Goal: Task Accomplishment & Management: Manage account settings

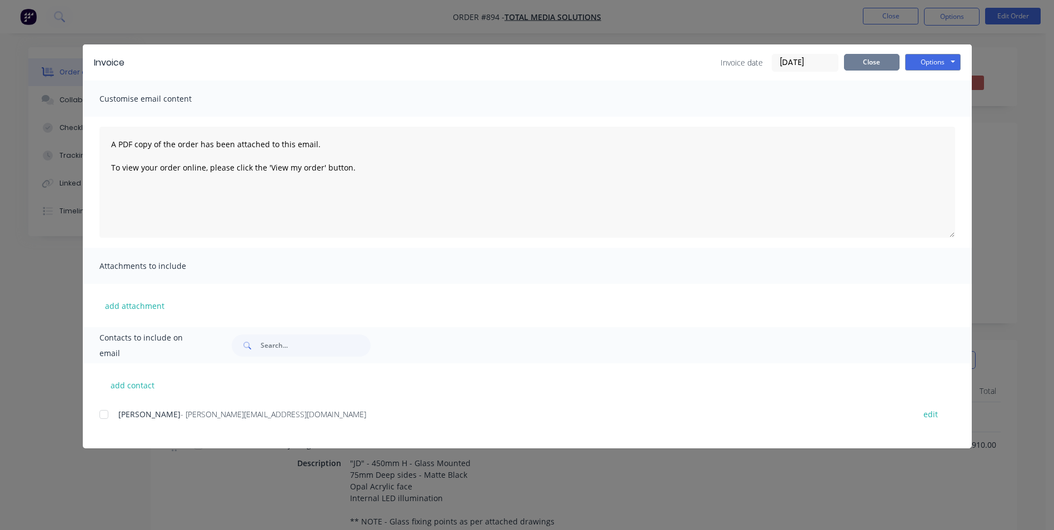
scroll to position [307, 0]
drag, startPoint x: 879, startPoint y: 54, endPoint x: 906, endPoint y: 0, distance: 60.1
click at [879, 54] on button "Close" at bounding box center [872, 62] width 56 height 17
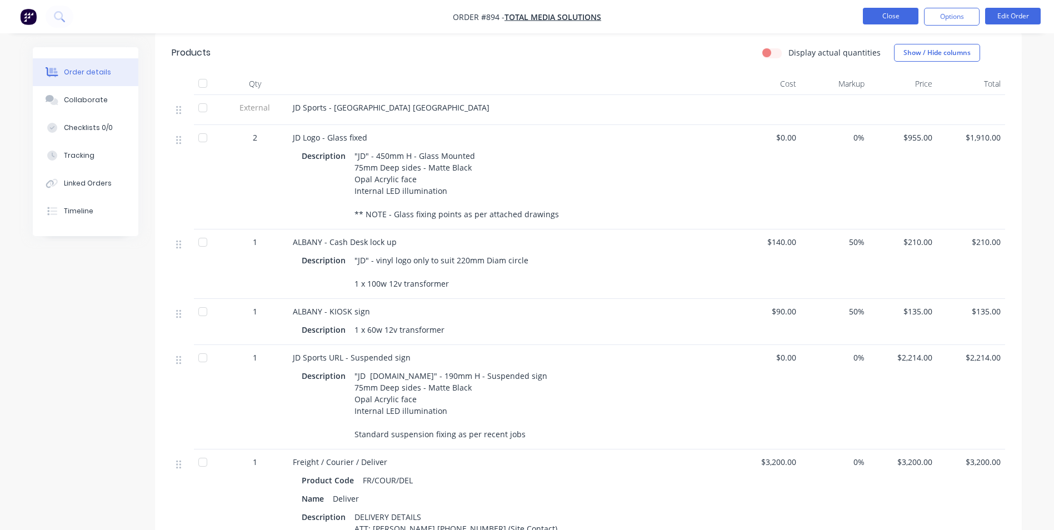
click at [897, 19] on button "Close" at bounding box center [891, 16] width 56 height 17
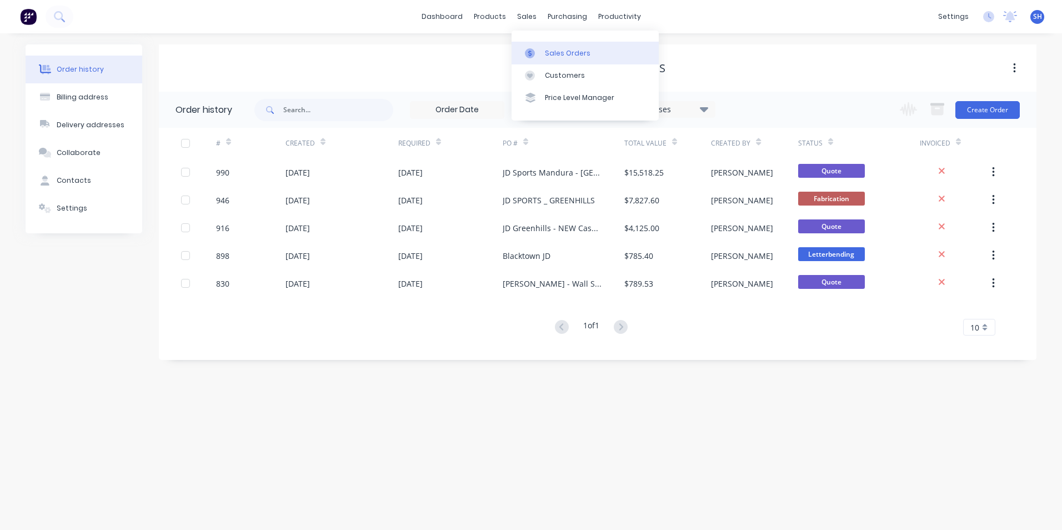
click at [543, 50] on link "Sales Orders" at bounding box center [585, 53] width 147 height 22
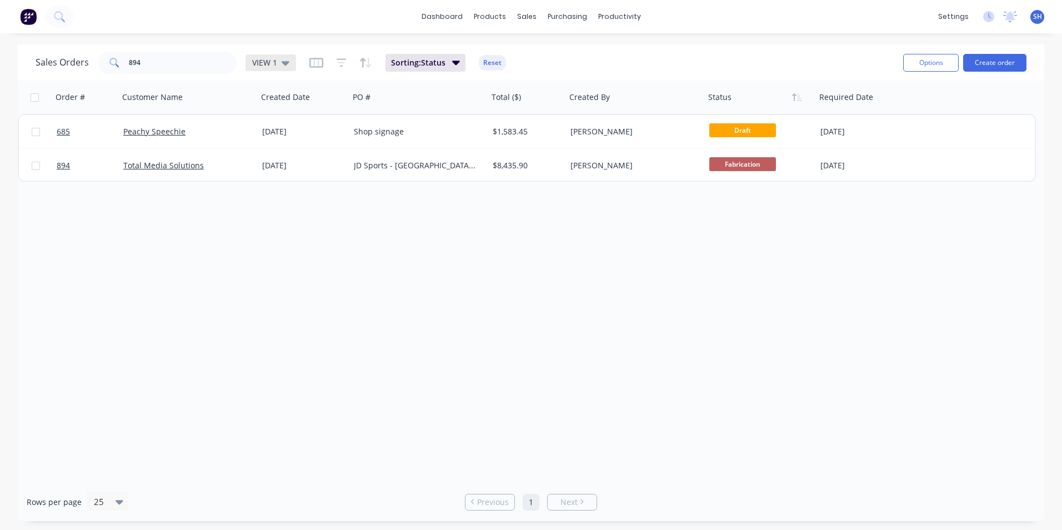
click at [278, 64] on div "VIEW 1" at bounding box center [270, 63] width 37 height 10
drag, startPoint x: 289, startPoint y: 224, endPoint x: 181, endPoint y: 103, distance: 162.5
click at [288, 223] on button "To be Invoiced" at bounding box center [312, 224] width 127 height 13
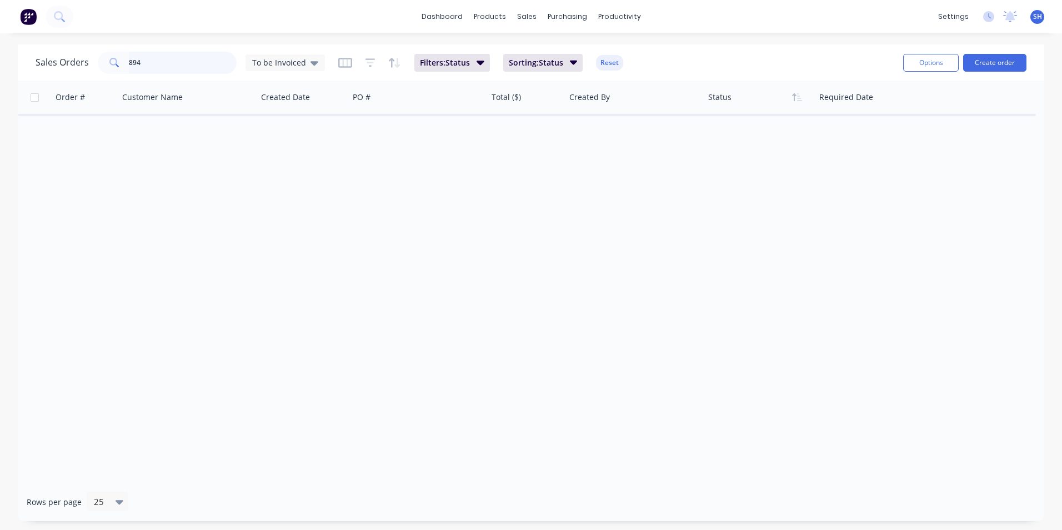
click at [173, 71] on input "894" at bounding box center [183, 63] width 108 height 22
drag, startPoint x: 162, startPoint y: 58, endPoint x: 88, endPoint y: 56, distance: 74.5
click at [88, 56] on div "Sales Orders 894 To be Invoiced" at bounding box center [180, 63] width 289 height 22
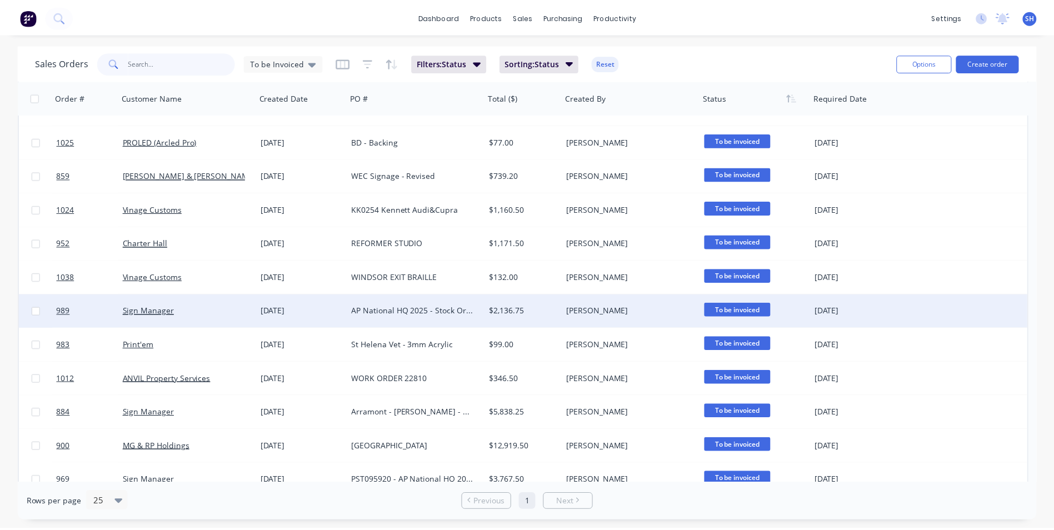
scroll to position [275, 0]
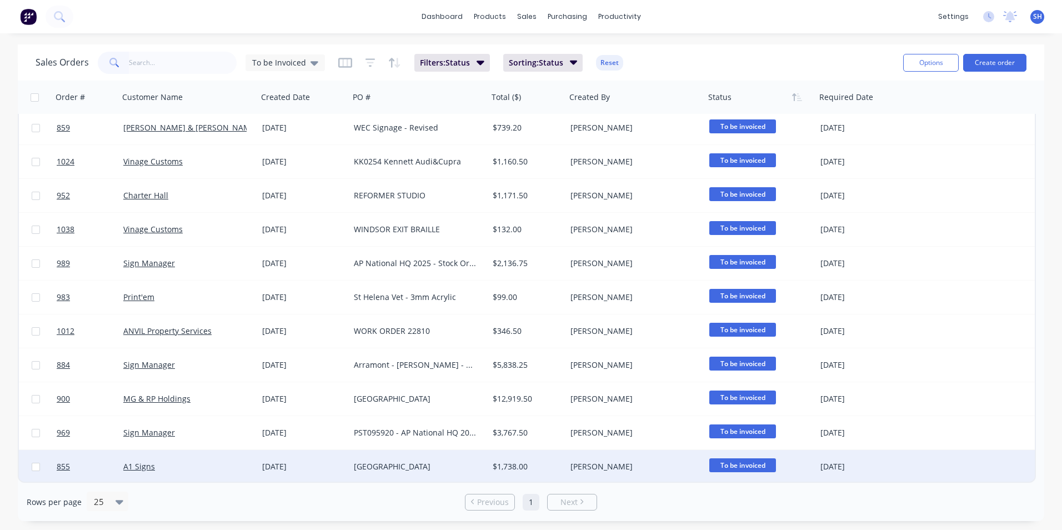
click at [186, 472] on div "A1 Signs" at bounding box center [184, 466] width 123 height 11
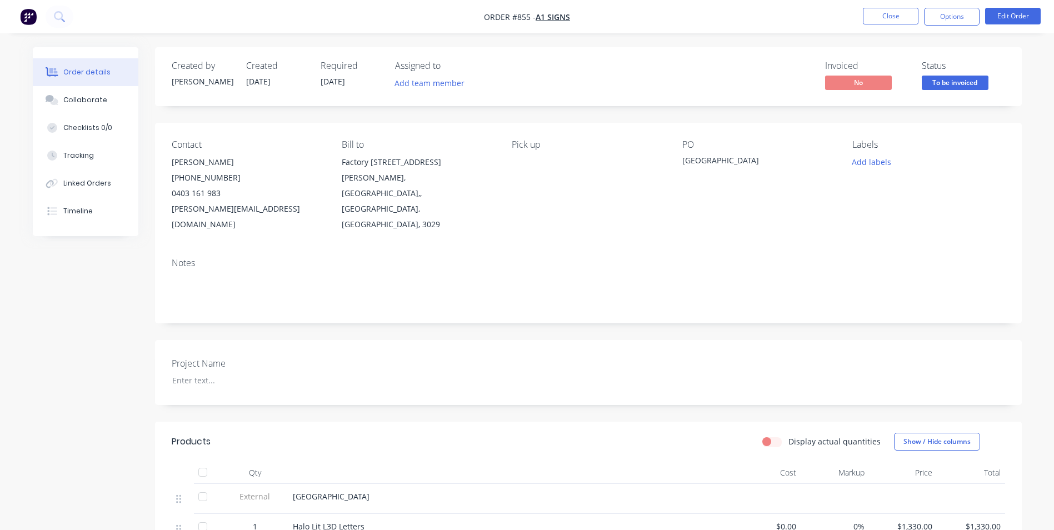
drag, startPoint x: 780, startPoint y: 162, endPoint x: 682, endPoint y: 158, distance: 98.4
click at [682, 158] on div "[GEOGRAPHIC_DATA]" at bounding box center [751, 162] width 139 height 16
copy div "[GEOGRAPHIC_DATA]"
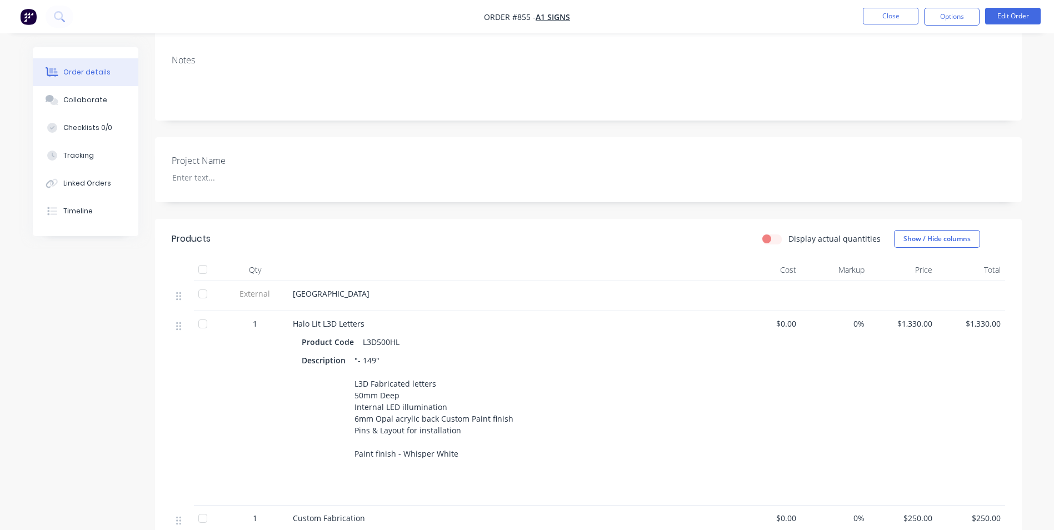
scroll to position [222, 0]
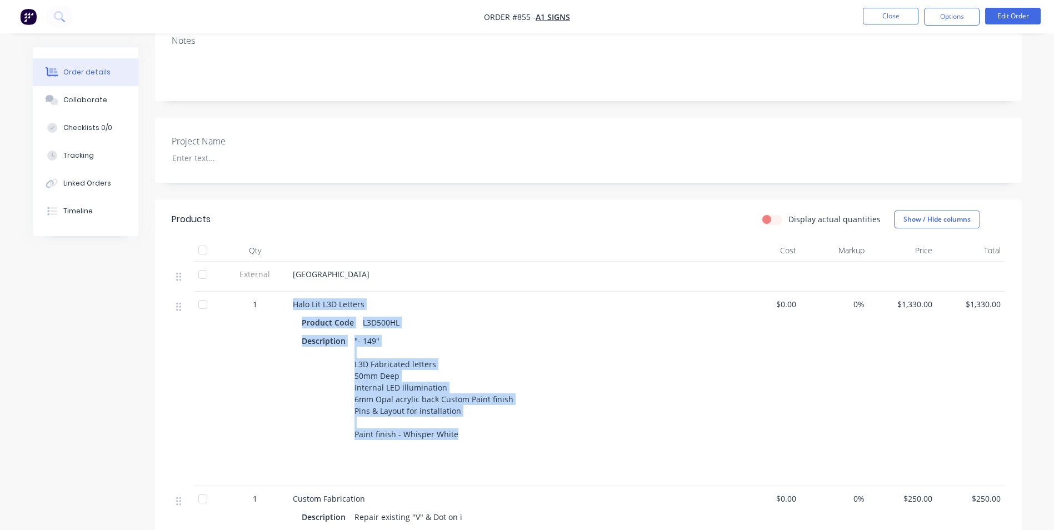
drag, startPoint x: 290, startPoint y: 289, endPoint x: 472, endPoint y: 420, distance: 223.5
click at [472, 420] on div "Halo Lit L3D Letters Product Code L3D500HL Description "- 149" L3D Fabricated l…" at bounding box center [510, 389] width 444 height 194
copy div "Halo Lit L3D Letters Product Code L3D500HL Description "- 149" L3D Fabricated l…"
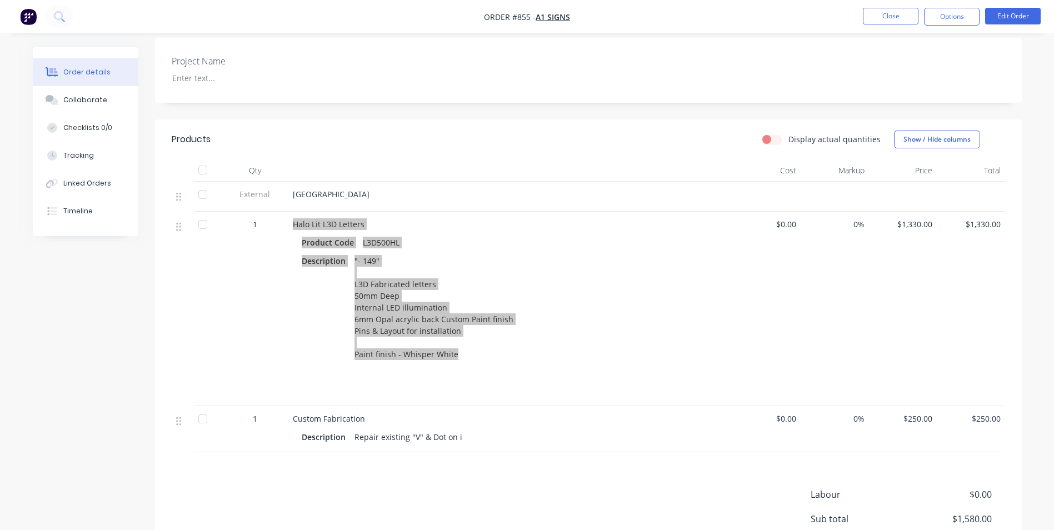
scroll to position [407, 0]
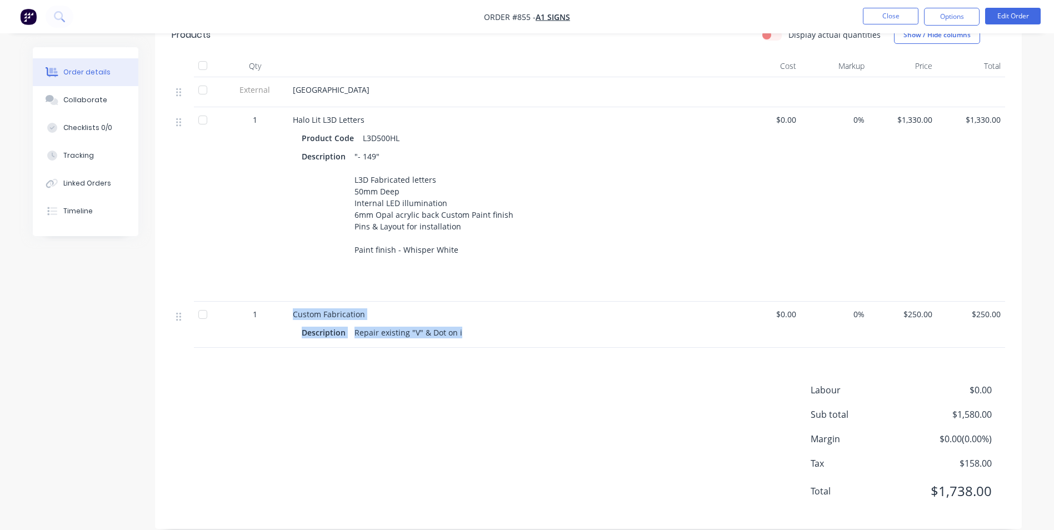
drag, startPoint x: 292, startPoint y: 298, endPoint x: 469, endPoint y: 325, distance: 179.3
click at [469, 325] on div "Custom Fabrication Description Repair existing "V" & Dot on i" at bounding box center [510, 325] width 444 height 46
copy div "Custom Fabrication Description Repair existing "V" & Dot on i"
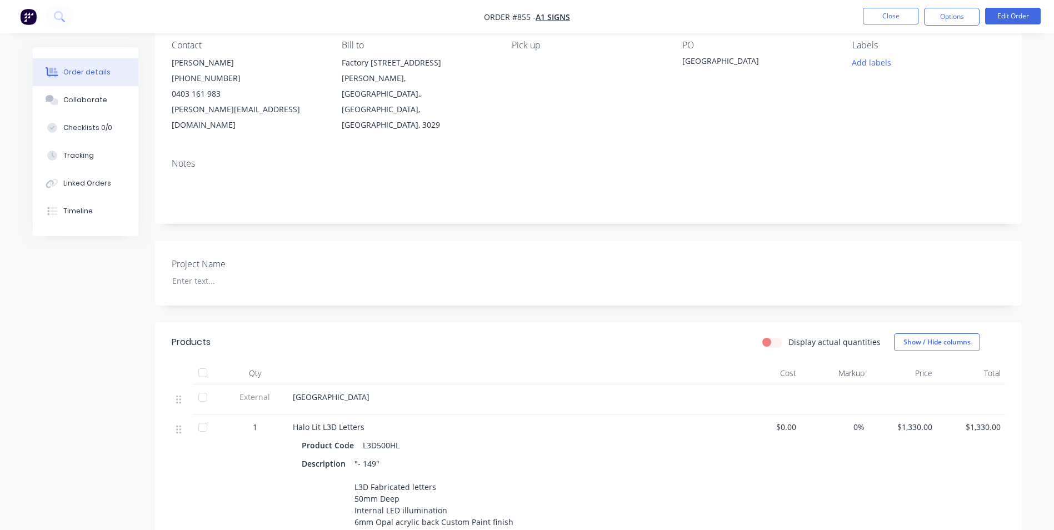
scroll to position [73, 0]
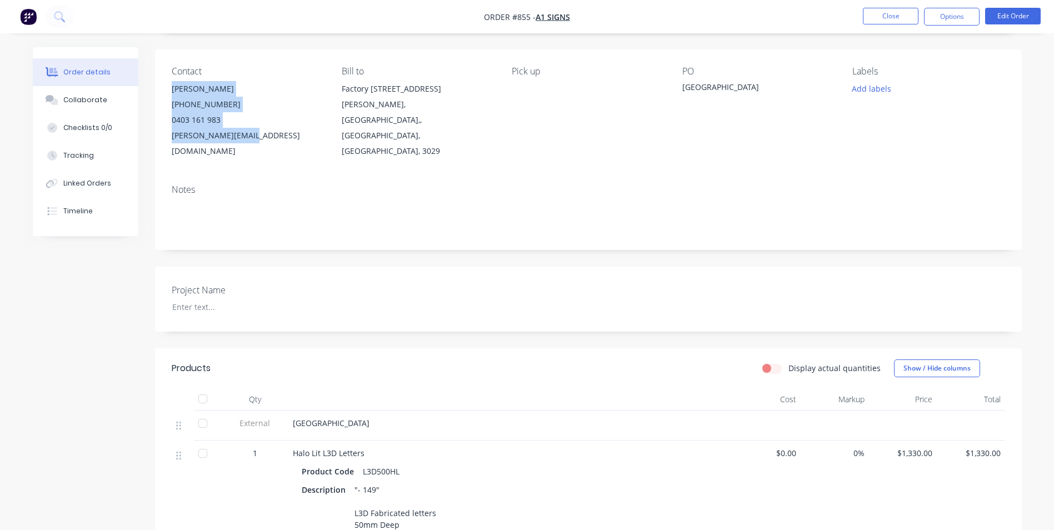
drag, startPoint x: 248, startPoint y: 136, endPoint x: 163, endPoint y: 90, distance: 96.4
click at [163, 90] on div "Contact [PERSON_NAME] [PHONE_NUMBER] [PERSON_NAME][EMAIL_ADDRESS][DOMAIN_NAME] …" at bounding box center [588, 112] width 866 height 126
copy div "[PERSON_NAME] [PHONE_NUMBER] [PERSON_NAME][EMAIL_ADDRESS][DOMAIN_NAME]"
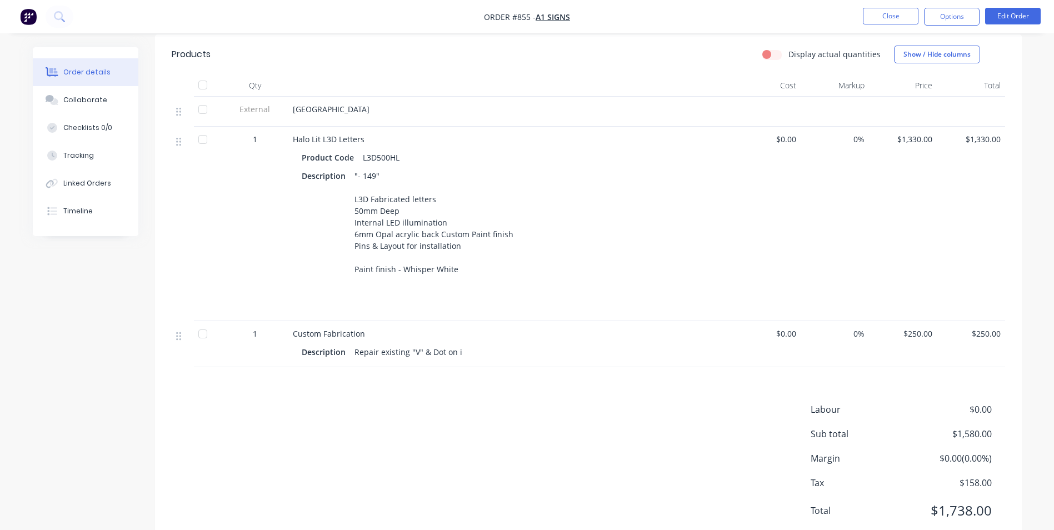
scroll to position [407, 0]
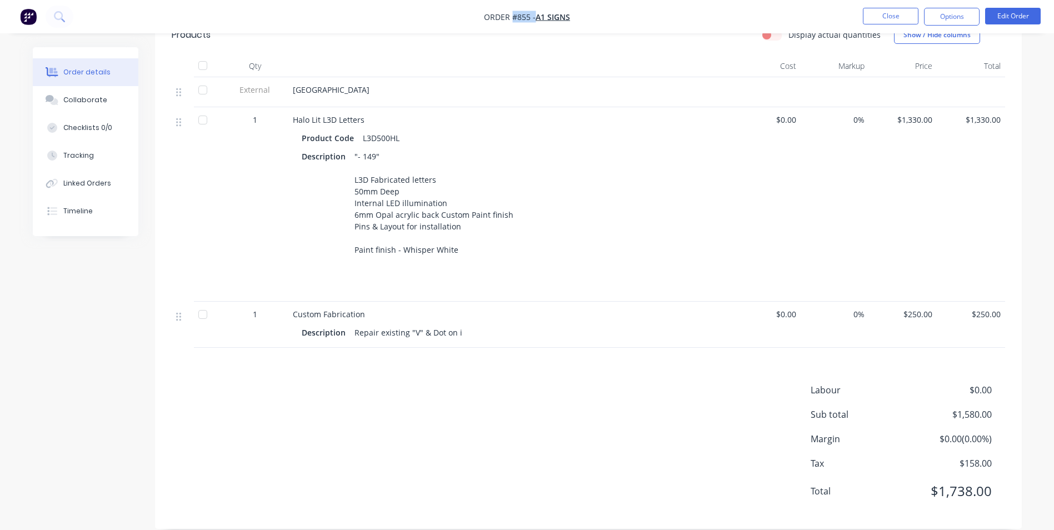
drag, startPoint x: 533, startPoint y: 17, endPoint x: 513, endPoint y: 14, distance: 20.7
click at [513, 14] on span "Order #855 -" at bounding box center [510, 17] width 52 height 11
copy span "#855 -"
click at [973, 13] on button "Options" at bounding box center [952, 17] width 56 height 18
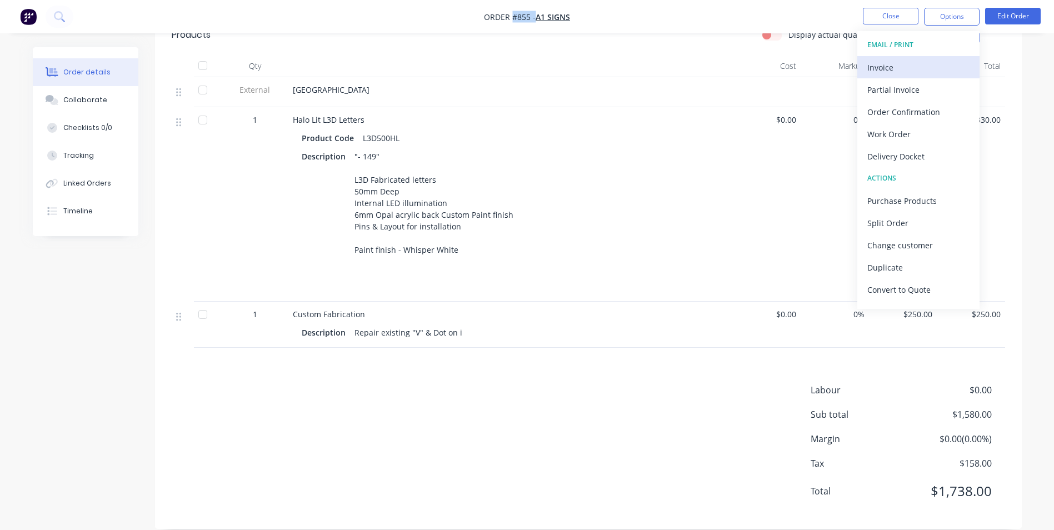
click at [931, 64] on div "Invoice" at bounding box center [918, 67] width 102 height 16
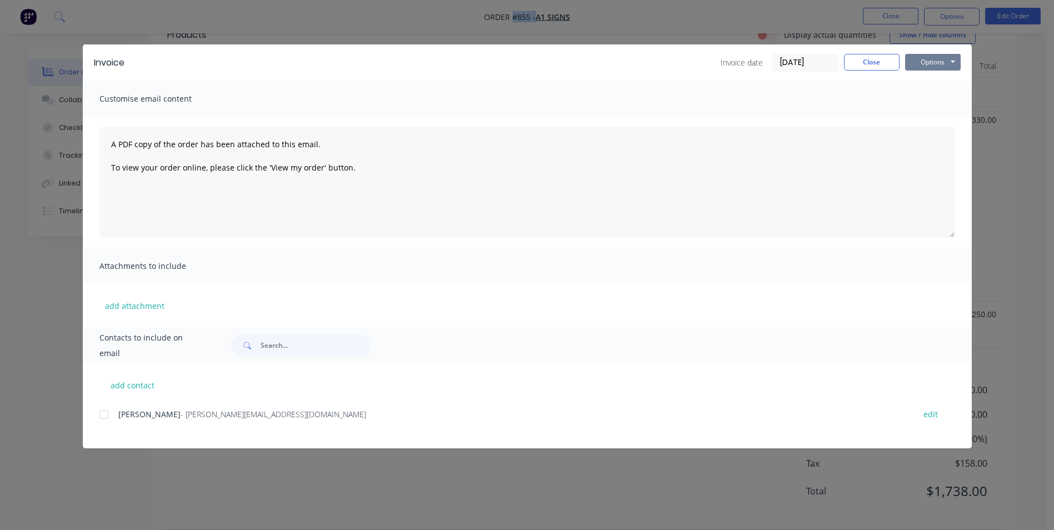
drag, startPoint x: 931, startPoint y: 64, endPoint x: 943, endPoint y: 62, distance: 11.5
click at [943, 62] on button "Options" at bounding box center [933, 62] width 56 height 17
click at [944, 102] on button "Print" at bounding box center [940, 100] width 71 height 18
click at [888, 68] on button "Close" at bounding box center [872, 62] width 56 height 17
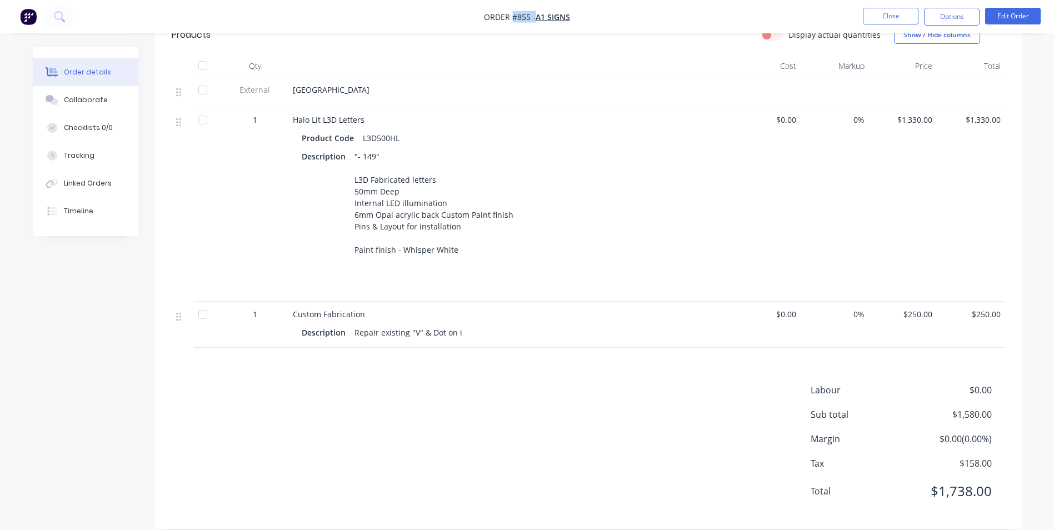
drag, startPoint x: 943, startPoint y: 19, endPoint x: 945, endPoint y: 26, distance: 7.2
click at [945, 19] on button "Options" at bounding box center [952, 17] width 56 height 18
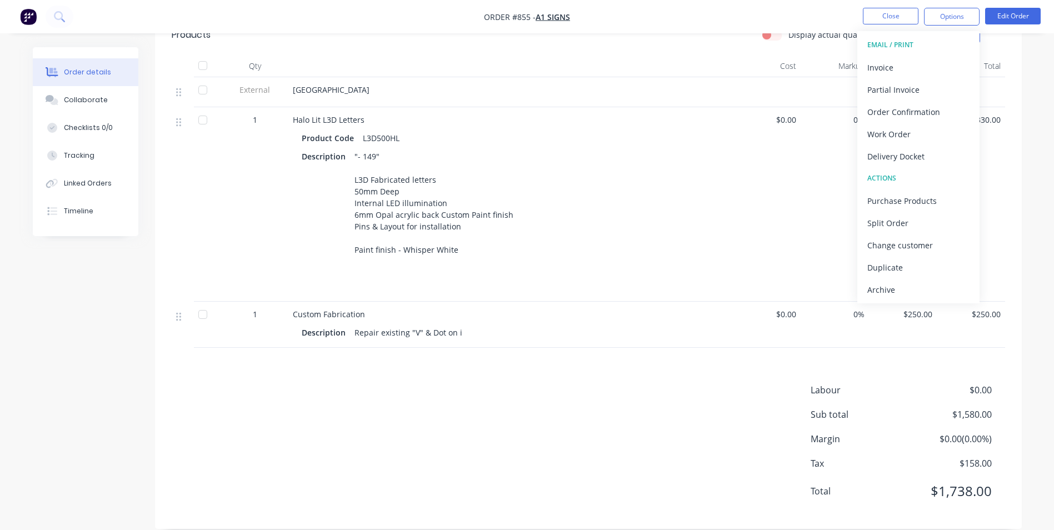
click at [918, 301] on div "EMAIL / PRINT Invoice Partial Invoice Order Confirmation Work Order Delivery Do…" at bounding box center [918, 167] width 122 height 272
click at [919, 293] on div "Archive" at bounding box center [918, 290] width 102 height 16
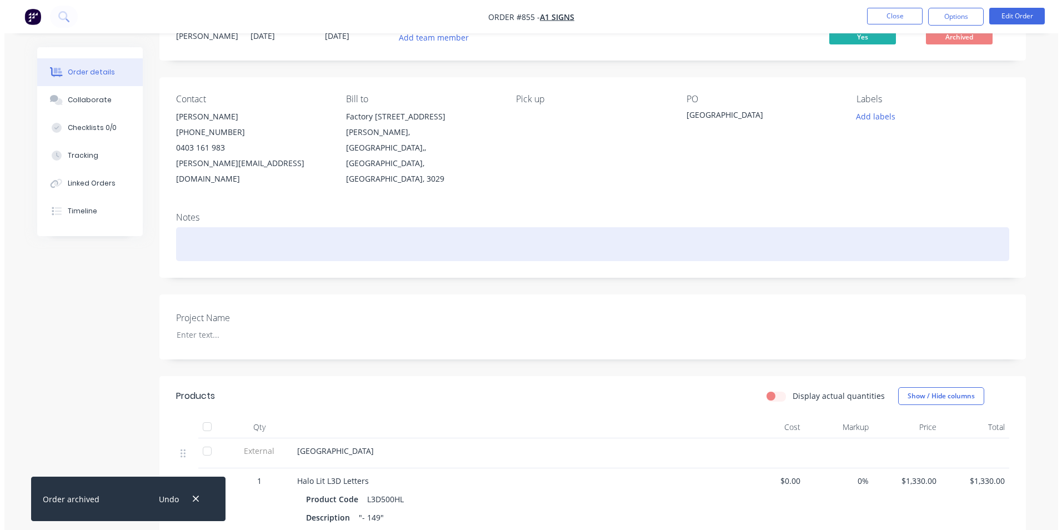
scroll to position [0, 0]
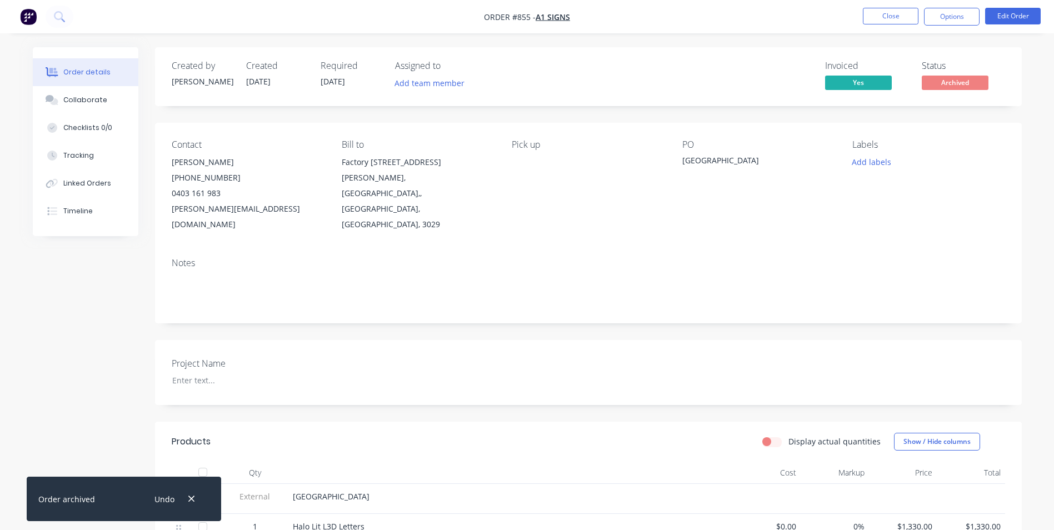
click at [894, 3] on nav "Order #855 - A1 Signs Close Options Edit Order" at bounding box center [527, 16] width 1054 height 33
click at [895, 15] on button "Close" at bounding box center [891, 16] width 56 height 17
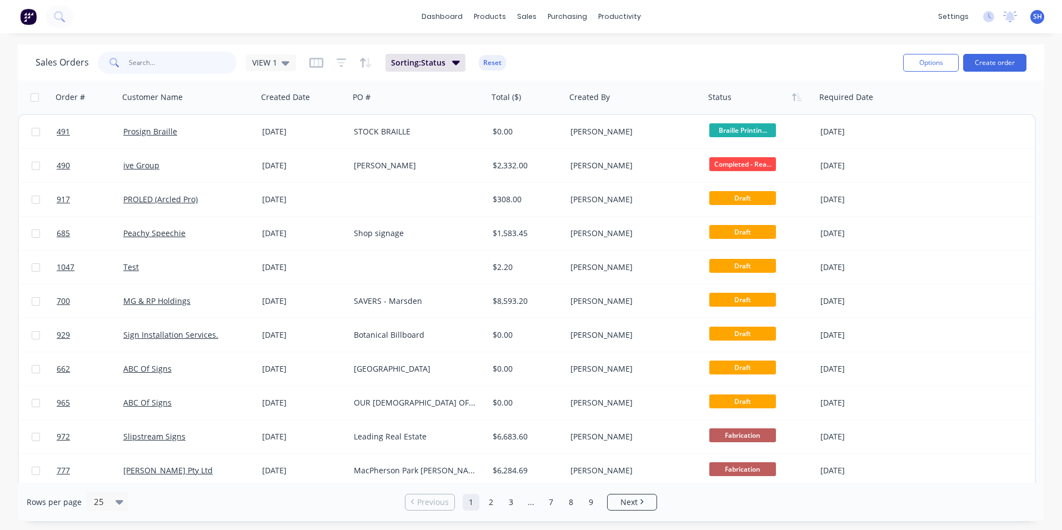
click at [164, 66] on input "text" at bounding box center [183, 63] width 108 height 22
type input "1029"
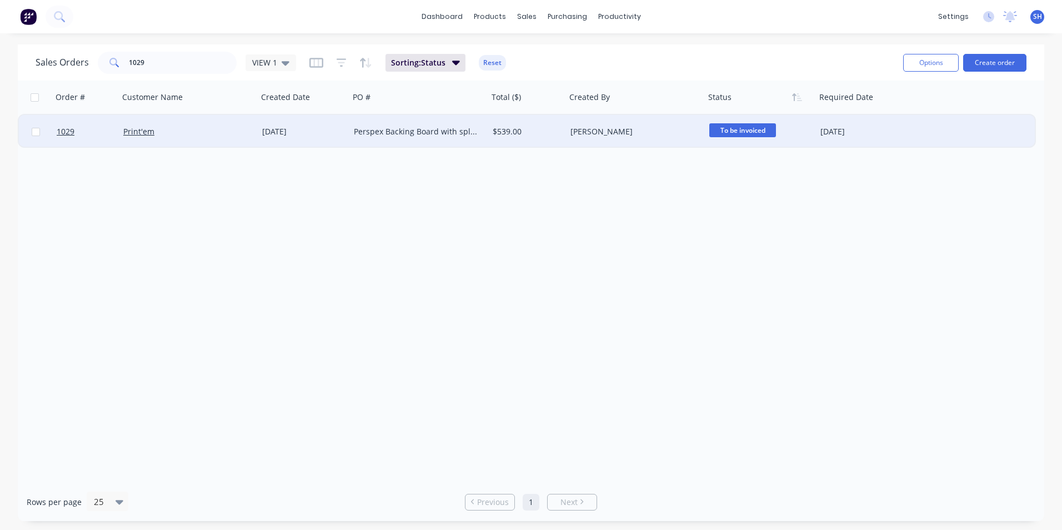
click at [212, 122] on div "Print'em" at bounding box center [188, 131] width 139 height 33
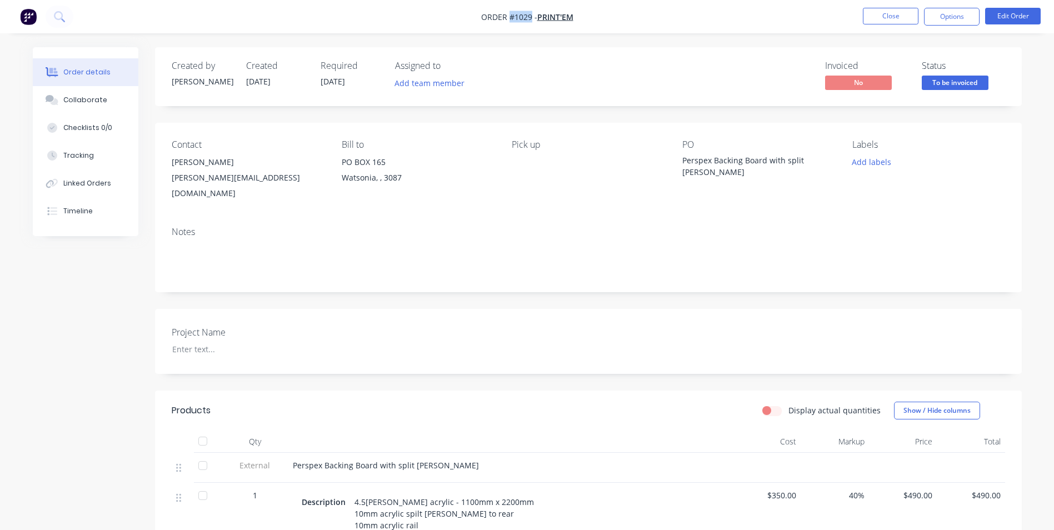
drag, startPoint x: 529, startPoint y: 16, endPoint x: 509, endPoint y: 17, distance: 20.6
click at [509, 17] on span "Order #1029 -" at bounding box center [509, 17] width 56 height 11
copy span "#1029"
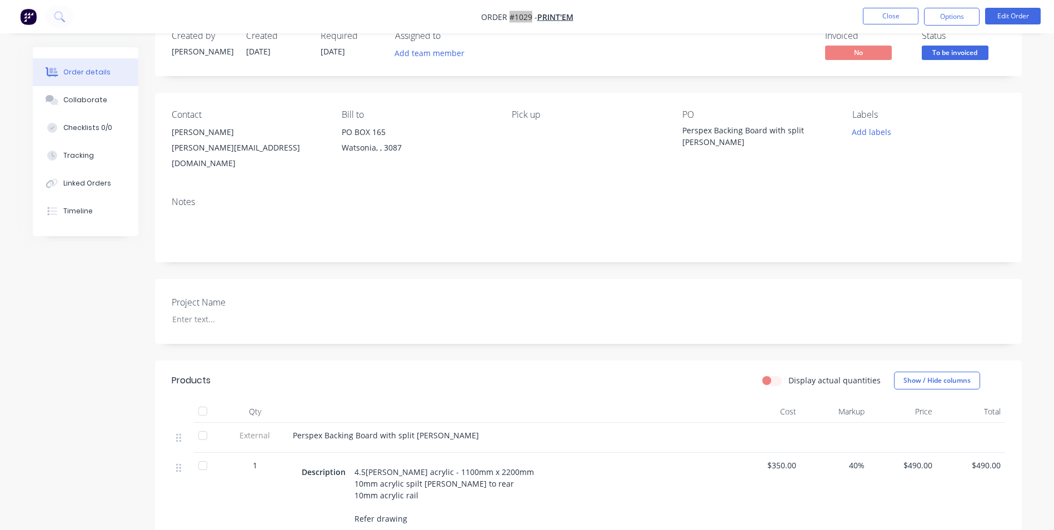
scroll to position [56, 0]
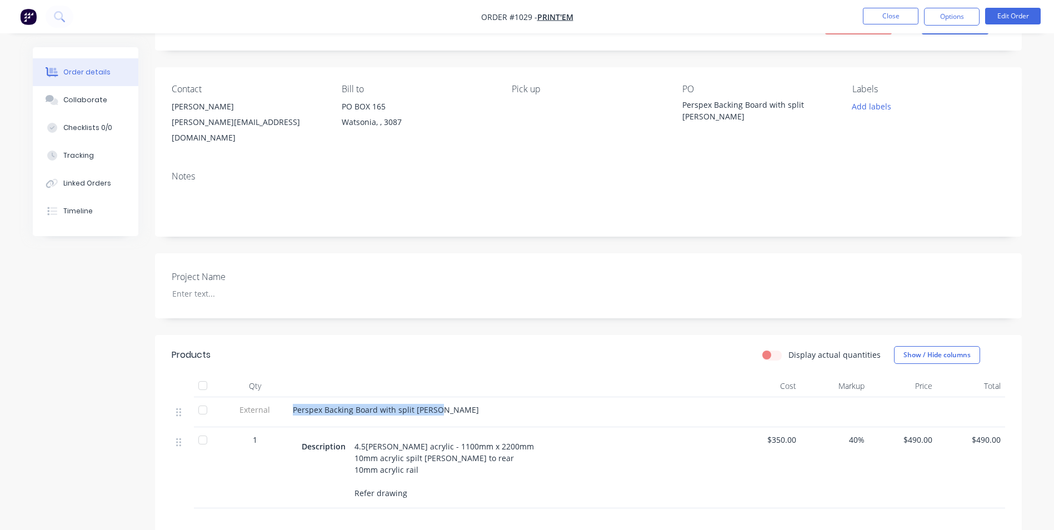
drag, startPoint x: 292, startPoint y: 398, endPoint x: 448, endPoint y: 396, distance: 156.6
click at [448, 397] on div "Perspex Backing Board with split [PERSON_NAME]" at bounding box center [510, 412] width 444 height 30
copy span "Perspex Backing Board with split [PERSON_NAME]"
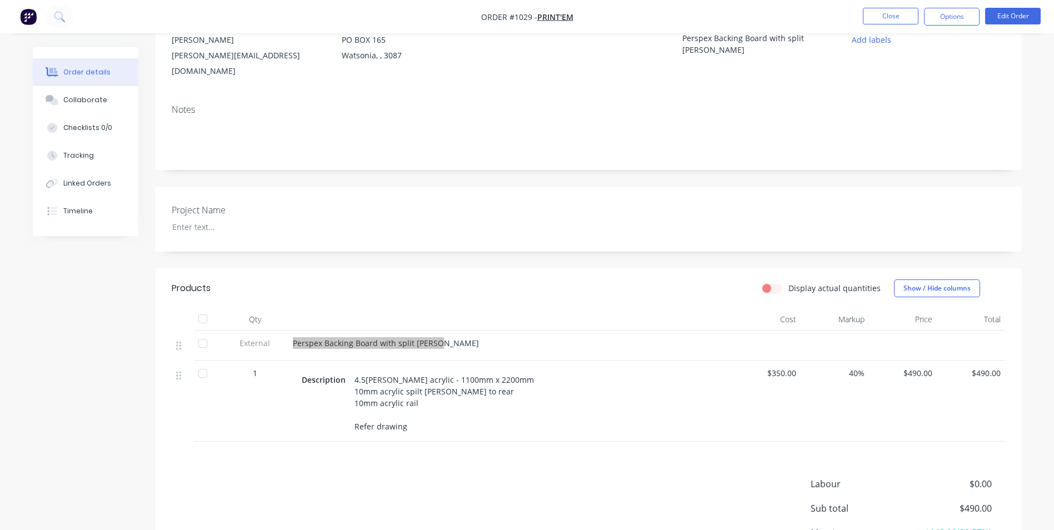
scroll to position [221, 0]
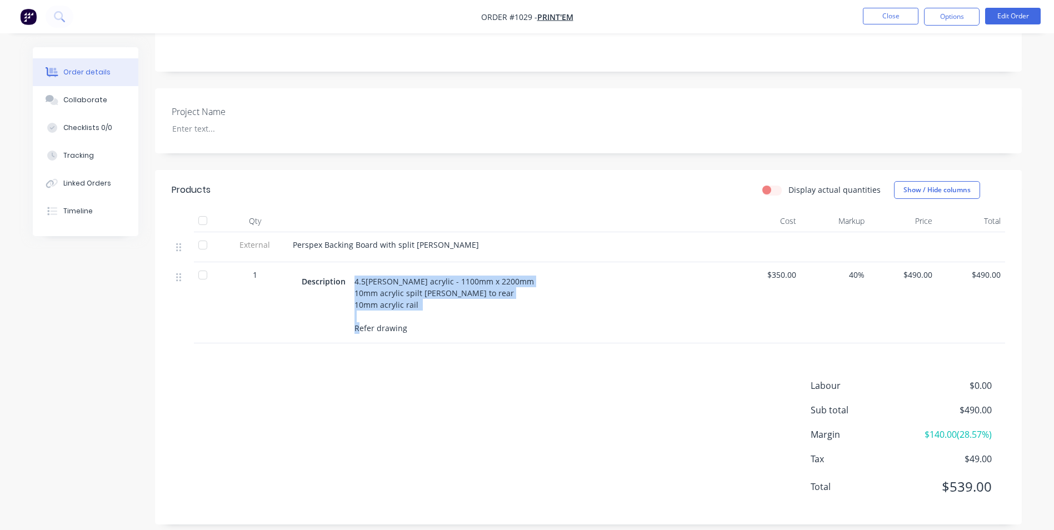
drag, startPoint x: 354, startPoint y: 268, endPoint x: 467, endPoint y: 340, distance: 133.9
click at [433, 327] on div "Description 4.5[PERSON_NAME] acrylic - 1100mm x 2200mm 10mm acrylic spilt [PERS…" at bounding box center [510, 302] width 444 height 81
copy div "4.5[PERSON_NAME] acrylic - 1100mm x 2200mm 10mm acrylic spilt [PERSON_NAME] to …"
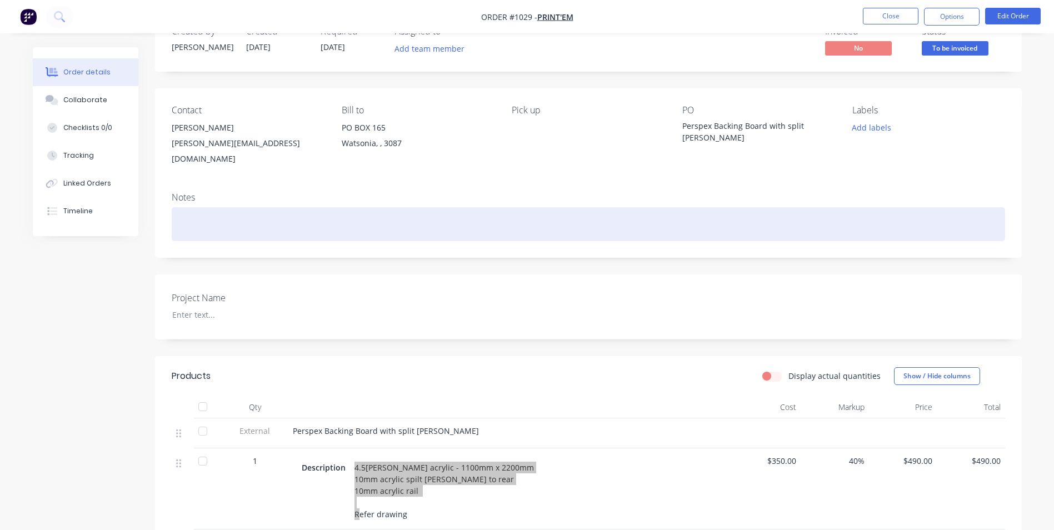
scroll to position [0, 0]
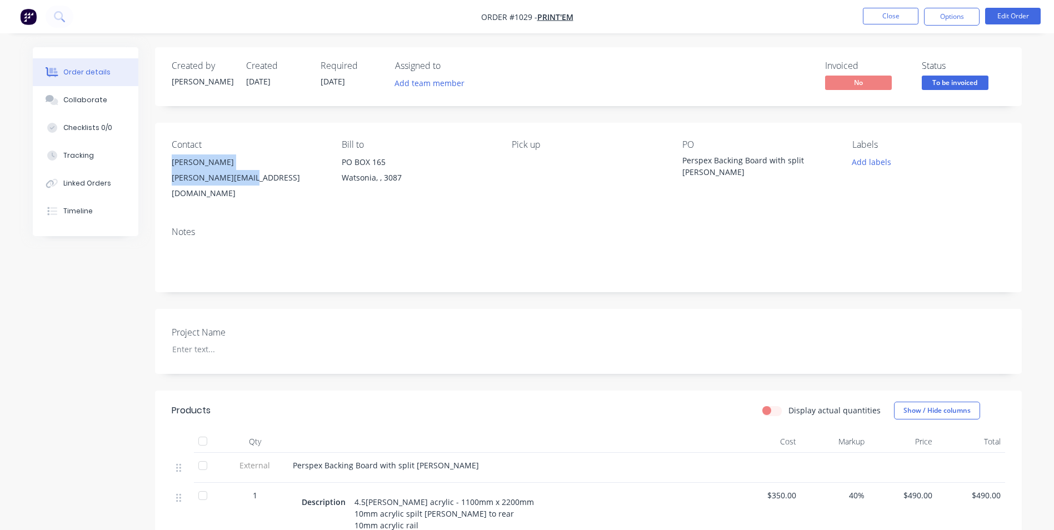
drag, startPoint x: 253, startPoint y: 178, endPoint x: 172, endPoint y: 159, distance: 83.3
click at [172, 159] on div "Brad Parker-Hill [EMAIL_ADDRESS][DOMAIN_NAME]" at bounding box center [248, 177] width 152 height 47
copy div "Brad Parker-Hill [EMAIL_ADDRESS][DOMAIN_NAME]"
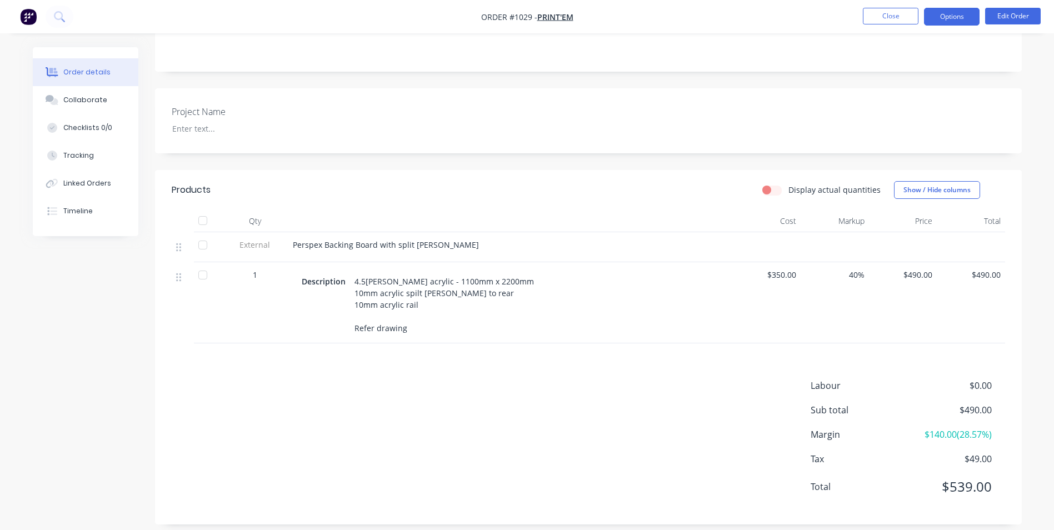
click at [966, 17] on button "Options" at bounding box center [952, 17] width 56 height 18
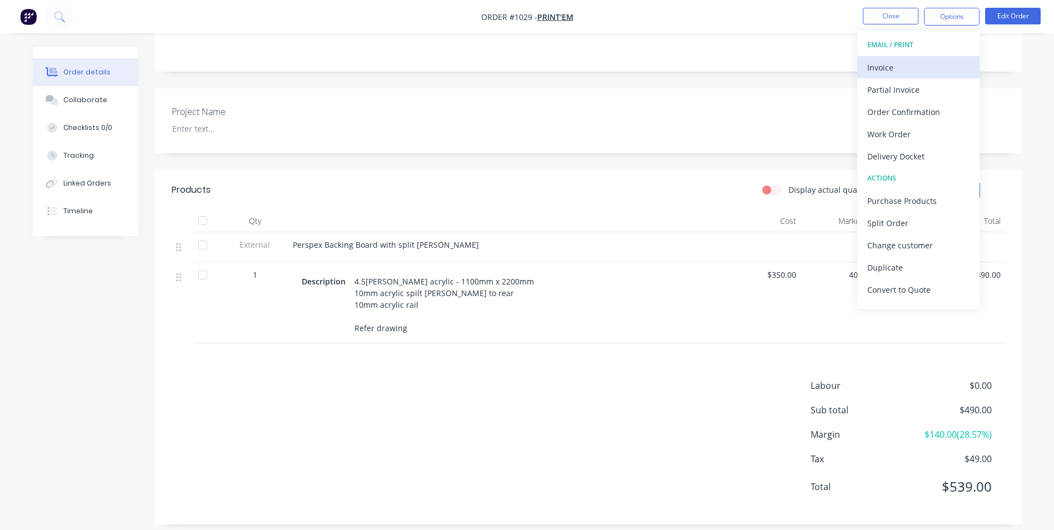
click at [940, 58] on button "Invoice" at bounding box center [918, 67] width 122 height 22
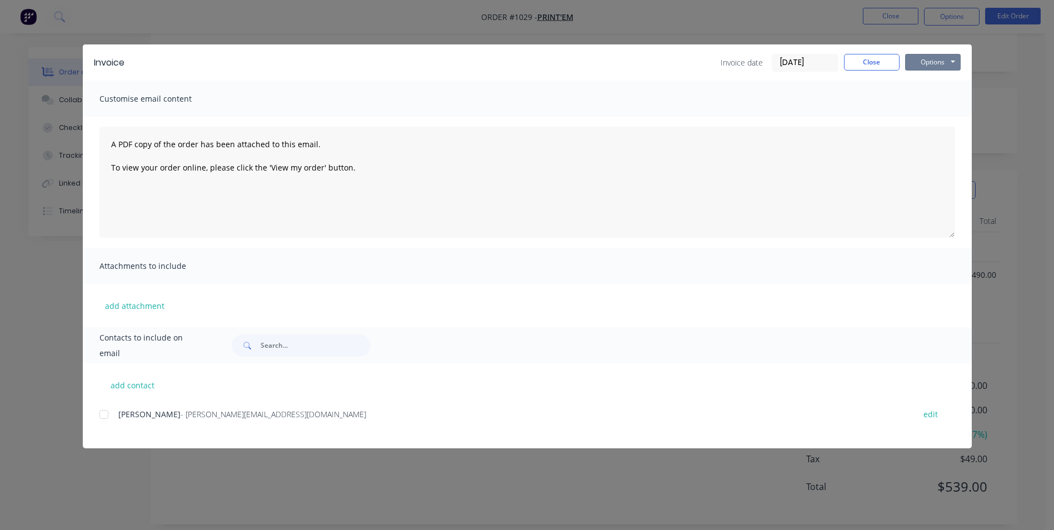
click at [940, 58] on button "Options" at bounding box center [933, 62] width 56 height 17
click at [940, 93] on button "Print" at bounding box center [940, 100] width 71 height 18
drag, startPoint x: 871, startPoint y: 59, endPoint x: 1005, endPoint y: 20, distance: 139.9
click at [872, 58] on button "Close" at bounding box center [872, 62] width 56 height 17
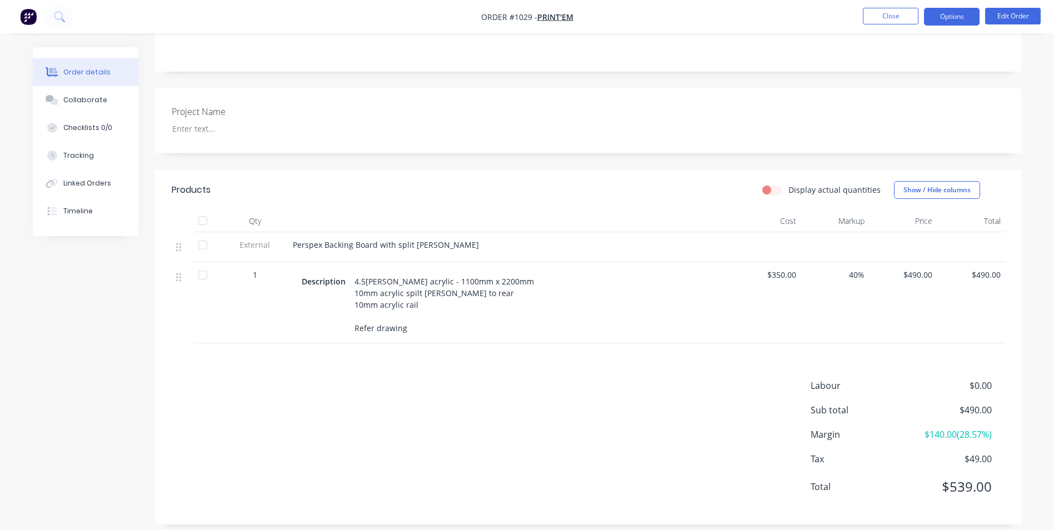
click at [943, 22] on button "Options" at bounding box center [952, 17] width 56 height 18
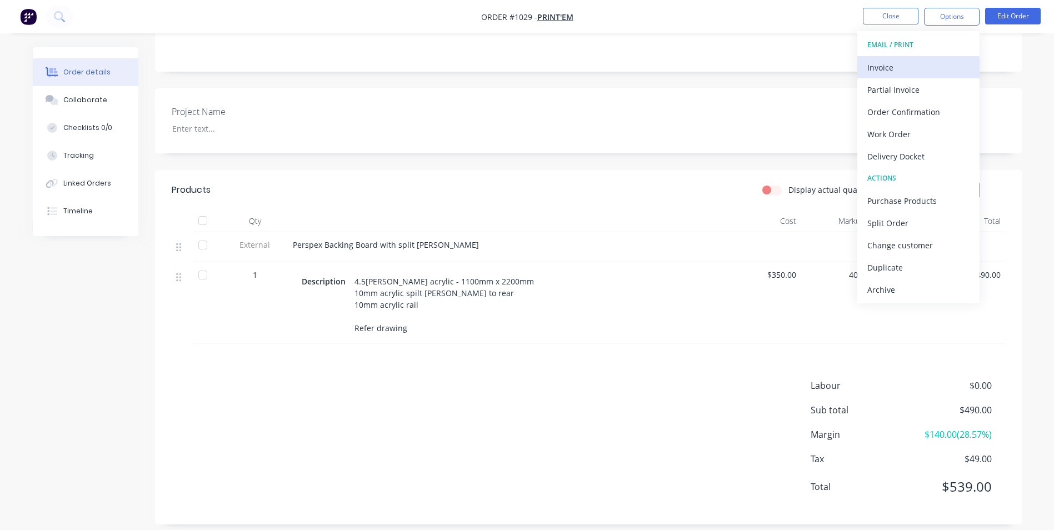
click at [919, 61] on div "Invoice" at bounding box center [918, 67] width 102 height 16
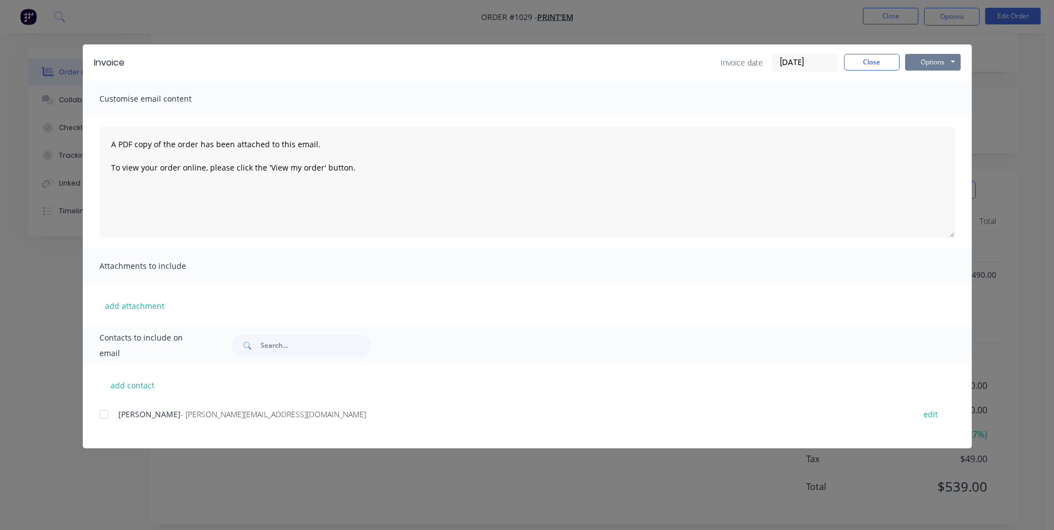
drag, startPoint x: 936, startPoint y: 61, endPoint x: 932, endPoint y: 69, distance: 9.4
click at [937, 62] on button "Options" at bounding box center [933, 62] width 56 height 17
click at [931, 95] on button "Print" at bounding box center [940, 100] width 71 height 18
drag, startPoint x: 883, startPoint y: 57, endPoint x: 976, endPoint y: 14, distance: 102.1
click at [885, 56] on button "Close" at bounding box center [872, 62] width 56 height 17
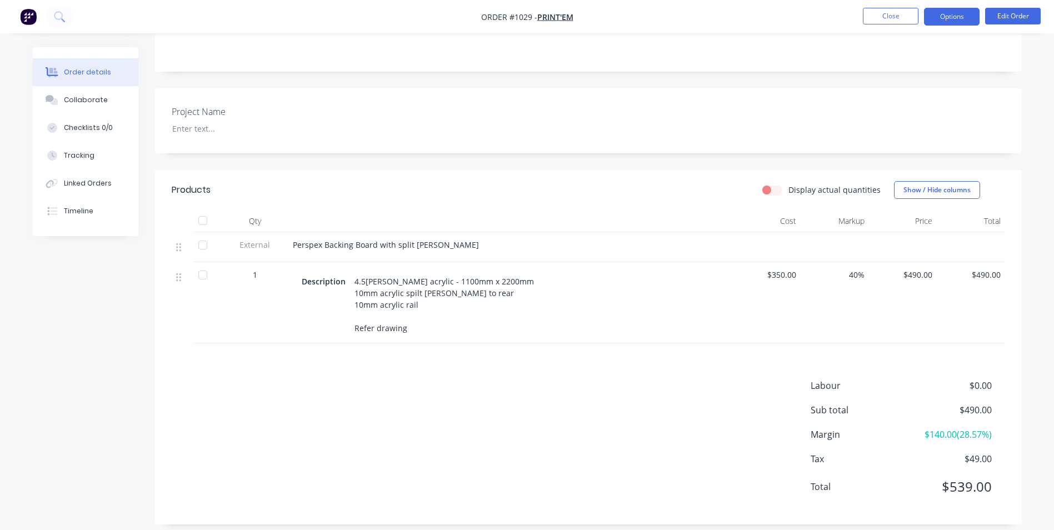
click at [977, 13] on button "Options" at bounding box center [952, 17] width 56 height 18
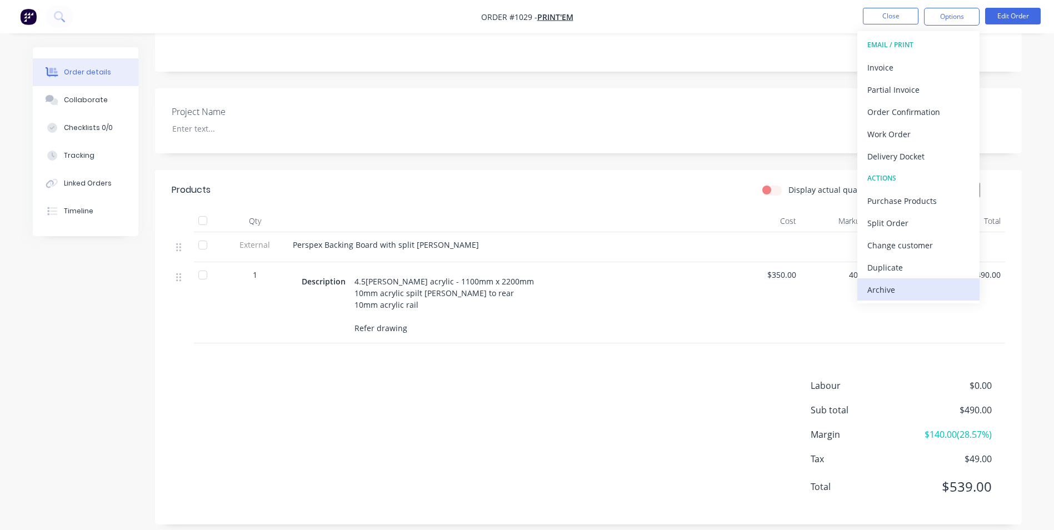
click at [948, 284] on div "Archive" at bounding box center [918, 290] width 102 height 16
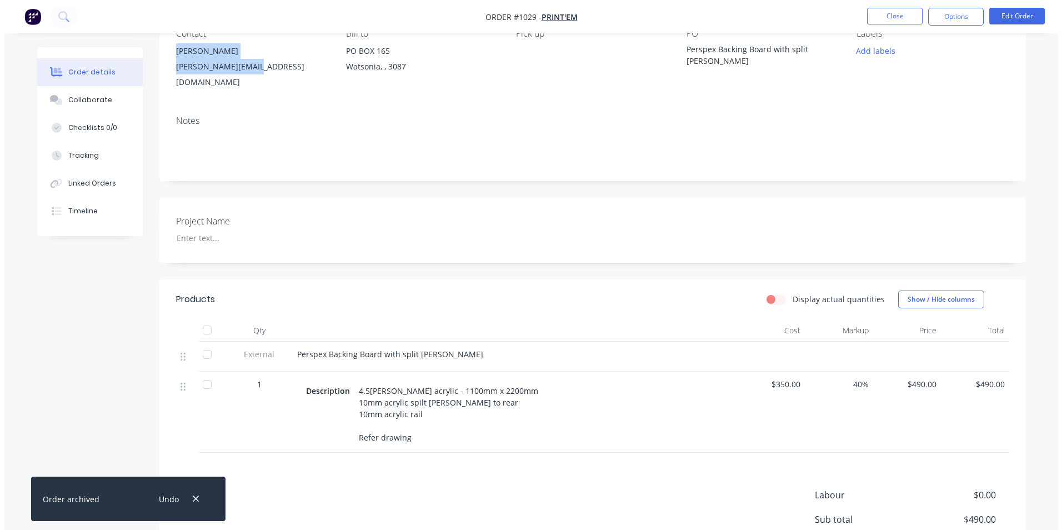
scroll to position [0, 0]
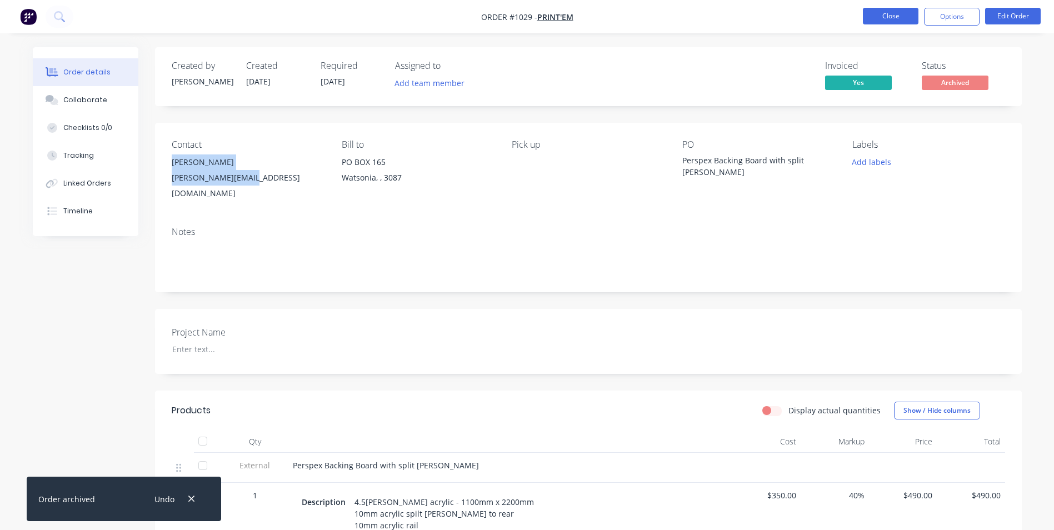
click at [886, 21] on button "Close" at bounding box center [891, 16] width 56 height 17
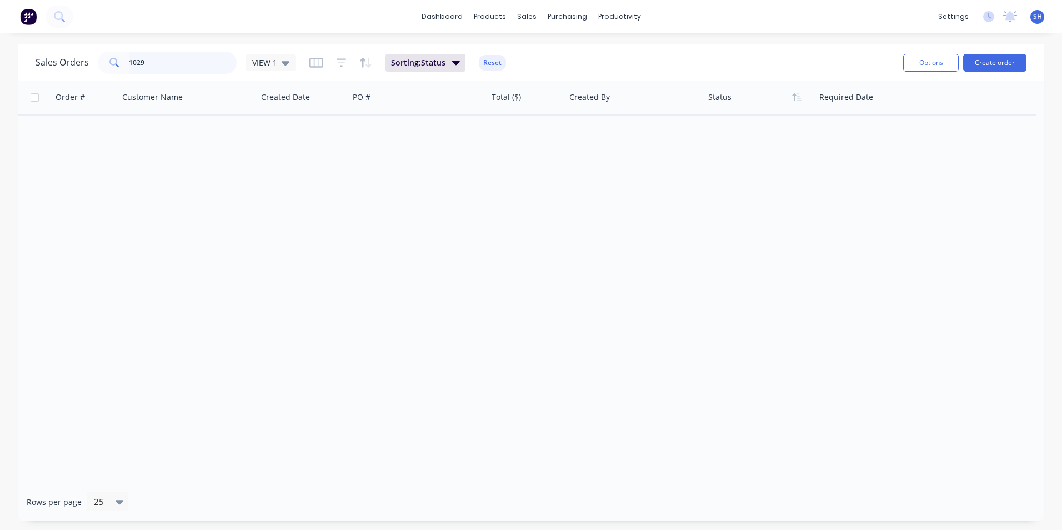
click at [188, 61] on input "1029" at bounding box center [183, 63] width 108 height 22
drag, startPoint x: 187, startPoint y: 60, endPoint x: 134, endPoint y: 58, distance: 52.8
click at [134, 58] on input "1029" at bounding box center [183, 63] width 108 height 22
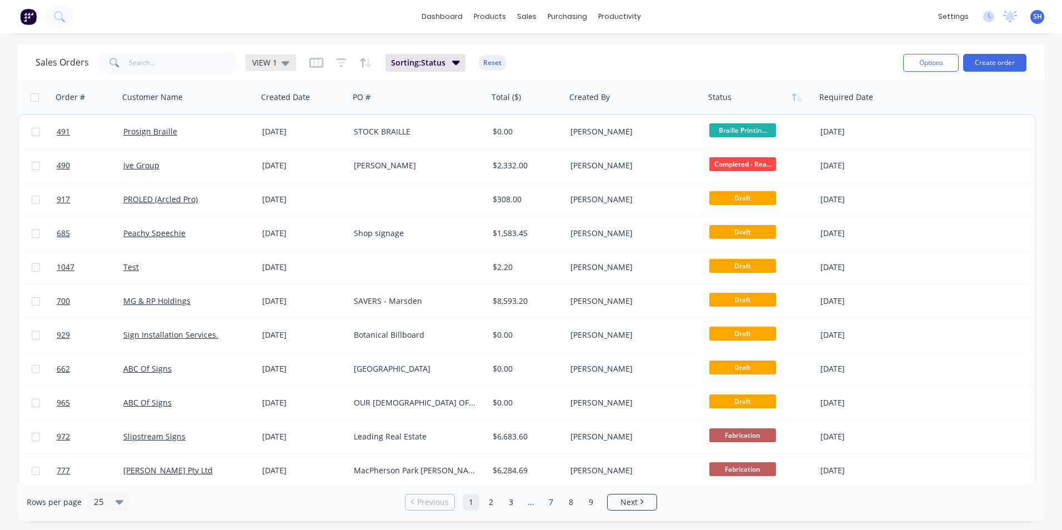
drag, startPoint x: 180, startPoint y: 193, endPoint x: 279, endPoint y: 62, distance: 165.0
click at [279, 62] on div "VIEW 1" at bounding box center [270, 63] width 37 height 10
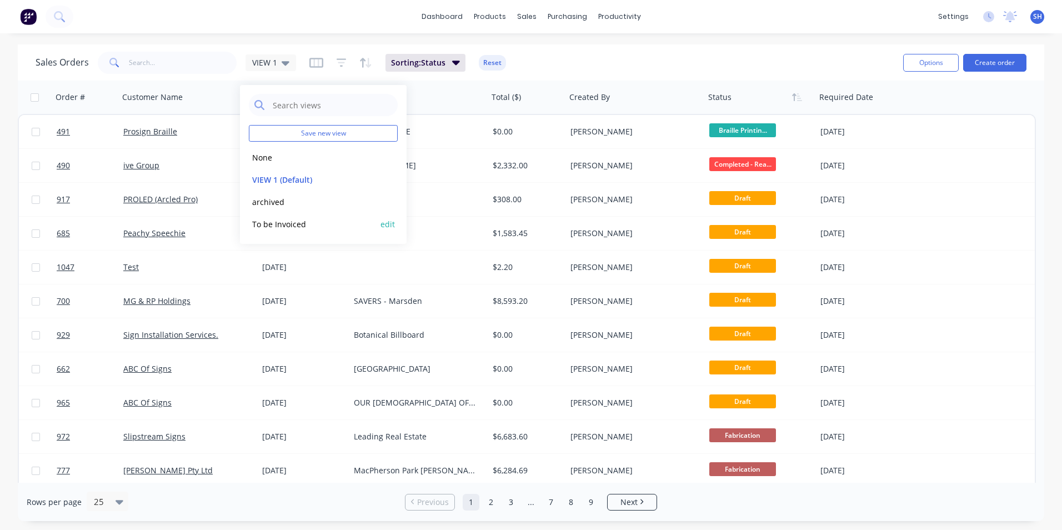
click at [284, 223] on button "To be Invoiced" at bounding box center [312, 224] width 127 height 13
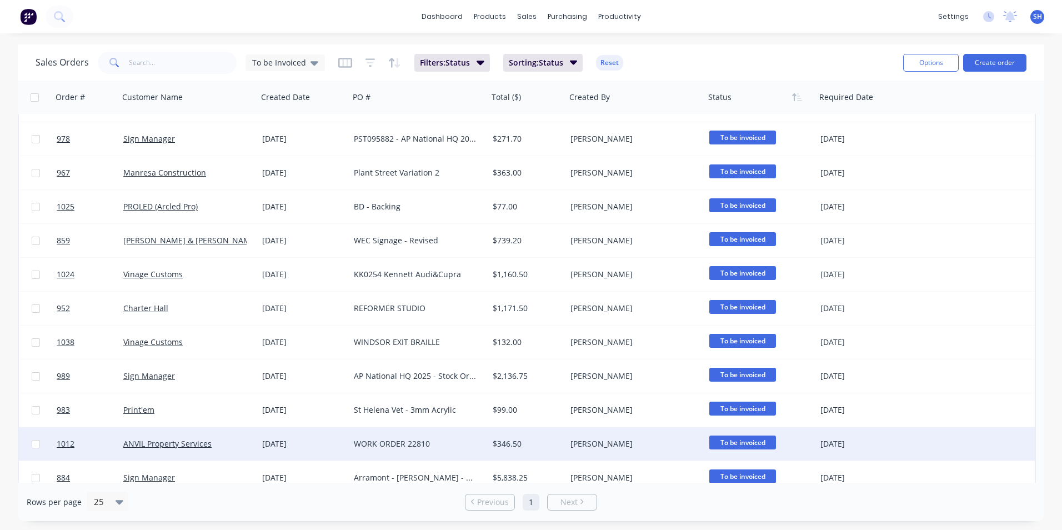
scroll to position [96, 0]
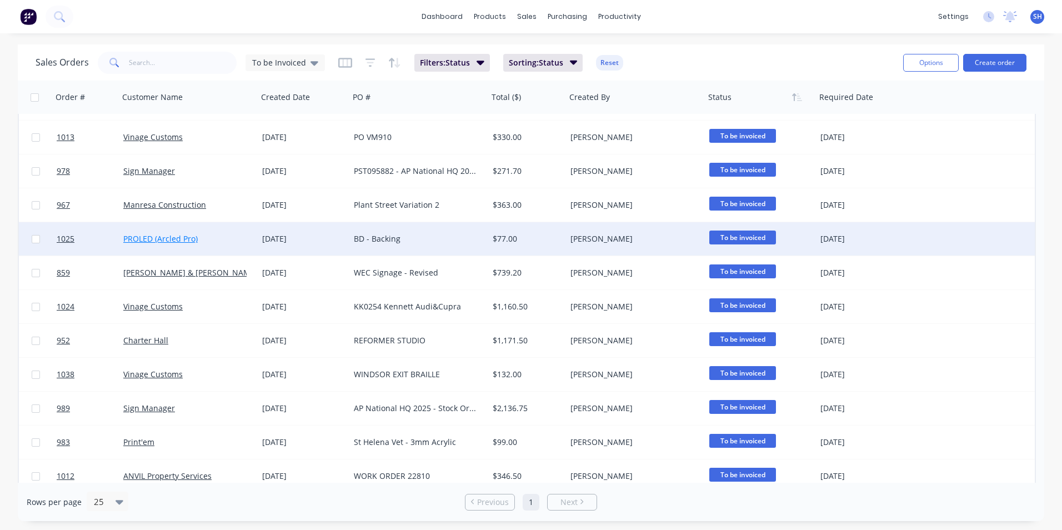
click at [166, 242] on link "PROLED (Arcled Pro)" at bounding box center [160, 238] width 74 height 11
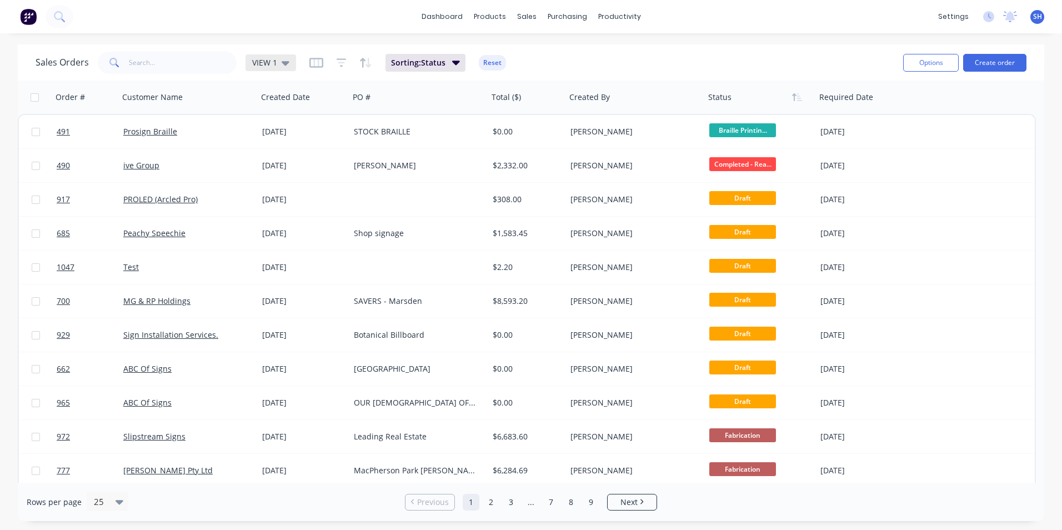
click at [260, 63] on span "VIEW 1" at bounding box center [264, 63] width 25 height 12
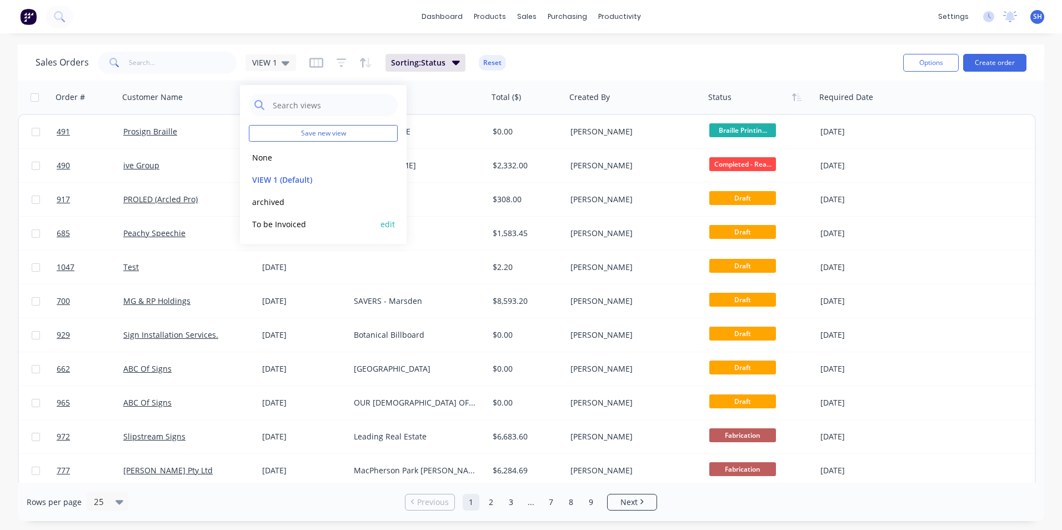
click at [287, 222] on button "To be Invoiced" at bounding box center [312, 224] width 127 height 13
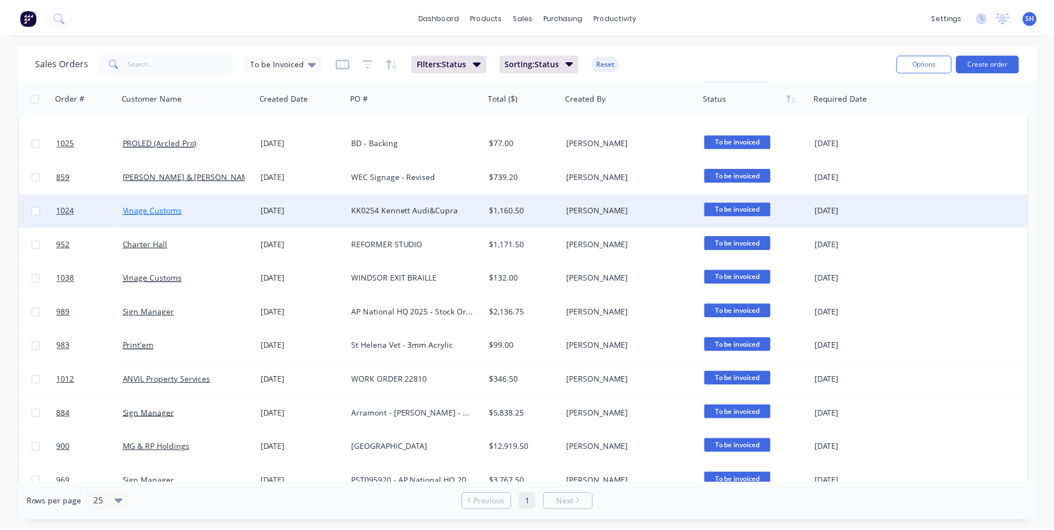
scroll to position [152, 0]
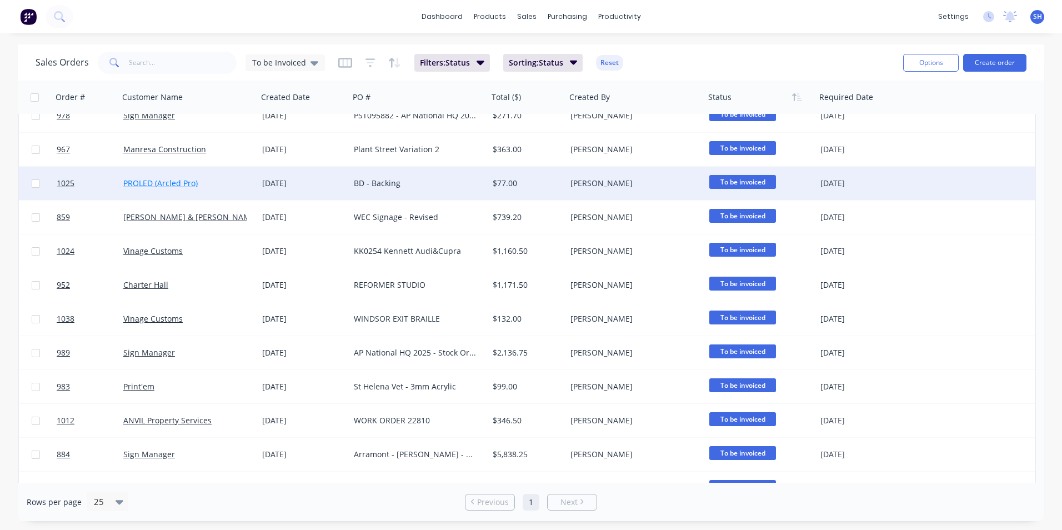
click at [158, 182] on link "PROLED (Arcled Pro)" at bounding box center [160, 183] width 74 height 11
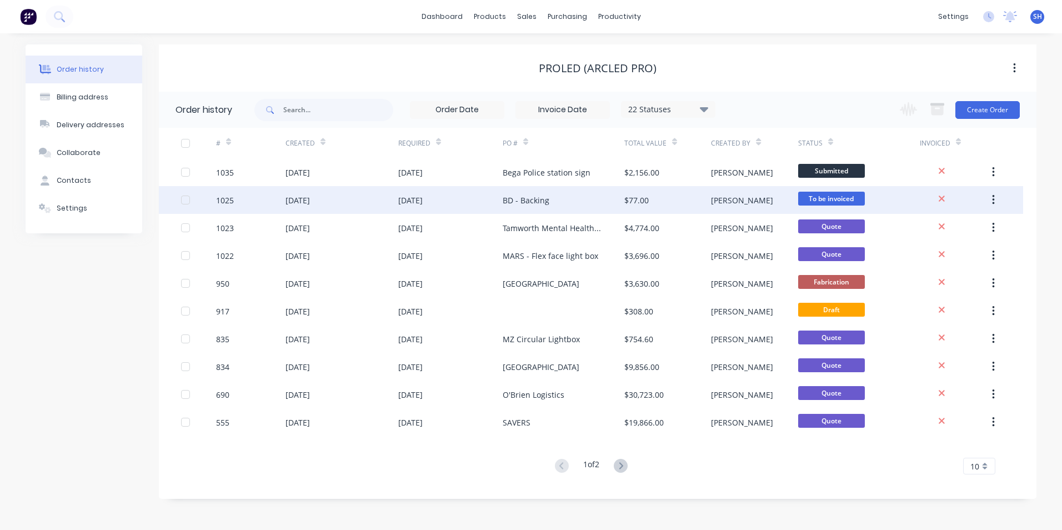
click at [796, 194] on div "[PERSON_NAME]" at bounding box center [754, 200] width 87 height 28
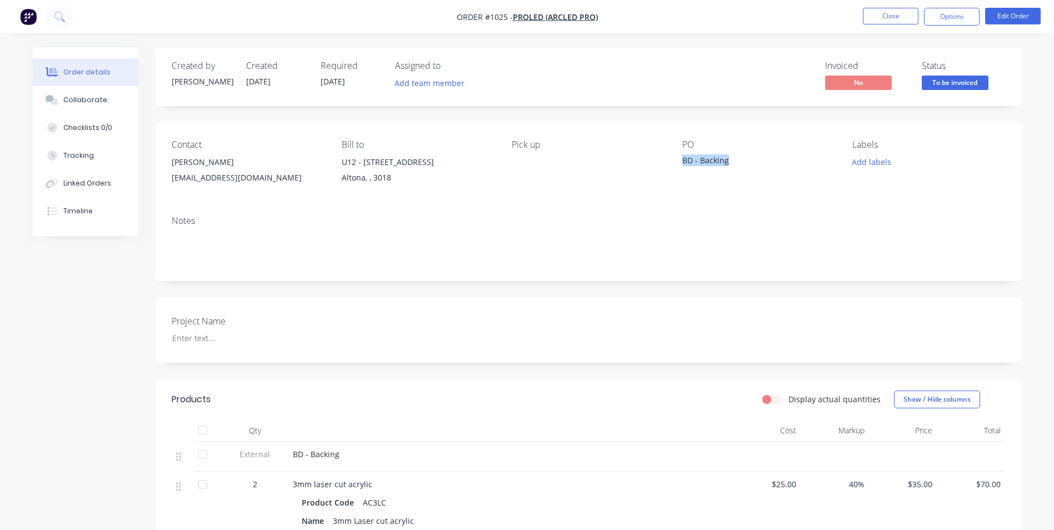
drag, startPoint x: 729, startPoint y: 163, endPoint x: 676, endPoint y: 163, distance: 53.3
click at [676, 163] on div "Contact [PERSON_NAME] [PERSON_NAME][EMAIL_ADDRESS][DOMAIN_NAME] Bill to [STREET…" at bounding box center [588, 165] width 866 height 84
copy div "BD - Backing"
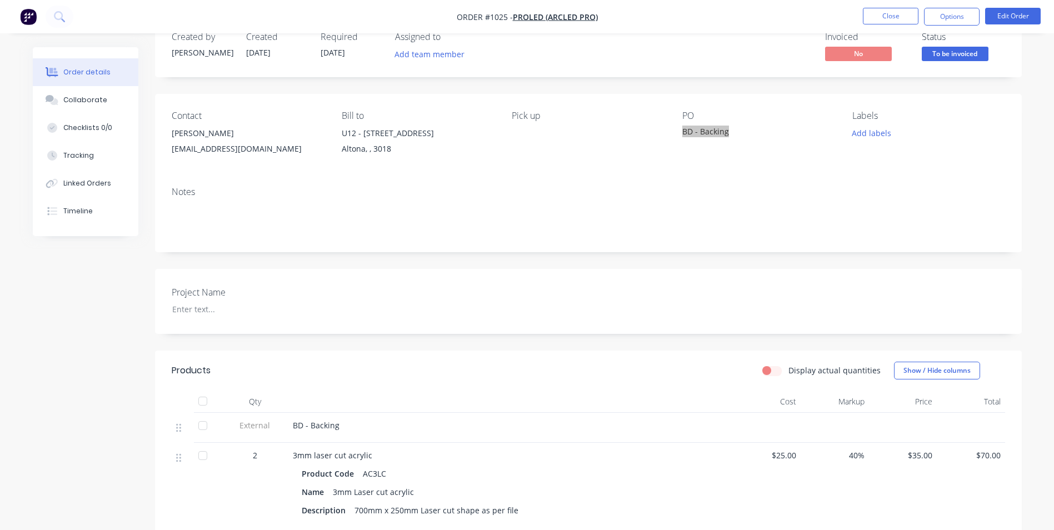
scroll to position [56, 0]
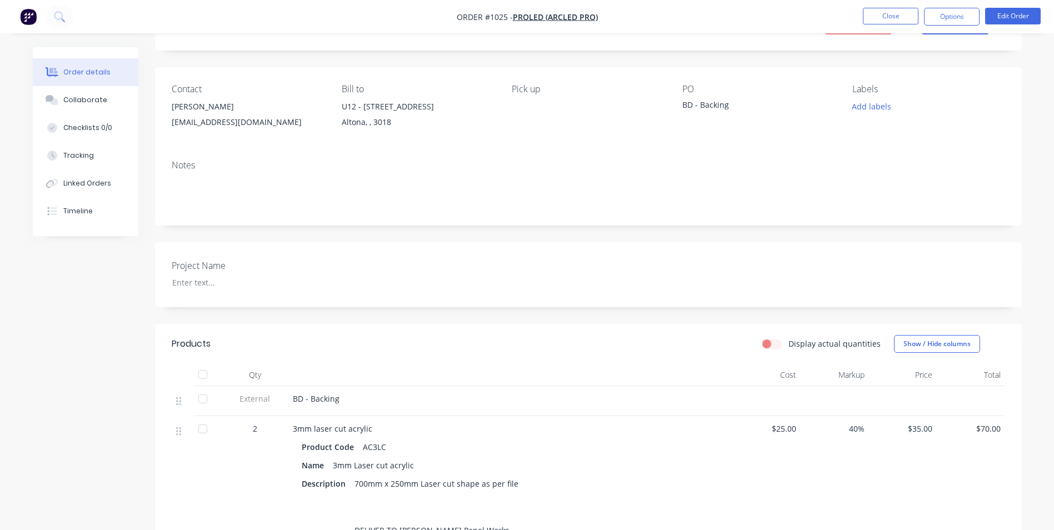
click at [294, 427] on span "3mm laser cut acrylic" at bounding box center [332, 428] width 79 height 11
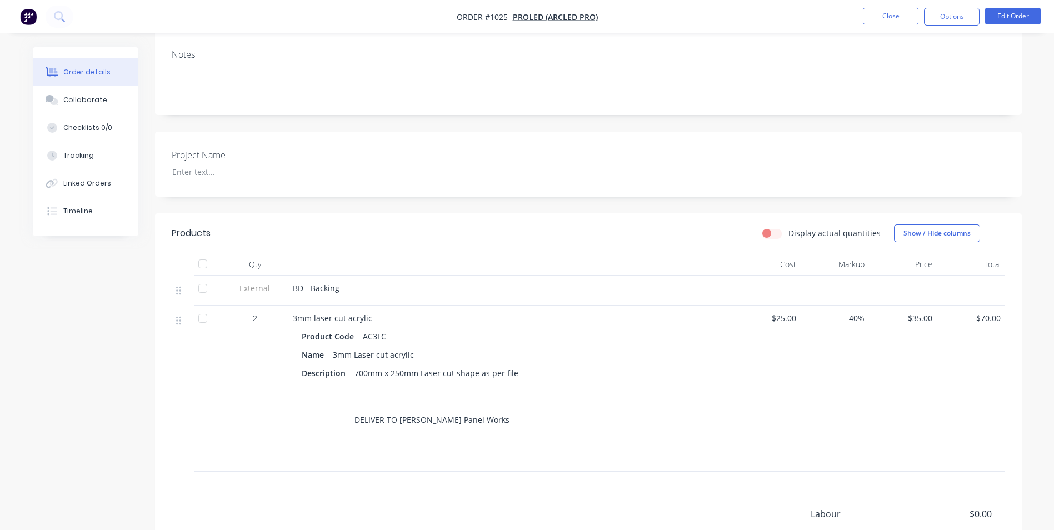
scroll to position [167, 0]
drag, startPoint x: 355, startPoint y: 373, endPoint x: 524, endPoint y: 419, distance: 175.7
click at [524, 419] on div "Description 700mm x 250mm Laser cut shape as per file DELIVER TO [PERSON_NAME] …" at bounding box center [511, 395] width 418 height 63
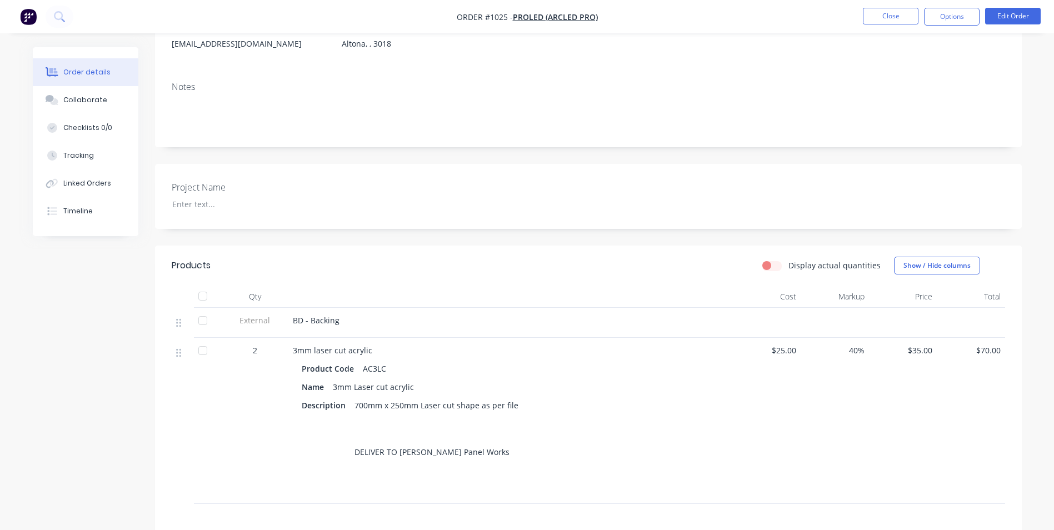
scroll to position [28, 0]
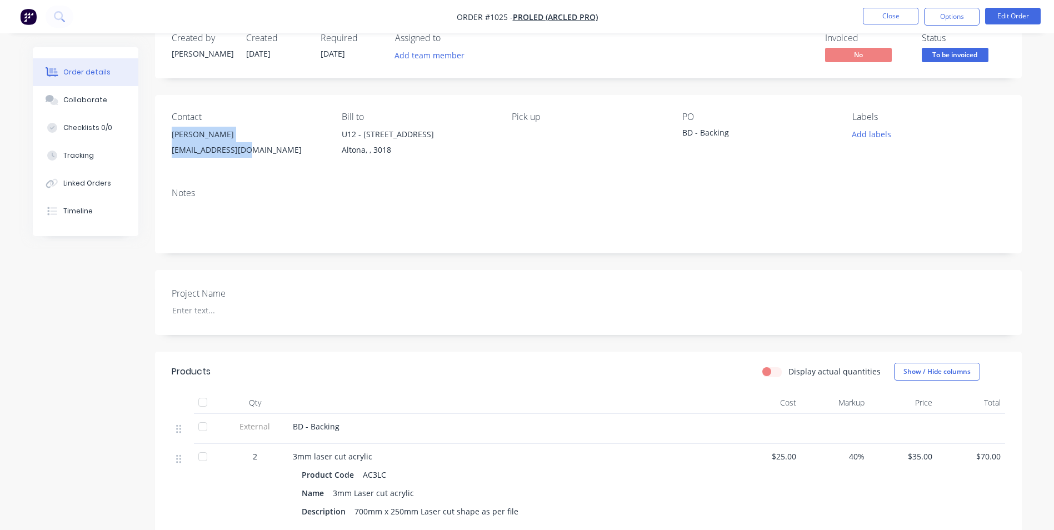
drag, startPoint x: 172, startPoint y: 133, endPoint x: 261, endPoint y: 146, distance: 90.3
click at [261, 146] on div "[PERSON_NAME] [PERSON_NAME][EMAIL_ADDRESS][DOMAIN_NAME]" at bounding box center [248, 145] width 152 height 36
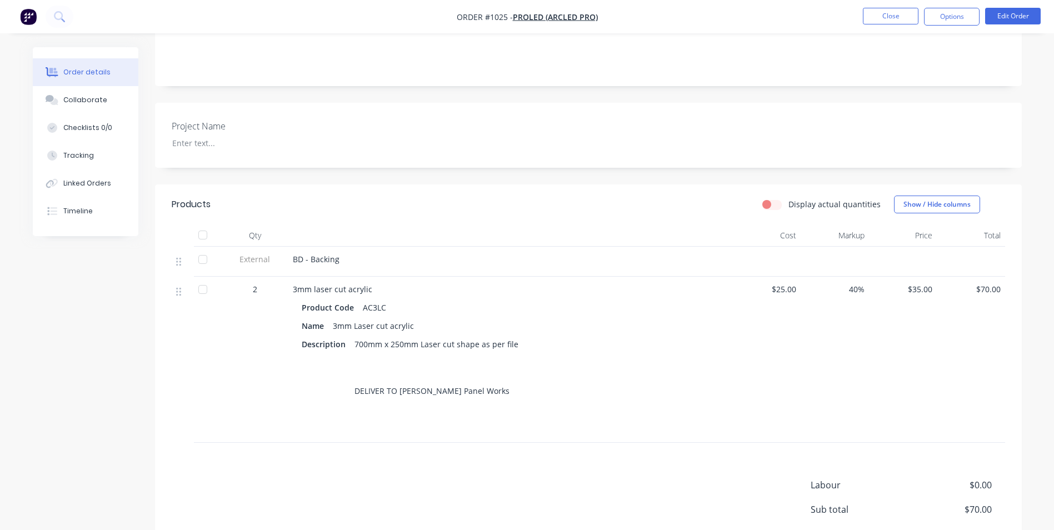
scroll to position [194, 0]
click at [950, 12] on button "Options" at bounding box center [952, 17] width 56 height 18
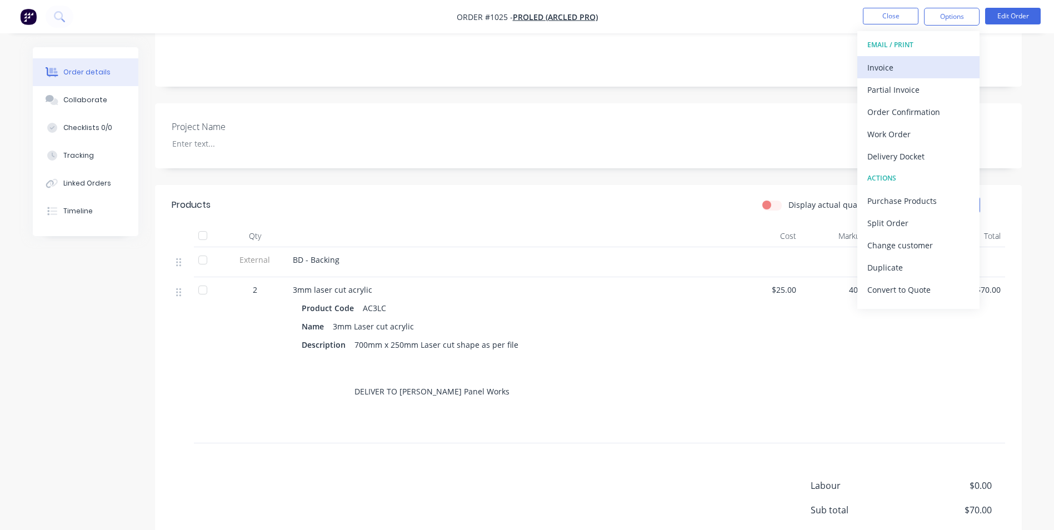
click at [914, 67] on div "Invoice" at bounding box center [918, 67] width 102 height 16
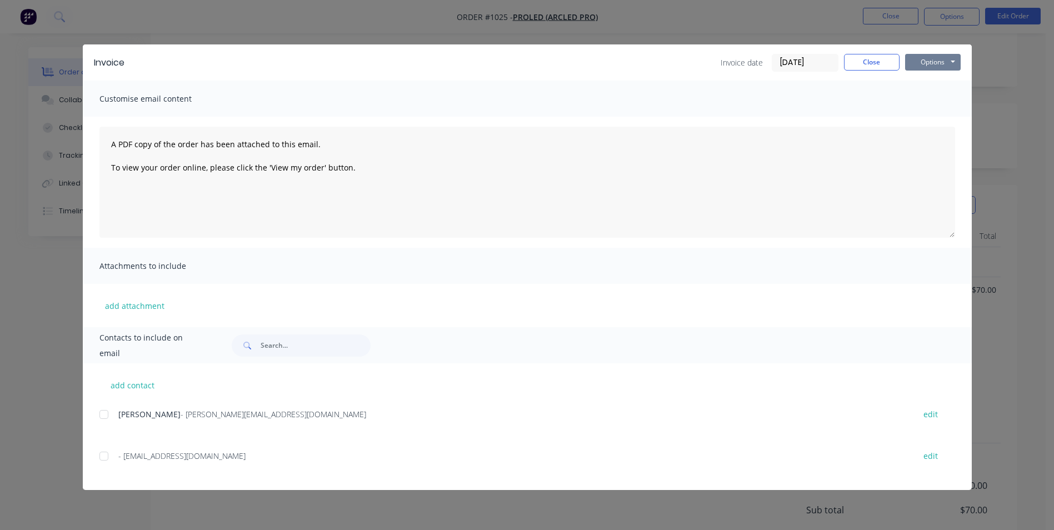
click at [933, 62] on button "Options" at bounding box center [933, 62] width 56 height 17
drag, startPoint x: 930, startPoint y: 96, endPoint x: 938, endPoint y: 93, distance: 8.3
click at [938, 93] on button "Print" at bounding box center [940, 100] width 71 height 18
drag, startPoint x: 858, startPoint y: 59, endPoint x: 1021, endPoint y: 5, distance: 172.0
click at [866, 54] on button "Close" at bounding box center [872, 62] width 56 height 17
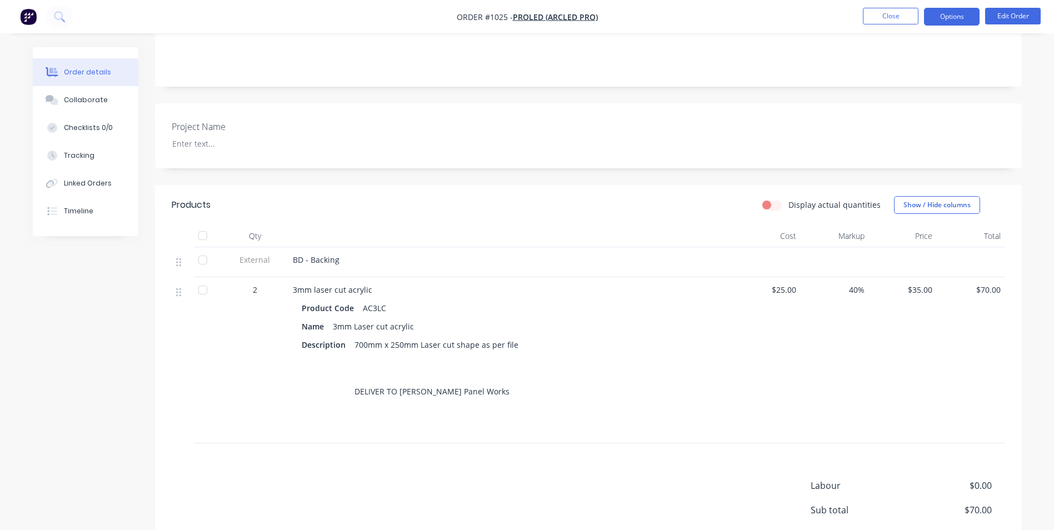
click at [956, 19] on button "Options" at bounding box center [952, 17] width 56 height 18
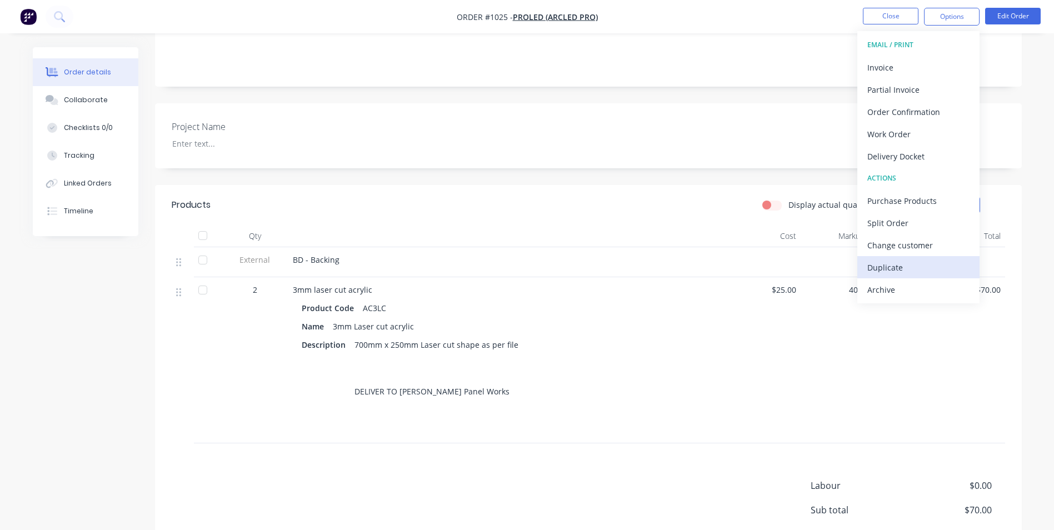
click at [936, 278] on div "EMAIL / PRINT Invoice Partial Invoice Order Confirmation Work Order Delivery Do…" at bounding box center [918, 167] width 122 height 272
drag, startPoint x: 921, startPoint y: 294, endPoint x: 914, endPoint y: 309, distance: 16.6
click at [920, 294] on div "Archive" at bounding box center [918, 290] width 102 height 16
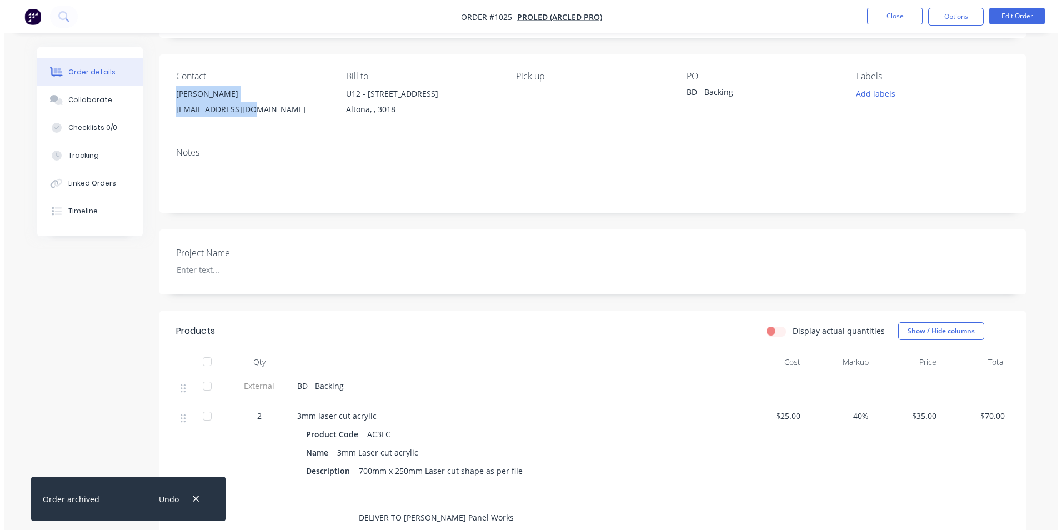
scroll to position [0, 0]
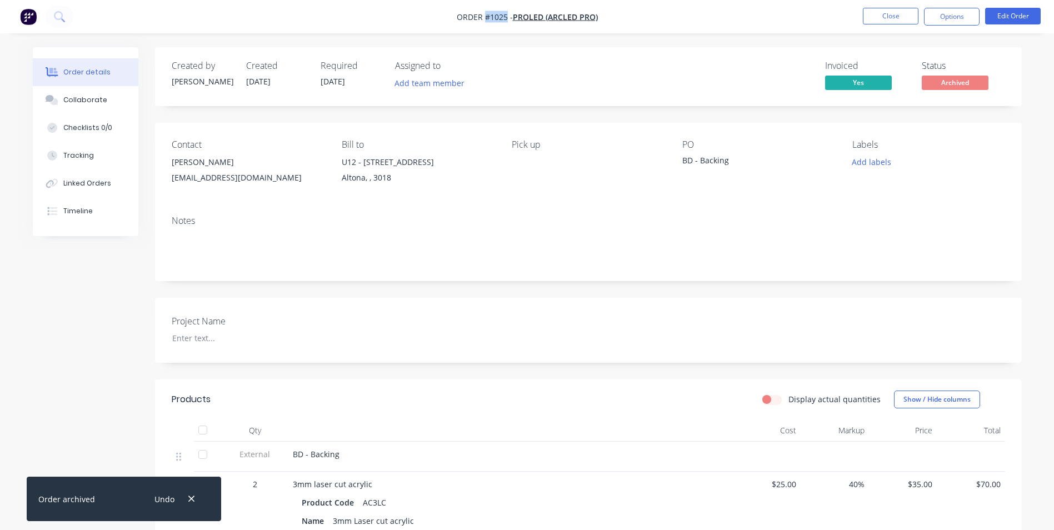
drag, startPoint x: 505, startPoint y: 17, endPoint x: 485, endPoint y: 16, distance: 19.5
click at [485, 16] on span "Order #1025 -" at bounding box center [485, 17] width 56 height 11
click at [873, 13] on button "Close" at bounding box center [891, 16] width 56 height 17
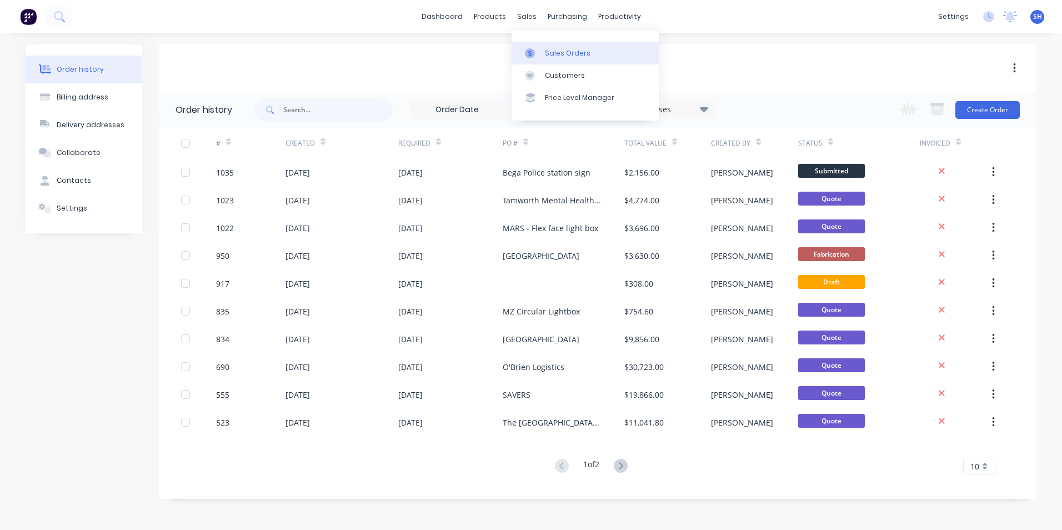
click at [552, 46] on link "Sales Orders" at bounding box center [585, 53] width 147 height 22
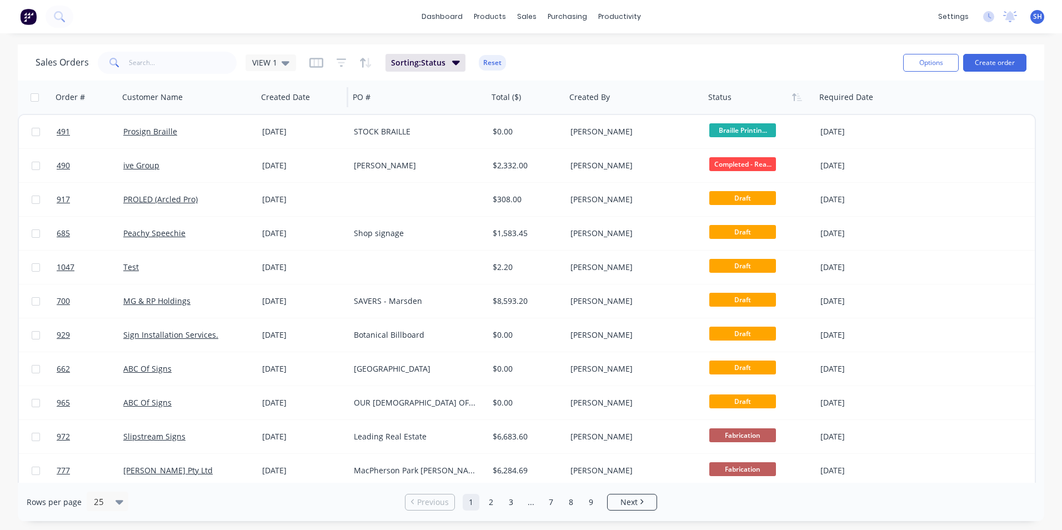
drag, startPoint x: 279, startPoint y: 65, endPoint x: 274, endPoint y: 84, distance: 19.9
click at [279, 65] on div "VIEW 1" at bounding box center [270, 63] width 37 height 10
click at [288, 223] on button "To be Invoiced" at bounding box center [312, 224] width 127 height 13
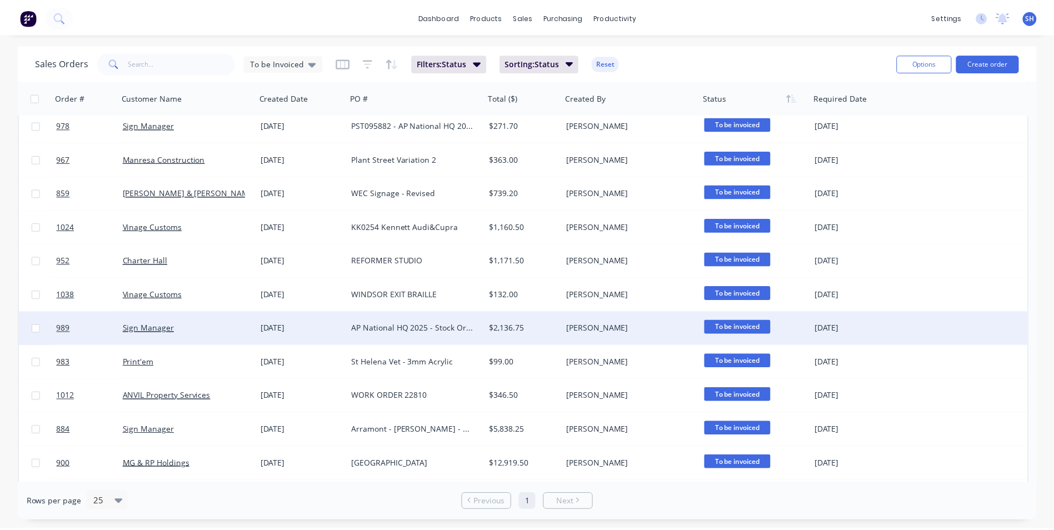
scroll to position [167, 0]
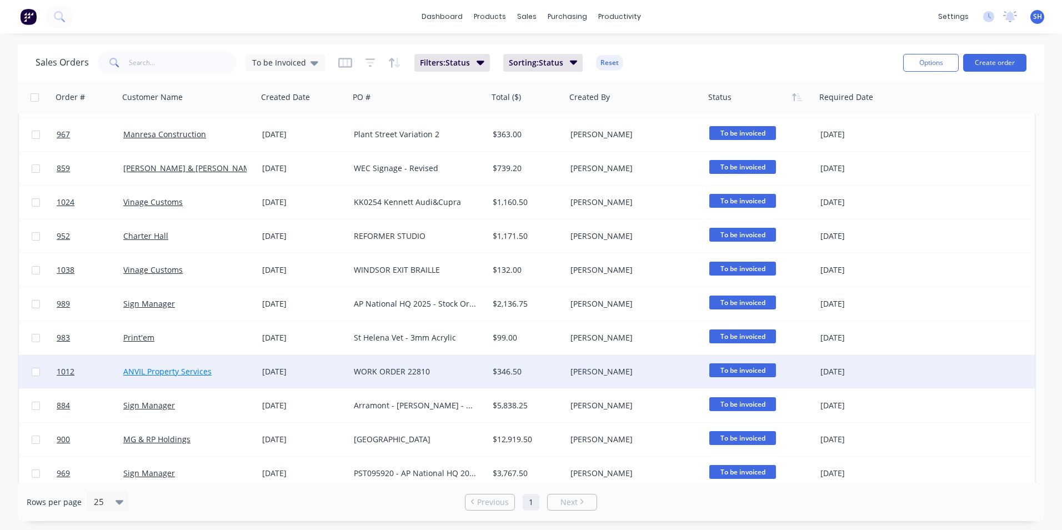
click at [159, 367] on link "ANVIL Property Services" at bounding box center [167, 371] width 88 height 11
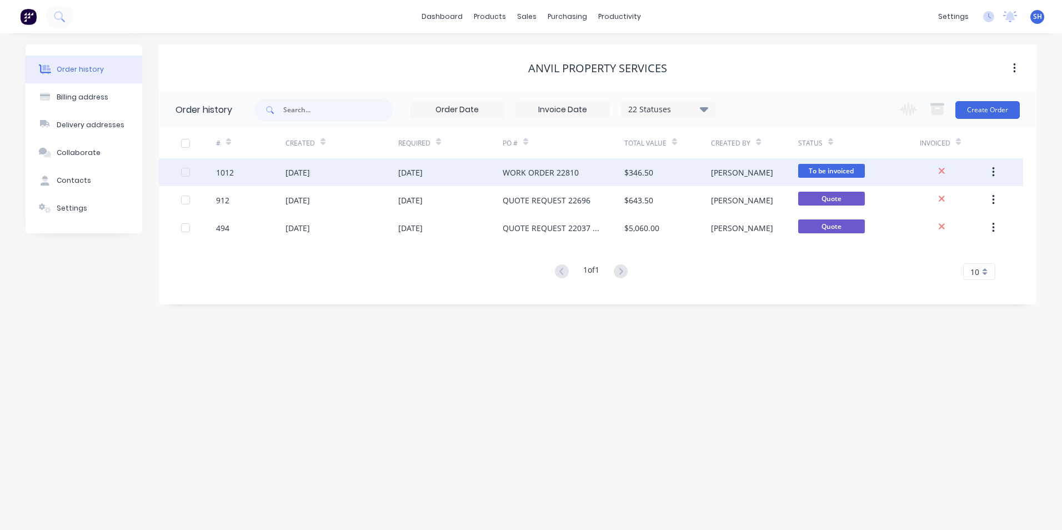
click at [552, 169] on div "WORK ORDER 22810" at bounding box center [541, 173] width 76 height 12
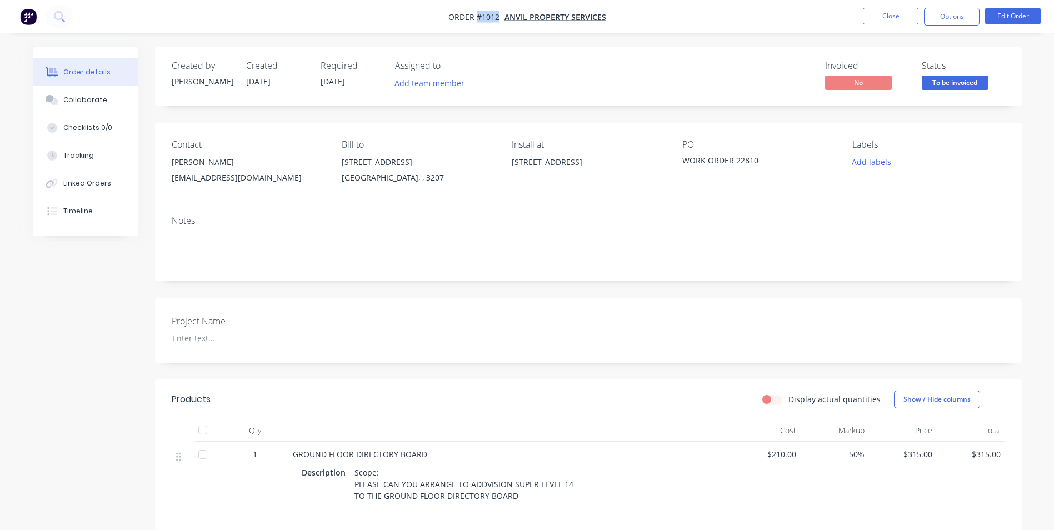
drag, startPoint x: 498, startPoint y: 19, endPoint x: 477, endPoint y: 23, distance: 21.9
click at [477, 23] on nav "Order #1012 - ANVIL Property Services Close Options Edit Order" at bounding box center [527, 16] width 1054 height 33
drag, startPoint x: 758, startPoint y: 158, endPoint x: 685, endPoint y: 161, distance: 72.3
click at [685, 161] on div "WORK ORDER 22810" at bounding box center [751, 162] width 139 height 16
click at [499, 16] on span "Order #1012 -" at bounding box center [476, 17] width 56 height 11
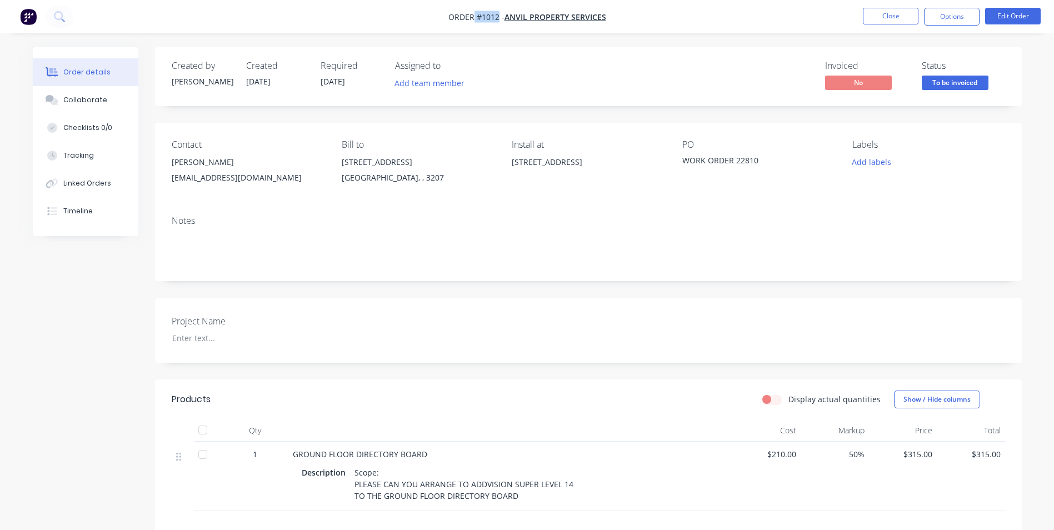
drag, startPoint x: 497, startPoint y: 18, endPoint x: 474, endPoint y: 21, distance: 23.0
click at [474, 21] on span "Order #1012 -" at bounding box center [476, 17] width 56 height 11
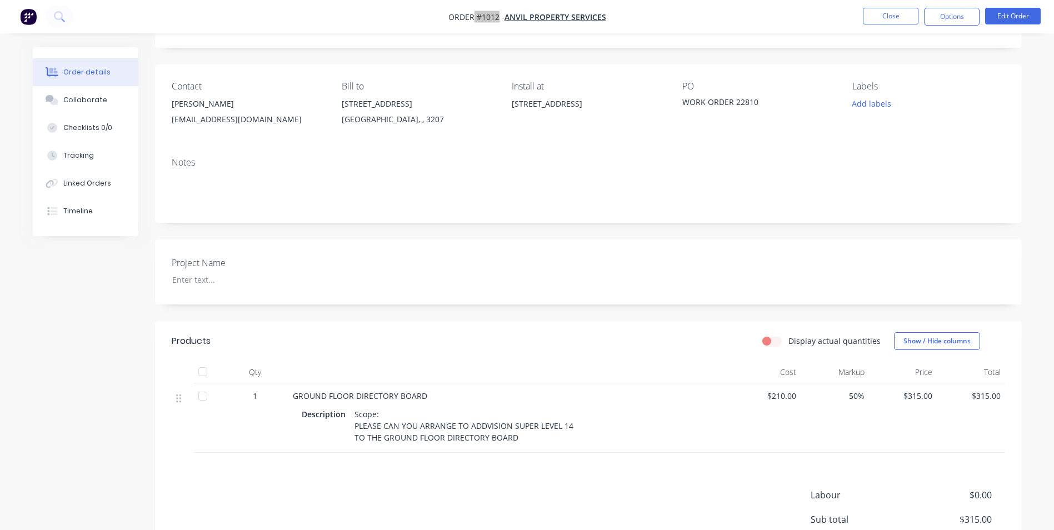
scroll to position [191, 0]
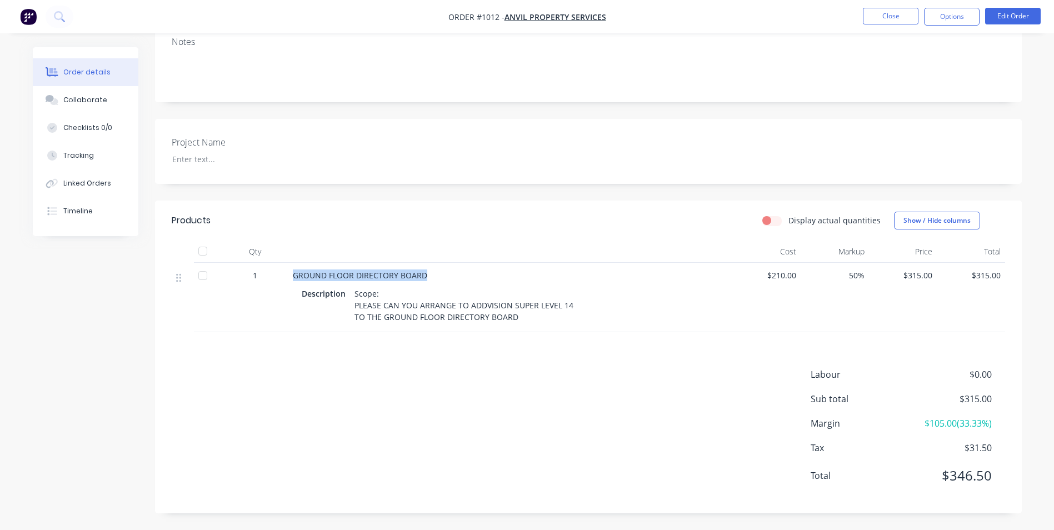
drag, startPoint x: 293, startPoint y: 262, endPoint x: 428, endPoint y: 263, distance: 135.0
click at [428, 269] on div "GROUND FLOOR DIRECTORY BOARD" at bounding box center [510, 275] width 435 height 12
click at [522, 310] on div "Scope: PLEASE CAN YOU ARRANGE TO ADDVISION SUPER LEVEL 14 TO THE GROUND FLOOR D…" at bounding box center [464, 304] width 228 height 39
click at [519, 310] on div "Scope: PLEASE CAN YOU ARRANGE TO ADDVISION SUPER LEVEL 14 TO THE GROUND FLOOR D…" at bounding box center [464, 304] width 228 height 39
click at [517, 307] on div "Scope: PLEASE CAN YOU ARRANGE TO ADDVISION SUPER LEVEL 14 TO THE GROUND FLOOR D…" at bounding box center [464, 304] width 228 height 39
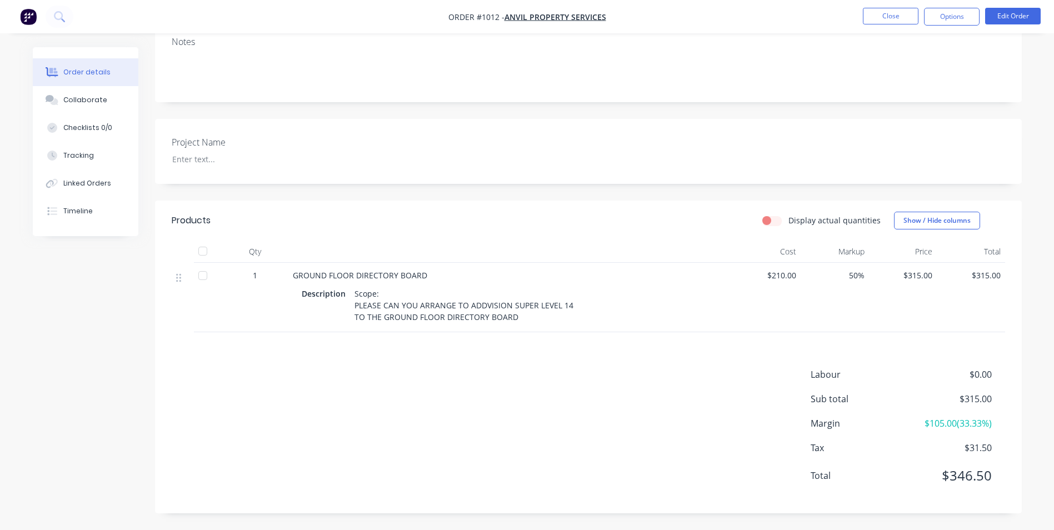
click at [514, 304] on div "Scope: PLEASE CAN YOU ARRANGE TO ADDVISION SUPER LEVEL 14 TO THE GROUND FLOOR D…" at bounding box center [464, 304] width 228 height 39
click at [483, 293] on div "Scope: PLEASE CAN YOU ARRANGE TO ADDVISION SUPER LEVEL 14 TO THE GROUND FLOOR D…" at bounding box center [464, 304] width 228 height 39
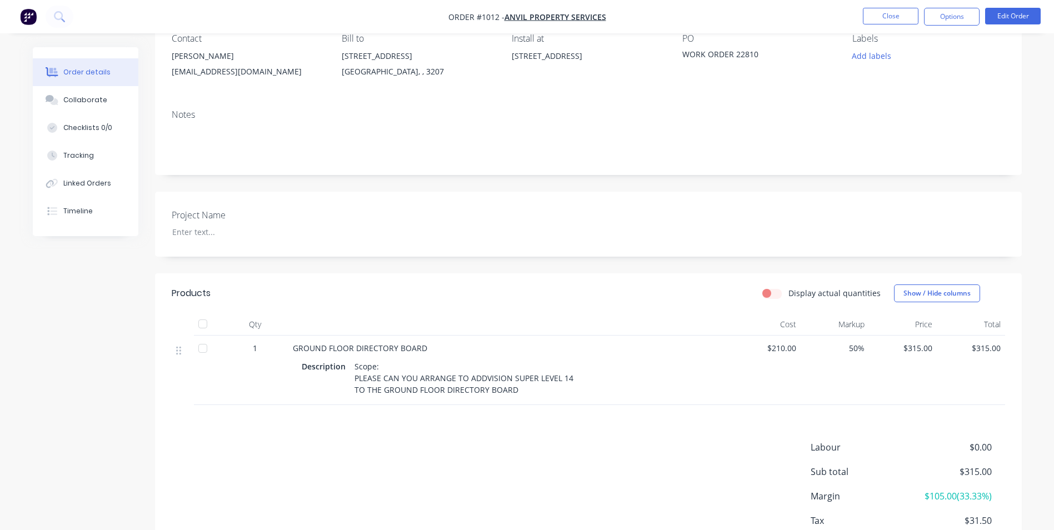
scroll to position [24, 0]
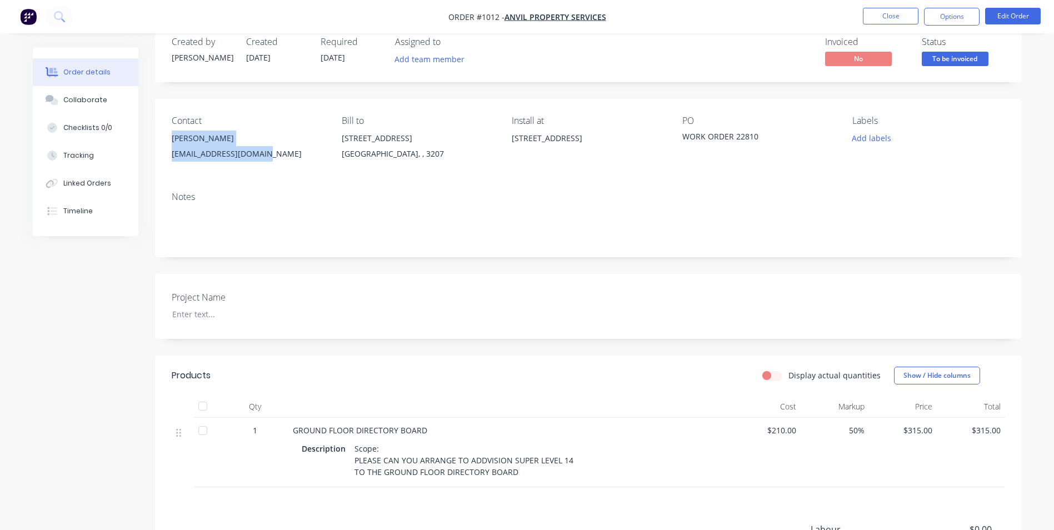
drag, startPoint x: 171, startPoint y: 139, endPoint x: 256, endPoint y: 154, distance: 86.3
click at [256, 154] on div "Contact [PERSON_NAME] [EMAIL_ADDRESS][DOMAIN_NAME] Bill to [STREET_ADDRESS] Ins…" at bounding box center [588, 141] width 866 height 84
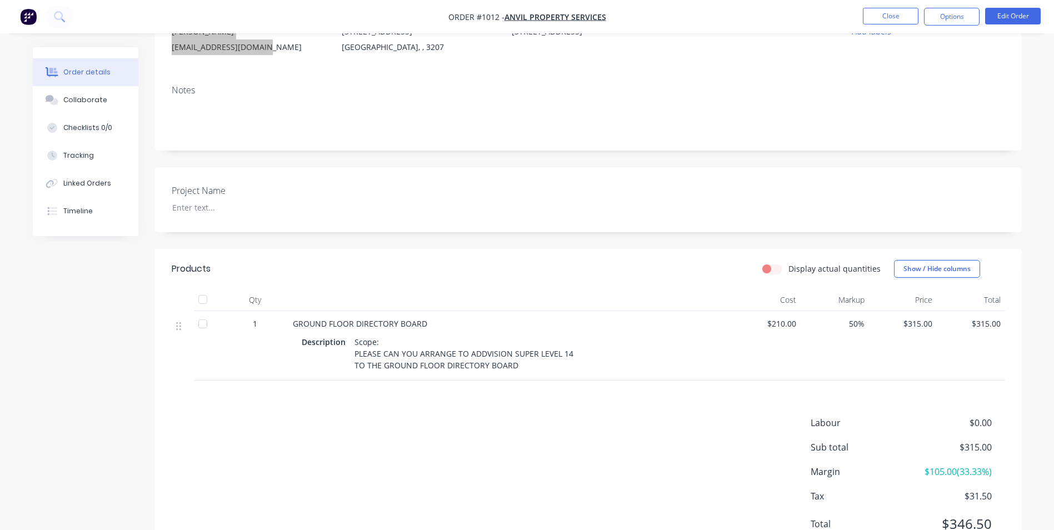
scroll to position [191, 0]
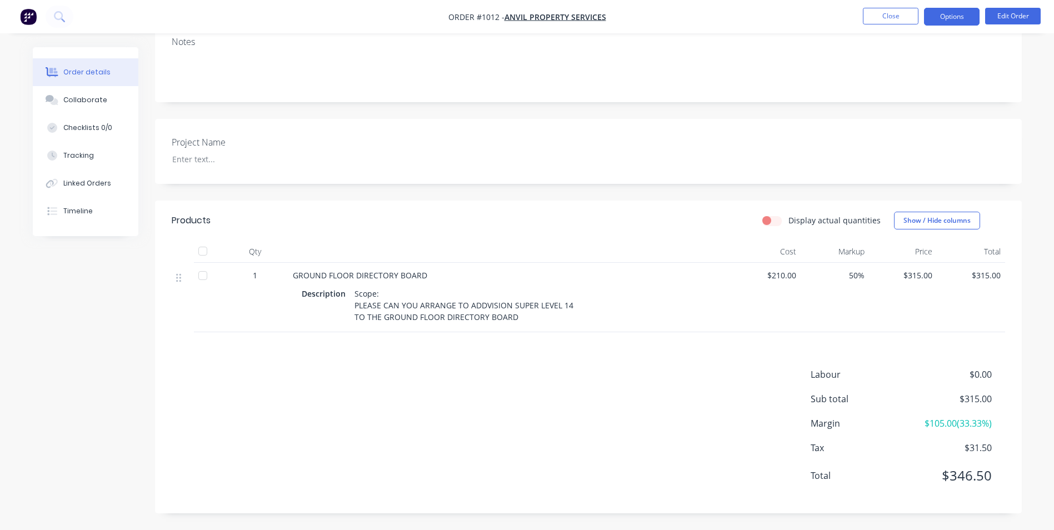
drag, startPoint x: 948, startPoint y: 14, endPoint x: 939, endPoint y: 18, distance: 9.2
click at [947, 13] on button "Options" at bounding box center [952, 17] width 56 height 18
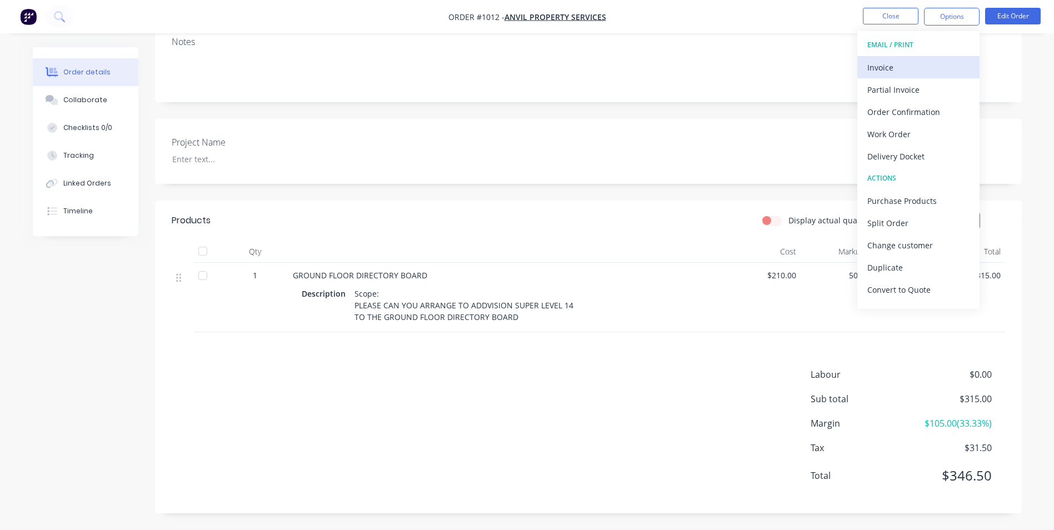
click at [881, 63] on div "Invoice" at bounding box center [918, 67] width 102 height 16
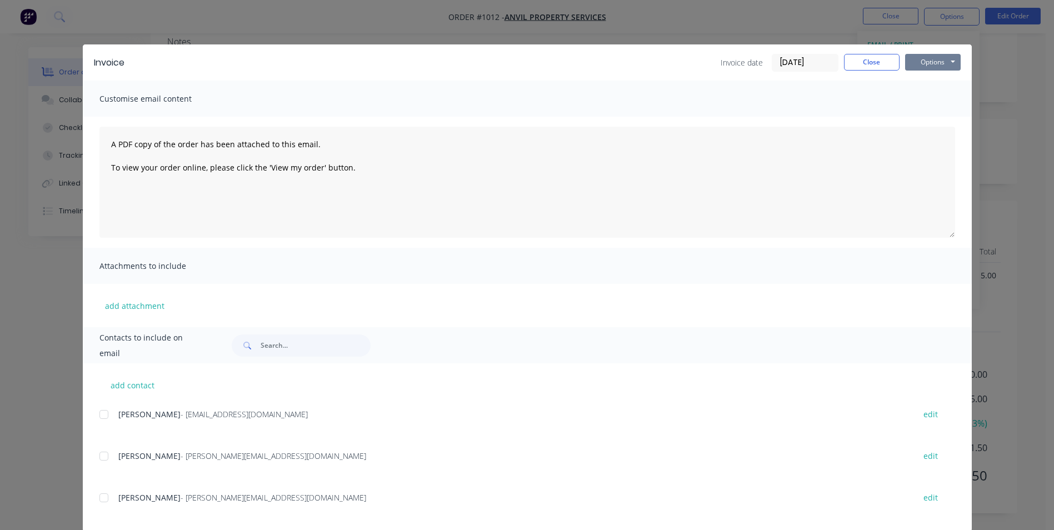
click at [918, 59] on button "Options" at bounding box center [933, 62] width 56 height 17
click at [926, 99] on button "Print" at bounding box center [940, 100] width 71 height 18
drag, startPoint x: 865, startPoint y: 64, endPoint x: 883, endPoint y: 57, distance: 19.4
click at [869, 62] on button "Close" at bounding box center [872, 62] width 56 height 17
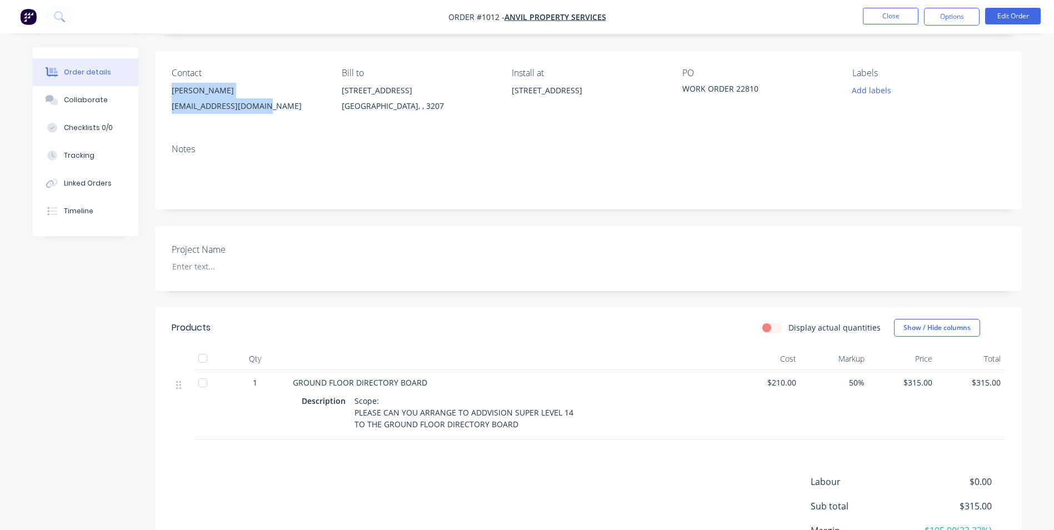
scroll to position [0, 0]
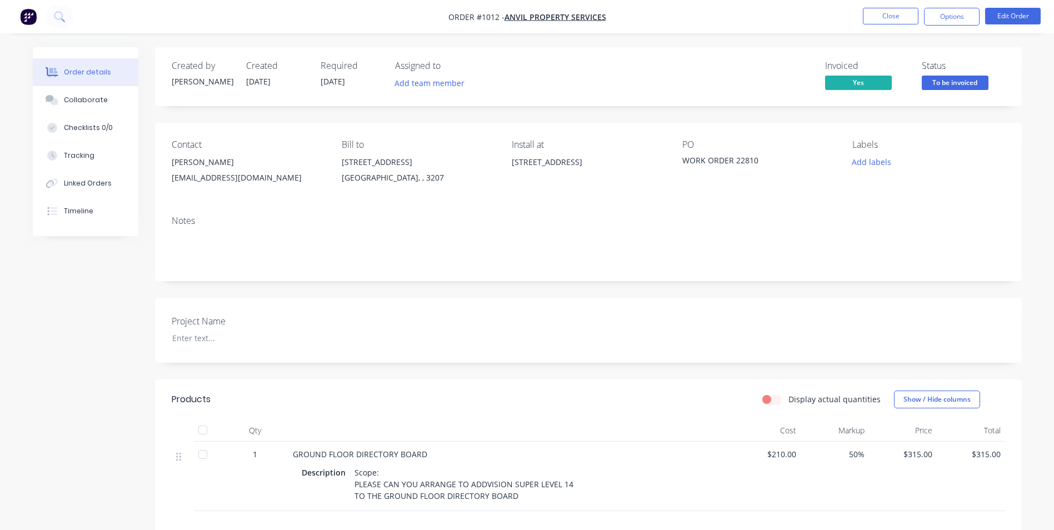
click at [269, 220] on div "Notes" at bounding box center [588, 221] width 833 height 11
click at [944, 18] on button "Options" at bounding box center [952, 17] width 56 height 18
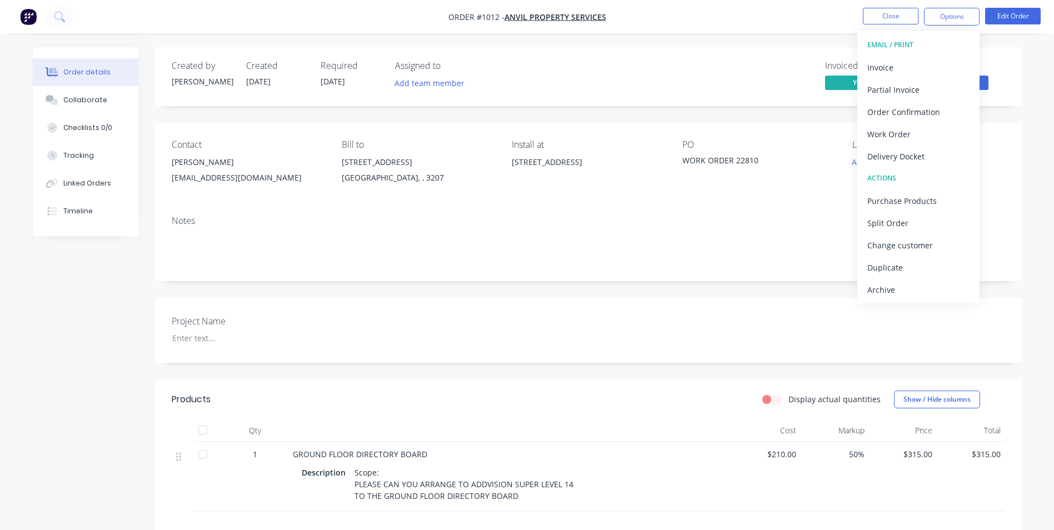
click at [904, 289] on div "Archive" at bounding box center [918, 290] width 102 height 16
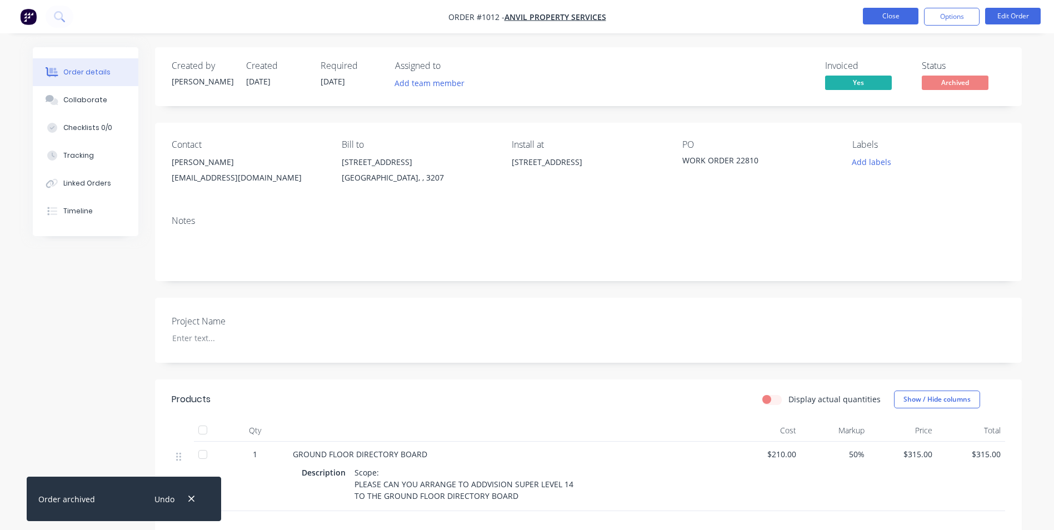
click at [885, 19] on button "Close" at bounding box center [891, 16] width 56 height 17
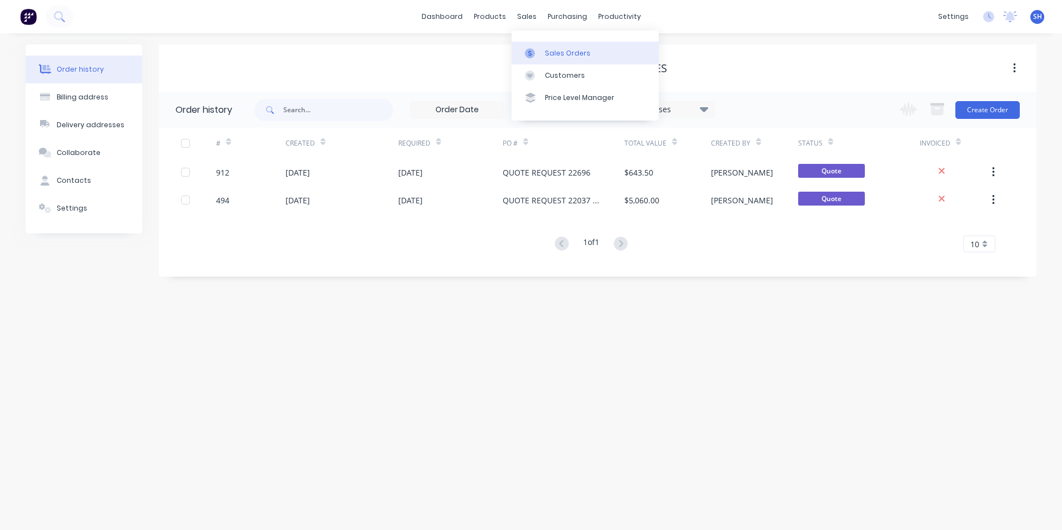
click at [547, 54] on div "Sales Orders" at bounding box center [568, 53] width 46 height 10
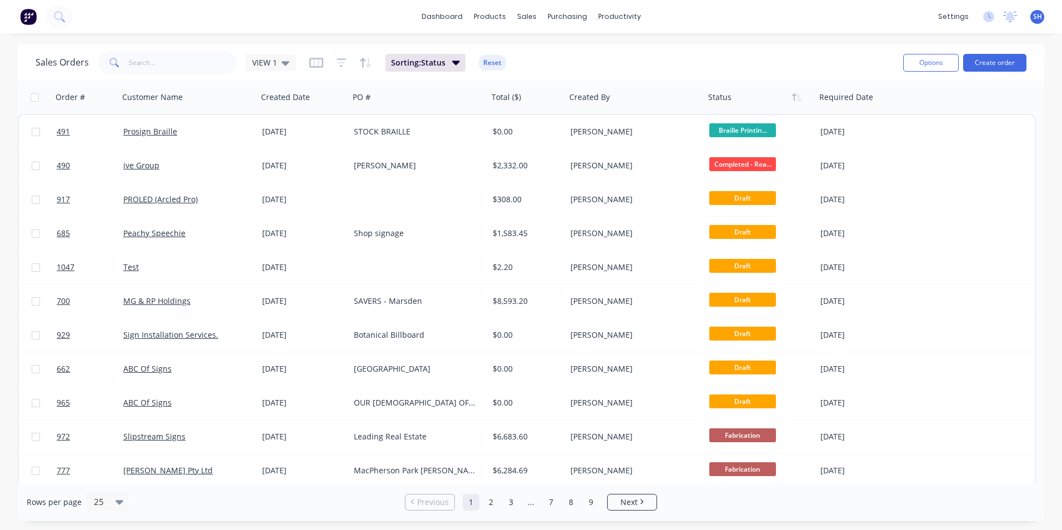
drag, startPoint x: 259, startPoint y: 63, endPoint x: 264, endPoint y: 78, distance: 15.5
click at [260, 63] on span "VIEW 1" at bounding box center [264, 63] width 25 height 12
click at [274, 224] on button "To be Invoiced" at bounding box center [312, 224] width 127 height 13
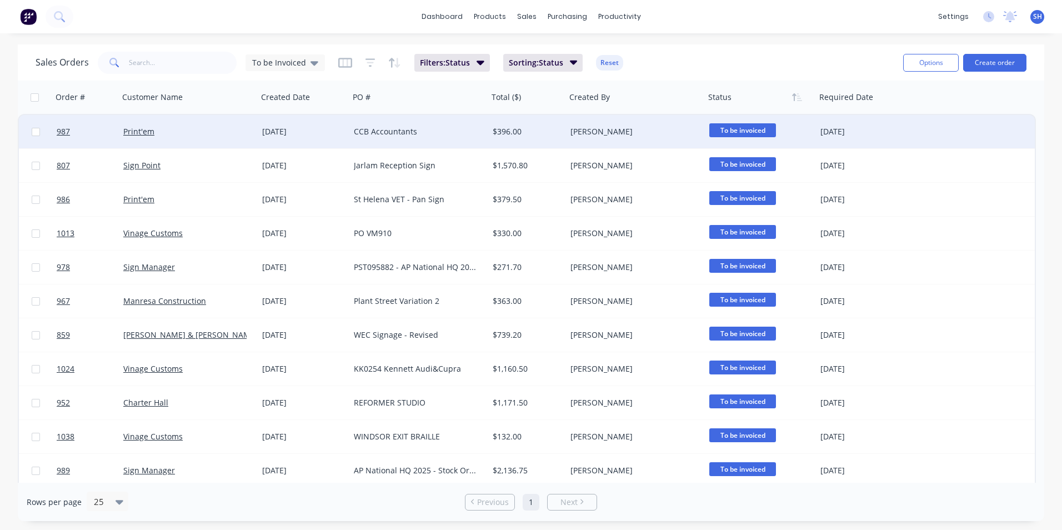
click at [429, 133] on div "CCB Accountants" at bounding box center [415, 131] width 123 height 11
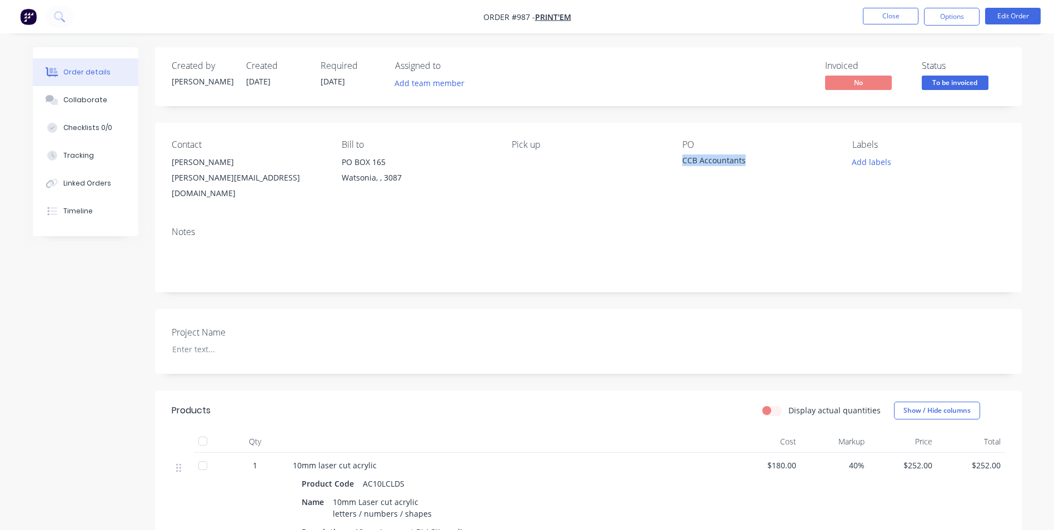
drag, startPoint x: 753, startPoint y: 163, endPoint x: 682, endPoint y: 159, distance: 71.2
click at [682, 159] on div "CCB Accountants" at bounding box center [751, 162] width 139 height 16
drag, startPoint x: 527, startPoint y: 18, endPoint x: 511, endPoint y: 17, distance: 15.6
click at [511, 17] on span "Order #987 -" at bounding box center [509, 17] width 52 height 11
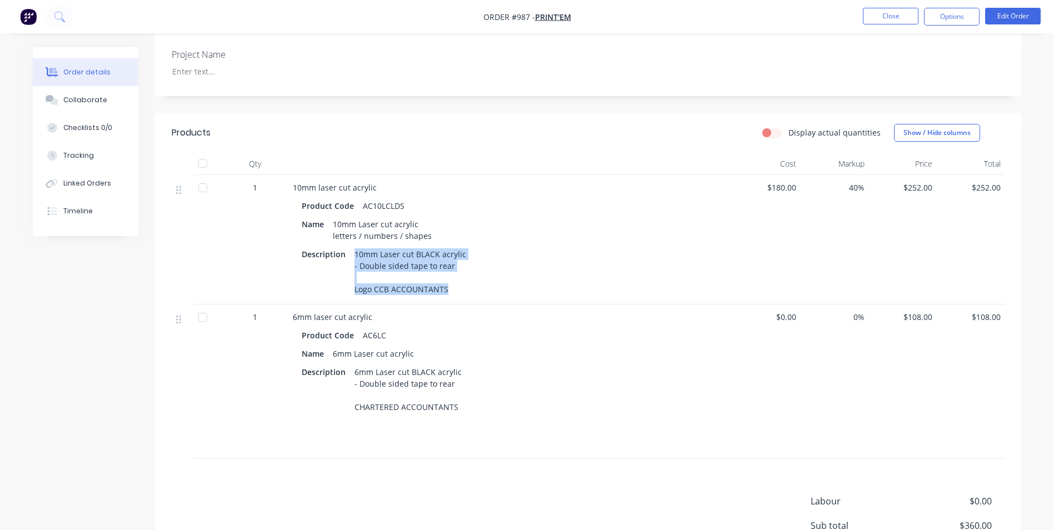
drag, startPoint x: 354, startPoint y: 240, endPoint x: 448, endPoint y: 278, distance: 100.7
click at [448, 278] on div "10mm Laser cut BLACK acrylic - Double sided tape to rear Logo CCB ACCOUNTANTS" at bounding box center [410, 271] width 121 height 51
drag, startPoint x: 409, startPoint y: 194, endPoint x: 359, endPoint y: 191, distance: 50.1
click at [359, 198] on div "Product Code AC10LCLDS" at bounding box center [511, 206] width 418 height 16
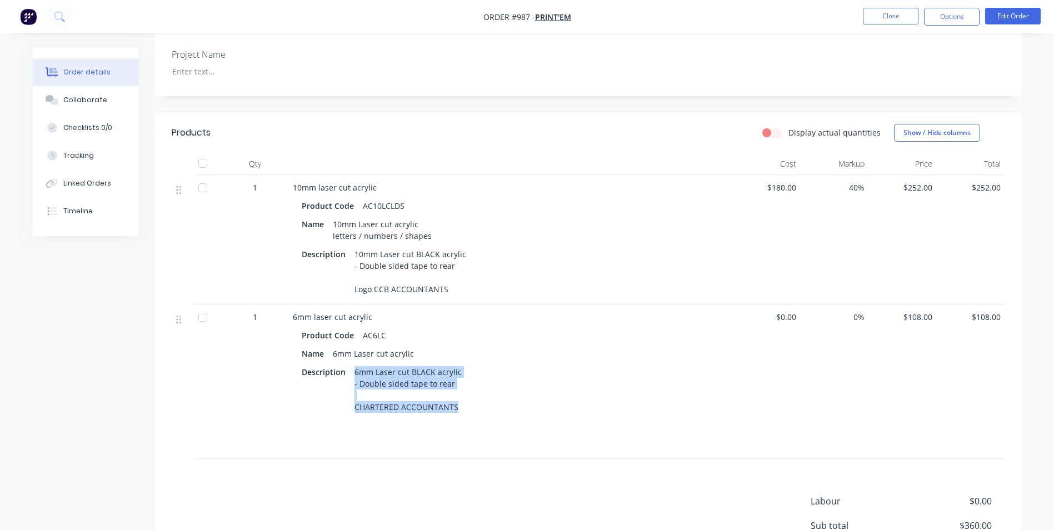
drag, startPoint x: 353, startPoint y: 358, endPoint x: 468, endPoint y: 401, distance: 123.2
click at [468, 401] on div "Description 6mm Laser cut BLACK acrylic - Double sided tape to rear CHARTERED A…" at bounding box center [511, 389] width 418 height 51
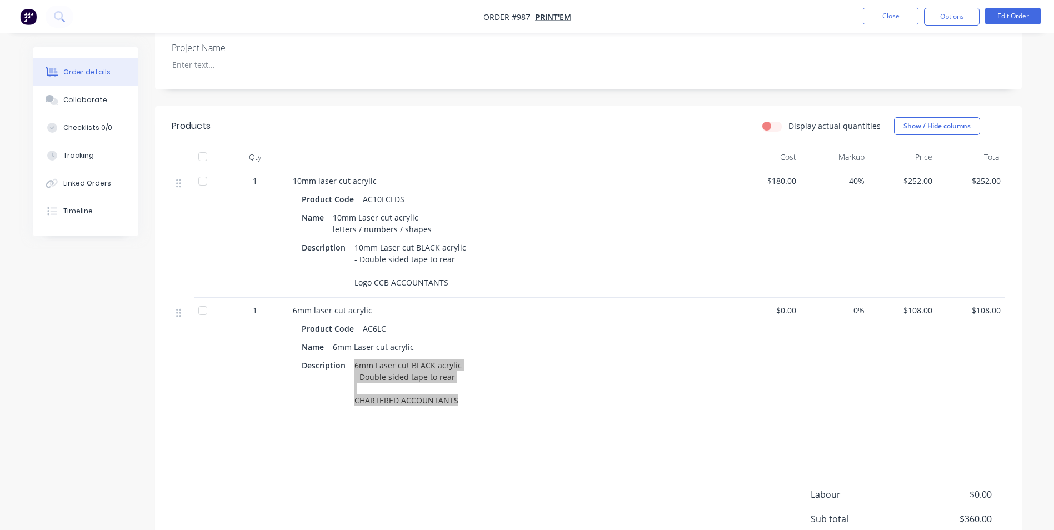
scroll to position [111, 0]
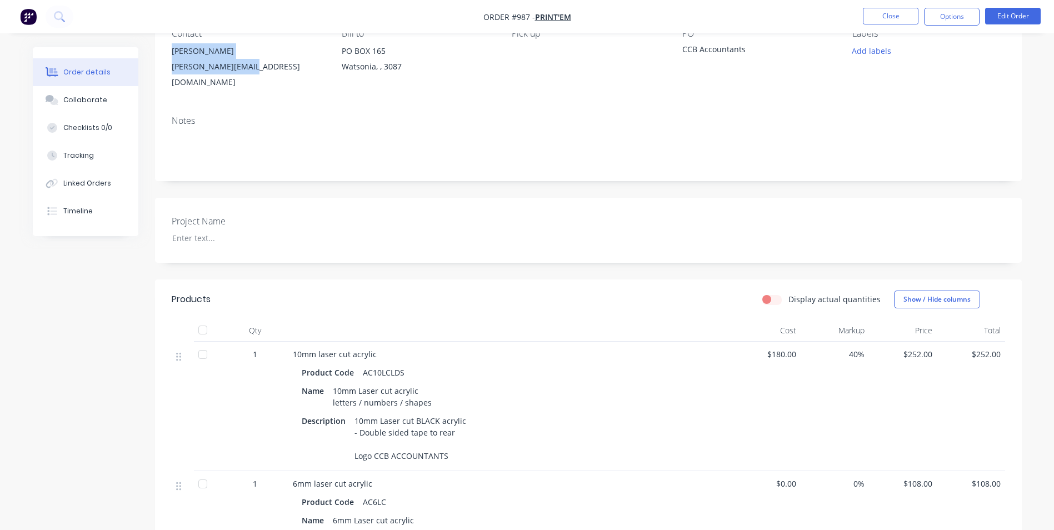
drag, startPoint x: 254, startPoint y: 68, endPoint x: 166, endPoint y: 42, distance: 92.1
click at [166, 42] on div "Contact Brad Parker-Hill [EMAIL_ADDRESS][DOMAIN_NAME] Bill to PO BOX 165 Watson…" at bounding box center [588, 59] width 866 height 95
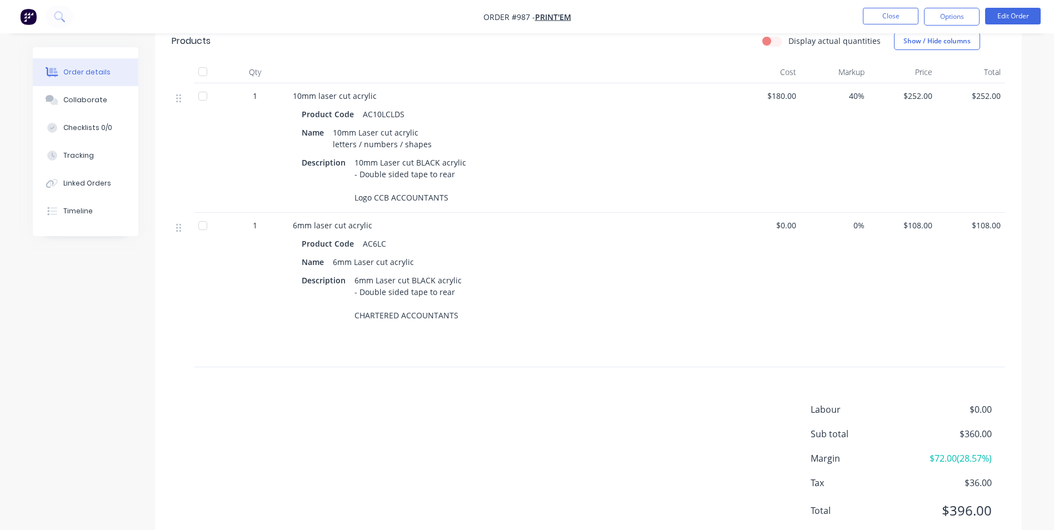
scroll to position [389, 0]
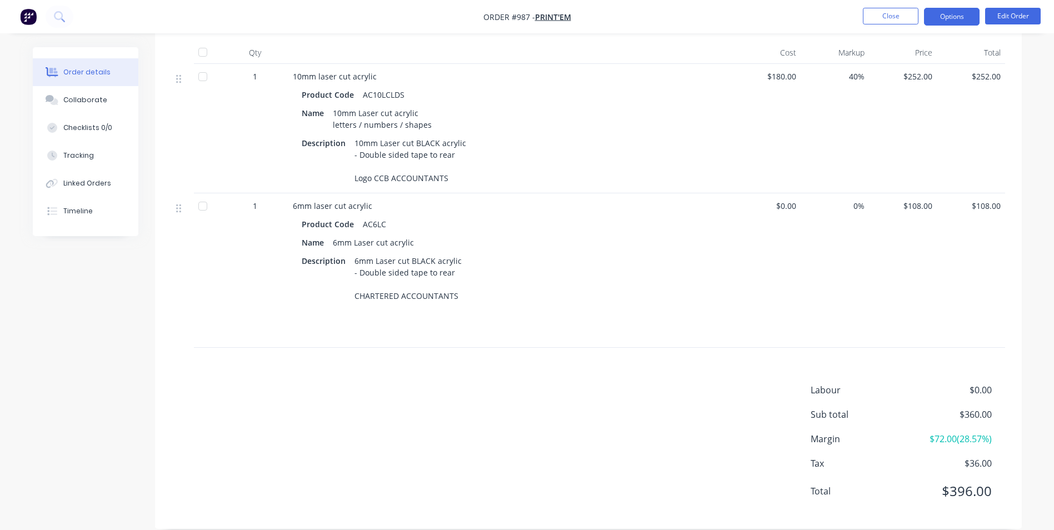
click at [961, 22] on button "Options" at bounding box center [952, 17] width 56 height 18
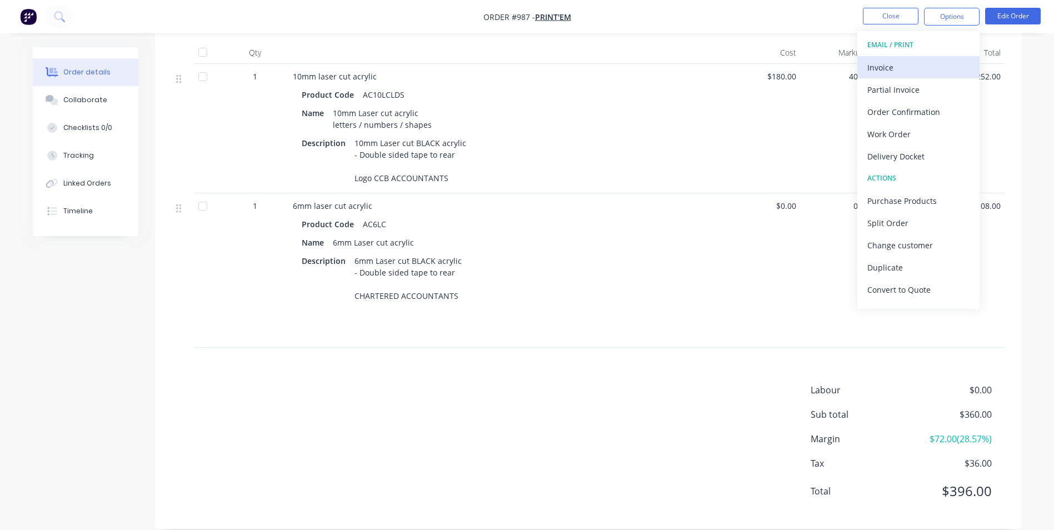
click at [922, 61] on div "Invoice" at bounding box center [918, 67] width 102 height 16
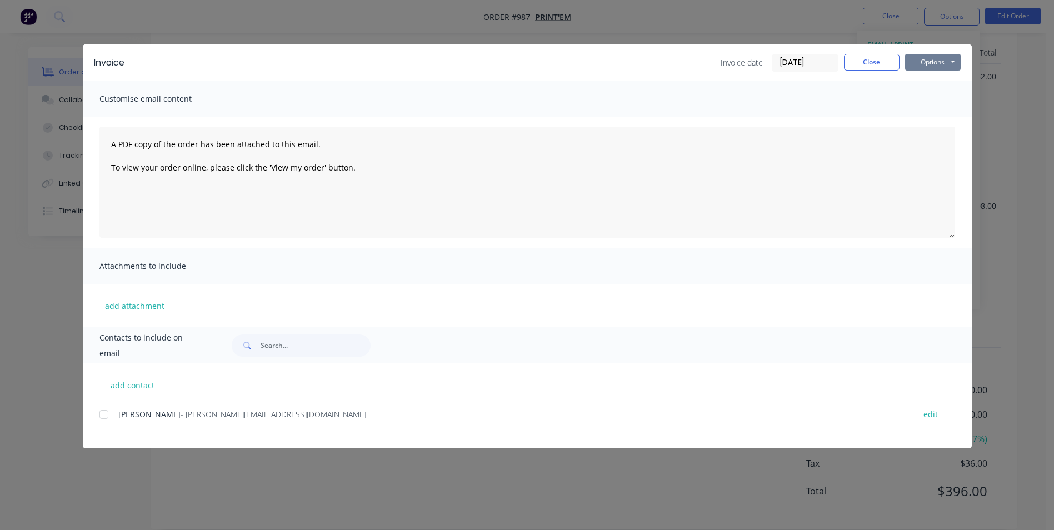
click at [949, 63] on button "Options" at bounding box center [933, 62] width 56 height 17
click at [931, 102] on button "Print" at bounding box center [940, 100] width 71 height 18
click at [874, 61] on button "Close" at bounding box center [872, 62] width 56 height 17
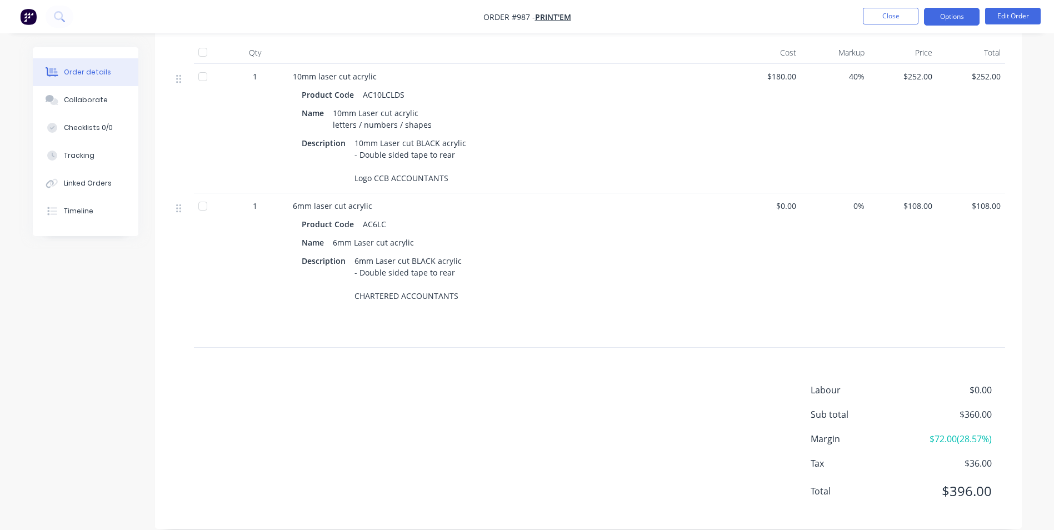
click at [939, 24] on button "Options" at bounding box center [952, 17] width 56 height 18
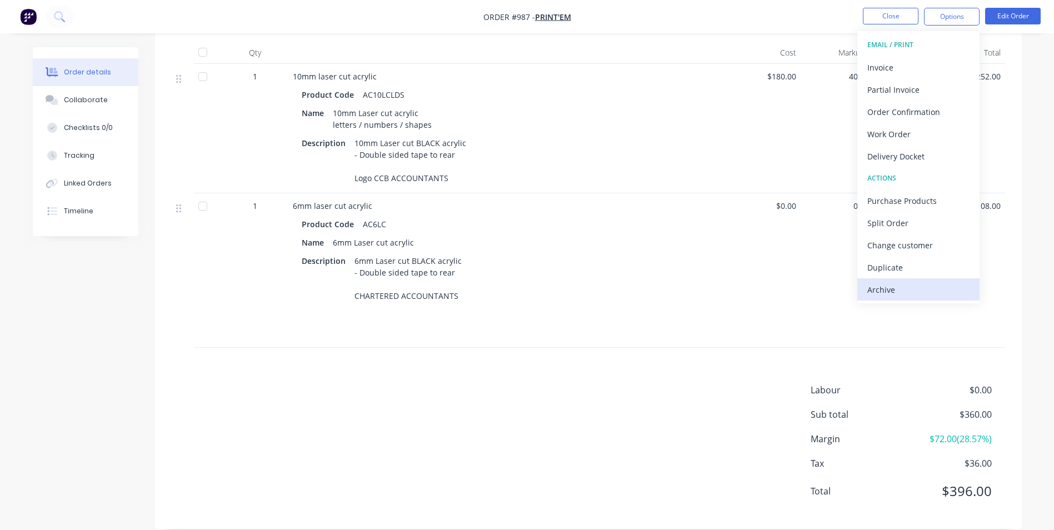
click at [924, 289] on div "Archive" at bounding box center [918, 290] width 102 height 16
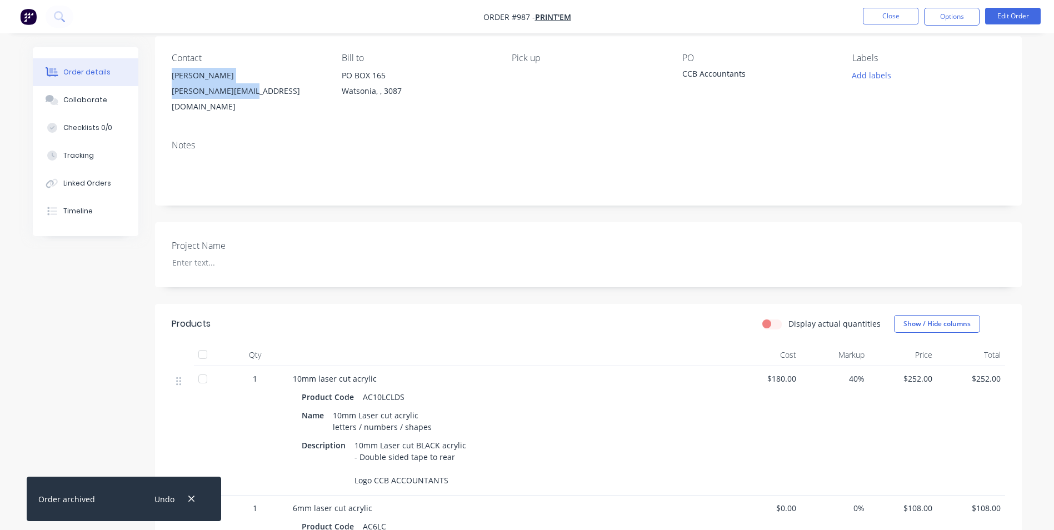
scroll to position [0, 0]
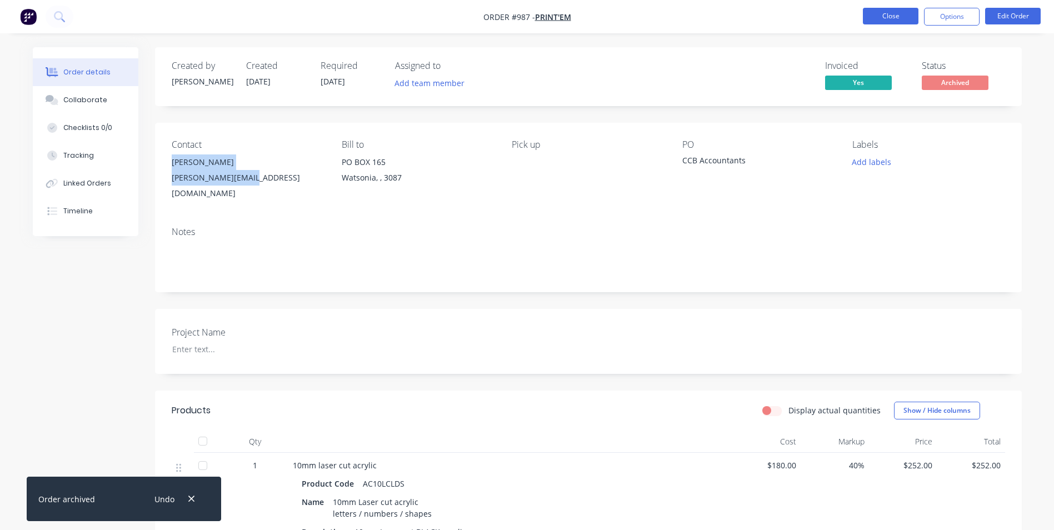
click at [885, 18] on button "Close" at bounding box center [891, 16] width 56 height 17
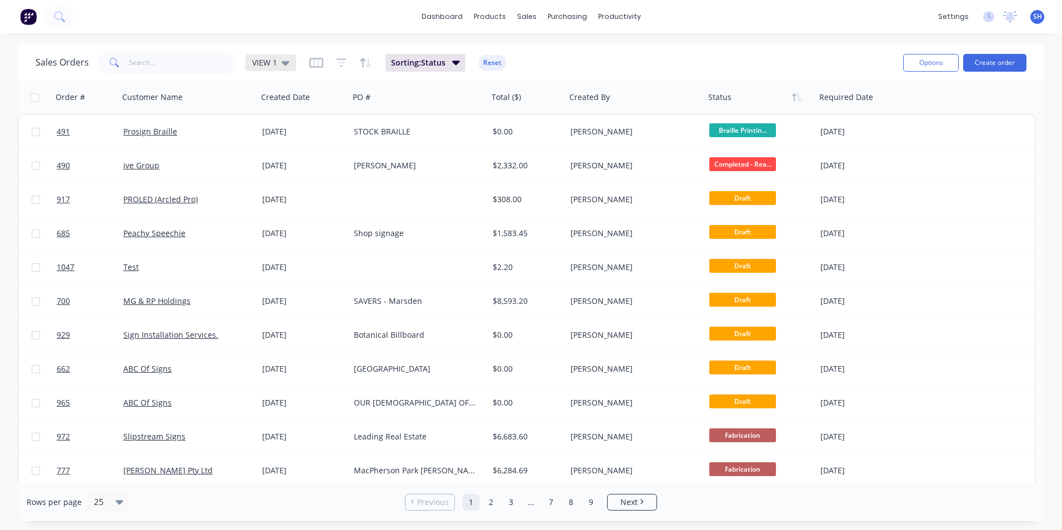
click at [269, 67] on span "VIEW 1" at bounding box center [264, 63] width 25 height 12
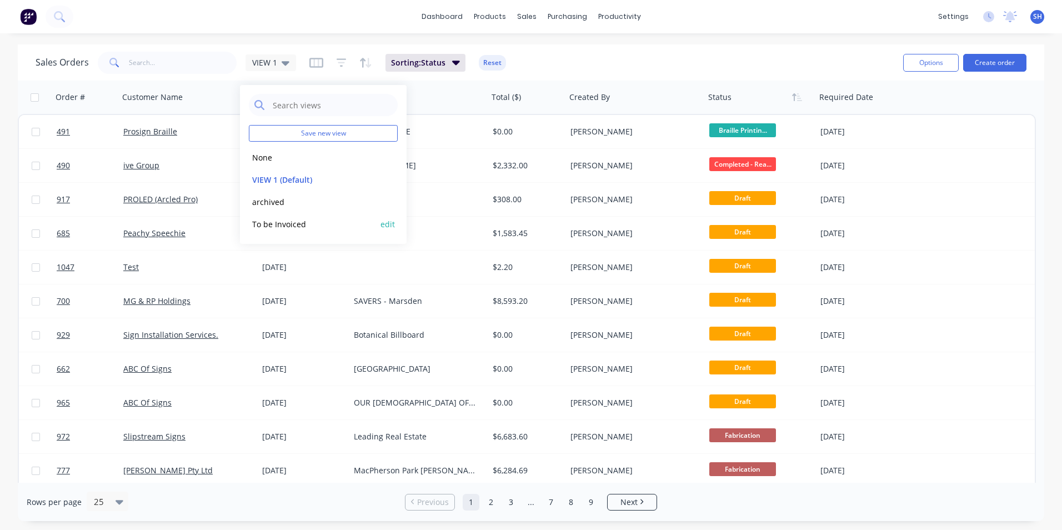
click at [288, 225] on button "To be Invoiced" at bounding box center [312, 224] width 127 height 13
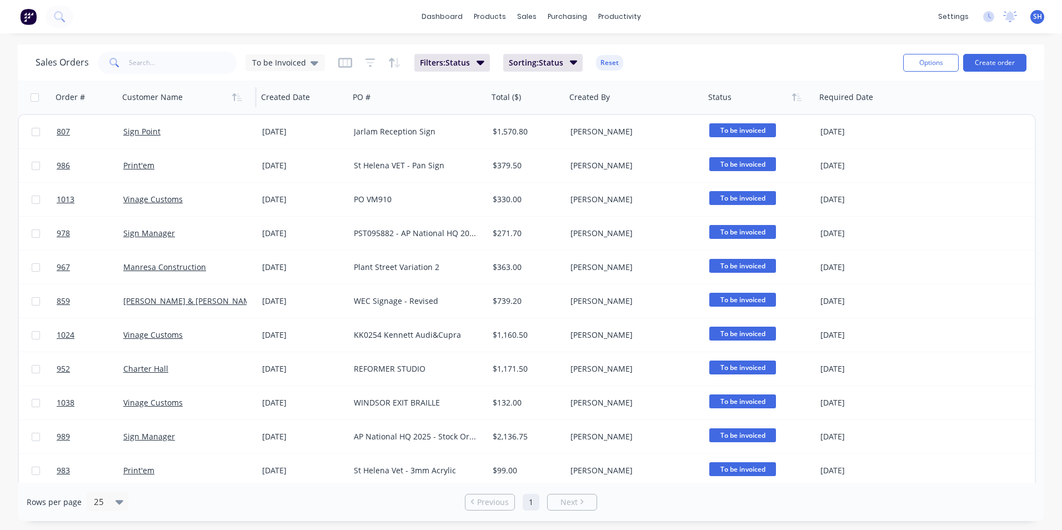
click at [152, 102] on div at bounding box center [183, 97] width 123 height 22
click at [234, 101] on icon "button" at bounding box center [235, 97] width 4 height 8
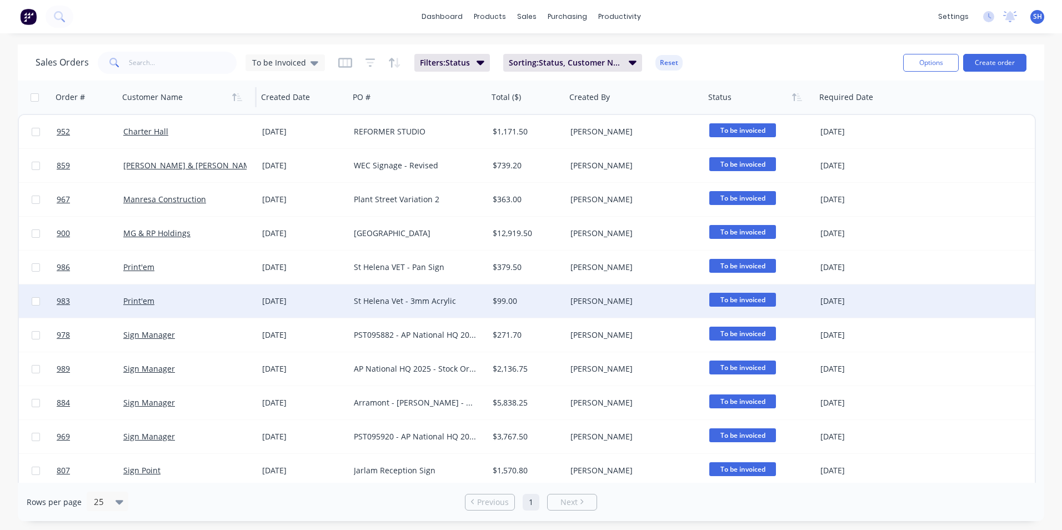
click at [244, 298] on div "Print'em" at bounding box center [184, 300] width 123 height 11
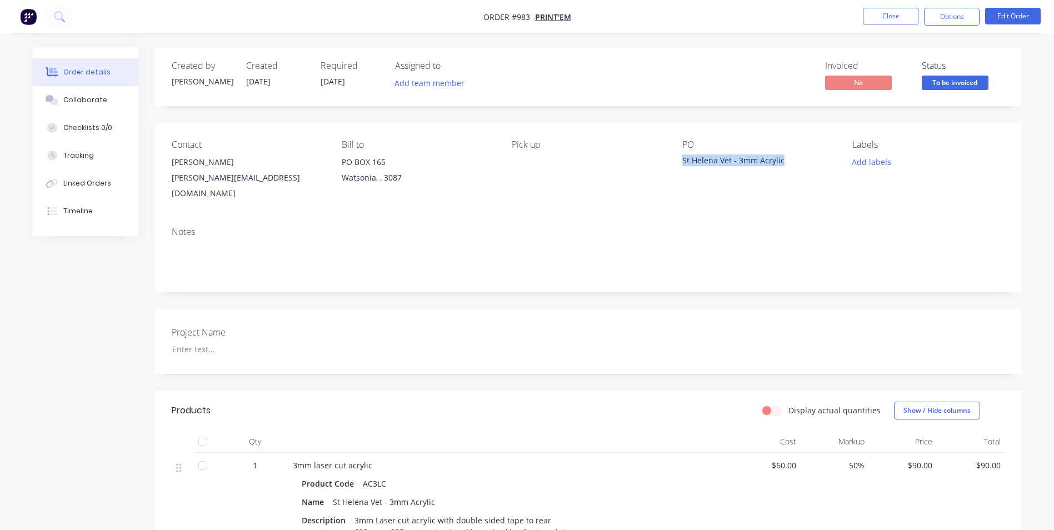
drag, startPoint x: 784, startPoint y: 159, endPoint x: 679, endPoint y: 163, distance: 105.0
click at [679, 163] on div "Contact Brad Parker-Hill [EMAIL_ADDRESS][DOMAIN_NAME] Bill to [STREET_ADDRESS] …" at bounding box center [588, 170] width 866 height 95
drag, startPoint x: 527, startPoint y: 13, endPoint x: 512, endPoint y: 14, distance: 15.6
click at [512, 14] on span "Order #983 -" at bounding box center [509, 17] width 52 height 11
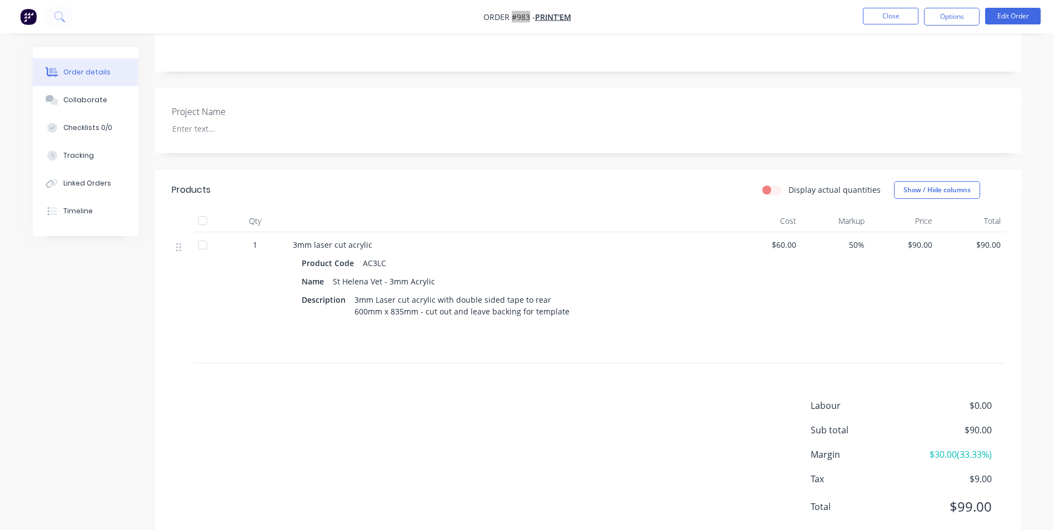
scroll to position [222, 0]
drag, startPoint x: 354, startPoint y: 287, endPoint x: 582, endPoint y: 300, distance: 228.7
click at [582, 300] on div "Description 3mm Laser cut acrylic with double sided tape to rear 600mm x 835mm …" at bounding box center [511, 304] width 418 height 28
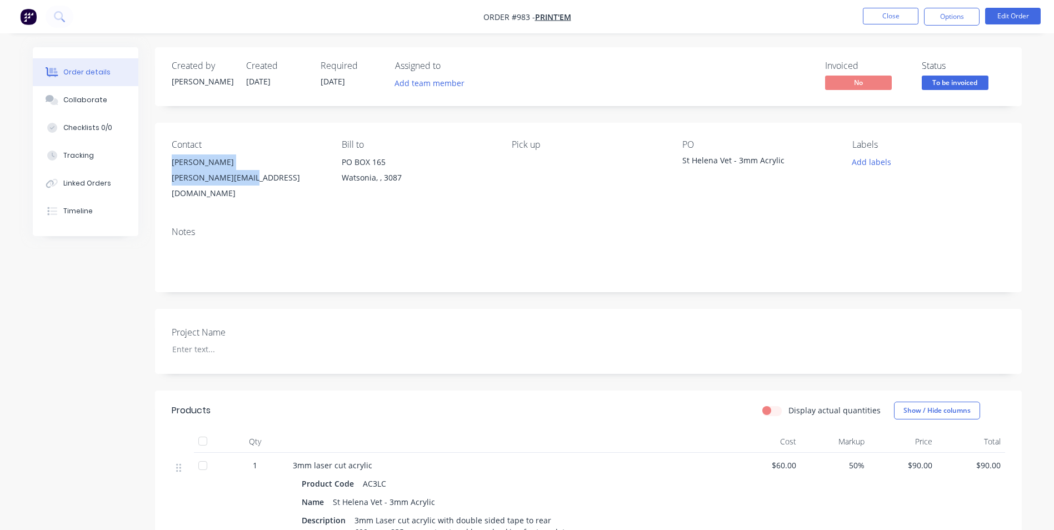
drag, startPoint x: 172, startPoint y: 161, endPoint x: 256, endPoint y: 182, distance: 86.5
click at [256, 182] on div "Brad Parker-Hill [EMAIL_ADDRESS][DOMAIN_NAME]" at bounding box center [248, 177] width 152 height 47
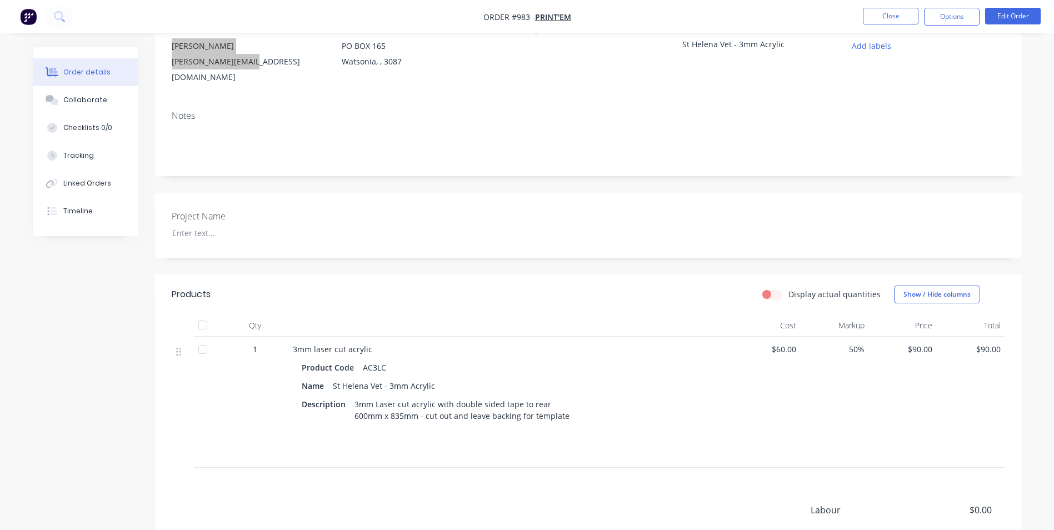
scroll to position [241, 0]
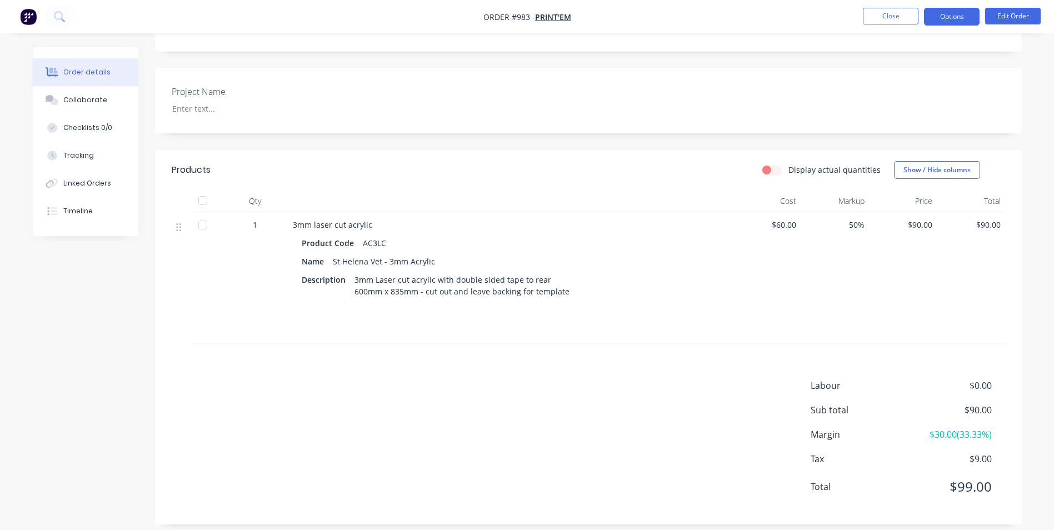
drag, startPoint x: 946, startPoint y: 17, endPoint x: 945, endPoint y: 23, distance: 6.2
click at [946, 17] on button "Options" at bounding box center [952, 17] width 56 height 18
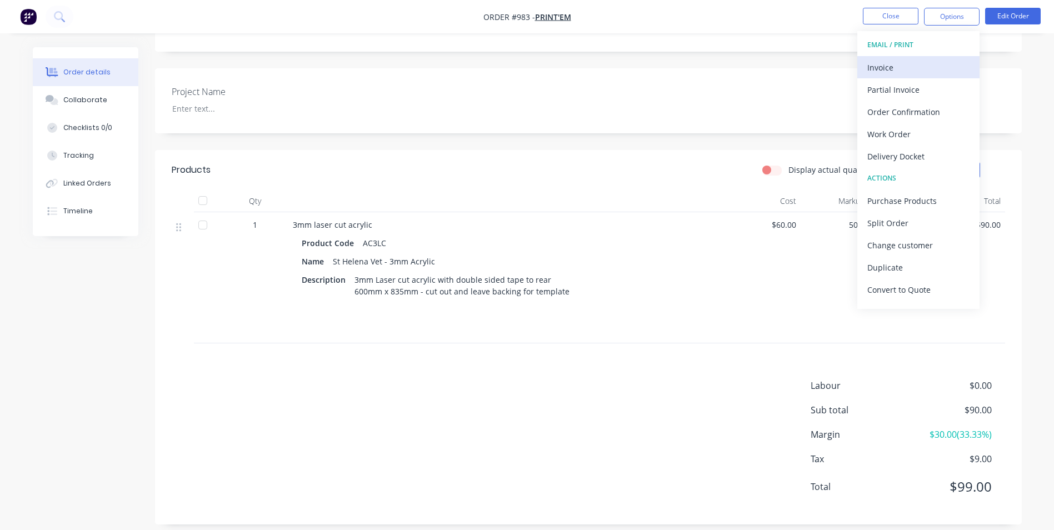
click at [920, 67] on div "Invoice" at bounding box center [918, 67] width 102 height 16
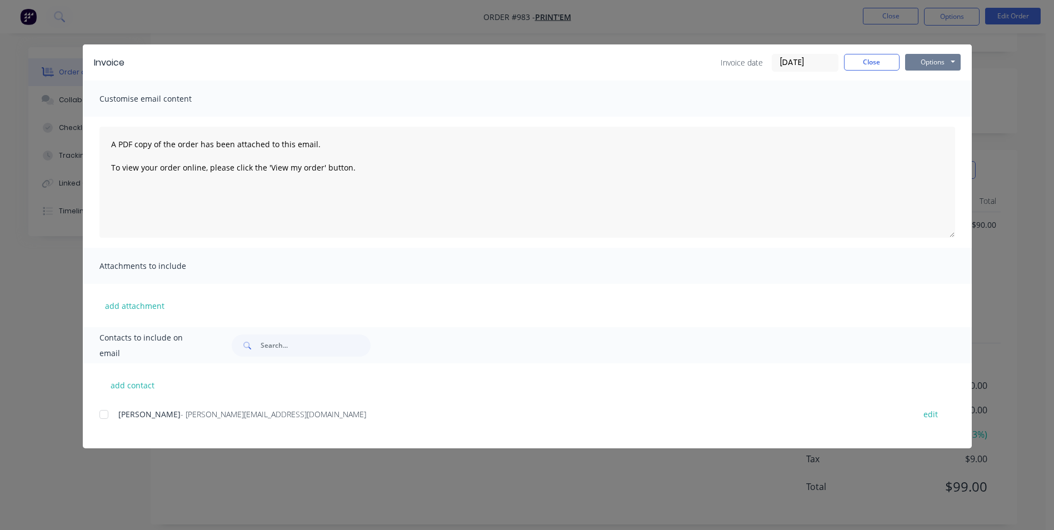
click at [925, 60] on button "Options" at bounding box center [933, 62] width 56 height 17
click at [939, 103] on button "Print" at bounding box center [940, 100] width 71 height 18
drag, startPoint x: 866, startPoint y: 59, endPoint x: 948, endPoint y: 30, distance: 86.8
click at [870, 58] on button "Close" at bounding box center [872, 62] width 56 height 17
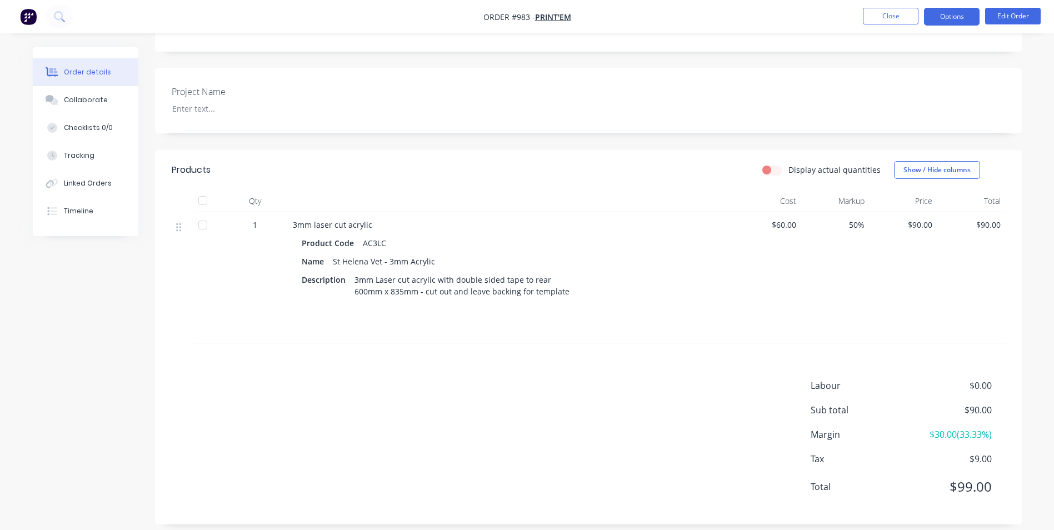
click at [946, 19] on button "Options" at bounding box center [952, 17] width 56 height 18
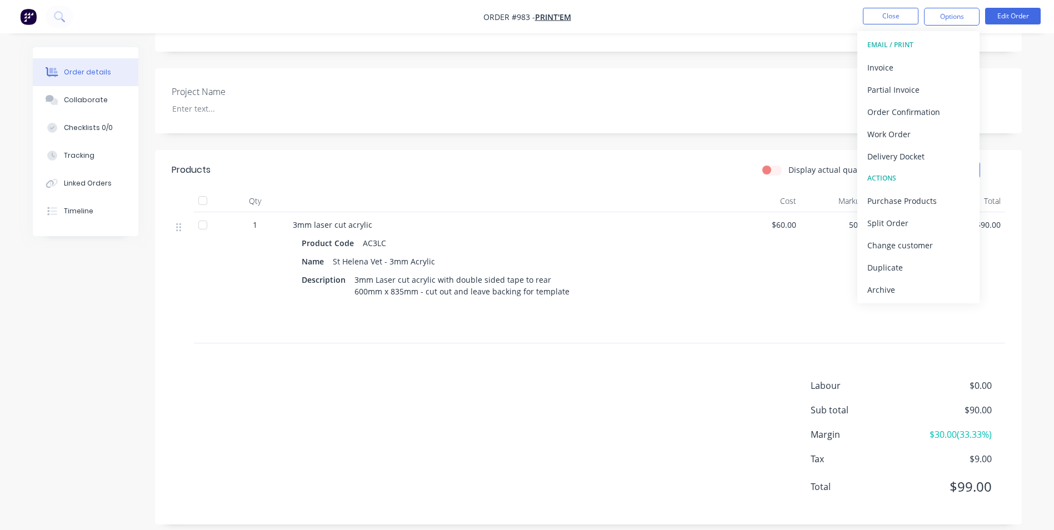
click at [889, 285] on div "Archive" at bounding box center [918, 290] width 102 height 16
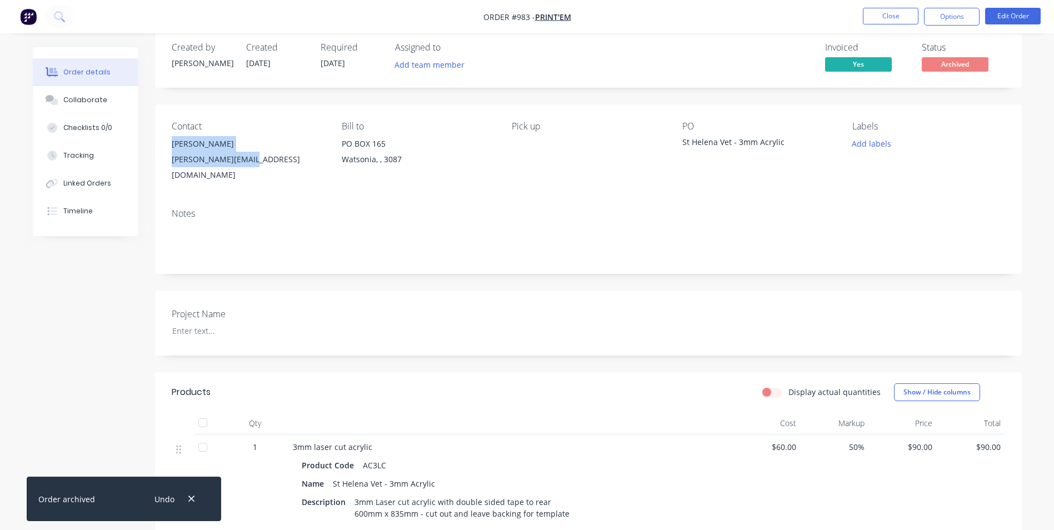
scroll to position [0, 0]
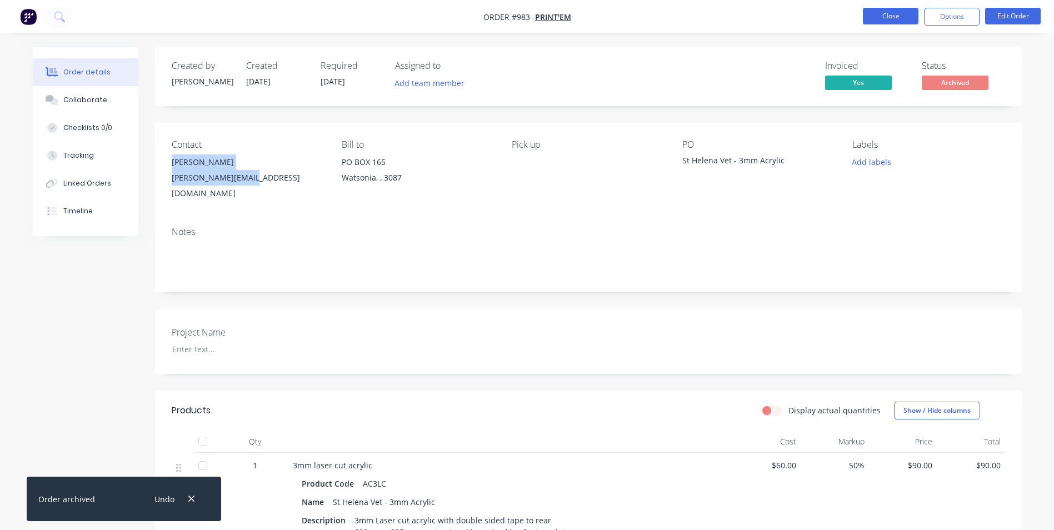
click at [880, 9] on button "Close" at bounding box center [891, 16] width 56 height 17
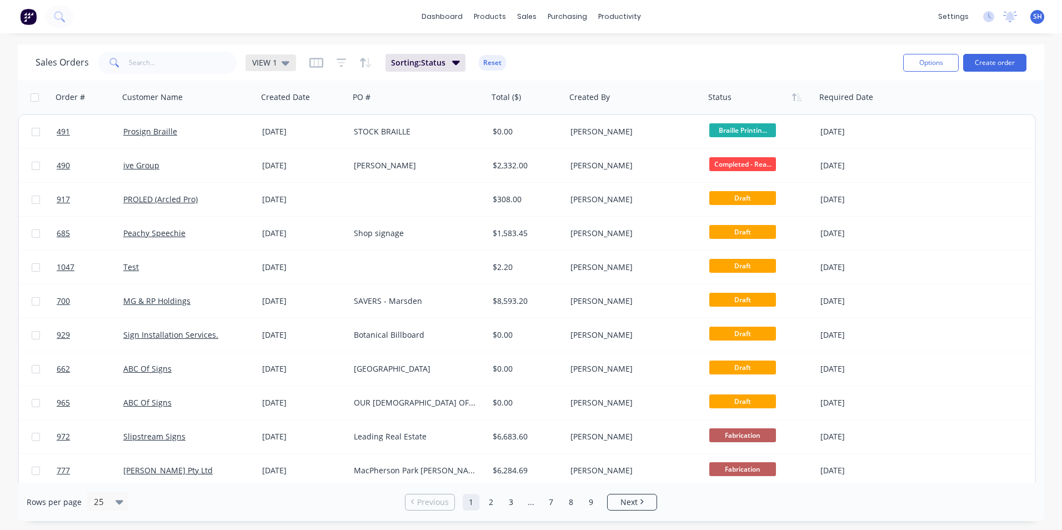
click at [258, 63] on span "VIEW 1" at bounding box center [264, 63] width 25 height 12
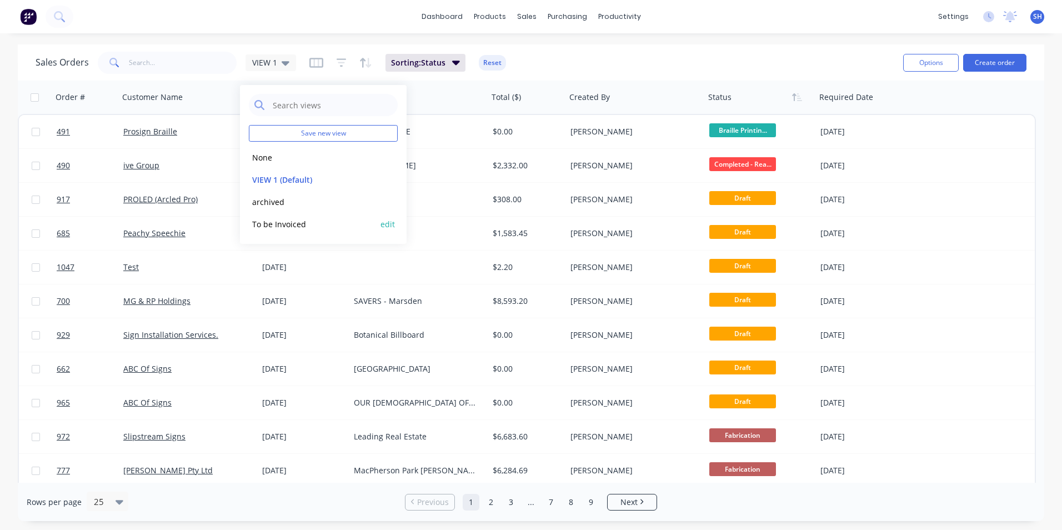
drag, startPoint x: 283, startPoint y: 223, endPoint x: 266, endPoint y: 221, distance: 17.4
click at [282, 223] on button "To be Invoiced" at bounding box center [312, 224] width 127 height 13
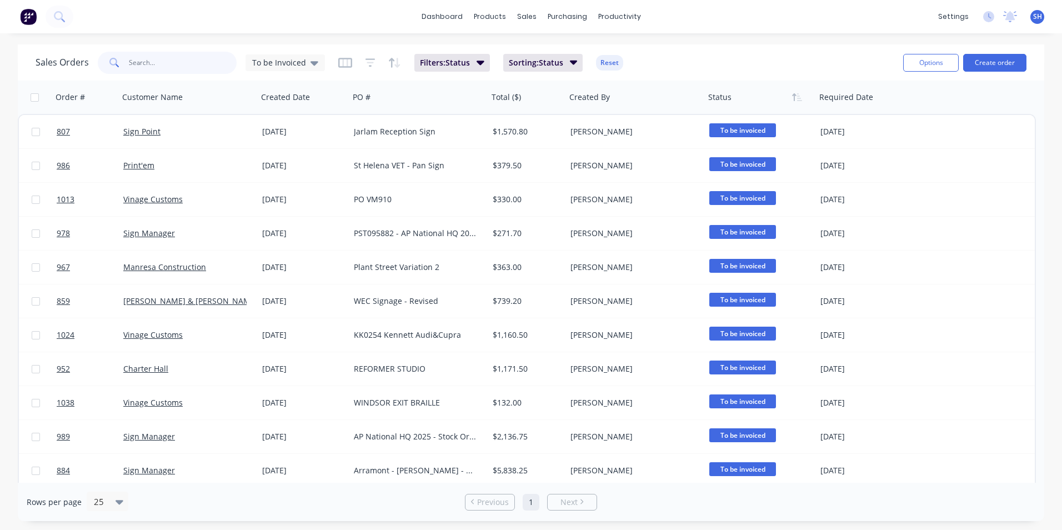
click at [206, 62] on input "text" at bounding box center [183, 63] width 108 height 22
type input "956"
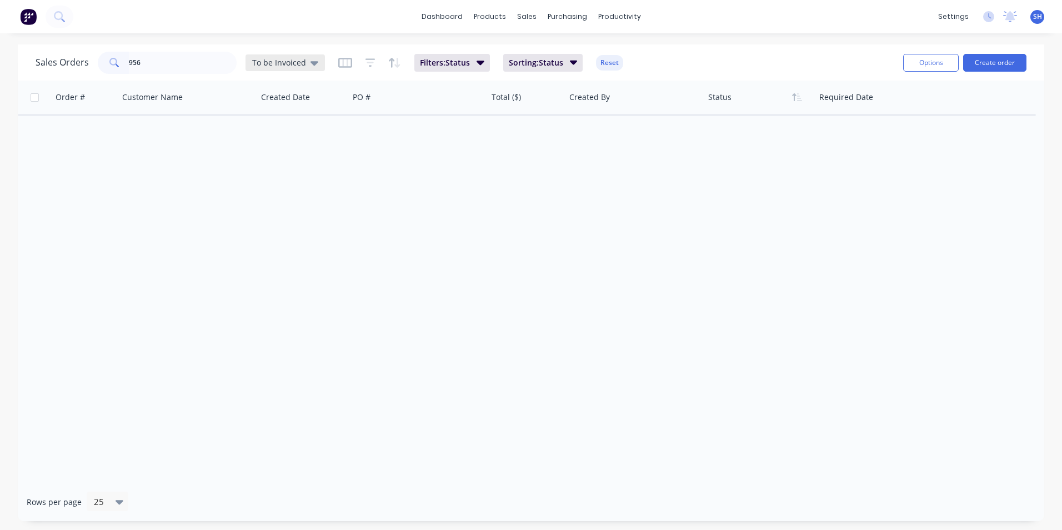
click at [293, 61] on span "To be Invoiced" at bounding box center [279, 63] width 54 height 12
click at [285, 201] on button "archived" at bounding box center [312, 202] width 127 height 13
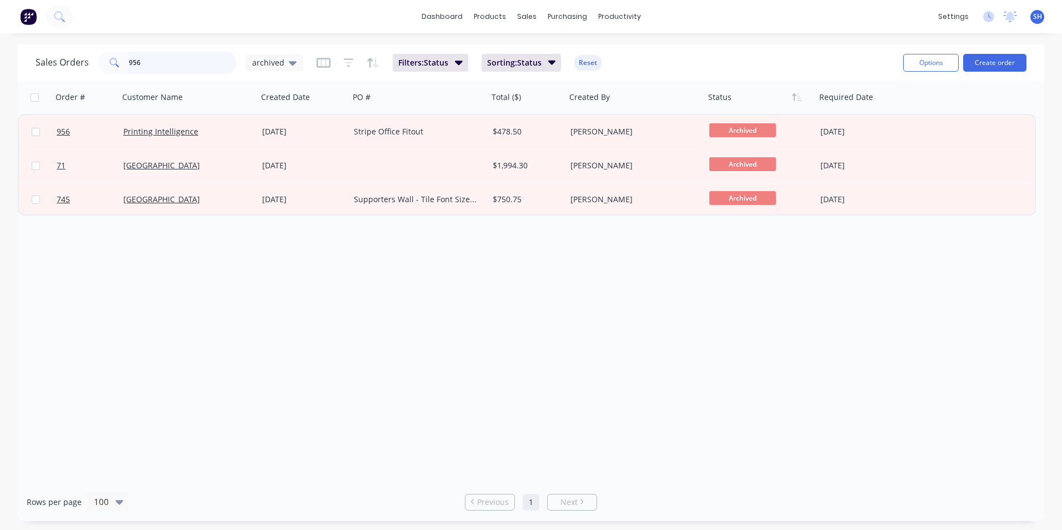
drag, startPoint x: 140, startPoint y: 56, endPoint x: 149, endPoint y: 62, distance: 10.5
click at [143, 58] on input "956" at bounding box center [183, 63] width 108 height 22
drag, startPoint x: 149, startPoint y: 62, endPoint x: 126, endPoint y: 63, distance: 23.4
click at [126, 63] on div "956" at bounding box center [167, 63] width 139 height 22
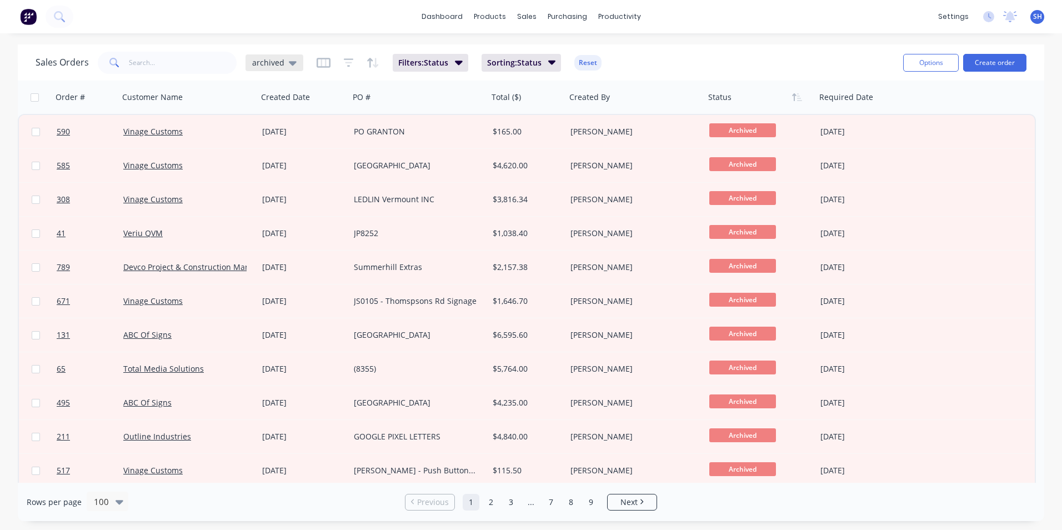
click at [276, 61] on span "archived" at bounding box center [268, 63] width 32 height 12
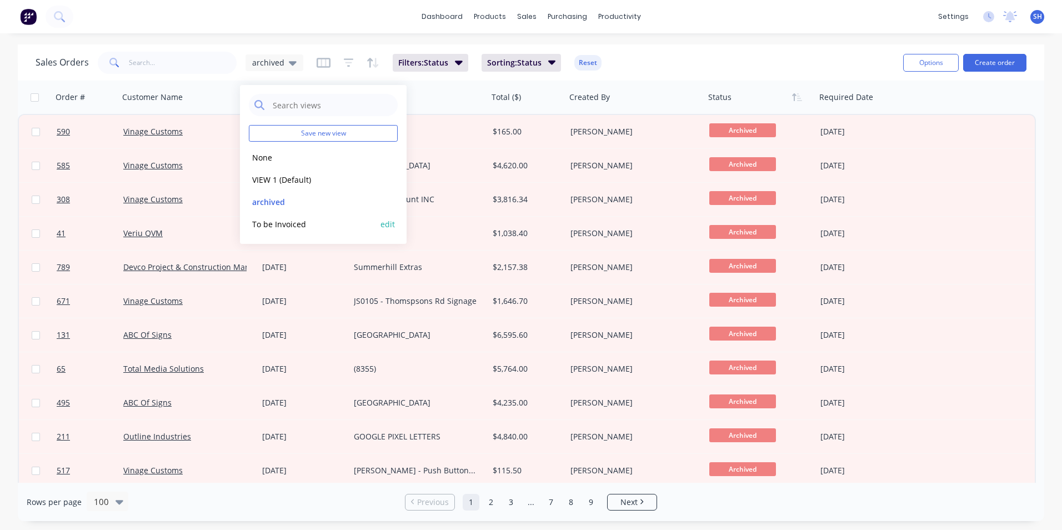
click at [280, 221] on button "To be Invoiced" at bounding box center [312, 224] width 127 height 13
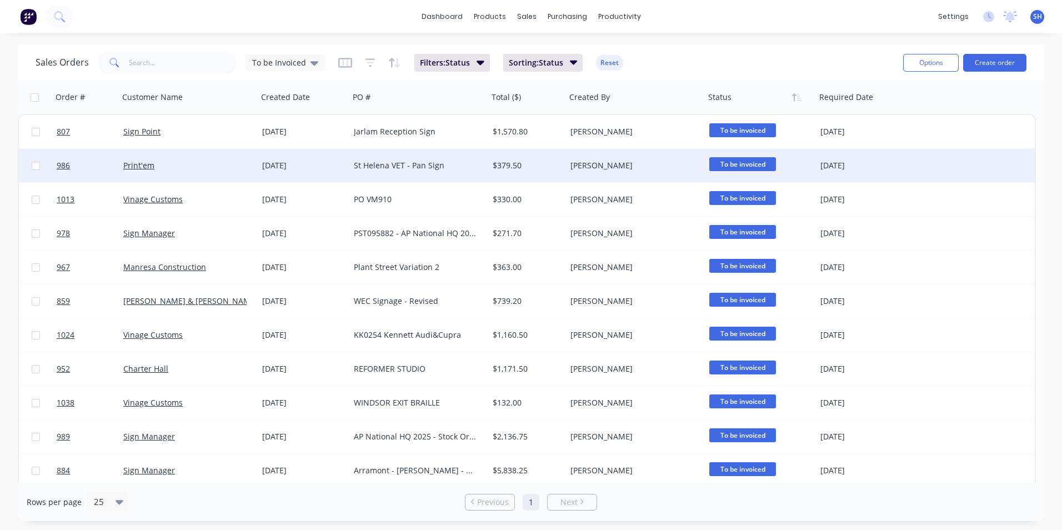
click at [169, 170] on div "Print'em" at bounding box center [184, 165] width 123 height 11
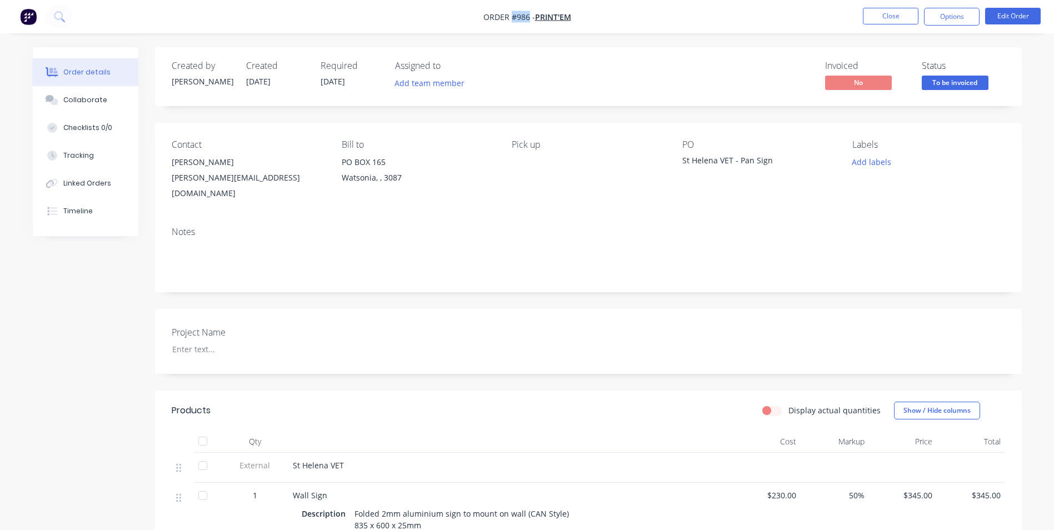
drag, startPoint x: 528, startPoint y: 16, endPoint x: 512, endPoint y: 17, distance: 15.6
click at [512, 17] on span "Order #986 -" at bounding box center [509, 17] width 52 height 11
drag, startPoint x: 771, startPoint y: 161, endPoint x: 683, endPoint y: 164, distance: 88.4
click at [683, 164] on div "St Helena VET - Pan Sign" at bounding box center [751, 162] width 139 height 16
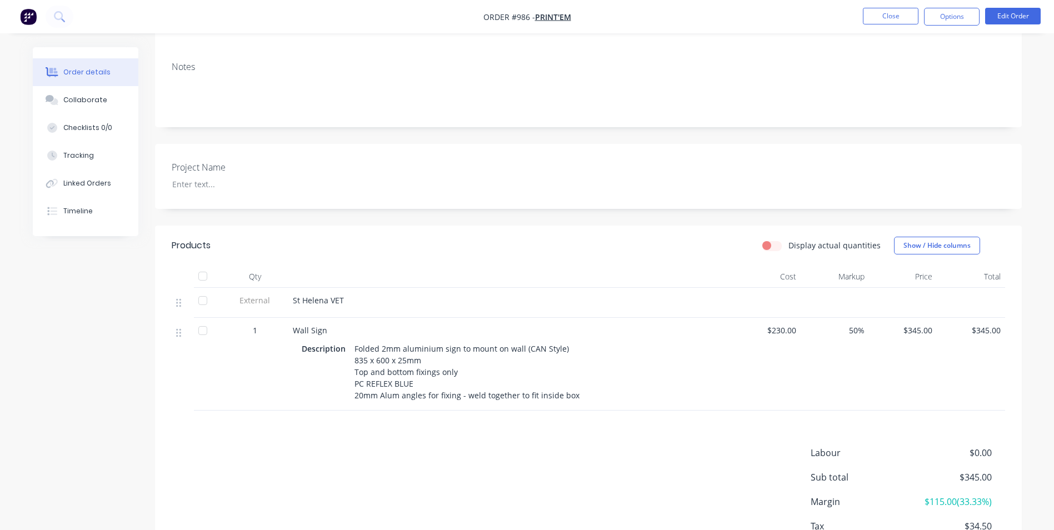
scroll to position [167, 0]
drag, startPoint x: 354, startPoint y: 336, endPoint x: 627, endPoint y: 390, distance: 278.6
click at [627, 390] on div "Description Folded 2mm aluminium sign to mount on wall (CAN Style) 835 x 600 x …" at bounding box center [511, 370] width 418 height 63
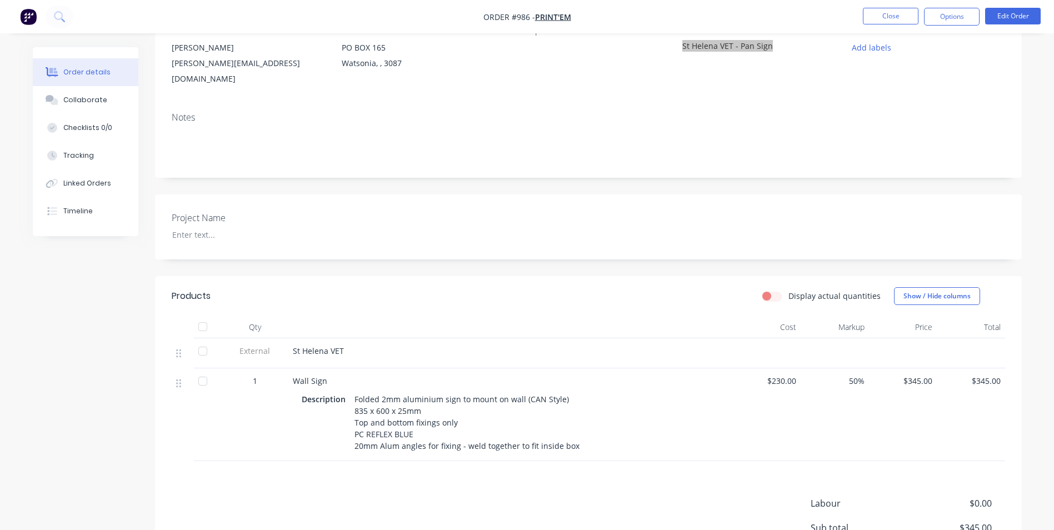
scroll to position [33, 0]
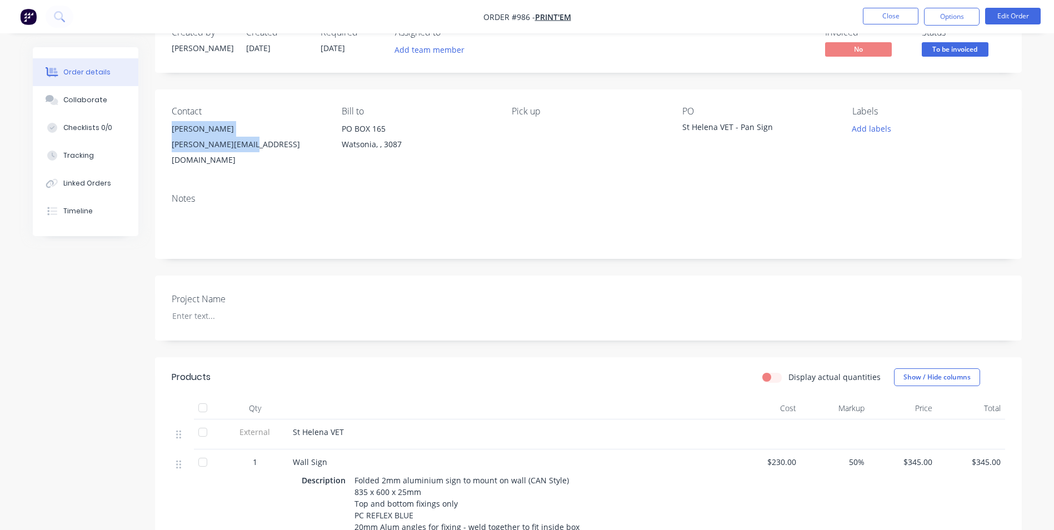
drag, startPoint x: 256, startPoint y: 143, endPoint x: 172, endPoint y: 121, distance: 86.2
click at [172, 121] on div "Brad Parker-Hill [EMAIL_ADDRESS][DOMAIN_NAME]" at bounding box center [248, 144] width 152 height 47
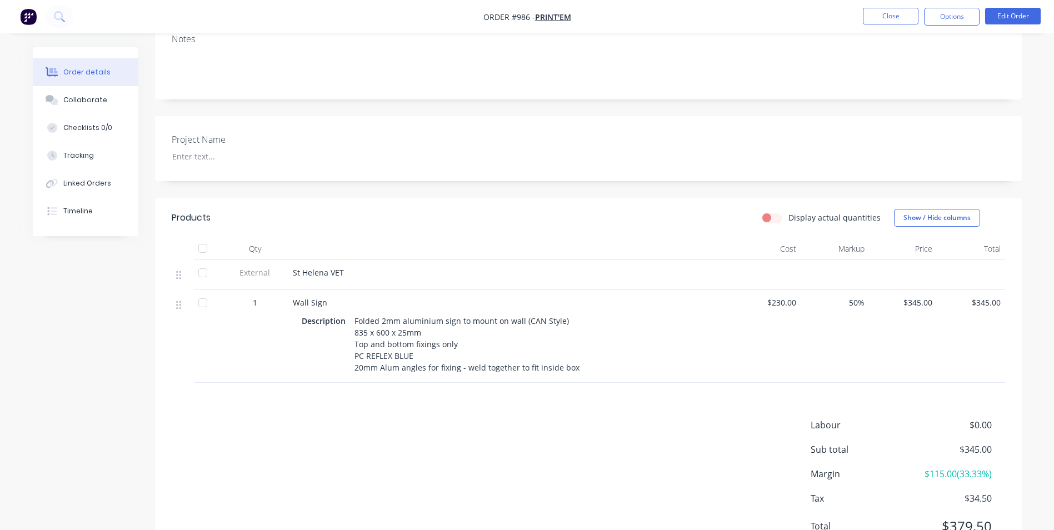
scroll to position [256, 0]
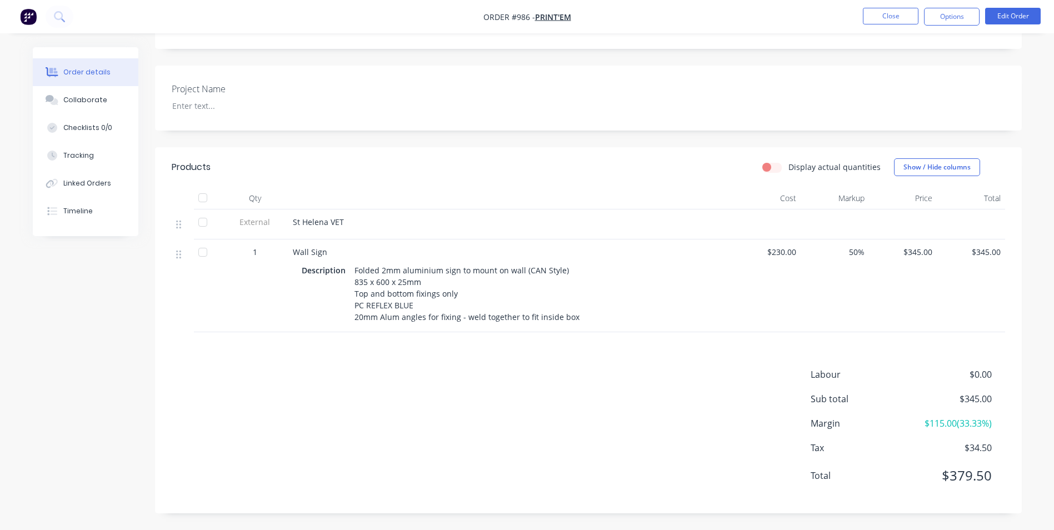
drag, startPoint x: 972, startPoint y: 16, endPoint x: 968, endPoint y: 26, distance: 11.2
click at [971, 16] on button "Options" at bounding box center [952, 17] width 56 height 18
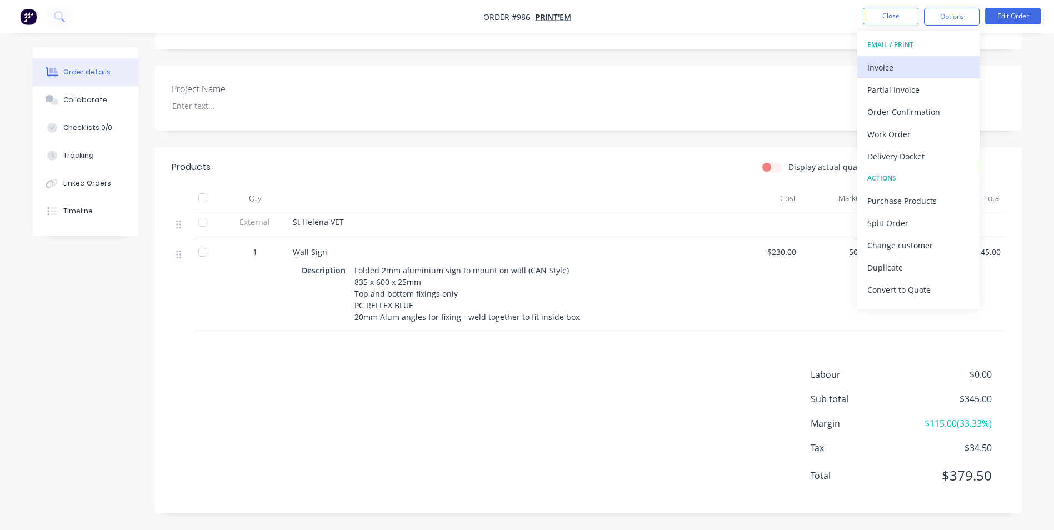
click at [941, 68] on div "Invoice" at bounding box center [918, 67] width 102 height 16
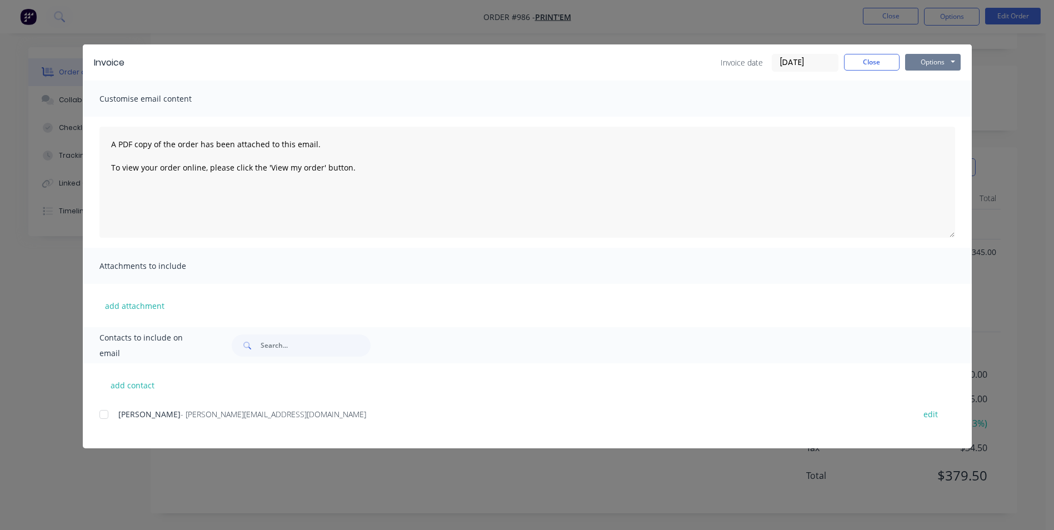
click at [952, 63] on button "Options" at bounding box center [933, 62] width 56 height 17
click at [946, 102] on button "Print" at bounding box center [940, 100] width 71 height 18
drag, startPoint x: 878, startPoint y: 66, endPoint x: 908, endPoint y: 40, distance: 39.8
click at [878, 64] on button "Close" at bounding box center [872, 62] width 56 height 17
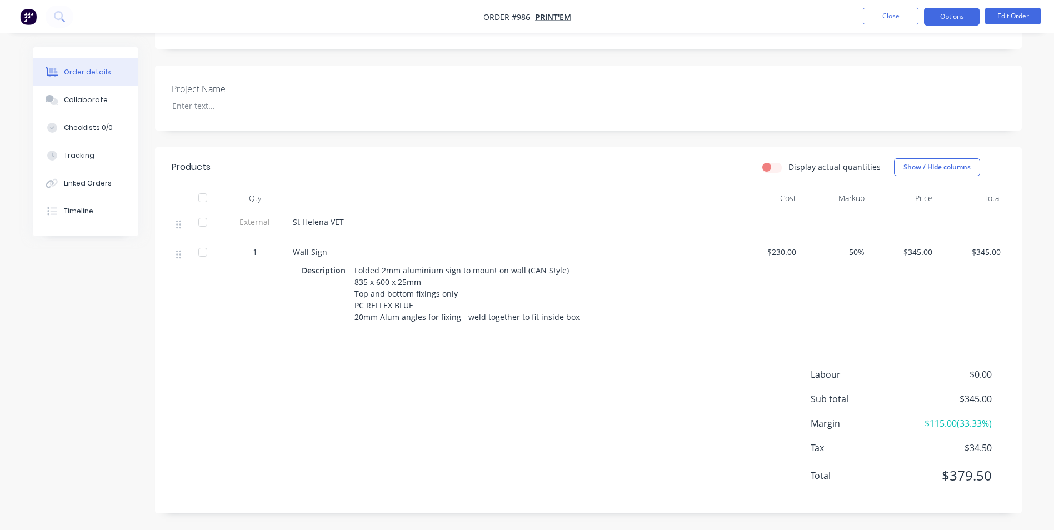
drag, startPoint x: 948, startPoint y: 19, endPoint x: 940, endPoint y: 29, distance: 12.6
click at [948, 19] on button "Options" at bounding box center [952, 17] width 56 height 18
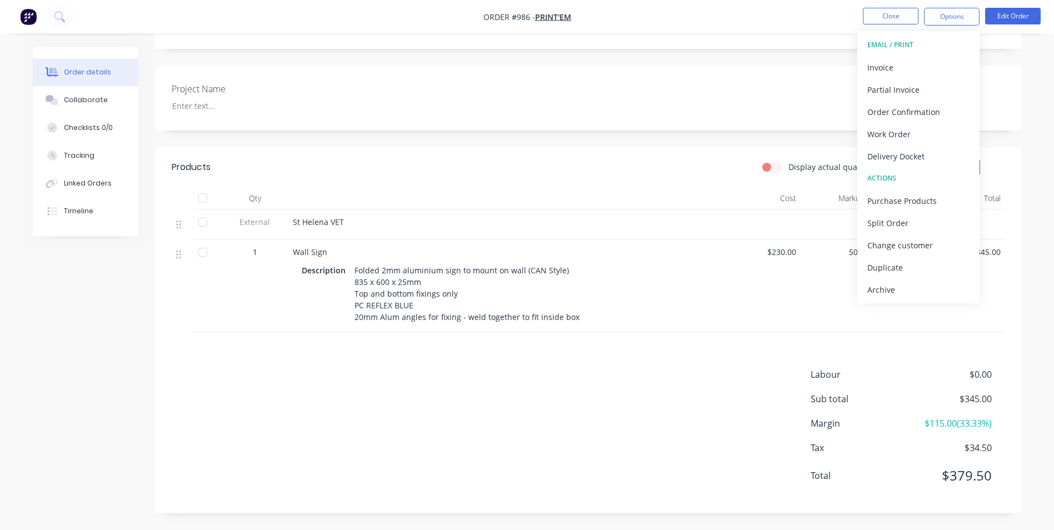
drag, startPoint x: 928, startPoint y: 289, endPoint x: 922, endPoint y: 149, distance: 140.7
click at [928, 289] on div "Archive" at bounding box center [918, 290] width 102 height 16
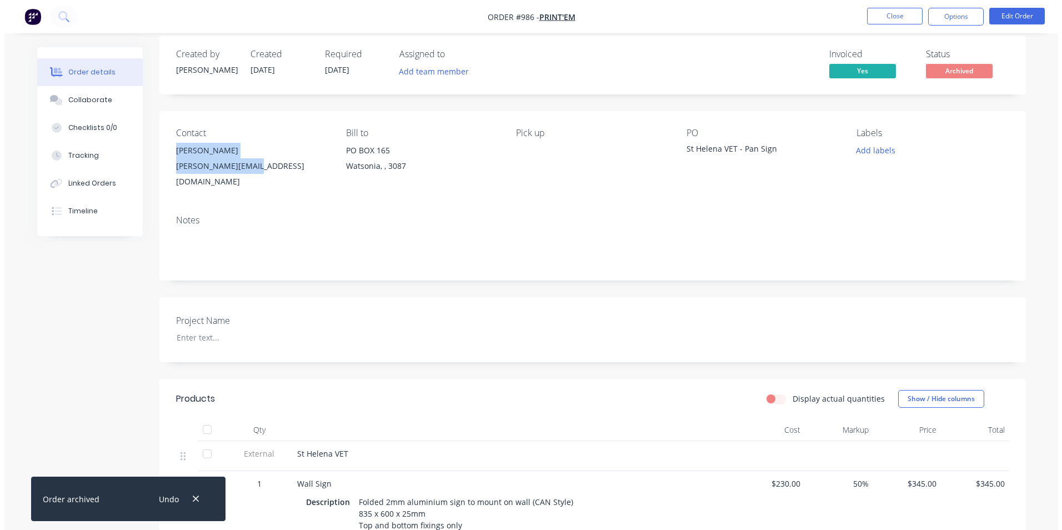
scroll to position [0, 0]
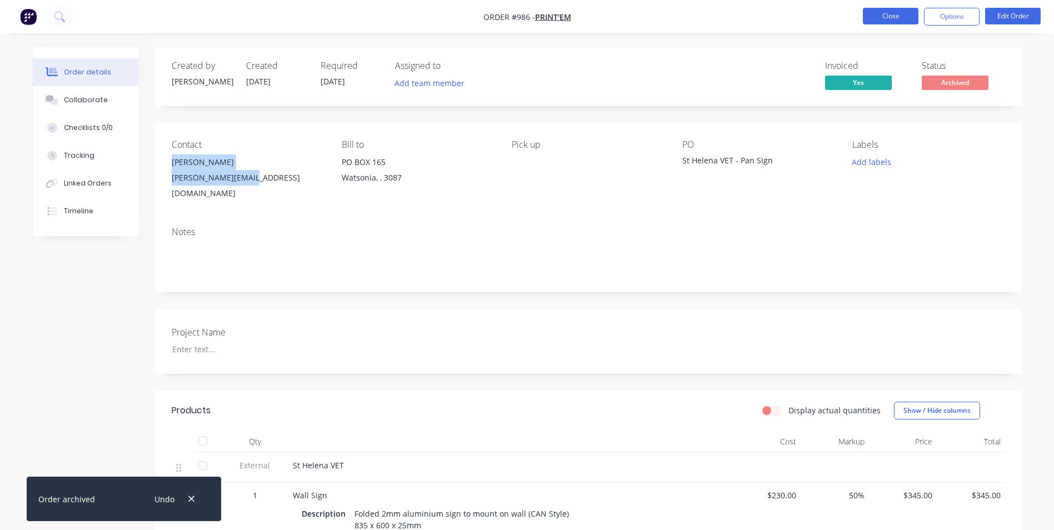
click at [905, 11] on button "Close" at bounding box center [891, 16] width 56 height 17
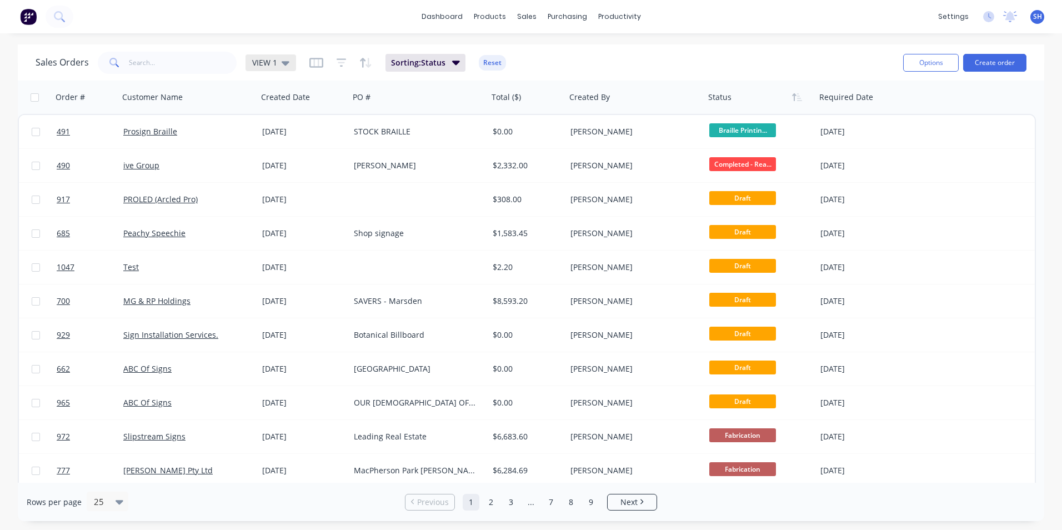
click at [256, 61] on span "VIEW 1" at bounding box center [264, 63] width 25 height 12
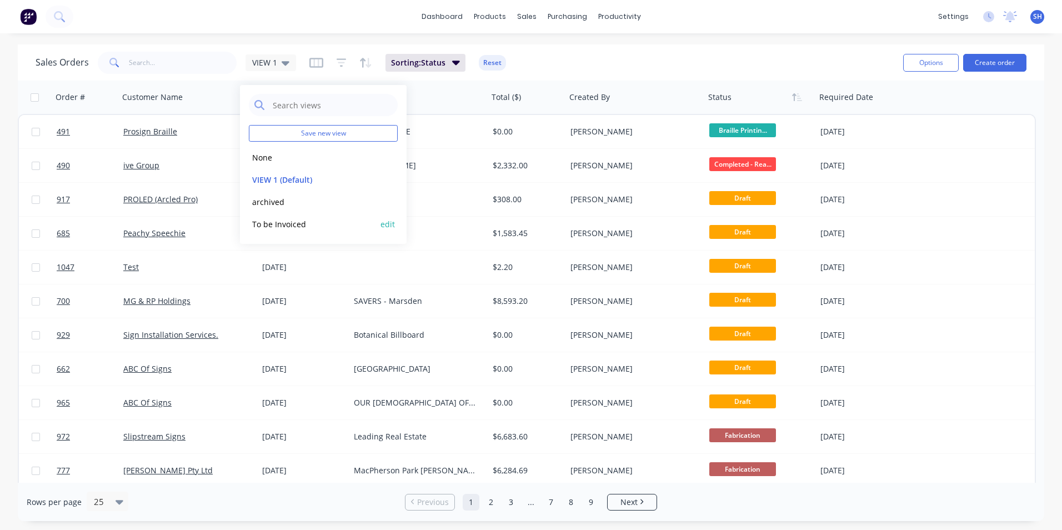
click at [270, 225] on button "To be Invoiced" at bounding box center [312, 224] width 127 height 13
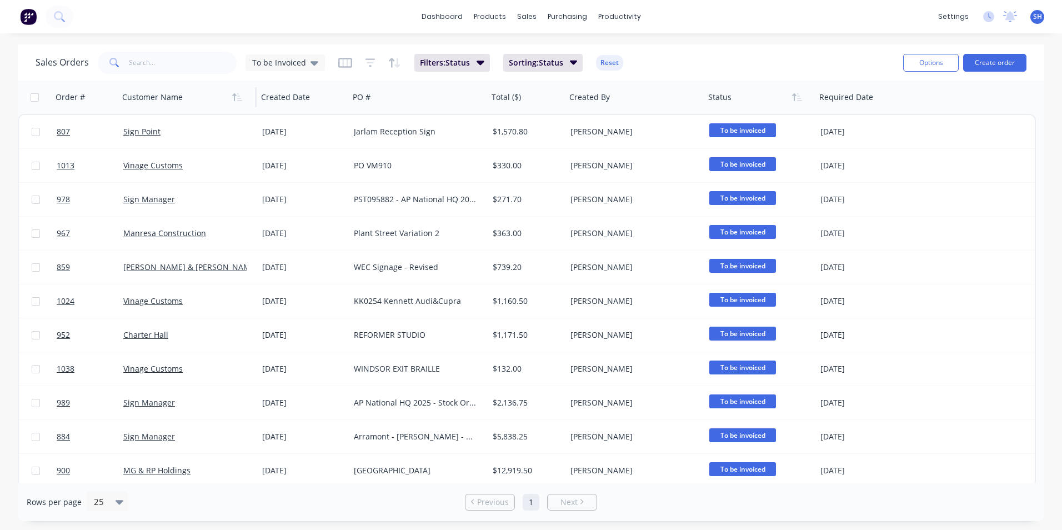
click at [166, 101] on div at bounding box center [183, 97] width 123 height 22
click at [237, 96] on icon "button" at bounding box center [237, 97] width 10 height 9
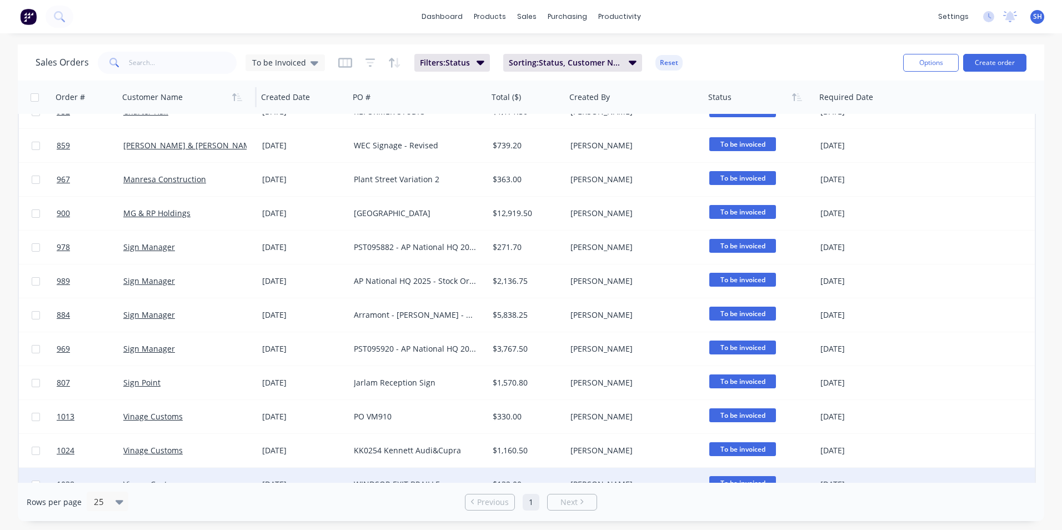
scroll to position [38, 0]
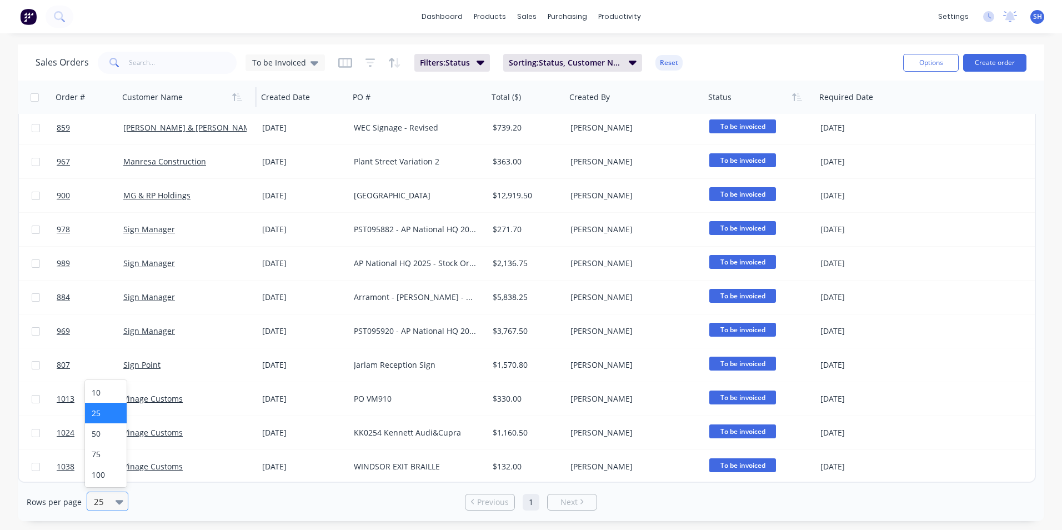
click at [118, 500] on icon at bounding box center [120, 502] width 8 height 4
click at [121, 438] on div "50" at bounding box center [106, 433] width 42 height 21
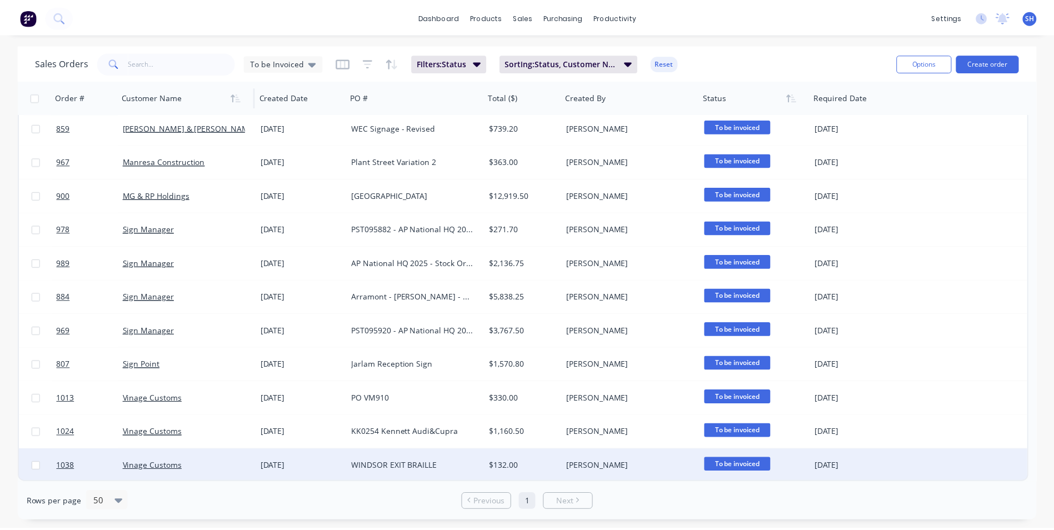
scroll to position [0, 0]
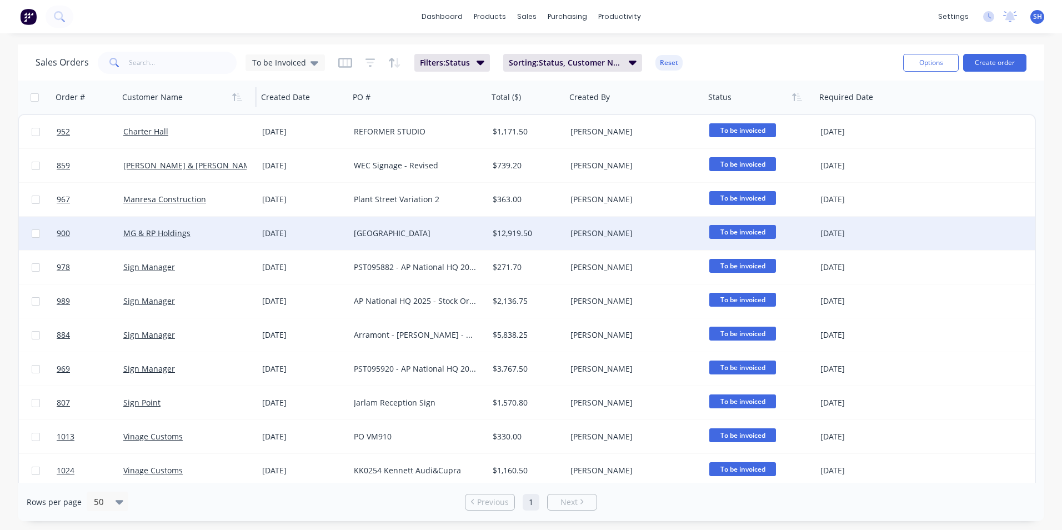
click at [234, 229] on div "MG & RP Holdings" at bounding box center [184, 233] width 123 height 11
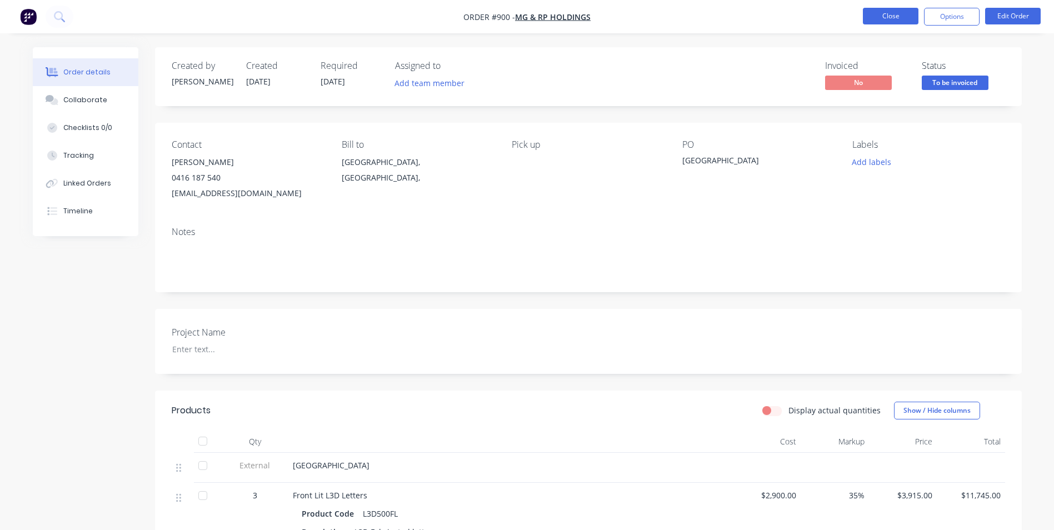
click at [870, 19] on button "Close" at bounding box center [891, 16] width 56 height 17
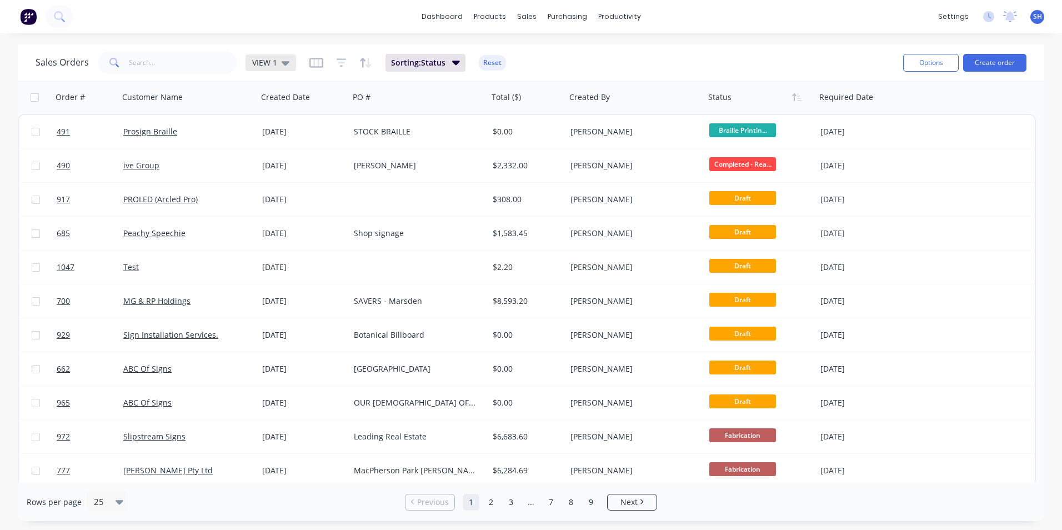
click at [262, 65] on span "VIEW 1" at bounding box center [264, 63] width 25 height 12
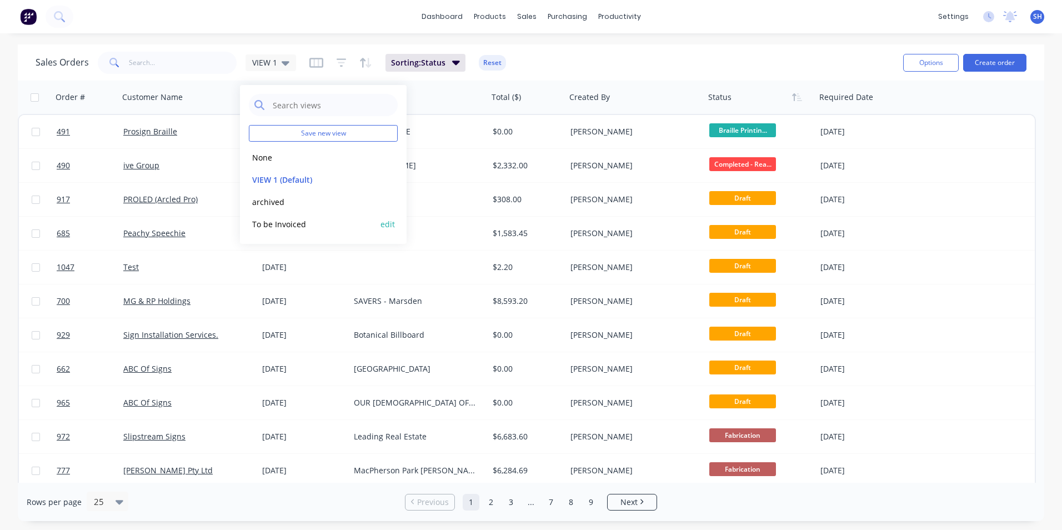
click at [289, 228] on button "To be Invoiced" at bounding box center [312, 224] width 127 height 13
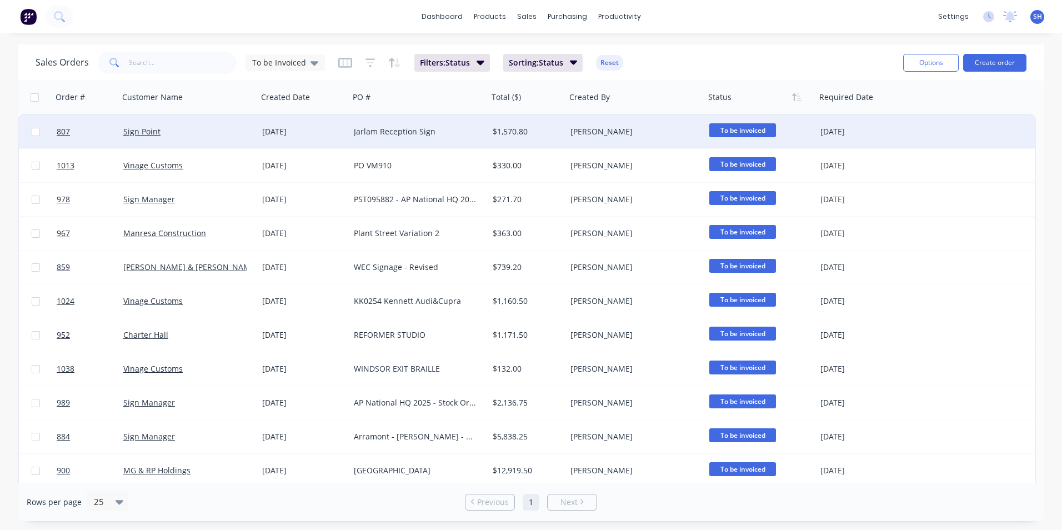
click at [181, 133] on div "Sign Point" at bounding box center [184, 131] width 123 height 11
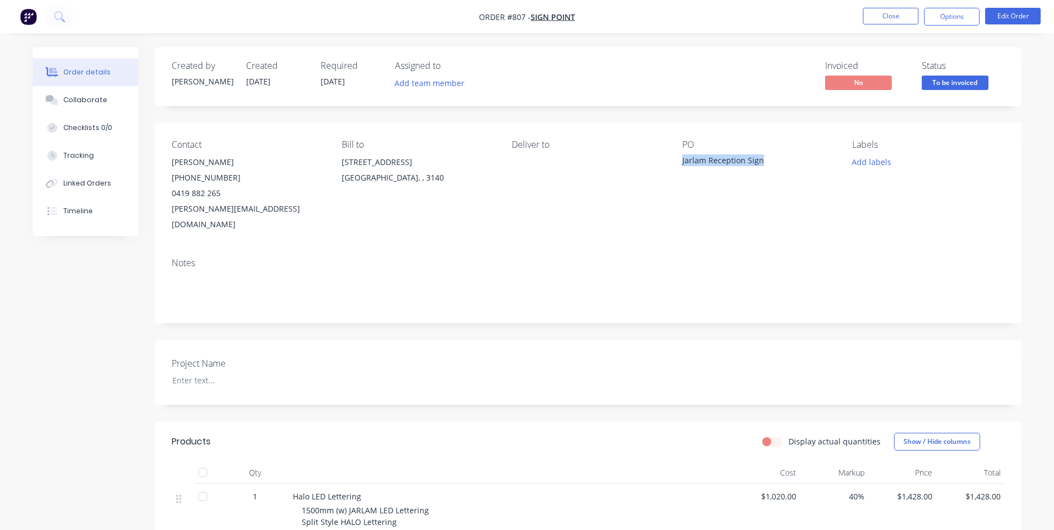
drag, startPoint x: 766, startPoint y: 165, endPoint x: 679, endPoint y: 163, distance: 86.7
click at [679, 163] on div "Contact [PERSON_NAME] [PHONE_NUMBER] [PERSON_NAME][EMAIL_ADDRESS][DOMAIN_NAME] …" at bounding box center [588, 186] width 866 height 126
drag, startPoint x: 524, startPoint y: 16, endPoint x: 506, endPoint y: 18, distance: 18.5
click at [506, 18] on span "Order #807 -" at bounding box center [505, 17] width 52 height 11
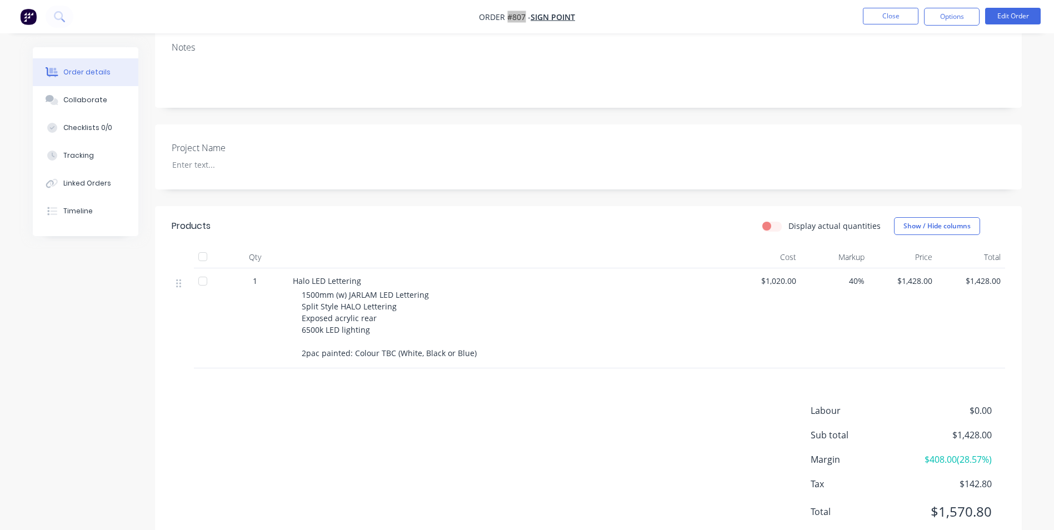
scroll to position [222, 0]
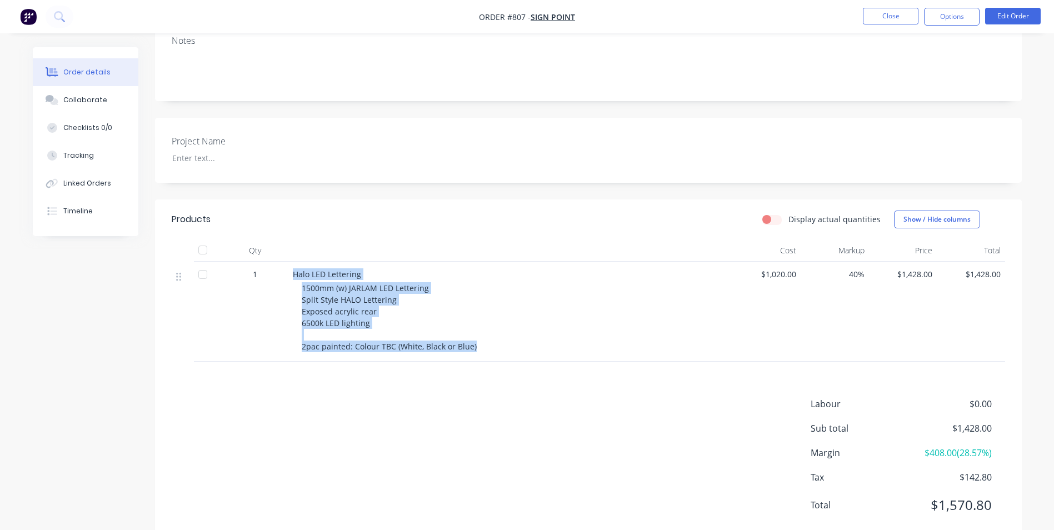
drag, startPoint x: 293, startPoint y: 260, endPoint x: 488, endPoint y: 329, distance: 206.8
click at [488, 329] on div "Halo LED Lettering 1500mm (w) JARLAM LED Lettering Split Style HALO Lettering E…" at bounding box center [510, 312] width 444 height 100
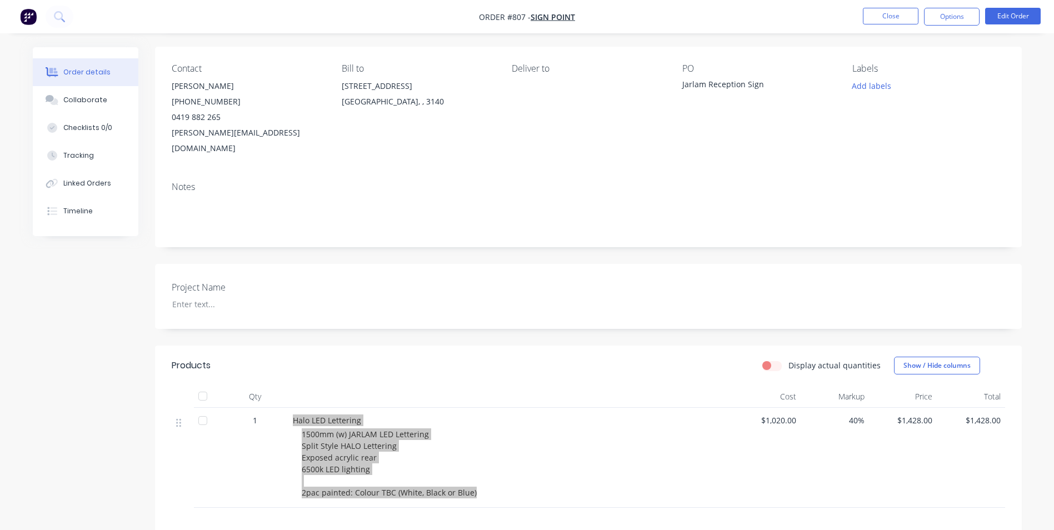
scroll to position [0, 0]
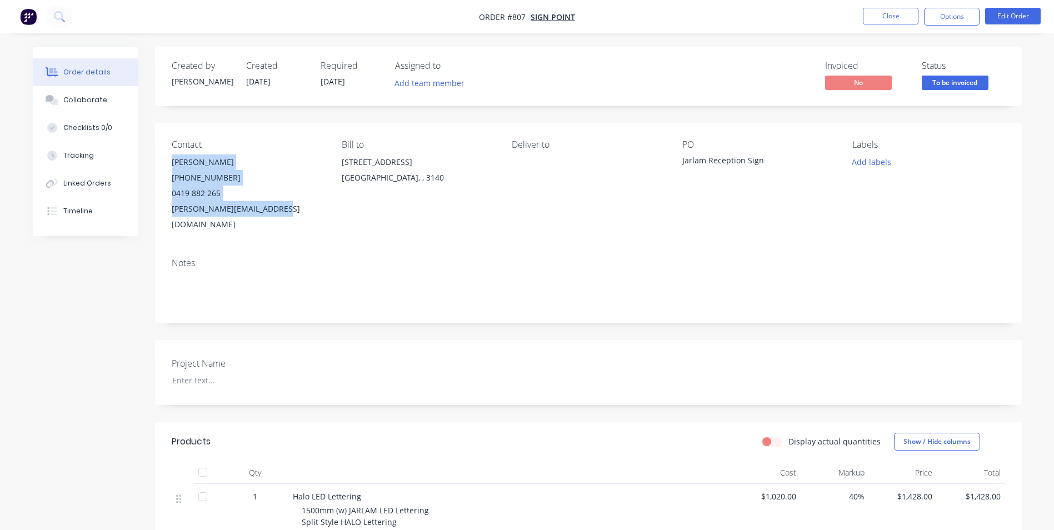
drag, startPoint x: 170, startPoint y: 161, endPoint x: 277, endPoint y: 217, distance: 121.0
click at [277, 217] on div "Contact [PERSON_NAME] [PHONE_NUMBER] [PERSON_NAME][EMAIL_ADDRESS][DOMAIN_NAME] …" at bounding box center [588, 186] width 866 height 126
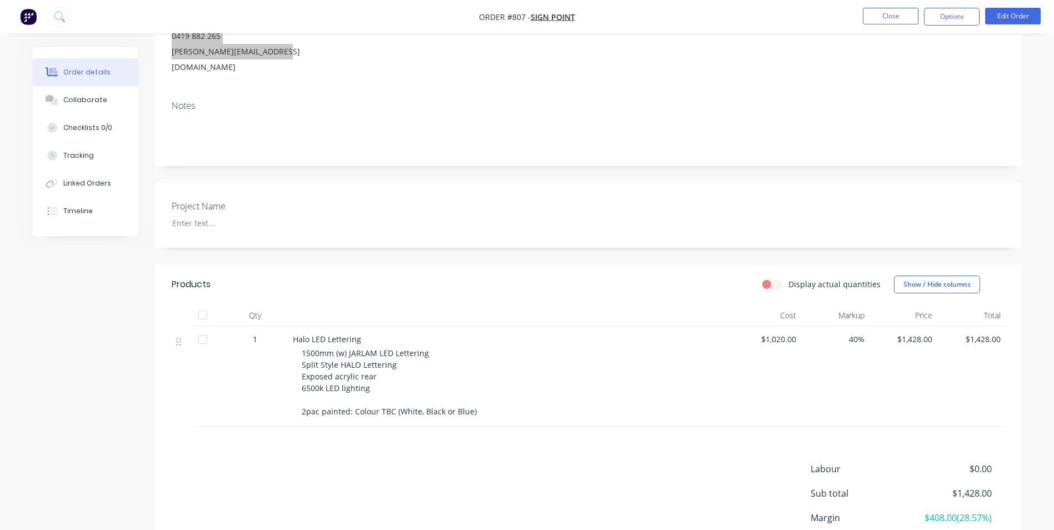
scroll to position [236, 0]
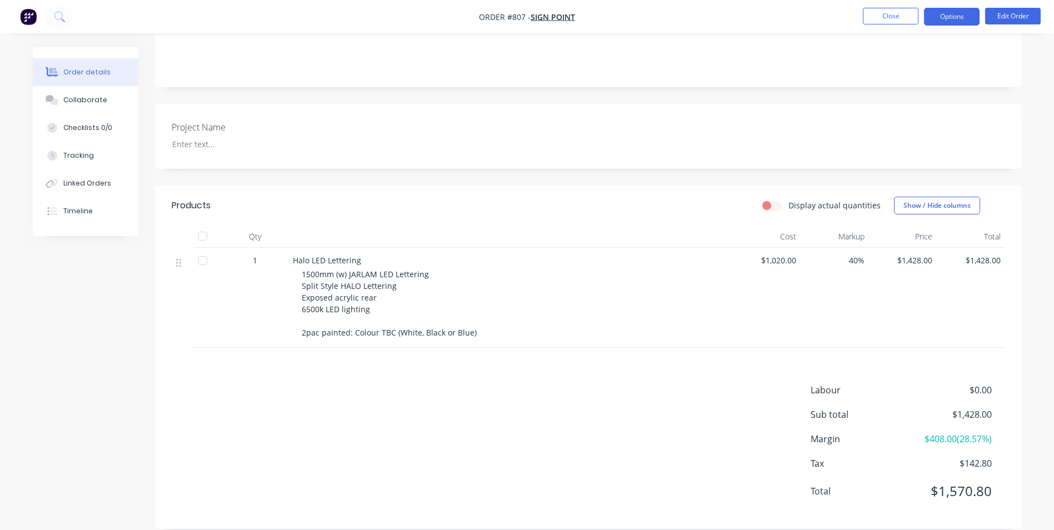
drag, startPoint x: 930, startPoint y: 16, endPoint x: 943, endPoint y: 21, distance: 13.2
click at [931, 16] on button "Options" at bounding box center [952, 17] width 56 height 18
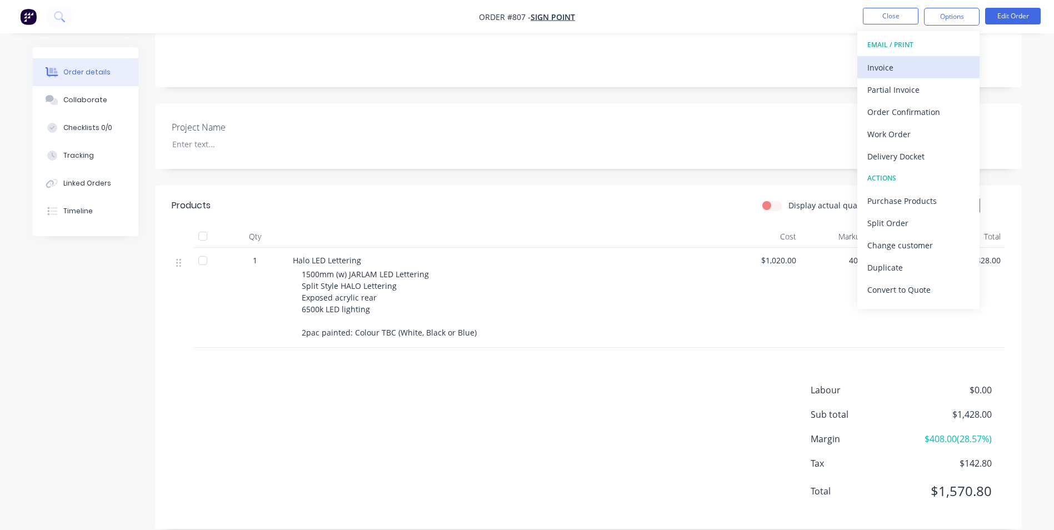
click at [929, 58] on button "Invoice" at bounding box center [918, 67] width 122 height 22
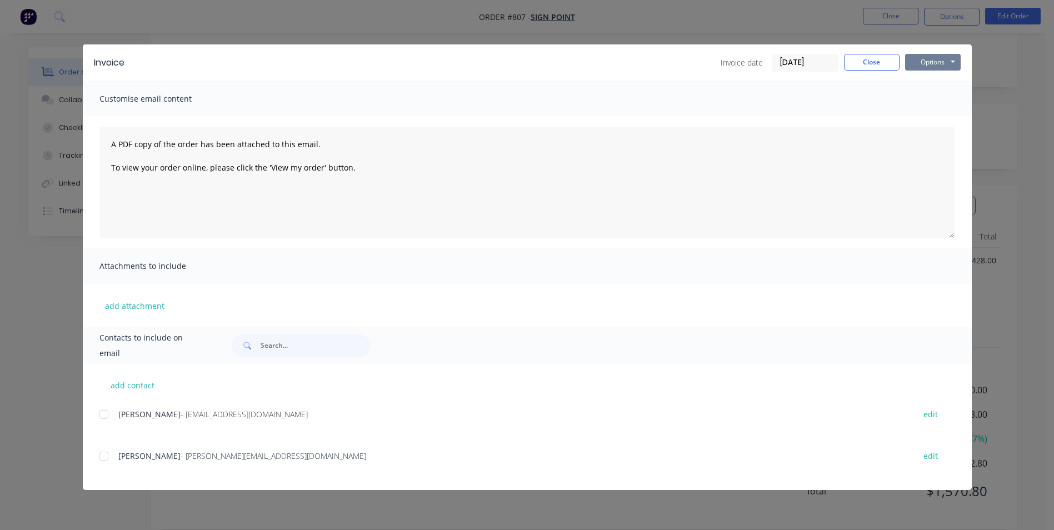
click at [956, 57] on button "Options" at bounding box center [933, 62] width 56 height 17
click at [933, 103] on button "Print" at bounding box center [940, 100] width 71 height 18
click at [861, 64] on button "Close" at bounding box center [872, 62] width 56 height 17
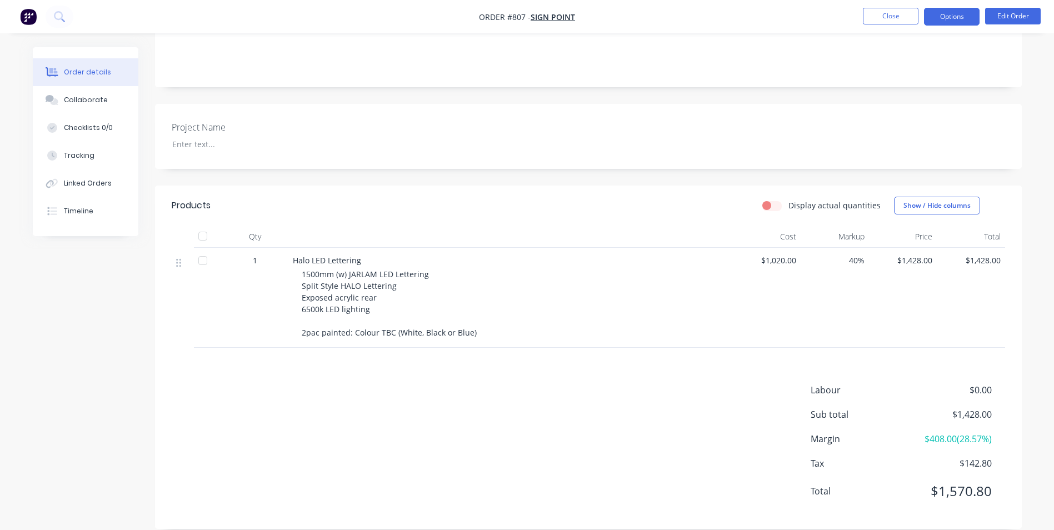
click at [940, 17] on button "Options" at bounding box center [952, 17] width 56 height 18
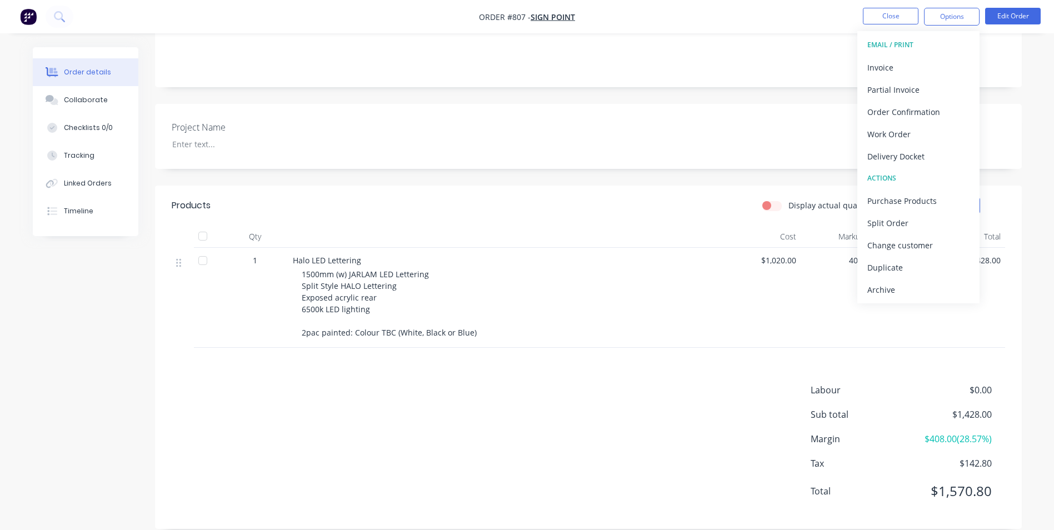
drag, startPoint x: 911, startPoint y: 289, endPoint x: 921, endPoint y: 278, distance: 14.5
click at [911, 288] on div "Archive" at bounding box center [918, 290] width 102 height 16
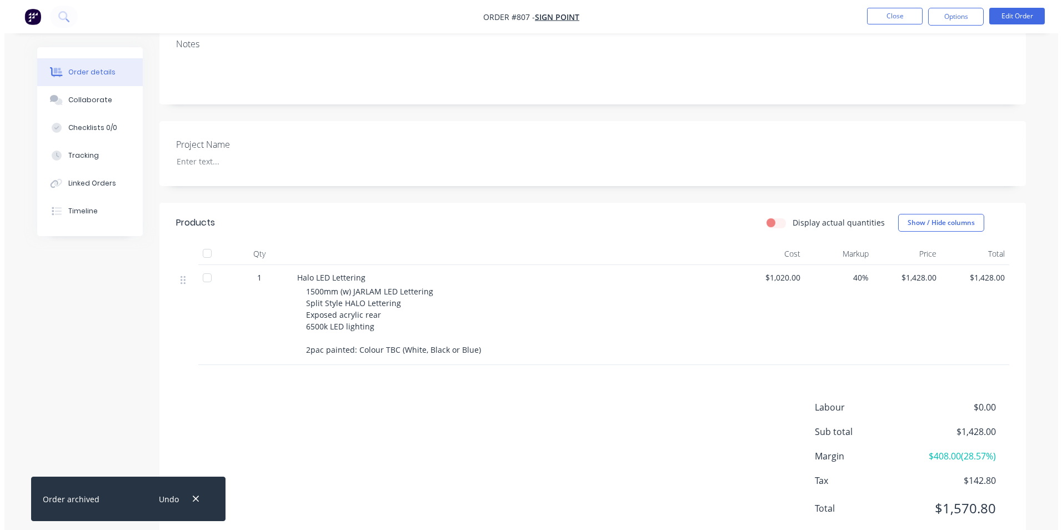
scroll to position [0, 0]
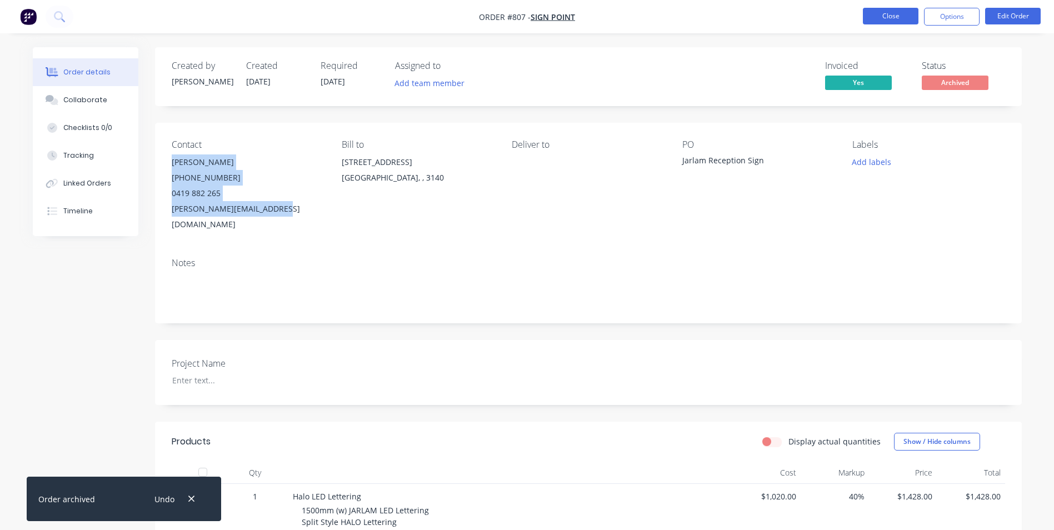
click at [897, 12] on button "Close" at bounding box center [891, 16] width 56 height 17
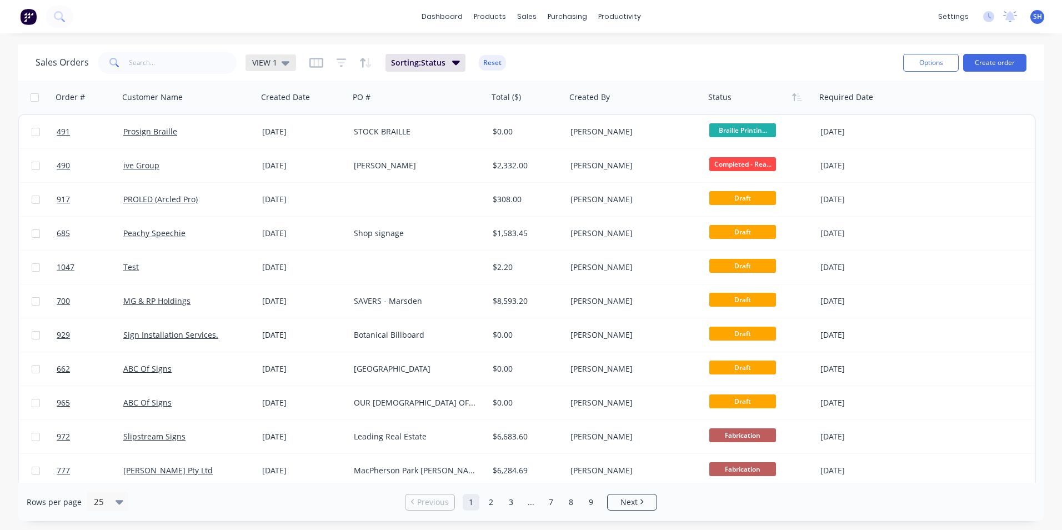
click at [252, 61] on span "VIEW 1" at bounding box center [264, 63] width 25 height 12
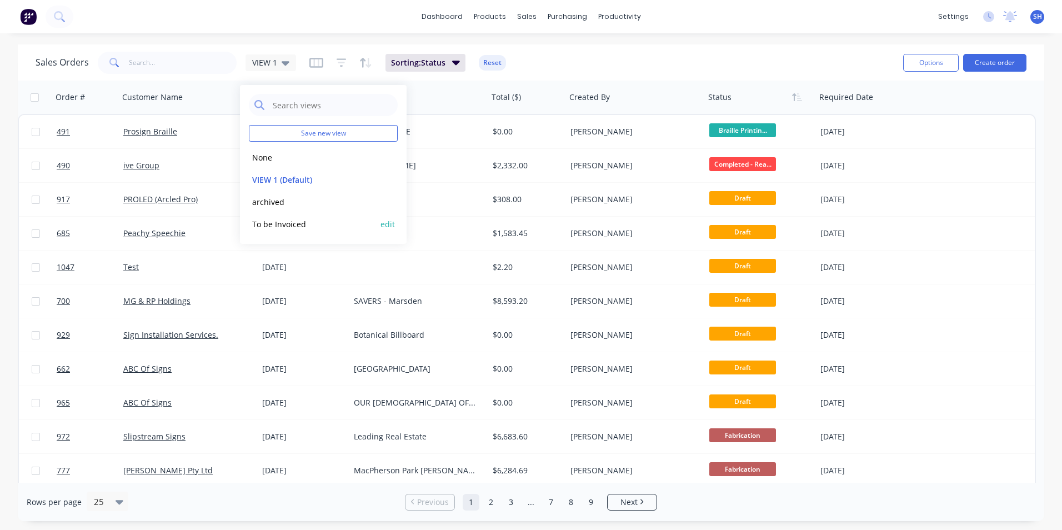
click at [280, 224] on button "To be Invoiced" at bounding box center [312, 224] width 127 height 13
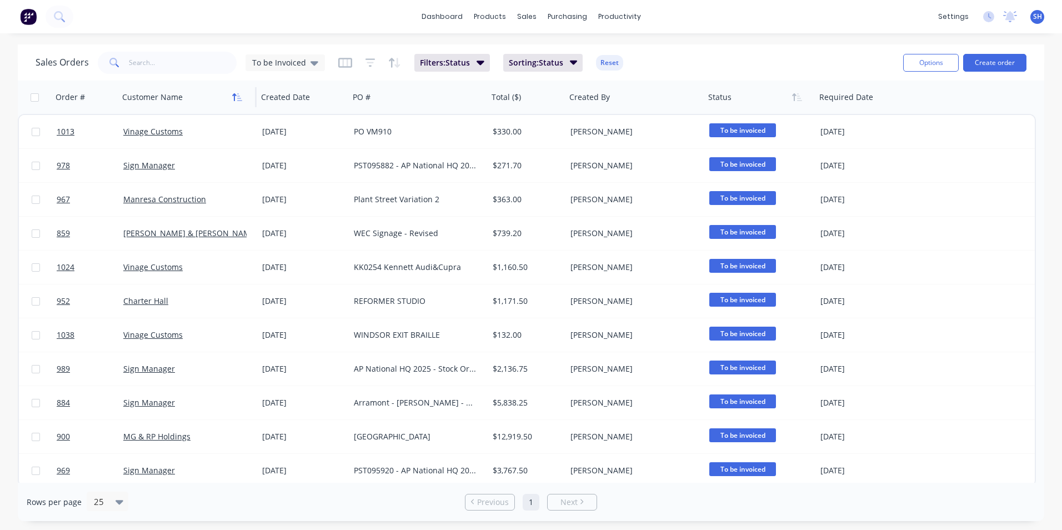
click at [234, 101] on icon "button" at bounding box center [235, 97] width 4 height 8
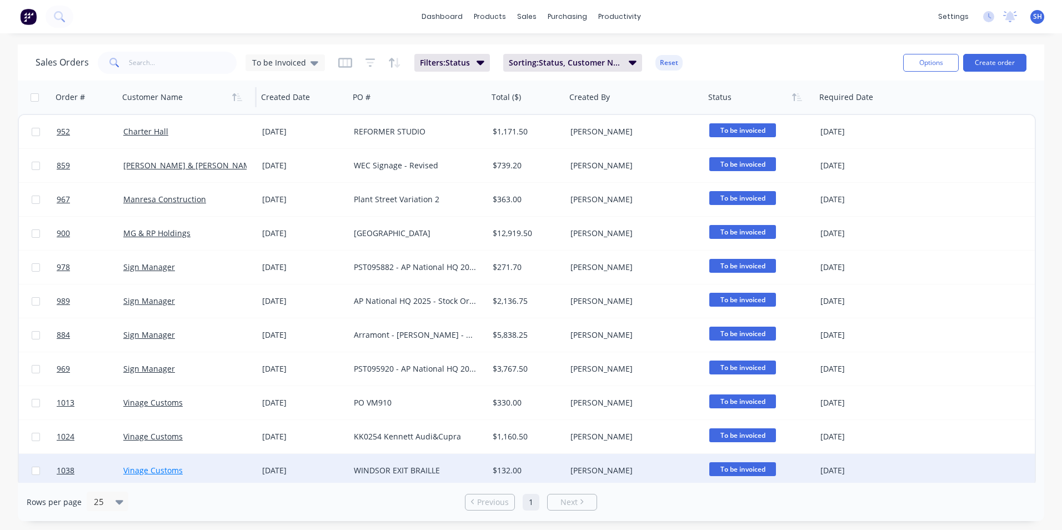
click at [168, 470] on link "Vinage Customs" at bounding box center [152, 470] width 59 height 11
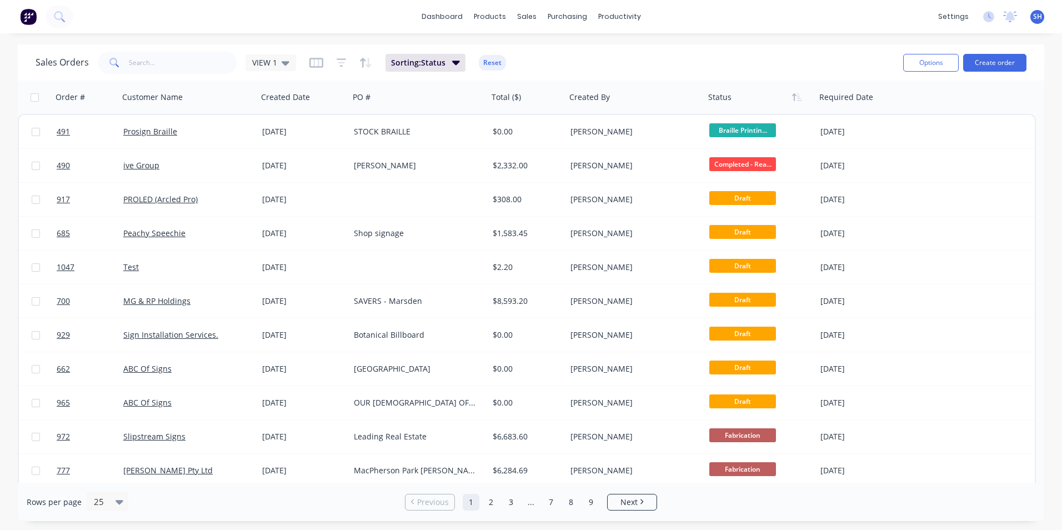
drag, startPoint x: 285, startPoint y: 59, endPoint x: 283, endPoint y: 73, distance: 13.4
click at [284, 59] on icon at bounding box center [286, 63] width 8 height 12
click at [282, 221] on button "To be Invoiced" at bounding box center [312, 224] width 127 height 13
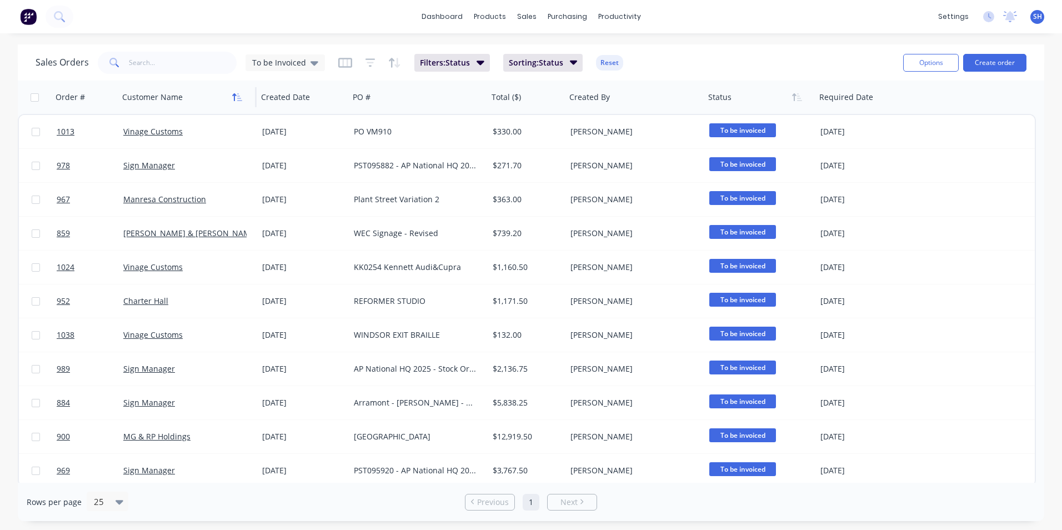
click at [239, 98] on icon "button" at bounding box center [239, 97] width 5 height 8
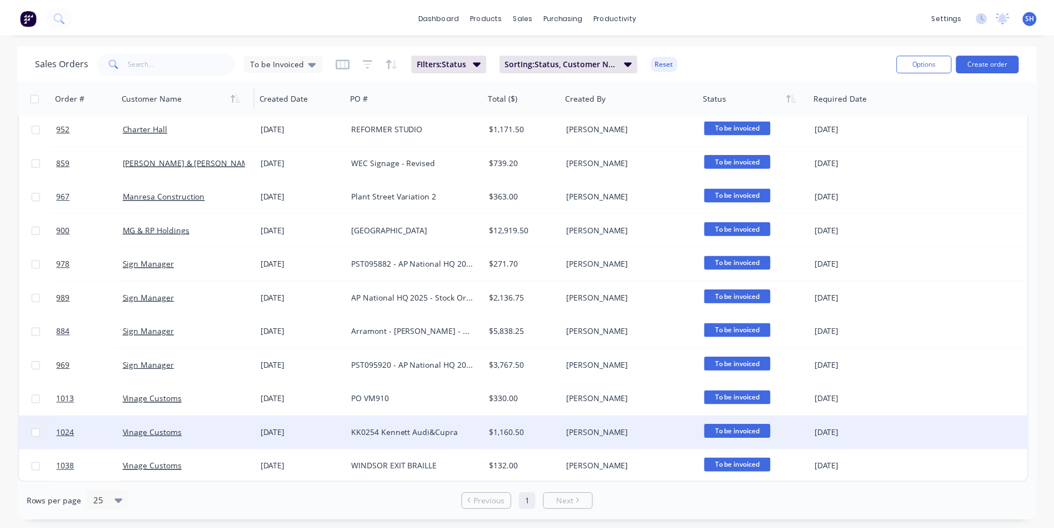
scroll to position [4, 0]
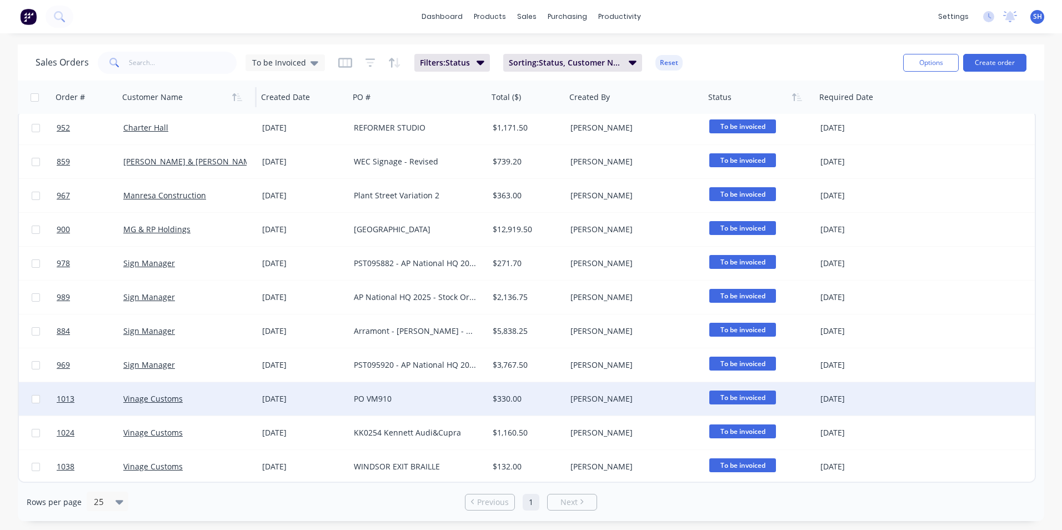
click at [215, 399] on div "Vinage Customs" at bounding box center [184, 398] width 123 height 11
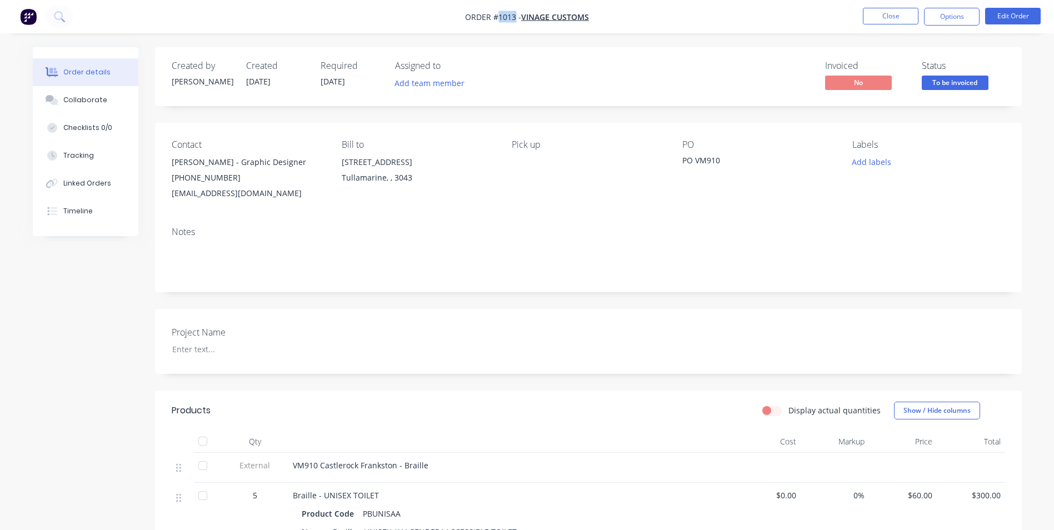
drag, startPoint x: 514, startPoint y: 14, endPoint x: 499, endPoint y: 15, distance: 15.6
click at [499, 15] on span "Order #1013 -" at bounding box center [493, 17] width 56 height 11
drag, startPoint x: 544, startPoint y: 56, endPoint x: 514, endPoint y: 29, distance: 39.8
click at [544, 52] on div "Created by [PERSON_NAME] Created [DATE] Required [DATE] Assigned to Add team me…" at bounding box center [588, 76] width 866 height 59
drag, startPoint x: 492, startPoint y: 17, endPoint x: 514, endPoint y: 16, distance: 22.2
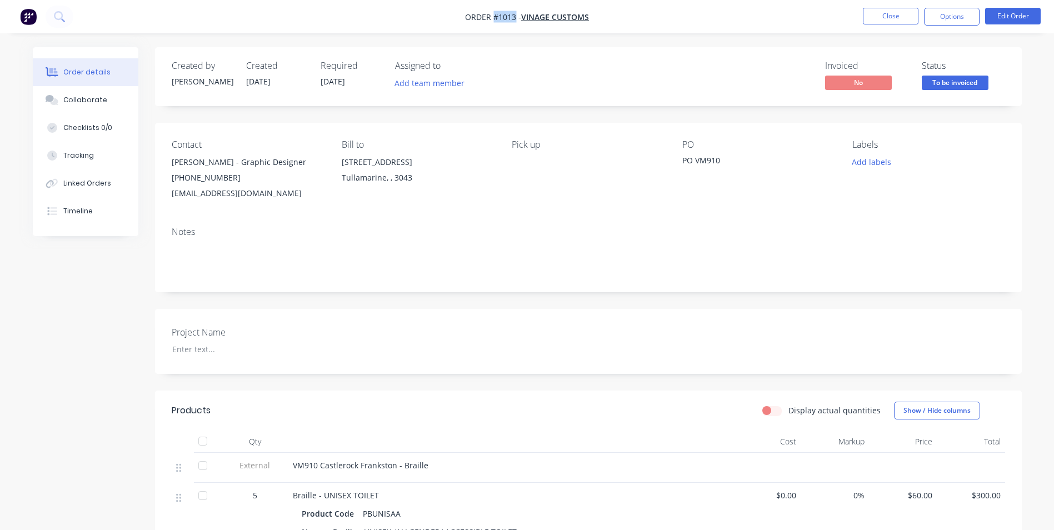
click at [514, 16] on span "Order #1013 -" at bounding box center [493, 17] width 56 height 11
drag, startPoint x: 722, startPoint y: 161, endPoint x: 682, endPoint y: 161, distance: 39.4
click at [682, 161] on div "PO VM910" at bounding box center [751, 162] width 139 height 16
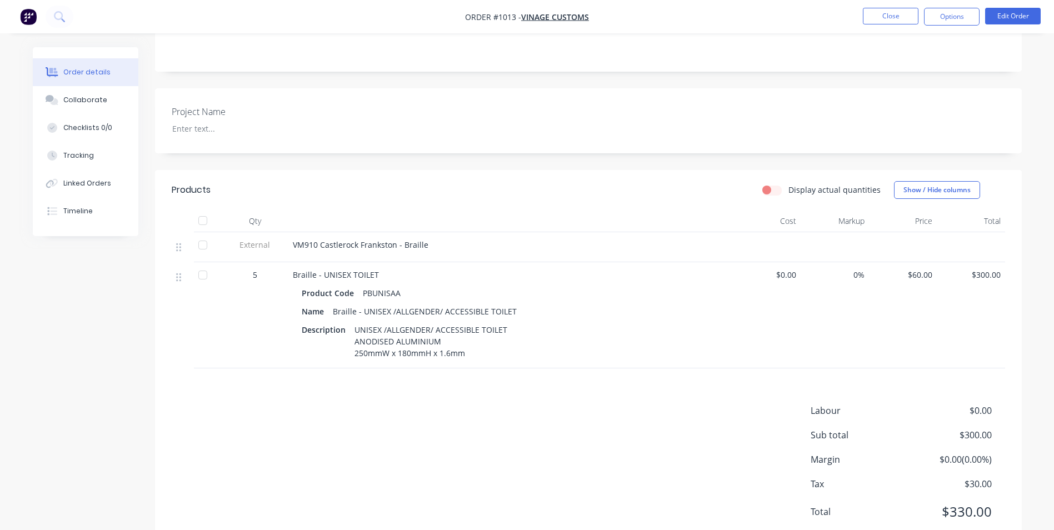
scroll to position [222, 0]
drag, startPoint x: 425, startPoint y: 243, endPoint x: 268, endPoint y: 244, distance: 156.6
click at [268, 244] on div "External VM910 Castlerock [GEOGRAPHIC_DATA] - Braille" at bounding box center [588, 246] width 833 height 30
drag, startPoint x: 268, startPoint y: 244, endPoint x: 418, endPoint y: 259, distance: 150.1
click at [425, 268] on div "Braille - UNISEX TOILET" at bounding box center [510, 273] width 435 height 12
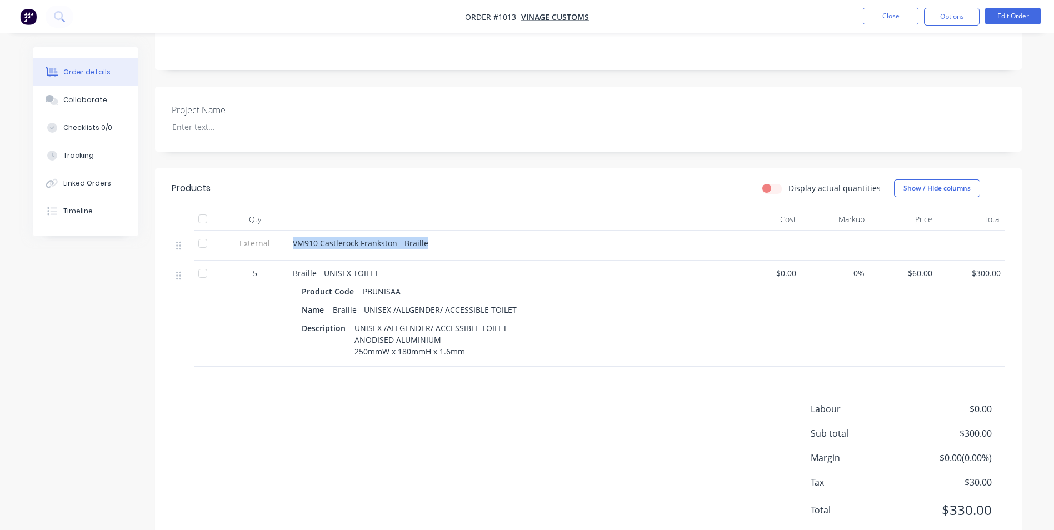
drag, startPoint x: 405, startPoint y: 242, endPoint x: 294, endPoint y: 243, distance: 111.1
click at [294, 243] on div "VM910 Castlerock Frankston - Braille" at bounding box center [510, 243] width 435 height 12
drag, startPoint x: 400, startPoint y: 293, endPoint x: 360, endPoint y: 291, distance: 40.0
click at [360, 291] on div "PBUNISAA" at bounding box center [381, 291] width 47 height 16
drag, startPoint x: 514, startPoint y: 310, endPoint x: 364, endPoint y: 305, distance: 150.1
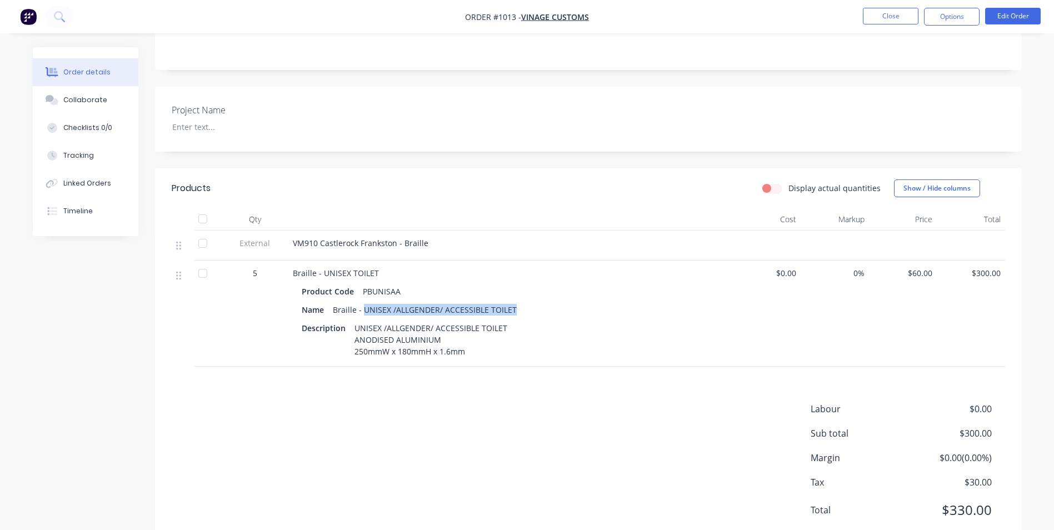
click at [364, 305] on div "Braille - UNISEX /ALLGENDER/ ACCESSIBLE TOILET" at bounding box center [424, 310] width 193 height 16
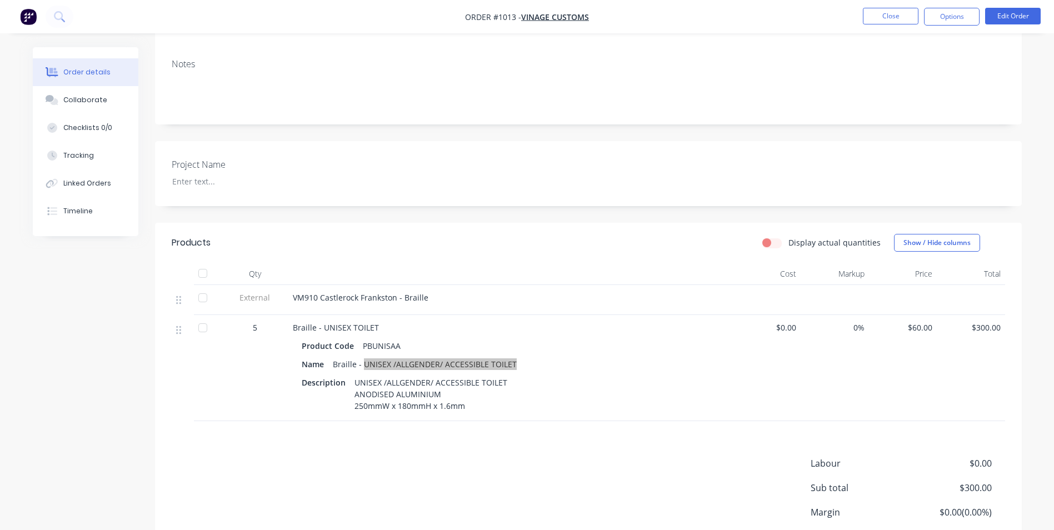
scroll to position [56, 0]
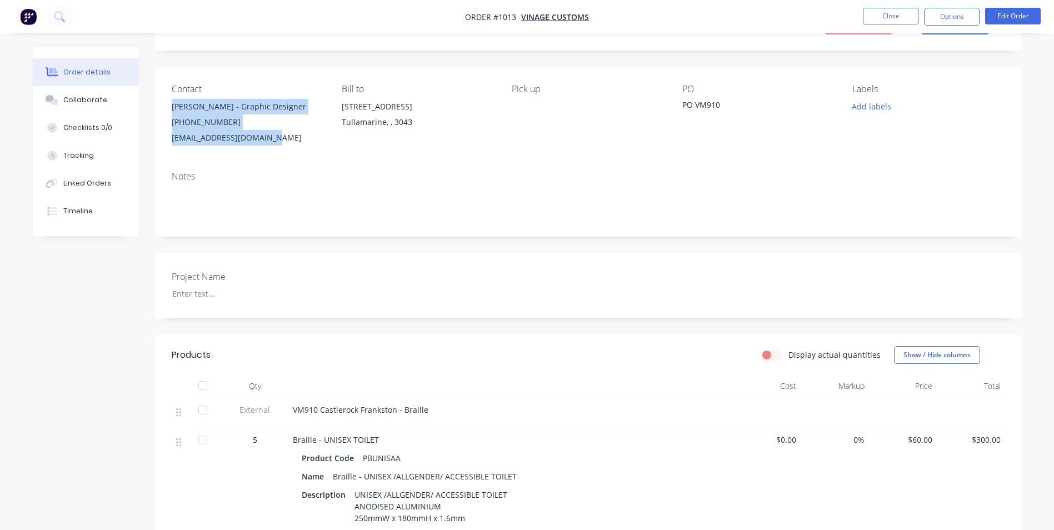
drag, startPoint x: 174, startPoint y: 104, endPoint x: 274, endPoint y: 141, distance: 107.2
click at [274, 141] on div "[PERSON_NAME] - Graphic Designer [PHONE_NUMBER] [EMAIL_ADDRESS][DOMAIN_NAME]" at bounding box center [248, 122] width 152 height 47
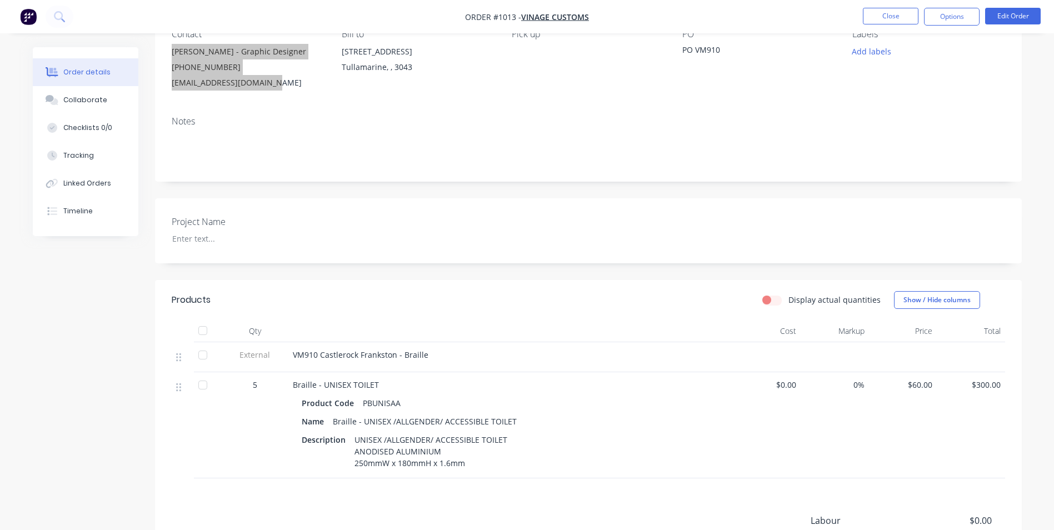
scroll to position [257, 0]
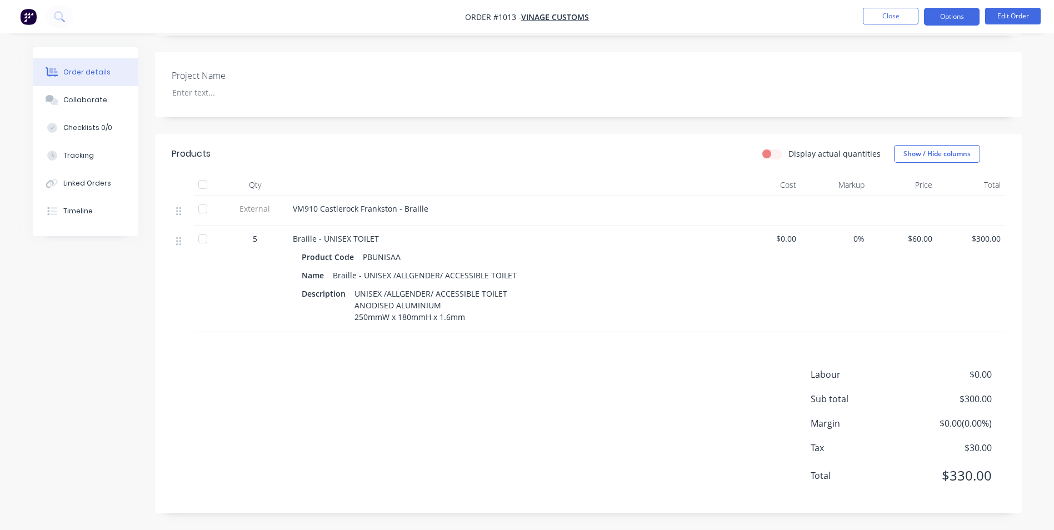
click at [964, 9] on button "Options" at bounding box center [952, 17] width 56 height 18
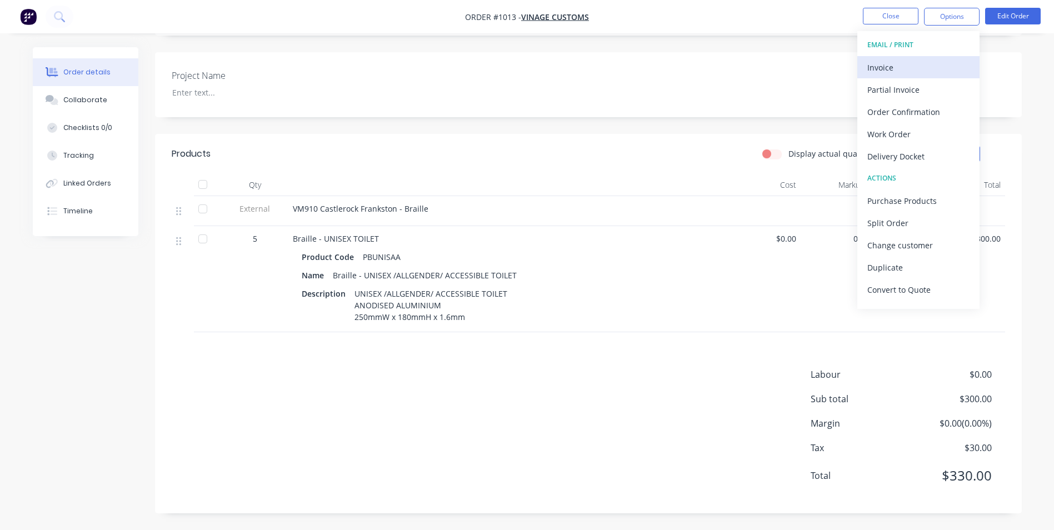
click at [910, 64] on div "Invoice" at bounding box center [918, 67] width 102 height 16
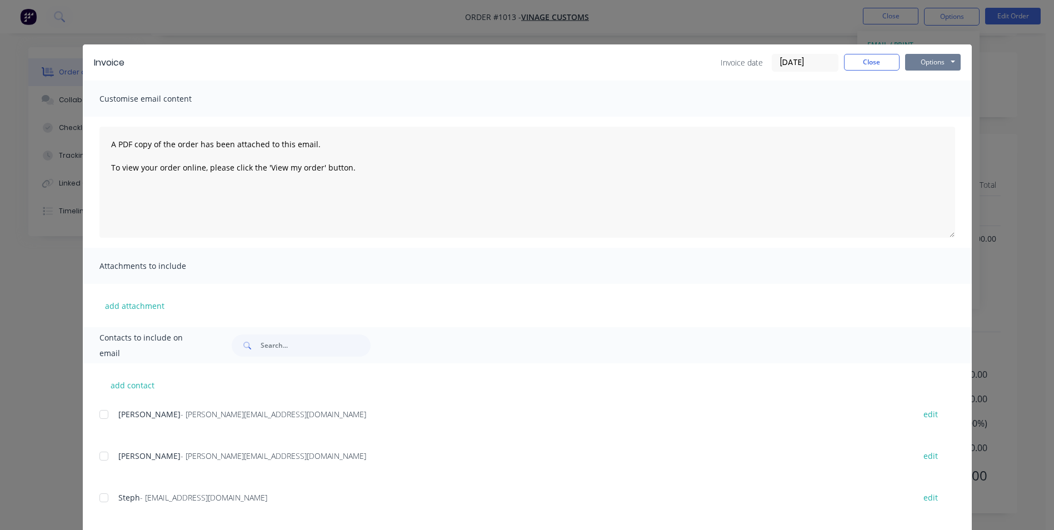
click at [932, 63] on button "Options" at bounding box center [933, 62] width 56 height 17
click at [925, 104] on button "Print" at bounding box center [940, 100] width 71 height 18
click at [863, 57] on button "Close" at bounding box center [872, 62] width 56 height 17
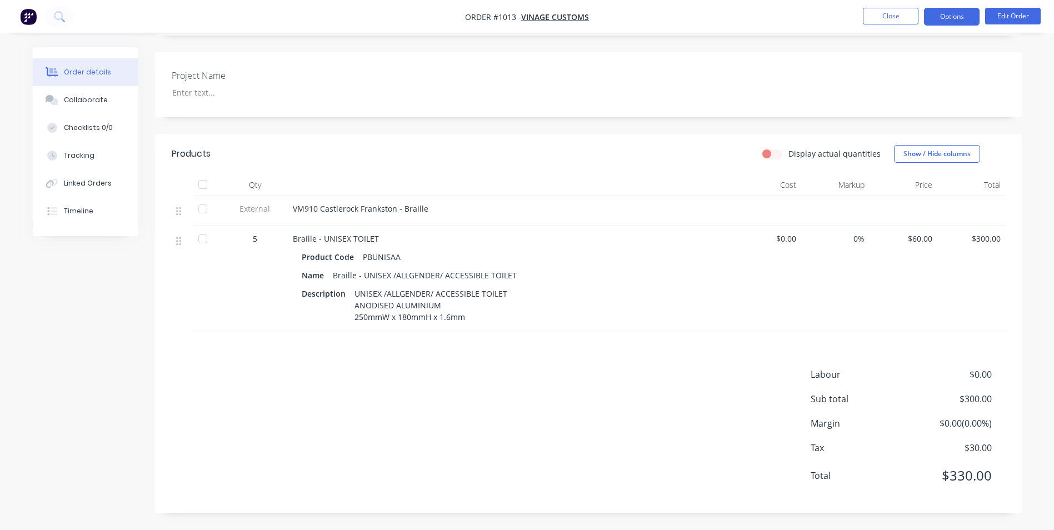
drag, startPoint x: 953, startPoint y: 14, endPoint x: 956, endPoint y: 21, distance: 7.2
click at [954, 15] on button "Options" at bounding box center [952, 17] width 56 height 18
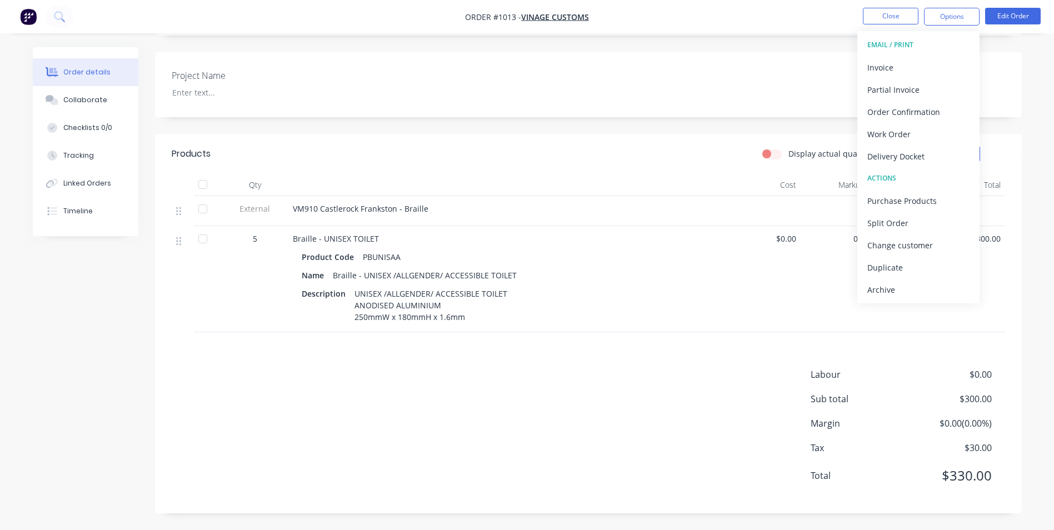
click at [913, 286] on div "Archive" at bounding box center [918, 290] width 102 height 16
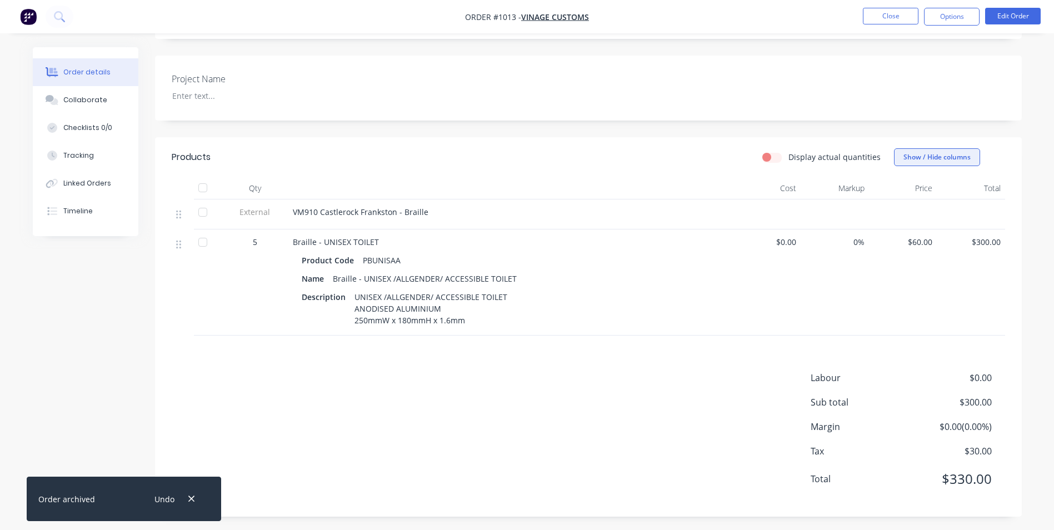
scroll to position [34, 0]
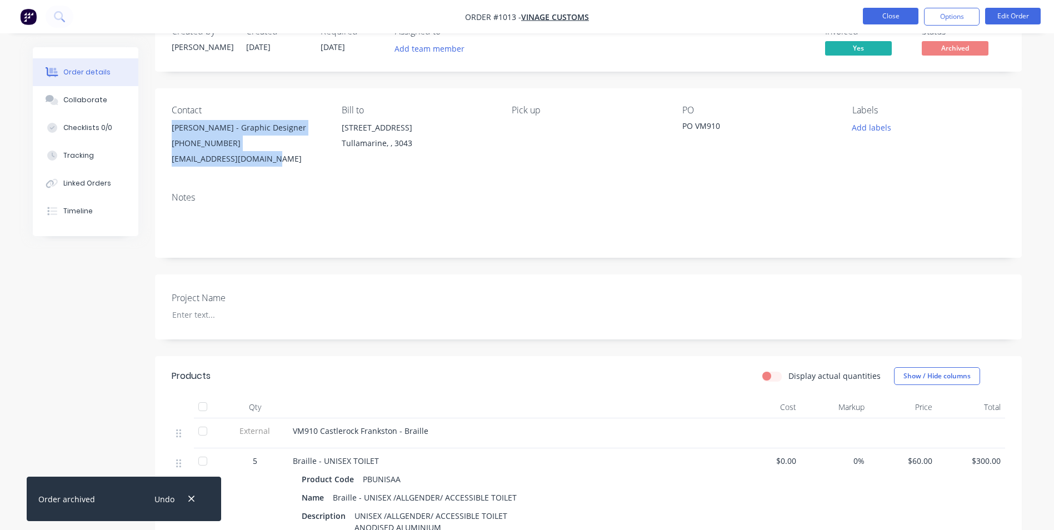
click at [891, 17] on button "Close" at bounding box center [891, 16] width 56 height 17
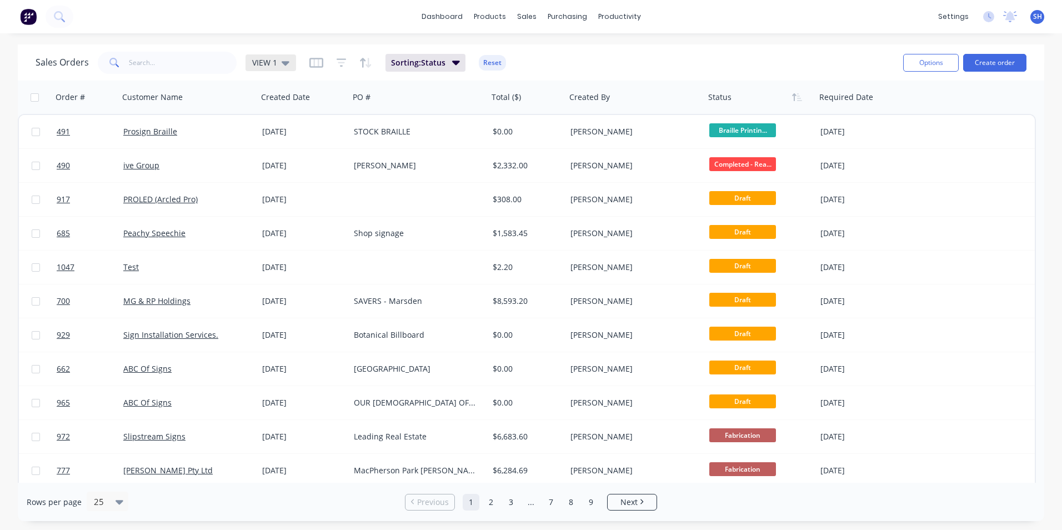
click at [268, 60] on span "VIEW 1" at bounding box center [264, 63] width 25 height 12
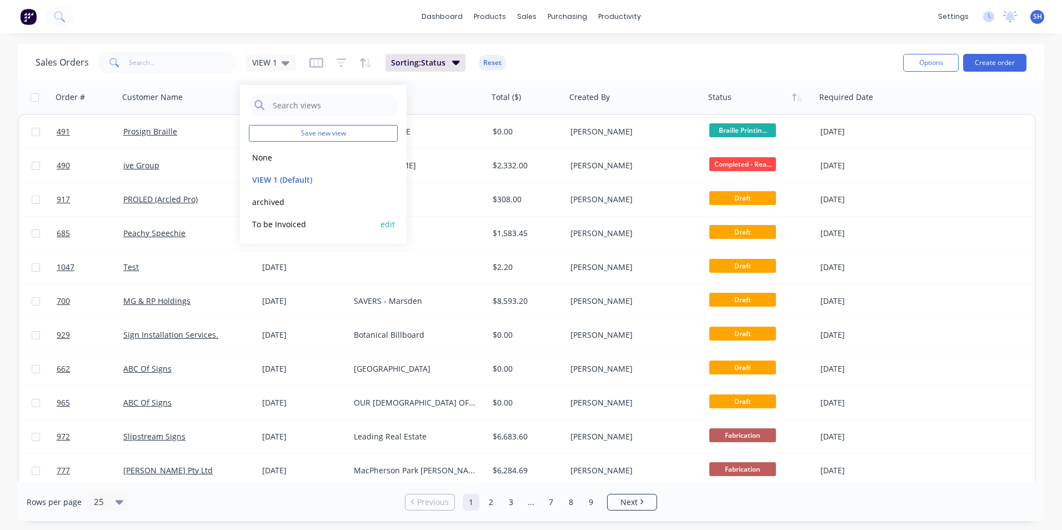
click at [287, 228] on button "To be Invoiced" at bounding box center [312, 224] width 127 height 13
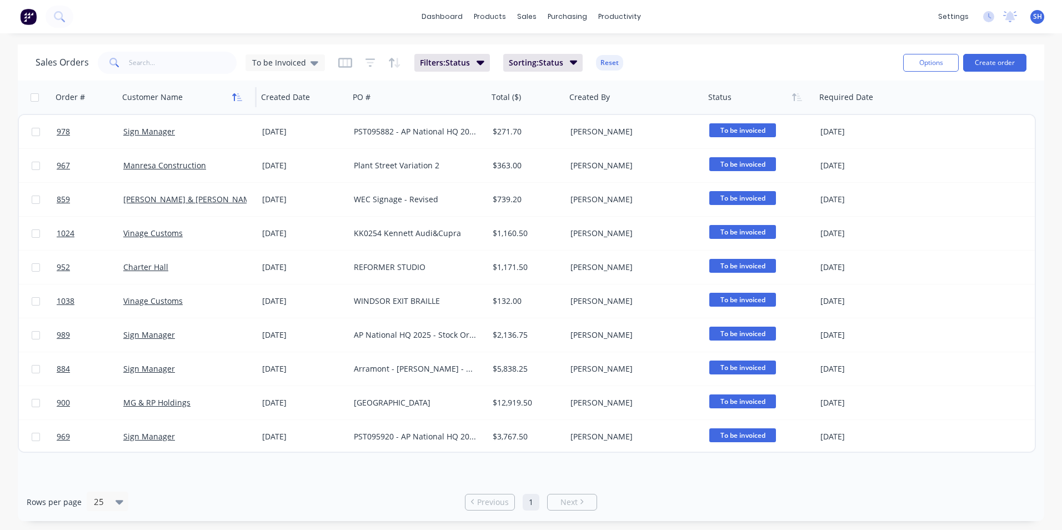
click at [239, 95] on icon "button" at bounding box center [237, 97] width 10 height 9
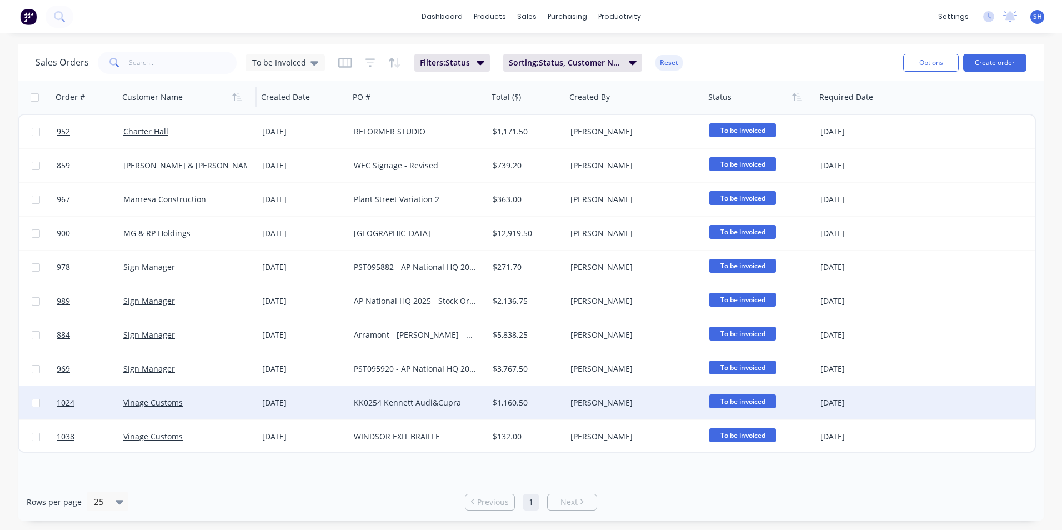
click at [225, 400] on div "Vinage Customs" at bounding box center [184, 402] width 123 height 11
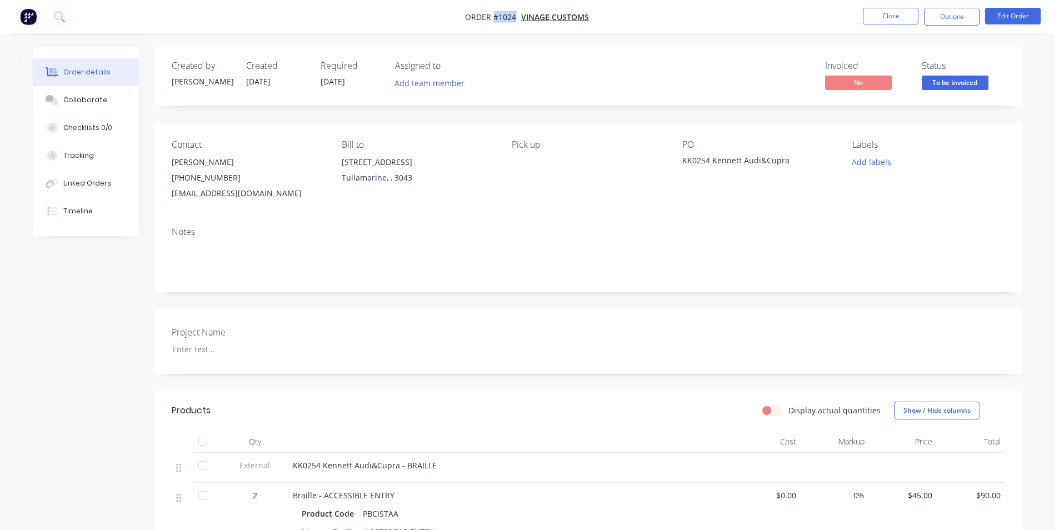
drag, startPoint x: 515, startPoint y: 18, endPoint x: 494, endPoint y: 17, distance: 21.1
click at [494, 17] on span "Order #1024 -" at bounding box center [493, 17] width 56 height 11
drag, startPoint x: 790, startPoint y: 159, endPoint x: 677, endPoint y: 157, distance: 113.3
click at [677, 157] on div "Contact [PERSON_NAME] [PHONE_NUMBER] [EMAIL_ADDRESS][DOMAIN_NAME] Bill to [STRE…" at bounding box center [588, 170] width 866 height 95
click at [709, 162] on div "KK0254 Kennett Audi&Cupra" at bounding box center [751, 162] width 139 height 16
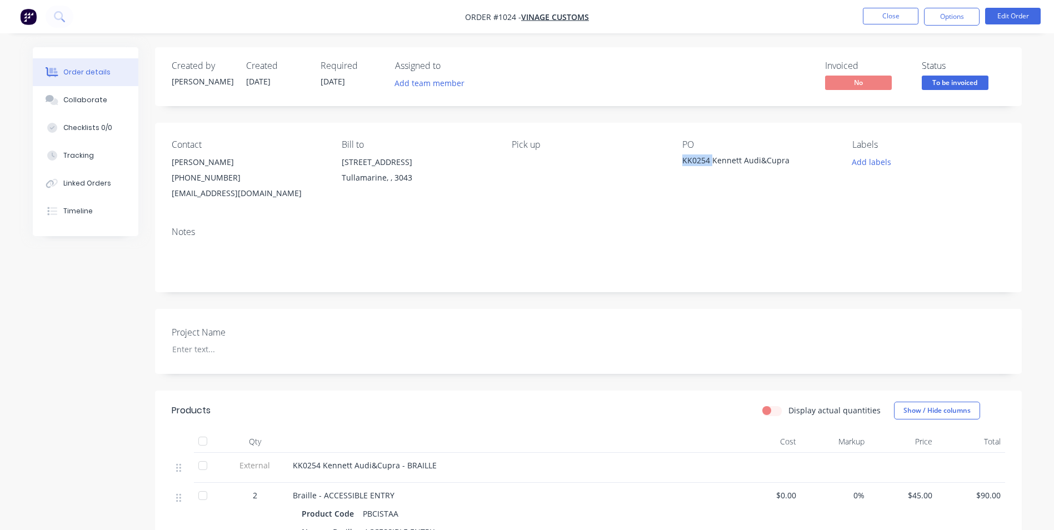
drag, startPoint x: 707, startPoint y: 161, endPoint x: 698, endPoint y: 159, distance: 8.5
click at [698, 159] on div "KK0254 Kennett Audi&Cupra" at bounding box center [751, 162] width 139 height 16
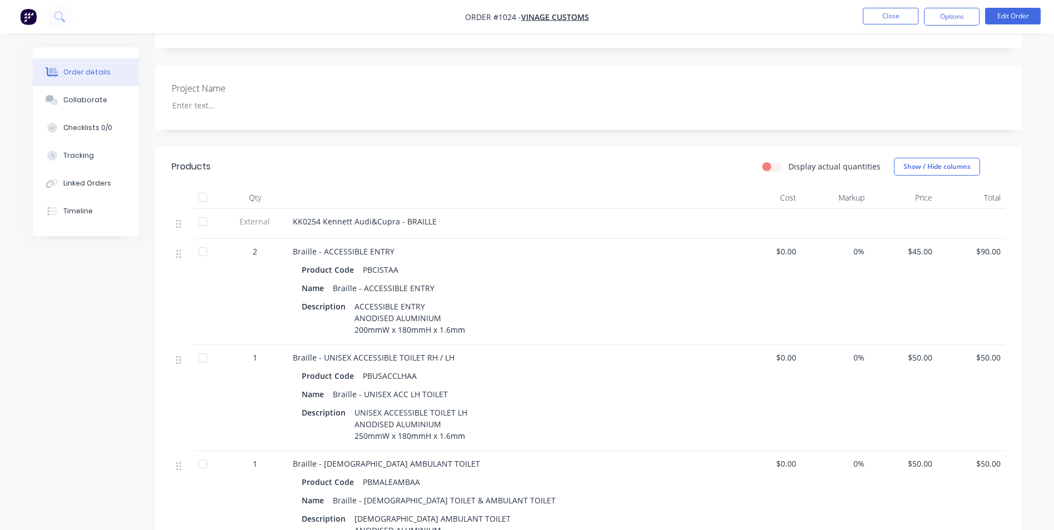
scroll to position [278, 0]
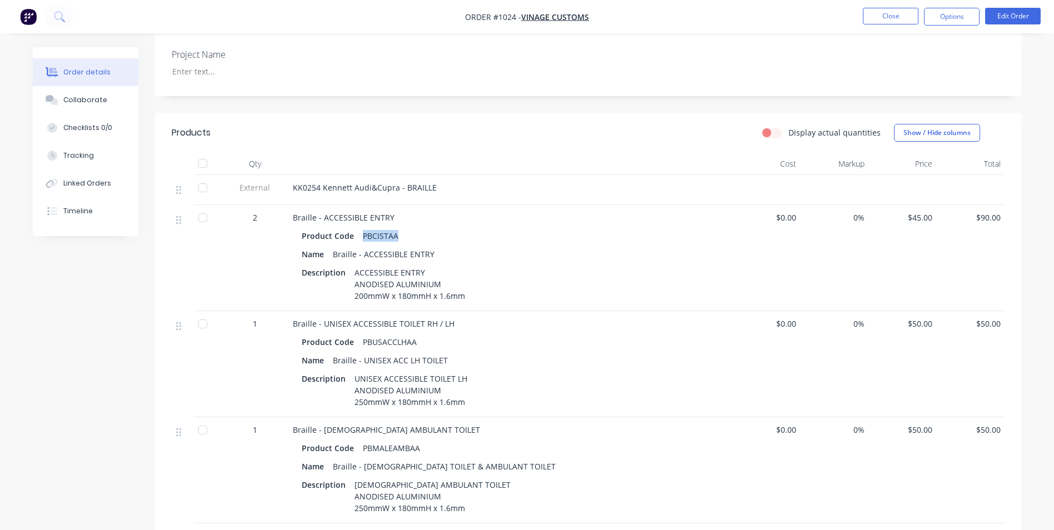
drag, startPoint x: 396, startPoint y: 237, endPoint x: 360, endPoint y: 237, distance: 36.1
click at [360, 237] on div "PBCISTAA" at bounding box center [380, 236] width 44 height 16
drag, startPoint x: 489, startPoint y: 348, endPoint x: 459, endPoint y: 338, distance: 30.9
click at [488, 346] on div "Product Code PBUSACCLHAA" at bounding box center [511, 342] width 418 height 16
drag, startPoint x: 330, startPoint y: 256, endPoint x: 431, endPoint y: 247, distance: 100.9
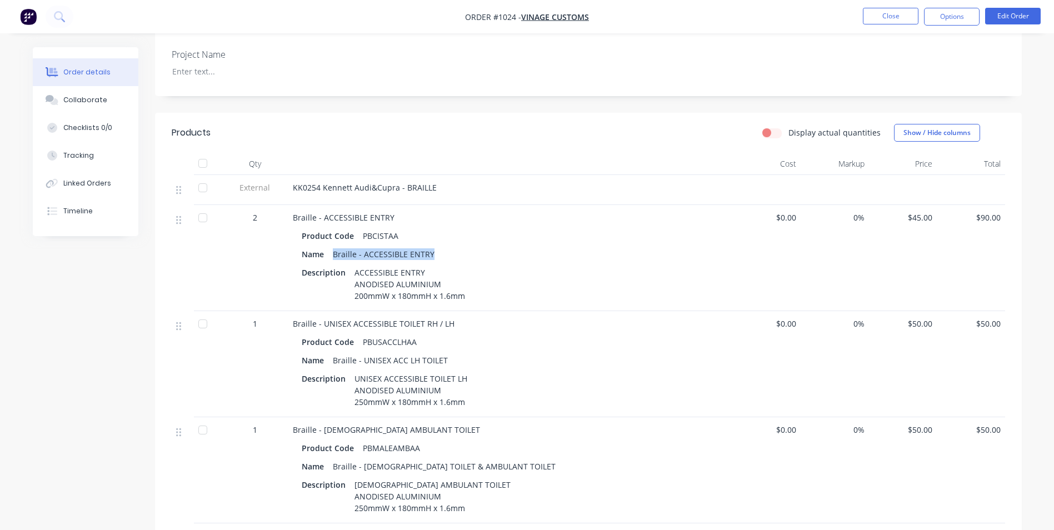
click at [431, 247] on div "Braille - ACCESSIBLE ENTRY" at bounding box center [383, 254] width 111 height 16
drag, startPoint x: 355, startPoint y: 275, endPoint x: 474, endPoint y: 305, distance: 122.7
click at [474, 305] on div "Braille - ACCESSIBLE ENTRY Product Code PBCISTAA Name Braille - ACCESSIBLE ENTR…" at bounding box center [510, 258] width 444 height 106
drag, startPoint x: 416, startPoint y: 340, endPoint x: 365, endPoint y: 342, distance: 50.6
click at [362, 342] on div "Product Code PBUSACCLHAA" at bounding box center [511, 342] width 418 height 16
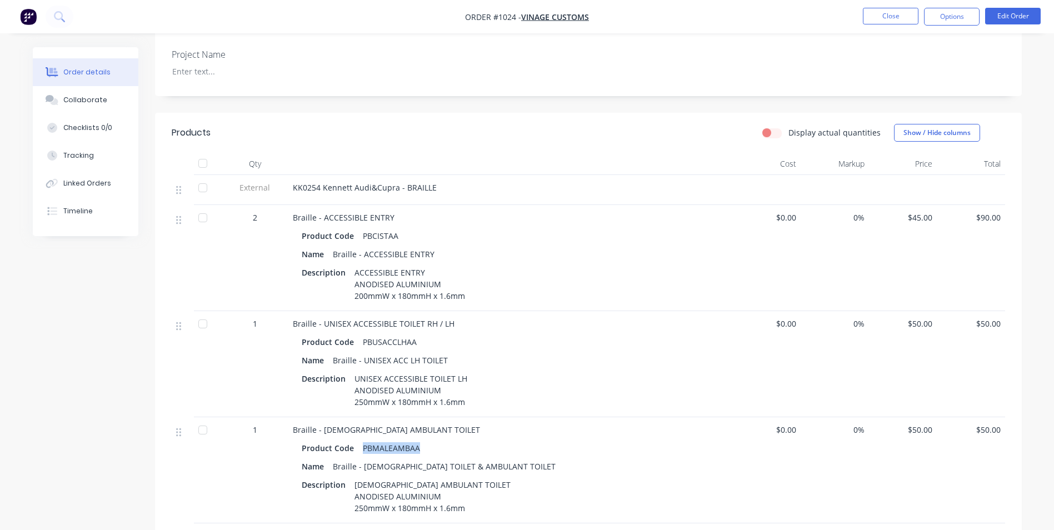
drag, startPoint x: 423, startPoint y: 450, endPoint x: 358, endPoint y: 447, distance: 65.1
click at [358, 447] on div "Product Code PBMALEAMBAA" at bounding box center [511, 448] width 418 height 16
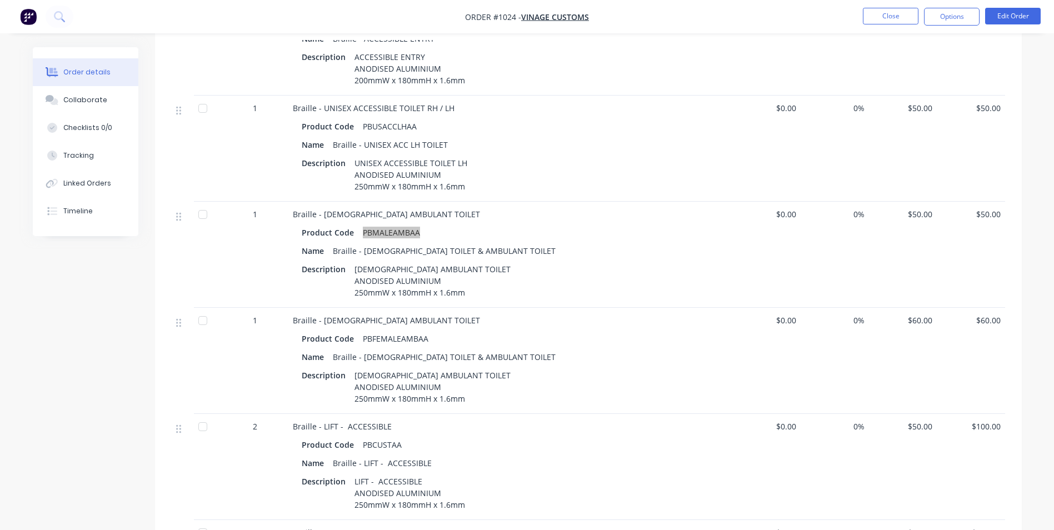
scroll to position [500, 0]
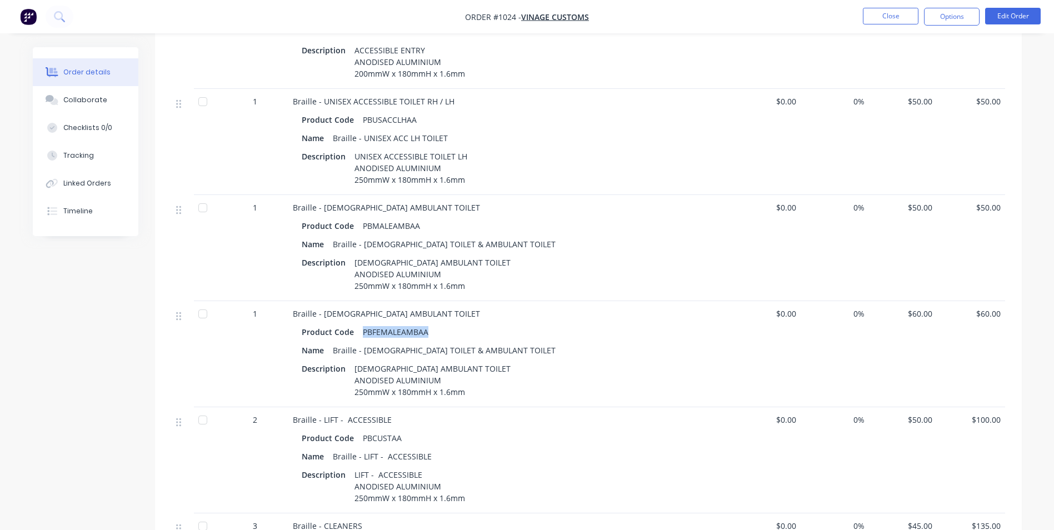
drag, startPoint x: 425, startPoint y: 332, endPoint x: 358, endPoint y: 328, distance: 66.7
click at [358, 328] on div "PBFEMALEAMBAA" at bounding box center [395, 332] width 74 height 16
drag, startPoint x: 495, startPoint y: 348, endPoint x: 363, endPoint y: 345, distance: 132.2
click at [363, 345] on div "Braille - [DEMOGRAPHIC_DATA] TOILET & AMBULANT TOILET" at bounding box center [444, 350] width 232 height 16
drag, startPoint x: 491, startPoint y: 242, endPoint x: 372, endPoint y: 243, distance: 119.4
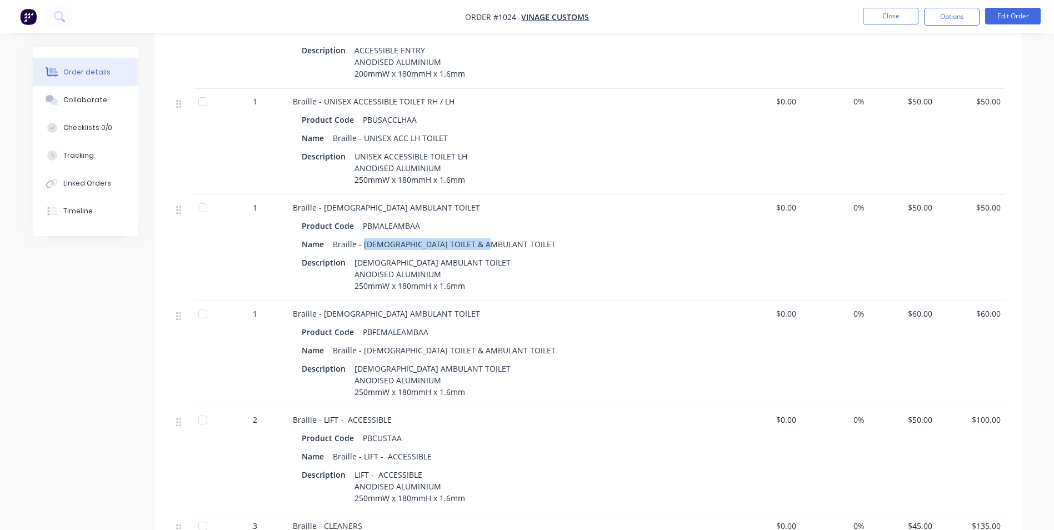
click at [365, 242] on div "Braille - [DEMOGRAPHIC_DATA] TOILET & AMBULANT TOILET" at bounding box center [444, 244] width 232 height 16
click at [921, 206] on span "$50.00" at bounding box center [902, 208] width 59 height 12
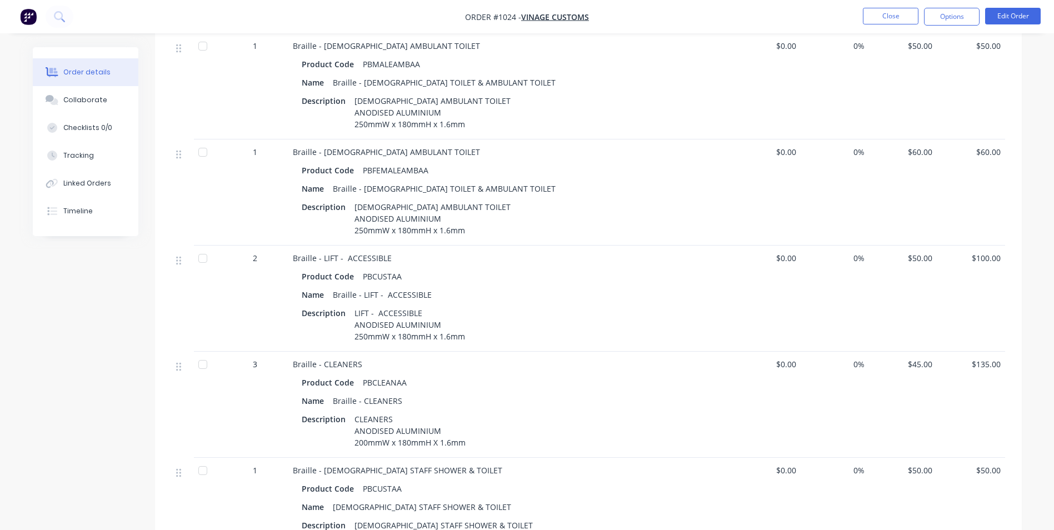
scroll to position [667, 0]
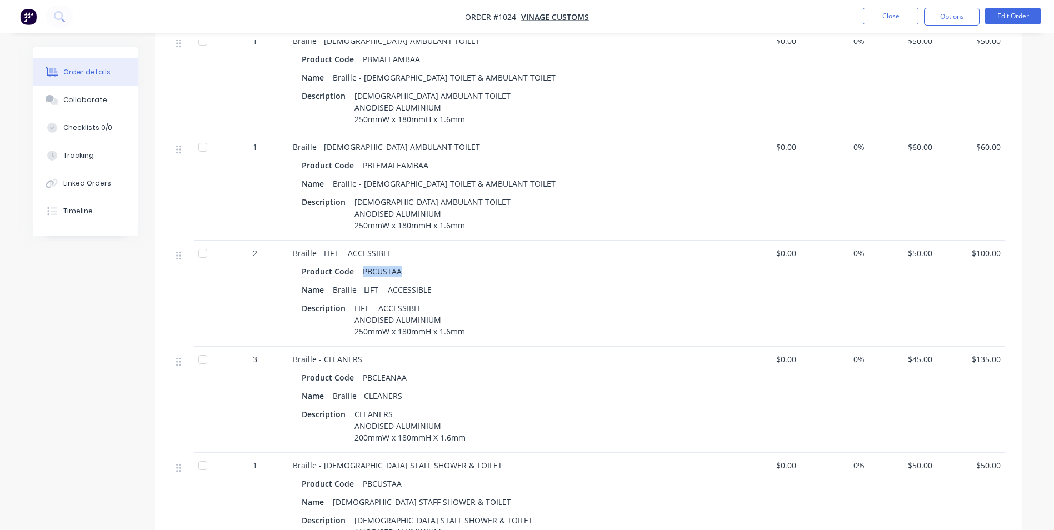
drag, startPoint x: 398, startPoint y: 273, endPoint x: 362, endPoint y: 265, distance: 36.3
click at [362, 265] on div "PBCUSTAA" at bounding box center [382, 271] width 48 height 16
drag, startPoint x: 340, startPoint y: 286, endPoint x: 430, endPoint y: 288, distance: 90.6
click at [430, 288] on div "Braille - LIFT - ACCESSIBLE" at bounding box center [382, 290] width 108 height 16
drag, startPoint x: 354, startPoint y: 322, endPoint x: 469, endPoint y: 333, distance: 116.1
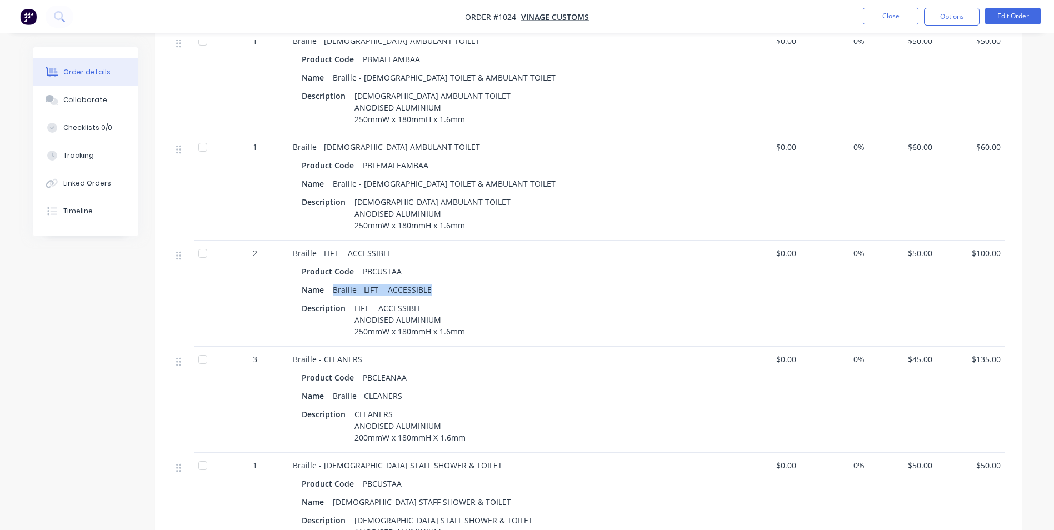
click at [469, 333] on div "Description LIFT - ACCESSIBLE ANODISED ALUMINIUM 250mmW x 180mmH x 1.6mm" at bounding box center [511, 319] width 418 height 39
click at [397, 397] on div "Braille - CLEANERS" at bounding box center [367, 396] width 78 height 16
drag, startPoint x: 397, startPoint y: 397, endPoint x: 408, endPoint y: 373, distance: 26.3
click at [408, 373] on div "PBCLEANAA" at bounding box center [384, 377] width 53 height 16
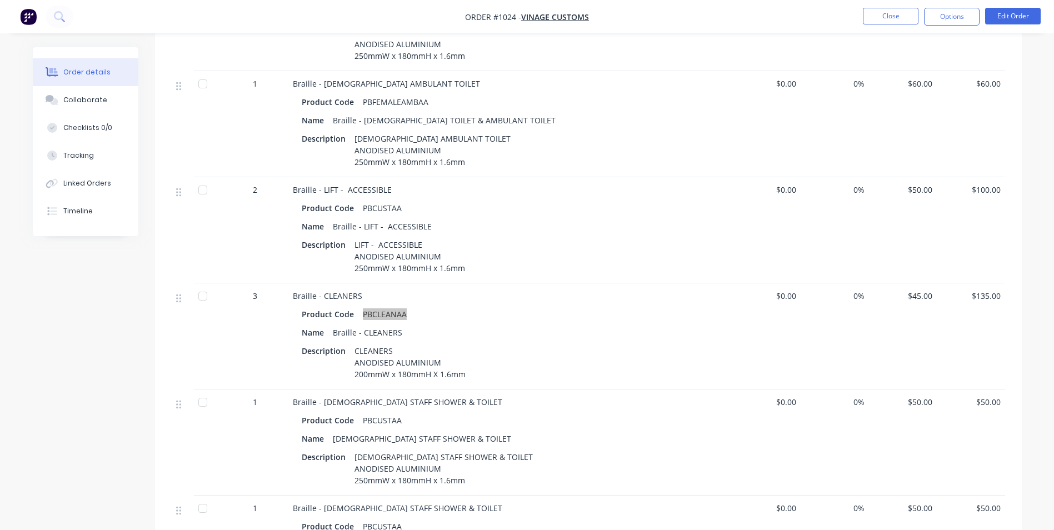
scroll to position [833, 0]
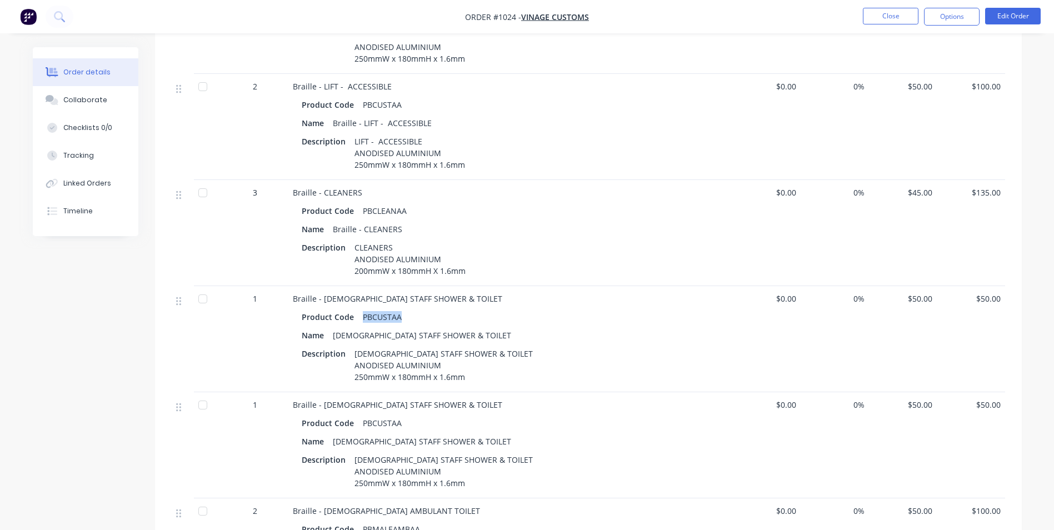
drag, startPoint x: 400, startPoint y: 317, endPoint x: 361, endPoint y: 316, distance: 39.4
click at [361, 316] on div "PBCUSTAA" at bounding box center [382, 317] width 48 height 16
drag, startPoint x: 547, startPoint y: 343, endPoint x: 533, endPoint y: 340, distance: 14.3
click at [533, 340] on div "Product Code PBCUSTAA Name [DEMOGRAPHIC_DATA] STAFF SHOWER & TOILET Description…" at bounding box center [510, 346] width 435 height 78
click at [331, 335] on div "[DEMOGRAPHIC_DATA] STAFF SHOWER & TOILET" at bounding box center [421, 335] width 187 height 16
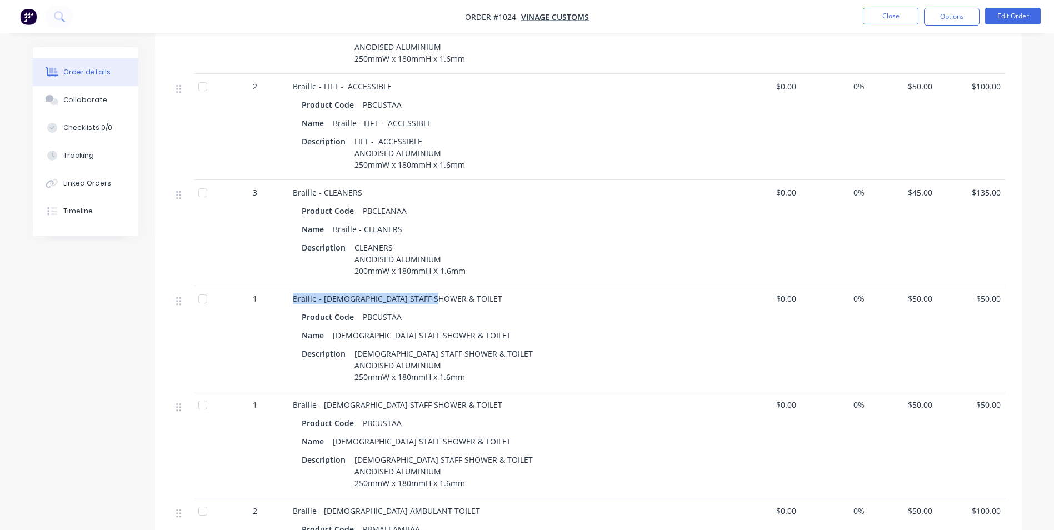
drag, startPoint x: 289, startPoint y: 299, endPoint x: 433, endPoint y: 300, distance: 143.3
click at [433, 300] on div "Braille - [DEMOGRAPHIC_DATA] STAFF SHOWER & TOILET Product Code PBCUSTAA Name […" at bounding box center [510, 339] width 444 height 106
drag, startPoint x: 358, startPoint y: 365, endPoint x: 469, endPoint y: 378, distance: 111.3
click at [468, 378] on div "[DEMOGRAPHIC_DATA] STAFF SHOWER & TOILET ANODISED ALUMINIUM 250mmW x 180mmH x 1…" at bounding box center [443, 364] width 187 height 39
drag, startPoint x: 448, startPoint y: 405, endPoint x: 322, endPoint y: 397, distance: 126.4
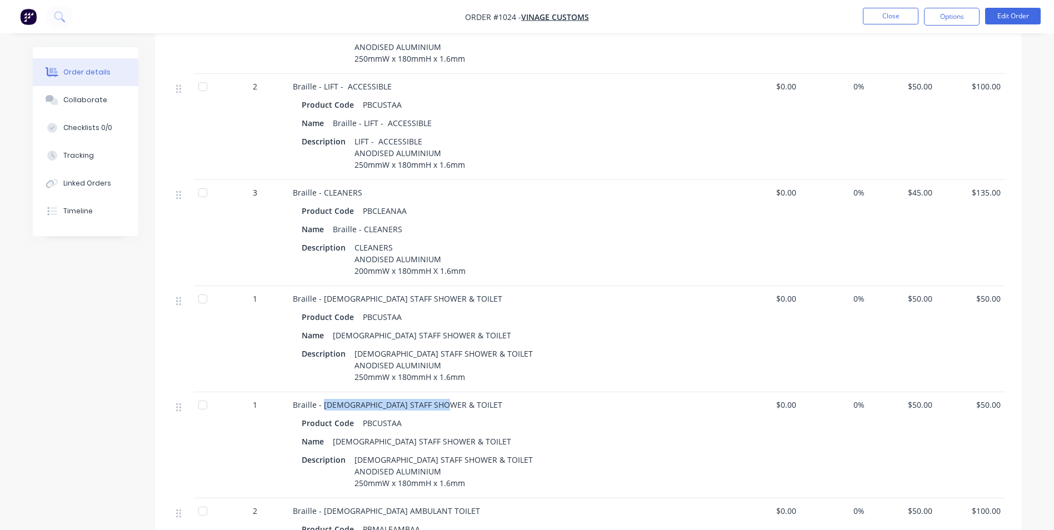
click at [322, 397] on div "Braille - [DEMOGRAPHIC_DATA] STAFF SHOWER & TOILET Product Code PBCUSTAA Name […" at bounding box center [510, 445] width 444 height 106
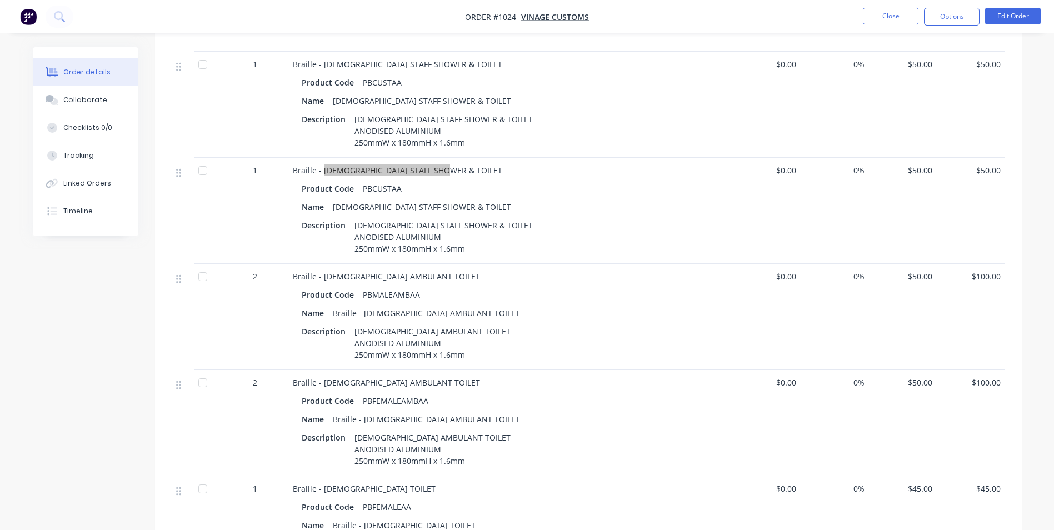
scroll to position [1111, 0]
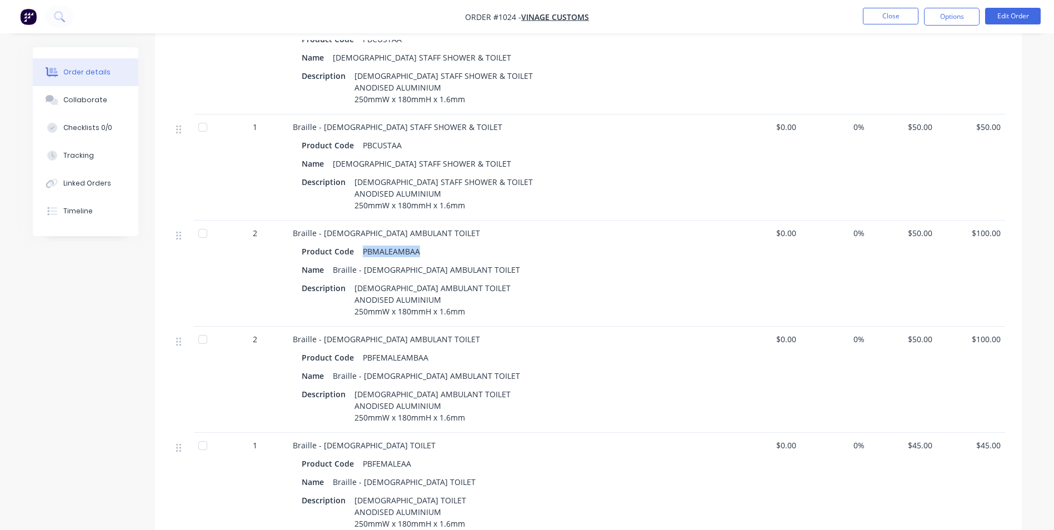
drag, startPoint x: 418, startPoint y: 252, endPoint x: 362, endPoint y: 247, distance: 56.3
click at [362, 247] on div "PBMALEAMBAA" at bounding box center [391, 251] width 66 height 16
drag, startPoint x: 423, startPoint y: 362, endPoint x: 362, endPoint y: 361, distance: 61.7
click at [362, 361] on div "PBFEMALEAMBAA" at bounding box center [395, 357] width 74 height 16
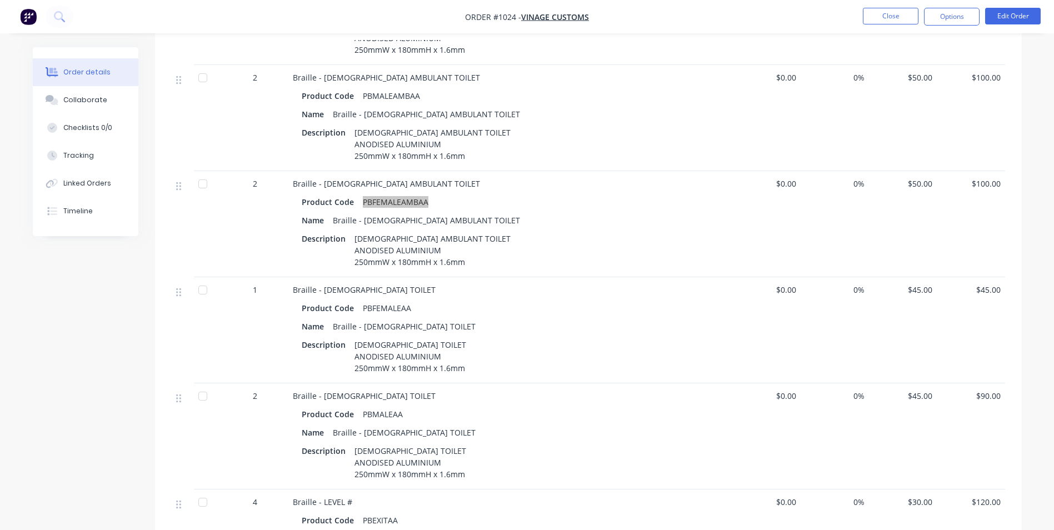
scroll to position [1278, 0]
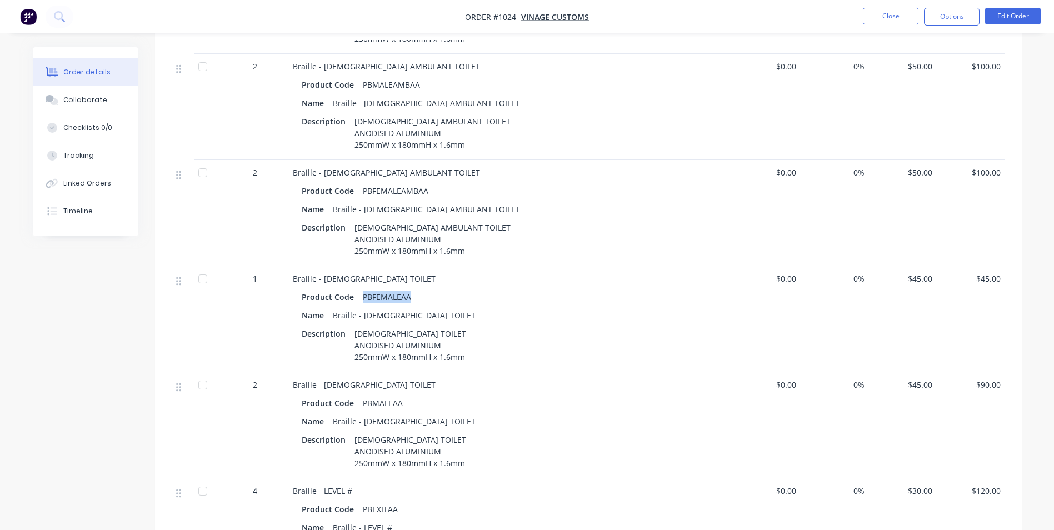
drag, startPoint x: 394, startPoint y: 296, endPoint x: 359, endPoint y: 324, distance: 44.6
click at [363, 301] on div "PBFEMALEAA" at bounding box center [386, 297] width 57 height 16
drag, startPoint x: 404, startPoint y: 403, endPoint x: 361, endPoint y: 402, distance: 43.3
click at [361, 402] on div "PBMALEAA" at bounding box center [382, 403] width 49 height 16
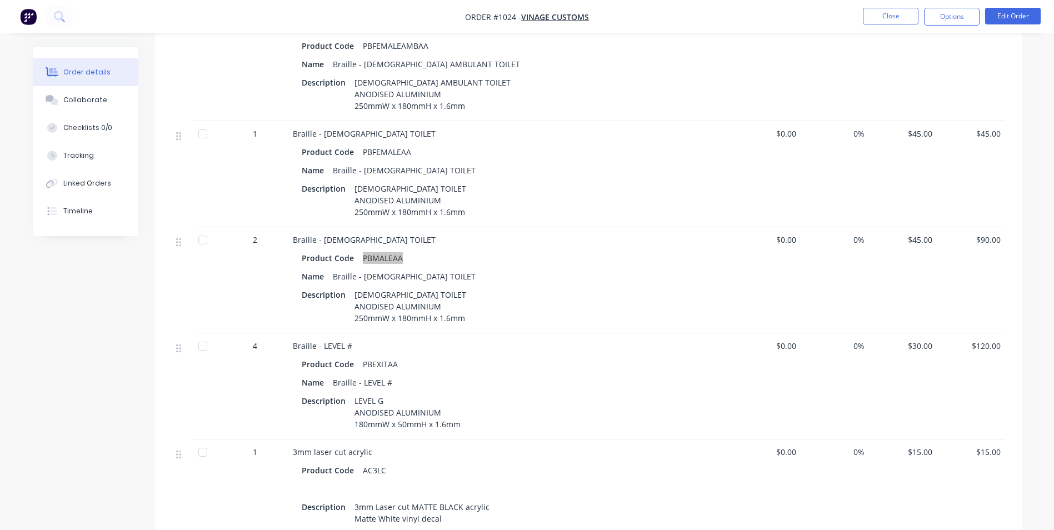
scroll to position [1444, 0]
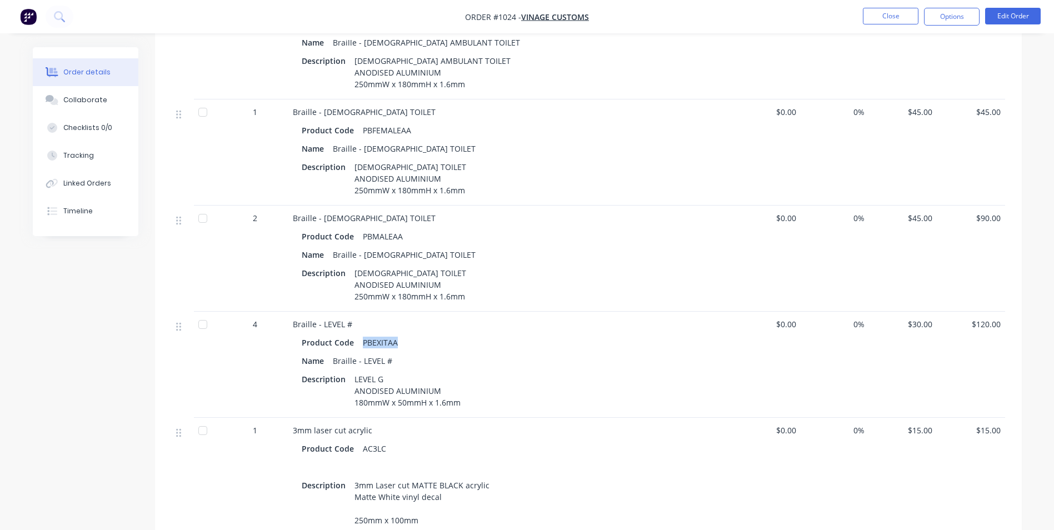
drag, startPoint x: 400, startPoint y: 343, endPoint x: 360, endPoint y: 339, distance: 39.6
click at [360, 339] on div "Product Code PBEXITAA" at bounding box center [511, 342] width 418 height 16
drag, startPoint x: 382, startPoint y: 376, endPoint x: 353, endPoint y: 379, distance: 29.1
click at [353, 379] on div "LEVEL G ANODISED ALUMINIUM 180mmW x 50mmH x 1.6mm" at bounding box center [407, 390] width 115 height 39
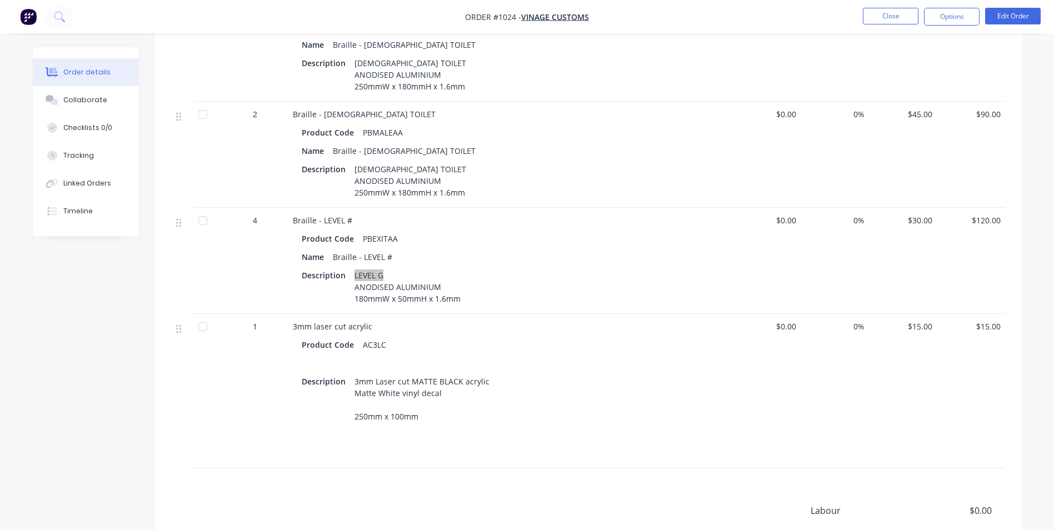
scroll to position [1555, 0]
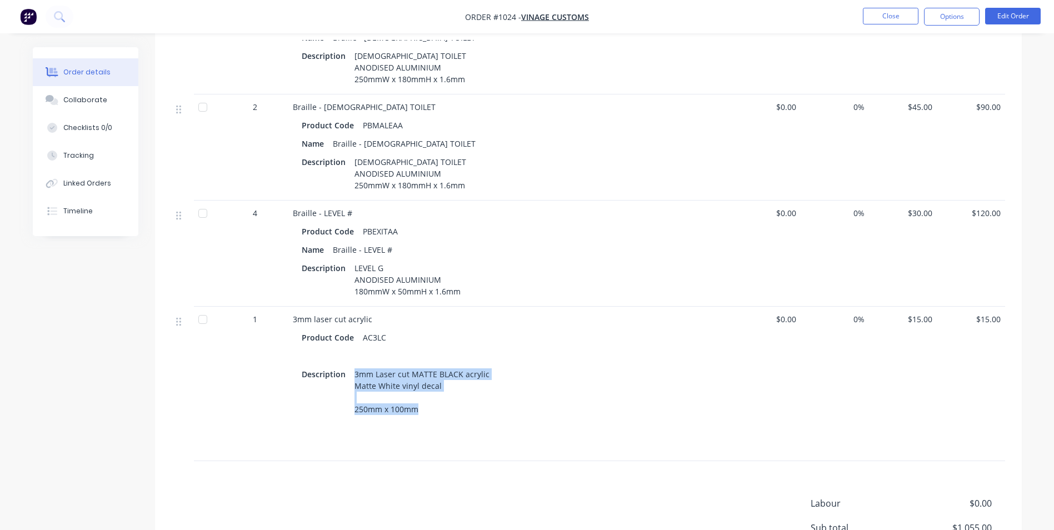
drag, startPoint x: 354, startPoint y: 373, endPoint x: 417, endPoint y: 413, distance: 74.0
click at [417, 413] on div "3mm Laser cut MATTE BLACK acrylic Matte White vinyl decal 250mm x 100mm" at bounding box center [422, 391] width 144 height 51
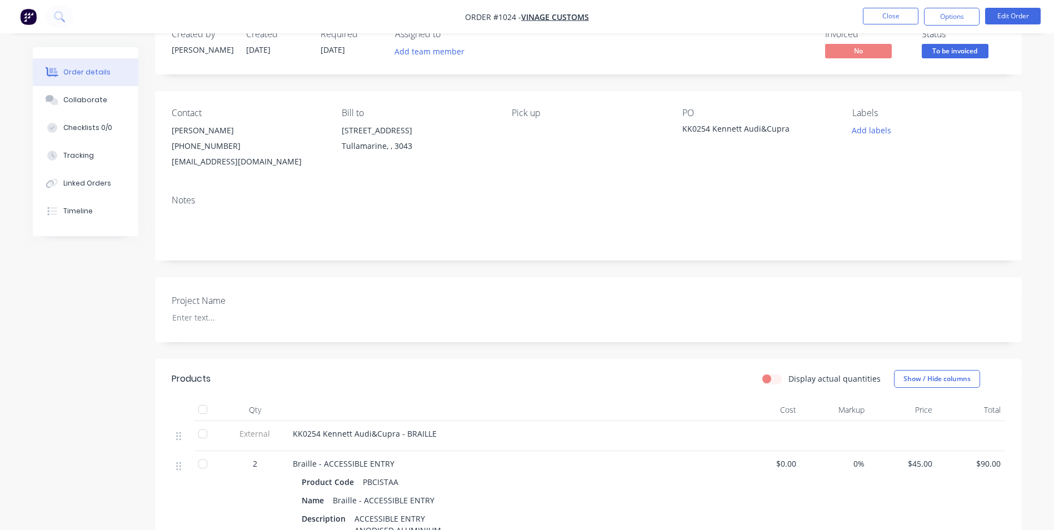
scroll to position [0, 0]
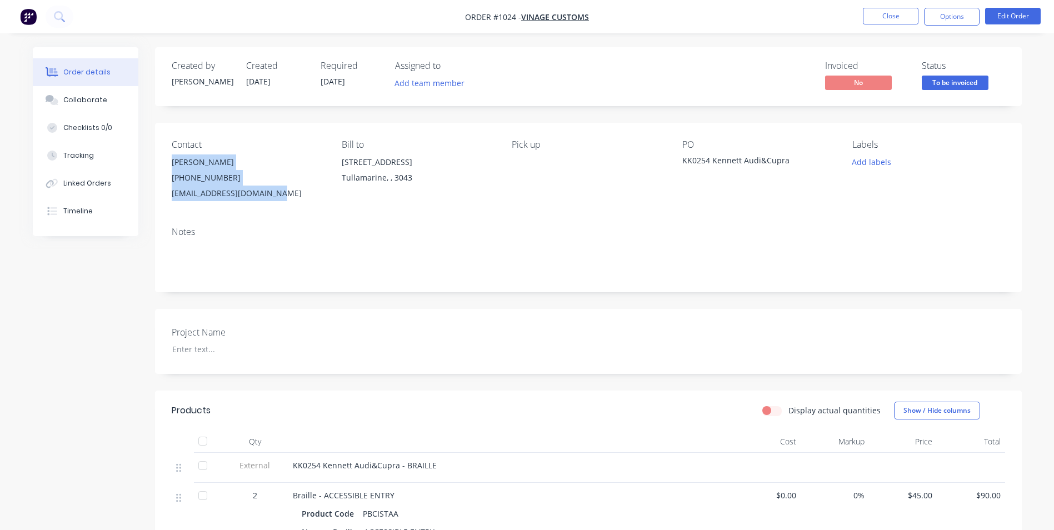
drag, startPoint x: 280, startPoint y: 192, endPoint x: 272, endPoint y: 209, distance: 19.6
click at [174, 159] on div "[PERSON_NAME] [PHONE_NUMBER] [EMAIL_ADDRESS][DOMAIN_NAME]" at bounding box center [248, 177] width 152 height 47
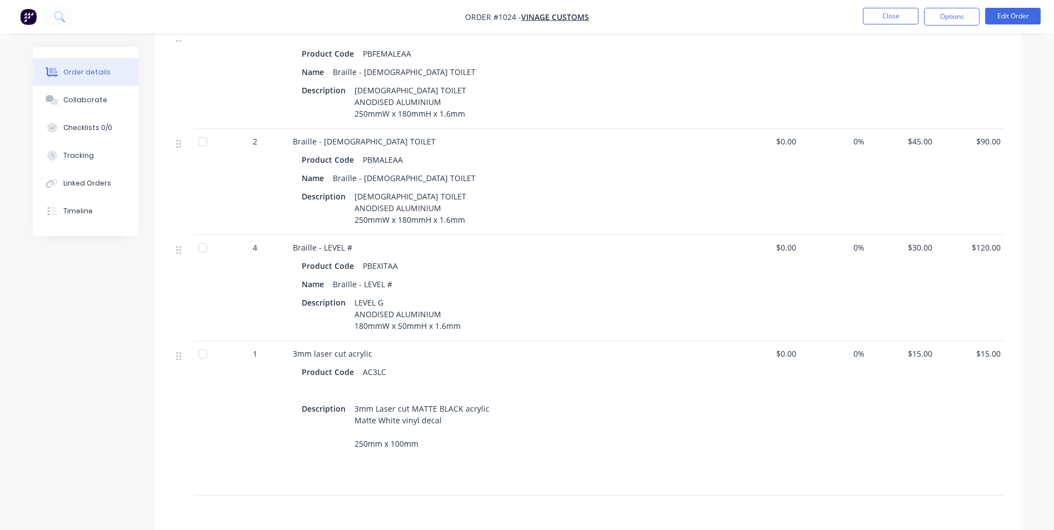
scroll to position [1684, 0]
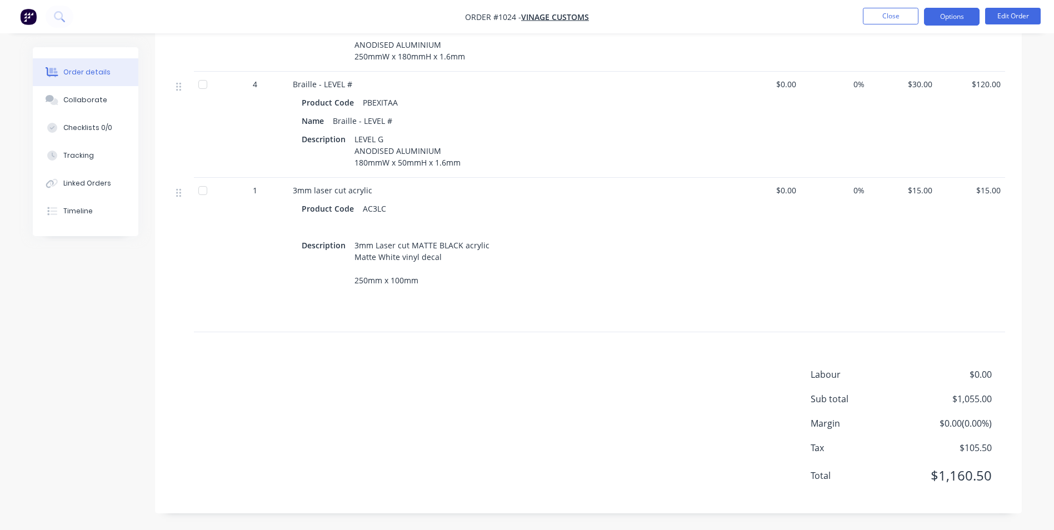
click at [969, 14] on button "Options" at bounding box center [952, 17] width 56 height 18
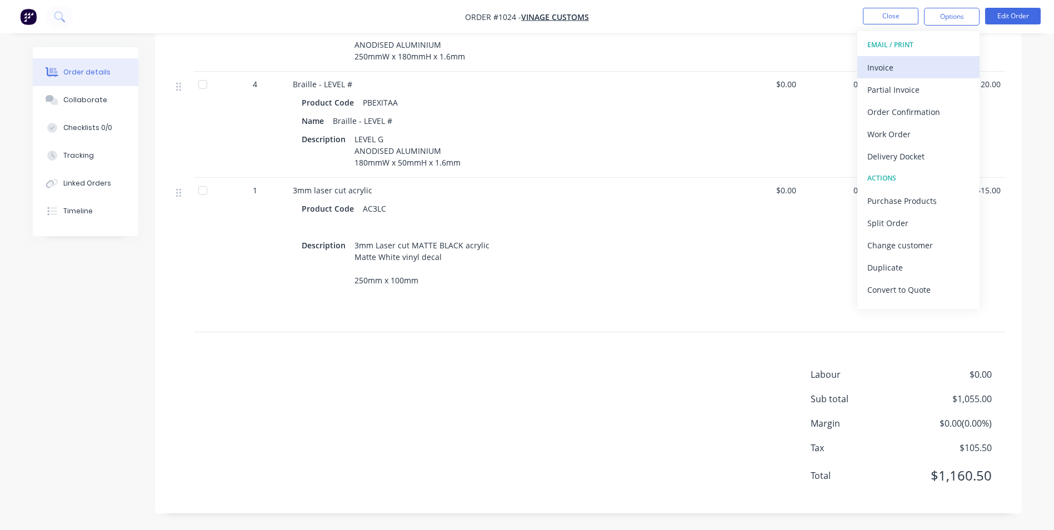
click at [899, 63] on div "Invoice" at bounding box center [918, 67] width 102 height 16
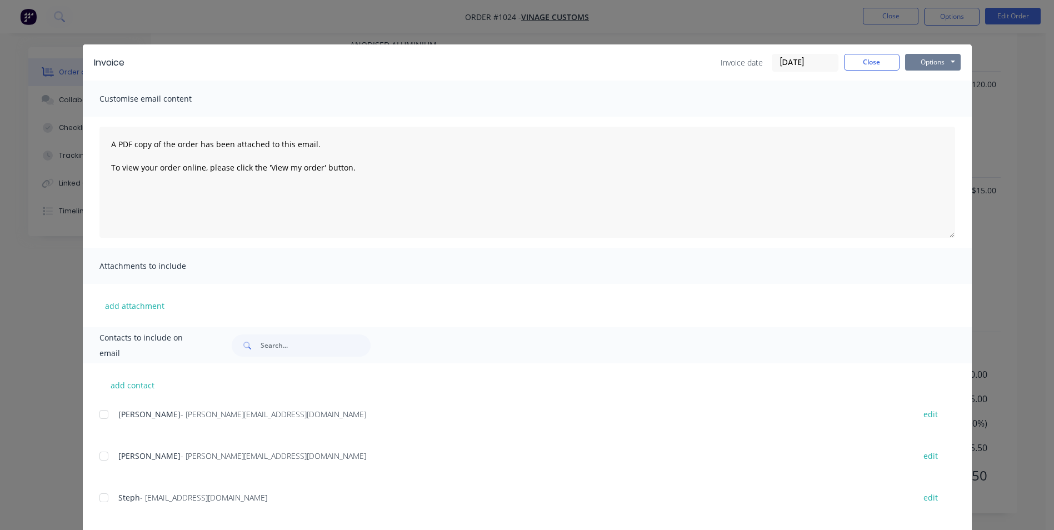
click at [909, 59] on button "Options" at bounding box center [933, 62] width 56 height 17
click at [914, 93] on button "Print" at bounding box center [940, 100] width 71 height 18
click at [868, 69] on button "Close" at bounding box center [872, 62] width 56 height 17
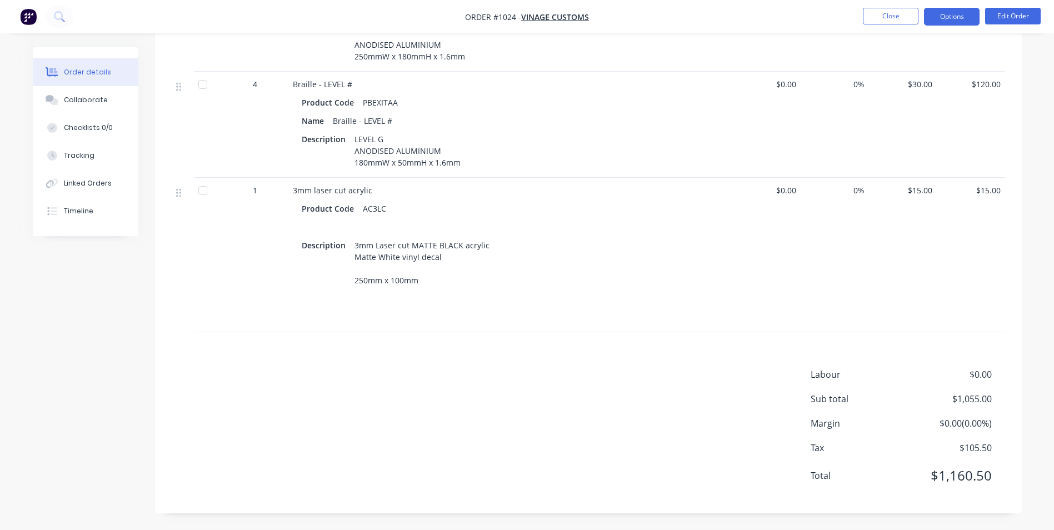
click at [955, 16] on button "Options" at bounding box center [952, 17] width 56 height 18
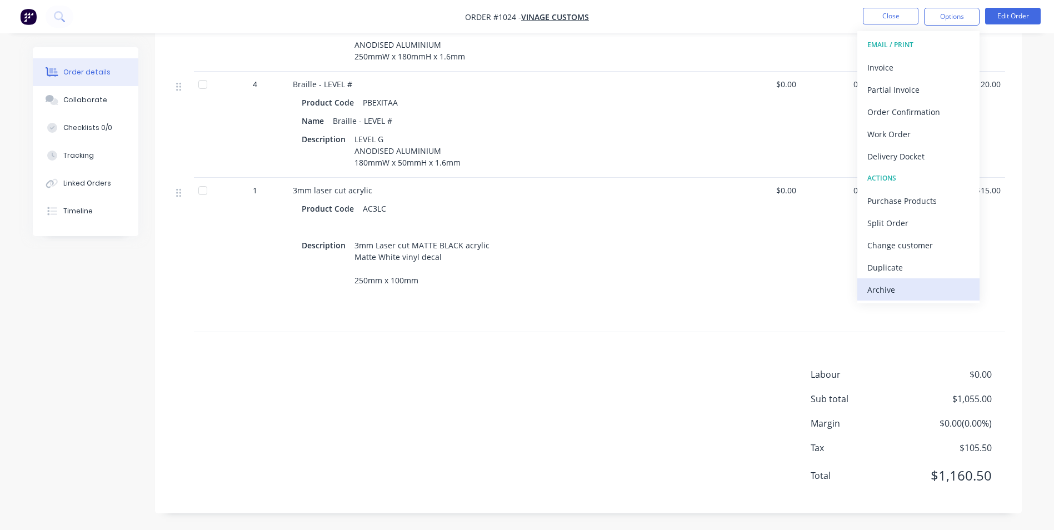
click at [921, 282] on div "Archive" at bounding box center [918, 290] width 102 height 16
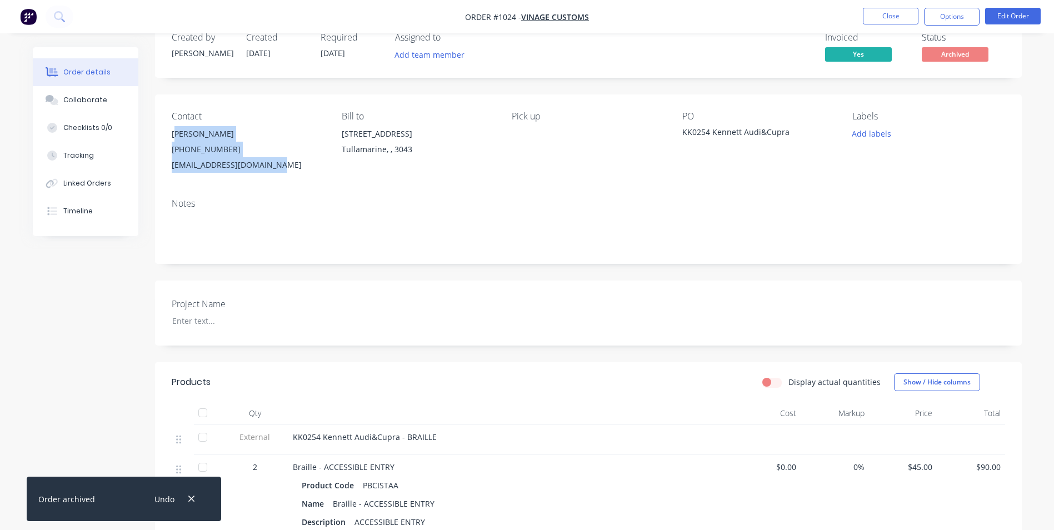
scroll to position [0, 0]
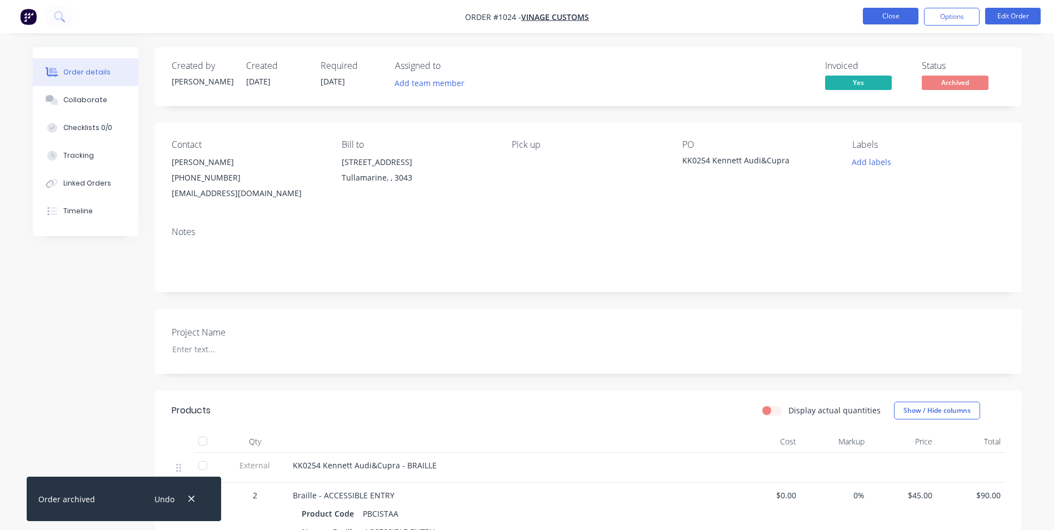
drag, startPoint x: 875, startPoint y: 24, endPoint x: 875, endPoint y: 17, distance: 7.2
click at [875, 24] on li "Close" at bounding box center [891, 17] width 56 height 18
click at [873, 17] on button "Close" at bounding box center [891, 16] width 56 height 17
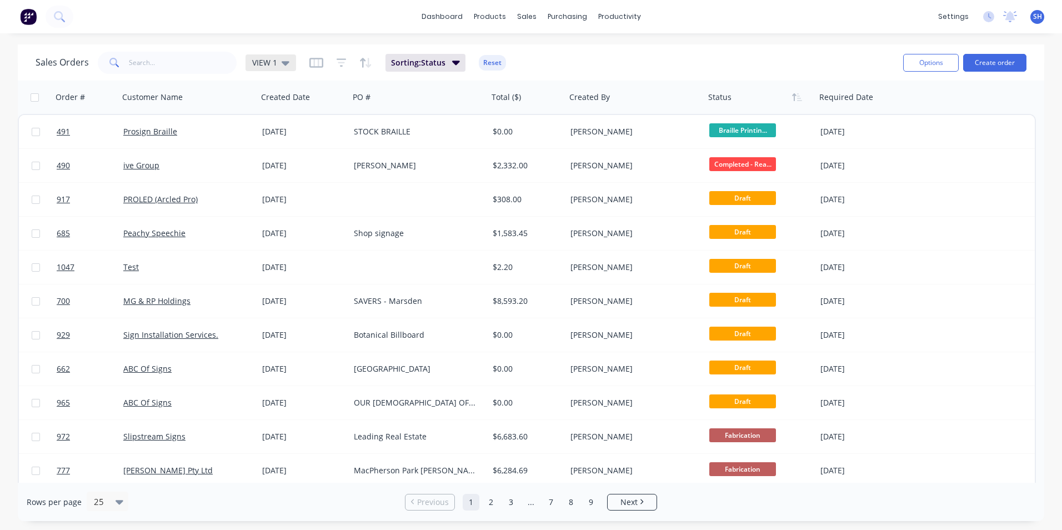
click at [272, 62] on span "VIEW 1" at bounding box center [264, 63] width 25 height 12
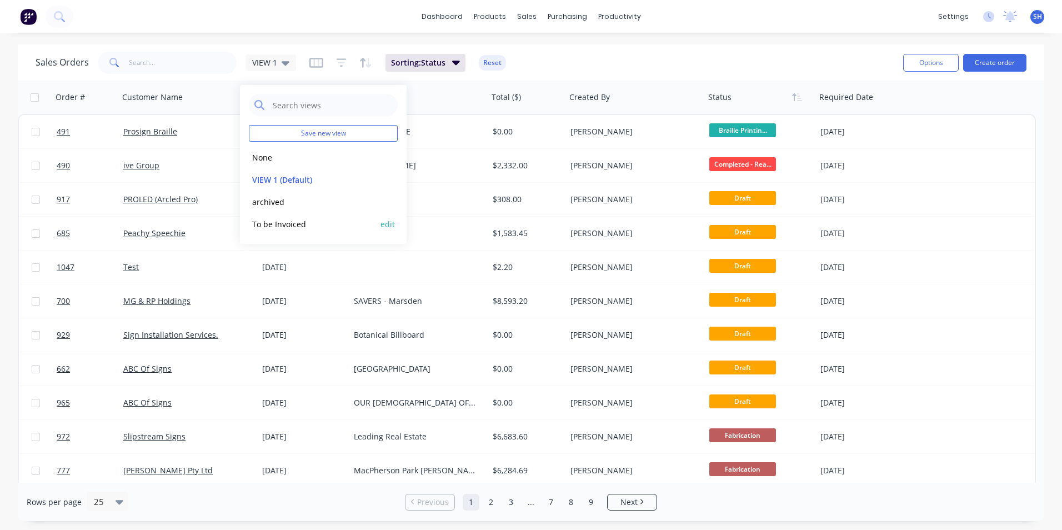
click at [274, 222] on button "To be Invoiced" at bounding box center [312, 224] width 127 height 13
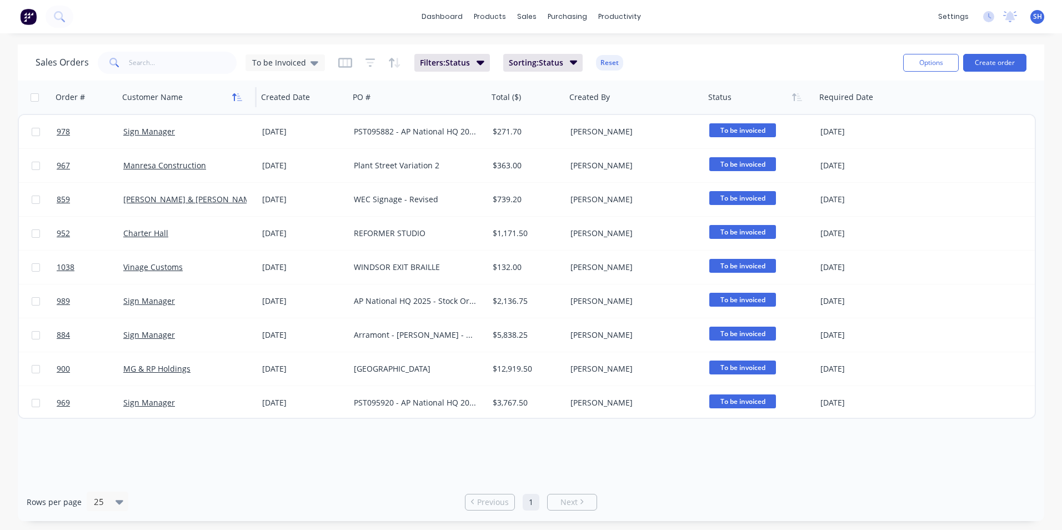
click at [240, 96] on icon "button" at bounding box center [237, 97] width 10 height 9
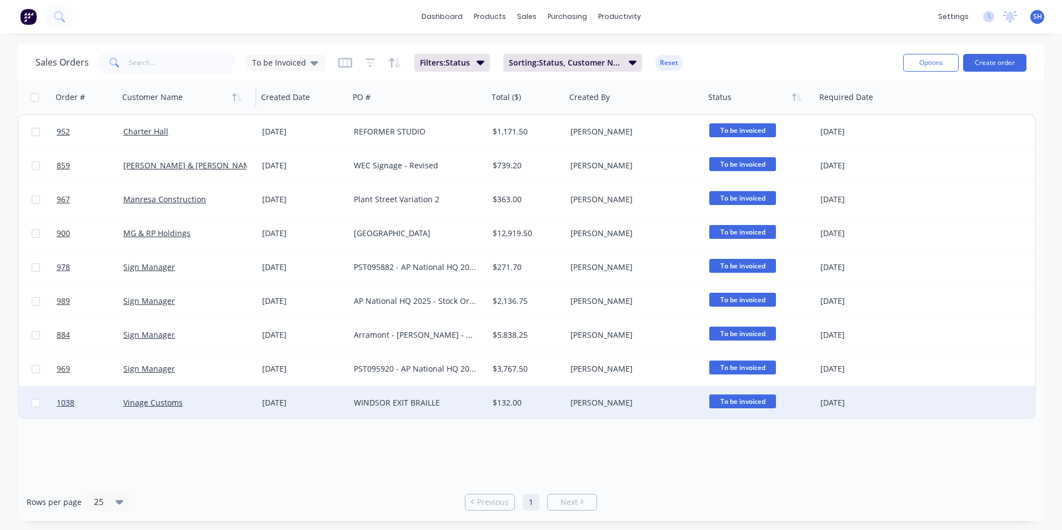
click at [264, 404] on div "[DATE]" at bounding box center [303, 402] width 83 height 11
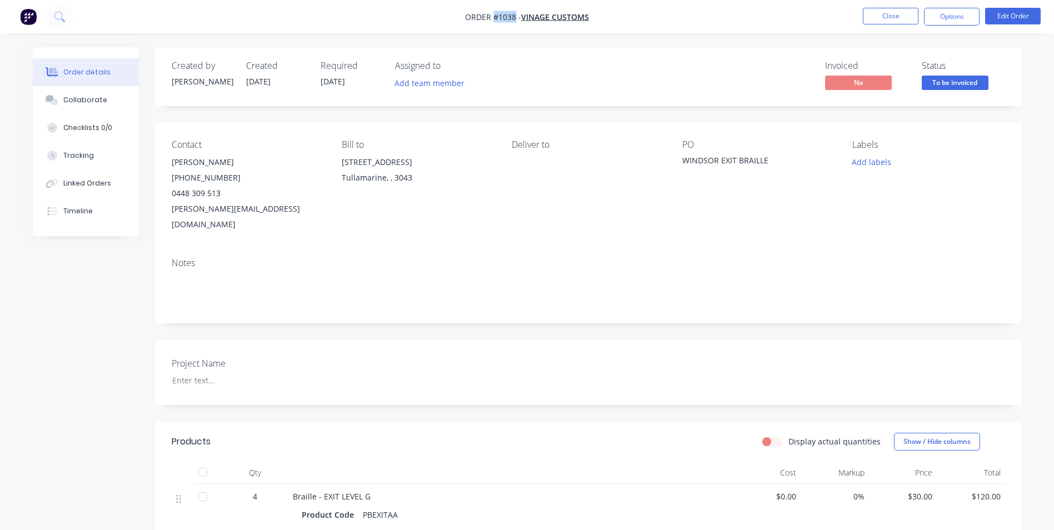
drag, startPoint x: 507, startPoint y: 15, endPoint x: 494, endPoint y: 16, distance: 12.8
click at [494, 16] on span "Order #1038 -" at bounding box center [493, 17] width 56 height 11
drag, startPoint x: 768, startPoint y: 161, endPoint x: 679, endPoint y: 158, distance: 88.4
click at [679, 158] on div "Contact [PERSON_NAME] [PHONE_NUMBER] [PERSON_NAME][EMAIL_ADDRESS][DOMAIN_NAME] …" at bounding box center [588, 186] width 866 height 126
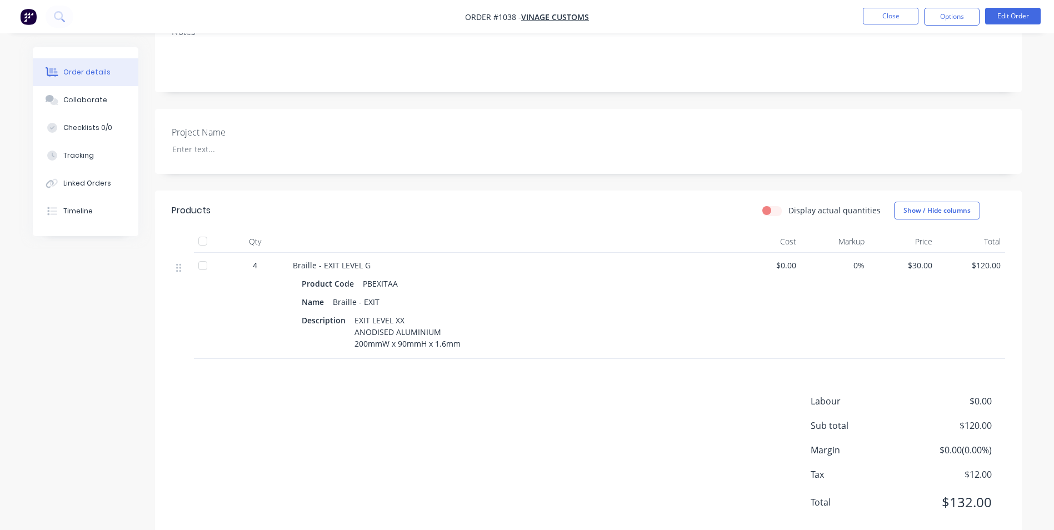
scroll to position [242, 0]
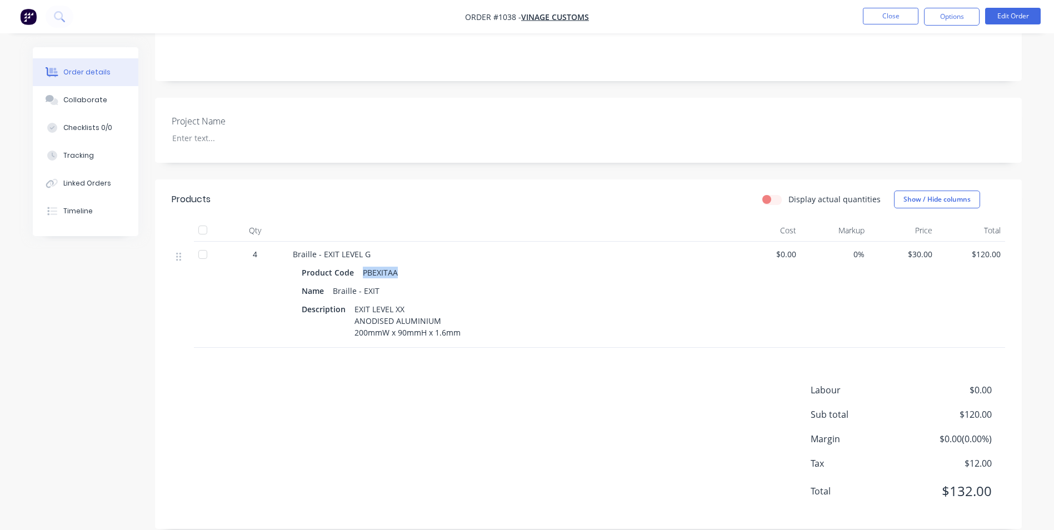
drag, startPoint x: 378, startPoint y: 254, endPoint x: 360, endPoint y: 255, distance: 17.8
click at [360, 264] on div "PBEXITAA" at bounding box center [380, 272] width 44 height 16
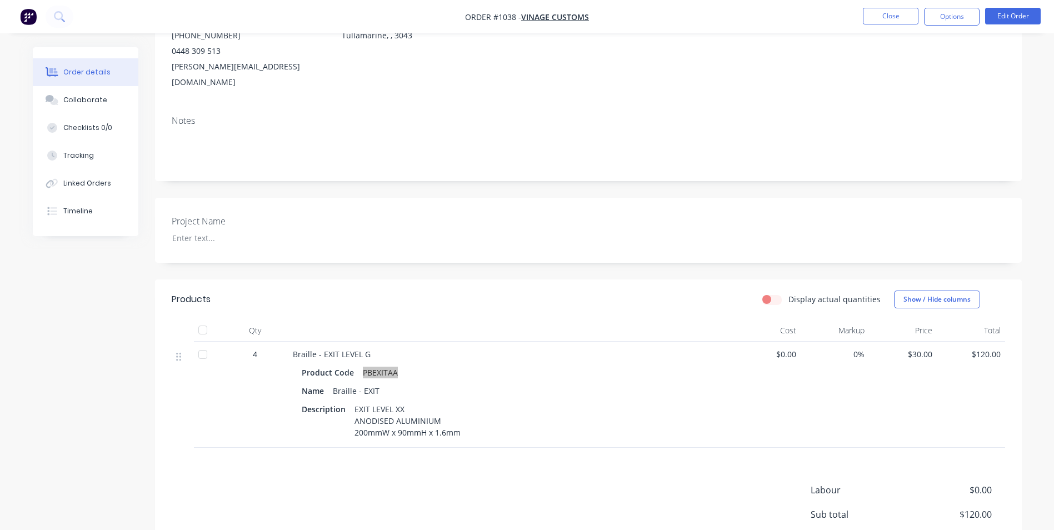
scroll to position [20, 0]
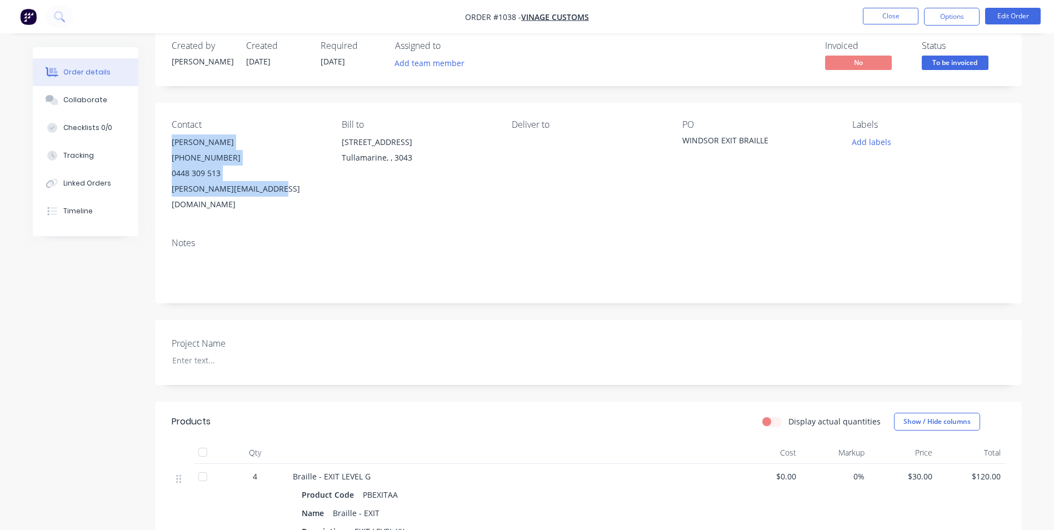
drag, startPoint x: 272, startPoint y: 184, endPoint x: 168, endPoint y: 147, distance: 110.5
click at [168, 147] on div "Contact [PERSON_NAME] [PHONE_NUMBER] [PERSON_NAME][EMAIL_ADDRESS][DOMAIN_NAME] …" at bounding box center [588, 166] width 866 height 126
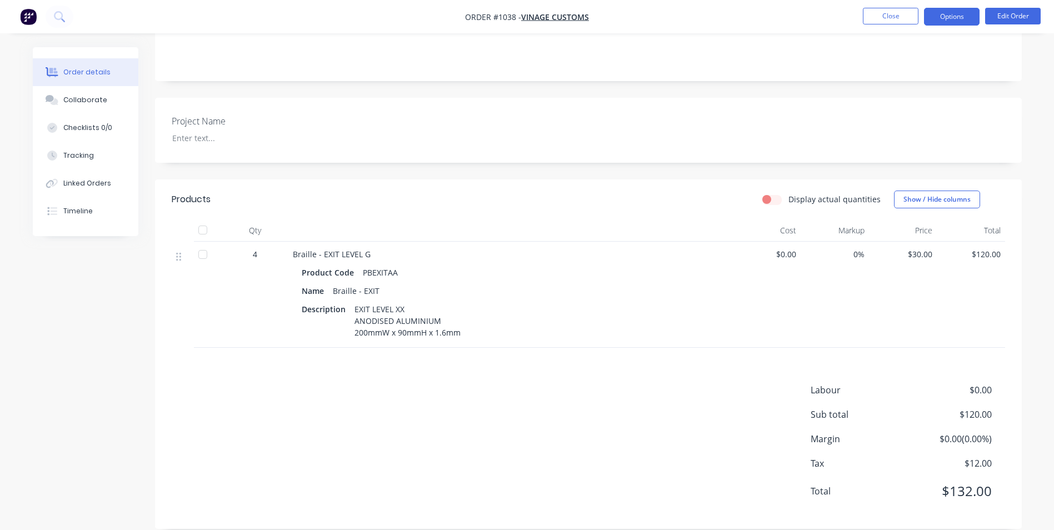
click at [945, 14] on button "Options" at bounding box center [952, 17] width 56 height 18
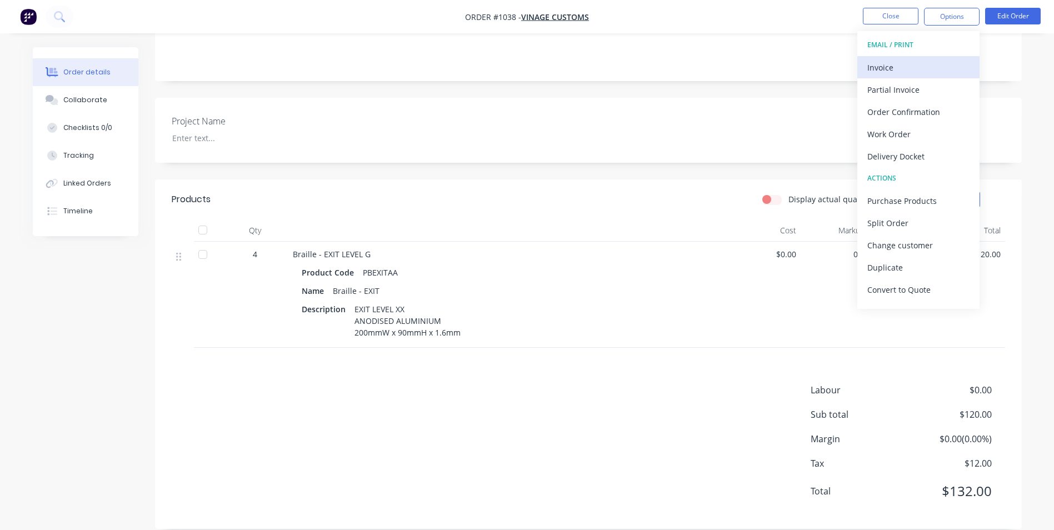
click at [926, 68] on div "Invoice" at bounding box center [918, 67] width 102 height 16
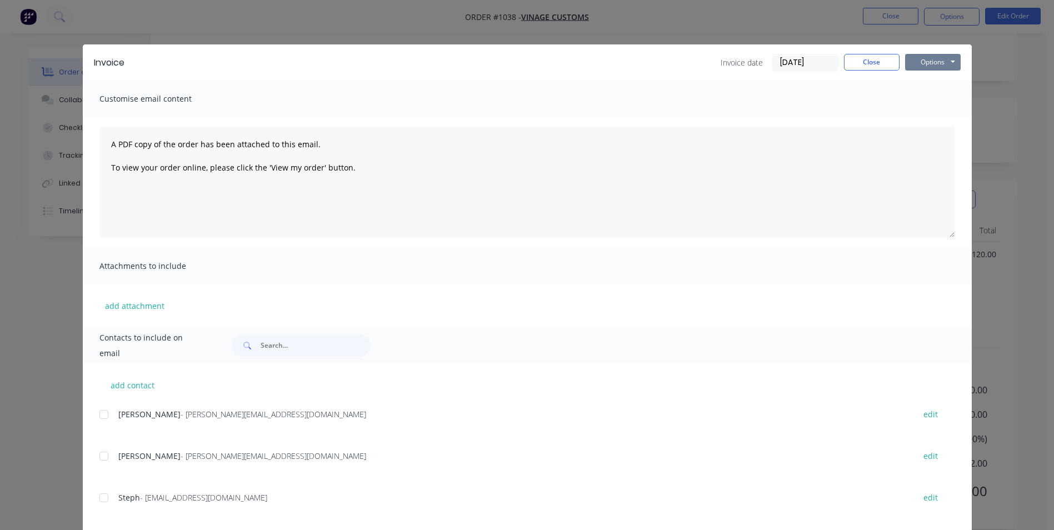
click at [947, 65] on button "Options" at bounding box center [933, 62] width 56 height 17
click at [943, 104] on button "Print" at bounding box center [940, 100] width 71 height 18
drag, startPoint x: 870, startPoint y: 63, endPoint x: 898, endPoint y: 54, distance: 29.3
click at [870, 63] on button "Close" at bounding box center [872, 62] width 56 height 17
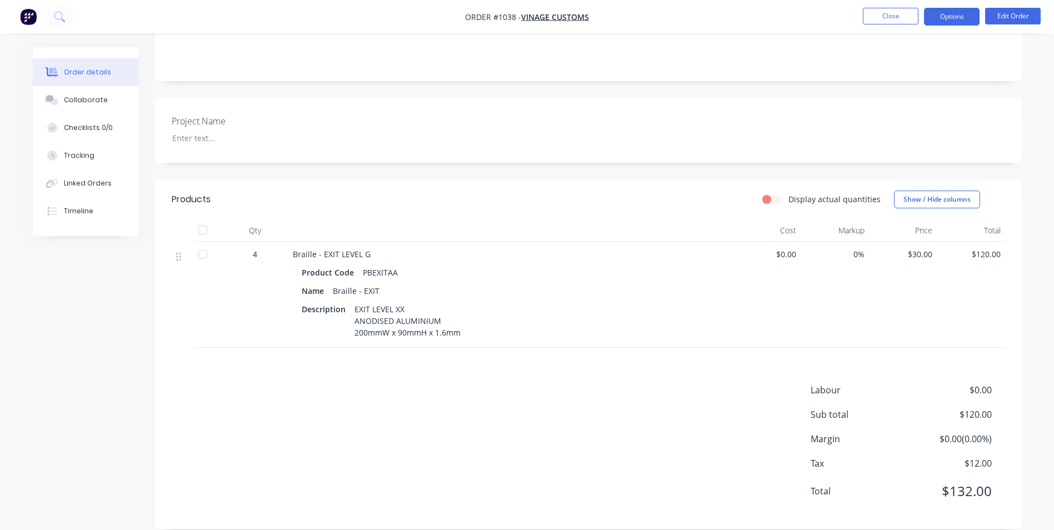
click at [955, 22] on button "Options" at bounding box center [952, 17] width 56 height 18
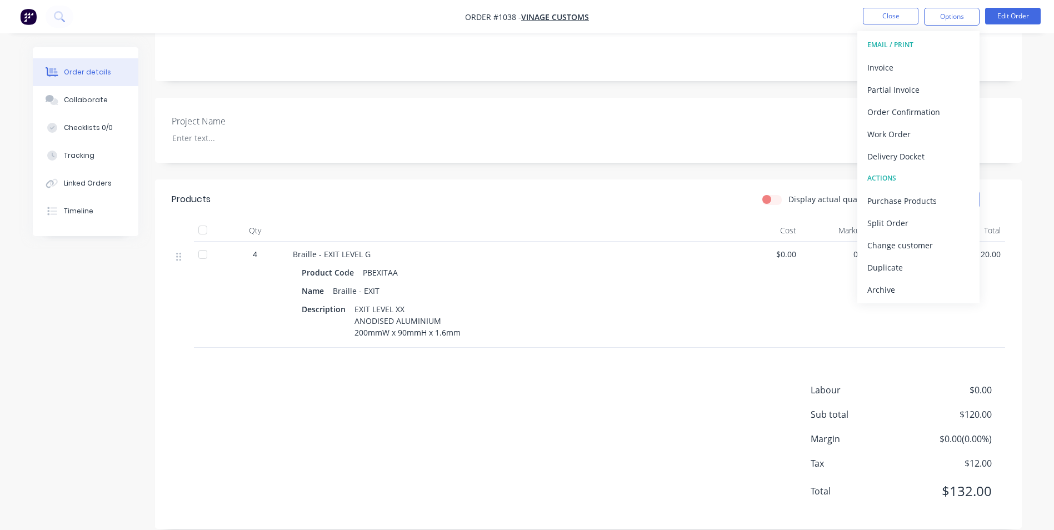
click at [914, 287] on div "Archive" at bounding box center [918, 290] width 102 height 16
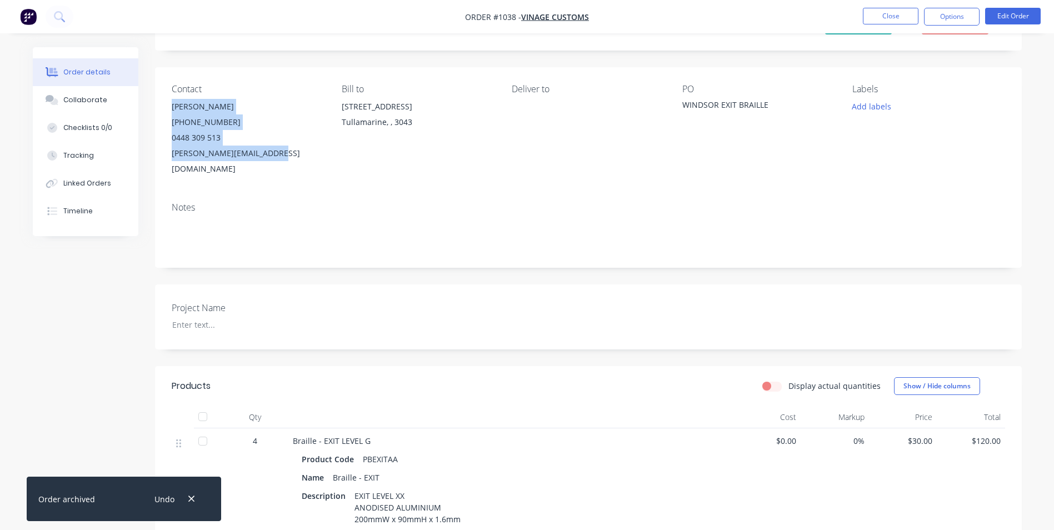
scroll to position [0, 0]
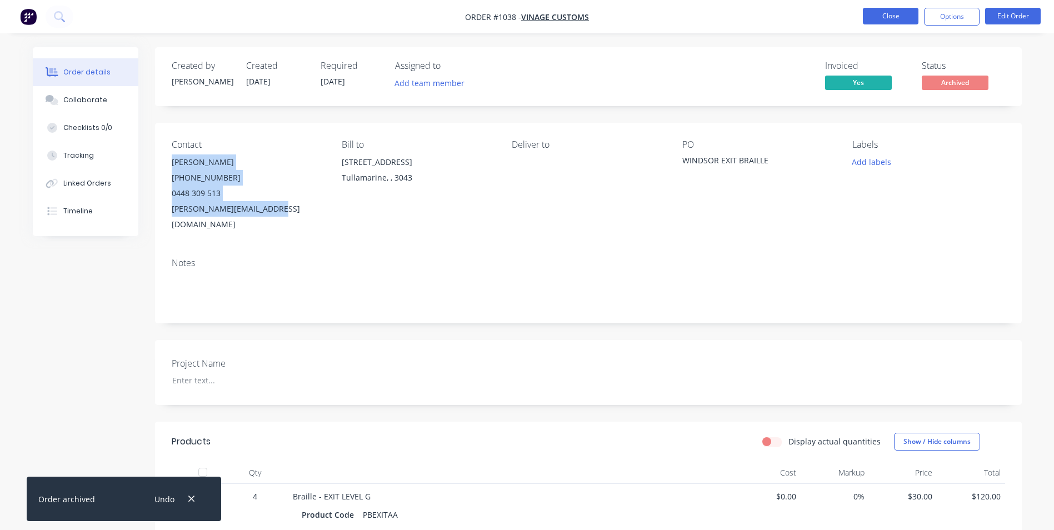
click at [896, 15] on button "Close" at bounding box center [891, 16] width 56 height 17
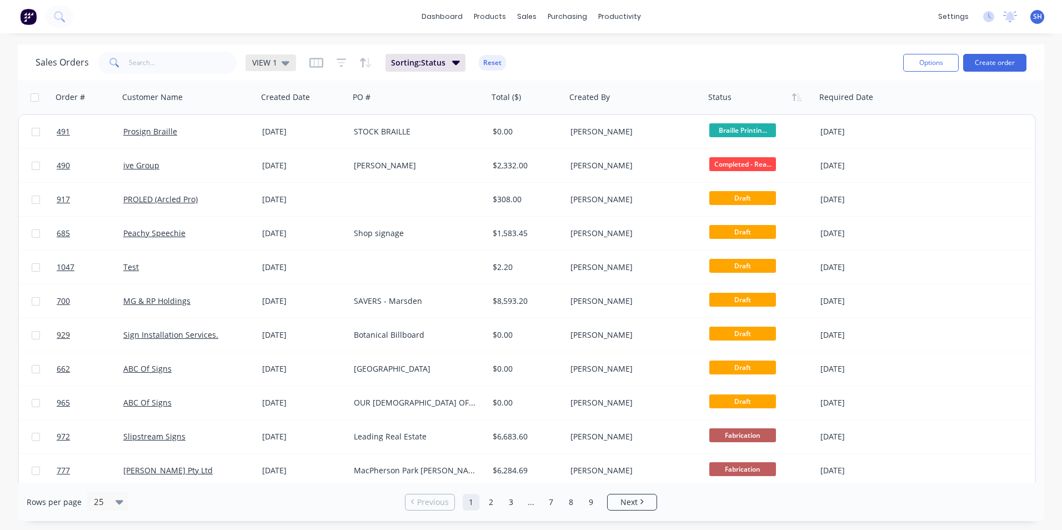
click at [270, 62] on span "VIEW 1" at bounding box center [264, 63] width 25 height 12
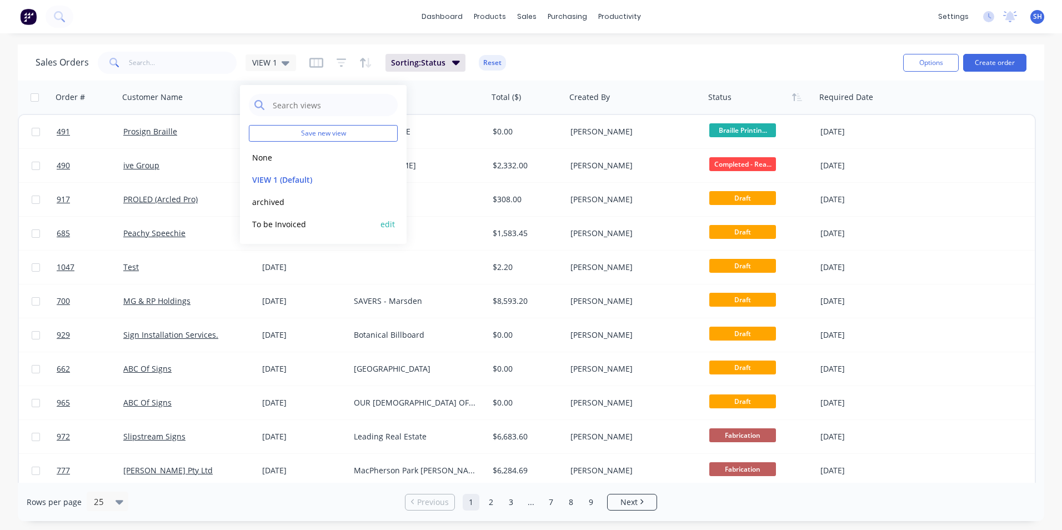
click at [287, 221] on button "To be Invoiced" at bounding box center [312, 224] width 127 height 13
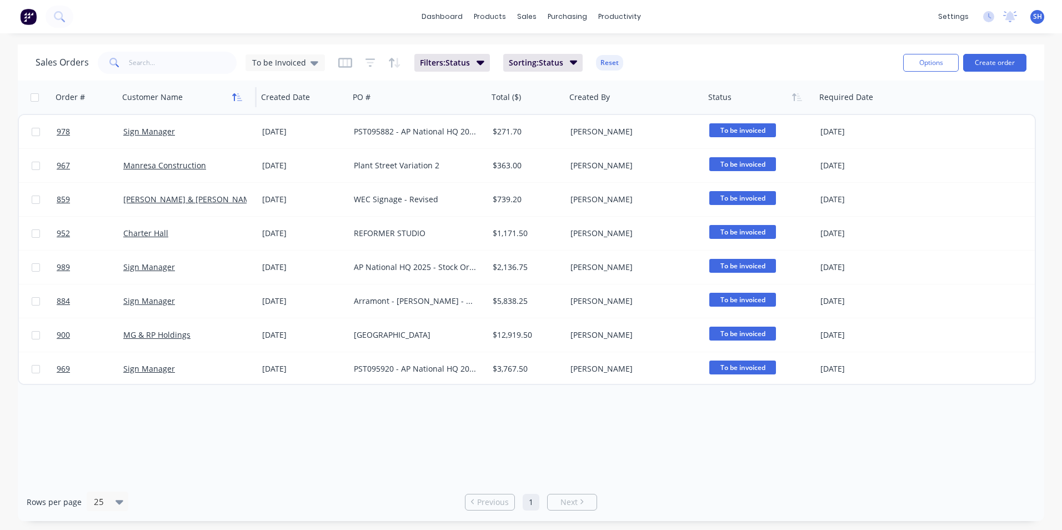
click at [237, 94] on icon "button" at bounding box center [237, 97] width 10 height 9
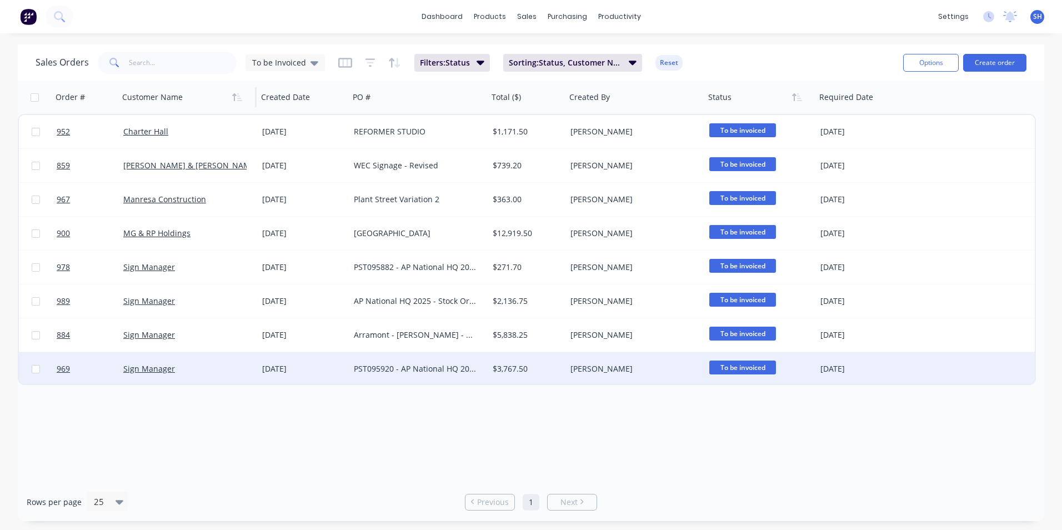
click at [415, 365] on div "PST095920 - AP National HQ 2025 - Stock Order AWB Plates" at bounding box center [415, 368] width 123 height 11
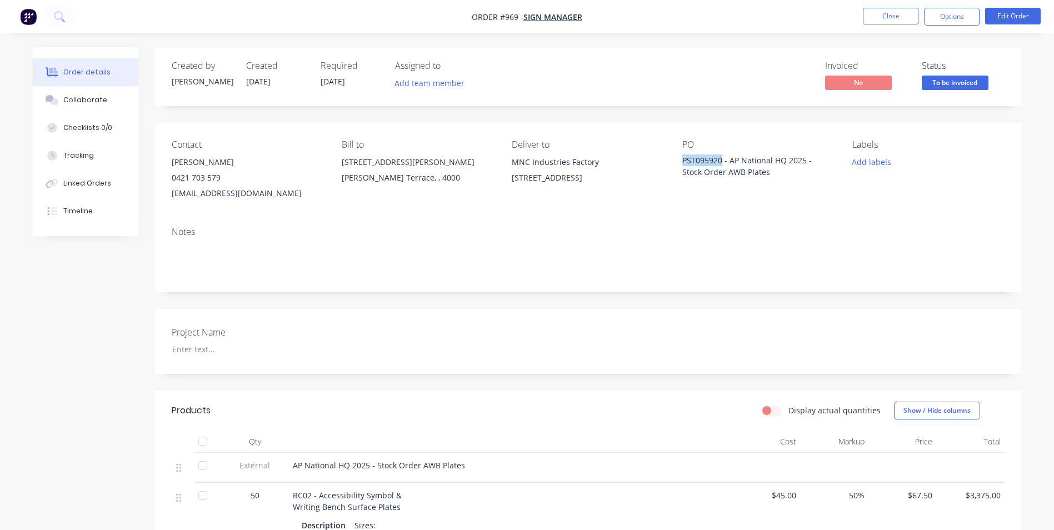
drag, startPoint x: 721, startPoint y: 161, endPoint x: 682, endPoint y: 159, distance: 38.9
click at [682, 159] on div "PST095920 - AP National HQ 2025 - Stock Order AWB Plates" at bounding box center [751, 165] width 139 height 23
drag, startPoint x: 518, startPoint y: 16, endPoint x: 500, endPoint y: 18, distance: 17.9
click at [500, 18] on span "Order #969 -" at bounding box center [498, 17] width 52 height 11
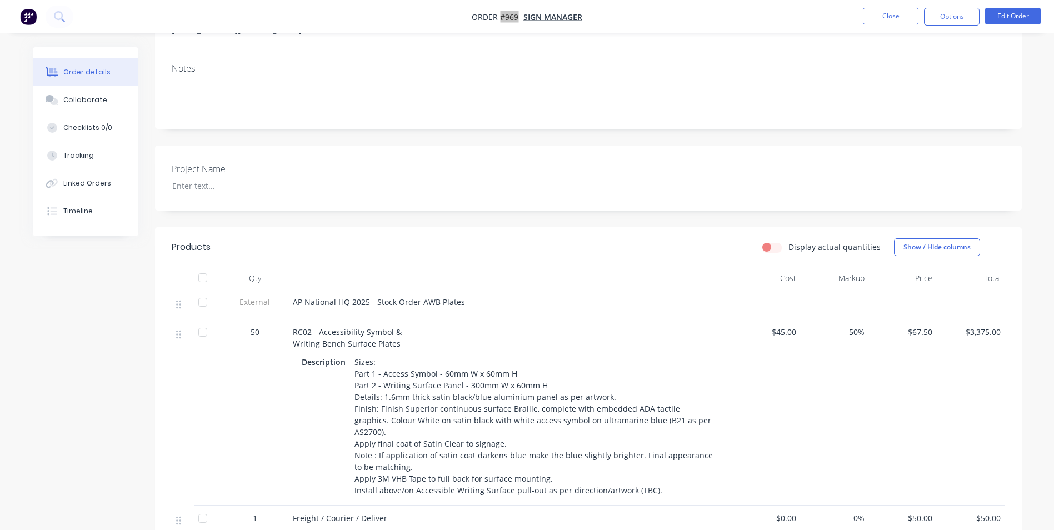
scroll to position [167, 0]
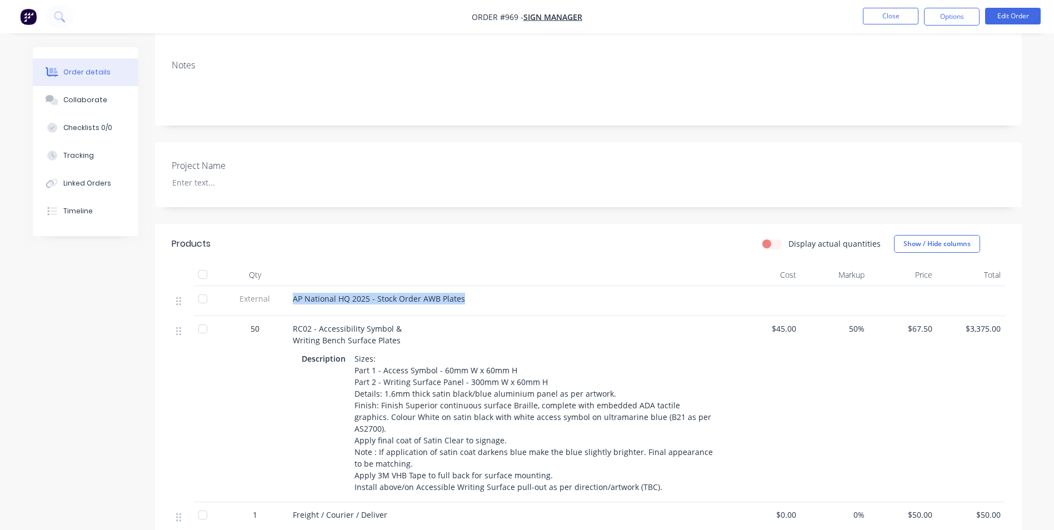
drag, startPoint x: 325, startPoint y: 297, endPoint x: 480, endPoint y: 298, distance: 154.4
click at [480, 298] on div "AP National HQ 2025 - Stock Order AWB Plates" at bounding box center [510, 301] width 444 height 30
drag, startPoint x: 292, startPoint y: 327, endPoint x: 398, endPoint y: 340, distance: 106.9
click at [398, 340] on div "RC02 - Accessibility Symbol & Writing Bench Surface Plates" at bounding box center [510, 334] width 435 height 23
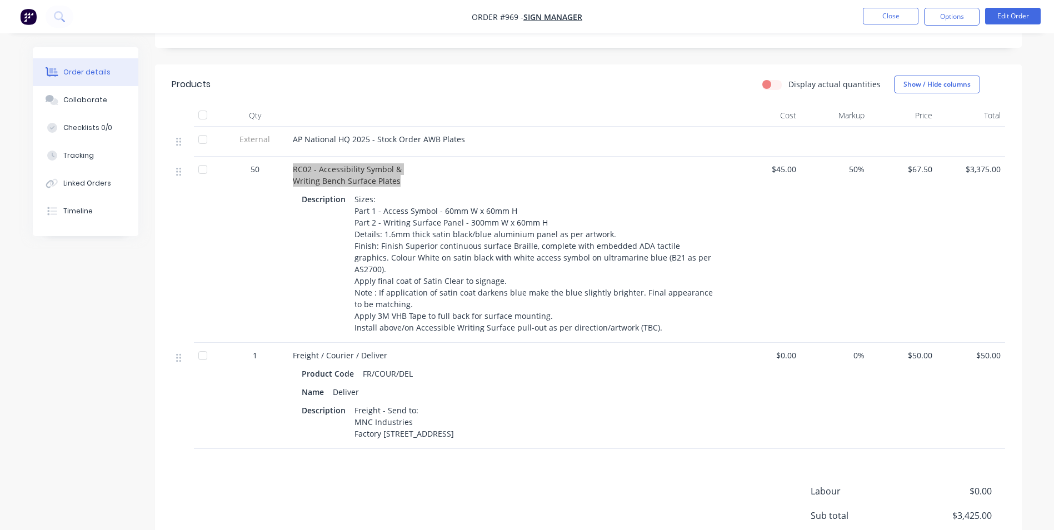
scroll to position [443, 0]
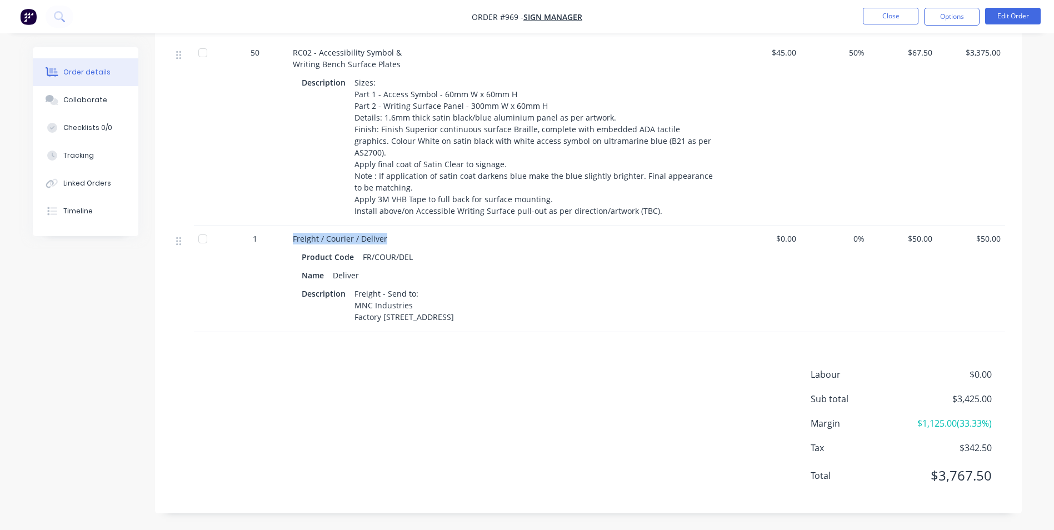
drag, startPoint x: 388, startPoint y: 227, endPoint x: 292, endPoint y: 228, distance: 96.1
click at [293, 233] on div "Freight / Courier / Deliver" at bounding box center [510, 239] width 435 height 12
click at [422, 364] on div "Products Display actual quantities Show / Hide columns Qty Cost Markup Price To…" at bounding box center [588, 230] width 866 height 565
drag, startPoint x: 332, startPoint y: 264, endPoint x: 360, endPoint y: 266, distance: 27.9
click at [360, 267] on div "Deliver" at bounding box center [345, 275] width 35 height 16
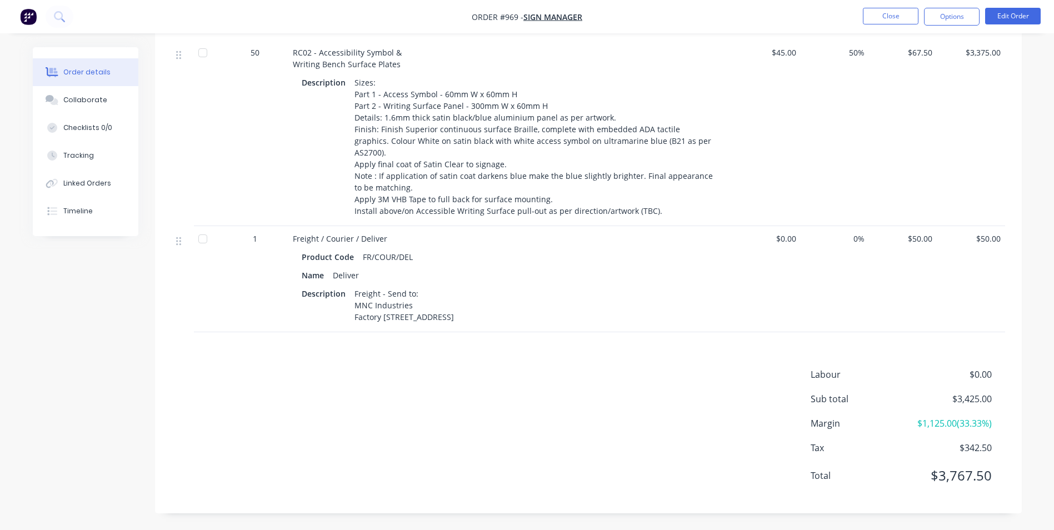
click at [353, 285] on div "Freight - Send to: MNC Industries Factory [STREET_ADDRESS]" at bounding box center [404, 304] width 108 height 39
drag, startPoint x: 355, startPoint y: 282, endPoint x: 420, endPoint y: 324, distance: 77.5
click at [420, 324] on div "Freight - Send to: MNC Industries Factory [STREET_ADDRESS]" at bounding box center [404, 304] width 108 height 39
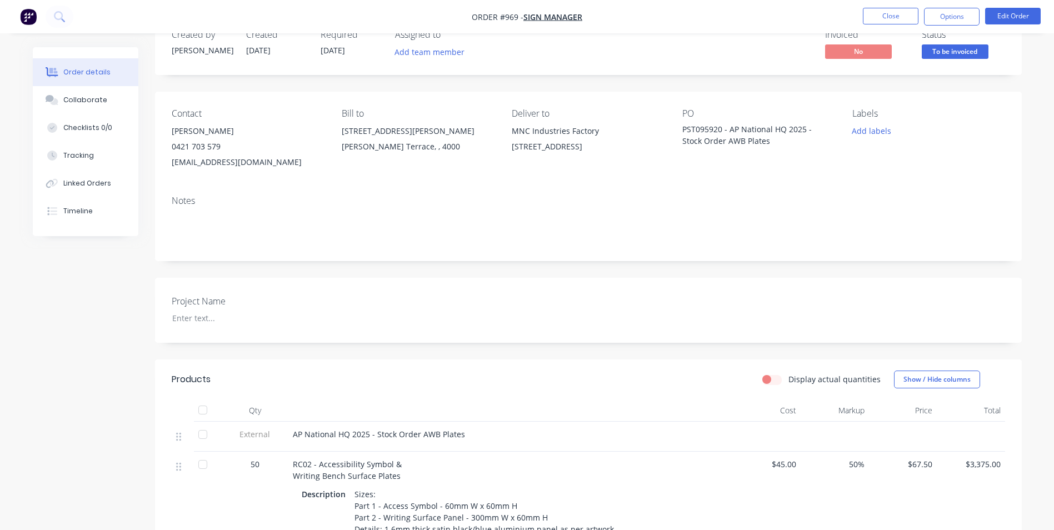
scroll to position [0, 0]
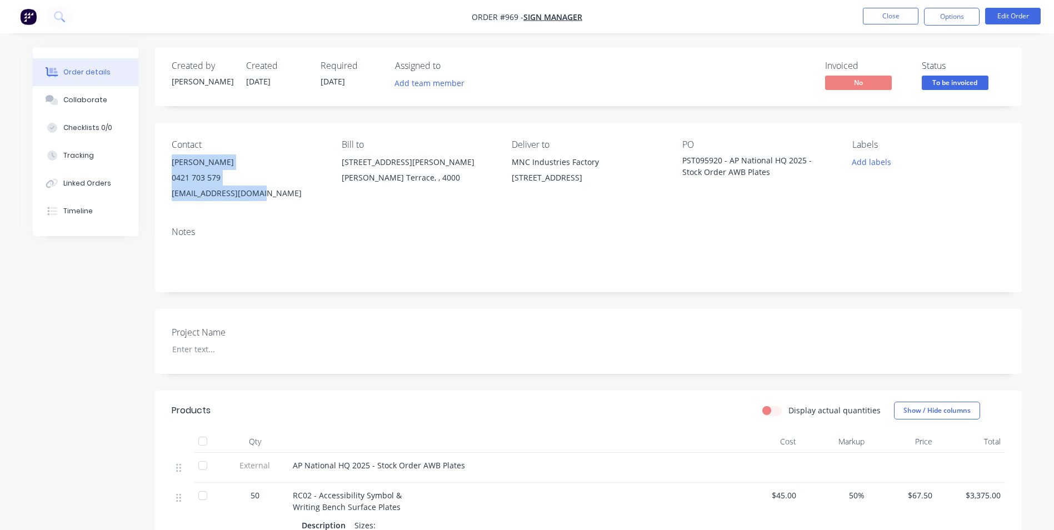
drag, startPoint x: 269, startPoint y: 191, endPoint x: 172, endPoint y: 165, distance: 101.2
click at [172, 165] on div "[PERSON_NAME] 0421 703 579 [EMAIL_ADDRESS][DOMAIN_NAME]" at bounding box center [248, 177] width 152 height 47
click at [959, 8] on button "Options" at bounding box center [952, 17] width 56 height 18
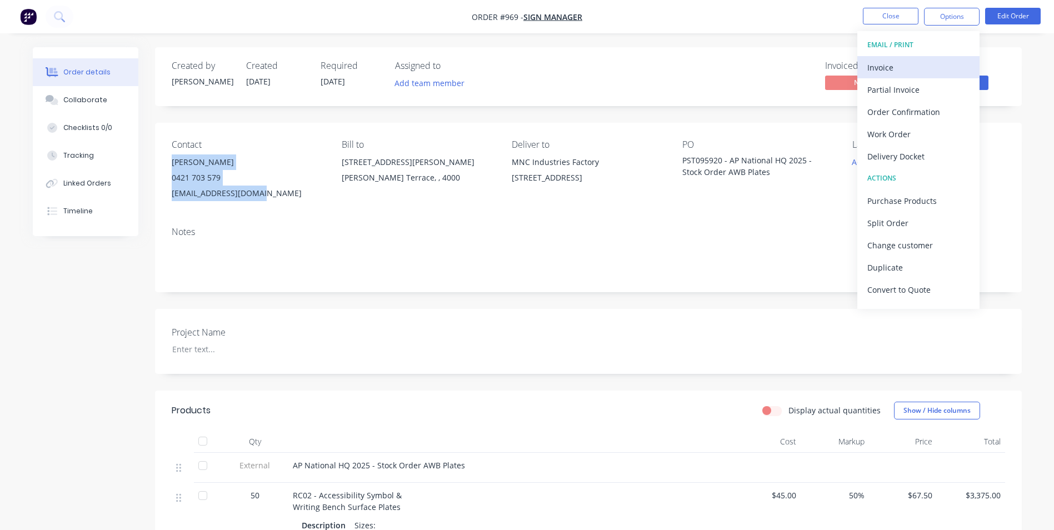
click at [920, 69] on div "Invoice" at bounding box center [918, 67] width 102 height 16
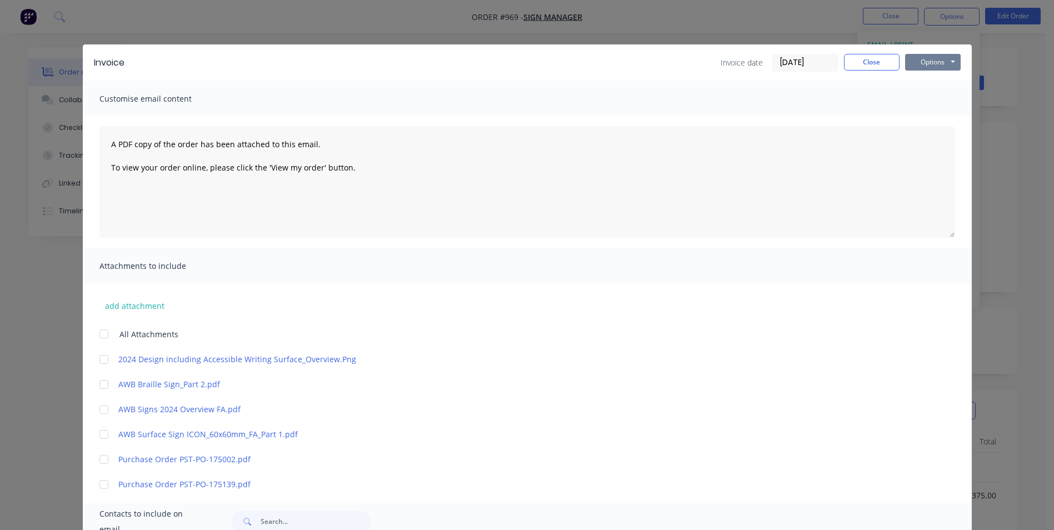
click at [940, 59] on button "Options" at bounding box center [933, 62] width 56 height 17
click at [940, 102] on button "Print" at bounding box center [940, 100] width 71 height 18
drag, startPoint x: 867, startPoint y: 63, endPoint x: 954, endPoint y: 25, distance: 95.3
click at [866, 62] on button "Close" at bounding box center [872, 62] width 56 height 17
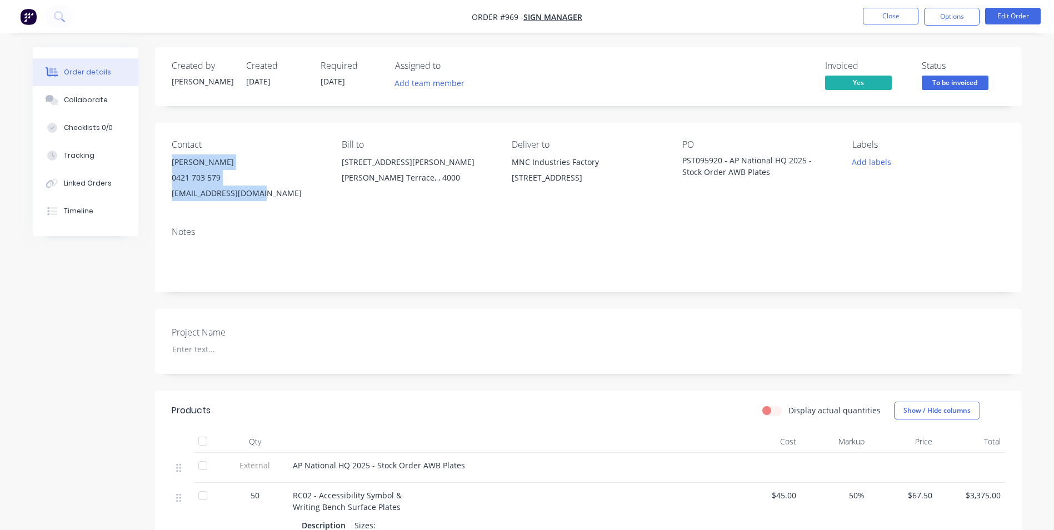
click at [955, 22] on button "Options" at bounding box center [952, 17] width 56 height 18
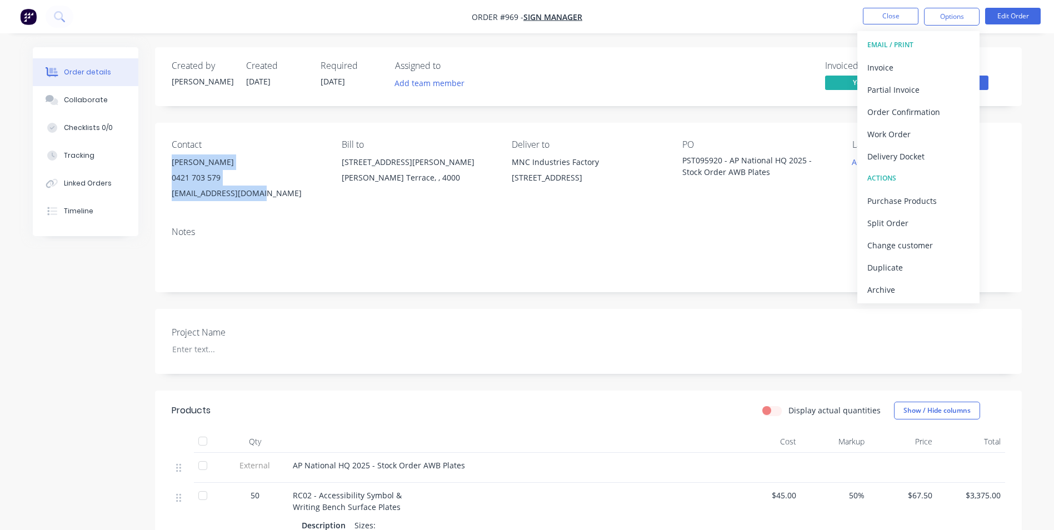
click at [933, 289] on div "Archive" at bounding box center [918, 290] width 102 height 16
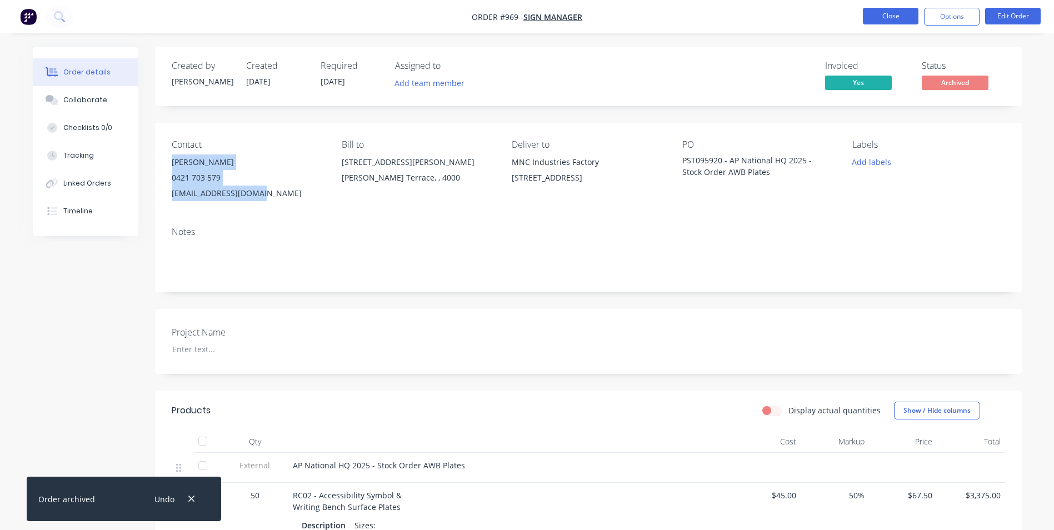
click at [889, 17] on button "Close" at bounding box center [891, 16] width 56 height 17
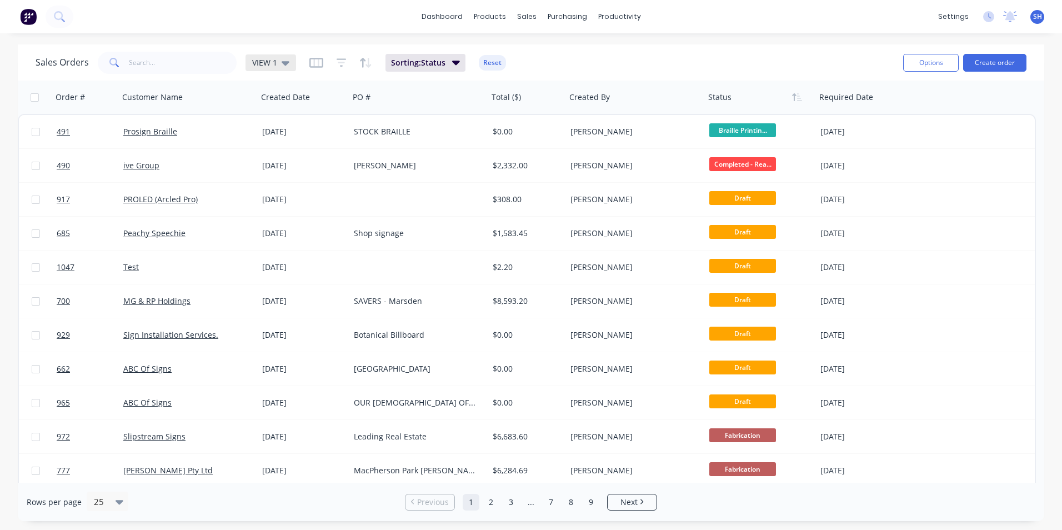
click at [274, 60] on span "VIEW 1" at bounding box center [264, 63] width 25 height 12
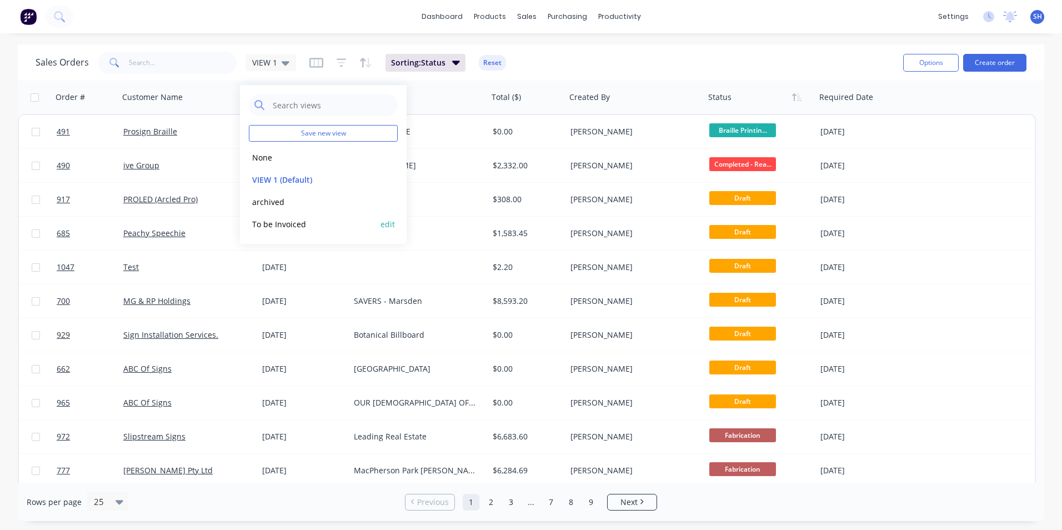
click at [272, 226] on button "To be Invoiced" at bounding box center [312, 224] width 127 height 13
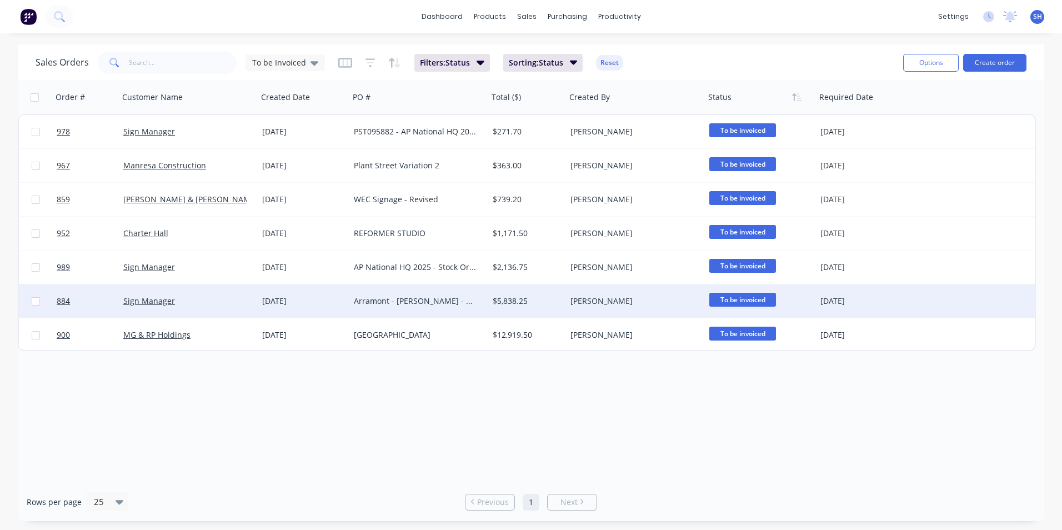
click at [750, 299] on span "To be invoiced" at bounding box center [742, 300] width 67 height 14
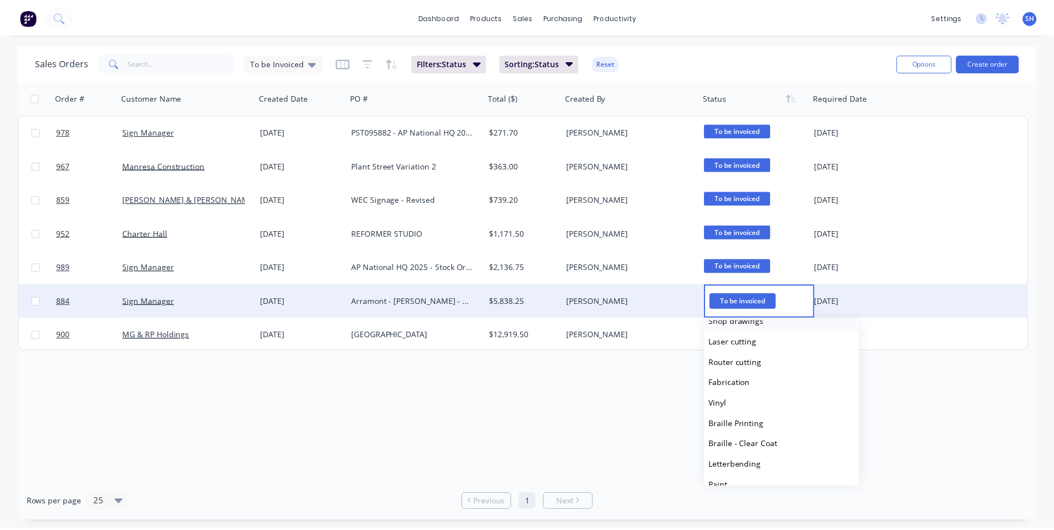
scroll to position [167, 0]
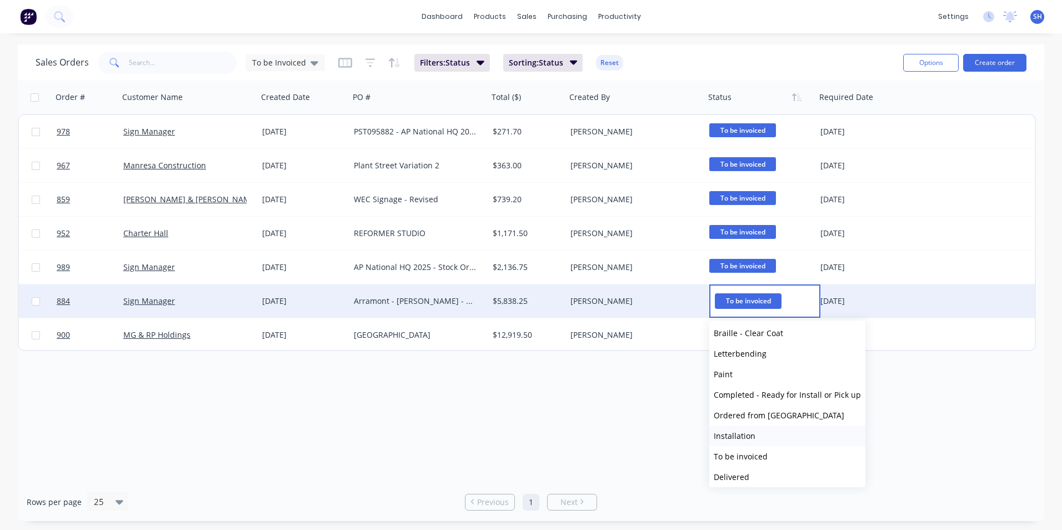
click at [755, 432] on button "Installation" at bounding box center [787, 435] width 156 height 21
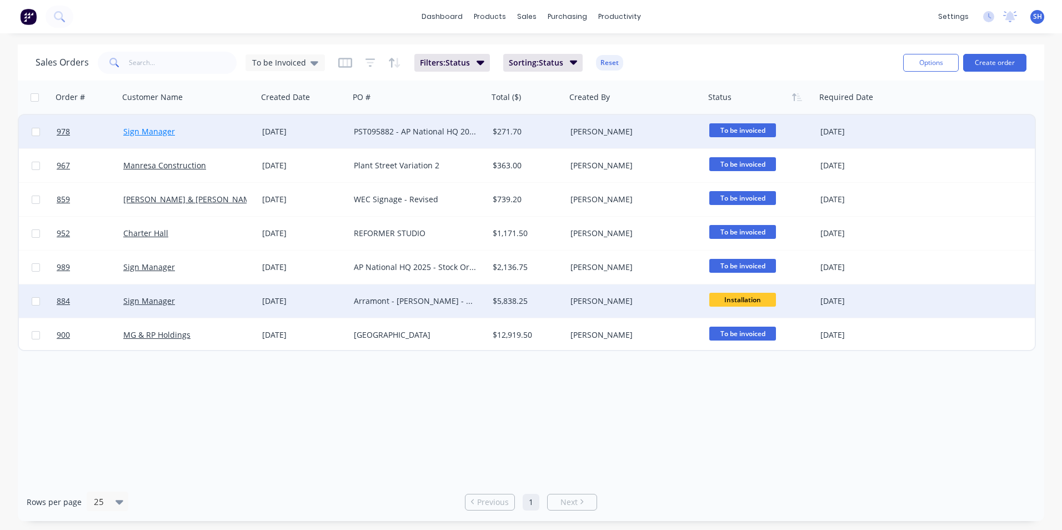
click at [155, 131] on link "Sign Manager" at bounding box center [149, 131] width 52 height 11
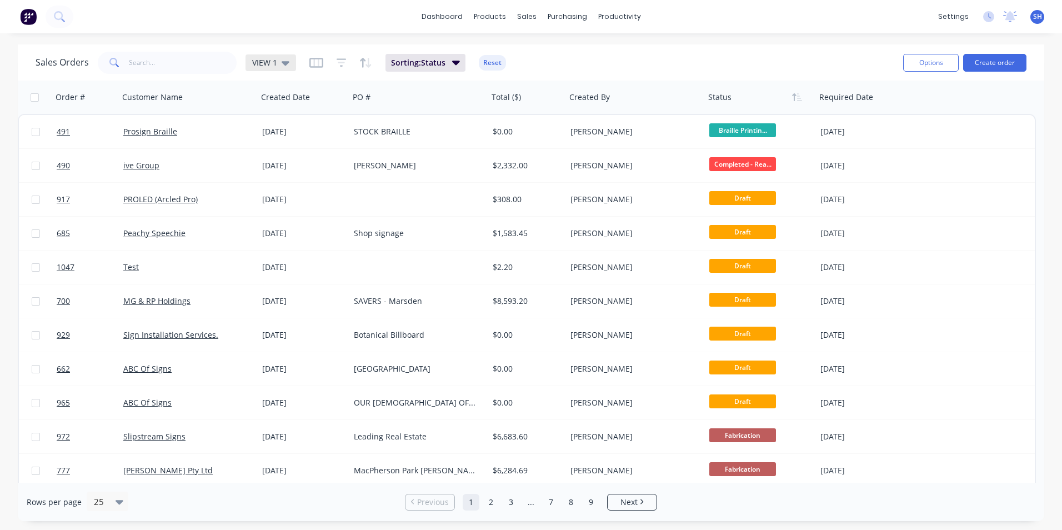
click at [272, 64] on span "VIEW 1" at bounding box center [264, 63] width 25 height 12
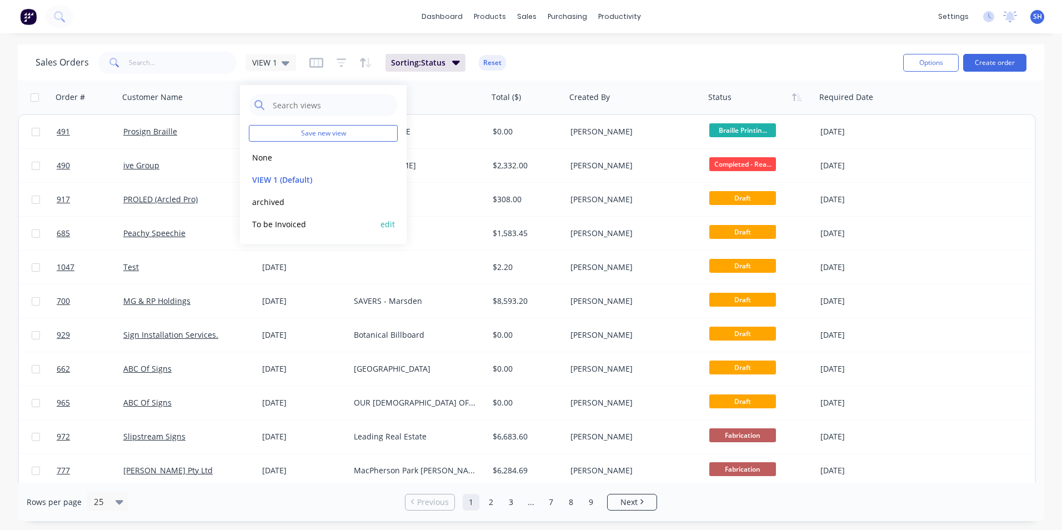
click at [282, 222] on button "To be Invoiced" at bounding box center [312, 224] width 127 height 13
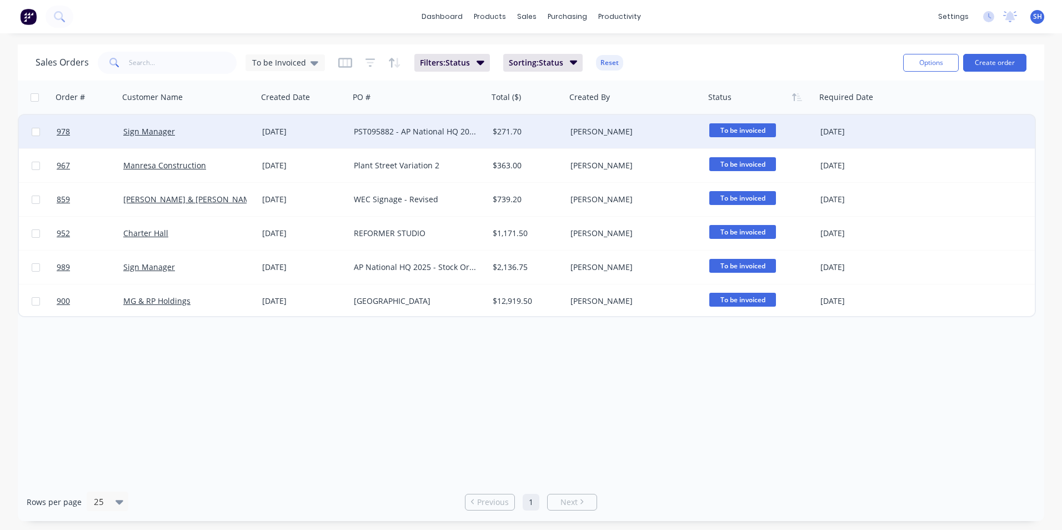
click at [318, 128] on div "[DATE]" at bounding box center [303, 131] width 83 height 11
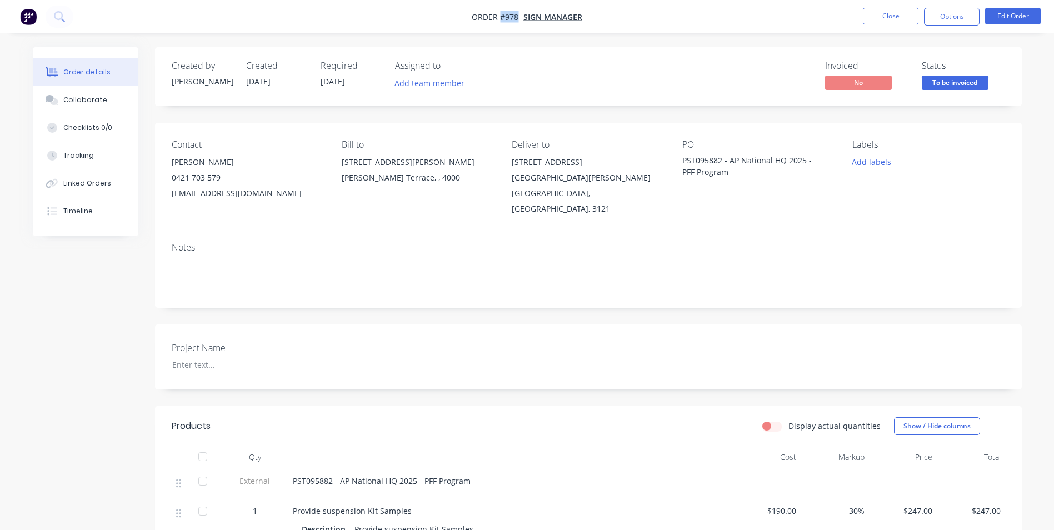
drag, startPoint x: 517, startPoint y: 17, endPoint x: 499, endPoint y: 16, distance: 17.8
click at [499, 16] on span "Order #978 -" at bounding box center [498, 17] width 52 height 11
drag, startPoint x: 720, startPoint y: 159, endPoint x: 681, endPoint y: 158, distance: 39.4
click at [681, 158] on div "Contact [PERSON_NAME] [PHONE_NUMBER] [EMAIL_ADDRESS][DOMAIN_NAME] Bill to [STRE…" at bounding box center [588, 178] width 866 height 111
drag, startPoint x: 733, startPoint y: 174, endPoint x: 726, endPoint y: 161, distance: 15.2
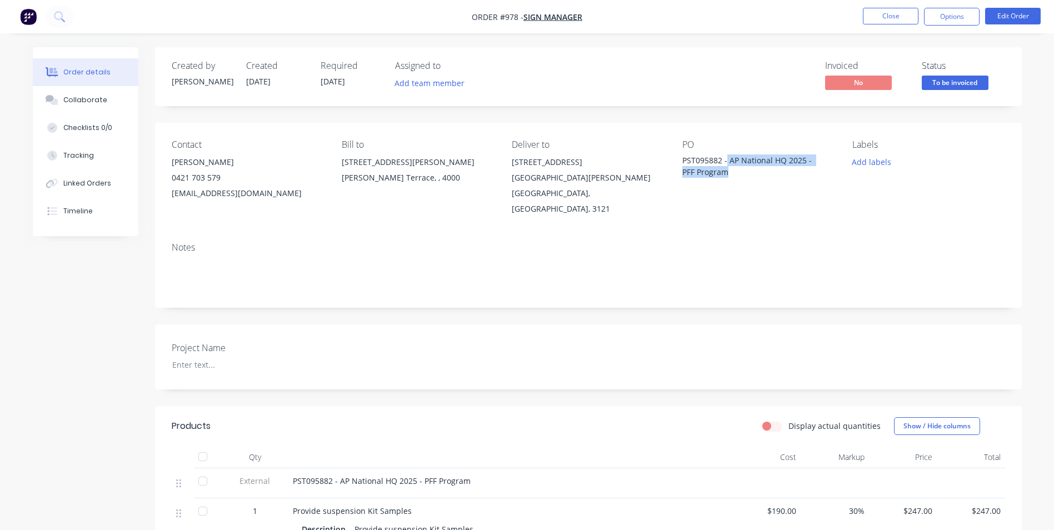
click at [726, 161] on div "PST095882 - AP National HQ 2025 - PFF Program" at bounding box center [751, 165] width 139 height 23
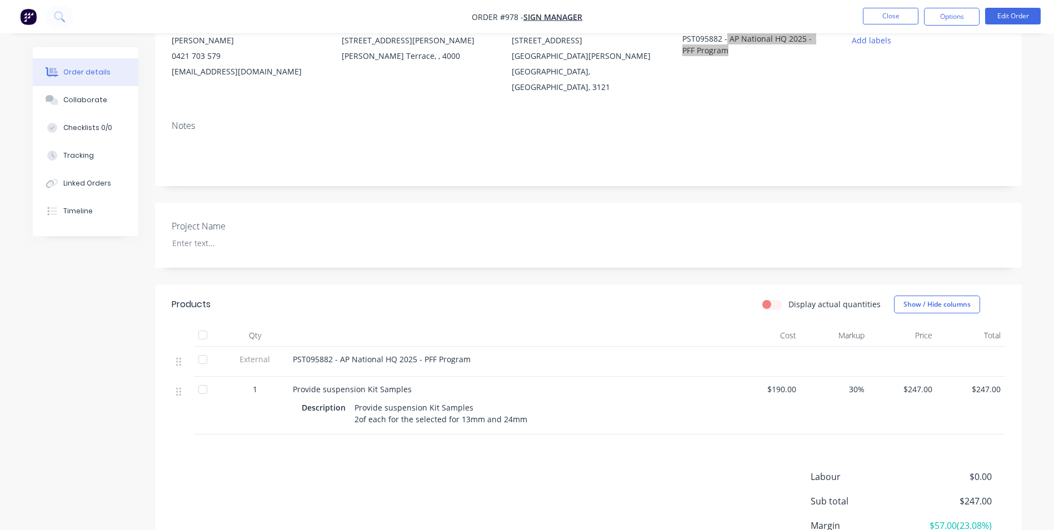
scroll to position [208, 0]
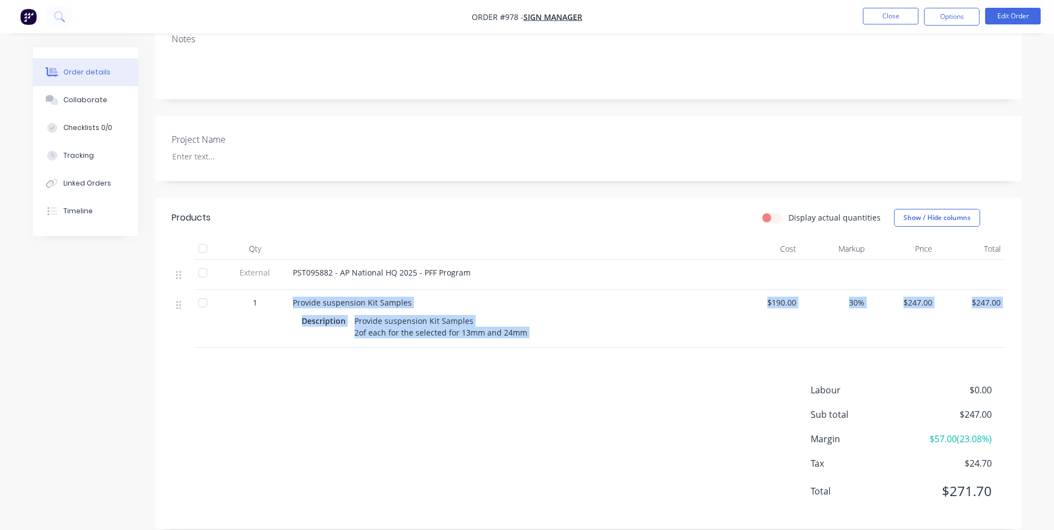
drag, startPoint x: 293, startPoint y: 286, endPoint x: 533, endPoint y: 335, distance: 245.5
click at [533, 335] on div "Products Display actual quantities Show / Hide columns Qty Cost Markup Price To…" at bounding box center [588, 363] width 866 height 331
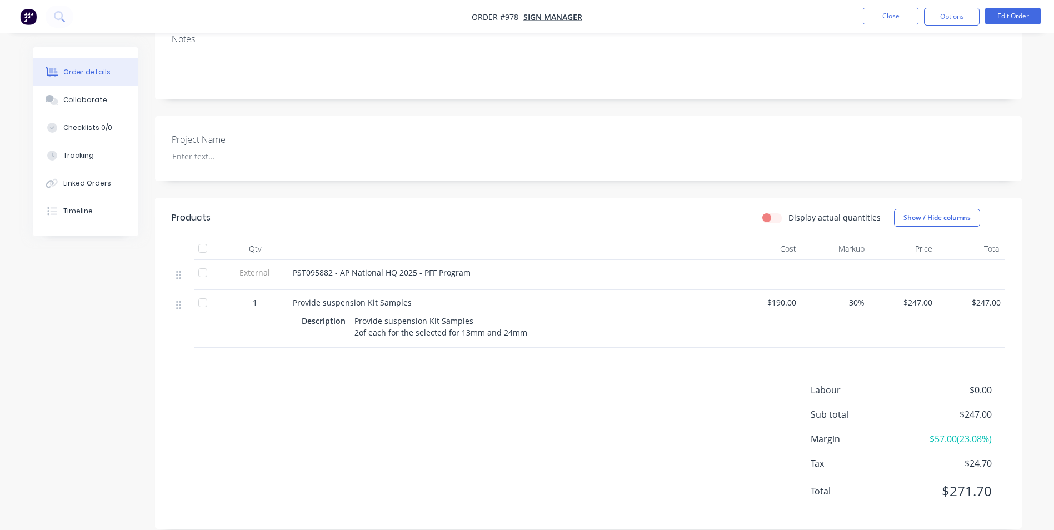
drag, startPoint x: 622, startPoint y: 405, endPoint x: 989, endPoint y: 319, distance: 377.2
click at [622, 405] on div "Labour $0.00 Sub total $247.00 Margin $57.00 ( 23.08 %) Tax $24.70 Total $271.70" at bounding box center [588, 447] width 833 height 129
drag, startPoint x: 353, startPoint y: 302, endPoint x: 518, endPoint y: 317, distance: 165.7
click at [518, 317] on div "Provide suspension Kit Samples 2of each for the selected for 13mm and 24mm" at bounding box center [441, 327] width 182 height 28
drag, startPoint x: 518, startPoint y: 317, endPoint x: 524, endPoint y: 318, distance: 6.1
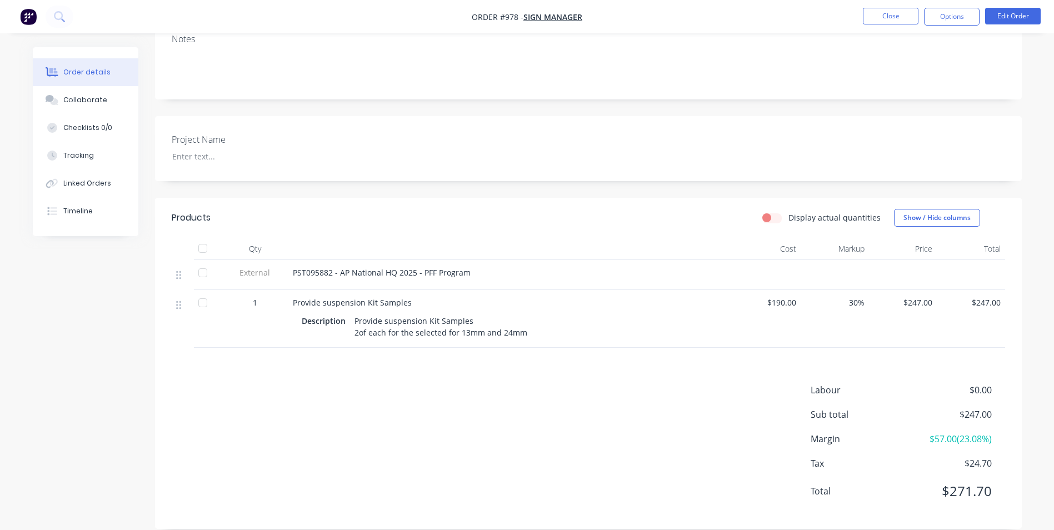
click at [524, 318] on div "Provide suspension Kit Samples 2of each for the selected for 13mm and 24mm" at bounding box center [441, 327] width 182 height 28
drag, startPoint x: 525, startPoint y: 317, endPoint x: 354, endPoint y: 304, distance: 171.6
click at [354, 313] on div "Provide suspension Kit Samples 2of each for the selected for 13mm and 24mm" at bounding box center [441, 327] width 182 height 28
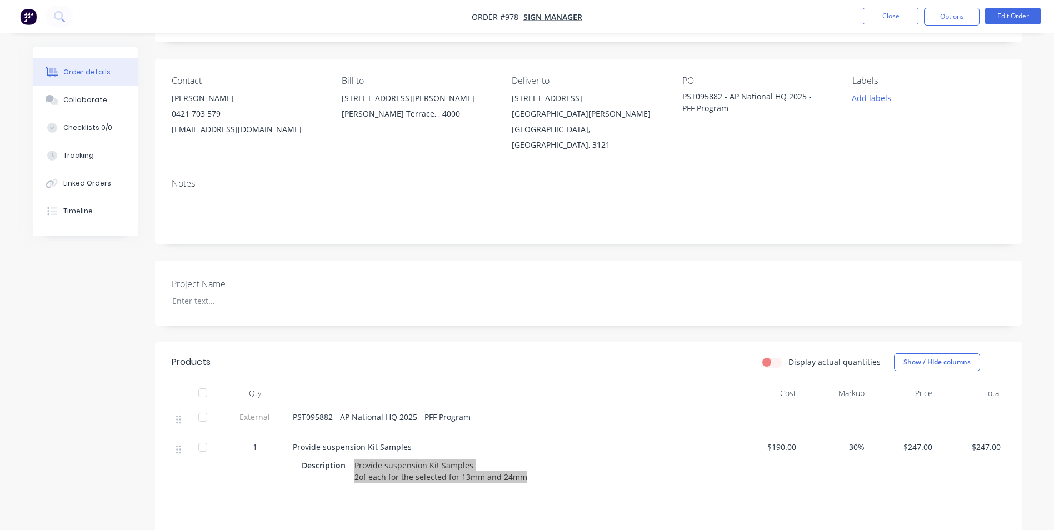
scroll to position [42, 0]
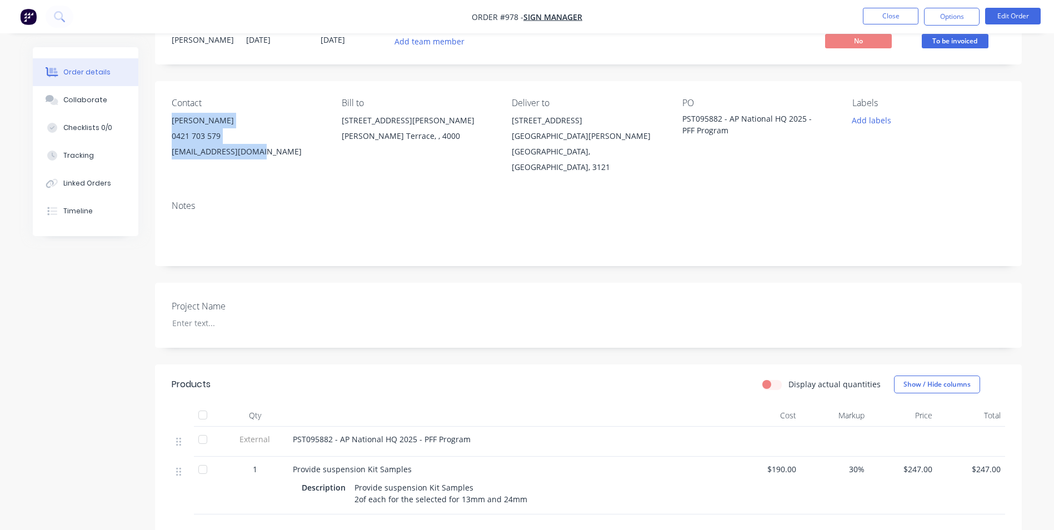
drag, startPoint x: 173, startPoint y: 121, endPoint x: 263, endPoint y: 156, distance: 96.3
click at [263, 156] on div "[PERSON_NAME] 0421 703 579 [EMAIL_ADDRESS][DOMAIN_NAME]" at bounding box center [248, 136] width 152 height 47
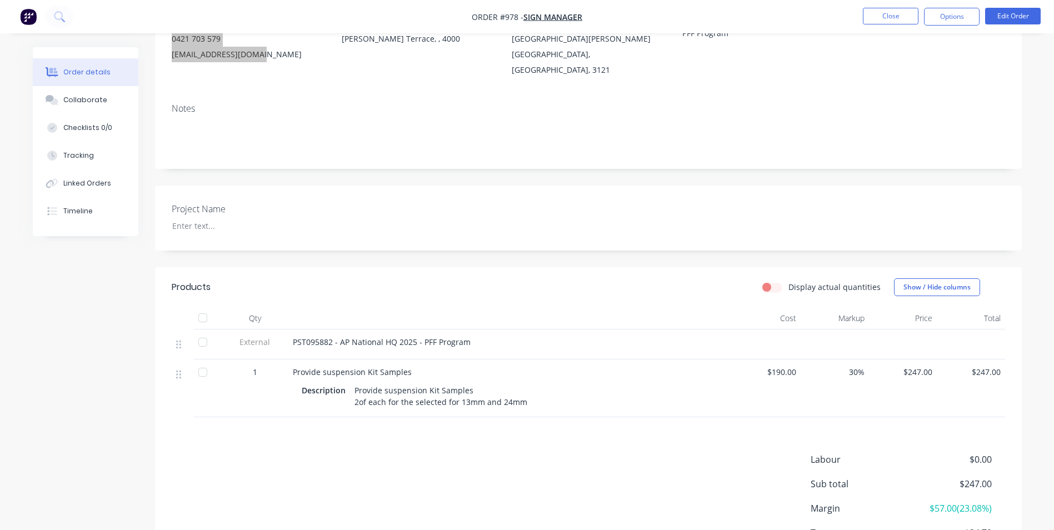
scroll to position [208, 0]
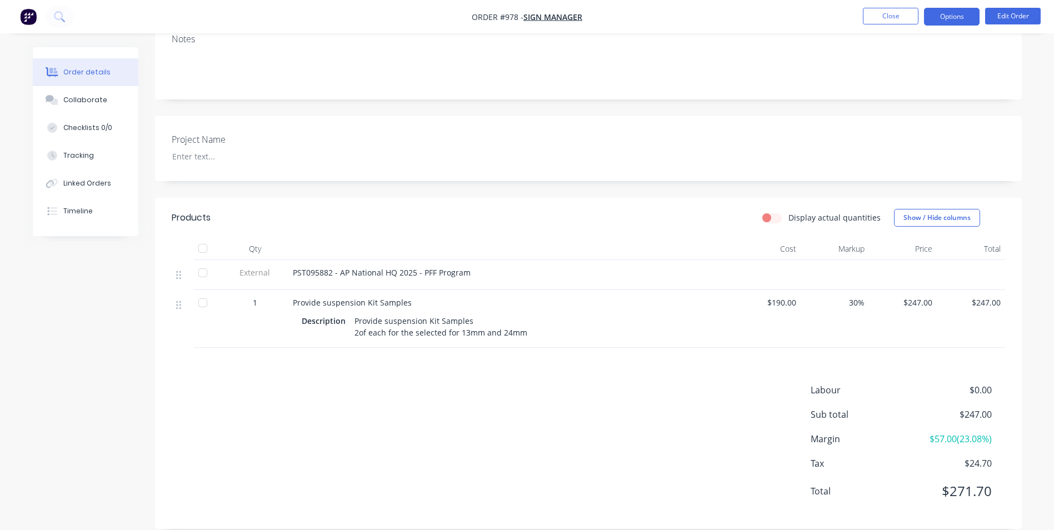
click at [946, 19] on button "Options" at bounding box center [952, 17] width 56 height 18
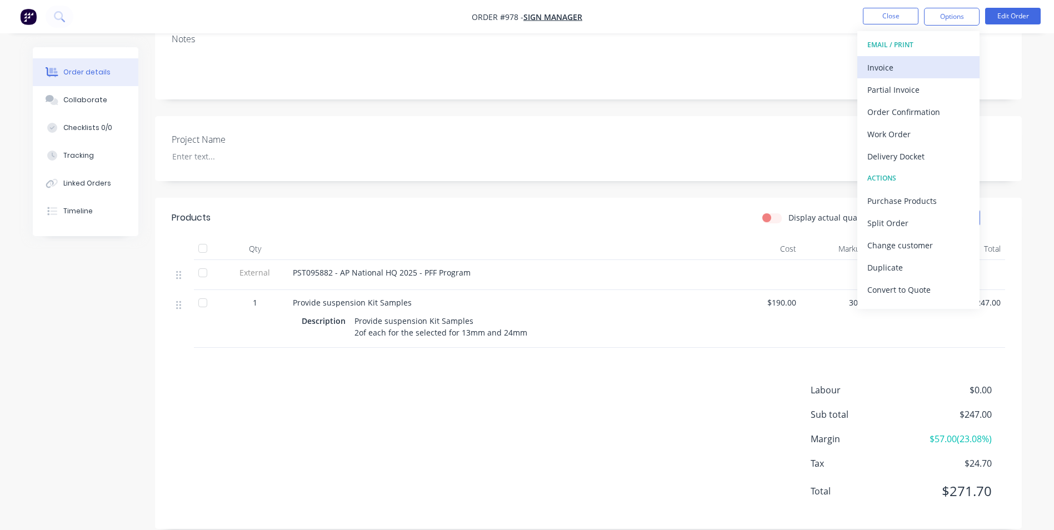
click at [899, 64] on div "Invoice" at bounding box center [918, 67] width 102 height 16
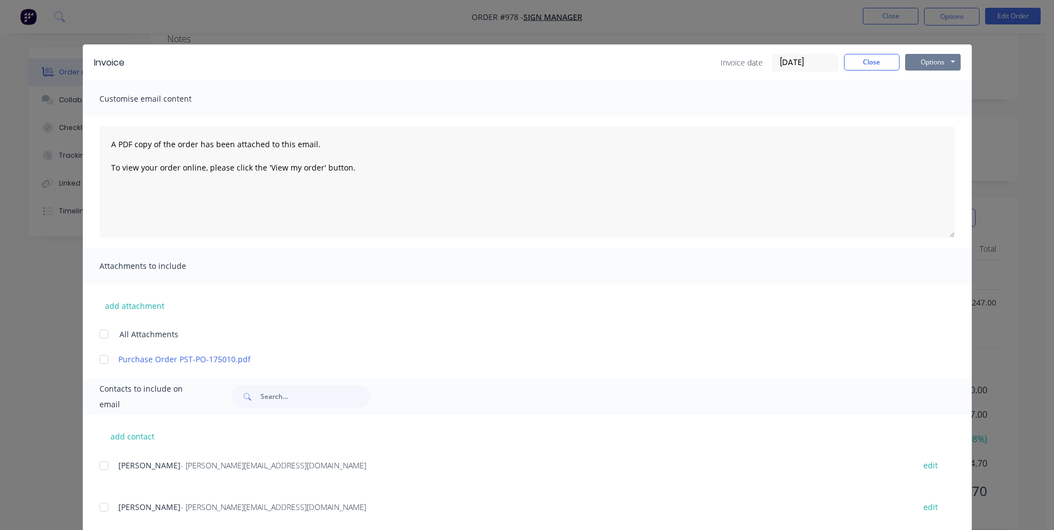
click at [915, 61] on button "Options" at bounding box center [933, 62] width 56 height 17
click at [936, 107] on button "Print" at bounding box center [940, 100] width 71 height 18
drag, startPoint x: 865, startPoint y: 61, endPoint x: 955, endPoint y: 17, distance: 100.6
click at [873, 56] on button "Close" at bounding box center [872, 62] width 56 height 17
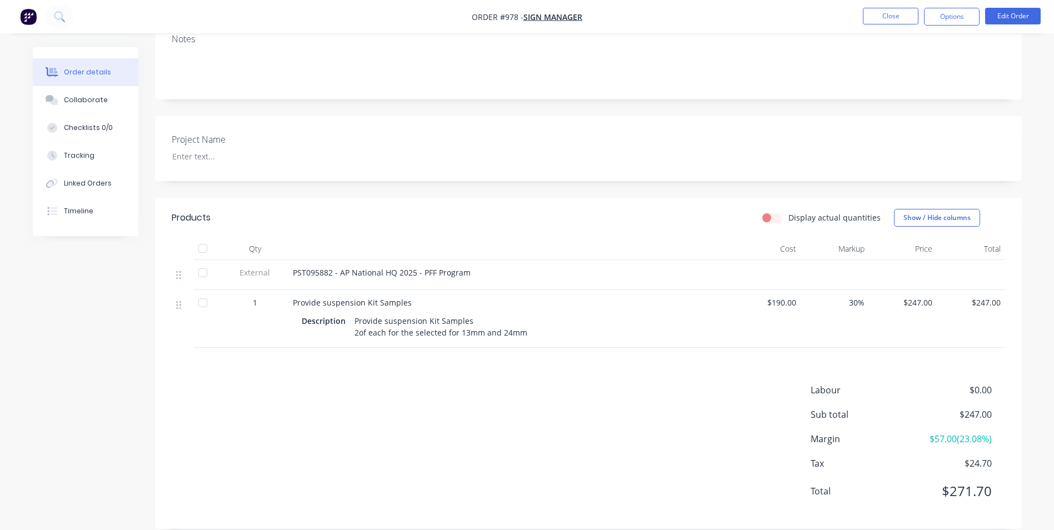
click at [954, 6] on nav "Order #978 - Sign Manager Close Options Edit Order" at bounding box center [527, 16] width 1054 height 33
click at [959, 19] on button "Options" at bounding box center [952, 17] width 56 height 18
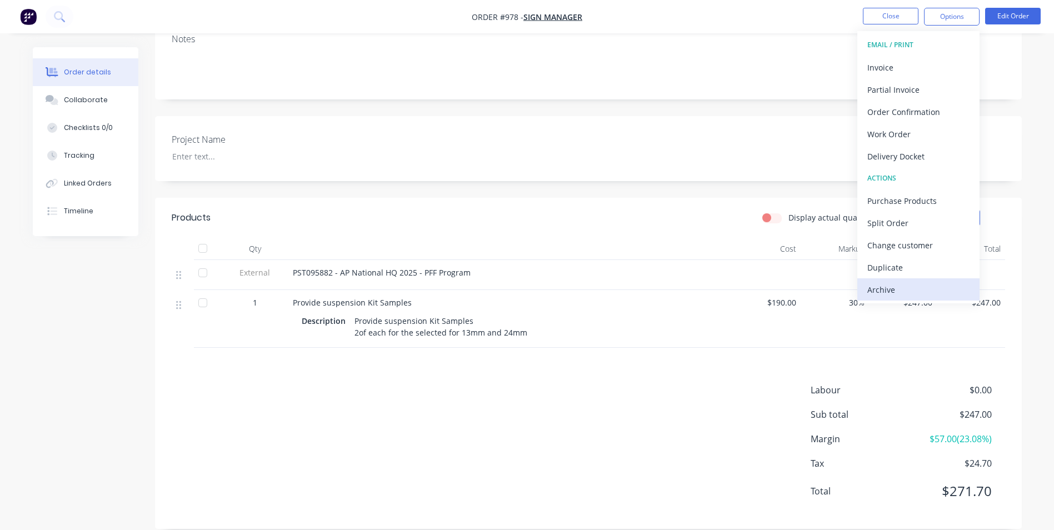
click at [928, 280] on button "Archive" at bounding box center [918, 289] width 122 height 22
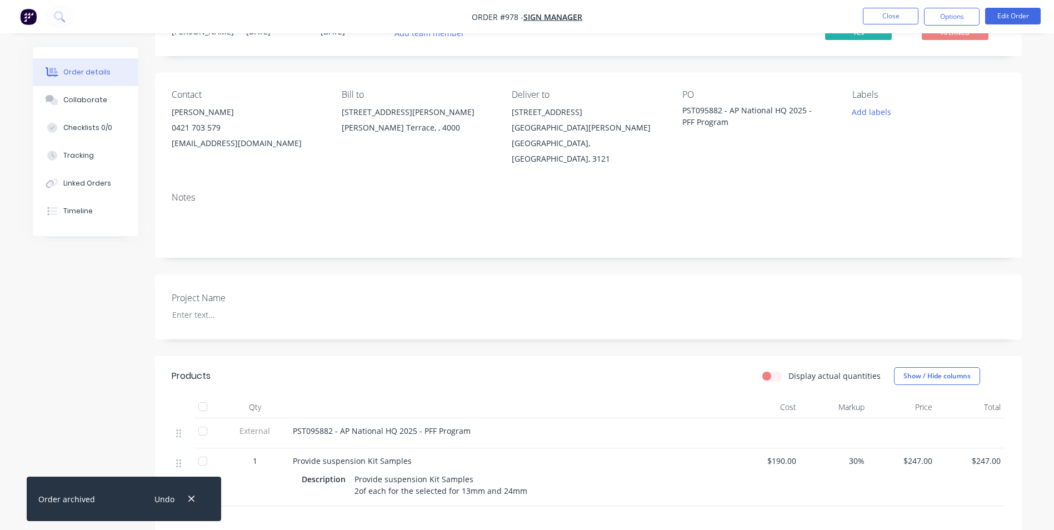
scroll to position [0, 0]
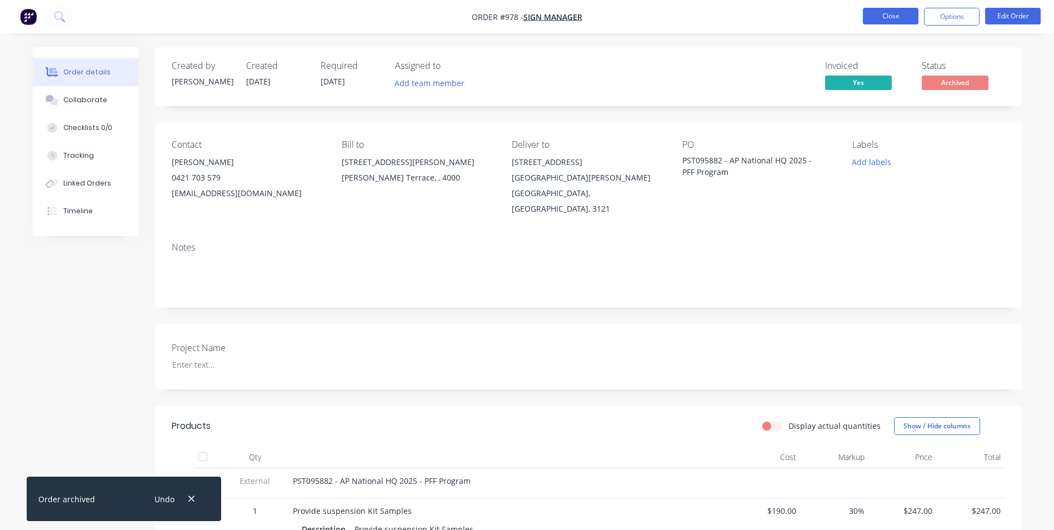
click at [885, 14] on button "Close" at bounding box center [891, 16] width 56 height 17
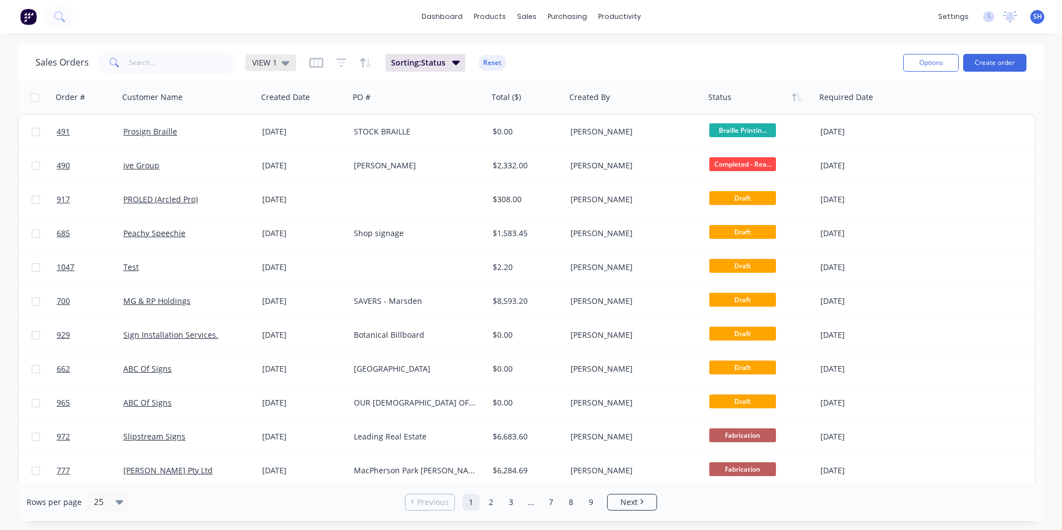
click at [287, 66] on icon at bounding box center [286, 63] width 8 height 12
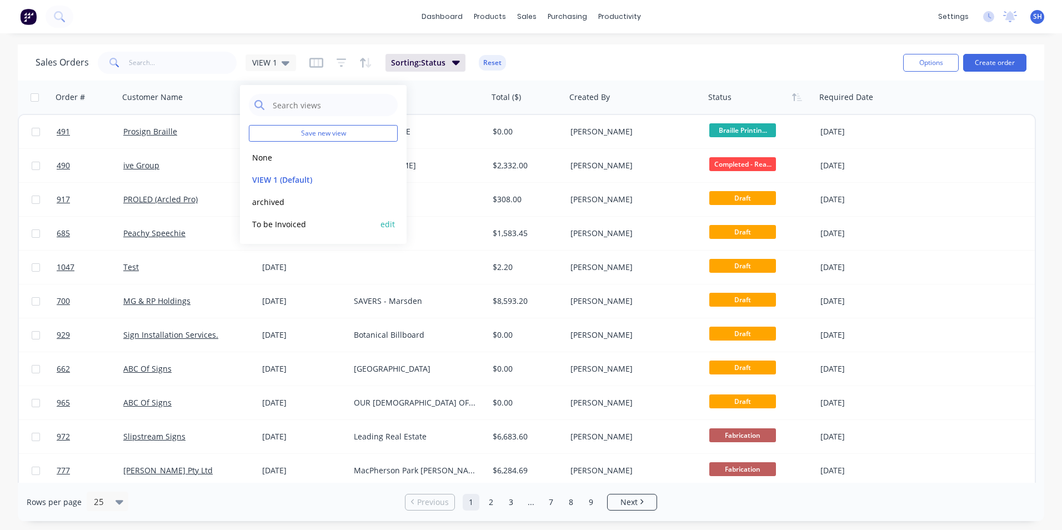
click at [294, 220] on button "To be Invoiced" at bounding box center [312, 224] width 127 height 13
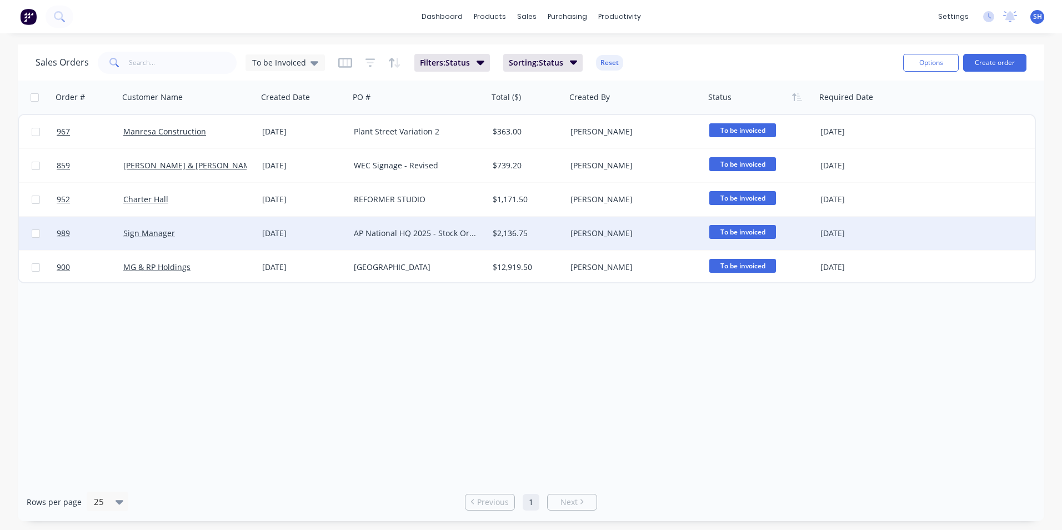
click at [387, 231] on div "AP National HQ 2025 - Stock Order AWB Plates" at bounding box center [415, 233] width 123 height 11
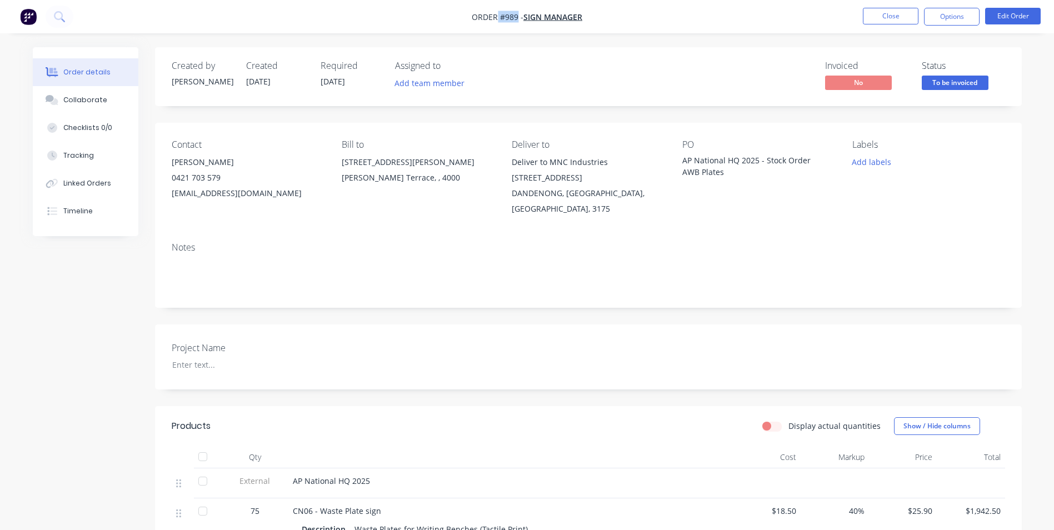
drag, startPoint x: 513, startPoint y: 16, endPoint x: 498, endPoint y: 14, distance: 15.0
click at [498, 14] on span "Order #989 -" at bounding box center [498, 17] width 52 height 11
click at [874, 13] on button "Close" at bounding box center [891, 16] width 56 height 17
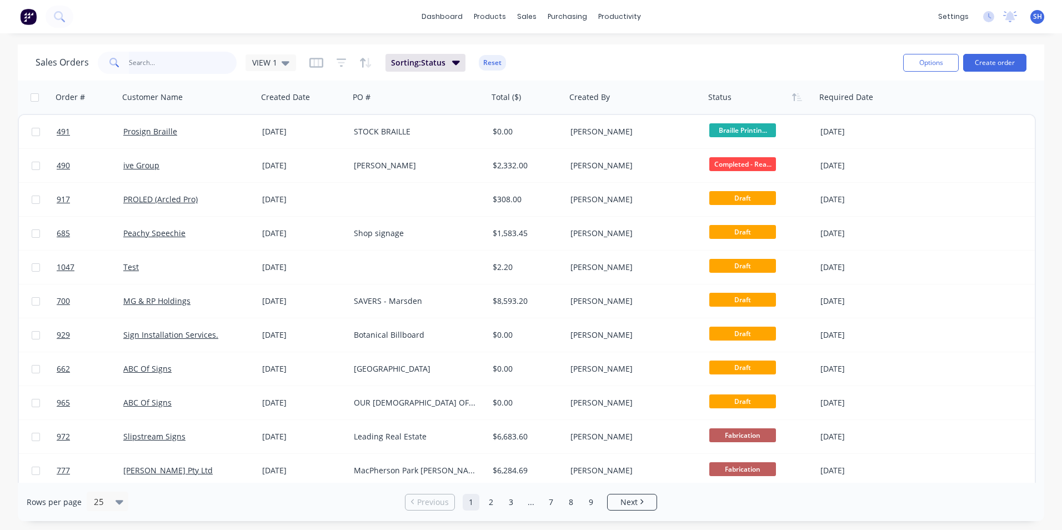
click at [182, 61] on input "text" at bounding box center [183, 63] width 108 height 22
type input "953"
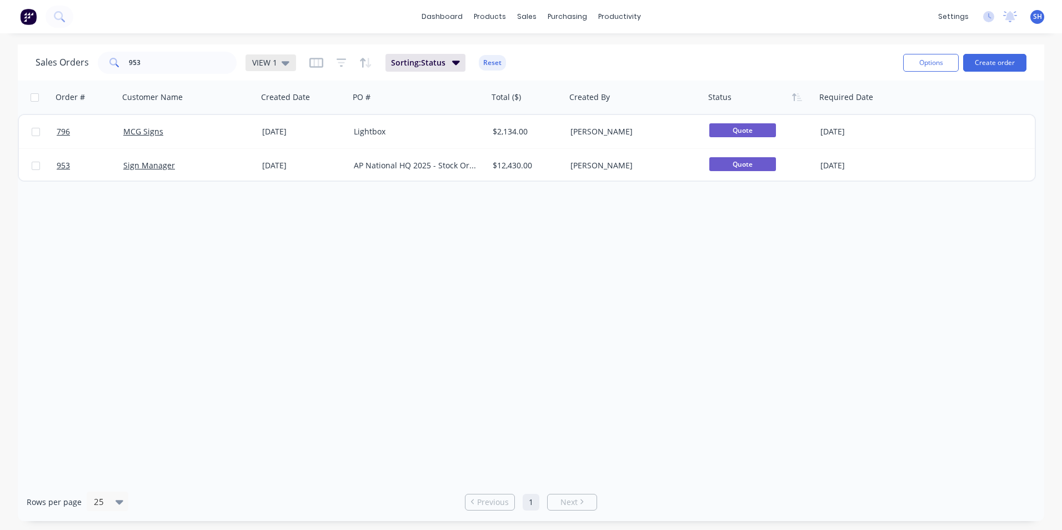
click at [277, 56] on div "VIEW 1" at bounding box center [271, 62] width 51 height 17
click at [666, 345] on div "Order # Customer Name Created Date PO # Total ($) Created By Status Required Da…" at bounding box center [531, 282] width 1026 height 402
click at [274, 59] on span "VIEW 1" at bounding box center [264, 63] width 25 height 12
click at [294, 222] on button "To be Invoiced" at bounding box center [312, 224] width 127 height 13
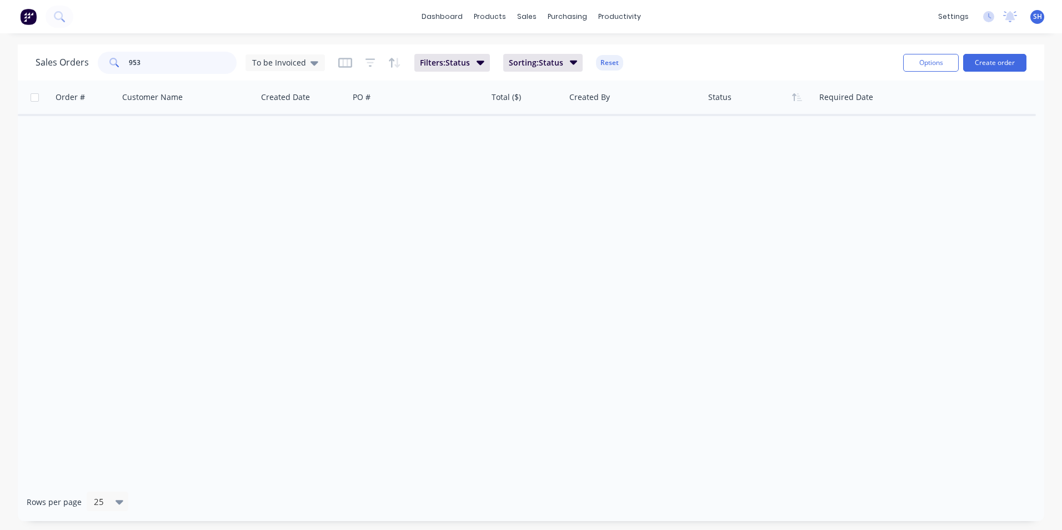
drag, startPoint x: 177, startPoint y: 54, endPoint x: 132, endPoint y: 45, distance: 46.0
click at [124, 53] on div "953" at bounding box center [167, 63] width 139 height 22
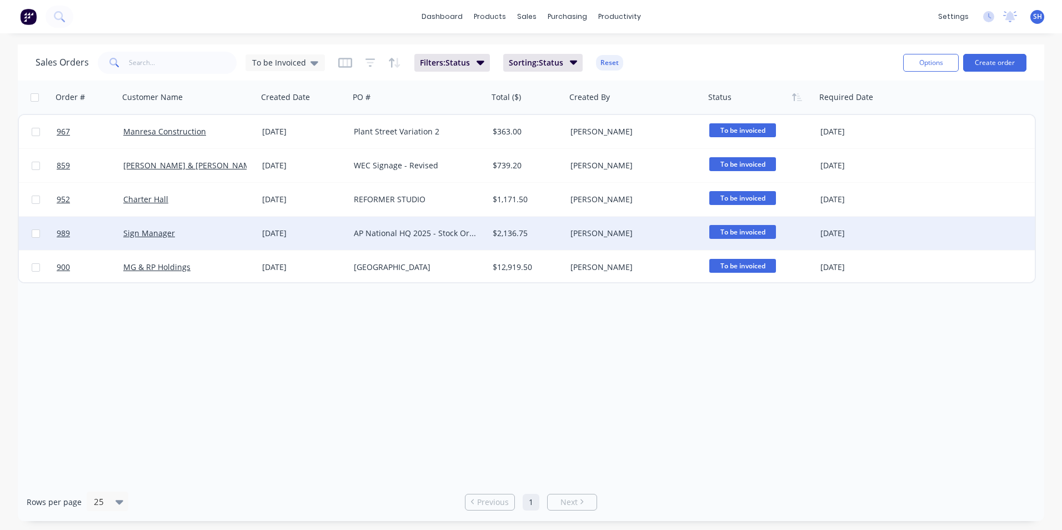
click at [318, 234] on div "[DATE]" at bounding box center [303, 233] width 83 height 11
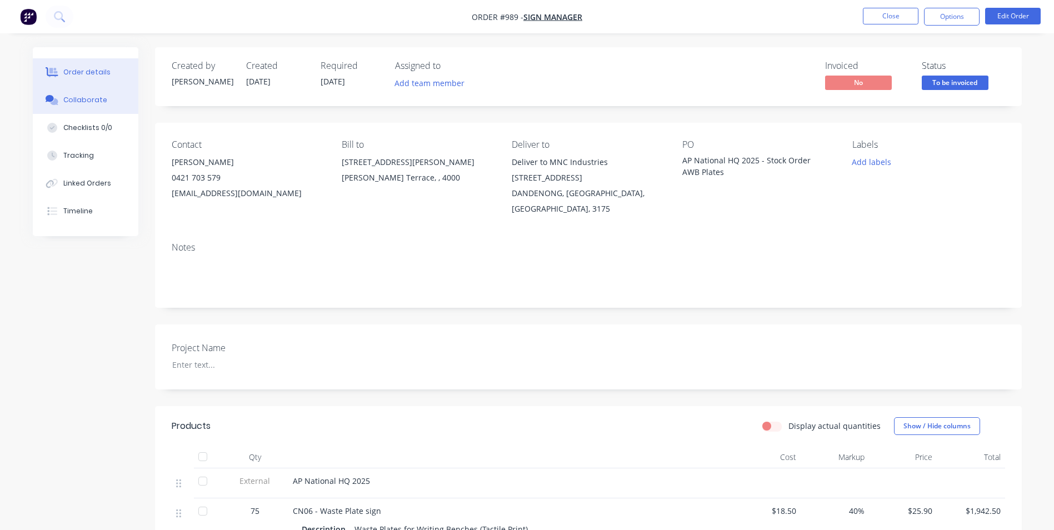
click at [64, 96] on button "Collaborate" at bounding box center [86, 100] width 106 height 28
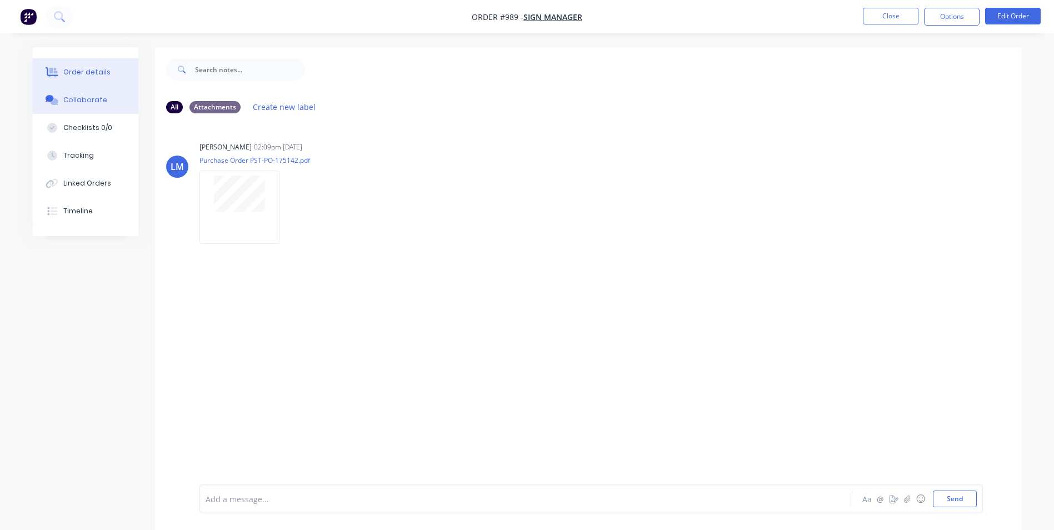
click at [86, 70] on div "Order details" at bounding box center [86, 72] width 47 height 10
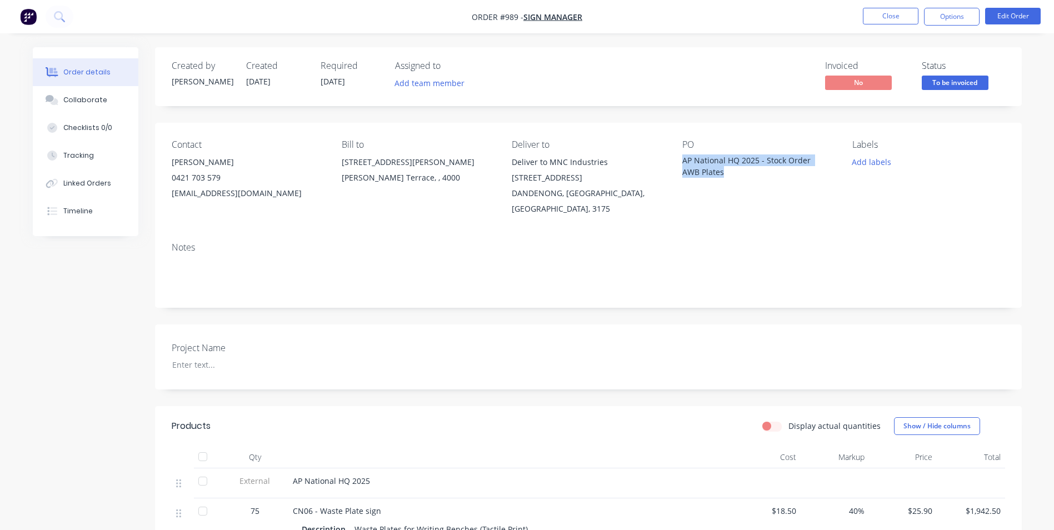
drag, startPoint x: 729, startPoint y: 171, endPoint x: 679, endPoint y: 157, distance: 51.3
click at [679, 157] on div "Contact [PERSON_NAME] [PHONE_NUMBER] [EMAIL_ADDRESS][DOMAIN_NAME] Bill to [STRE…" at bounding box center [588, 178] width 866 height 111
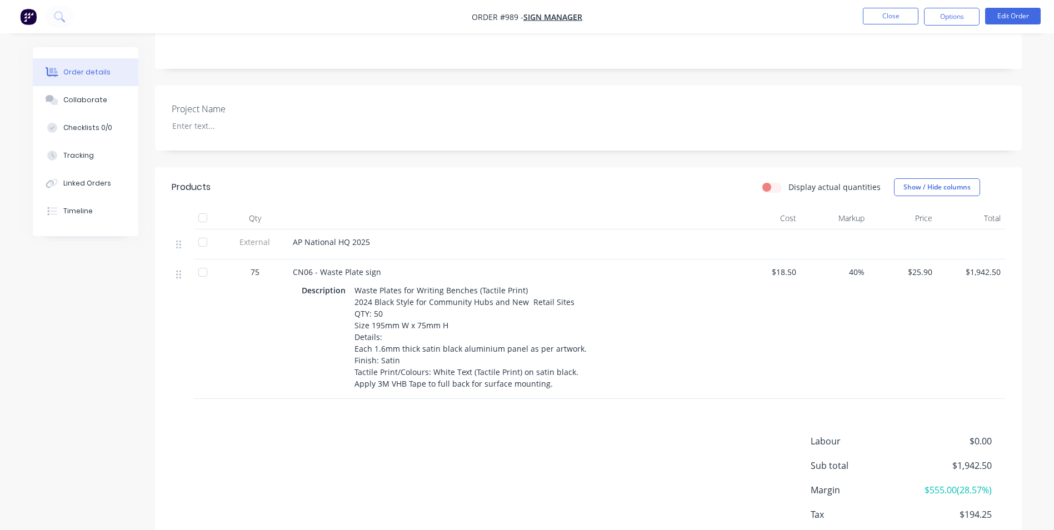
scroll to position [290, 0]
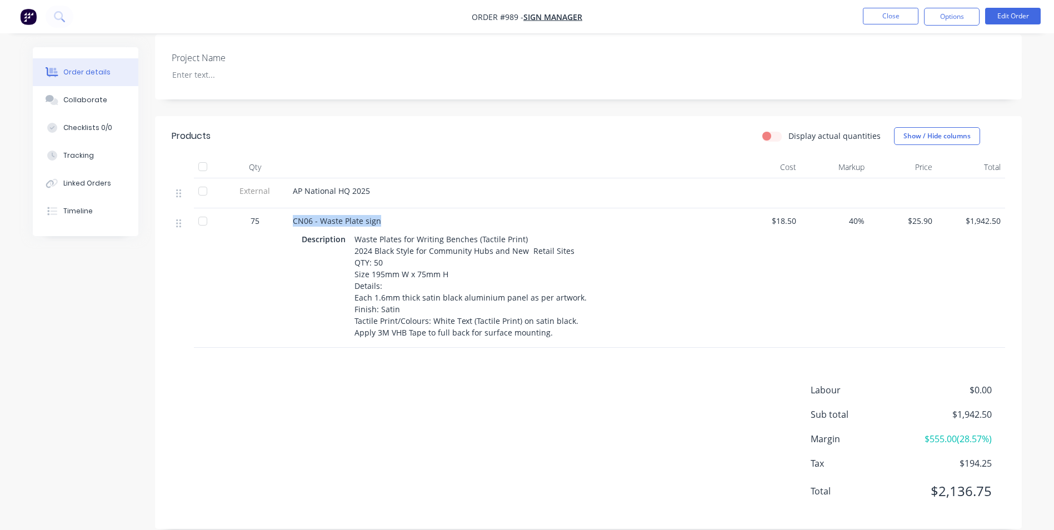
drag, startPoint x: 366, startPoint y: 204, endPoint x: 292, endPoint y: 205, distance: 73.9
click at [293, 215] on div "CN06 - Waste Plate sign" at bounding box center [510, 221] width 435 height 12
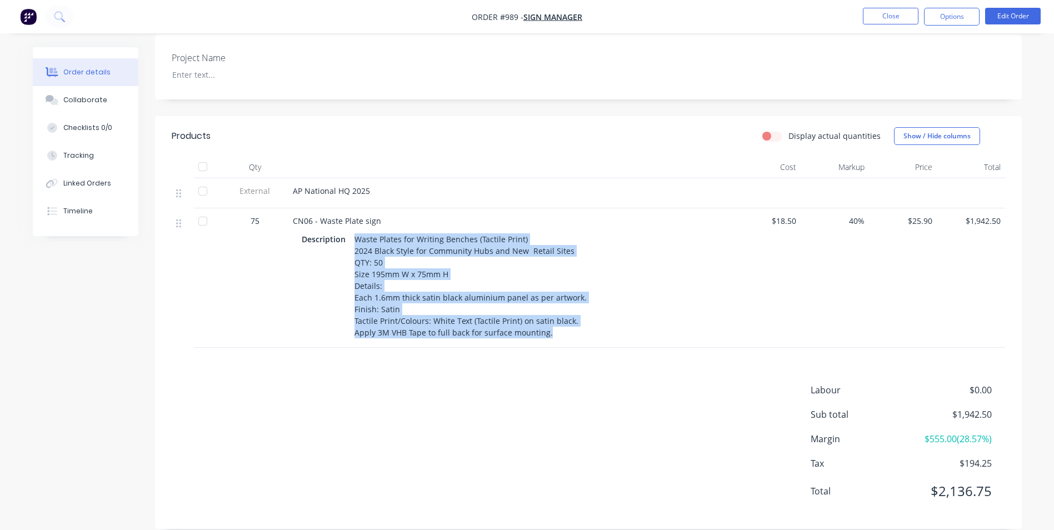
drag, startPoint x: 354, startPoint y: 221, endPoint x: 536, endPoint y: 337, distance: 215.6
click at [548, 326] on div "CN06 - Waste Plate sign Description Waste Plates for Writing Benches (Tactile P…" at bounding box center [510, 277] width 444 height 139
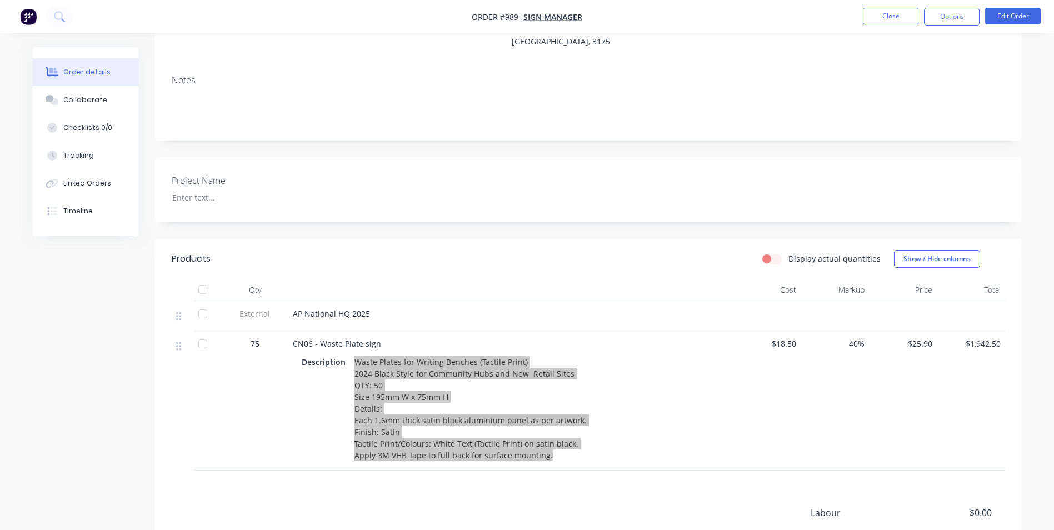
scroll to position [68, 0]
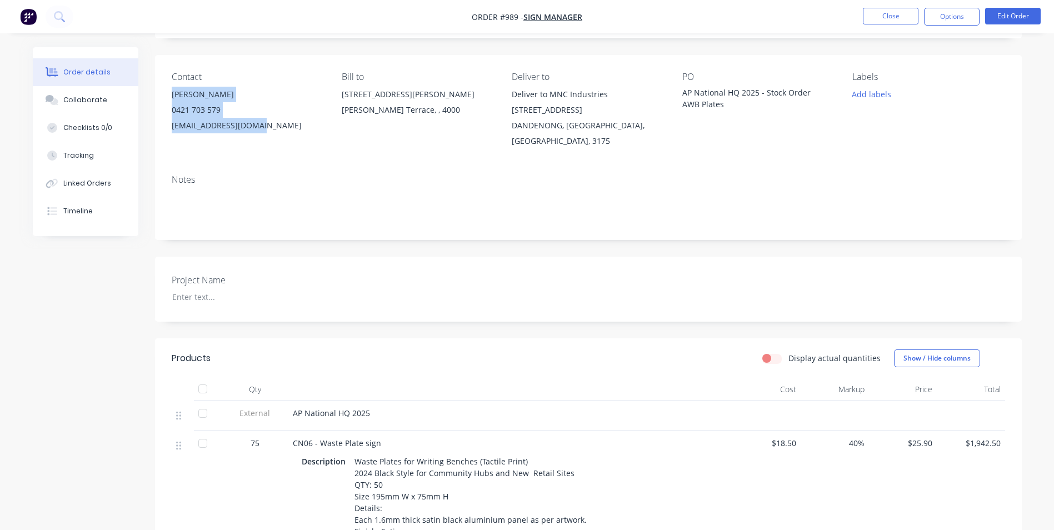
drag, startPoint x: 265, startPoint y: 128, endPoint x: 170, endPoint y: 91, distance: 102.0
click at [170, 91] on div "Contact [PERSON_NAME] [PHONE_NUMBER] [EMAIL_ADDRESS][DOMAIN_NAME] Bill to [STRE…" at bounding box center [588, 110] width 866 height 111
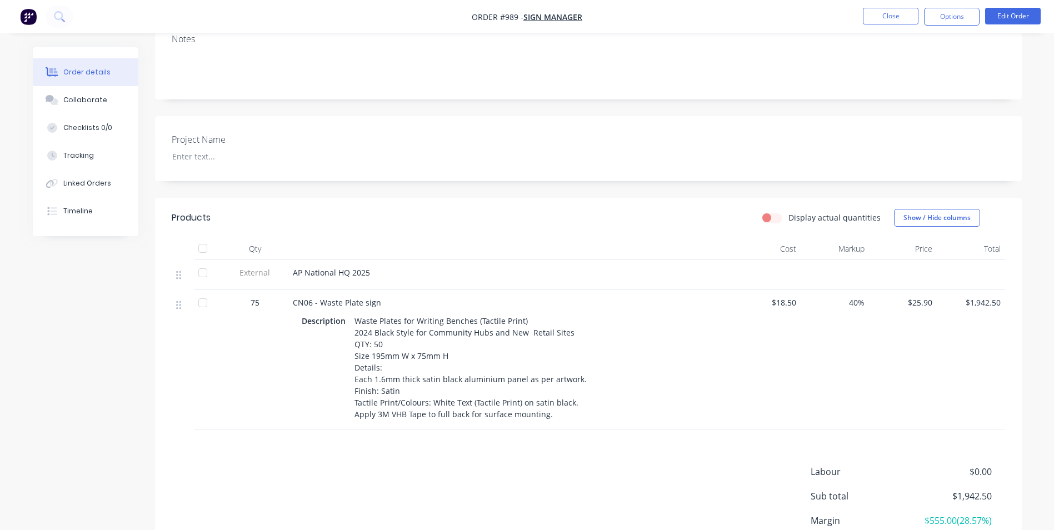
scroll to position [290, 0]
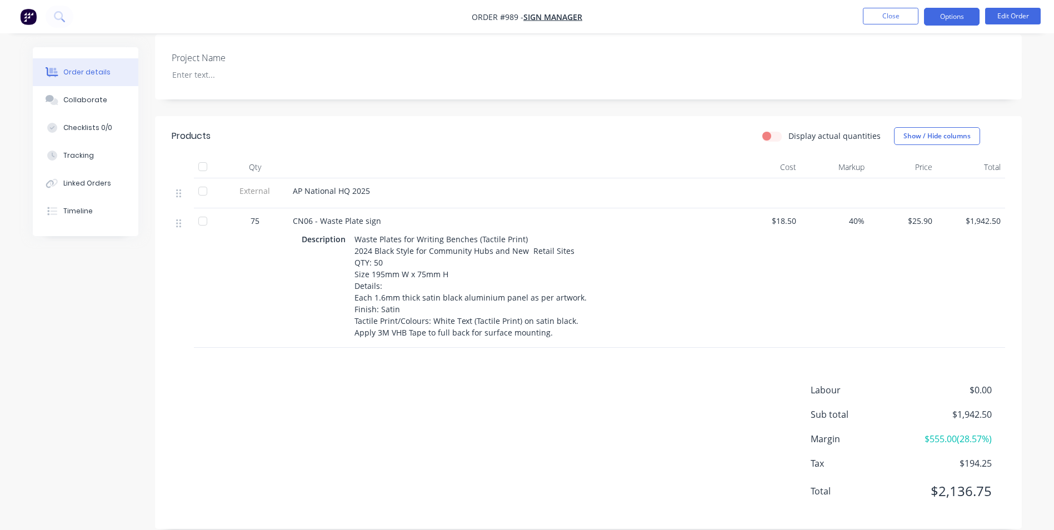
click at [938, 12] on button "Options" at bounding box center [952, 17] width 56 height 18
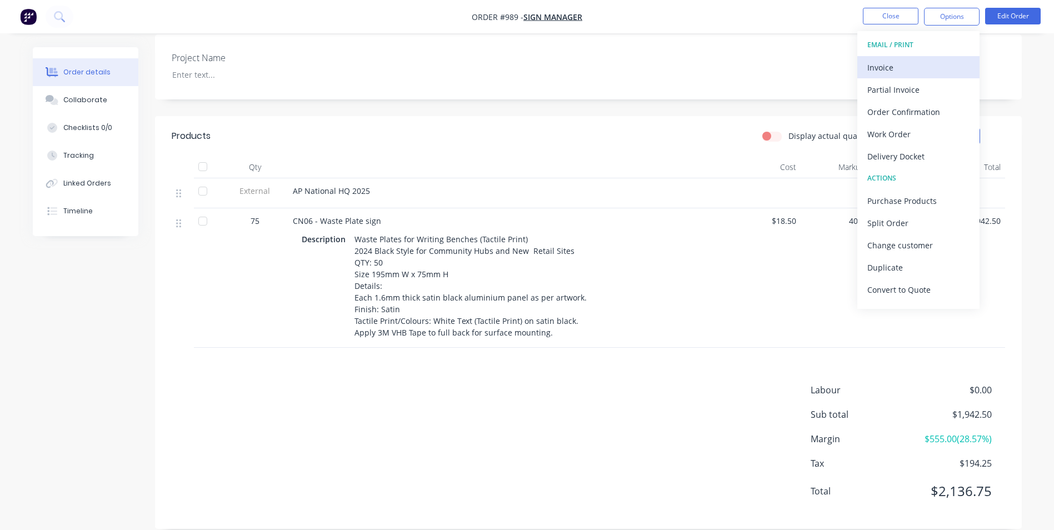
click at [925, 63] on div "Invoice" at bounding box center [918, 67] width 102 height 16
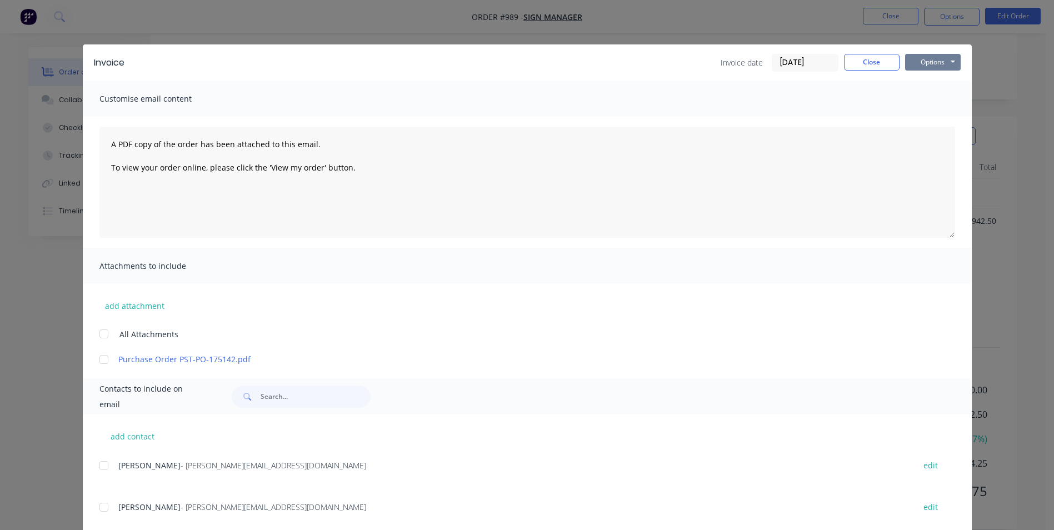
click at [941, 64] on button "Options" at bounding box center [933, 62] width 56 height 17
drag, startPoint x: 933, startPoint y: 119, endPoint x: 930, endPoint y: 150, distance: 30.6
click at [932, 119] on button "Email" at bounding box center [940, 118] width 71 height 18
drag, startPoint x: 873, startPoint y: 68, endPoint x: 925, endPoint y: 16, distance: 73.4
click at [873, 66] on button "Close" at bounding box center [872, 62] width 56 height 17
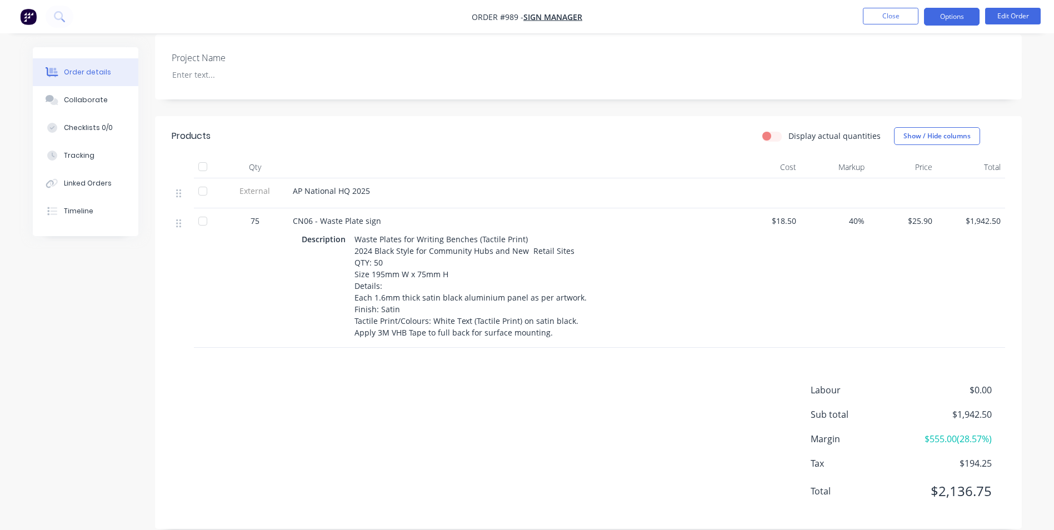
drag, startPoint x: 939, startPoint y: 14, endPoint x: 938, endPoint y: 23, distance: 9.5
click at [940, 14] on button "Options" at bounding box center [952, 17] width 56 height 18
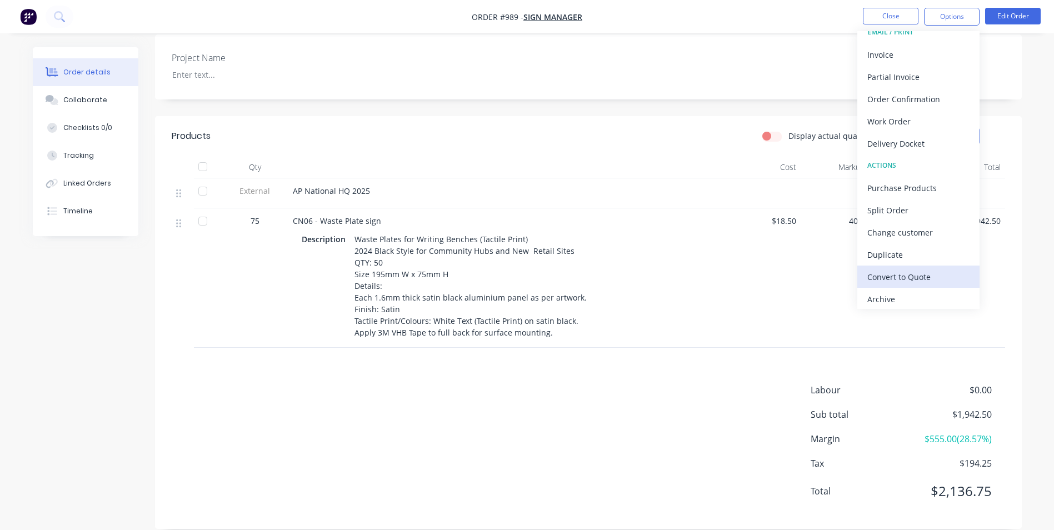
scroll to position [17, 0]
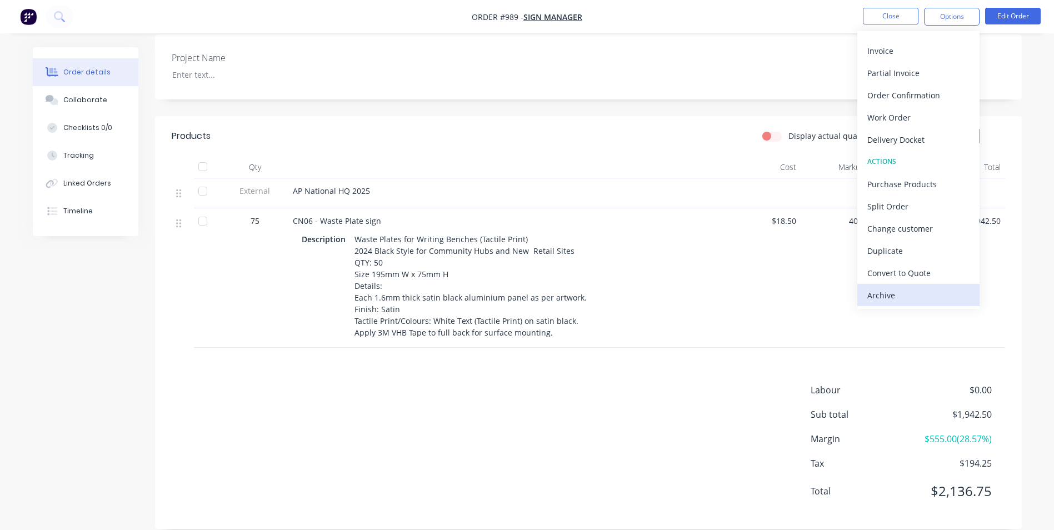
click at [916, 298] on div "Archive" at bounding box center [918, 295] width 102 height 16
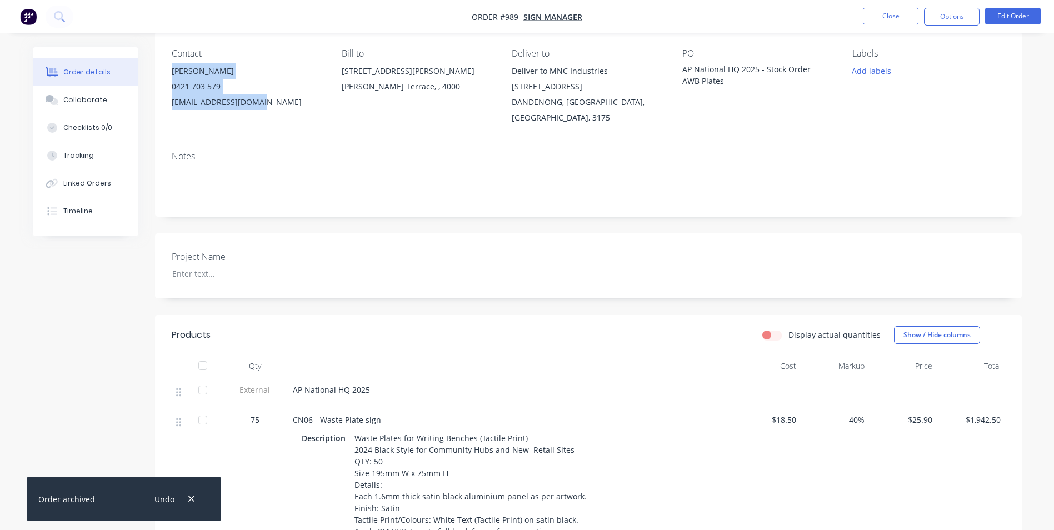
scroll to position [0, 0]
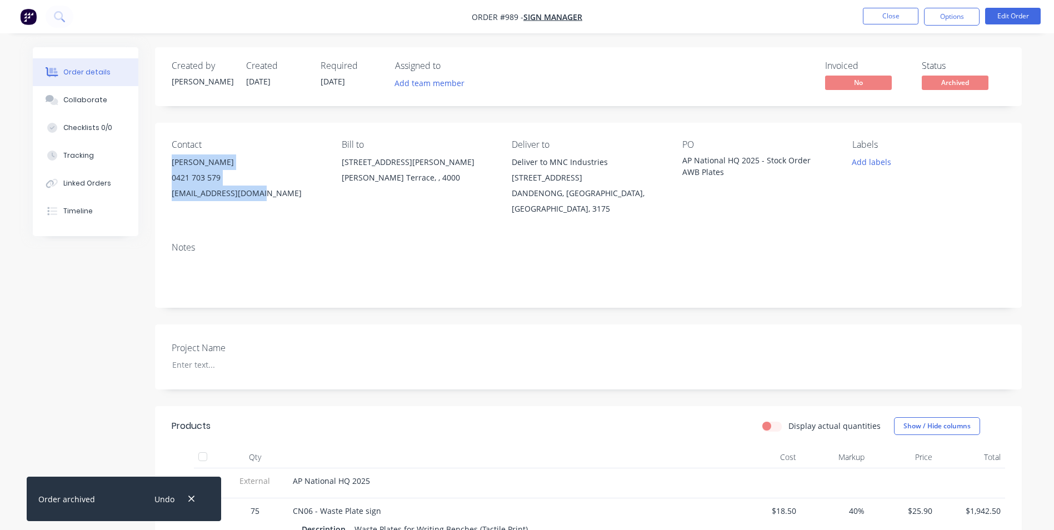
drag, startPoint x: 960, startPoint y: 20, endPoint x: 955, endPoint y: 26, distance: 7.9
click at [959, 20] on button "Options" at bounding box center [952, 17] width 56 height 18
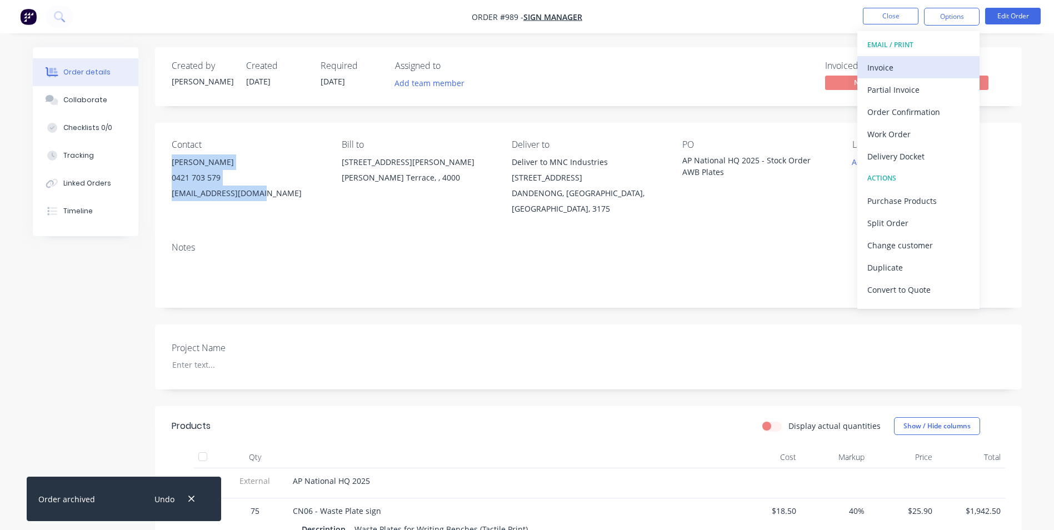
click at [918, 65] on div "Invoice" at bounding box center [918, 67] width 102 height 16
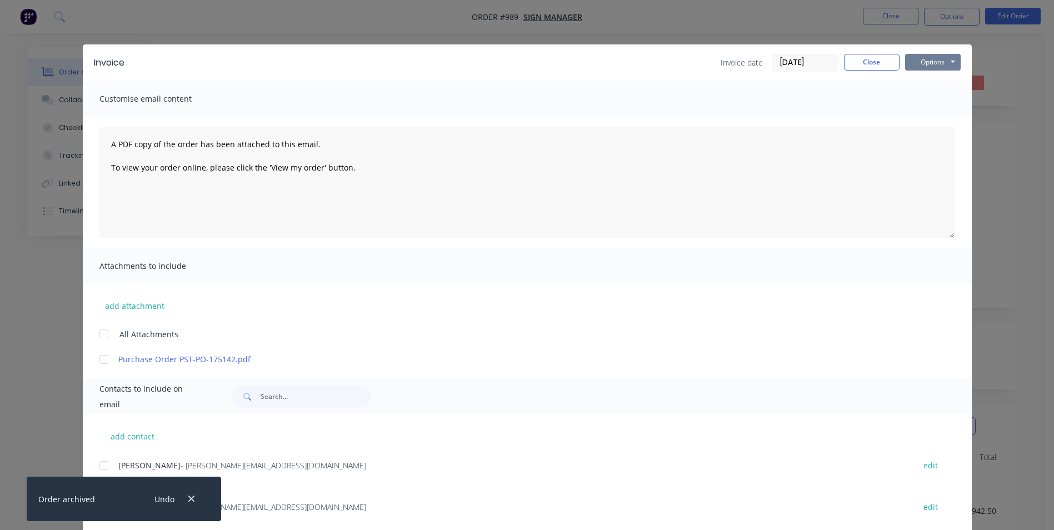
click at [923, 56] on button "Options" at bounding box center [933, 62] width 56 height 17
click at [930, 94] on button "Print" at bounding box center [940, 100] width 71 height 18
click at [876, 66] on button "Close" at bounding box center [872, 62] width 56 height 17
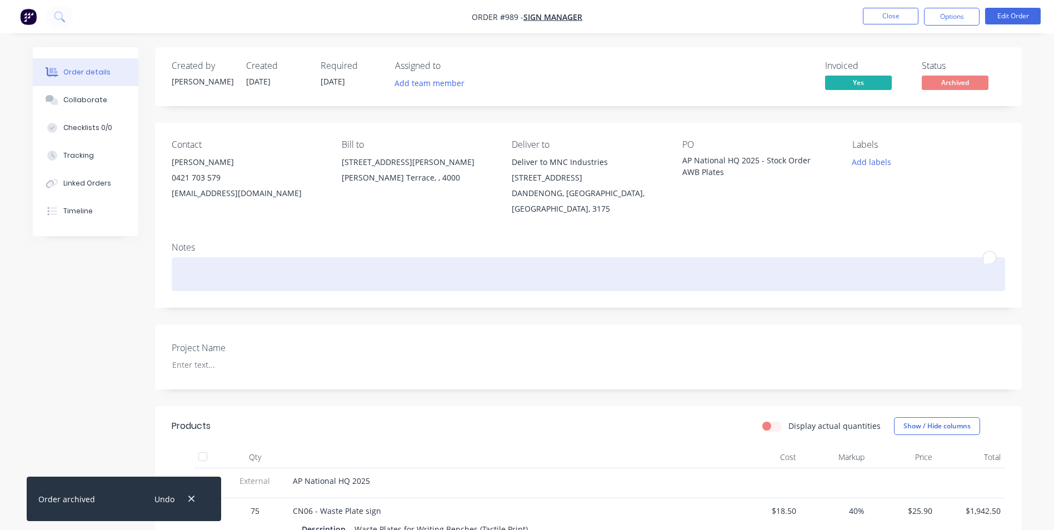
click at [798, 260] on div "To enrich screen reader interactions, please activate Accessibility in Grammarl…" at bounding box center [588, 274] width 833 height 34
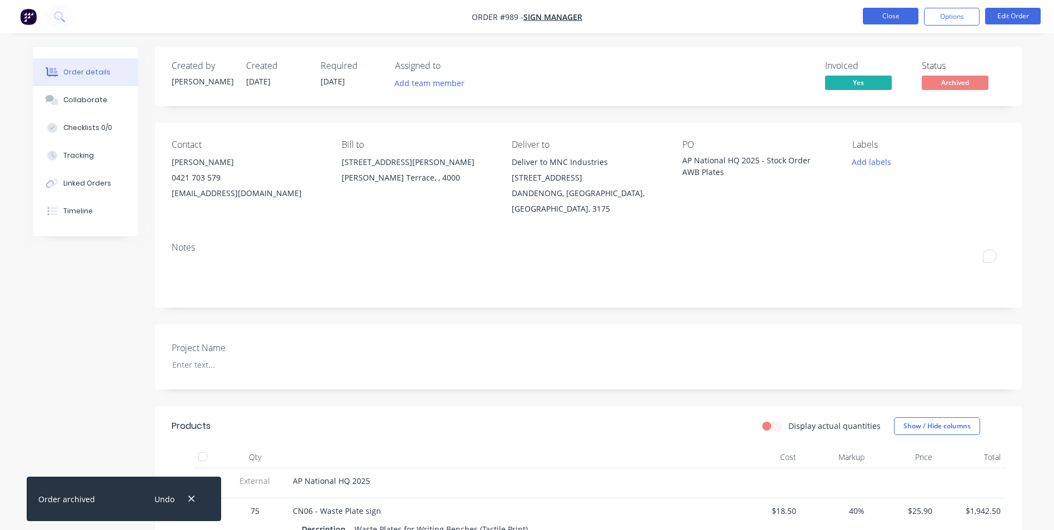
click at [904, 19] on button "Close" at bounding box center [891, 16] width 56 height 17
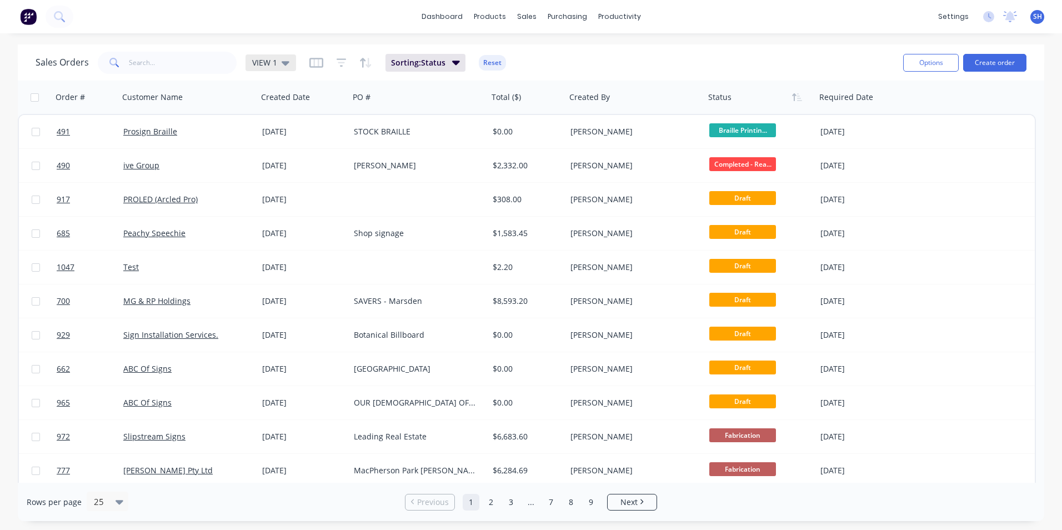
click at [269, 62] on span "VIEW 1" at bounding box center [264, 63] width 25 height 12
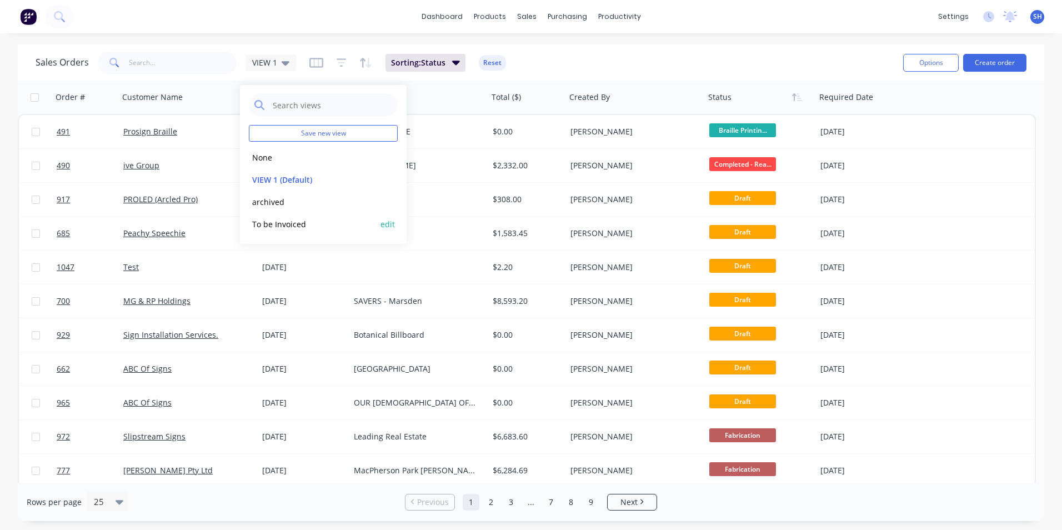
click at [292, 220] on button "To be Invoiced" at bounding box center [312, 224] width 127 height 13
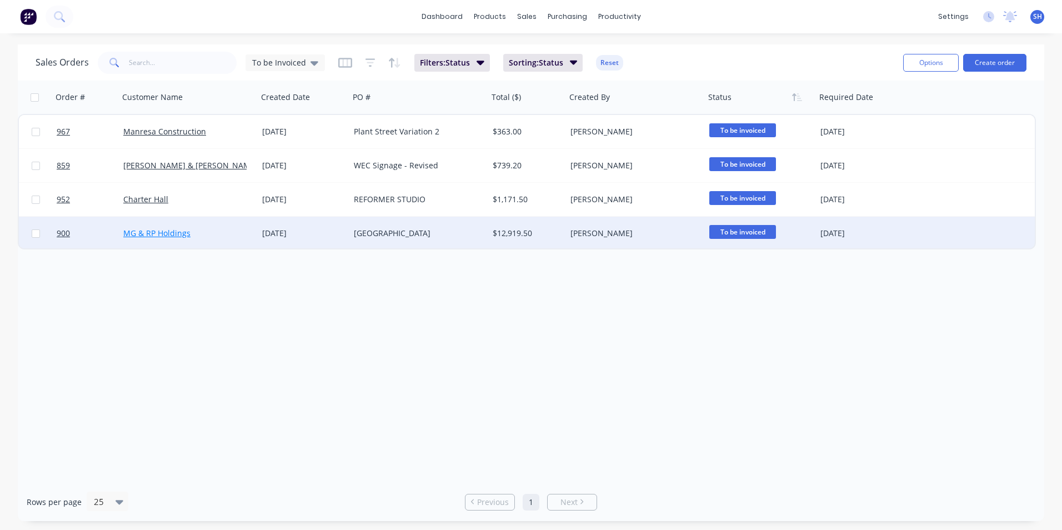
click at [147, 236] on link "MG & RP Holdings" at bounding box center [156, 233] width 67 height 11
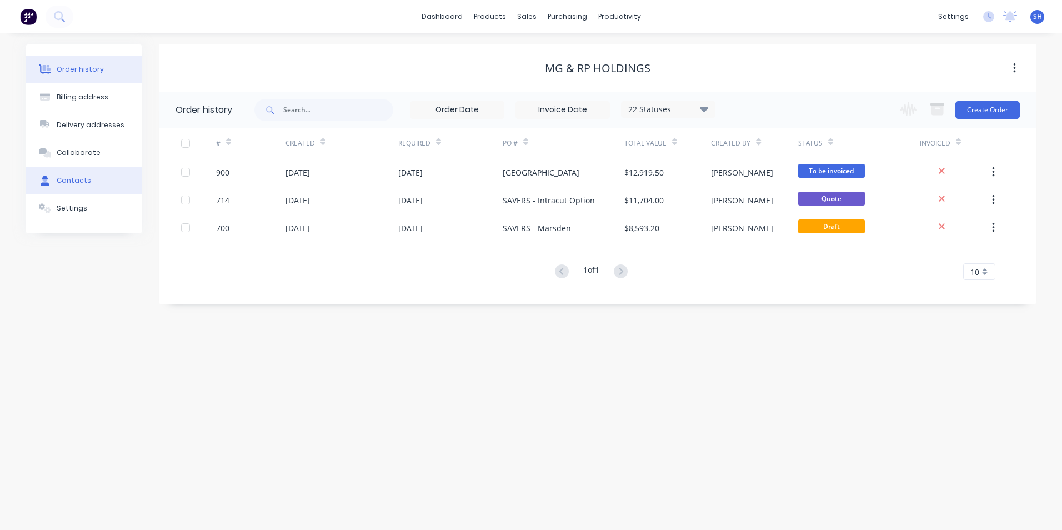
click at [68, 178] on div "Contacts" at bounding box center [74, 181] width 34 height 10
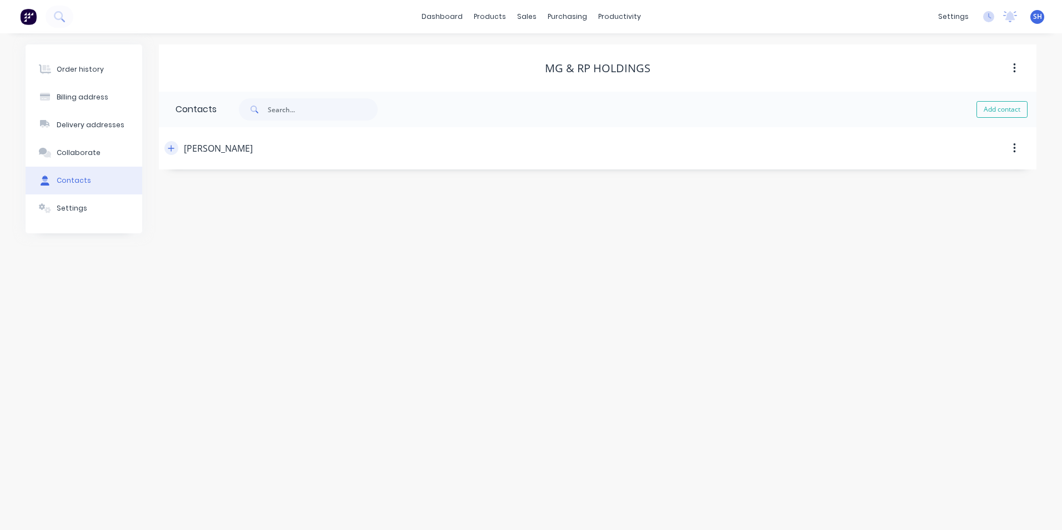
click at [172, 149] on icon "button" at bounding box center [171, 148] width 6 height 6
drag, startPoint x: 237, startPoint y: 194, endPoint x: 161, endPoint y: 206, distance: 77.5
click at [149, 182] on div "Order history Billing address Delivery addresses Collaborate Contacts Settings …" at bounding box center [531, 198] width 1011 height 309
drag, startPoint x: 270, startPoint y: 234, endPoint x: 132, endPoint y: 231, distance: 138.9
click at [132, 231] on div "Order history Billing address Delivery addresses Collaborate Contacts Settings …" at bounding box center [531, 198] width 1011 height 309
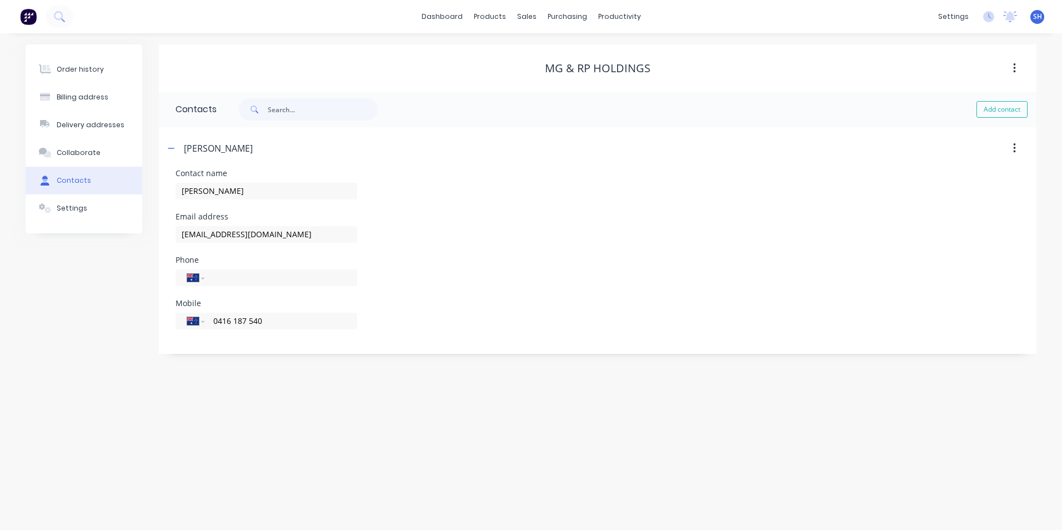
drag, startPoint x: 287, startPoint y: 326, endPoint x: 198, endPoint y: 336, distance: 89.4
click at [209, 319] on div "International [GEOGRAPHIC_DATA] [GEOGRAPHIC_DATA] [GEOGRAPHIC_DATA] [GEOGRAPHIC…" at bounding box center [267, 321] width 182 height 17
click at [72, 124] on div "Delivery addresses" at bounding box center [91, 125] width 68 height 10
select select "AU"
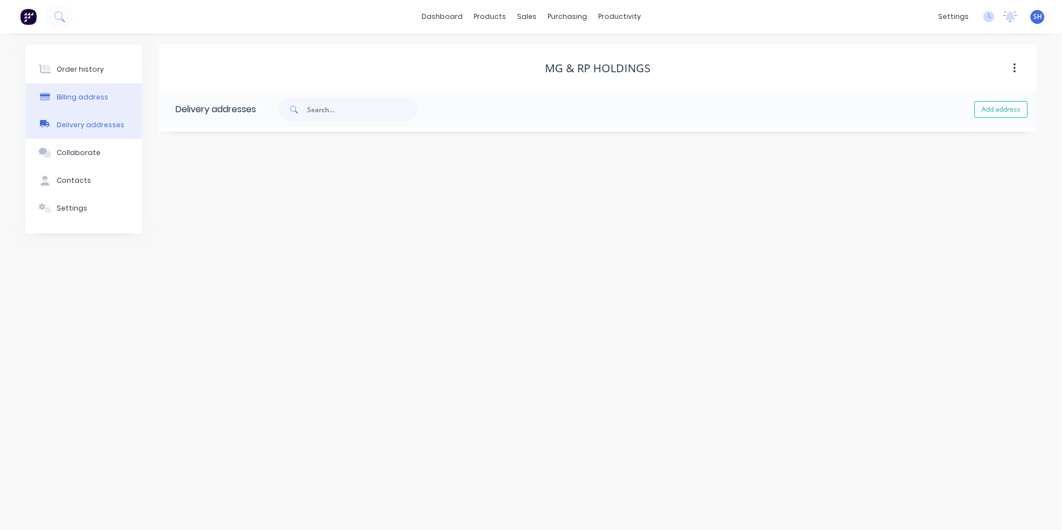
click at [97, 91] on button "Billing address" at bounding box center [84, 97] width 117 height 28
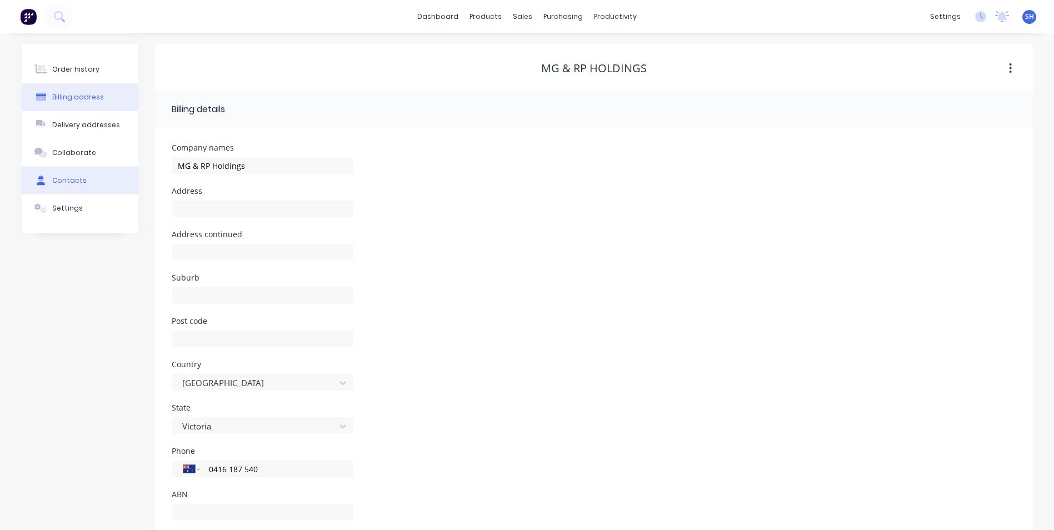
click at [72, 183] on div "Contacts" at bounding box center [69, 181] width 34 height 10
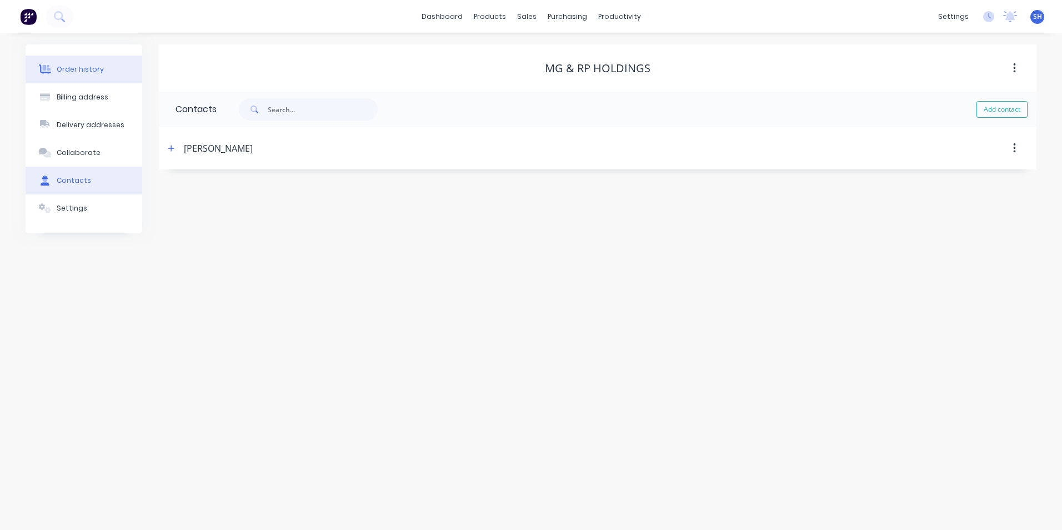
click at [84, 61] on button "Order history" at bounding box center [84, 70] width 117 height 28
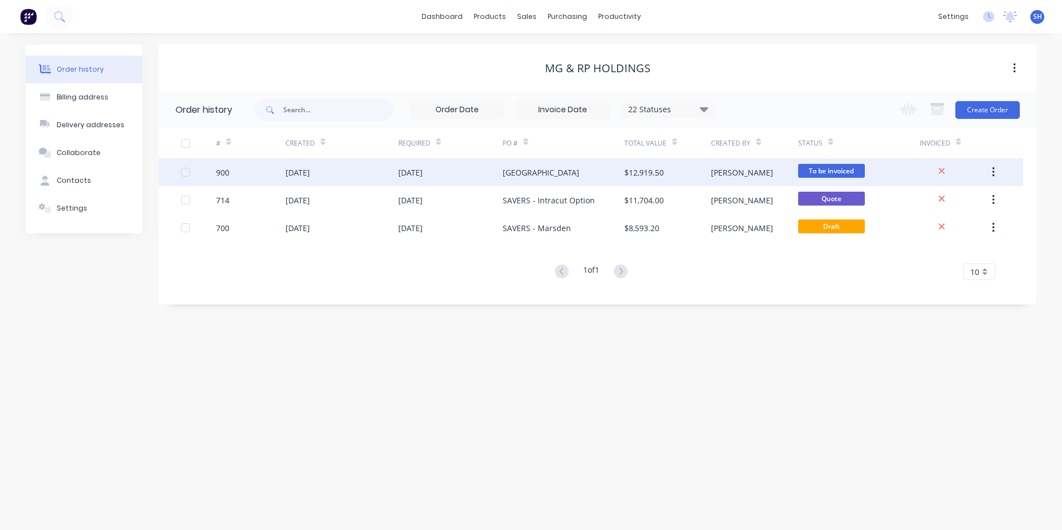
click at [538, 173] on div "[GEOGRAPHIC_DATA]" at bounding box center [541, 173] width 77 height 12
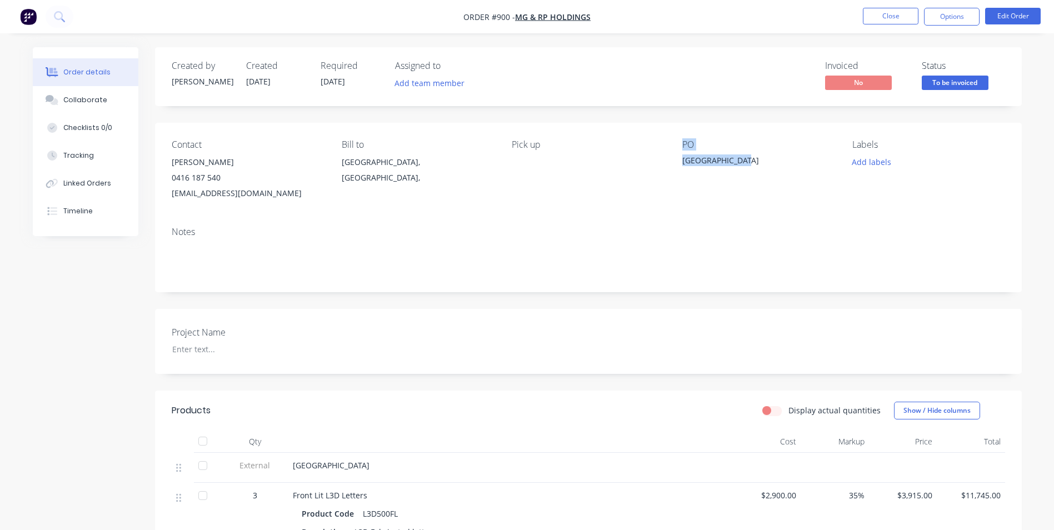
drag, startPoint x: 745, startPoint y: 163, endPoint x: 661, endPoint y: 158, distance: 84.6
click at [661, 158] on div "Contact [PERSON_NAME] [PHONE_NUMBER] [EMAIL_ADDRESS][DOMAIN_NAME] Bill to [GEOG…" at bounding box center [588, 170] width 866 height 95
click at [760, 168] on div "[GEOGRAPHIC_DATA]" at bounding box center [751, 162] width 139 height 16
drag, startPoint x: 736, startPoint y: 161, endPoint x: 680, endPoint y: 166, distance: 56.3
click at [680, 166] on div "Contact [PERSON_NAME] [PHONE_NUMBER] [EMAIL_ADDRESS][DOMAIN_NAME] Bill to [GEOG…" at bounding box center [588, 170] width 866 height 95
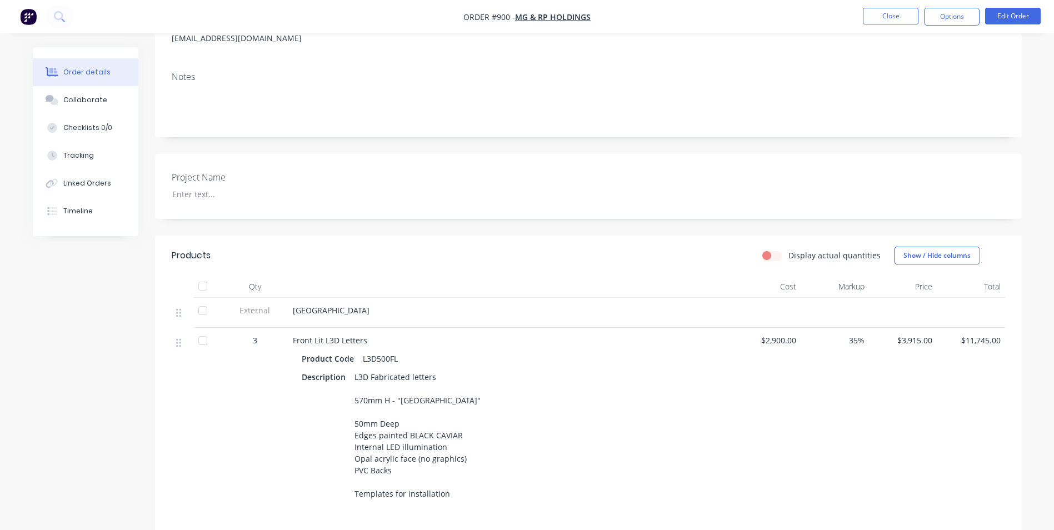
scroll to position [167, 0]
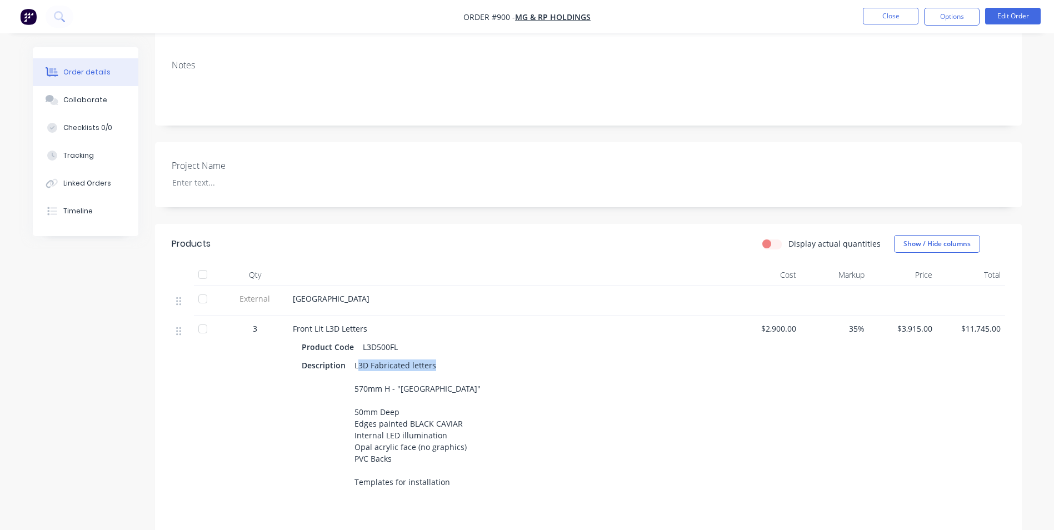
drag, startPoint x: 356, startPoint y: 363, endPoint x: 436, endPoint y: 363, distance: 80.0
click at [436, 363] on div "L3D Fabricated letters 570mm H - "[GEOGRAPHIC_DATA]" 50mm Deep Edges painted BL…" at bounding box center [417, 423] width 135 height 133
drag, startPoint x: 436, startPoint y: 363, endPoint x: 525, endPoint y: 384, distance: 91.3
click at [548, 389] on div "Description L3D Fabricated letters 570mm H - "[GEOGRAPHIC_DATA]" 50mm Deep Edge…" at bounding box center [511, 423] width 418 height 133
drag, startPoint x: 353, startPoint y: 365, endPoint x: 428, endPoint y: 373, distance: 75.4
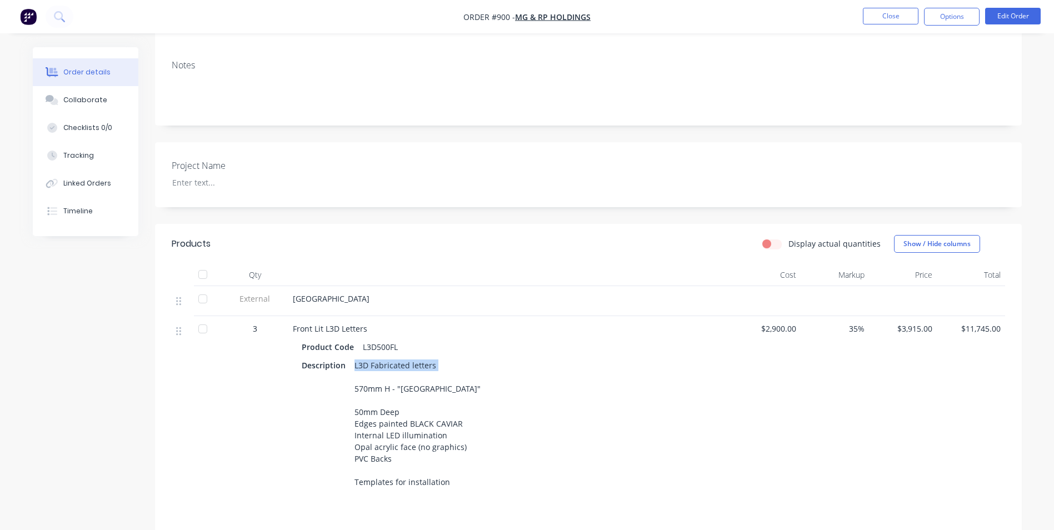
click at [428, 373] on div "L3D Fabricated letters 570mm H - "[GEOGRAPHIC_DATA]" 50mm Deep Edges painted BL…" at bounding box center [417, 423] width 135 height 133
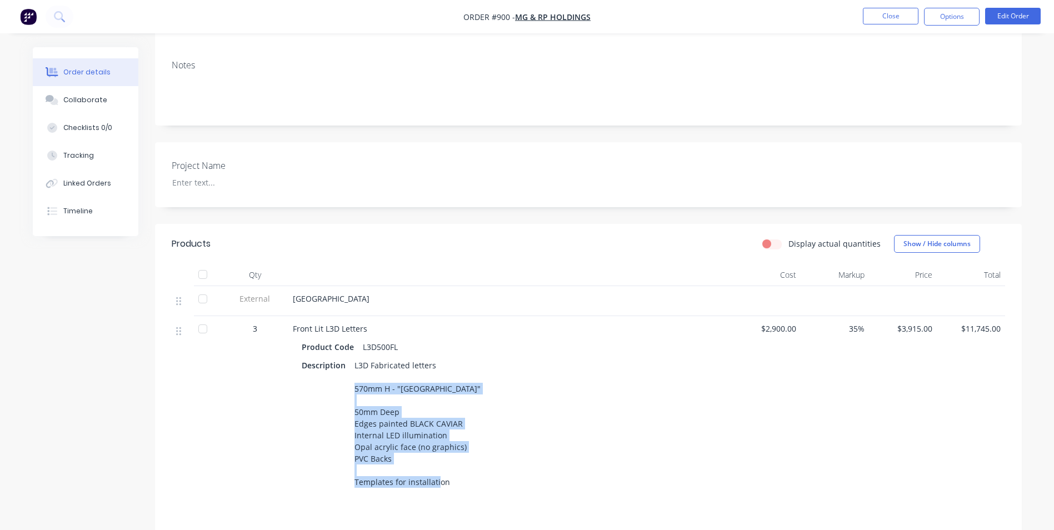
drag, startPoint x: 353, startPoint y: 388, endPoint x: 444, endPoint y: 487, distance: 134.8
click at [444, 487] on div "L3D Fabricated letters 570mm H - "[GEOGRAPHIC_DATA]" 50mm Deep Edges painted BL…" at bounding box center [417, 423] width 135 height 133
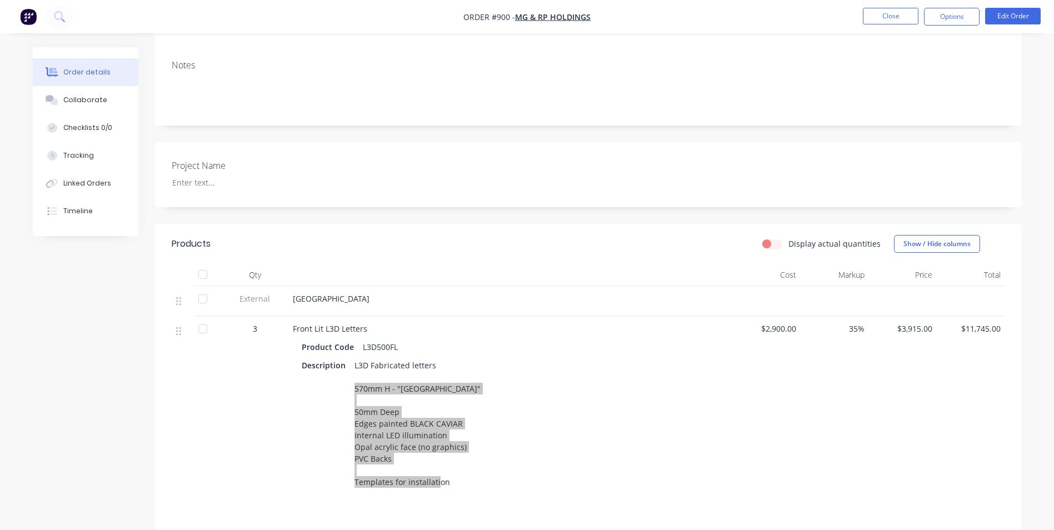
scroll to position [0, 0]
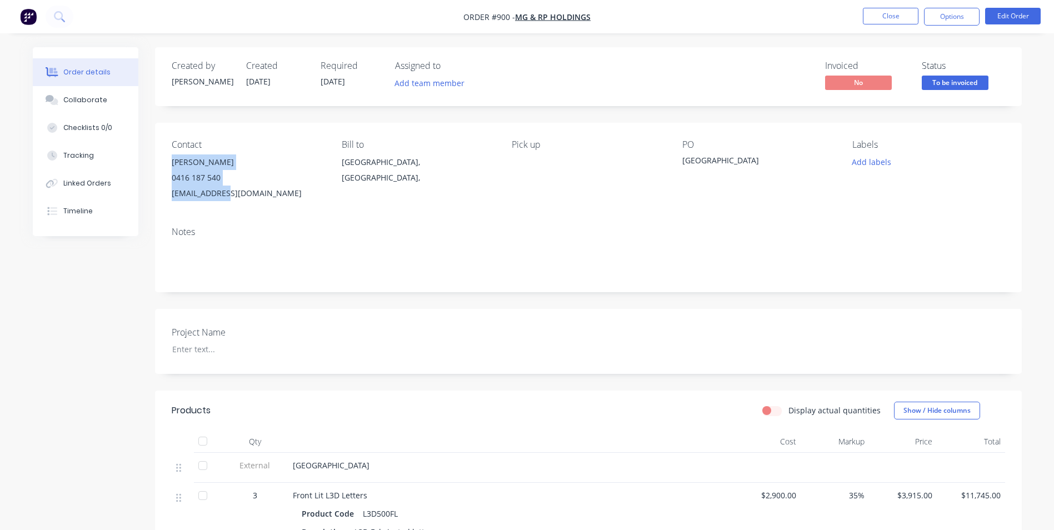
drag, startPoint x: 173, startPoint y: 161, endPoint x: 234, endPoint y: 201, distance: 73.0
click at [234, 201] on div "[PERSON_NAME] 0416 187 540 [EMAIL_ADDRESS][DOMAIN_NAME]" at bounding box center [248, 177] width 152 height 47
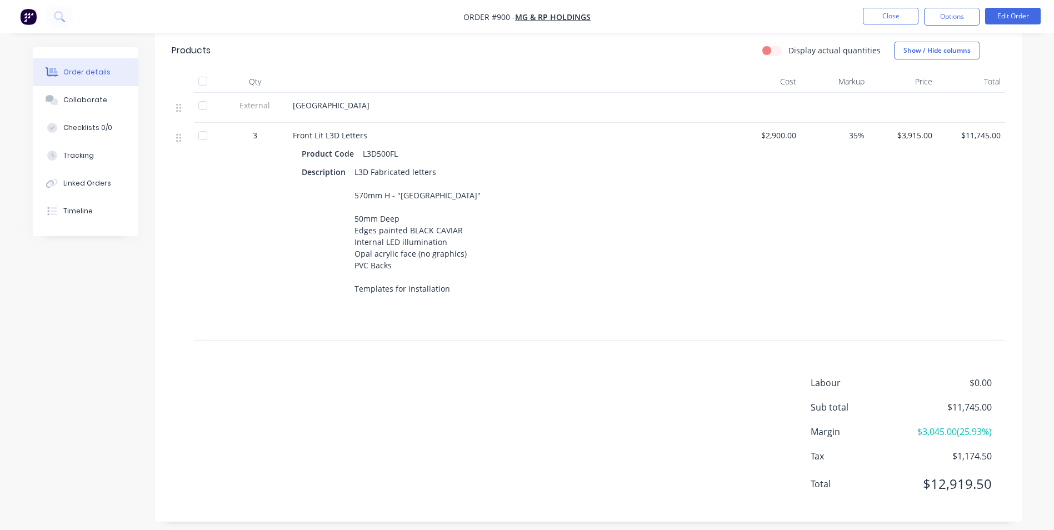
scroll to position [91, 0]
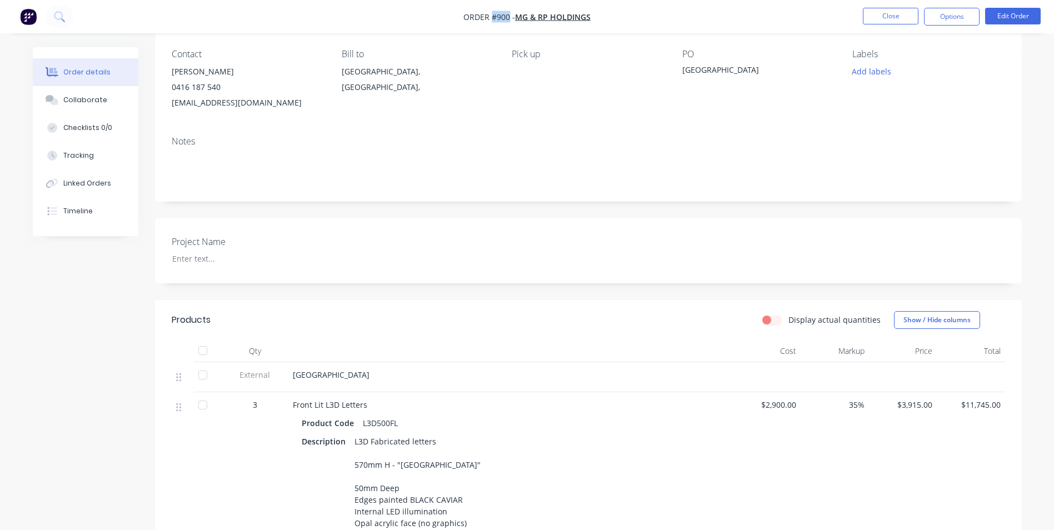
drag, startPoint x: 508, startPoint y: 19, endPoint x: 492, endPoint y: 18, distance: 16.1
click at [492, 18] on span "Order #900 -" at bounding box center [489, 17] width 52 height 11
click at [967, 19] on button "Options" at bounding box center [952, 17] width 56 height 18
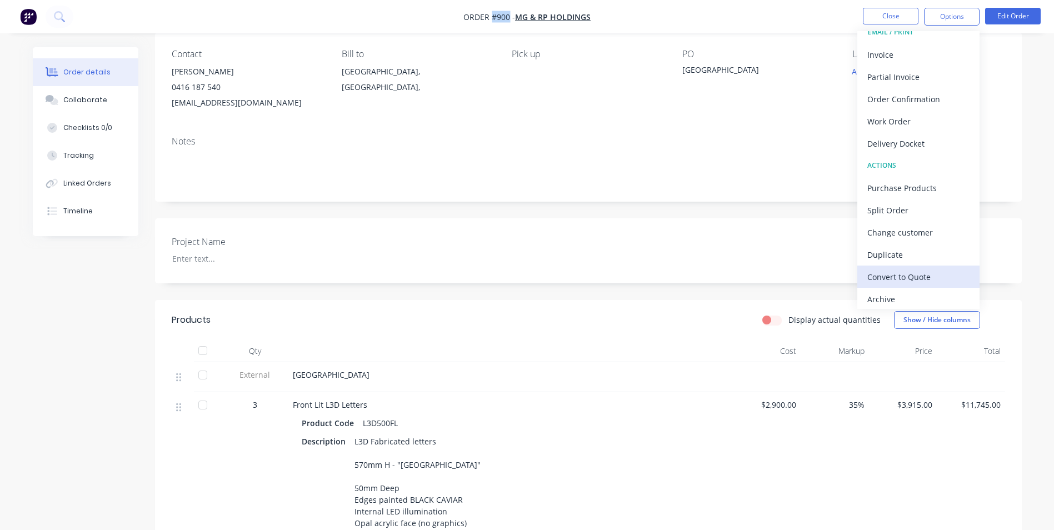
scroll to position [17, 0]
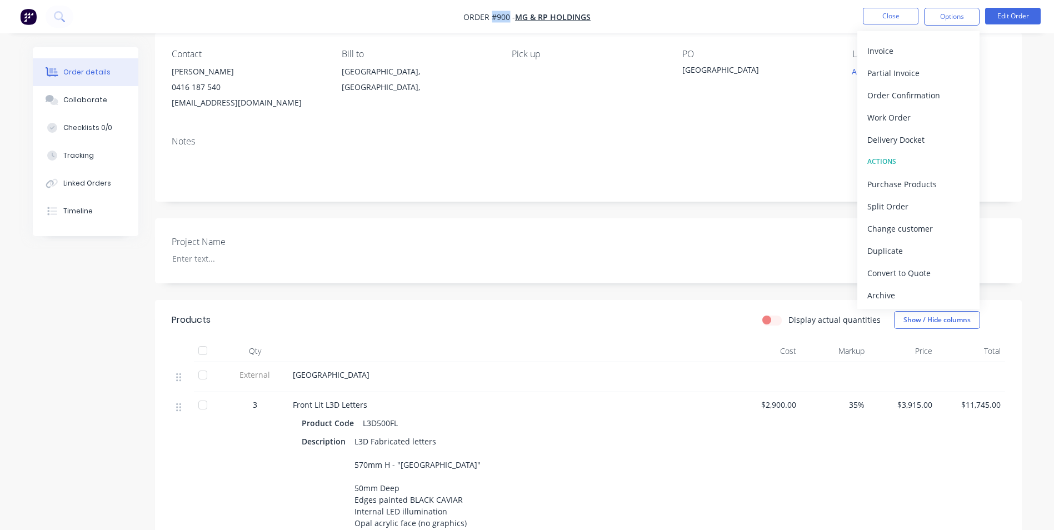
click at [940, 297] on div "Archive" at bounding box center [918, 295] width 102 height 16
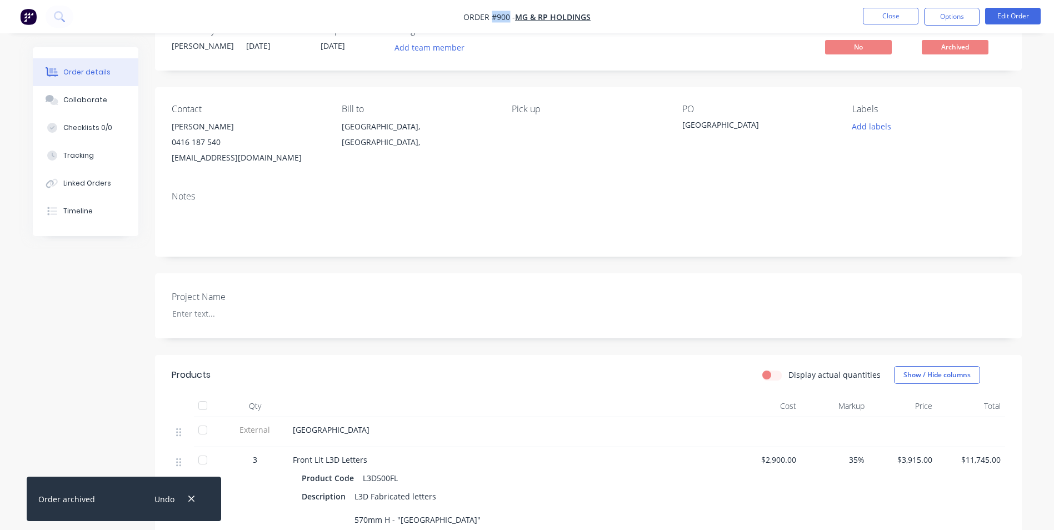
scroll to position [0, 0]
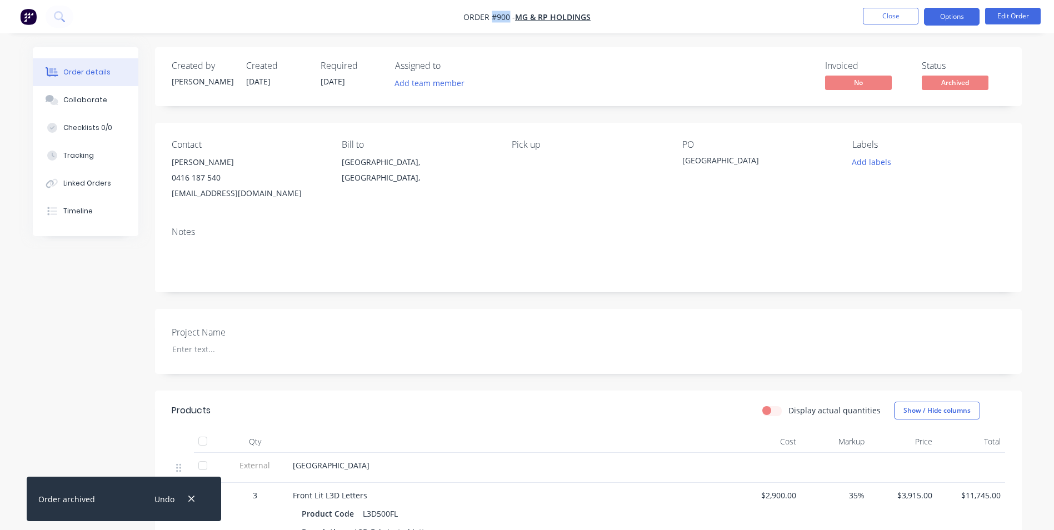
drag, startPoint x: 961, startPoint y: 16, endPoint x: 958, endPoint y: 26, distance: 10.5
click at [961, 16] on button "Options" at bounding box center [952, 17] width 56 height 18
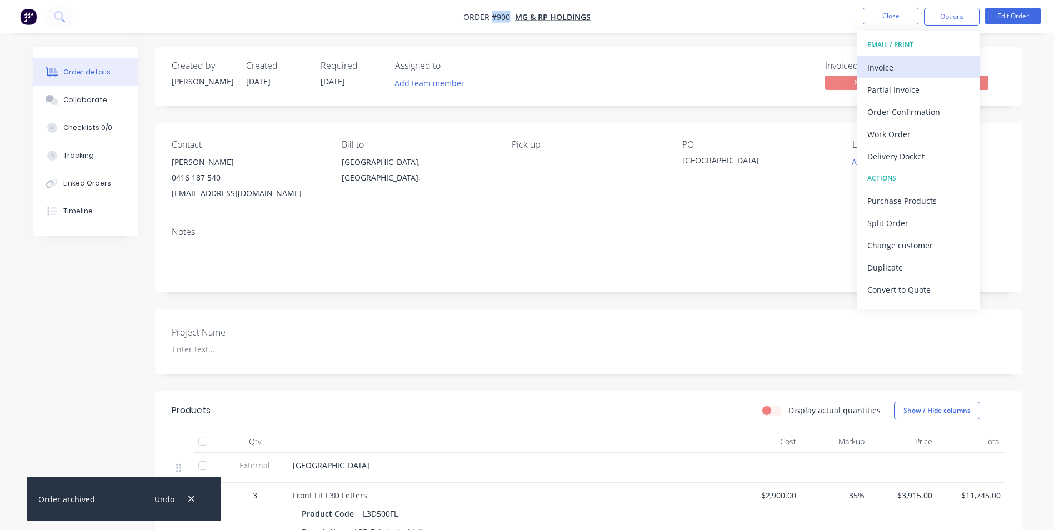
click at [924, 66] on div "Invoice" at bounding box center [918, 67] width 102 height 16
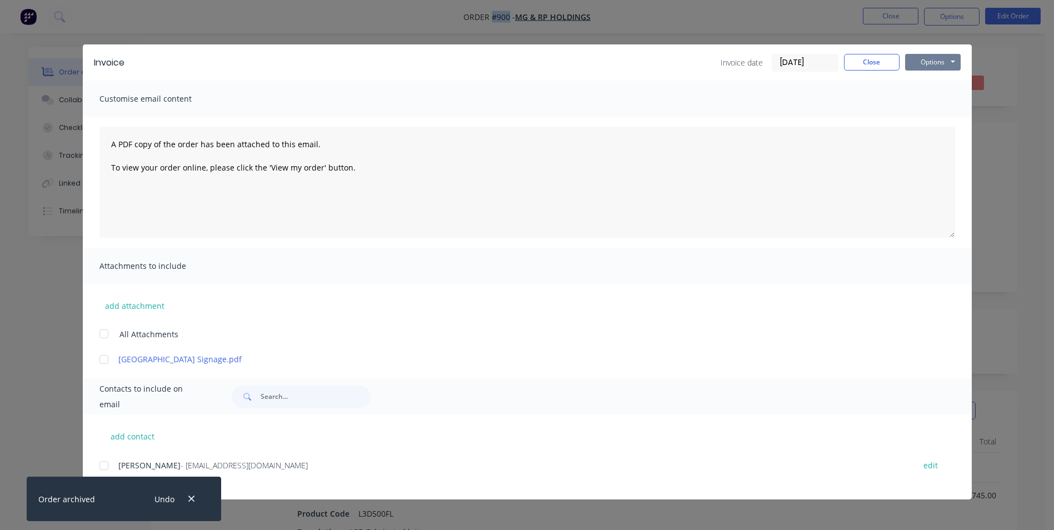
click at [933, 68] on button "Options" at bounding box center [933, 62] width 56 height 17
click at [939, 99] on button "Print" at bounding box center [940, 100] width 71 height 18
click at [880, 63] on button "Close" at bounding box center [872, 62] width 56 height 17
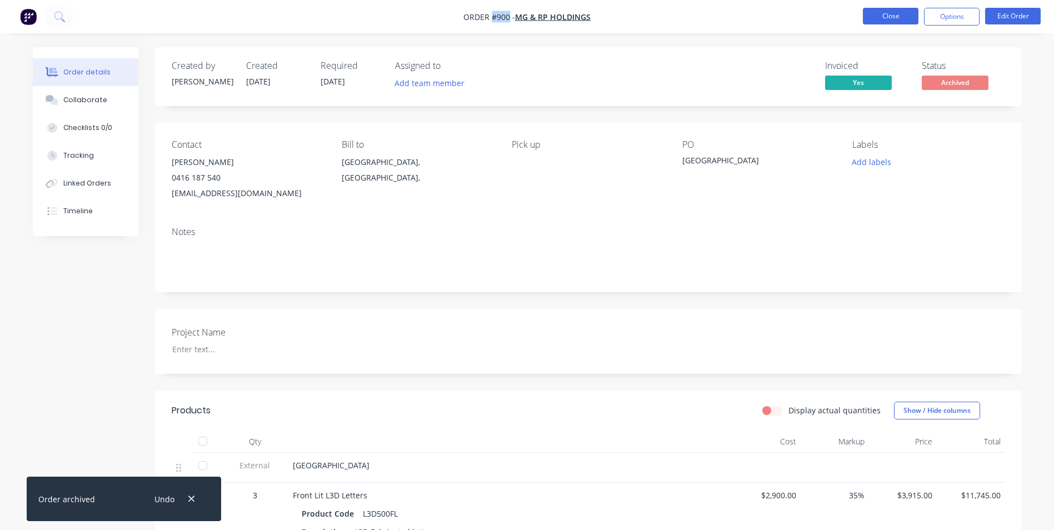
click at [884, 17] on button "Close" at bounding box center [891, 16] width 56 height 17
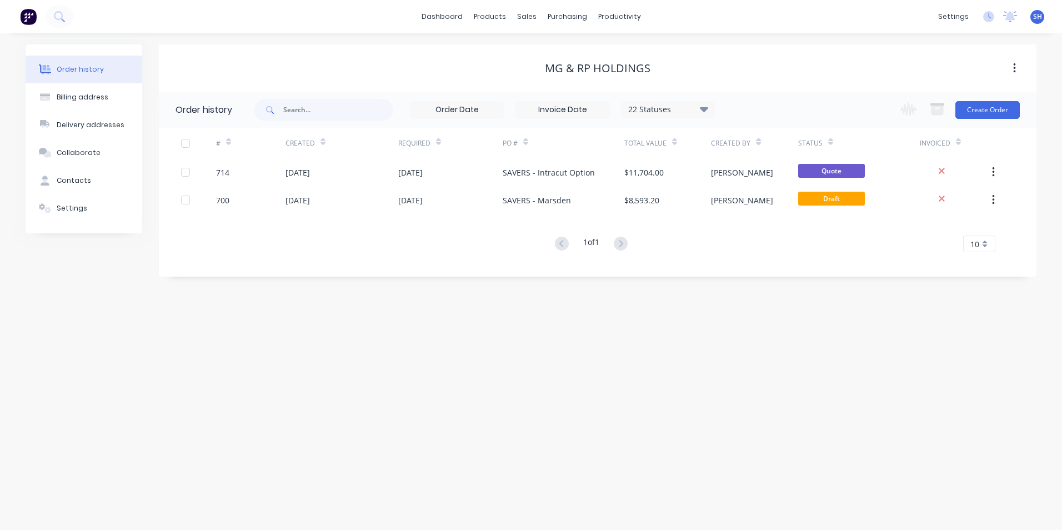
click at [702, 110] on icon at bounding box center [704, 108] width 8 height 13
click at [760, 237] on label at bounding box center [760, 237] width 0 height 0
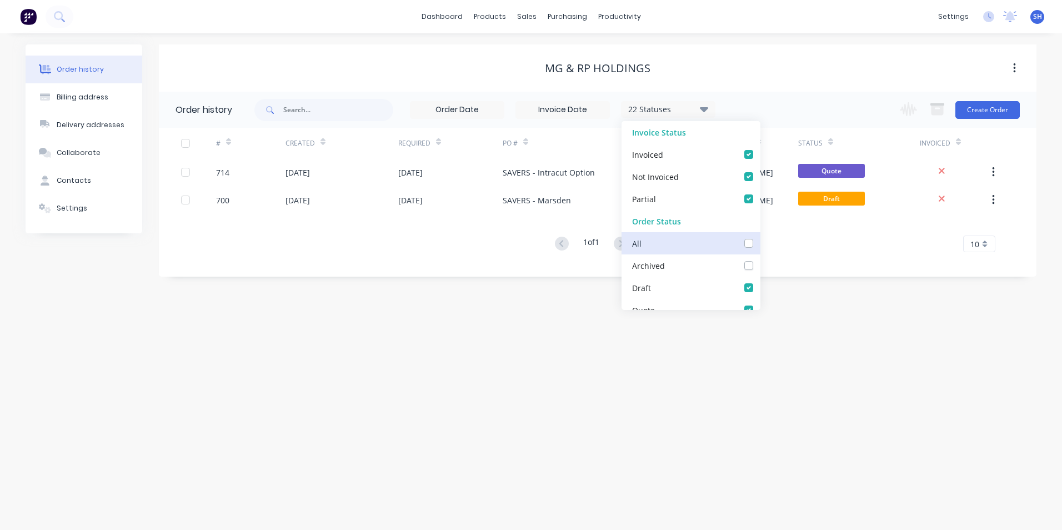
click at [760, 241] on input "checkbox" at bounding box center [764, 242] width 9 height 11
checkbox input "true"
click at [760, 237] on label at bounding box center [760, 237] width 0 height 0
click at [760, 241] on input "checkbox" at bounding box center [764, 242] width 9 height 11
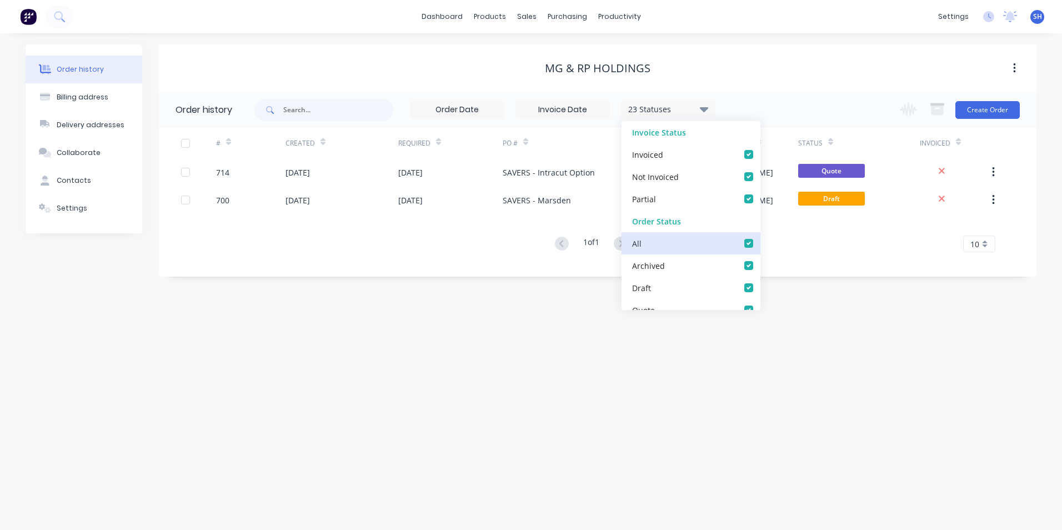
checkbox input "false"
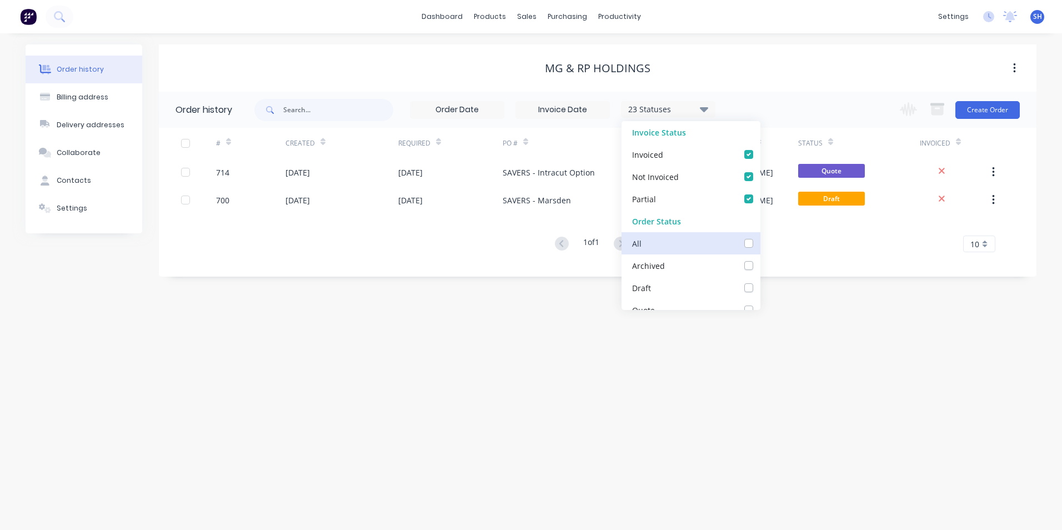
checkbox approval_checkbox_c1927136-9619-4936-8836-dcf96193c043undefined "false"
checkbox drawings_checkbox_202d85f6-8206-4a82-917a-4f38d80ce8d9undefined "false"
checkbox cutting_checkbox_2b463f05-1c6f-48c6-9ccd-0e9aa5ed184cundefined "false"
checkbox cutting_checkbox_5cbf22ab-eef2-4141-88ab-861f75c941cdundefined "false"
checkbox input "false"
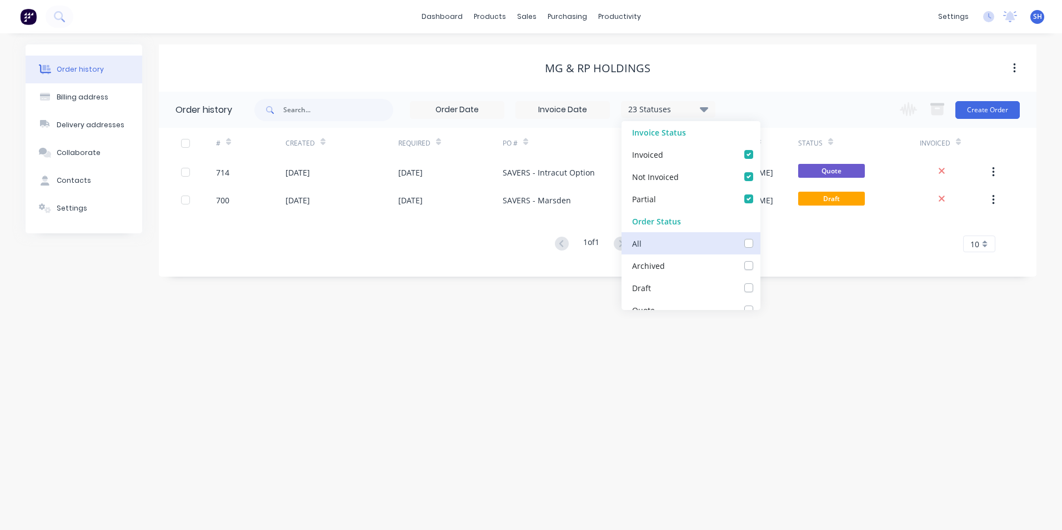
checkbox input "false"
checkbox Printing_checkbox_e9e956b3-6928-4a00-b07a-cbb605e42a68undefined "false"
checkbox Coat_checkbox_e9da7420-e667-408e-9c5d-554585ec4de5undefined "false"
checkbox input "false"
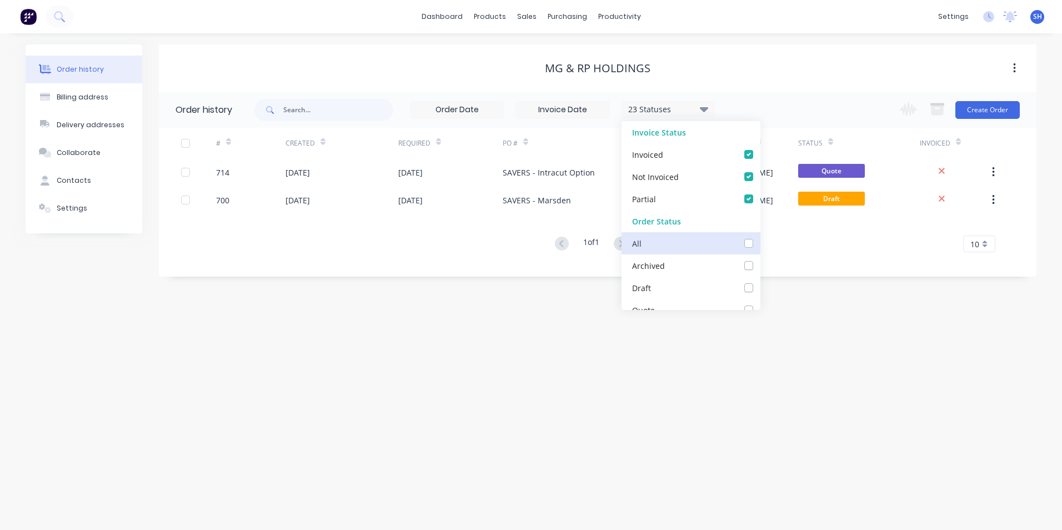
checkbox up_checkbox_d15fd1ed-4a68-48df-8336-99b34fee48f1undefined "false"
checkbox China_checkbox_1912a028-1c54-4f91-be2f-d095f5d40283undefined "false"
checkbox input "false"
checkbox invoiced_checkbox_e74ac372-12d1-4e4a-a649-534ddf6515fdundefined "false"
checkbox input "false"
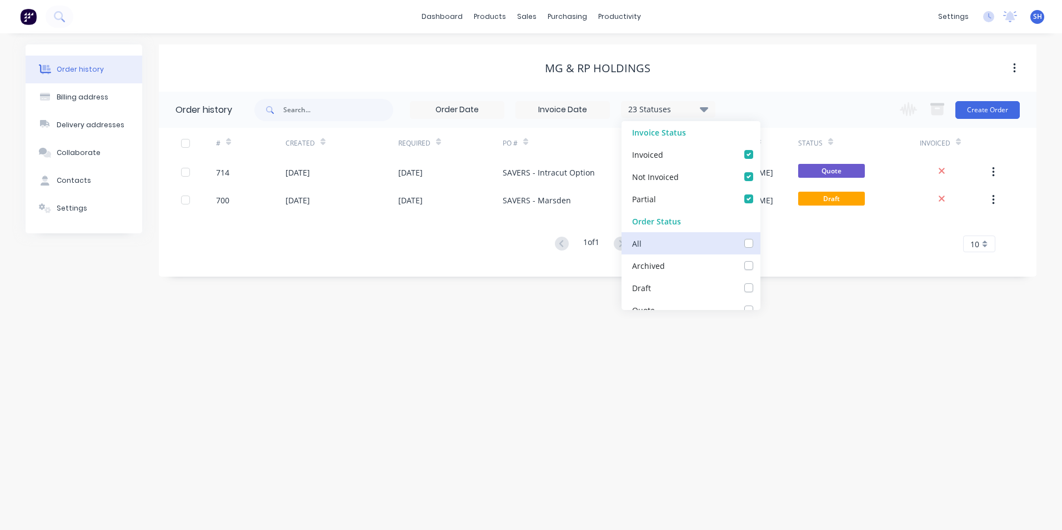
checkbox Up_checkbox_umu64stundefined "false"
click at [742, 260] on div "Archived" at bounding box center [691, 265] width 139 height 22
click at [760, 259] on label at bounding box center [760, 259] width 0 height 0
click at [760, 264] on input "checkbox" at bounding box center [764, 264] width 9 height 11
checkbox input "true"
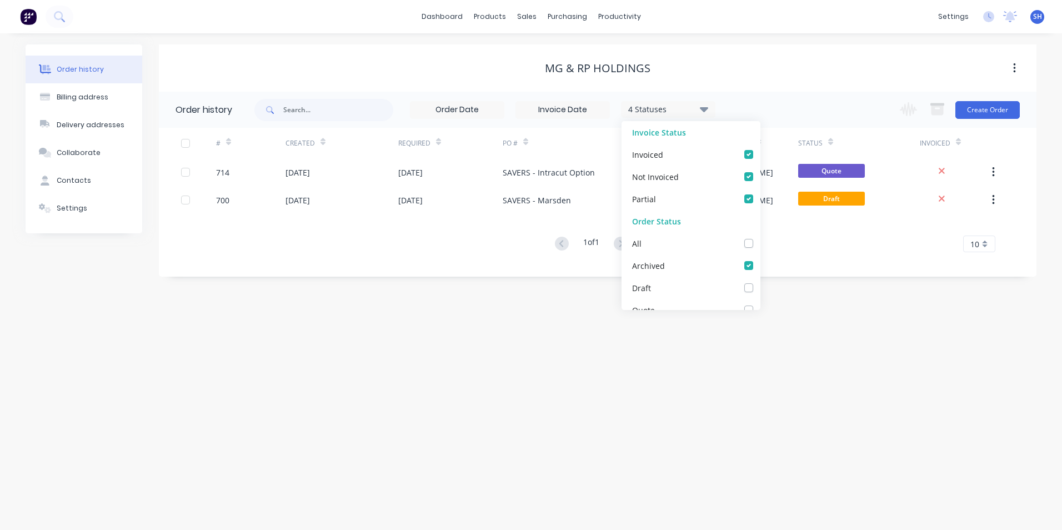
click at [792, 276] on div "Order history 4 Statuses Invoice Status Invoiced Not Invoiced Partial Order Sta…" at bounding box center [598, 184] width 878 height 185
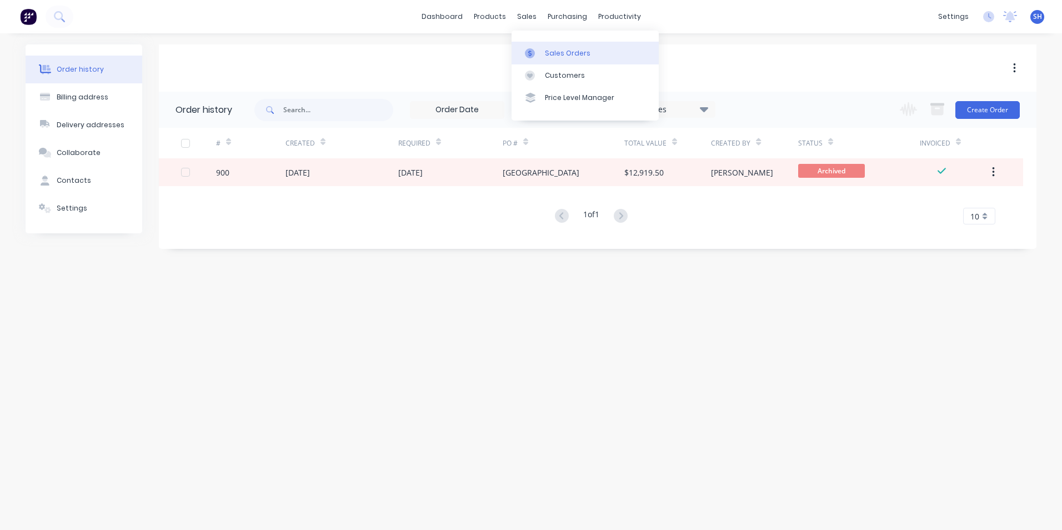
click at [543, 50] on link "Sales Orders" at bounding box center [585, 53] width 147 height 22
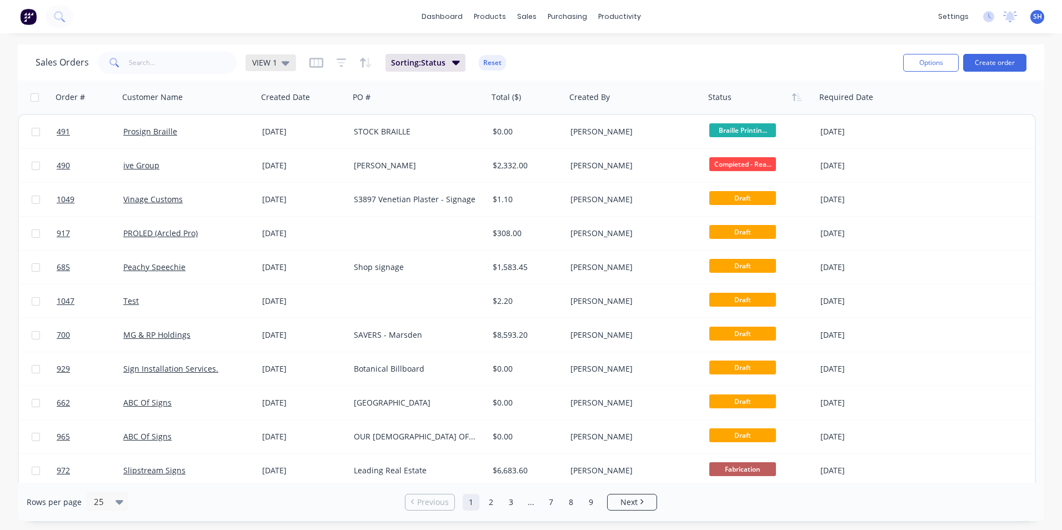
click at [275, 61] on span "VIEW 1" at bounding box center [264, 63] width 25 height 12
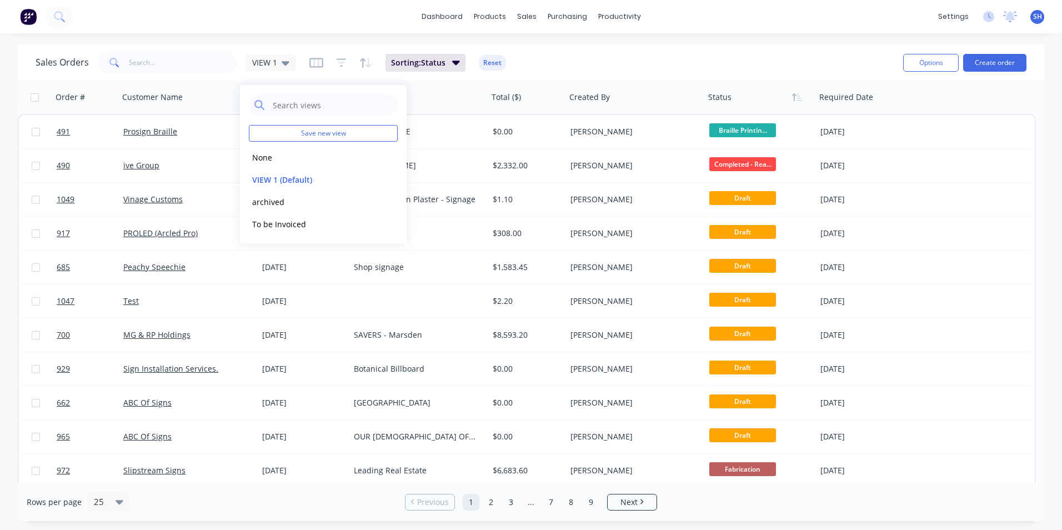
drag, startPoint x: 290, startPoint y: 228, endPoint x: 278, endPoint y: 223, distance: 12.7
click at [289, 227] on button "To be Invoiced" at bounding box center [312, 224] width 127 height 13
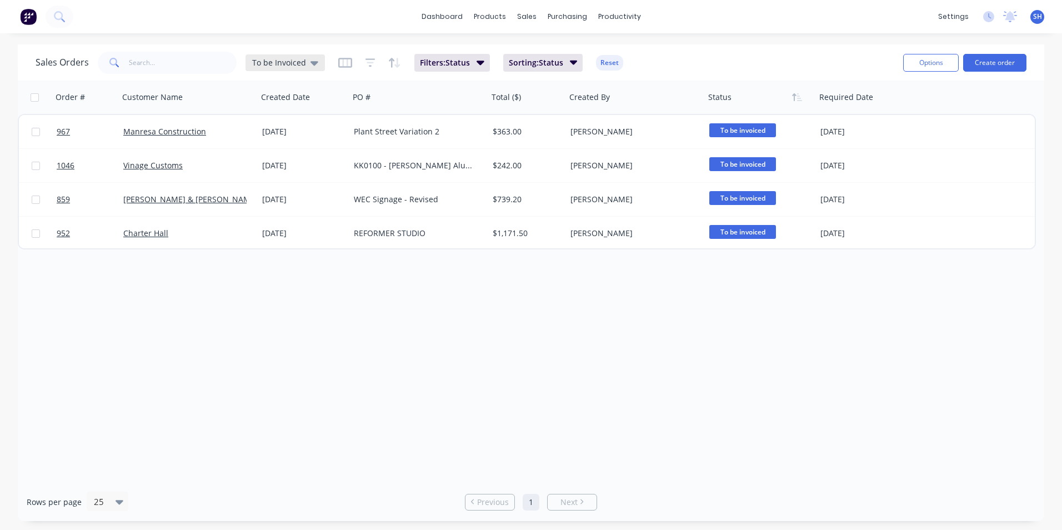
click at [300, 63] on span "To be Invoiced" at bounding box center [279, 63] width 54 height 12
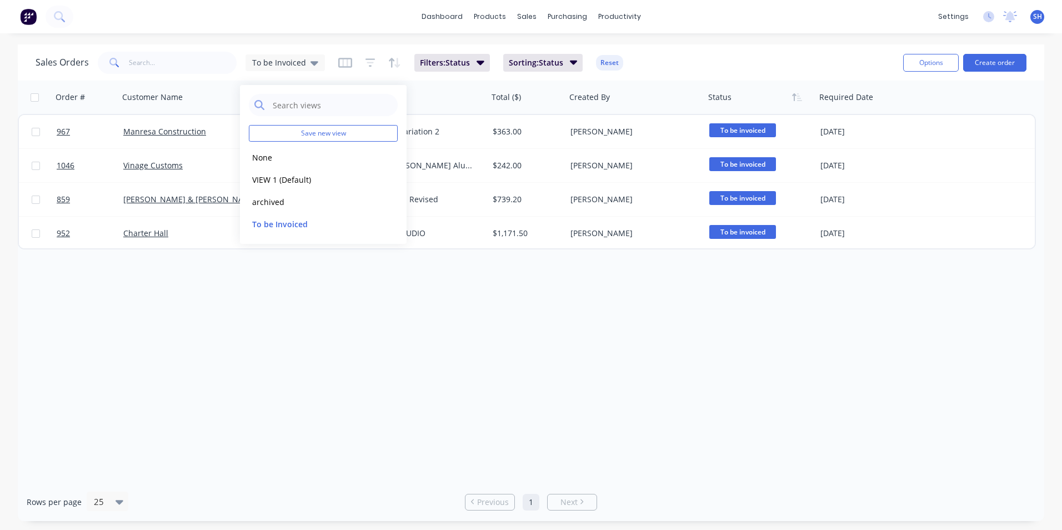
drag, startPoint x: 293, startPoint y: 177, endPoint x: 196, endPoint y: 77, distance: 139.5
click at [291, 173] on button "VIEW 1 (Default)" at bounding box center [312, 179] width 127 height 13
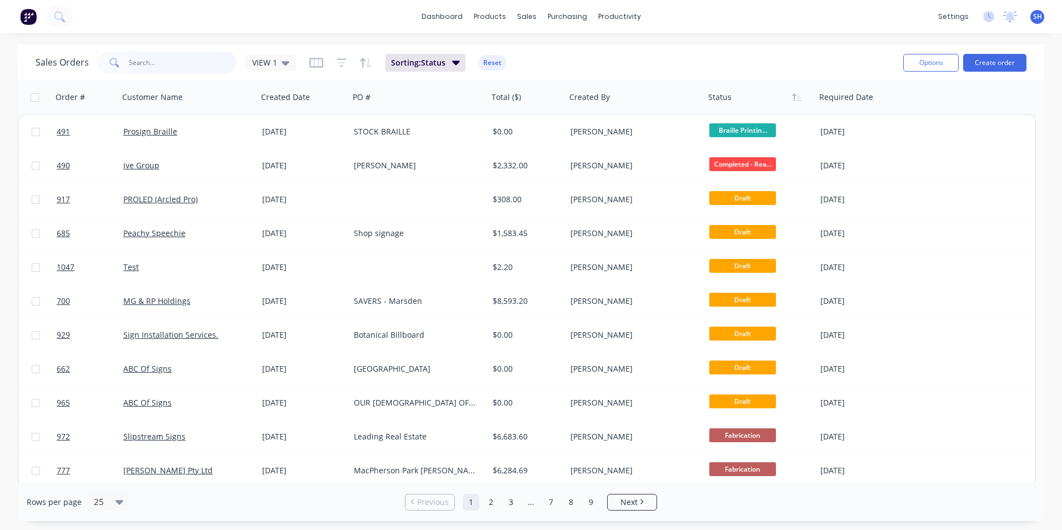
click at [185, 61] on input "text" at bounding box center [183, 63] width 108 height 22
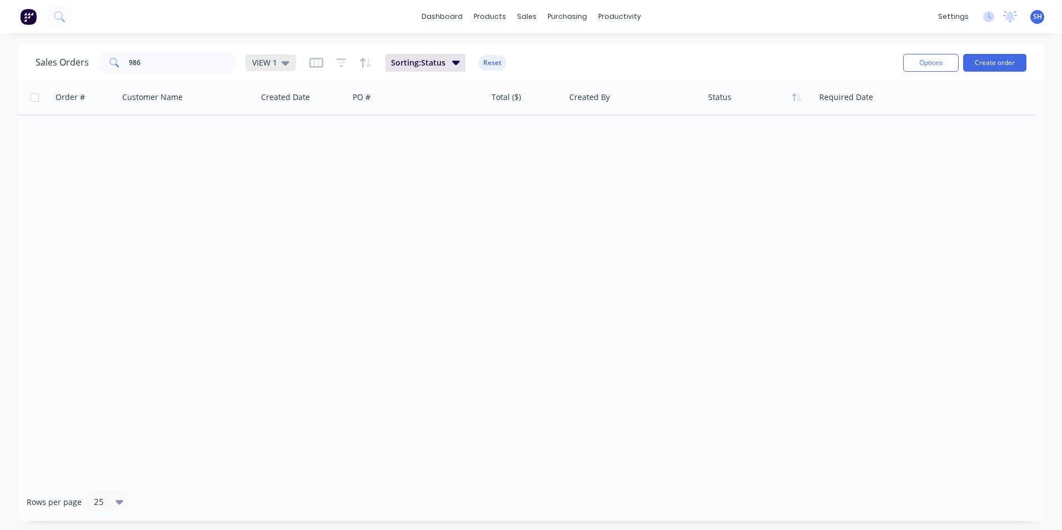
click at [272, 68] on div "VIEW 1" at bounding box center [271, 62] width 51 height 17
click at [281, 203] on button "archived" at bounding box center [312, 202] width 127 height 13
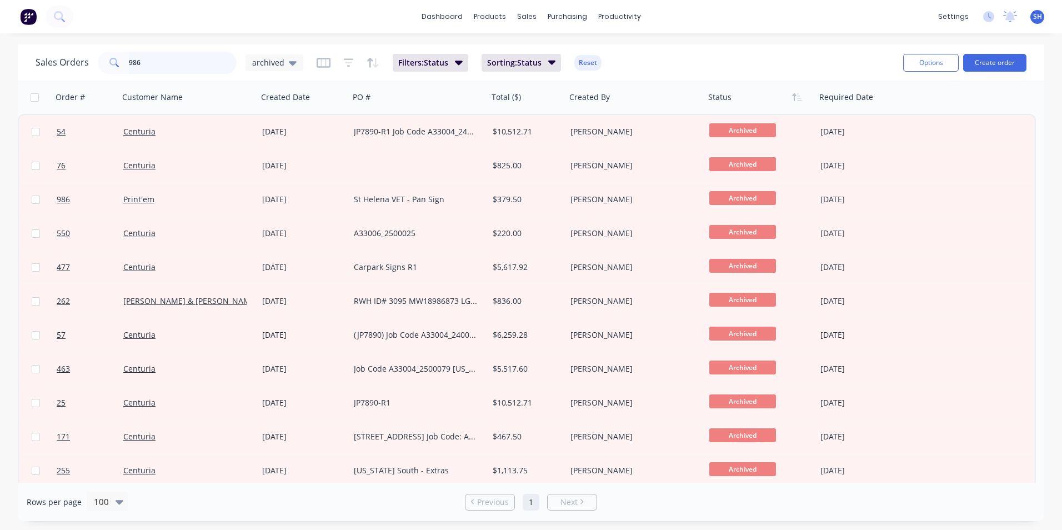
click at [174, 55] on input "986" at bounding box center [183, 63] width 108 height 22
click at [269, 55] on div "archived" at bounding box center [275, 62] width 58 height 17
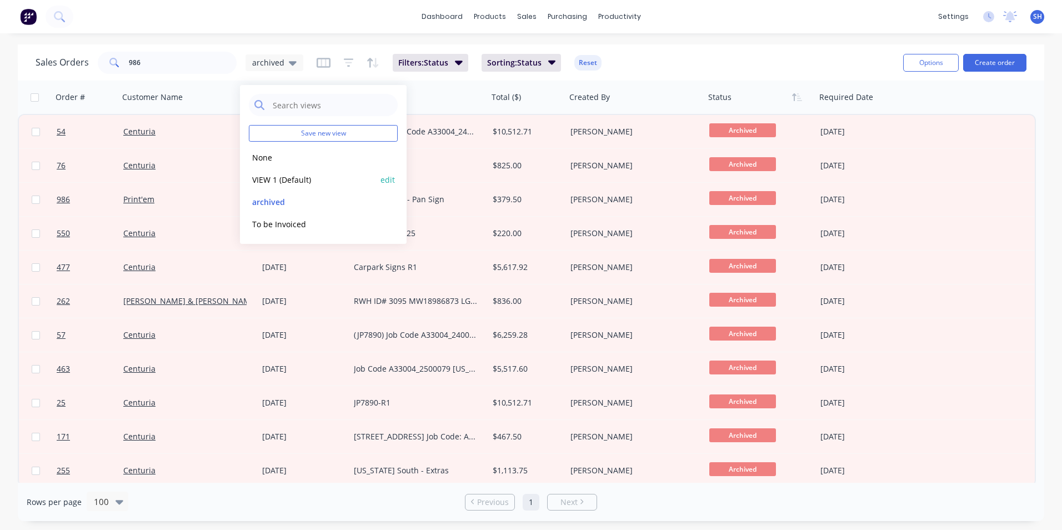
click at [280, 179] on button "VIEW 1 (Default)" at bounding box center [312, 179] width 127 height 13
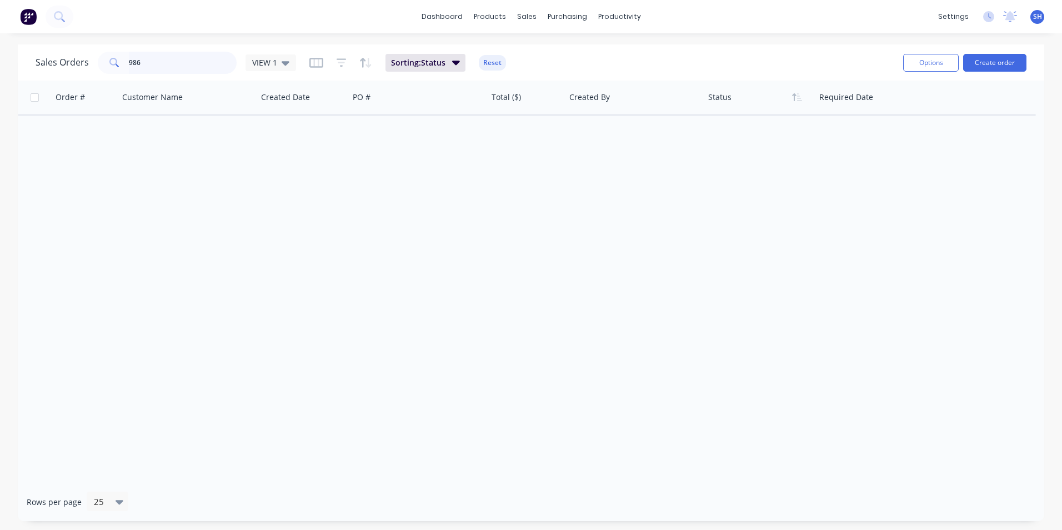
click at [151, 63] on input "986" at bounding box center [183, 63] width 108 height 22
drag, startPoint x: 164, startPoint y: 61, endPoint x: 58, endPoint y: 50, distance: 107.2
click at [58, 50] on div "Sales Orders 986 VIEW 1 Sorting: Status Reset" at bounding box center [465, 62] width 859 height 27
type input "950"
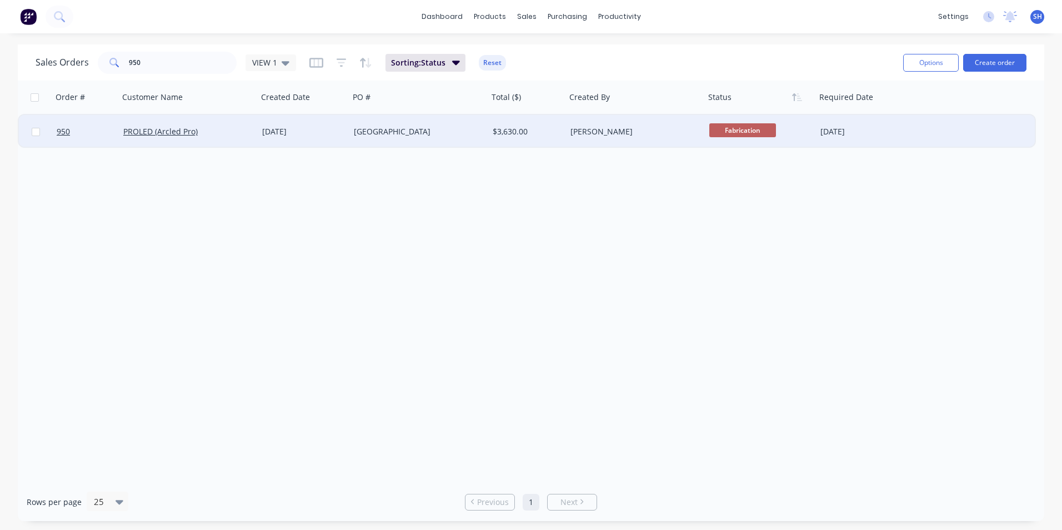
click at [432, 131] on div "[GEOGRAPHIC_DATA]" at bounding box center [415, 131] width 123 height 11
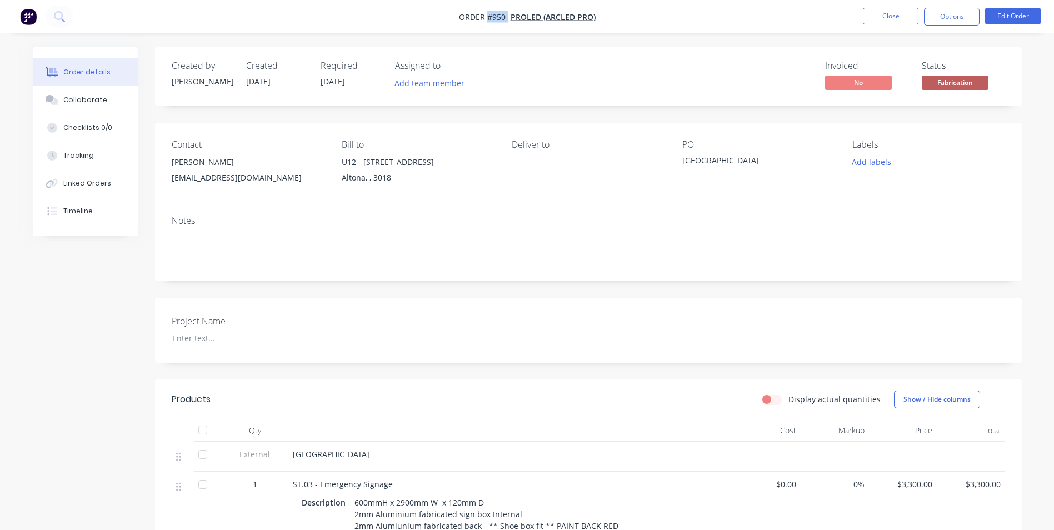
drag, startPoint x: 505, startPoint y: 16, endPoint x: 487, endPoint y: 18, distance: 19.0
click at [487, 18] on span "Order #950 -" at bounding box center [485, 17] width 52 height 11
drag, startPoint x: 750, startPoint y: 162, endPoint x: 683, endPoint y: 156, distance: 66.9
click at [683, 156] on div "[GEOGRAPHIC_DATA]" at bounding box center [751, 162] width 139 height 16
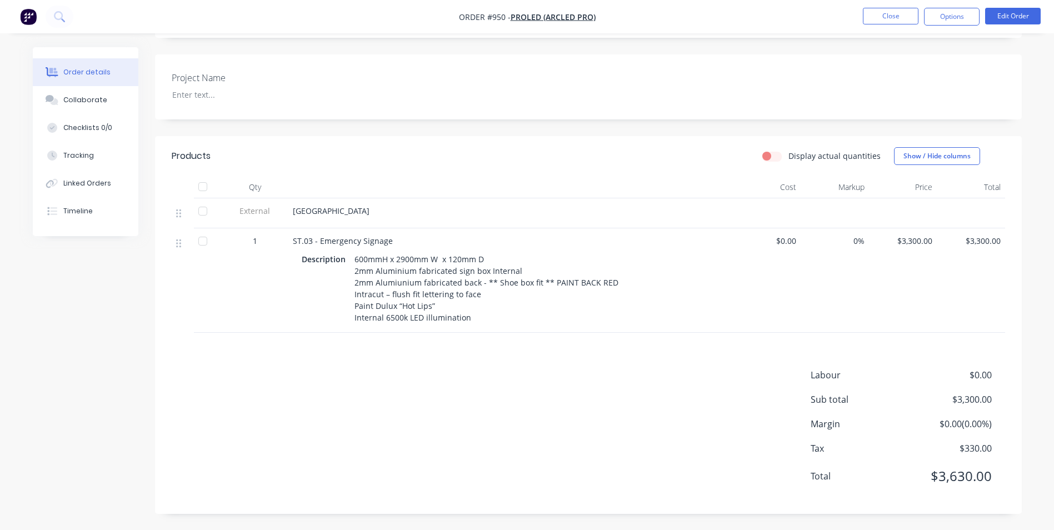
scroll to position [244, 0]
drag, startPoint x: 390, startPoint y: 242, endPoint x: 316, endPoint y: 265, distance: 77.5
click at [295, 235] on div "ST.03 - Emergency Signage" at bounding box center [510, 240] width 435 height 12
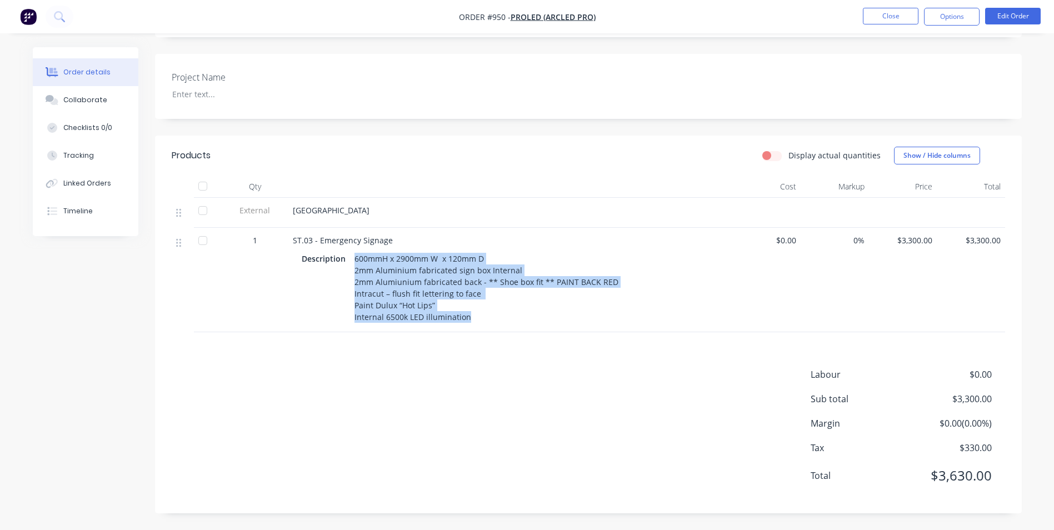
drag, startPoint x: 354, startPoint y: 255, endPoint x: 478, endPoint y: 323, distance: 141.7
click at [478, 323] on div "600mmH x 2900mm W x 120mm D 2mm Aluminium fabricated sign box Internal 2mm Alum…" at bounding box center [486, 288] width 273 height 74
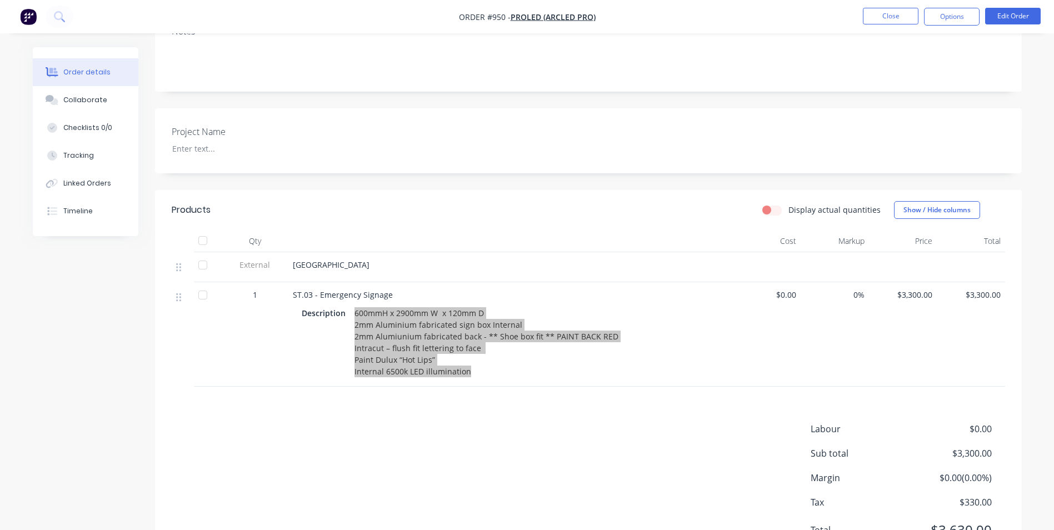
scroll to position [77, 0]
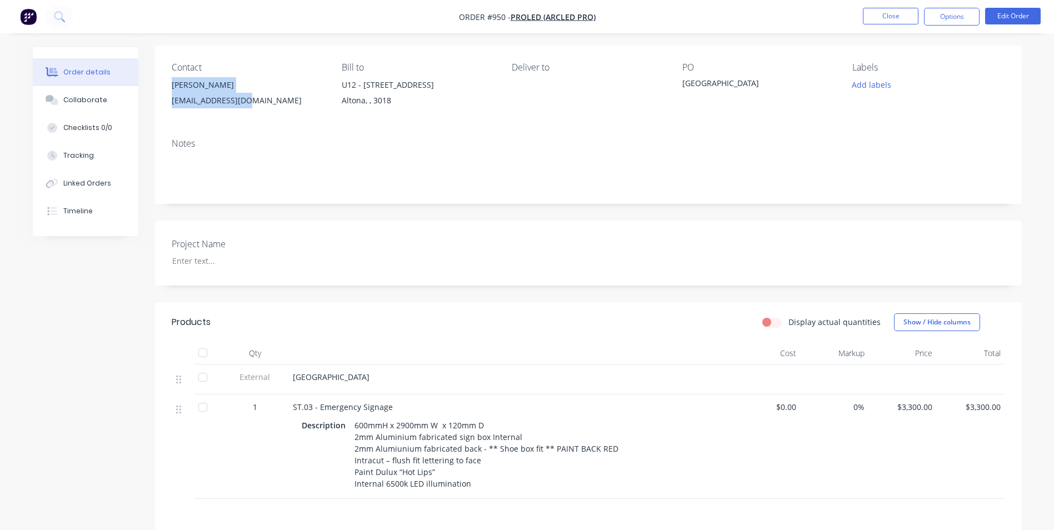
drag, startPoint x: 246, startPoint y: 101, endPoint x: 172, endPoint y: 82, distance: 76.2
click at [172, 82] on div "[PERSON_NAME] [PERSON_NAME][EMAIL_ADDRESS][DOMAIN_NAME]" at bounding box center [248, 95] width 152 height 36
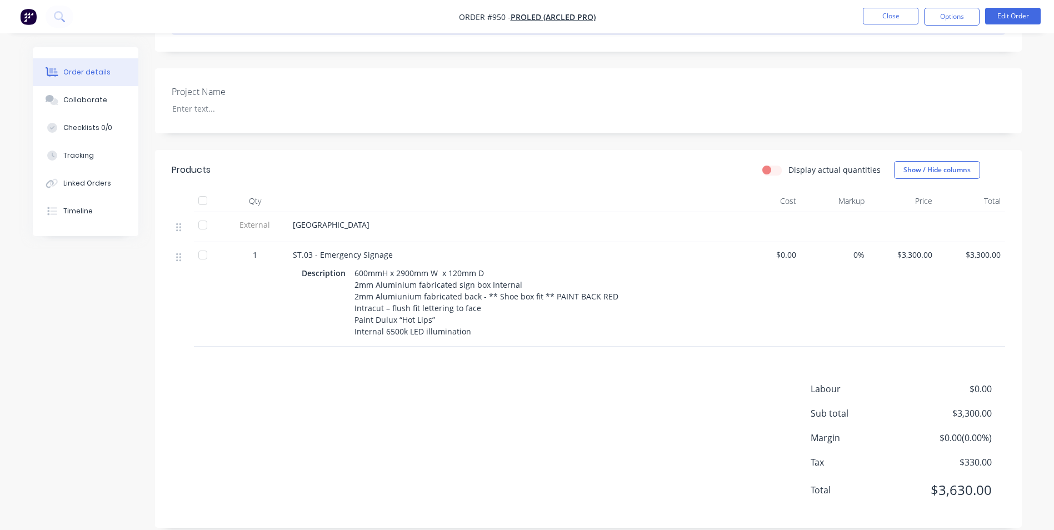
scroll to position [133, 0]
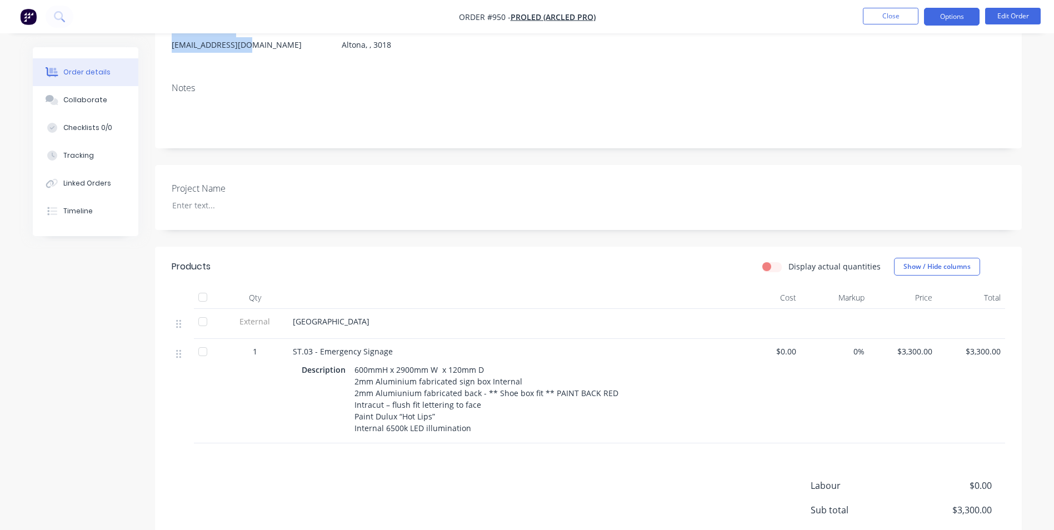
click at [953, 19] on button "Options" at bounding box center [952, 17] width 56 height 18
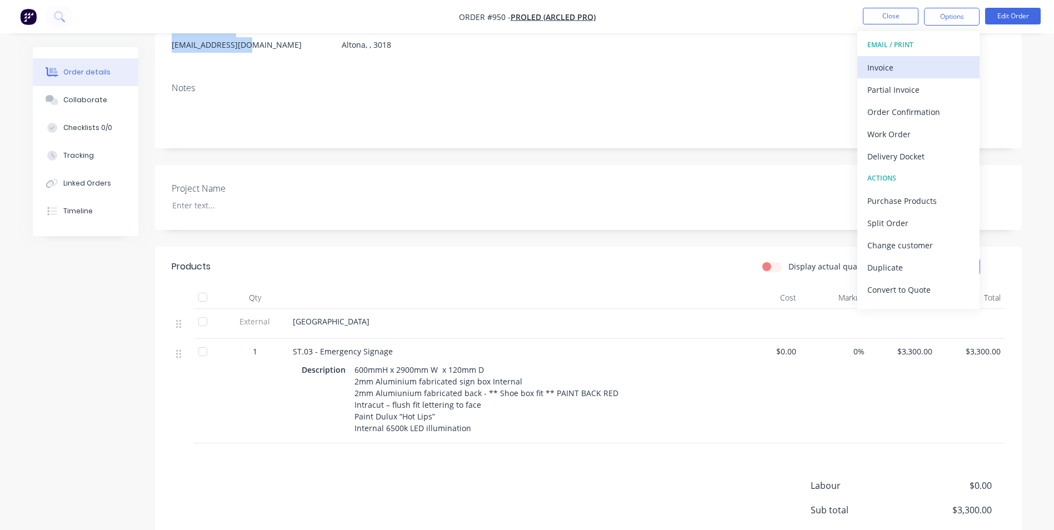
click at [924, 62] on div "Invoice" at bounding box center [918, 67] width 102 height 16
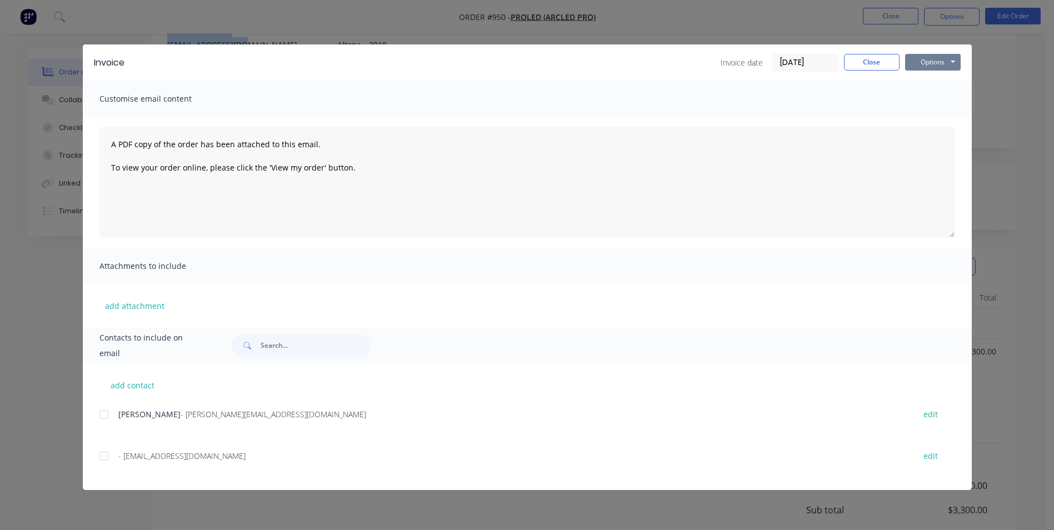
click at [945, 59] on button "Options" at bounding box center [933, 62] width 56 height 17
click at [940, 99] on button "Print" at bounding box center [940, 100] width 71 height 18
drag, startPoint x: 856, startPoint y: 56, endPoint x: 869, endPoint y: 48, distance: 15.4
click at [857, 54] on button "Close" at bounding box center [872, 62] width 56 height 17
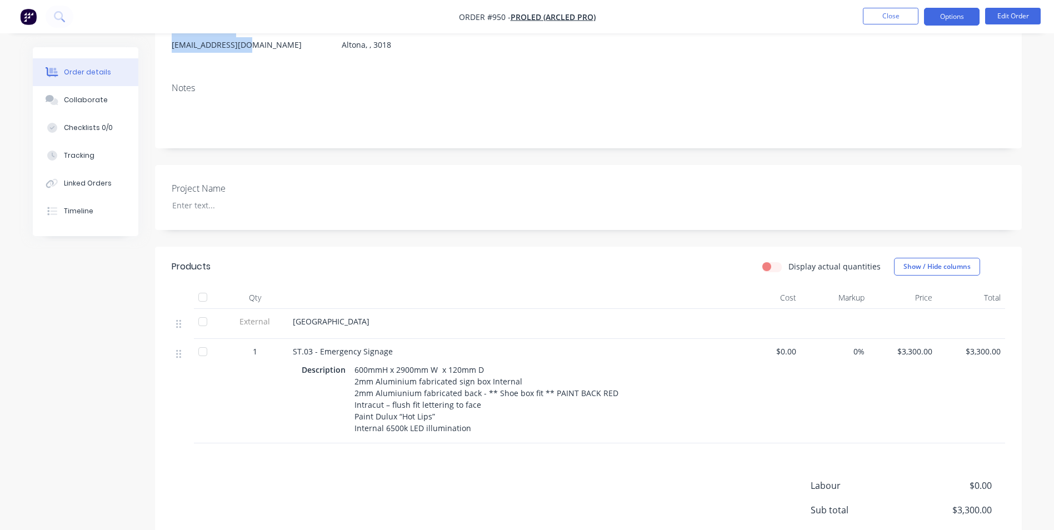
click at [956, 11] on button "Options" at bounding box center [952, 17] width 56 height 18
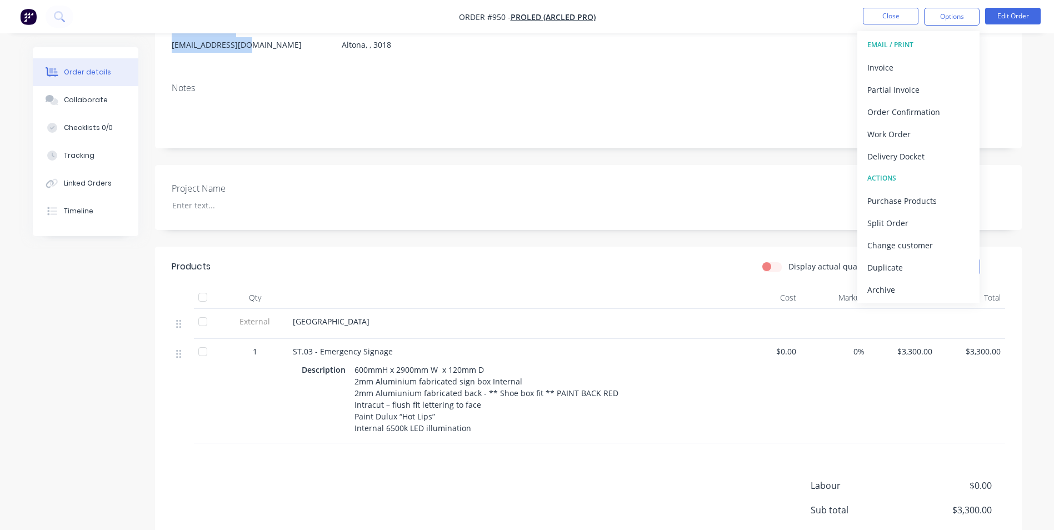
drag, startPoint x: 893, startPoint y: 289, endPoint x: 909, endPoint y: 294, distance: 16.9
click at [892, 289] on div "Archive" at bounding box center [918, 290] width 102 height 16
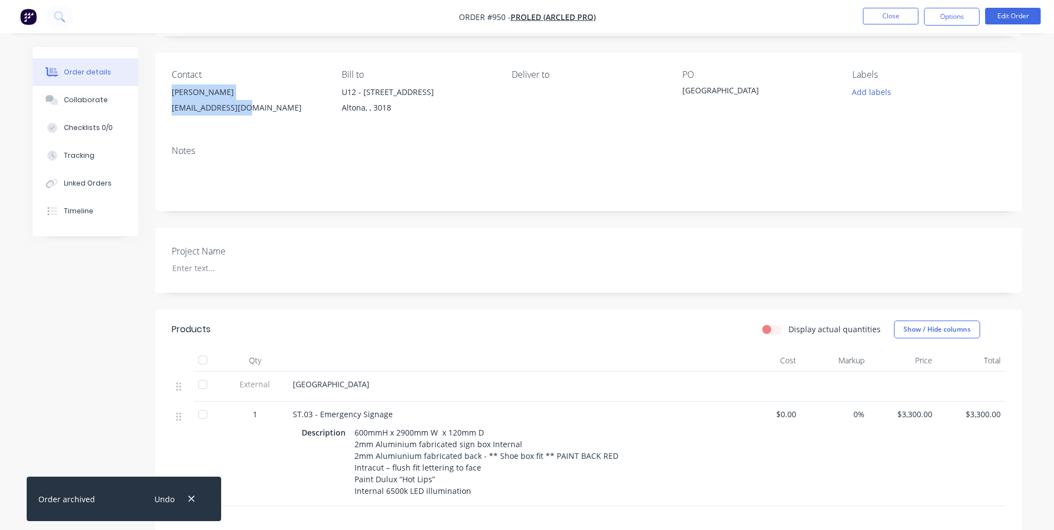
scroll to position [0, 0]
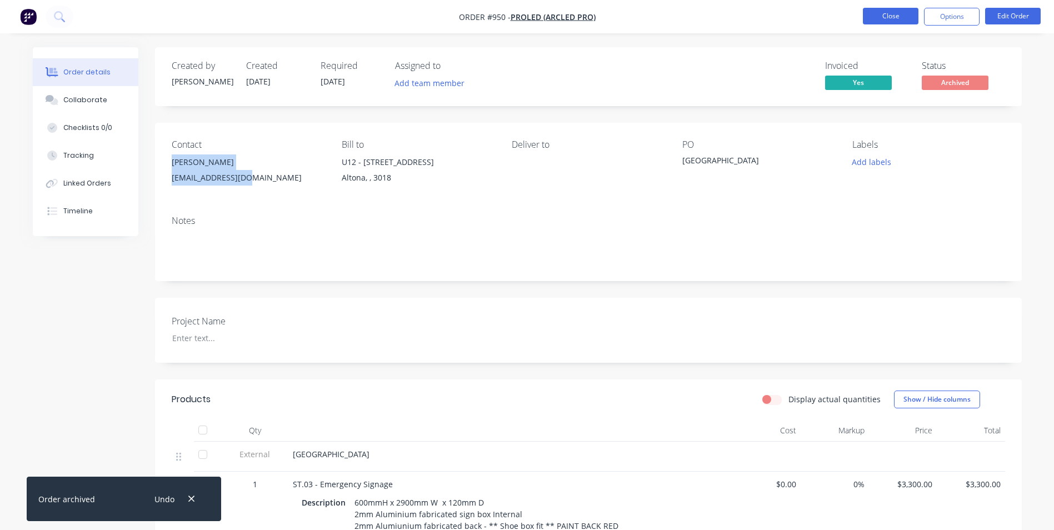
click at [903, 16] on button "Close" at bounding box center [891, 16] width 56 height 17
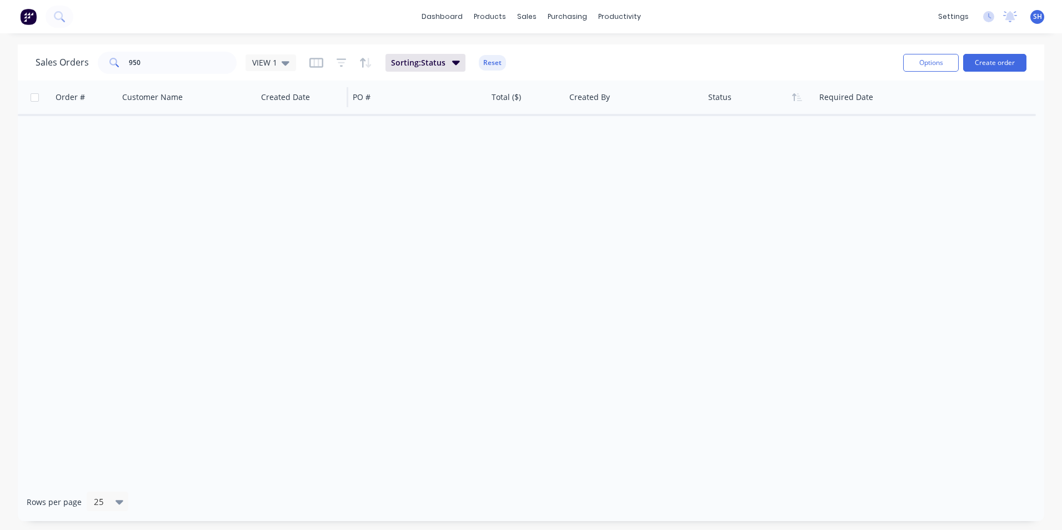
drag, startPoint x: 281, startPoint y: 56, endPoint x: 268, endPoint y: 81, distance: 28.6
click at [280, 55] on div "VIEW 1" at bounding box center [271, 62] width 51 height 17
click at [286, 223] on button "To be Invoiced" at bounding box center [312, 224] width 127 height 13
drag, startPoint x: 158, startPoint y: 69, endPoint x: 65, endPoint y: 53, distance: 94.7
click at [65, 57] on div "Sales Orders 950 To be Invoiced" at bounding box center [180, 63] width 289 height 22
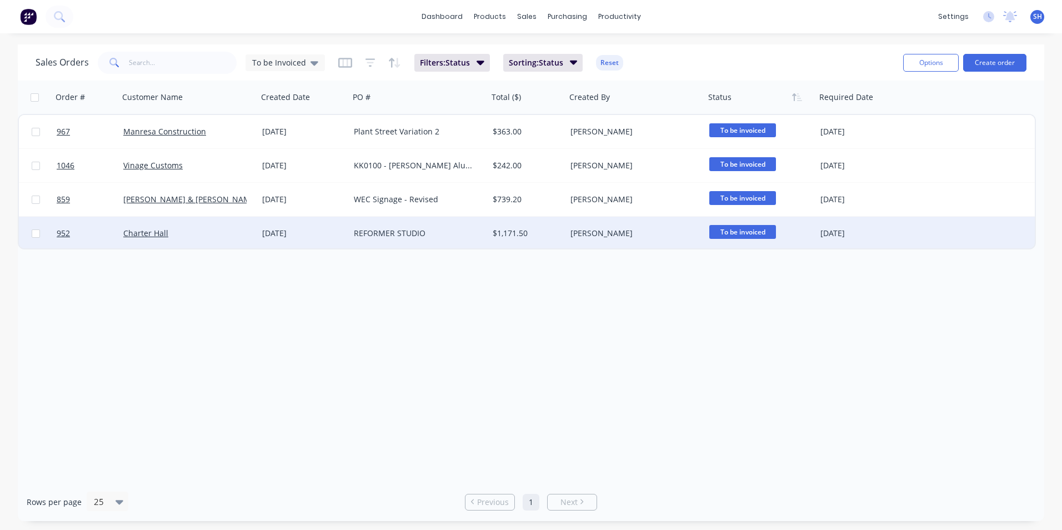
click at [289, 232] on div "[DATE]" at bounding box center [303, 233] width 83 height 11
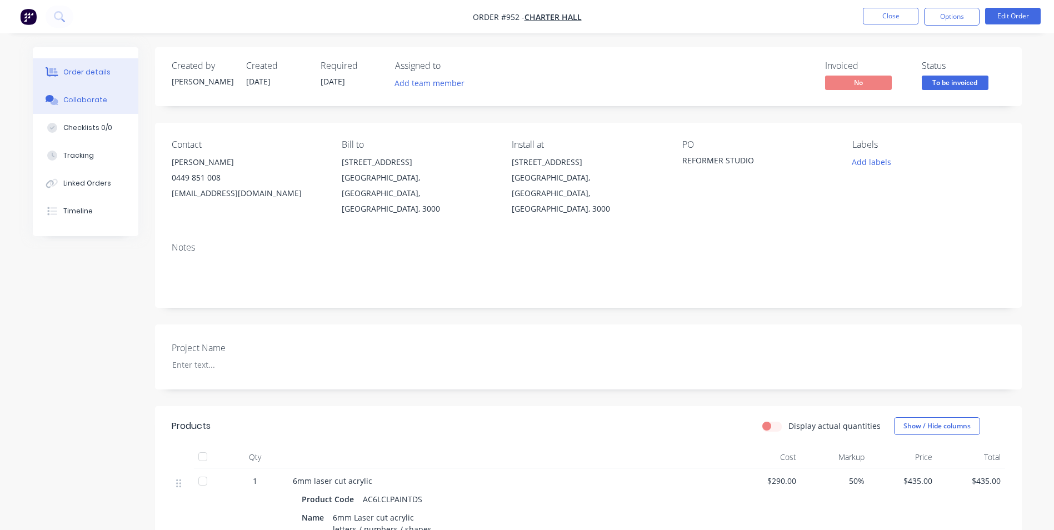
click at [97, 97] on div "Collaborate" at bounding box center [85, 100] width 44 height 10
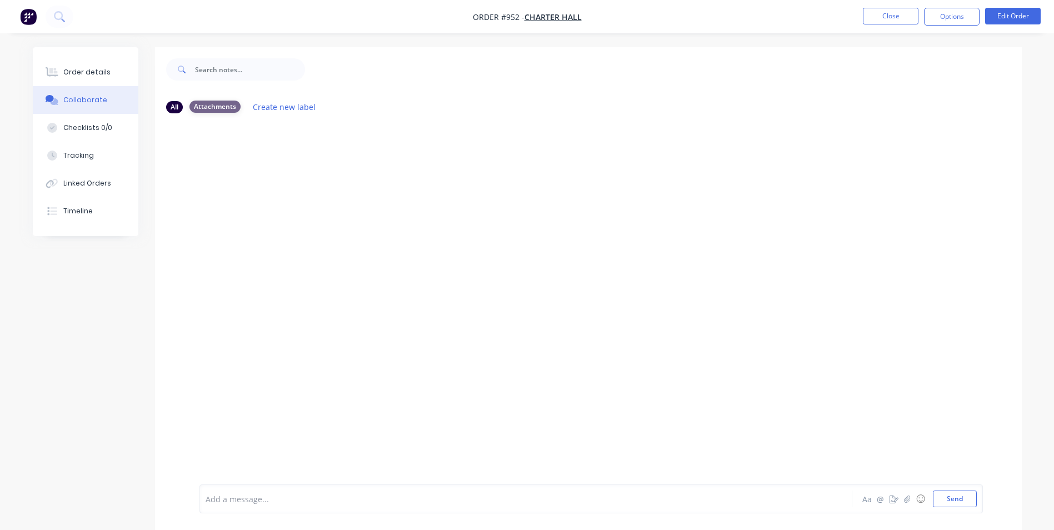
click at [215, 107] on div "Attachments" at bounding box center [214, 107] width 51 height 12
click at [77, 76] on div "Order details" at bounding box center [86, 72] width 47 height 10
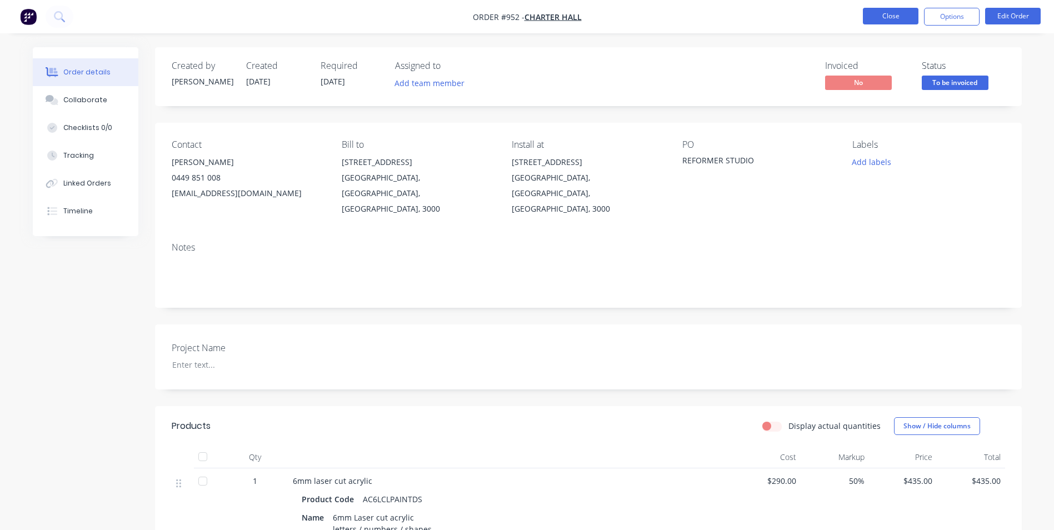
click at [893, 18] on button "Close" at bounding box center [891, 16] width 56 height 17
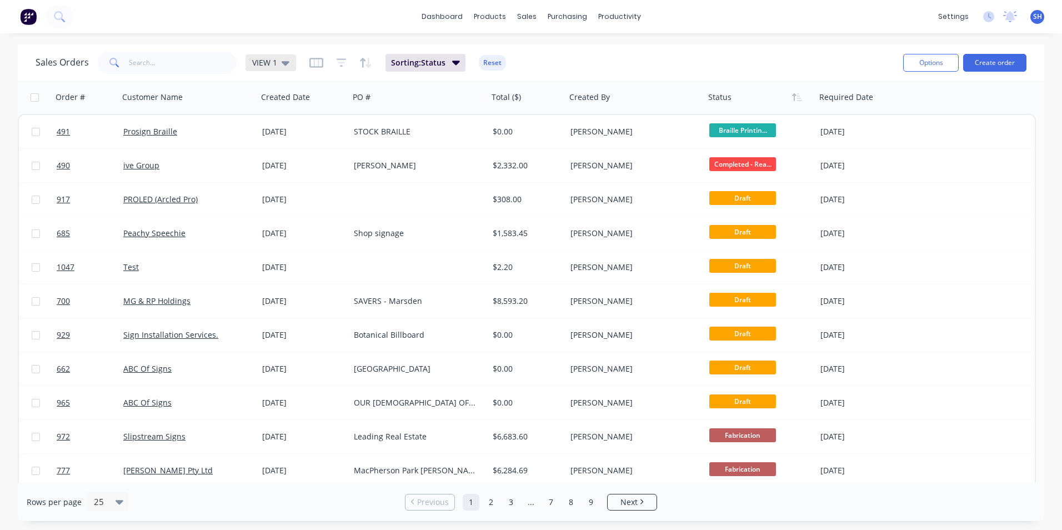
click at [273, 62] on span "VIEW 1" at bounding box center [264, 63] width 25 height 12
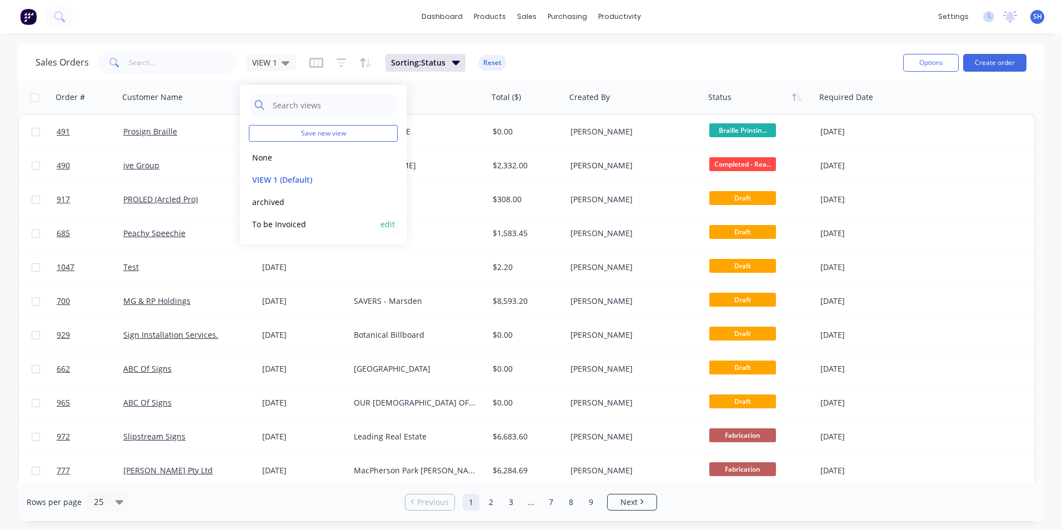
click at [280, 222] on button "To be Invoiced" at bounding box center [312, 224] width 127 height 13
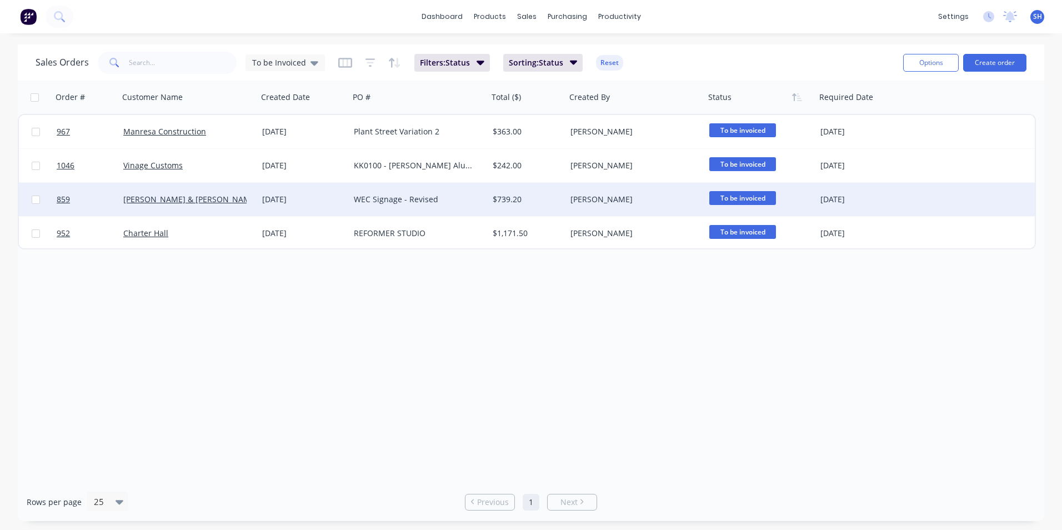
click at [359, 196] on div "WEC Signage - Revised" at bounding box center [415, 199] width 123 height 11
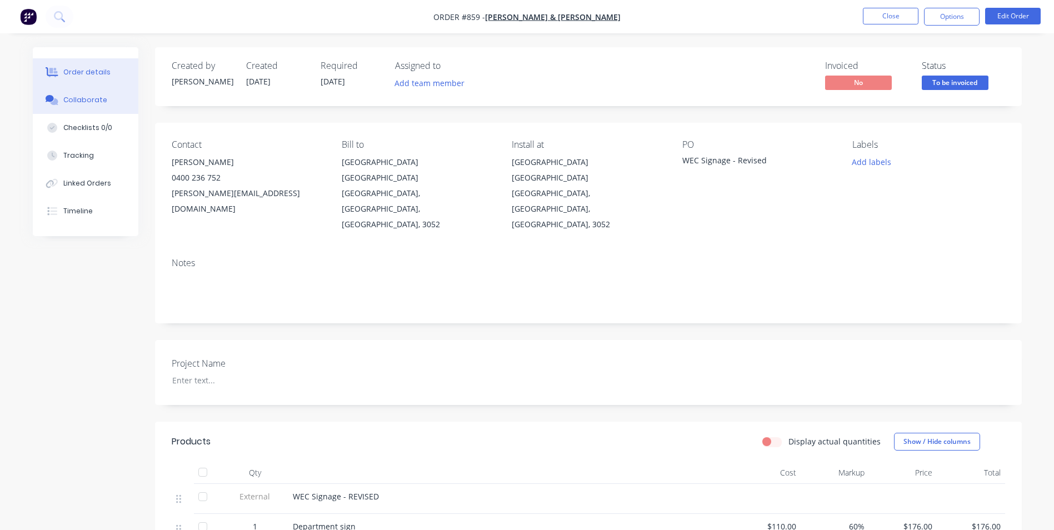
click at [111, 105] on button "Collaborate" at bounding box center [86, 100] width 106 height 28
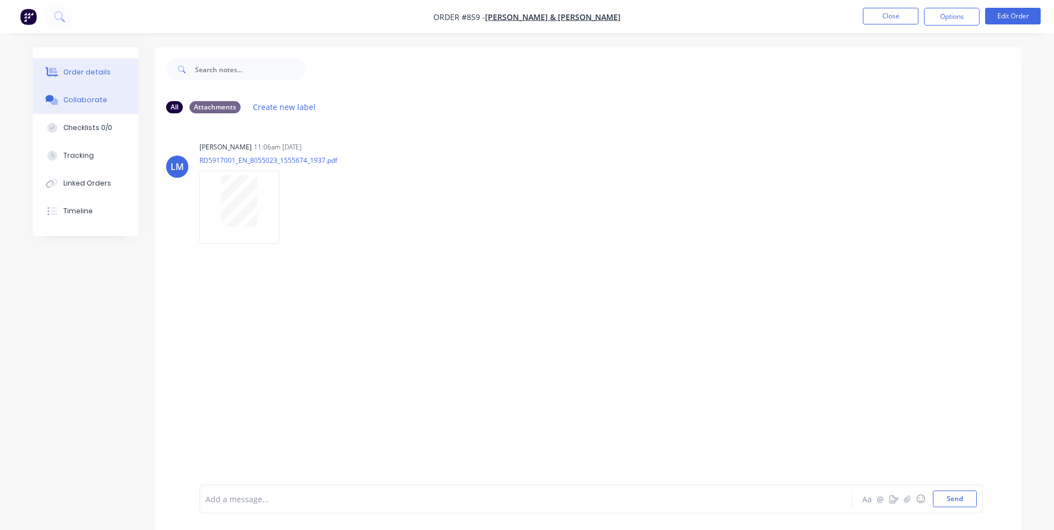
click at [99, 71] on div "Order details" at bounding box center [86, 72] width 47 height 10
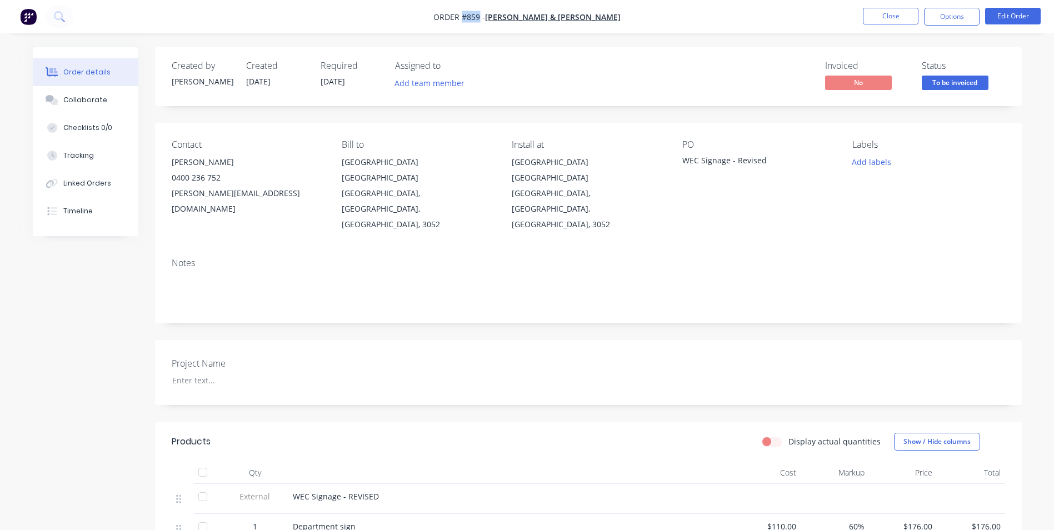
drag, startPoint x: 499, startPoint y: 16, endPoint x: 483, endPoint y: 16, distance: 16.1
click at [483, 16] on span "Order #859 -" at bounding box center [459, 17] width 52 height 11
drag, startPoint x: 733, startPoint y: 158, endPoint x: 678, endPoint y: 161, distance: 54.5
click at [678, 161] on div "Contact [PERSON_NAME] [PHONE_NUMBER] [PERSON_NAME][EMAIL_ADDRESS][DOMAIN_NAME] …" at bounding box center [588, 186] width 866 height 126
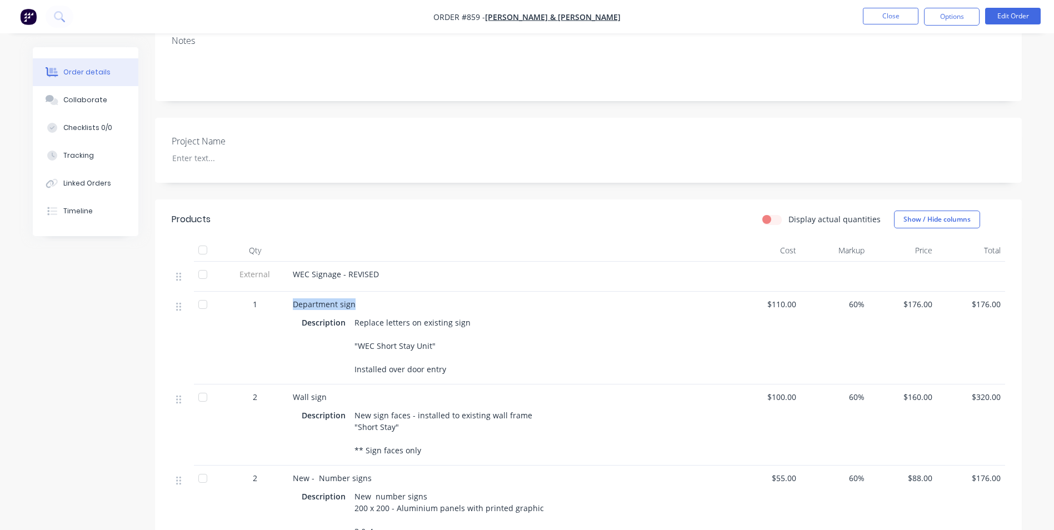
drag, startPoint x: 359, startPoint y: 271, endPoint x: 289, endPoint y: 273, distance: 70.0
click at [289, 292] on div "Department sign Description Replace letters on existing sign "WEC Short Stay Un…" at bounding box center [510, 338] width 444 height 93
drag, startPoint x: 289, startPoint y: 273, endPoint x: 284, endPoint y: 277, distance: 6.3
click at [282, 292] on div "1" at bounding box center [255, 338] width 67 height 93
drag, startPoint x: 290, startPoint y: 272, endPoint x: 444, endPoint y: 339, distance: 167.4
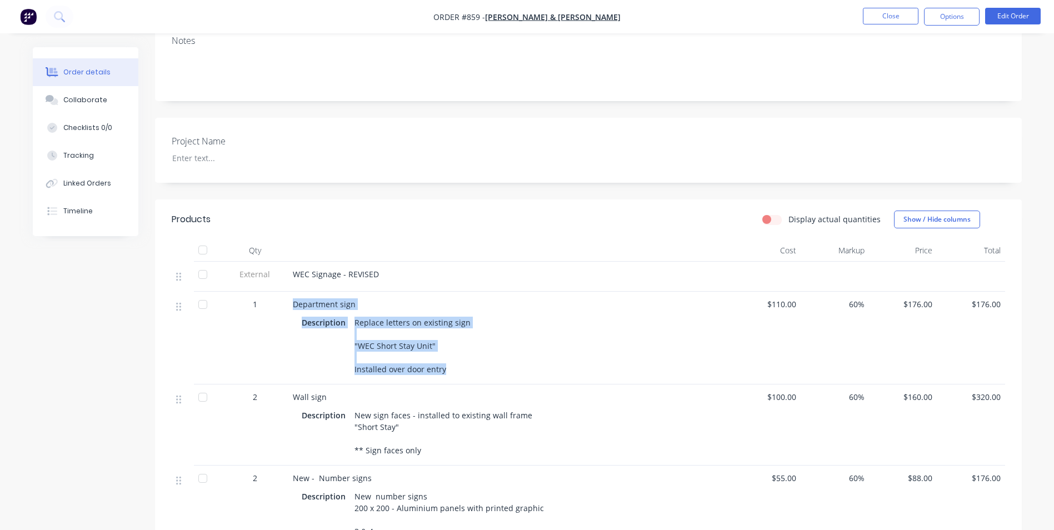
click at [444, 339] on div "Department sign Description Replace letters on existing sign "WEC Short Stay Un…" at bounding box center [510, 338] width 444 height 93
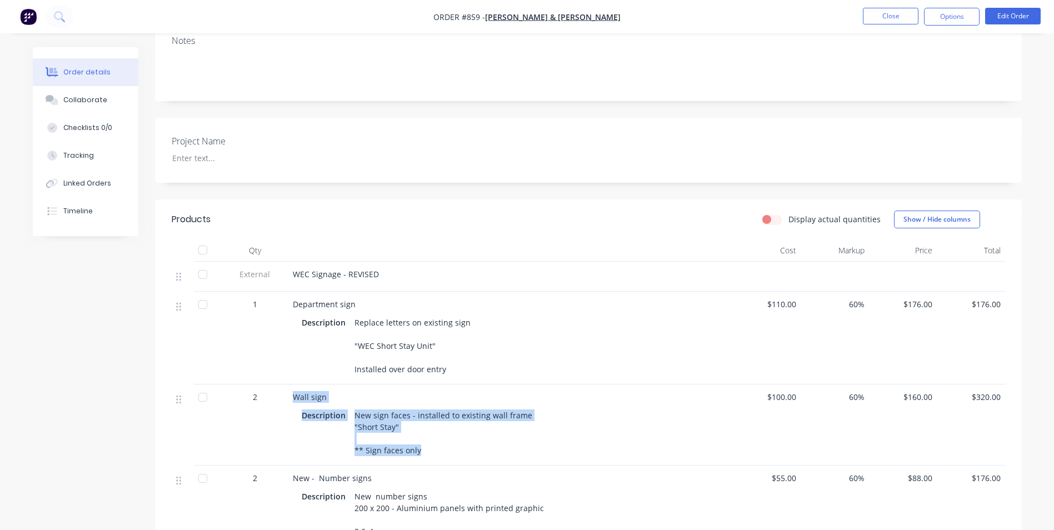
drag, startPoint x: 292, startPoint y: 365, endPoint x: 420, endPoint y: 424, distance: 140.7
click at [420, 424] on div "Wall sign Description New sign faces - installed to existing wall frame "Short …" at bounding box center [510, 424] width 444 height 81
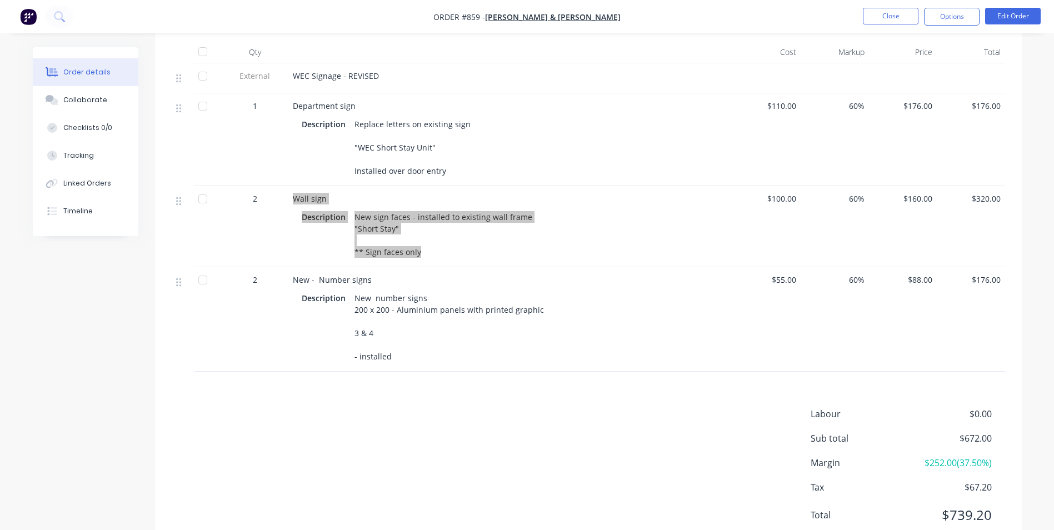
scroll to position [440, 0]
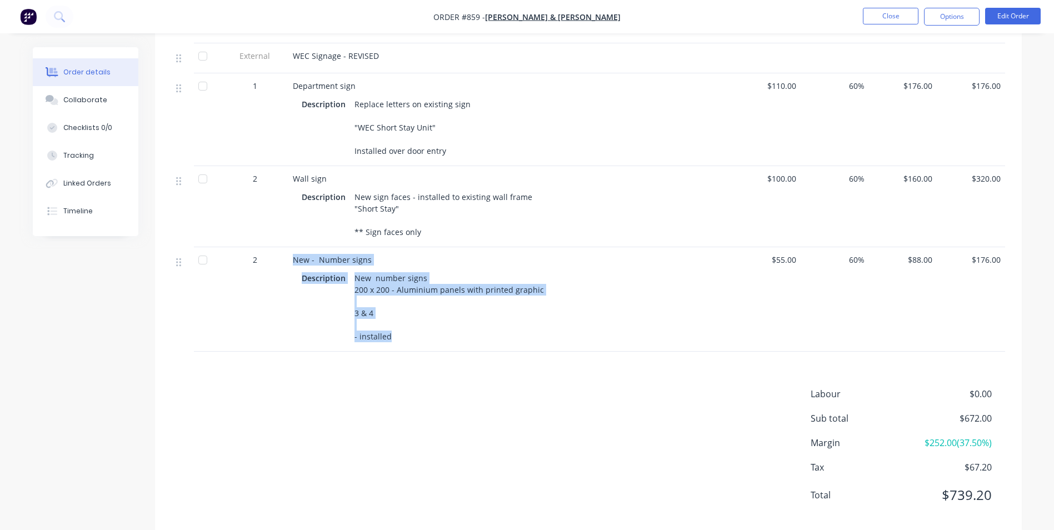
drag, startPoint x: 293, startPoint y: 241, endPoint x: 397, endPoint y: 315, distance: 127.8
click at [397, 315] on div "New - Number signs Description New number signs 200 x 200 - Aluminium panels wi…" at bounding box center [510, 299] width 444 height 104
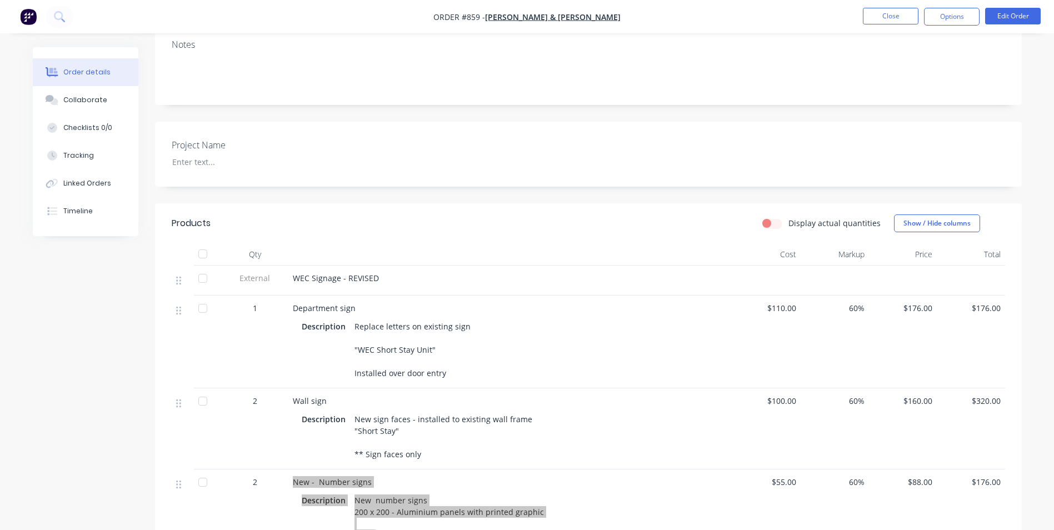
scroll to position [52, 0]
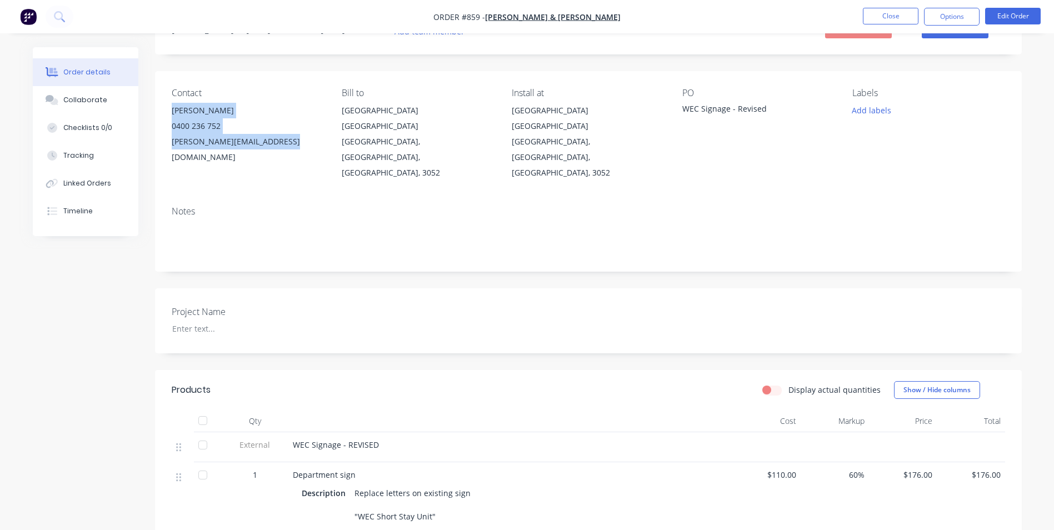
drag, startPoint x: 256, startPoint y: 136, endPoint x: 155, endPoint y: 111, distance: 104.1
click at [155, 111] on div "Contact [PERSON_NAME] [PHONE_NUMBER] [PERSON_NAME][EMAIL_ADDRESS][DOMAIN_NAME] …" at bounding box center [588, 134] width 866 height 126
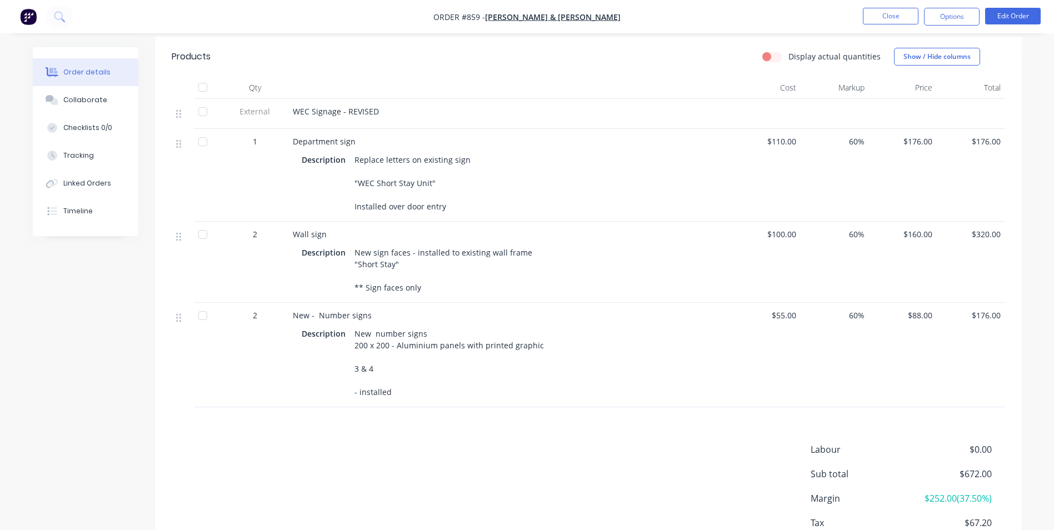
scroll to position [440, 0]
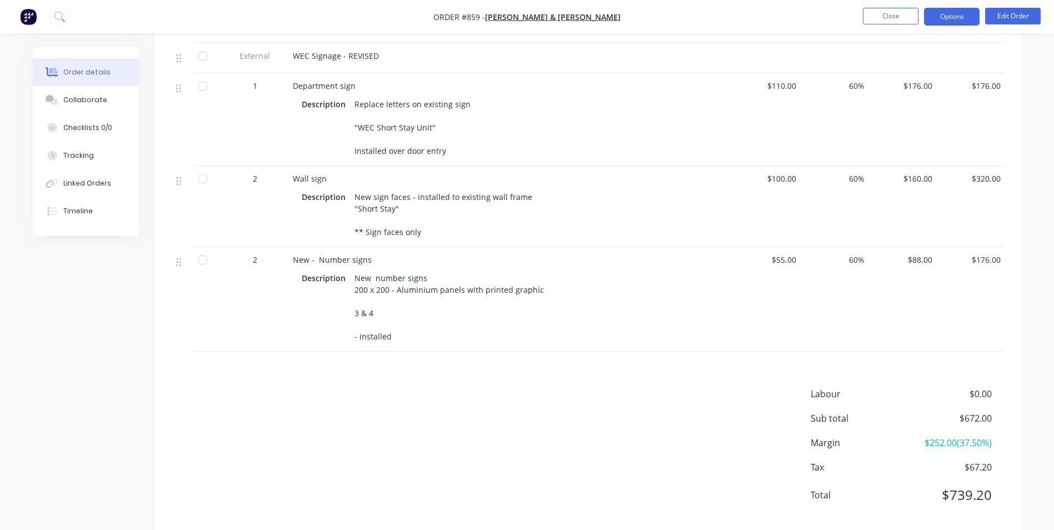
click at [953, 22] on button "Options" at bounding box center [952, 17] width 56 height 18
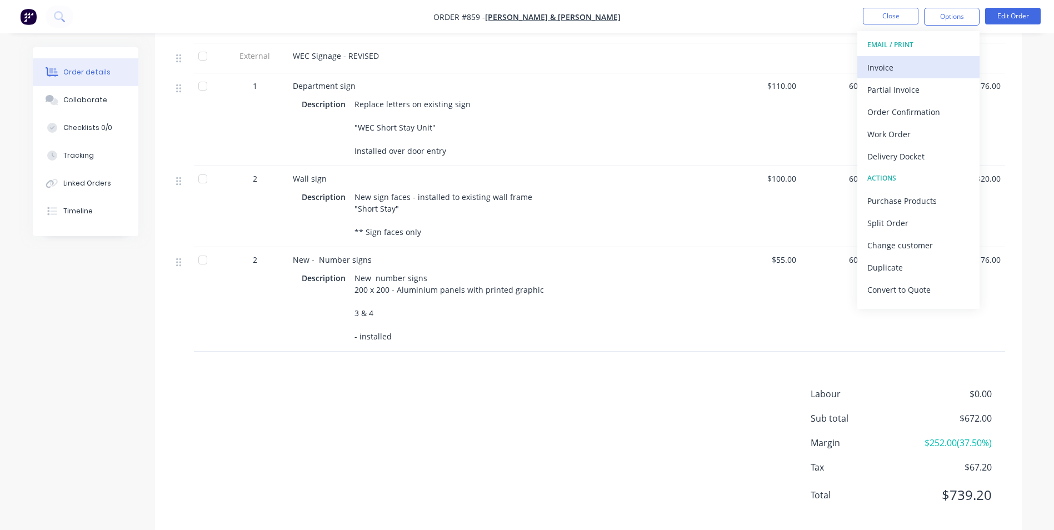
click at [929, 69] on div "Invoice" at bounding box center [918, 67] width 102 height 16
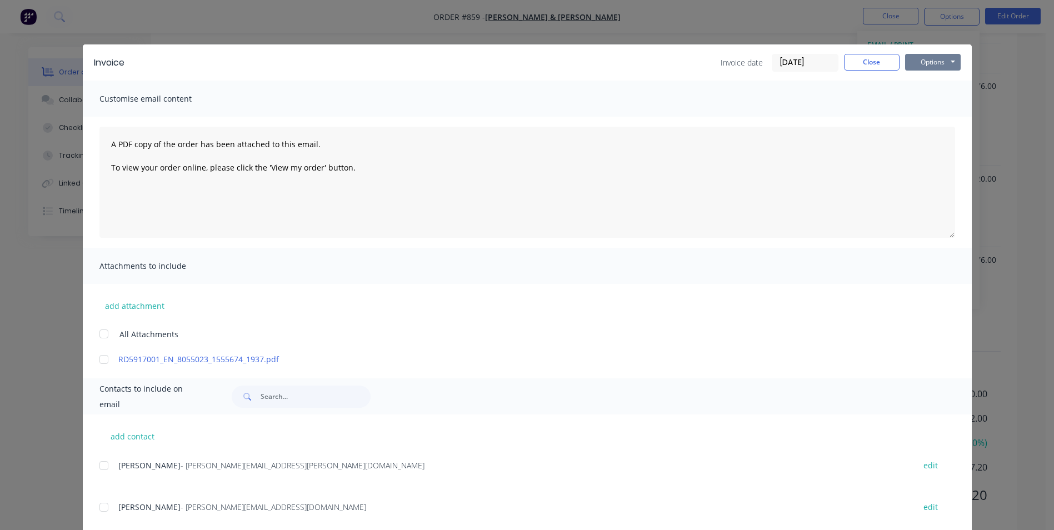
click at [934, 66] on button "Options" at bounding box center [933, 62] width 56 height 17
click at [938, 103] on button "Print" at bounding box center [940, 100] width 71 height 18
click at [850, 59] on button "Close" at bounding box center [872, 62] width 56 height 17
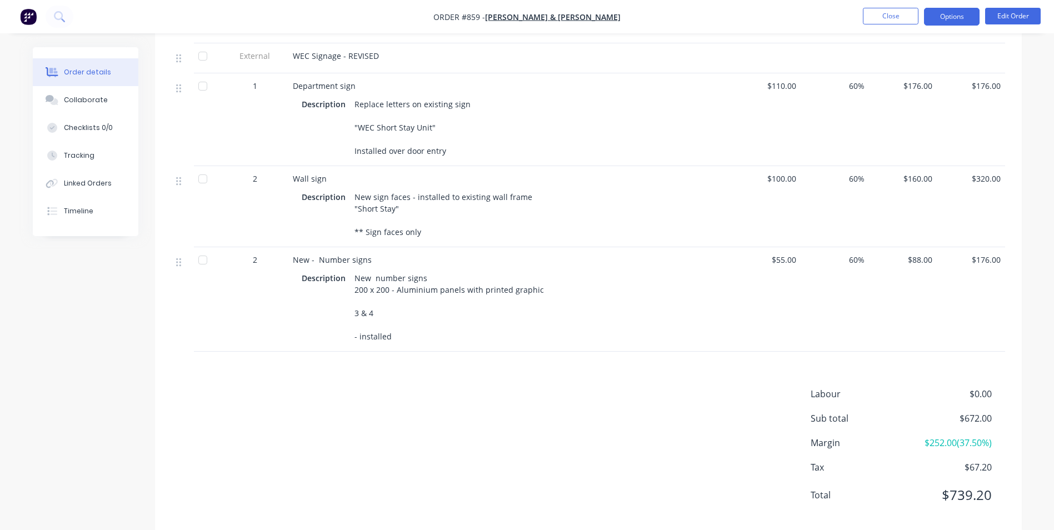
click at [944, 22] on button "Options" at bounding box center [952, 17] width 56 height 18
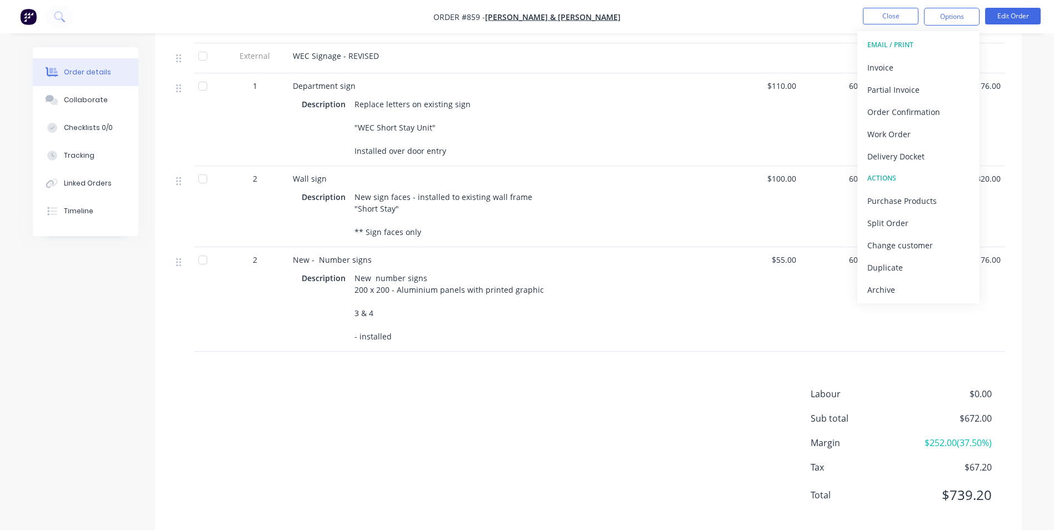
click at [905, 278] on button "Archive" at bounding box center [918, 289] width 122 height 22
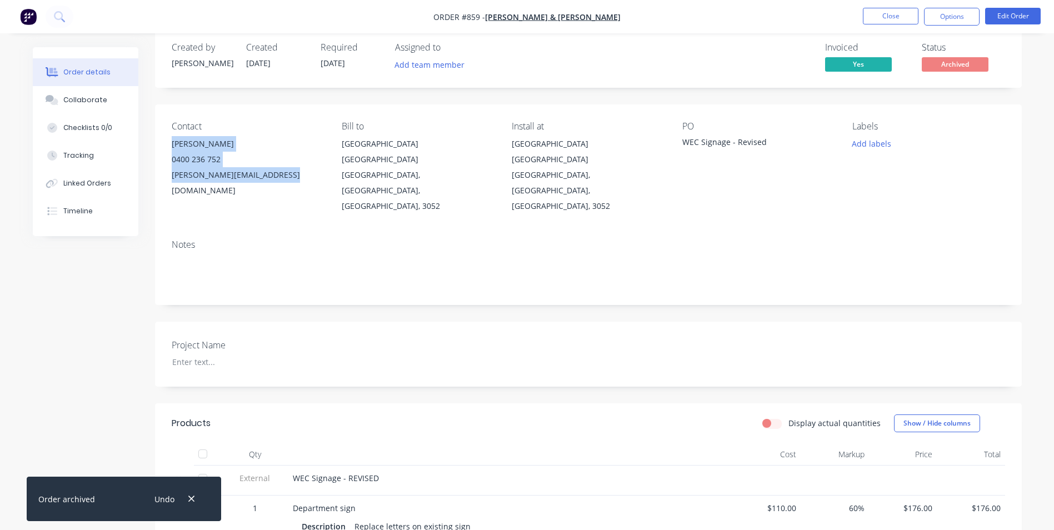
scroll to position [0, 0]
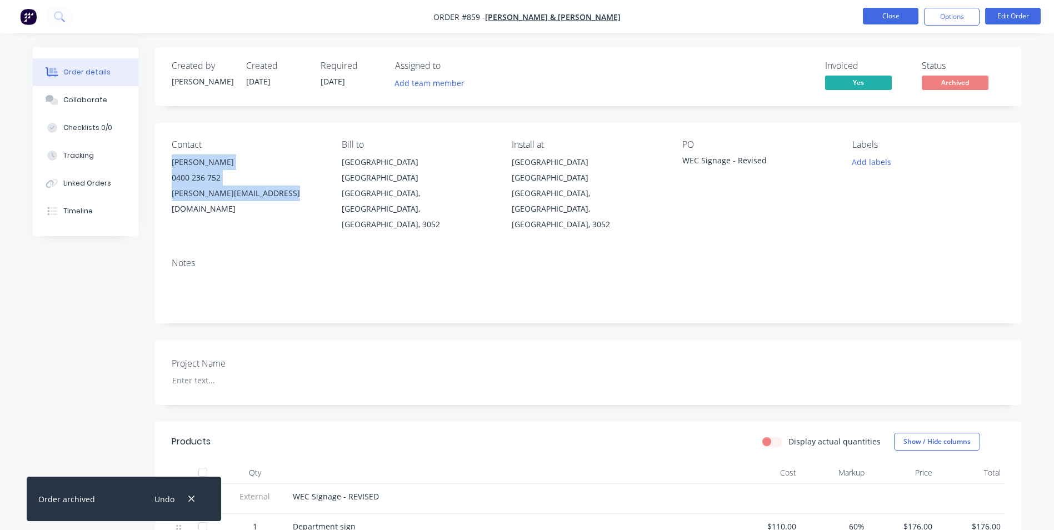
click at [893, 19] on button "Close" at bounding box center [891, 16] width 56 height 17
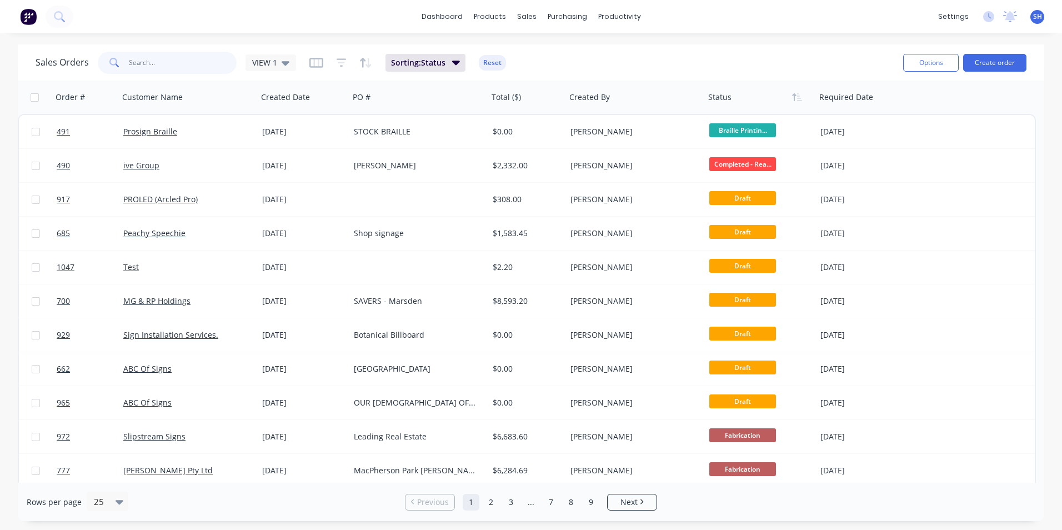
click at [203, 67] on input "text" at bounding box center [183, 63] width 108 height 22
type input "1019"
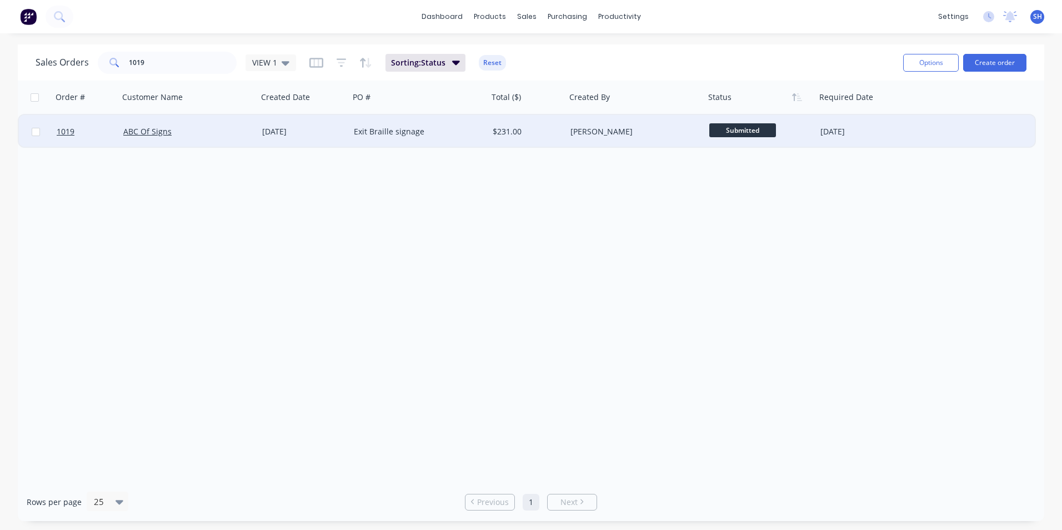
click at [252, 136] on div "ABC Of Signs" at bounding box center [188, 131] width 130 height 11
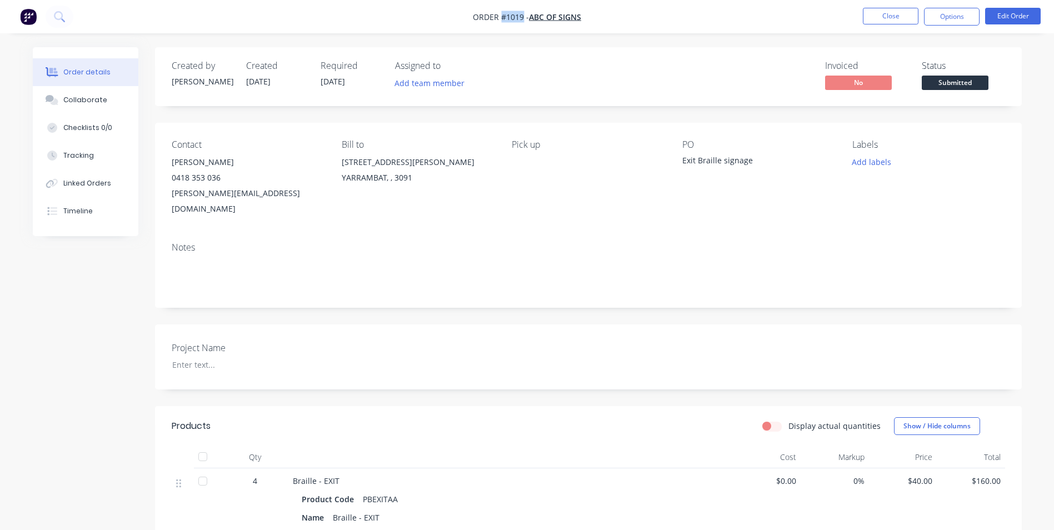
drag, startPoint x: 522, startPoint y: 17, endPoint x: 500, endPoint y: 19, distance: 21.8
click at [500, 19] on span "Order #1019 -" at bounding box center [501, 17] width 56 height 11
drag, startPoint x: 758, startPoint y: 160, endPoint x: 662, endPoint y: 158, distance: 96.1
click at [662, 158] on div "Contact [PERSON_NAME] [PHONE_NUMBER] [PERSON_NAME][EMAIL_ADDRESS][DOMAIN_NAME] …" at bounding box center [588, 178] width 866 height 111
click at [684, 168] on div "Exit Braille signage" at bounding box center [751, 162] width 139 height 16
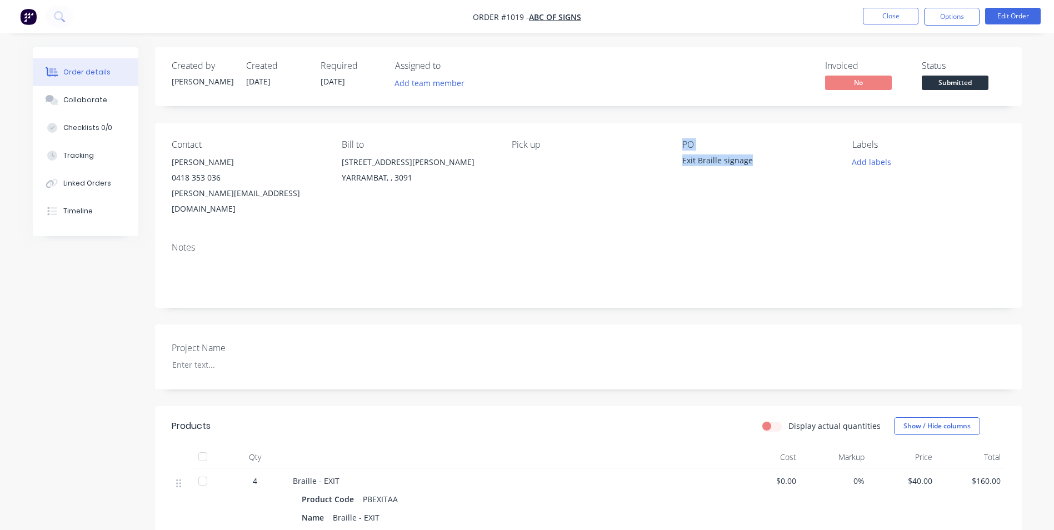
click at [644, 152] on div "Pick up" at bounding box center [588, 177] width 152 height 77
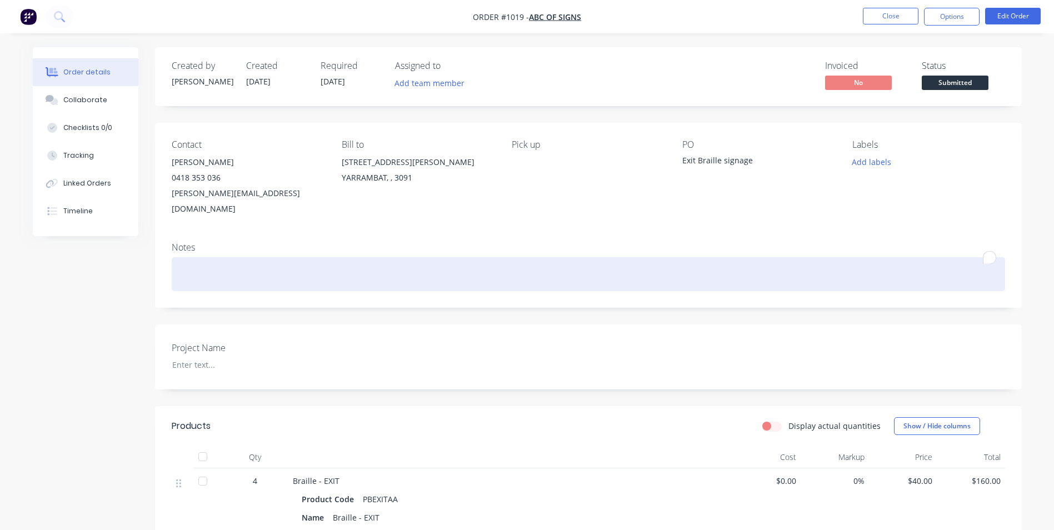
drag, startPoint x: 438, startPoint y: 259, endPoint x: 438, endPoint y: 299, distance: 40.0
click at [437, 260] on div "To enrich screen reader interactions, please activate Accessibility in Grammarl…" at bounding box center [588, 274] width 833 height 34
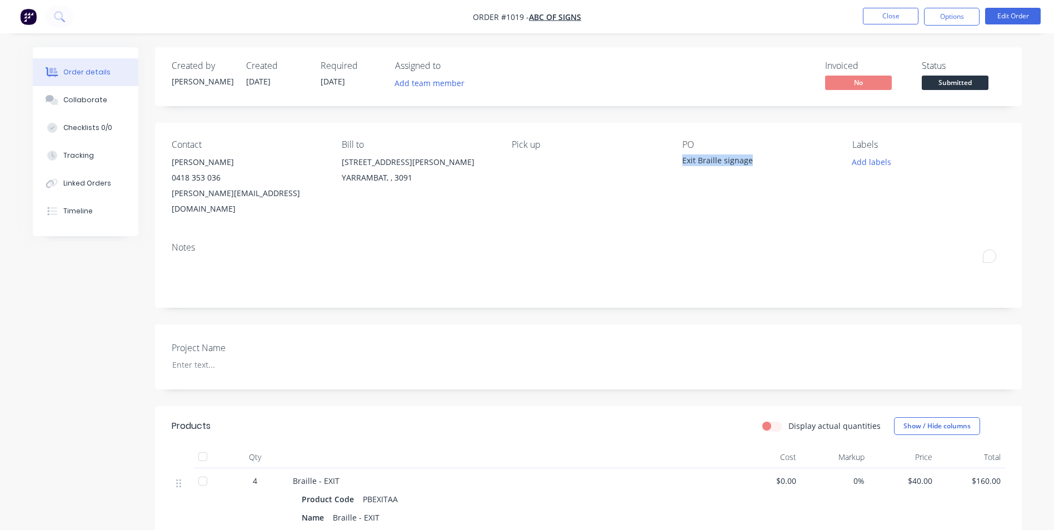
drag, startPoint x: 748, startPoint y: 164, endPoint x: 674, endPoint y: 164, distance: 73.3
click at [674, 164] on div "Contact [PERSON_NAME] [PHONE_NUMBER] [PERSON_NAME][EMAIL_ADDRESS][DOMAIN_NAME] …" at bounding box center [588, 178] width 866 height 111
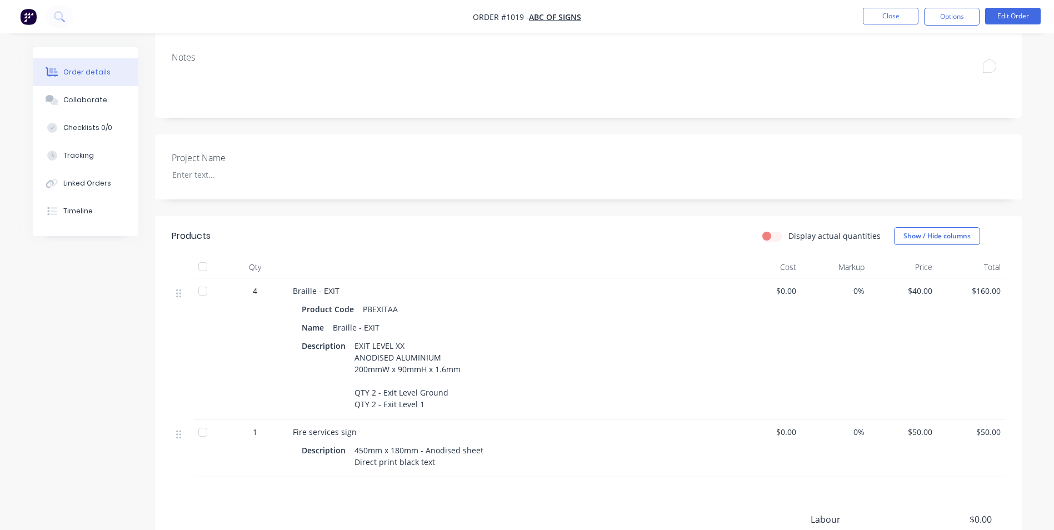
scroll to position [222, 0]
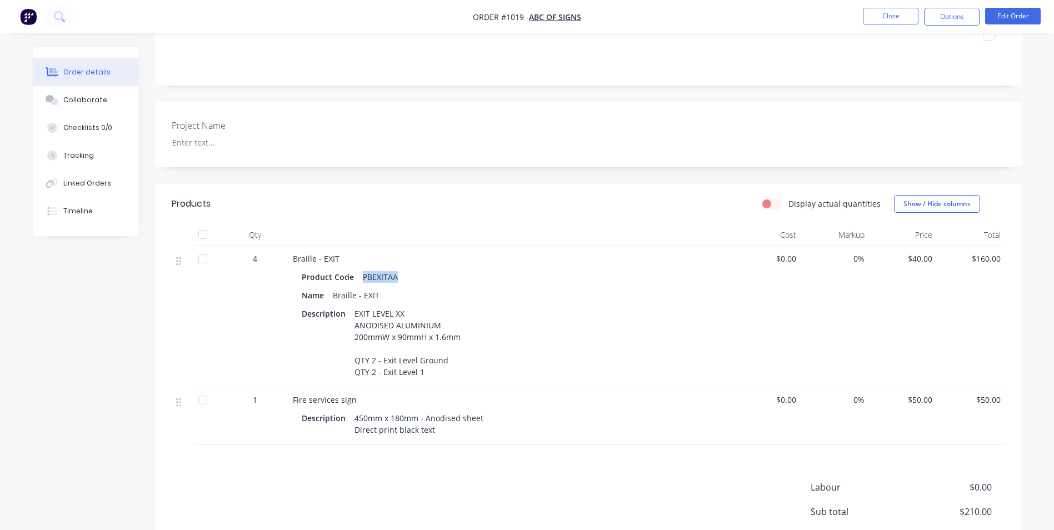
drag, startPoint x: 396, startPoint y: 260, endPoint x: 360, endPoint y: 265, distance: 35.9
click at [360, 269] on div "PBEXITAA" at bounding box center [380, 277] width 44 height 16
drag, startPoint x: 348, startPoint y: 344, endPoint x: 430, endPoint y: 355, distance: 82.9
click at [430, 355] on div "Description EXIT LEVEL XX ANODISED ALUMINIUM 200mmW x 90mmH x 1.6mm QTY 2 - Exi…" at bounding box center [511, 342] width 418 height 74
drag, startPoint x: 429, startPoint y: 415, endPoint x: 360, endPoint y: 412, distance: 69.0
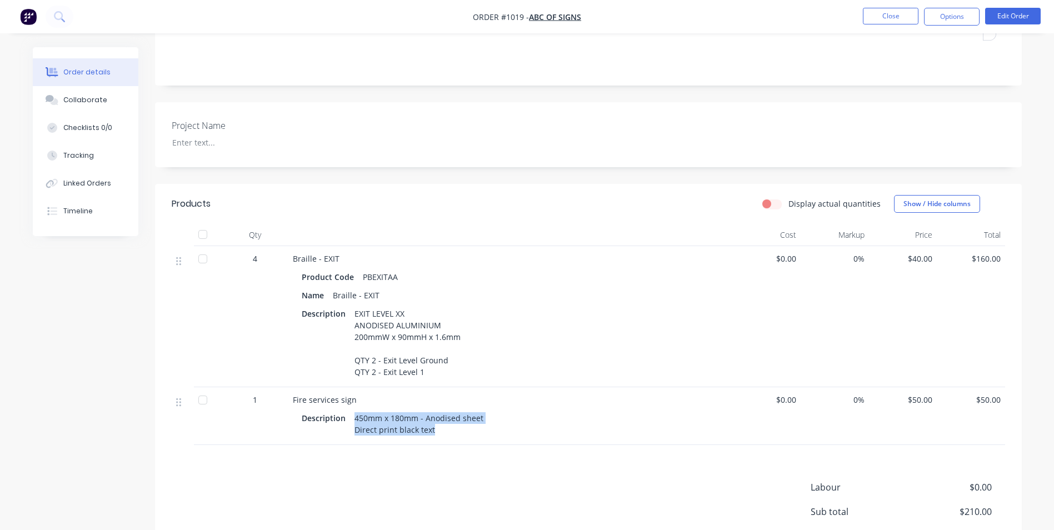
click at [354, 410] on div "450mm x 180mm - Anodised sheet Direct print black text" at bounding box center [419, 424] width 138 height 28
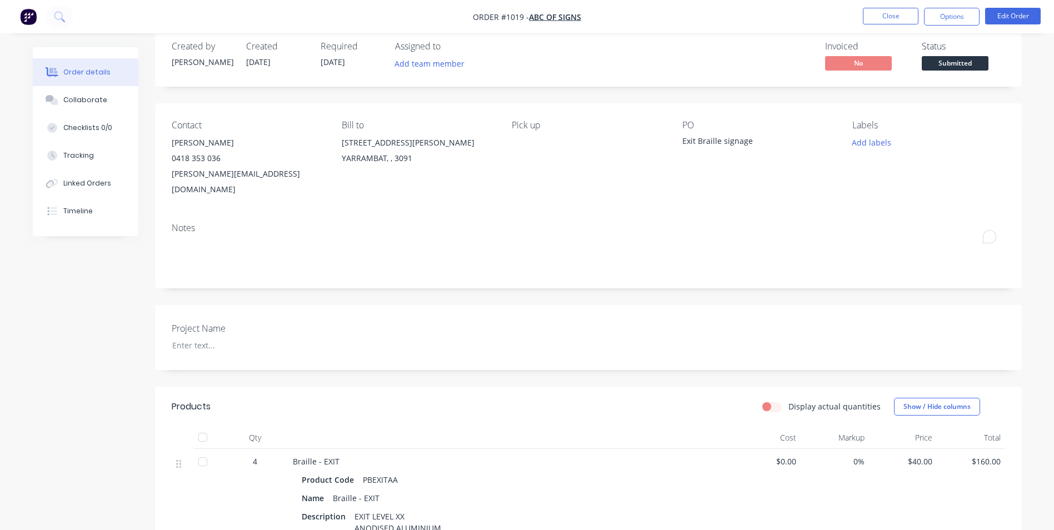
scroll to position [0, 0]
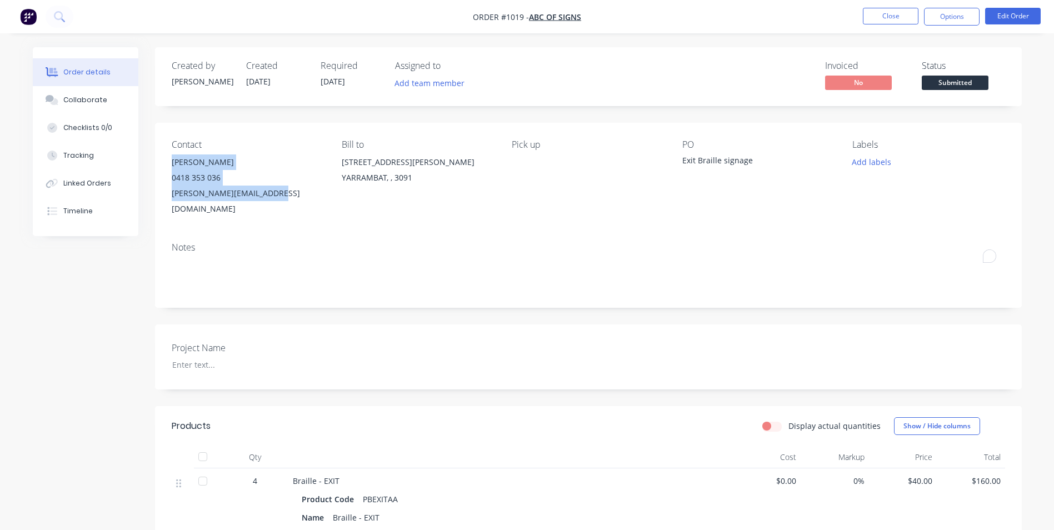
drag, startPoint x: 274, startPoint y: 192, endPoint x: 171, endPoint y: 160, distance: 108.2
click at [171, 160] on div "Contact [PERSON_NAME] [PHONE_NUMBER] [PERSON_NAME][EMAIL_ADDRESS][DOMAIN_NAME] …" at bounding box center [588, 178] width 866 height 111
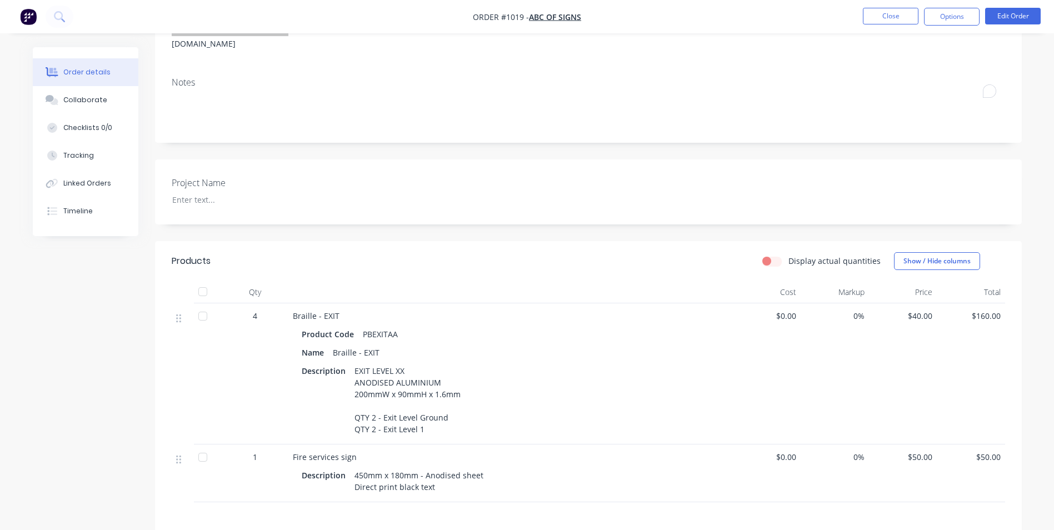
scroll to position [278, 0]
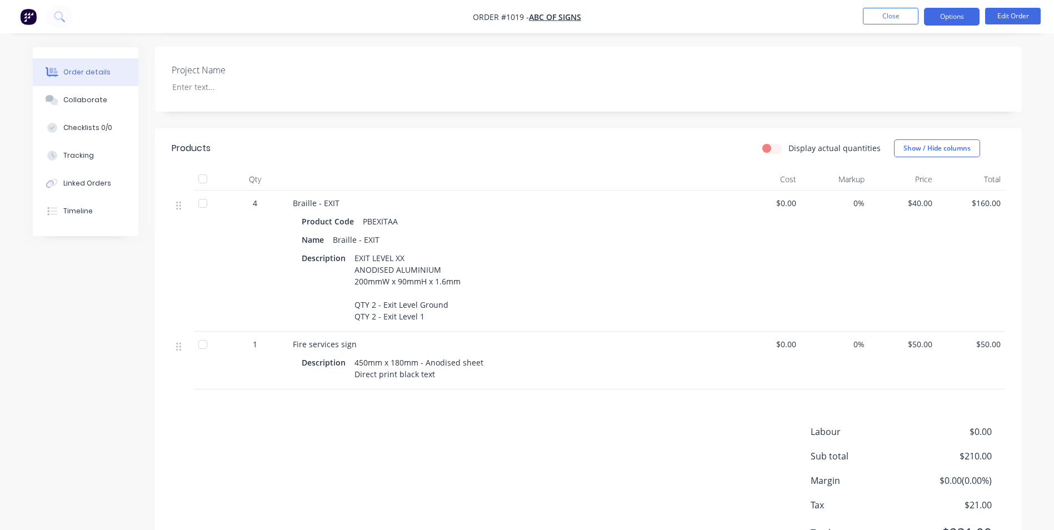
click at [946, 16] on button "Options" at bounding box center [952, 17] width 56 height 18
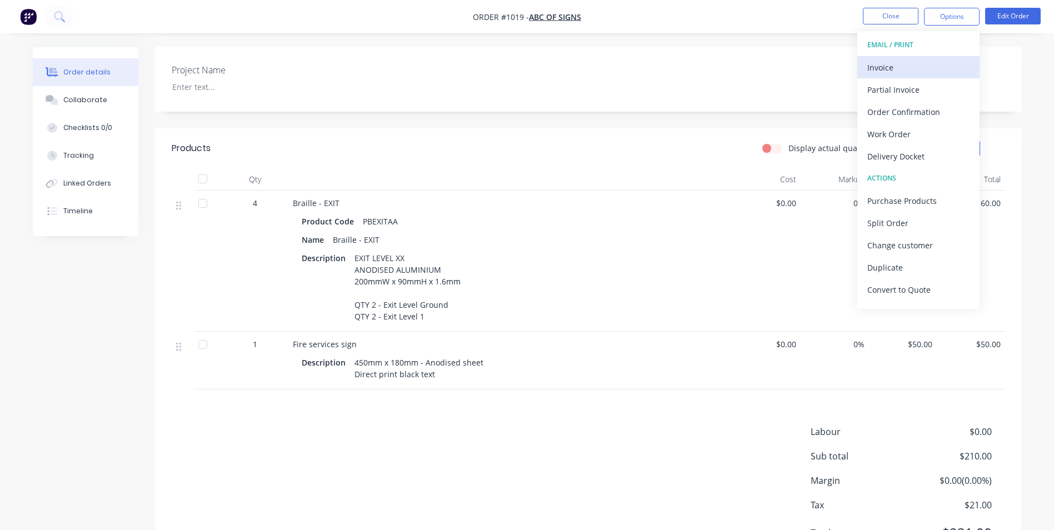
click at [898, 63] on div "Invoice" at bounding box center [918, 67] width 102 height 16
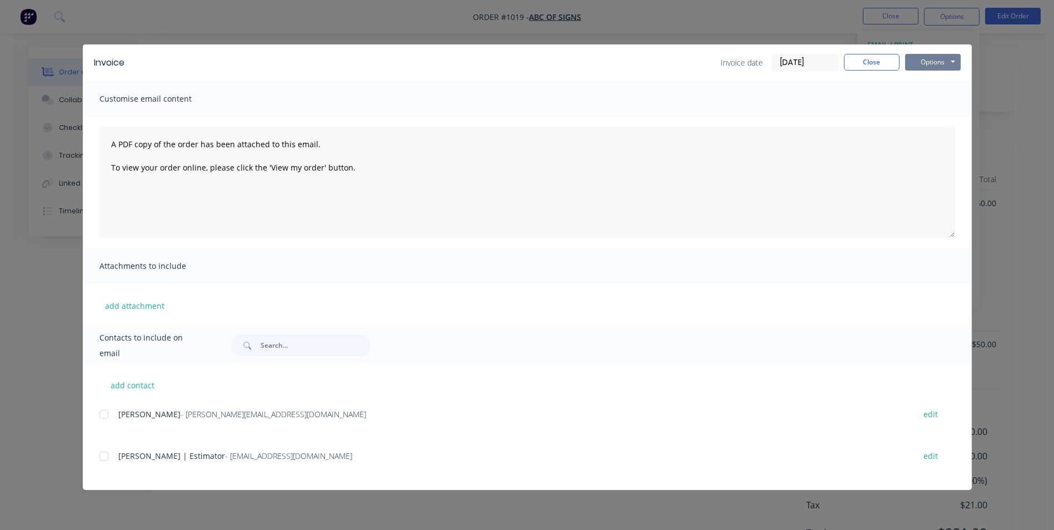
click at [932, 59] on button "Options" at bounding box center [933, 62] width 56 height 17
click at [939, 101] on button "Print" at bounding box center [940, 100] width 71 height 18
click at [872, 66] on button "Close" at bounding box center [872, 62] width 56 height 17
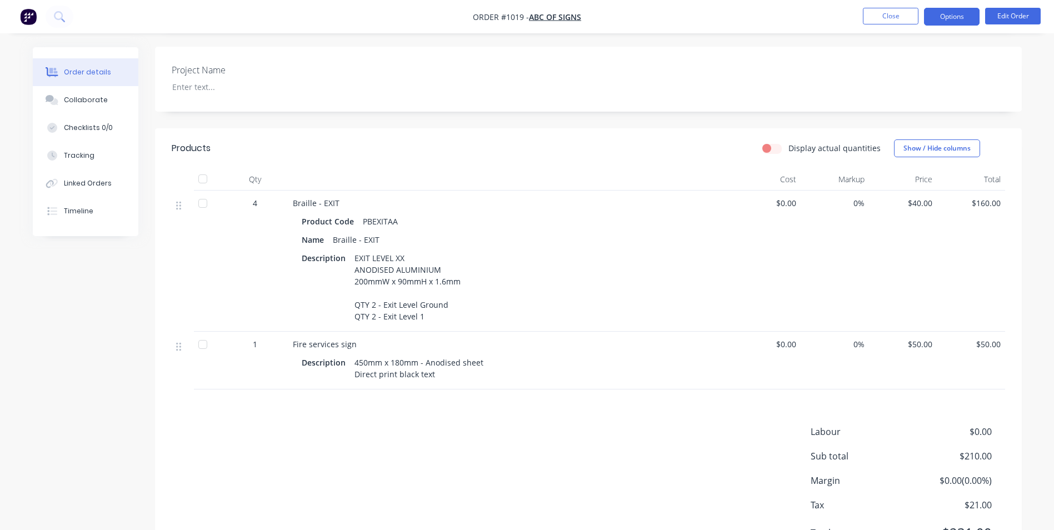
click at [948, 16] on button "Options" at bounding box center [952, 17] width 56 height 18
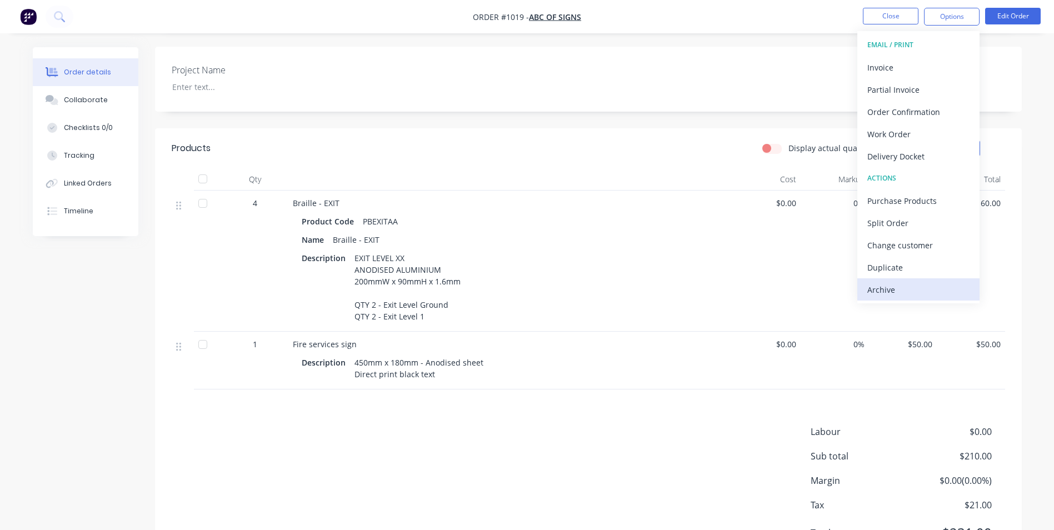
click at [930, 289] on div "Archive" at bounding box center [918, 290] width 102 height 16
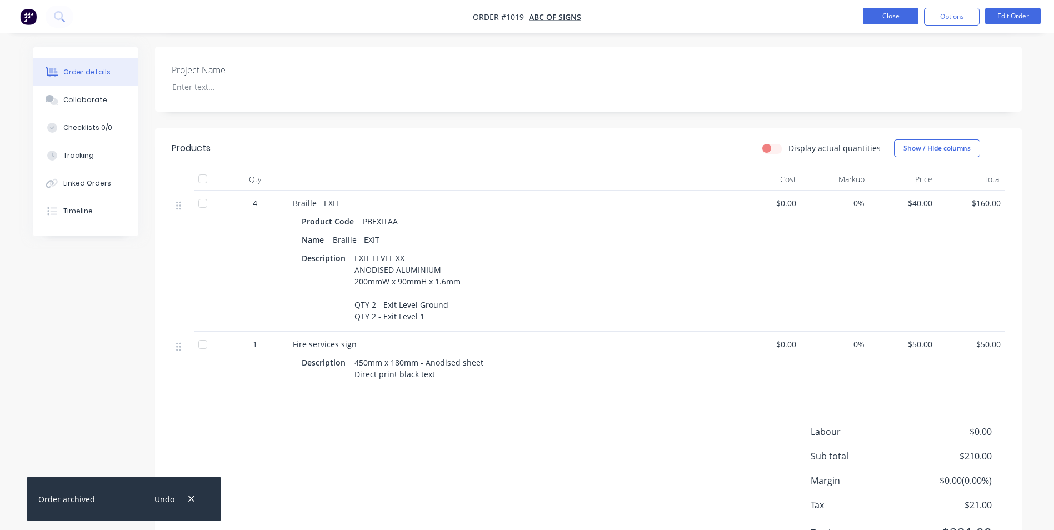
click at [882, 23] on button "Close" at bounding box center [891, 16] width 56 height 17
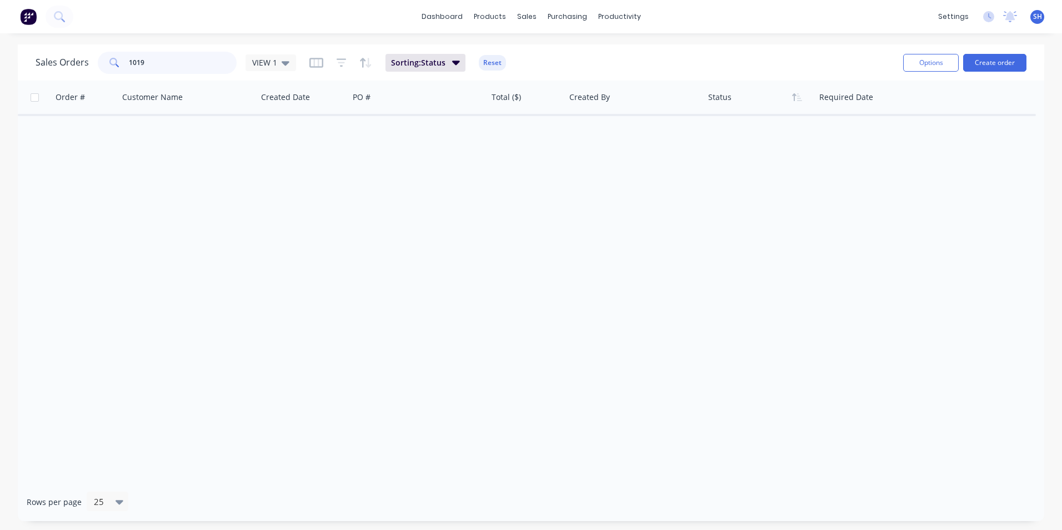
drag, startPoint x: 184, startPoint y: 51, endPoint x: 69, endPoint y: 53, distance: 115.5
click at [69, 53] on div "Sales Orders 1019 VIEW 1" at bounding box center [166, 63] width 260 height 22
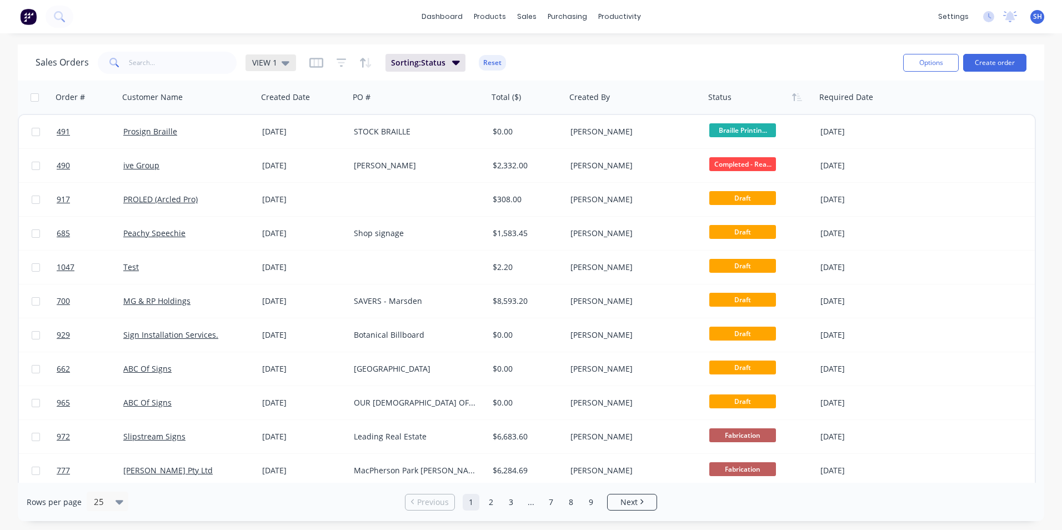
click at [265, 62] on span "VIEW 1" at bounding box center [264, 63] width 25 height 12
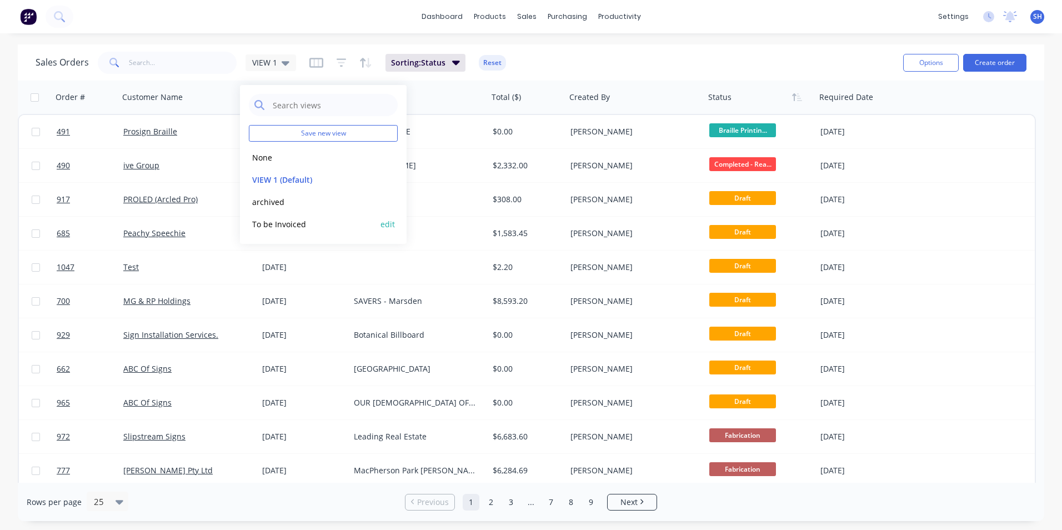
click at [289, 227] on button "To be Invoiced" at bounding box center [312, 224] width 127 height 13
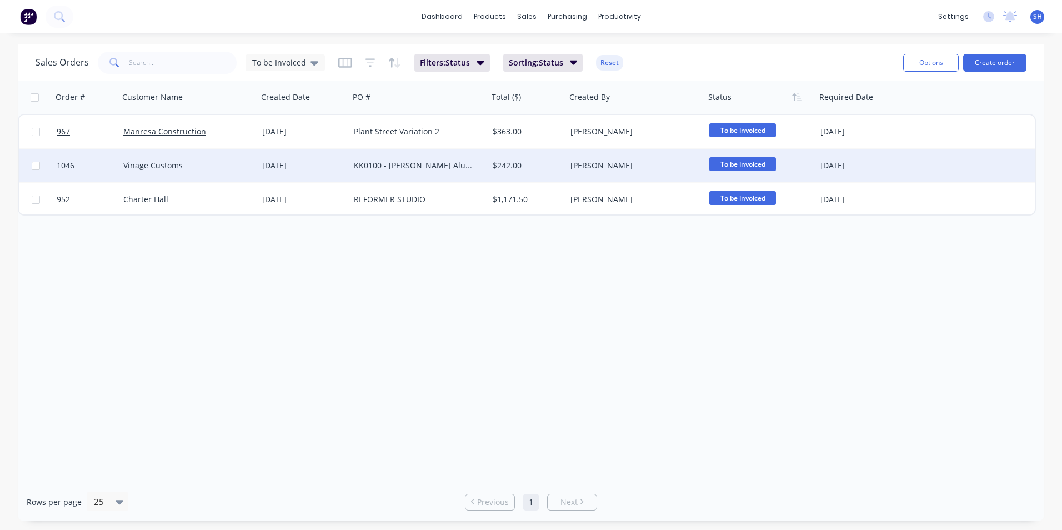
click at [420, 167] on div "KK0100 - [PERSON_NAME] Aluminium Panels" at bounding box center [415, 165] width 123 height 11
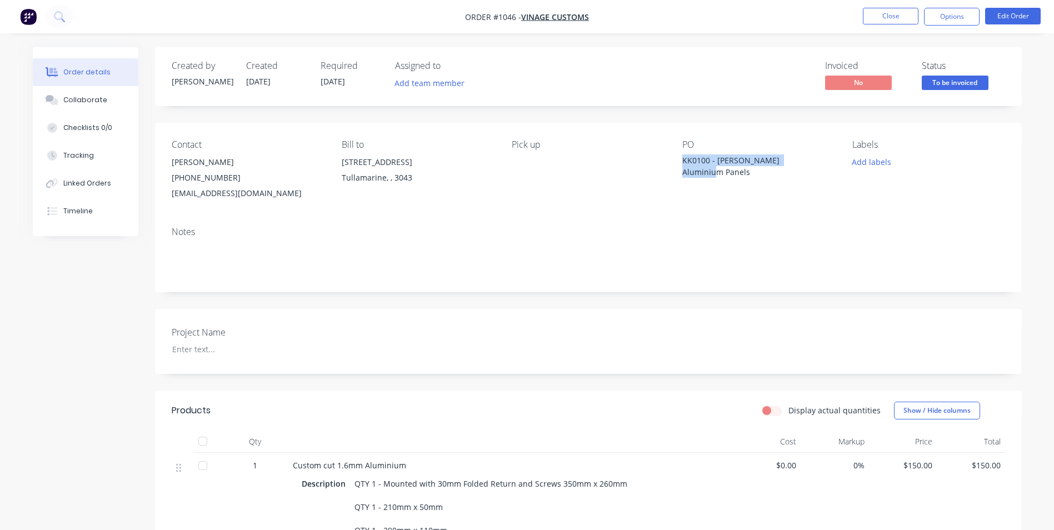
drag, startPoint x: 776, startPoint y: 161, endPoint x: 675, endPoint y: 158, distance: 101.7
click at [675, 158] on div "Contact [PERSON_NAME] [PHONE_NUMBER] [EMAIL_ADDRESS][DOMAIN_NAME] Bill to [STRE…" at bounding box center [588, 170] width 866 height 95
drag, startPoint x: 515, startPoint y: 16, endPoint x: 494, endPoint y: 16, distance: 20.6
click at [494, 16] on span "Order #1046 -" at bounding box center [493, 17] width 56 height 11
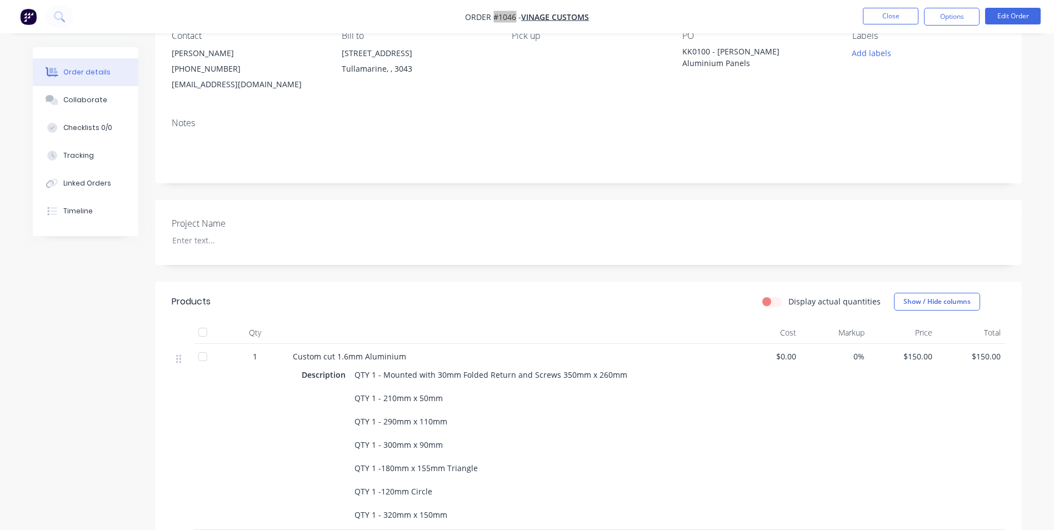
scroll to position [333, 0]
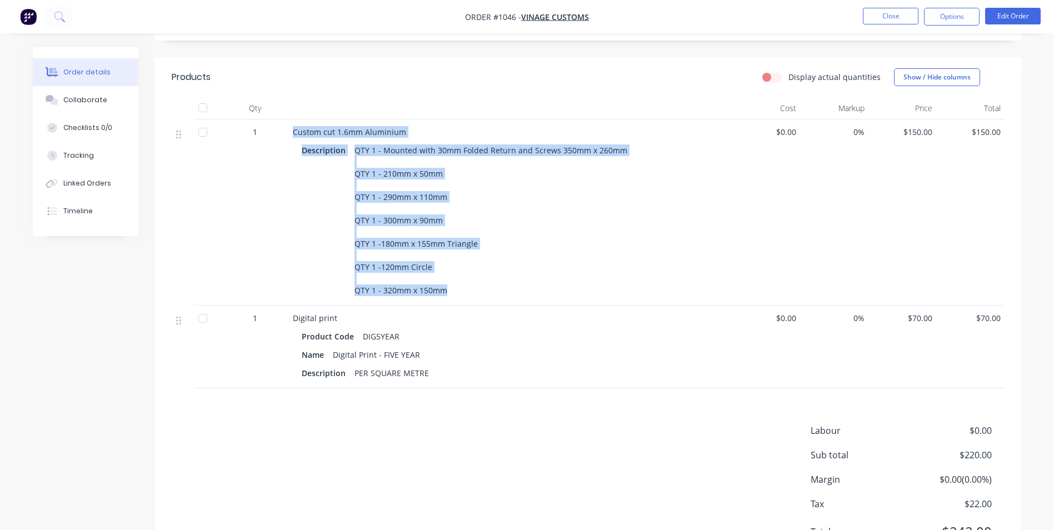
drag, startPoint x: 294, startPoint y: 132, endPoint x: 453, endPoint y: 288, distance: 222.7
click at [453, 288] on div "Custom cut 1.6mm Aluminium Description QTY 1 - Mounted with 30mm Folded Return …" at bounding box center [510, 212] width 444 height 186
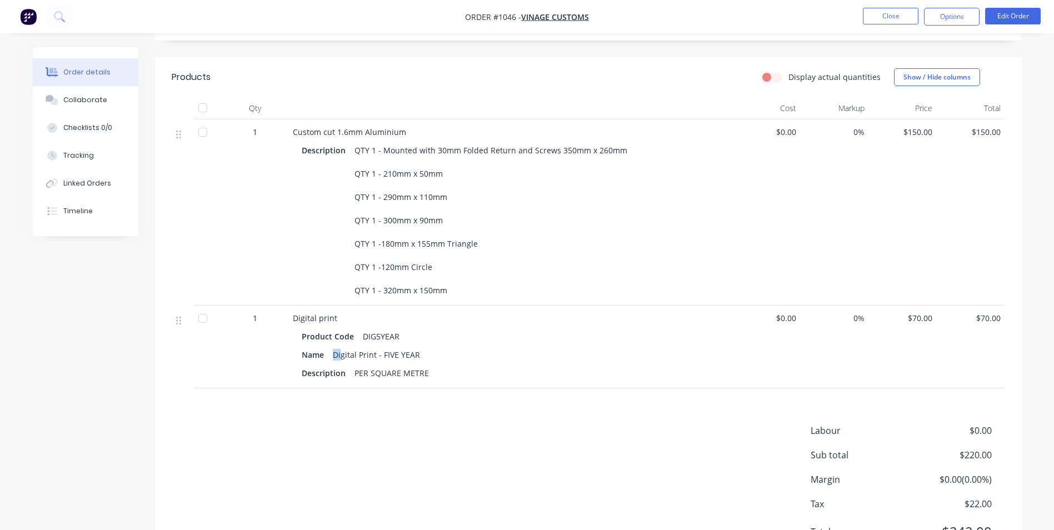
drag, startPoint x: 333, startPoint y: 356, endPoint x: 340, endPoint y: 354, distance: 8.1
click at [340, 354] on div "Digital Print - FIVE YEAR" at bounding box center [376, 355] width 96 height 16
drag, startPoint x: 430, startPoint y: 438, endPoint x: 377, endPoint y: 372, distance: 84.1
click at [429, 438] on div "Labour $0.00 Sub total $220.00 Margin $0.00 ( 0.00 %) Tax $22.00 Total $242.00" at bounding box center [588, 488] width 833 height 129
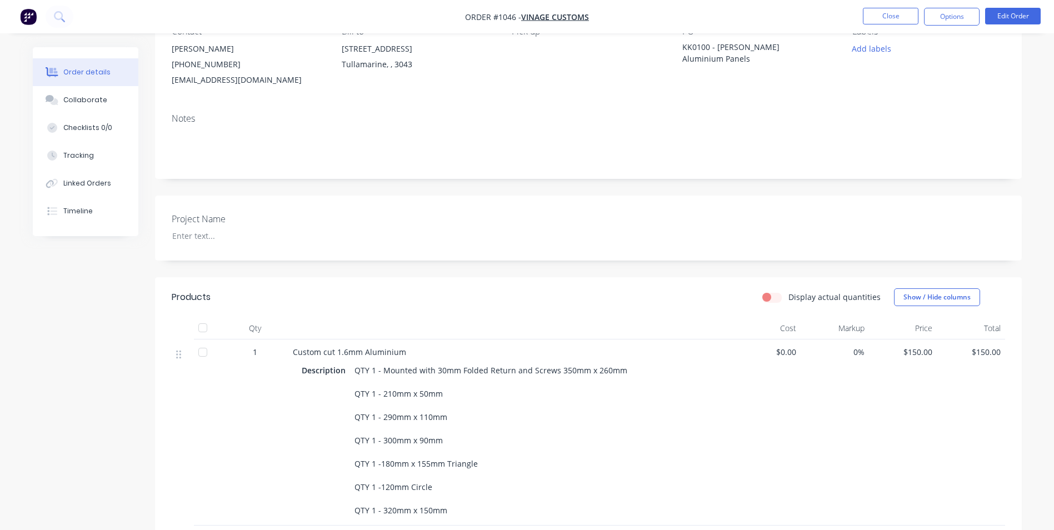
scroll to position [1, 0]
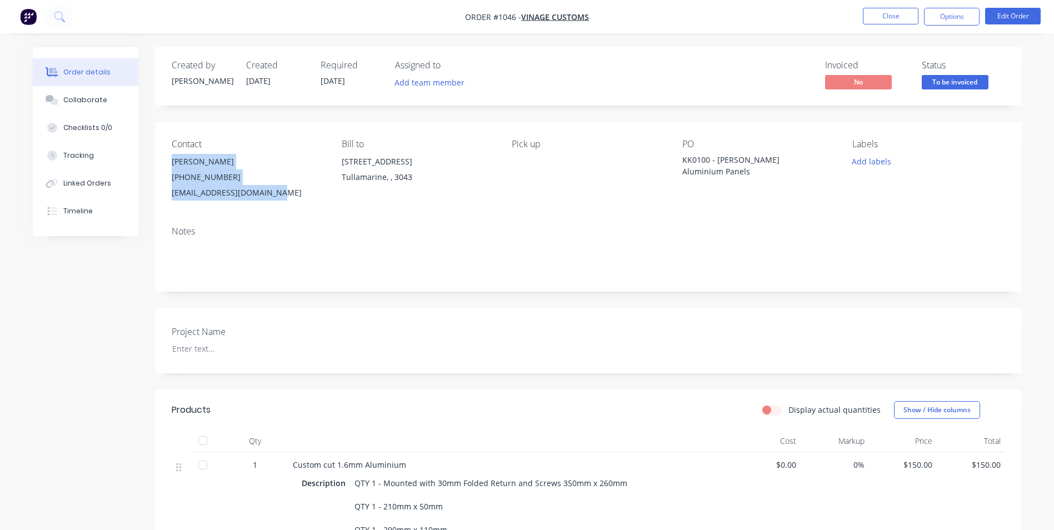
drag, startPoint x: 246, startPoint y: 184, endPoint x: 156, endPoint y: 163, distance: 92.4
click at [156, 163] on div "Contact [PERSON_NAME] [PHONE_NUMBER] [EMAIL_ADDRESS][DOMAIN_NAME] Bill to [STRE…" at bounding box center [588, 169] width 866 height 95
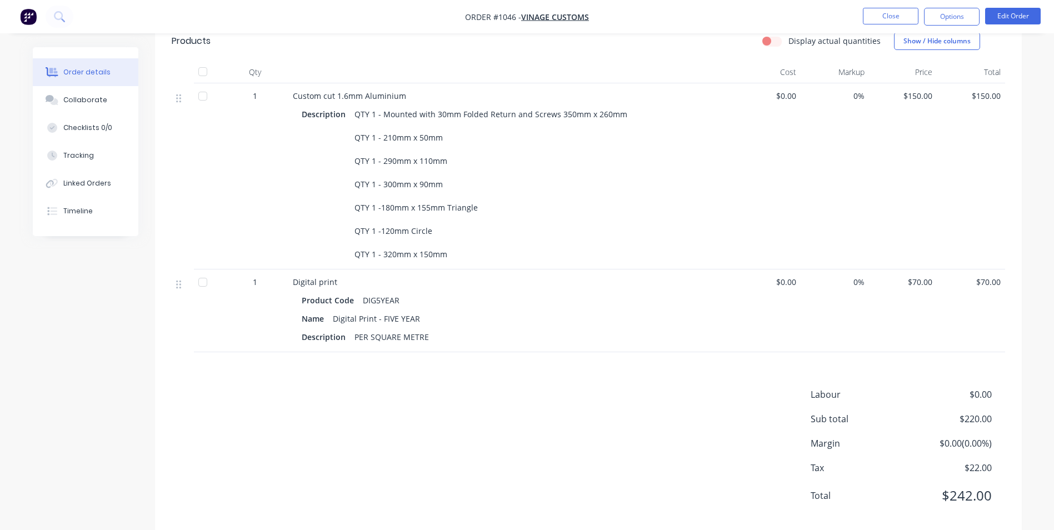
scroll to position [389, 0]
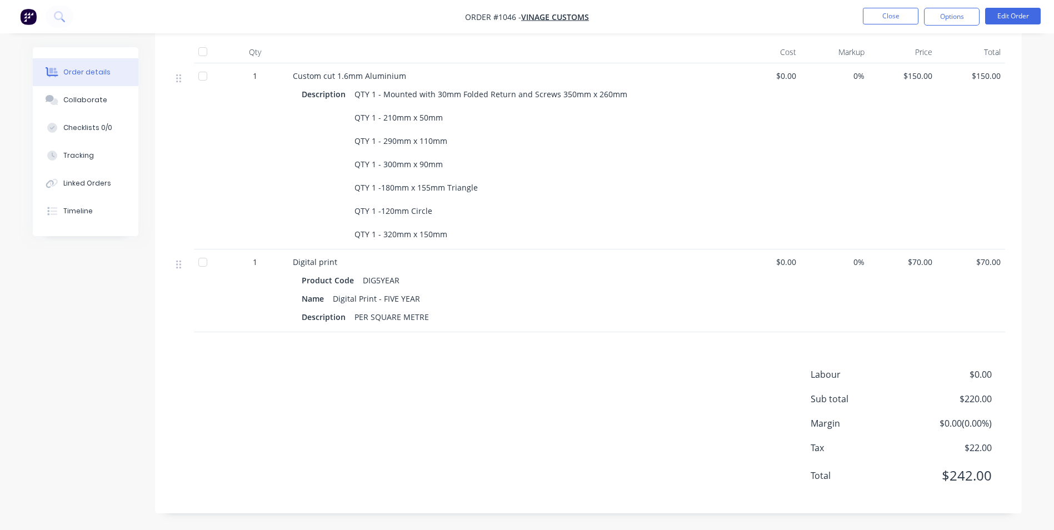
drag, startPoint x: 962, startPoint y: 12, endPoint x: 954, endPoint y: 26, distance: 16.7
click at [962, 12] on button "Options" at bounding box center [952, 17] width 56 height 18
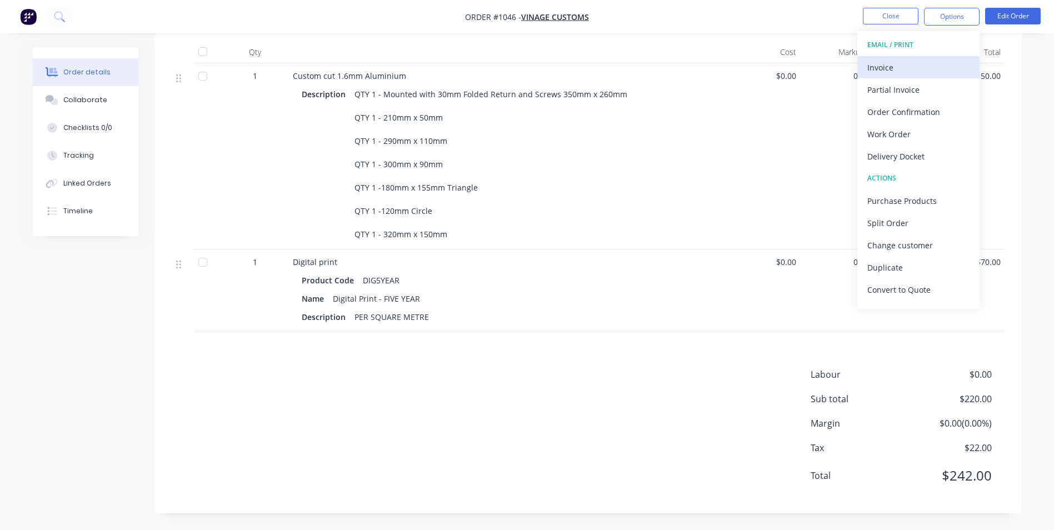
click at [890, 72] on div "Invoice" at bounding box center [918, 67] width 102 height 16
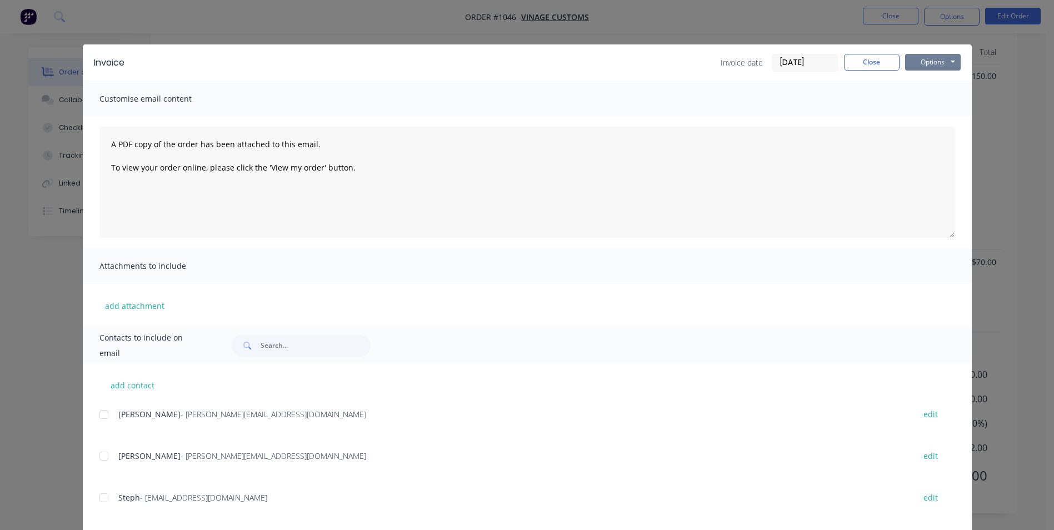
click at [922, 66] on button "Options" at bounding box center [933, 62] width 56 height 17
click at [910, 99] on button "Print" at bounding box center [940, 100] width 71 height 18
click at [868, 59] on button "Close" at bounding box center [872, 62] width 56 height 17
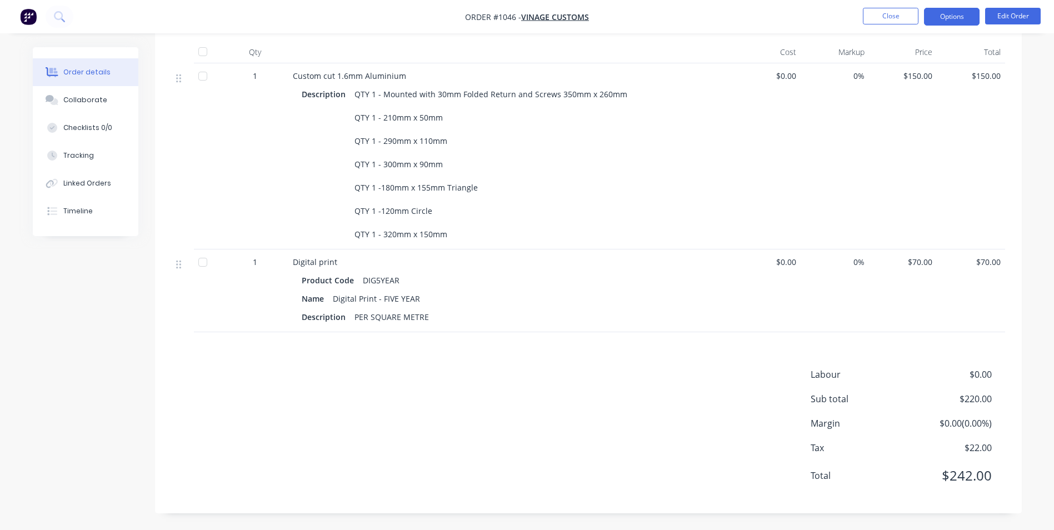
click at [942, 18] on button "Options" at bounding box center [952, 17] width 56 height 18
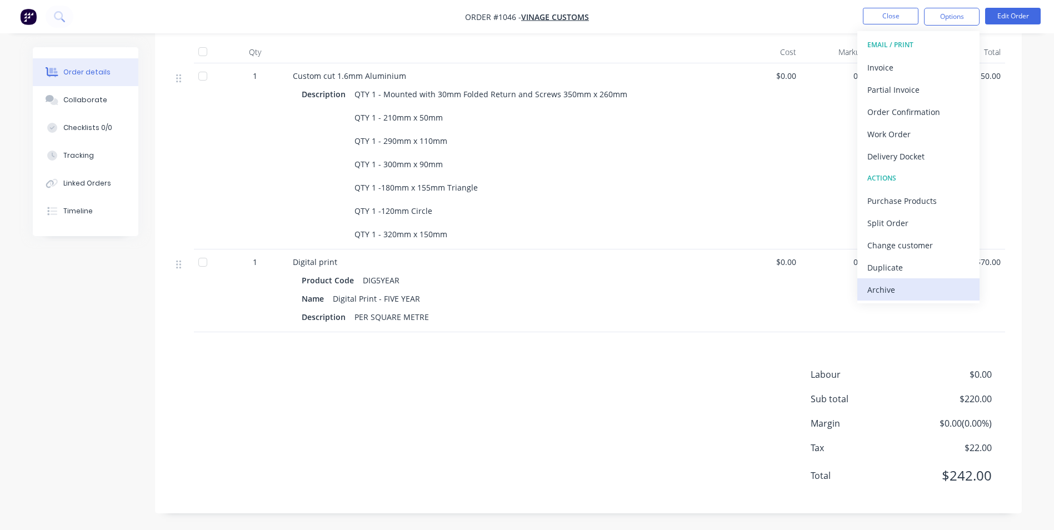
click at [913, 287] on div "Archive" at bounding box center [918, 290] width 102 height 16
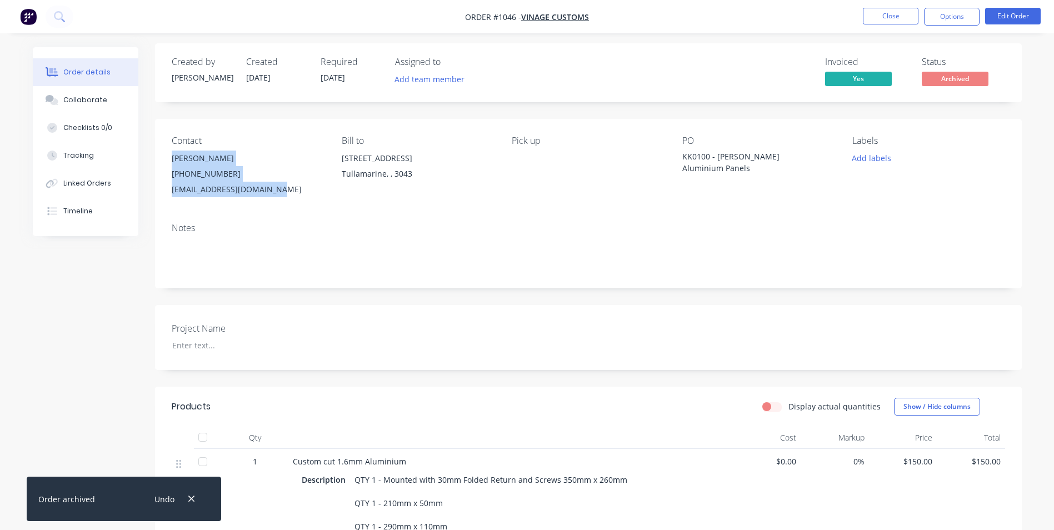
scroll to position [0, 0]
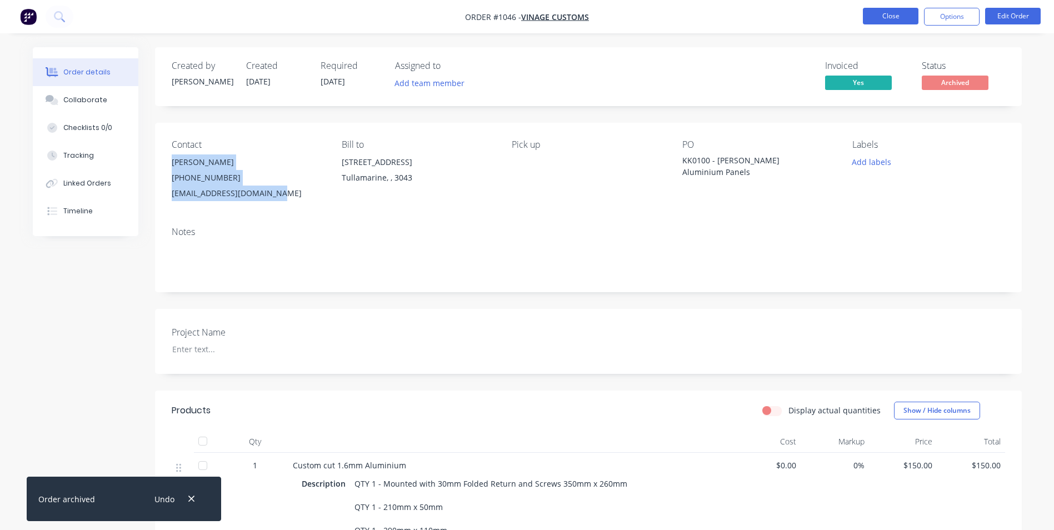
click at [897, 21] on button "Close" at bounding box center [891, 16] width 56 height 17
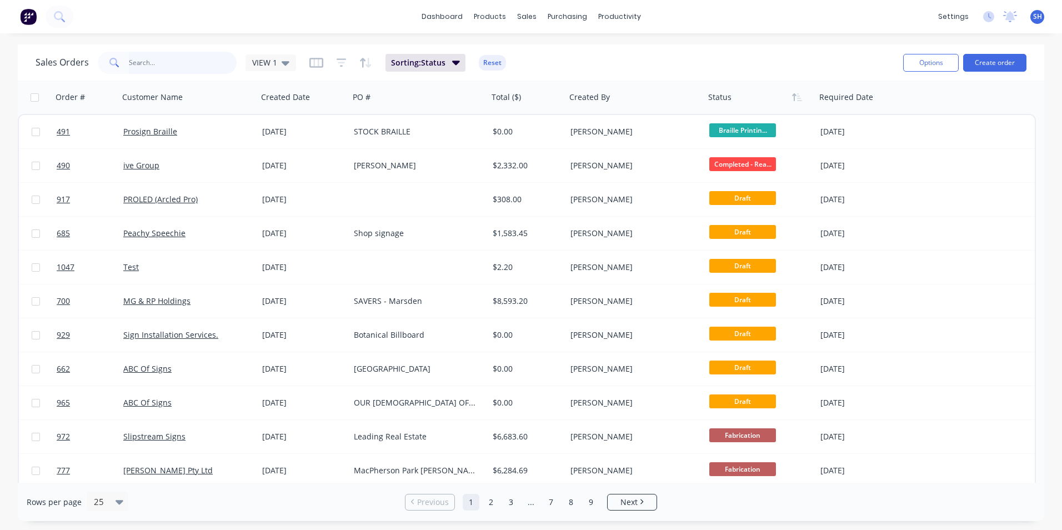
click at [200, 67] on input "text" at bounding box center [183, 63] width 108 height 22
type input "1032"
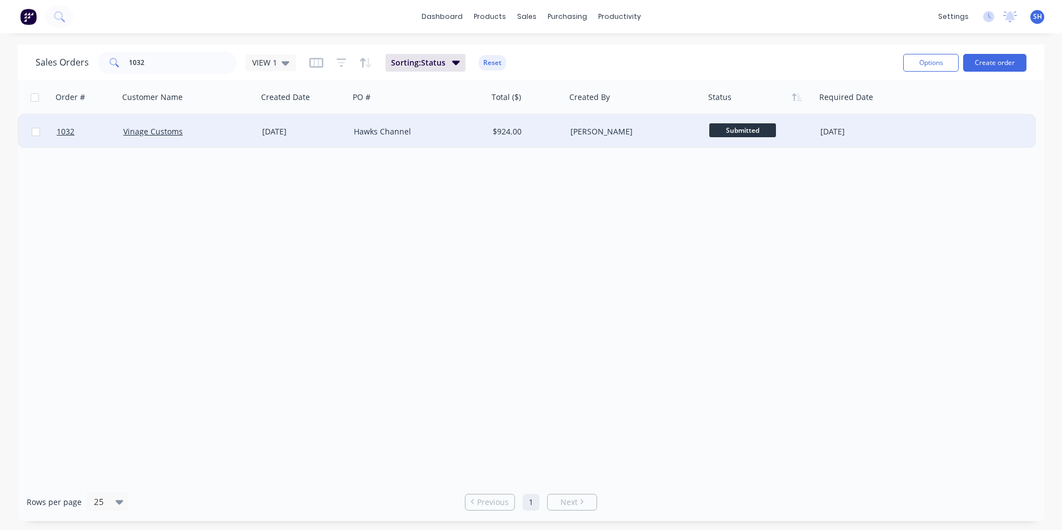
click at [265, 131] on div "[DATE]" at bounding box center [303, 131] width 83 height 11
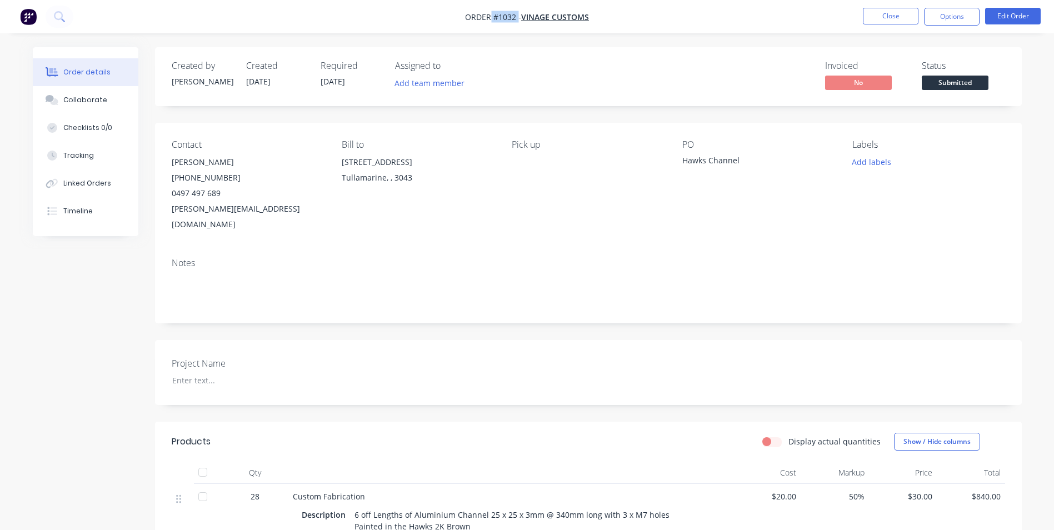
drag, startPoint x: 517, startPoint y: 17, endPoint x: 490, endPoint y: 16, distance: 26.7
click at [490, 16] on span "Order #1032 -" at bounding box center [493, 17] width 56 height 11
drag, startPoint x: 744, startPoint y: 157, endPoint x: 682, endPoint y: 158, distance: 62.2
click at [682, 158] on div "Hawks Channel" at bounding box center [751, 162] width 139 height 16
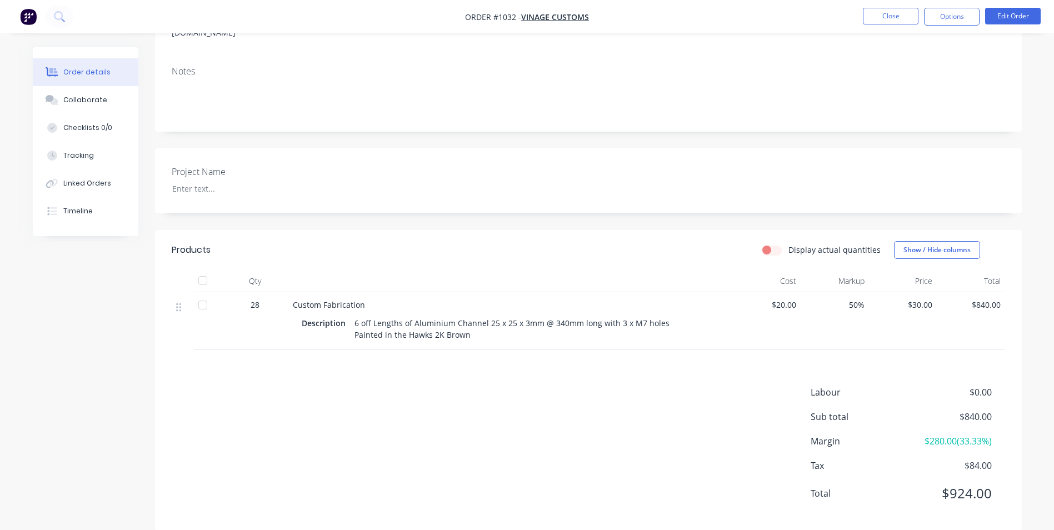
scroll to position [194, 0]
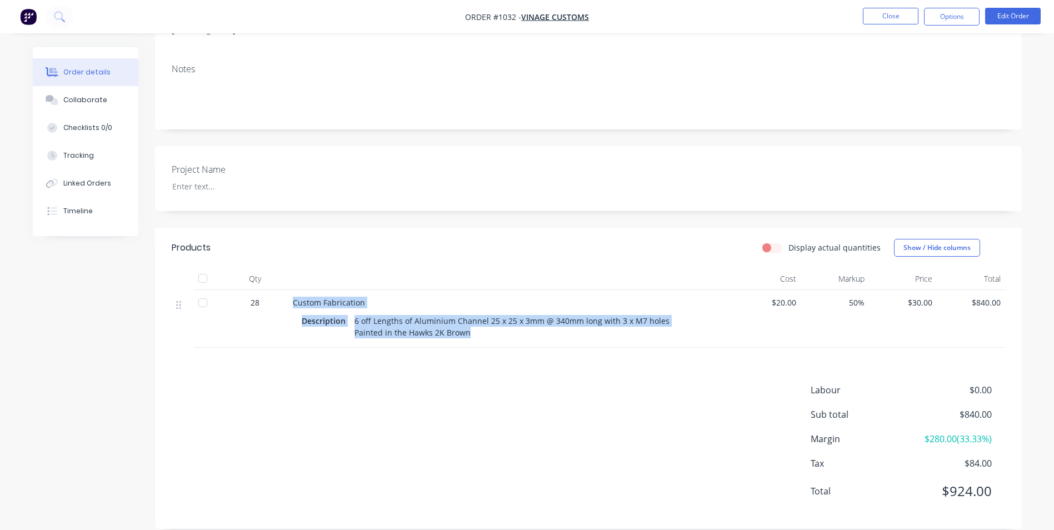
drag, startPoint x: 289, startPoint y: 285, endPoint x: 483, endPoint y: 317, distance: 195.8
click at [483, 317] on div "Custom Fabrication Description 6 off Lengths of Aluminium Channel 25 x 25 x 3mm…" at bounding box center [510, 319] width 444 height 58
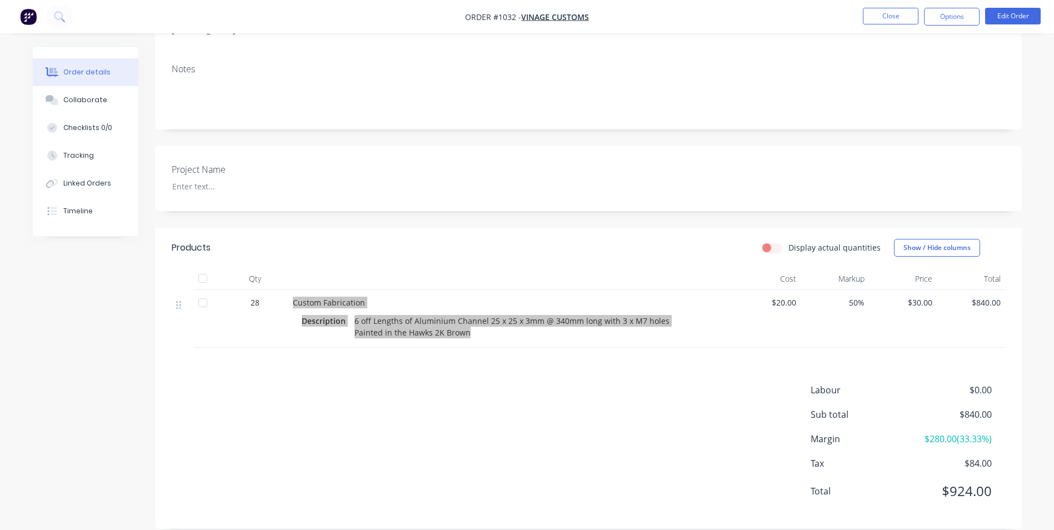
scroll to position [0, 0]
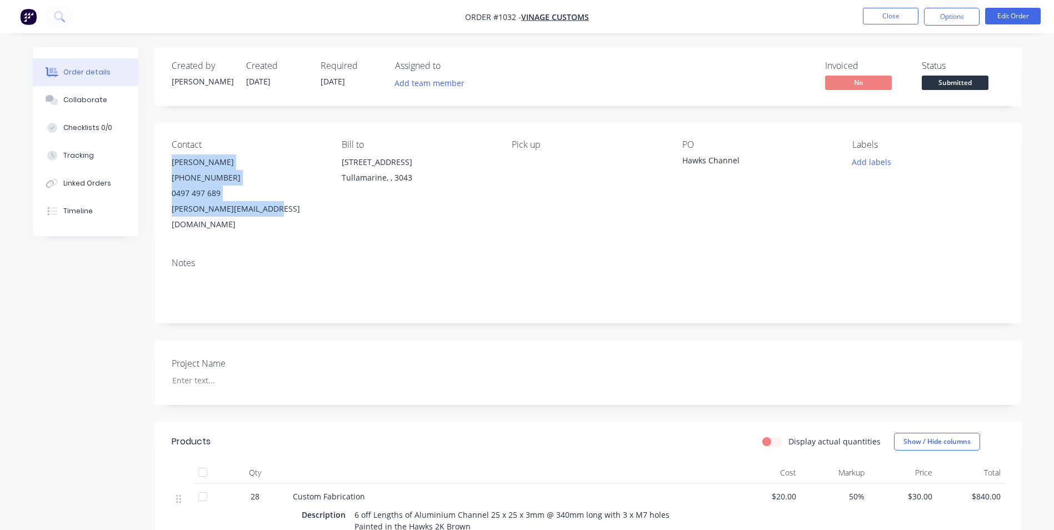
drag, startPoint x: 284, startPoint y: 208, endPoint x: 165, endPoint y: 154, distance: 130.7
click at [165, 154] on div "Contact [PERSON_NAME] [PHONE_NUMBER] [EMAIL_ADDRESS][DOMAIN_NAME] Bill to [STRE…" at bounding box center [588, 186] width 866 height 126
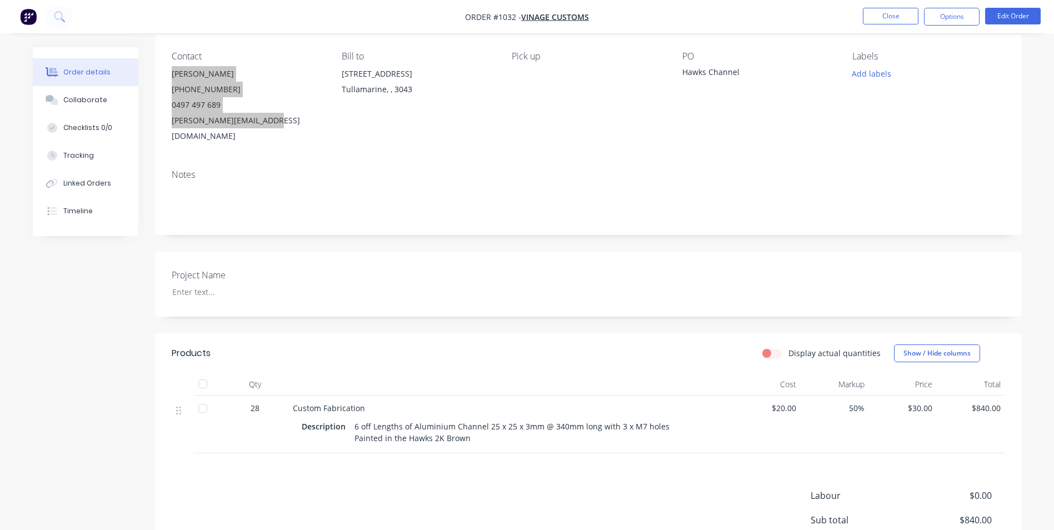
scroll to position [194, 0]
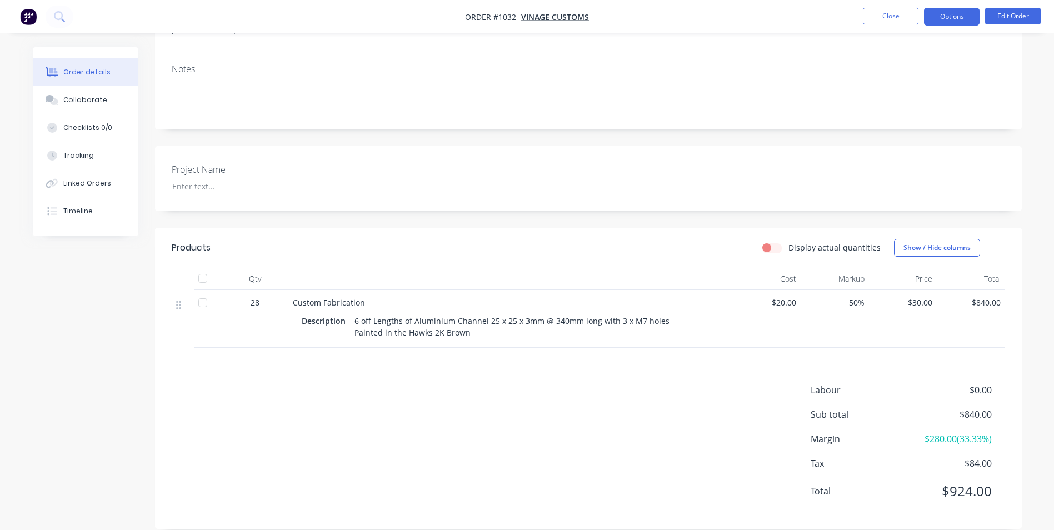
click at [950, 17] on button "Options" at bounding box center [952, 17] width 56 height 18
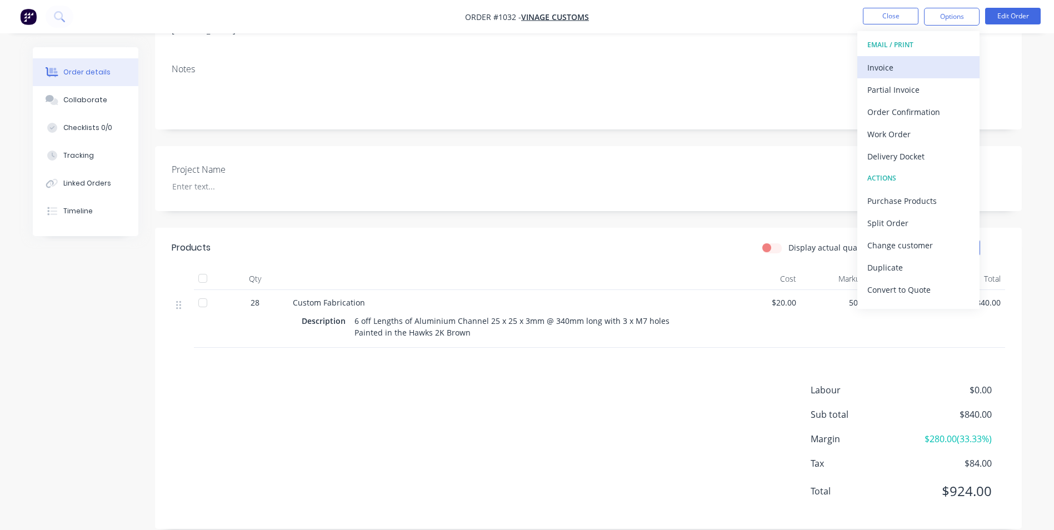
click at [921, 64] on div "Invoice" at bounding box center [918, 67] width 102 height 16
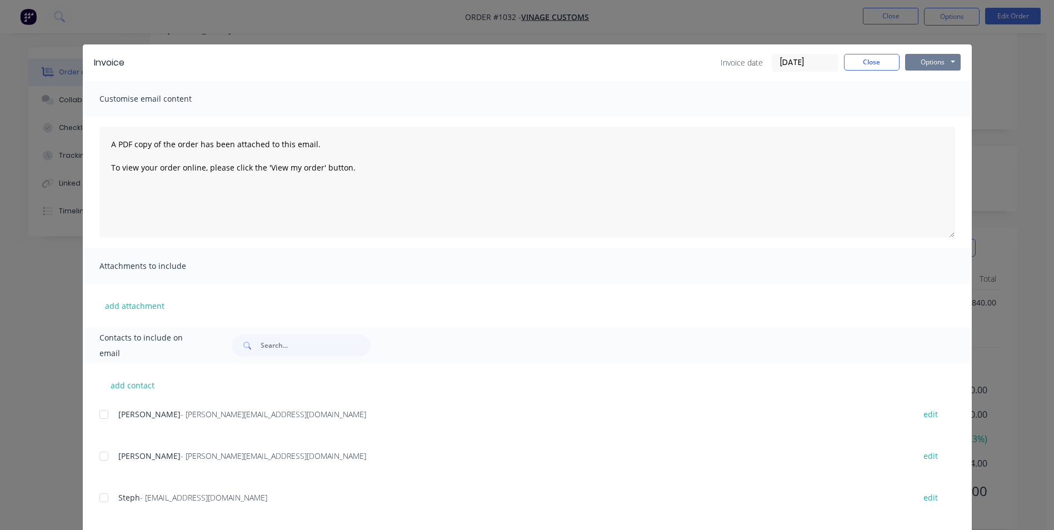
drag, startPoint x: 921, startPoint y: 64, endPoint x: 939, endPoint y: 64, distance: 17.8
click at [939, 64] on button "Options" at bounding box center [933, 62] width 56 height 17
click at [924, 96] on button "Print" at bounding box center [940, 100] width 71 height 18
click at [865, 59] on button "Close" at bounding box center [872, 62] width 56 height 17
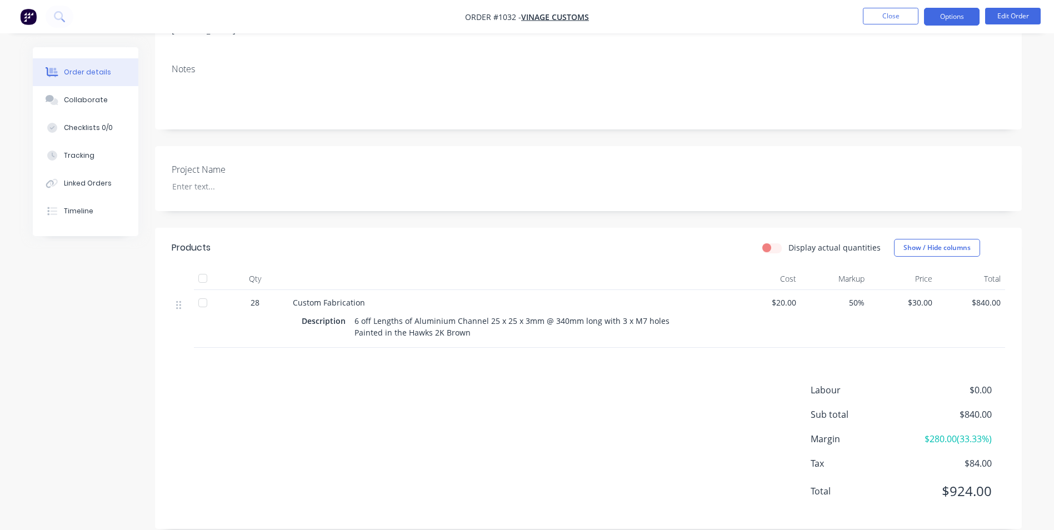
click at [943, 16] on button "Options" at bounding box center [952, 17] width 56 height 18
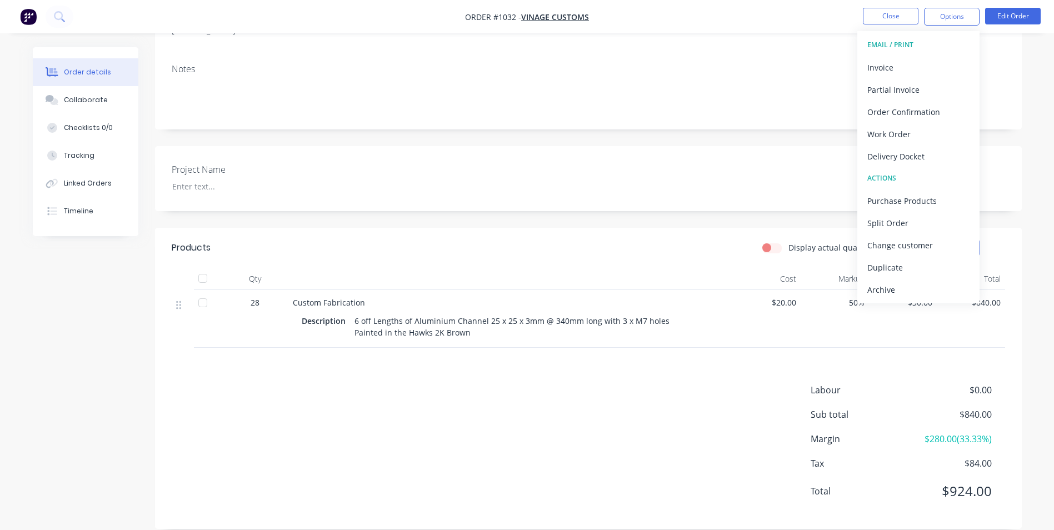
drag, startPoint x: 898, startPoint y: 287, endPoint x: 765, endPoint y: 398, distance: 173.1
click at [896, 286] on div "Archive" at bounding box center [918, 290] width 102 height 16
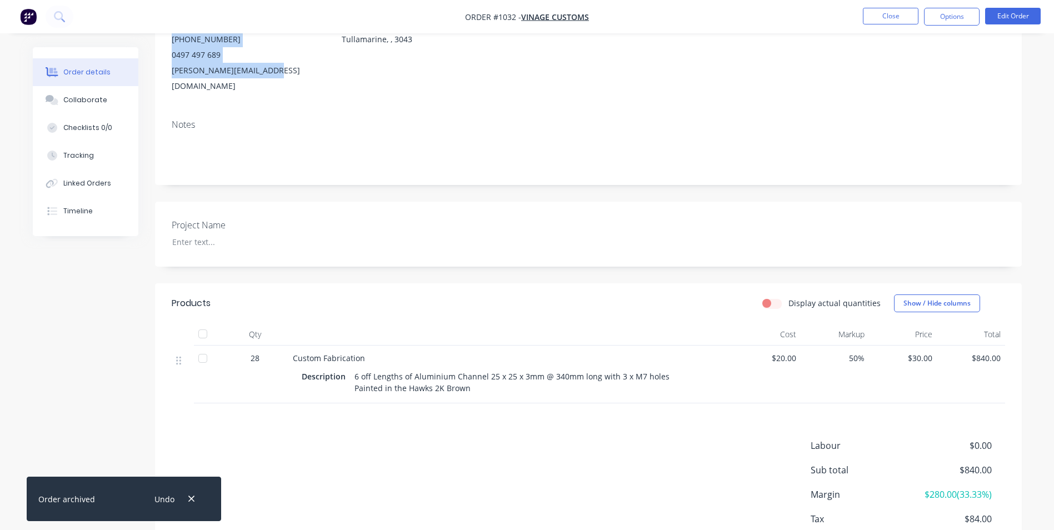
scroll to position [27, 0]
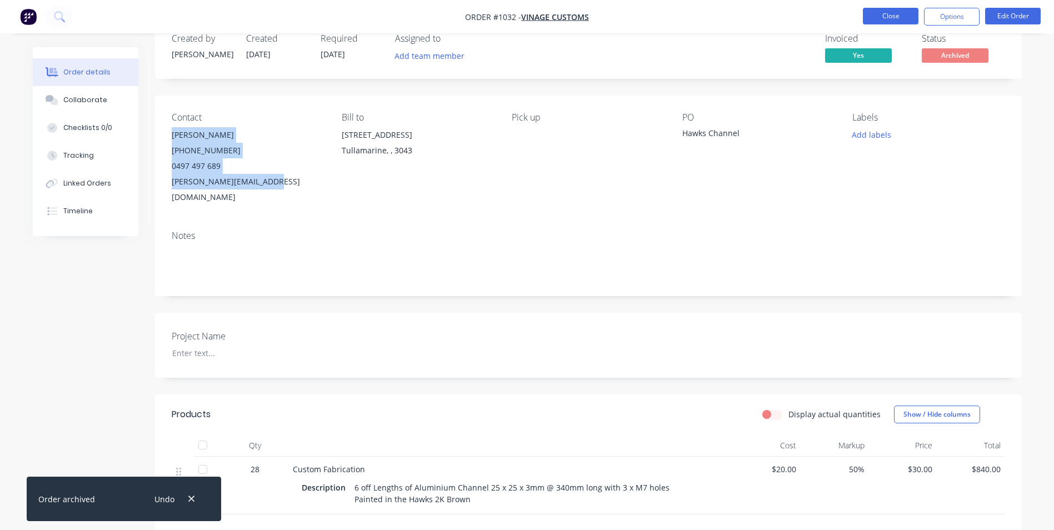
click at [896, 13] on button "Close" at bounding box center [891, 16] width 56 height 17
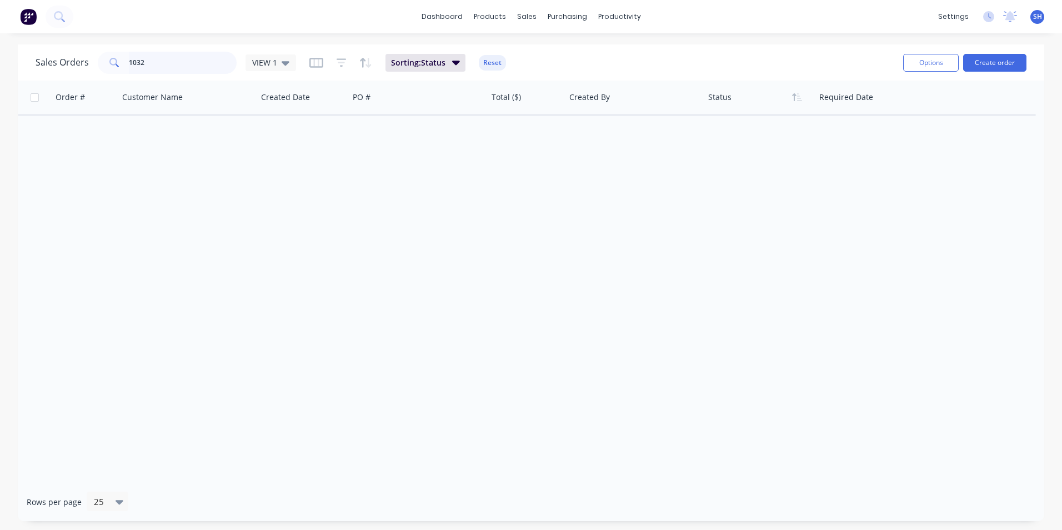
click at [157, 65] on input "1032" at bounding box center [183, 63] width 108 height 22
type input "1038"
click at [282, 60] on icon at bounding box center [286, 63] width 8 height 12
click at [288, 224] on button "To be Invoiced" at bounding box center [312, 224] width 127 height 13
click at [293, 67] on span "To be Invoiced" at bounding box center [279, 63] width 54 height 12
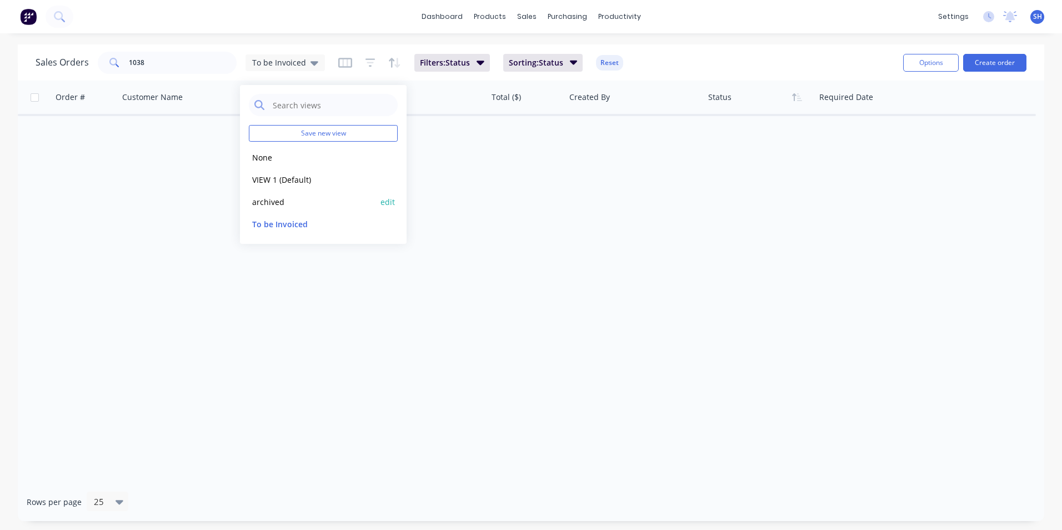
click at [294, 197] on button "archived" at bounding box center [312, 202] width 127 height 13
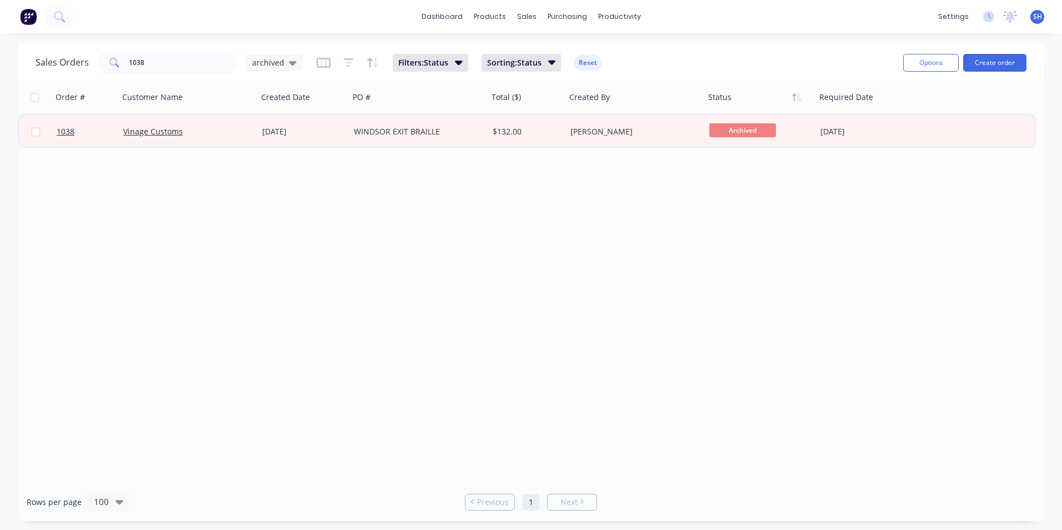
click at [217, 320] on div "Order # Customer Name Created Date PO # Total ($) Created By Status Required Da…" at bounding box center [531, 282] width 1026 height 402
drag, startPoint x: 270, startPoint y: 59, endPoint x: 268, endPoint y: 72, distance: 12.4
click at [269, 61] on span "archived" at bounding box center [268, 63] width 32 height 12
click at [277, 218] on button "To be Invoiced" at bounding box center [312, 224] width 127 height 13
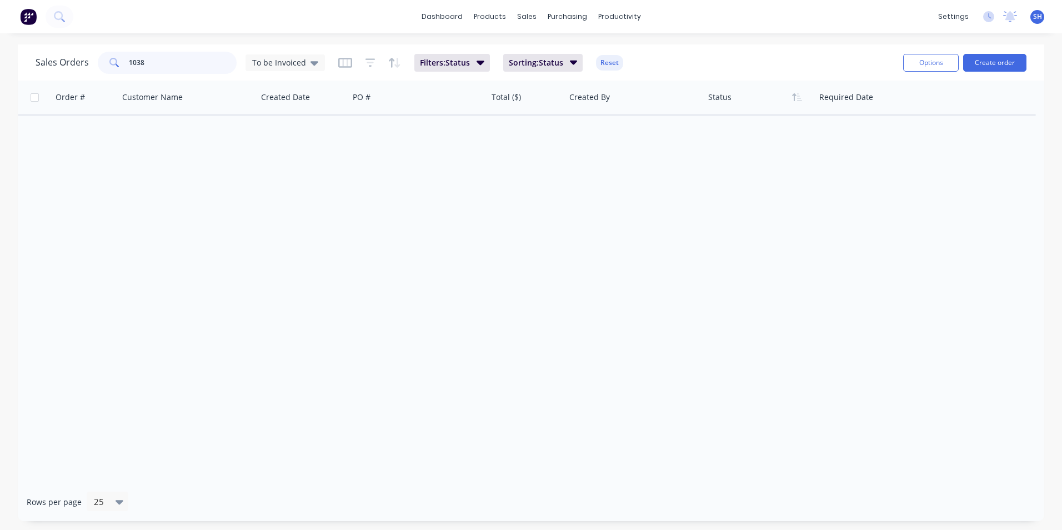
click at [192, 67] on input "1038" at bounding box center [183, 63] width 108 height 22
drag, startPoint x: 184, startPoint y: 63, endPoint x: 73, endPoint y: 54, distance: 111.4
click at [73, 54] on div "Sales Orders 1038 To be Invoiced" at bounding box center [180, 63] width 289 height 22
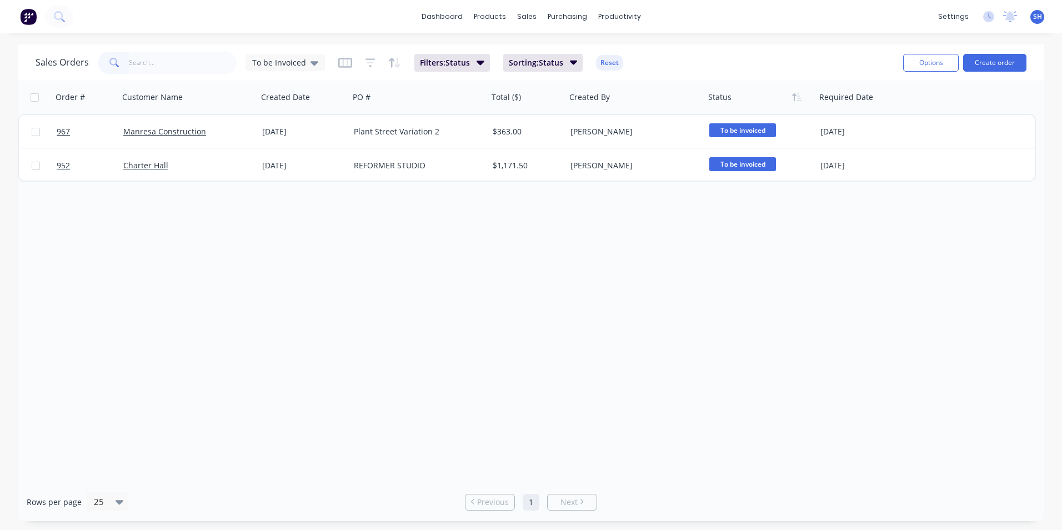
click at [338, 274] on div "Order # Customer Name Created Date PO # Total ($) Created By Status Required Da…" at bounding box center [531, 282] width 1026 height 402
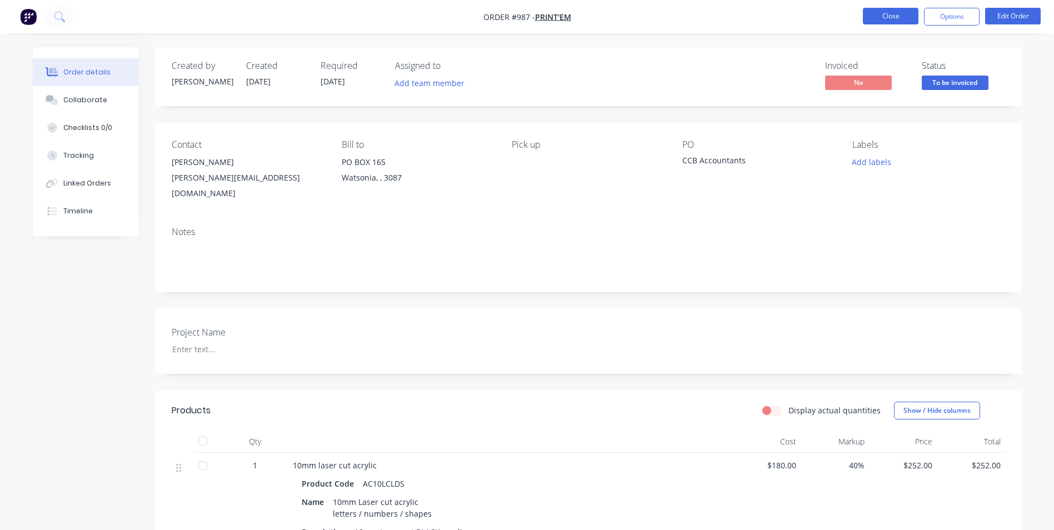
click at [891, 19] on button "Close" at bounding box center [891, 16] width 56 height 17
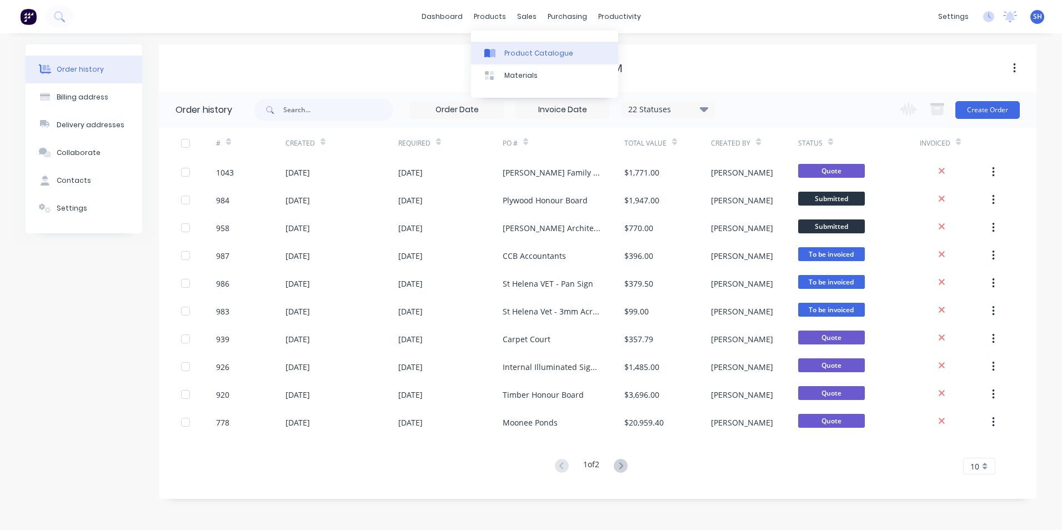
click at [518, 51] on div "Product Catalogue" at bounding box center [538, 53] width 69 height 10
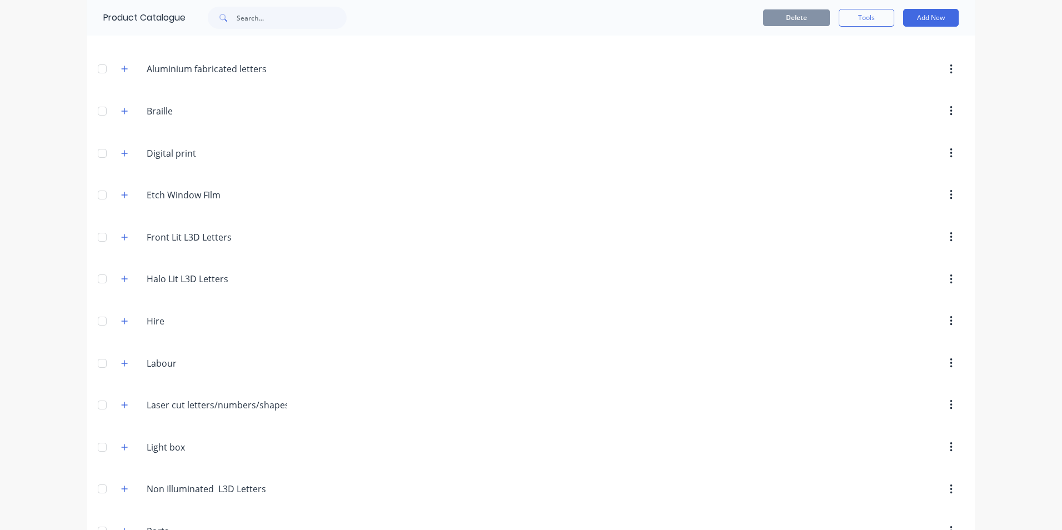
scroll to position [111, 0]
click at [121, 402] on icon "button" at bounding box center [124, 404] width 7 height 8
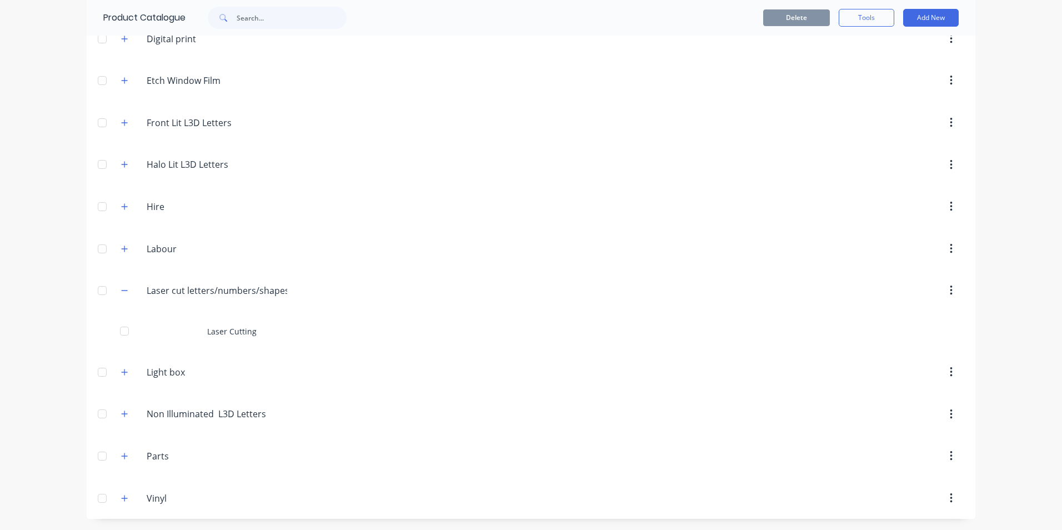
scroll to position [2, 0]
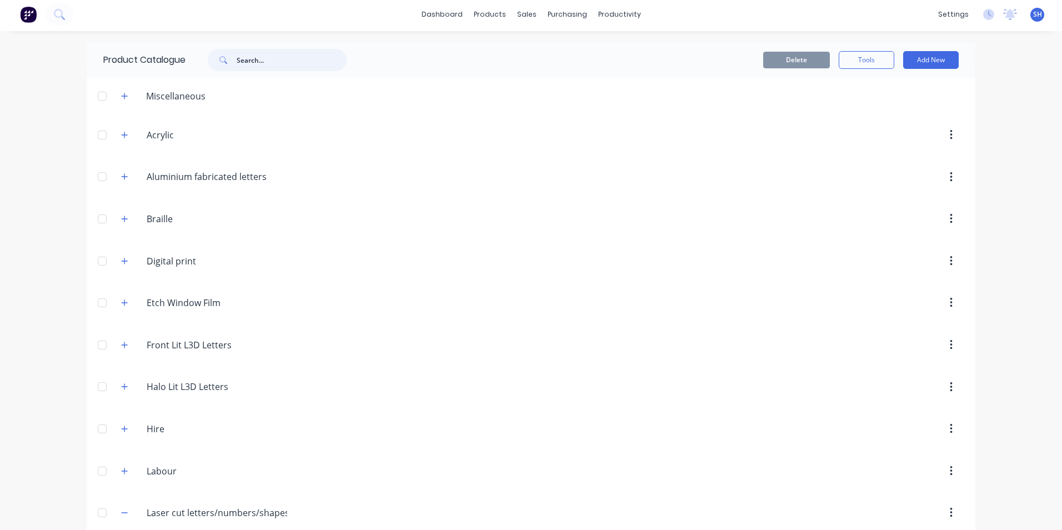
click at [294, 57] on input "text" at bounding box center [292, 60] width 110 height 22
paste input "AC10LCLDS"
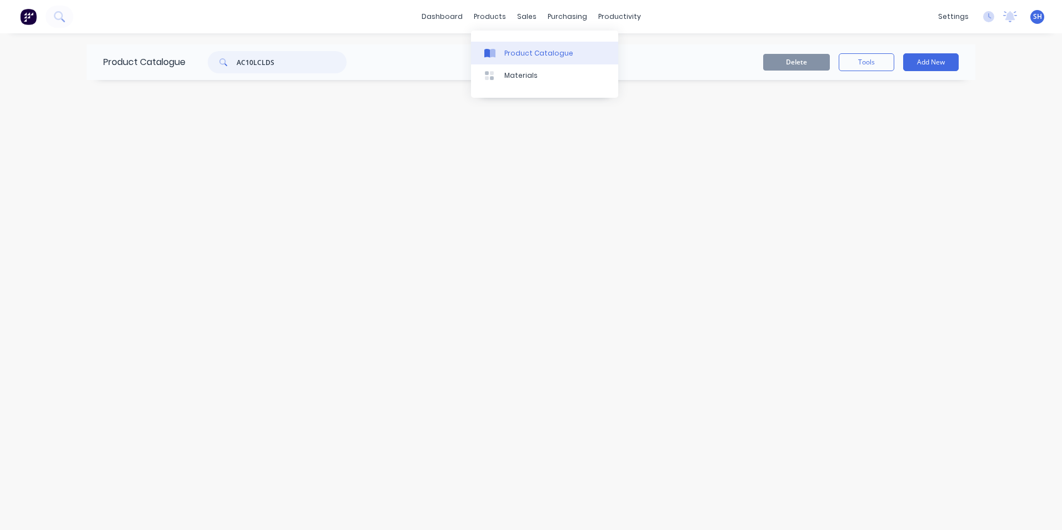
type input "AC10LCLDS"
drag, startPoint x: 518, startPoint y: 49, endPoint x: 511, endPoint y: 47, distance: 7.4
click at [517, 48] on div "Product Catalogue" at bounding box center [538, 53] width 69 height 10
drag, startPoint x: 313, startPoint y: 63, endPoint x: 62, endPoint y: 49, distance: 250.9
click at [62, 49] on div "dashboard products sales purchasing productivity dashboard products Product Cat…" at bounding box center [531, 265] width 1062 height 530
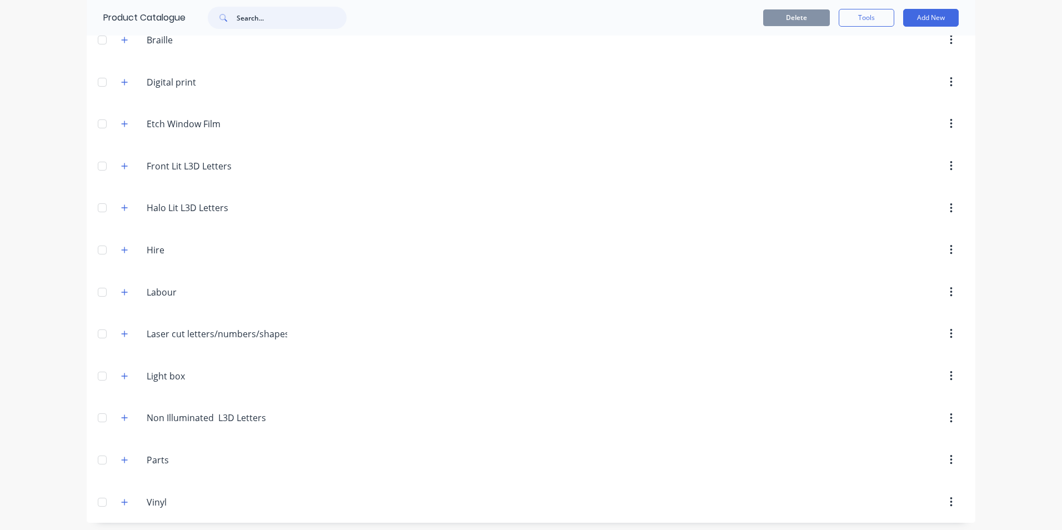
scroll to position [185, 0]
click at [174, 332] on input "Laser cut letters/numbers/shapes" at bounding box center [217, 329] width 141 height 13
click at [355, 310] on header "Laser.cut.letters/numbers/shapes Laser cut letters/numbers/shapes" at bounding box center [531, 330] width 889 height 42
click at [122, 329] on icon "button" at bounding box center [125, 330] width 6 height 6
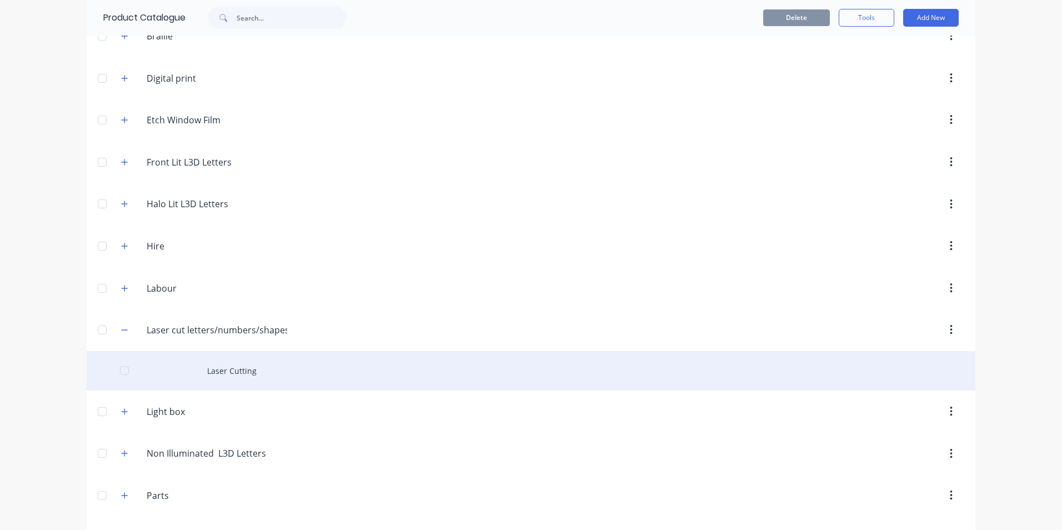
click at [221, 371] on div "Laser Cutting" at bounding box center [531, 370] width 889 height 39
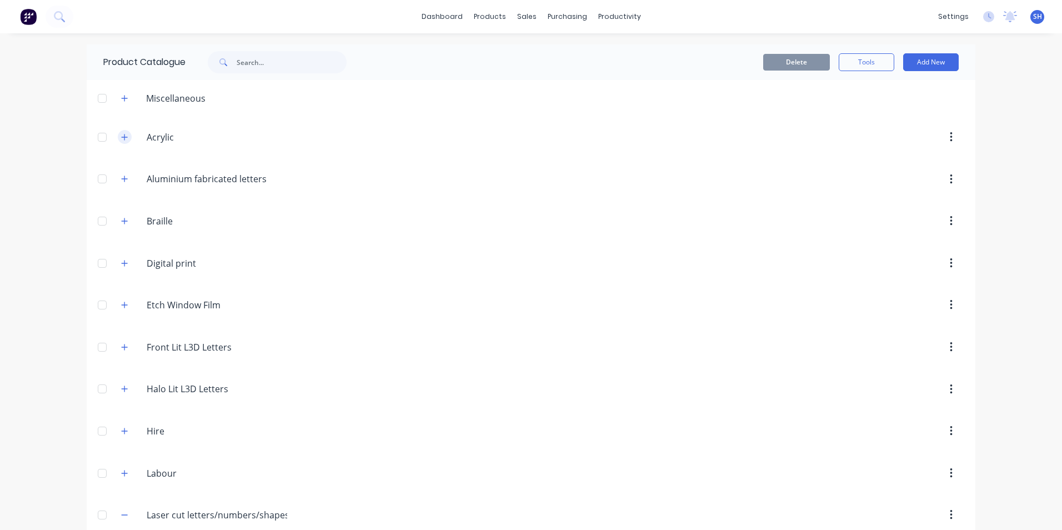
click at [126, 136] on button "button" at bounding box center [125, 137] width 14 height 14
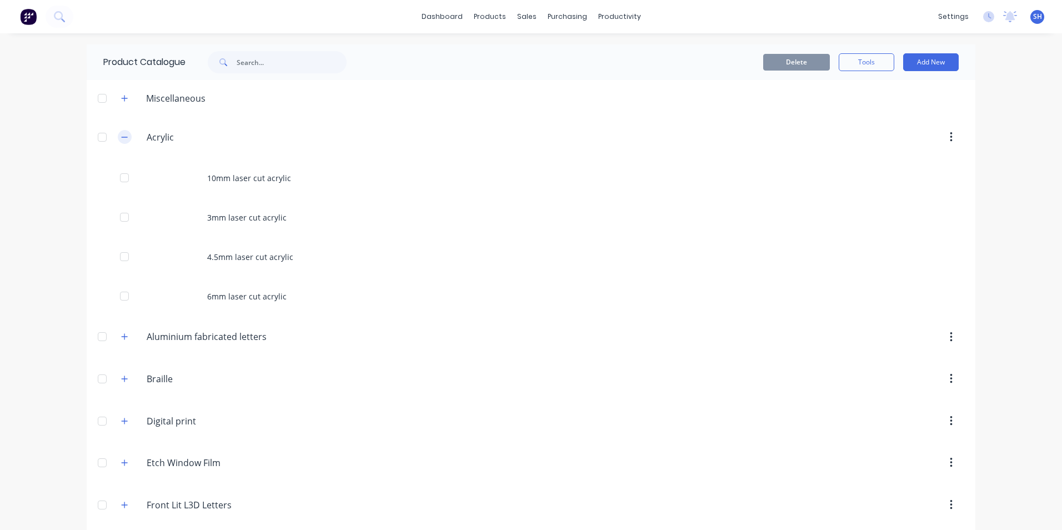
click at [124, 137] on icon "button" at bounding box center [124, 137] width 7 height 8
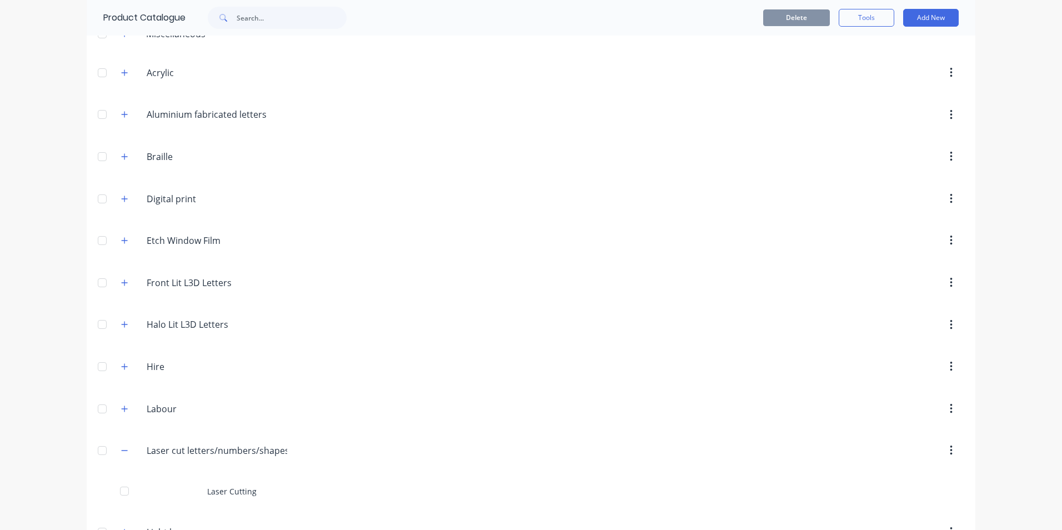
scroll to position [167, 0]
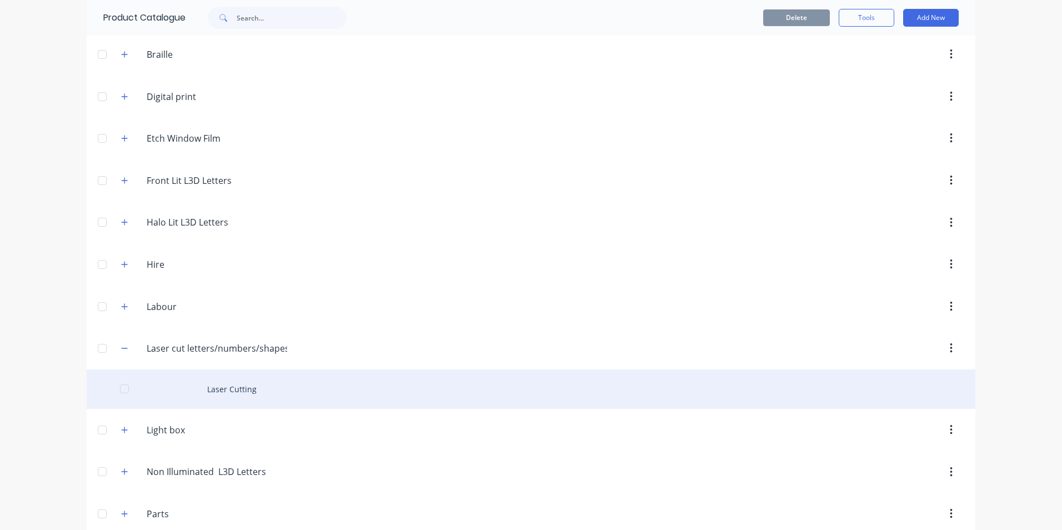
click at [233, 388] on div "Laser Cutting" at bounding box center [531, 388] width 889 height 39
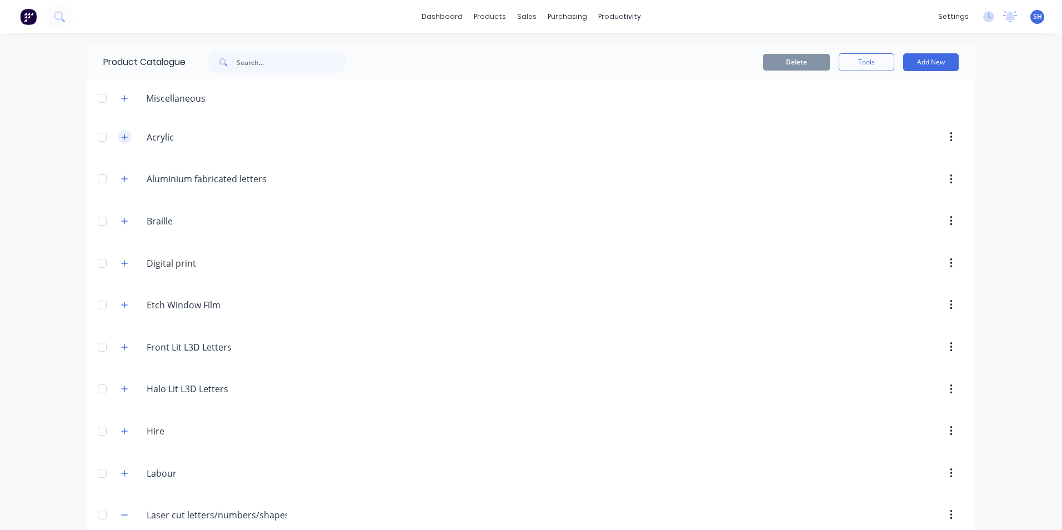
click at [121, 136] on icon "button" at bounding box center [124, 137] width 7 height 8
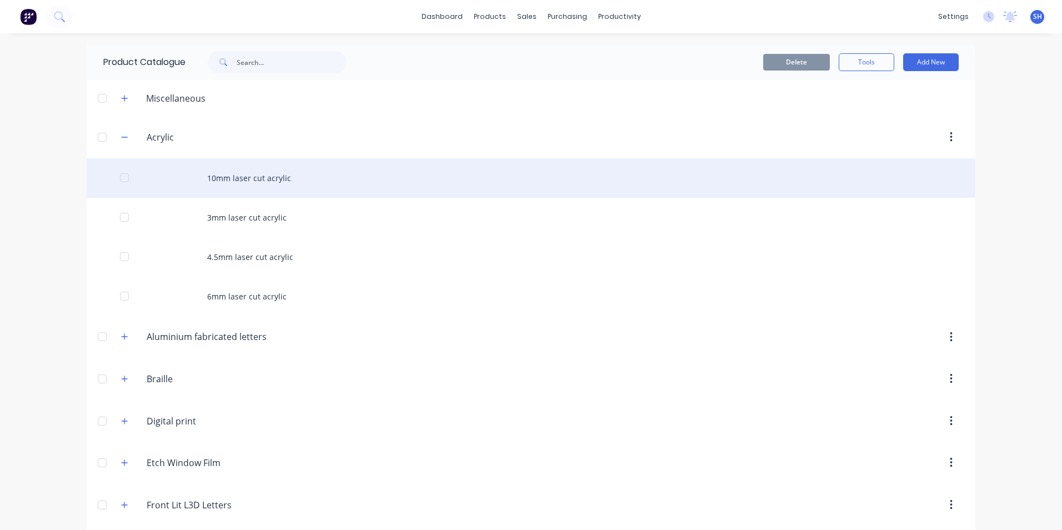
click at [236, 178] on div "10mm laser cut acrylic" at bounding box center [531, 177] width 889 height 39
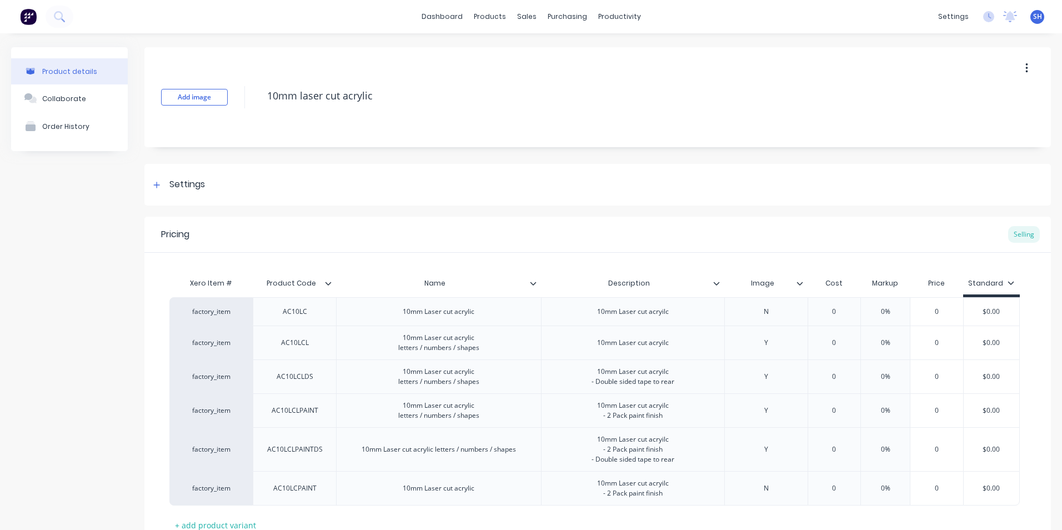
scroll to position [86, 0]
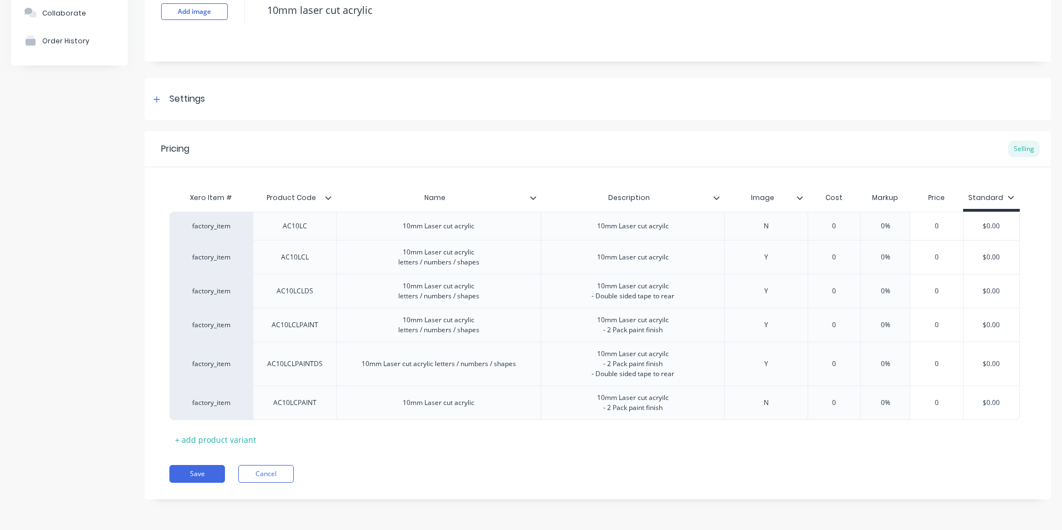
click at [534, 196] on icon at bounding box center [533, 197] width 7 height 7
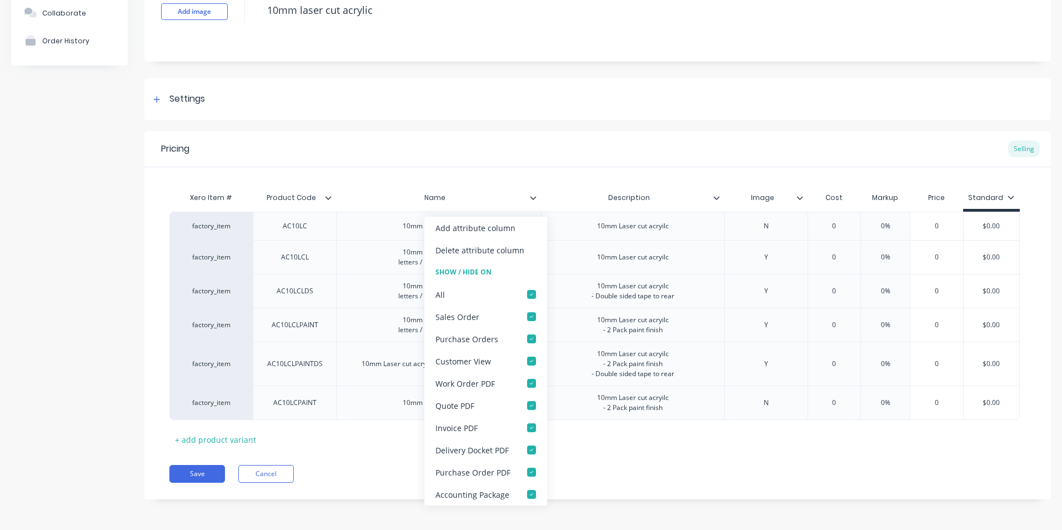
click at [597, 475] on div "Save Cancel" at bounding box center [609, 474] width 881 height 18
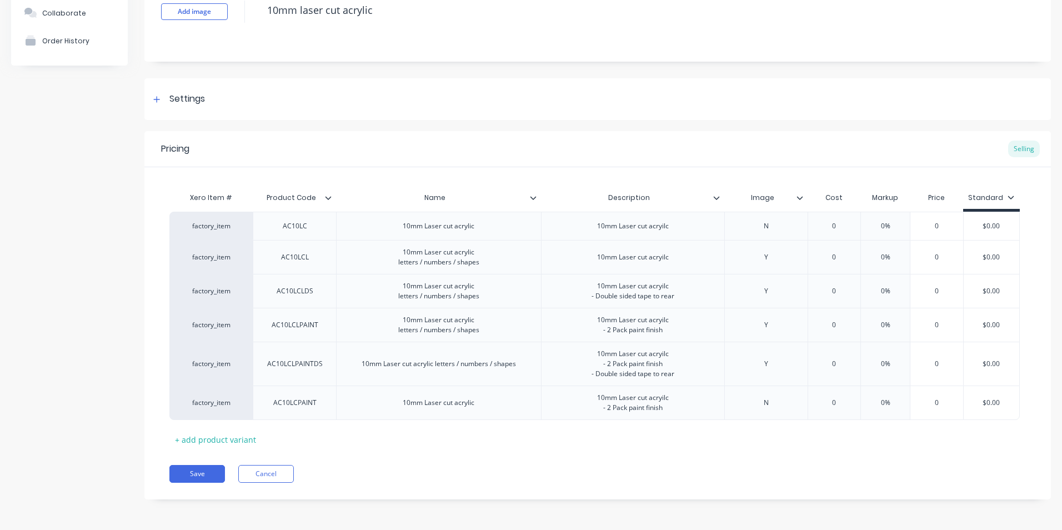
click at [331, 202] on div at bounding box center [332, 198] width 7 height 10
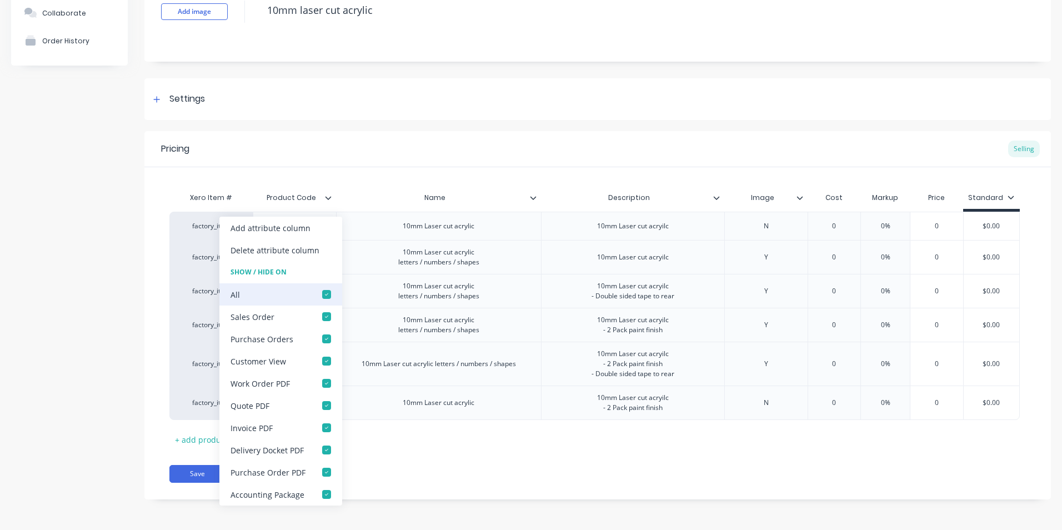
click at [325, 293] on div at bounding box center [326, 294] width 22 height 22
click at [410, 456] on div "Pricing Selling Xero Item # Product Code Name Description Image Cost Markup Pri…" at bounding box center [597, 315] width 906 height 368
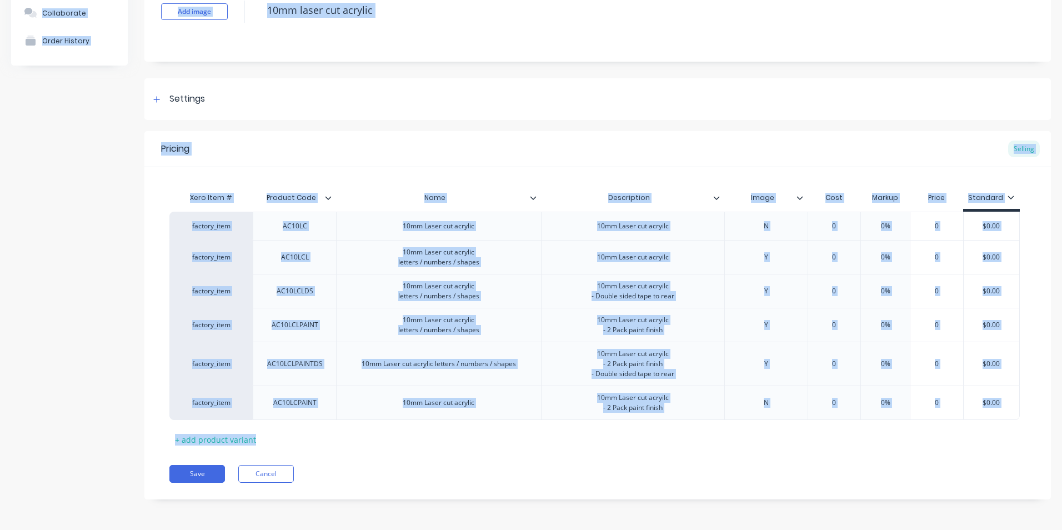
click at [333, 201] on div at bounding box center [332, 198] width 7 height 10
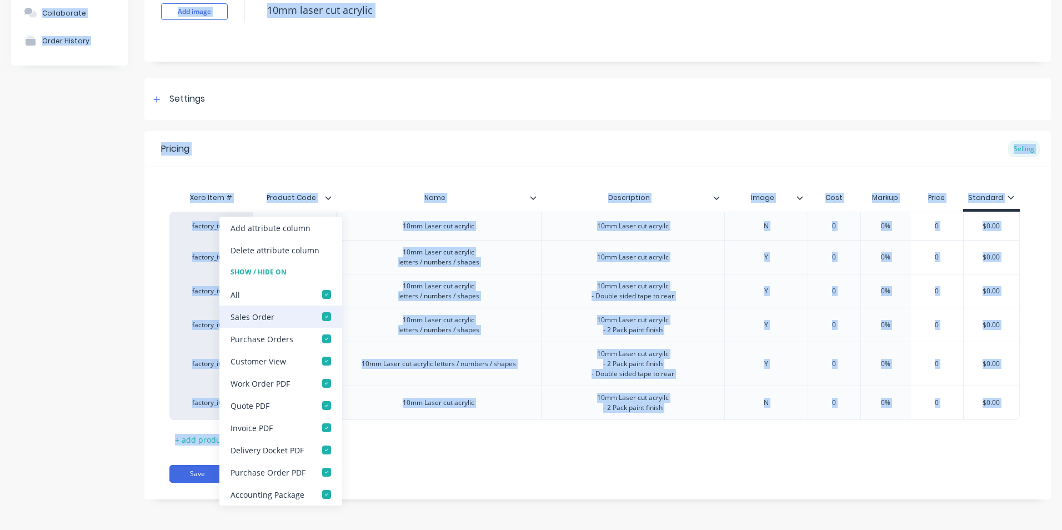
click at [326, 315] on div at bounding box center [326, 316] width 22 height 22
click at [326, 427] on div at bounding box center [326, 428] width 22 height 22
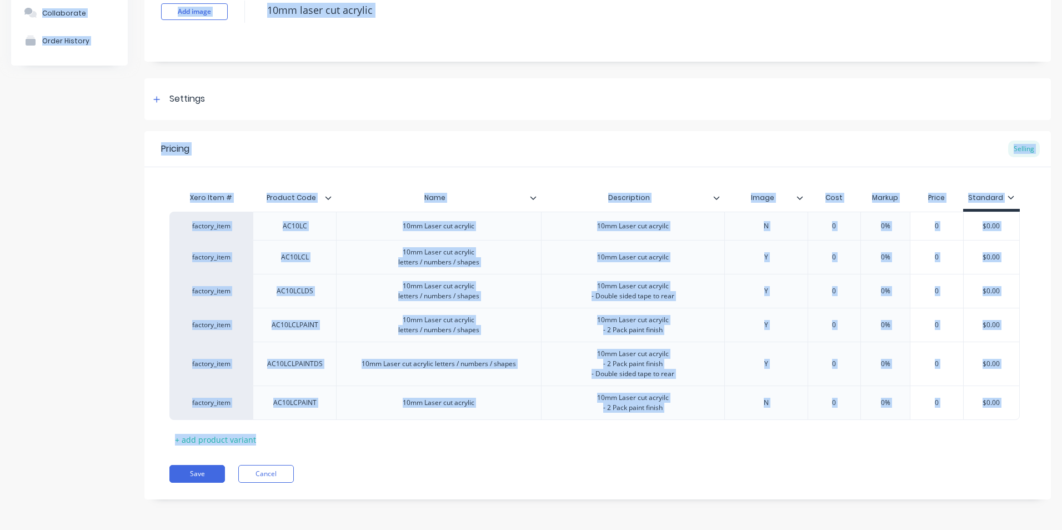
click at [417, 457] on div "Pricing Selling Xero Item # Product Code Name Description Image Cost Markup Pri…" at bounding box center [597, 315] width 906 height 368
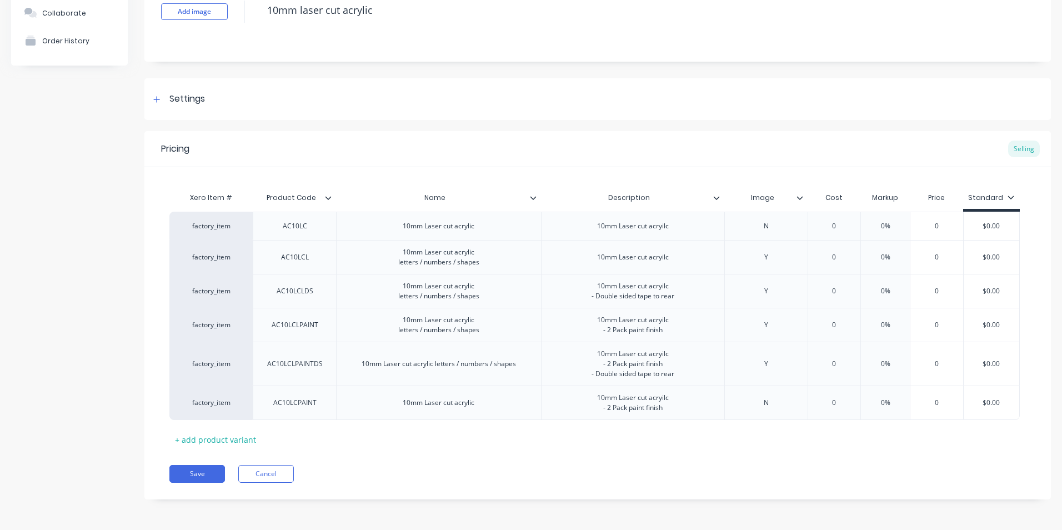
click at [533, 197] on icon at bounding box center [533, 197] width 7 height 7
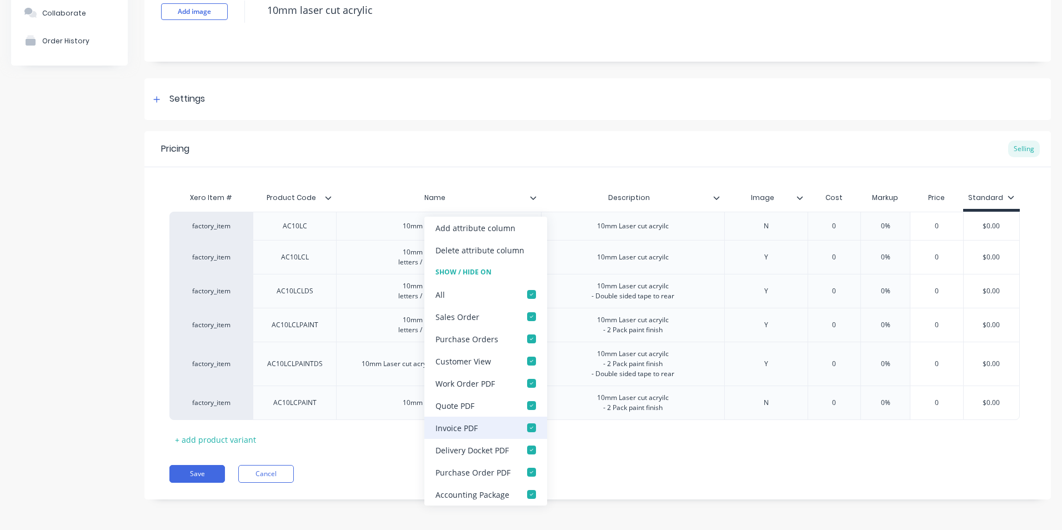
click at [532, 425] on div at bounding box center [531, 428] width 22 height 22
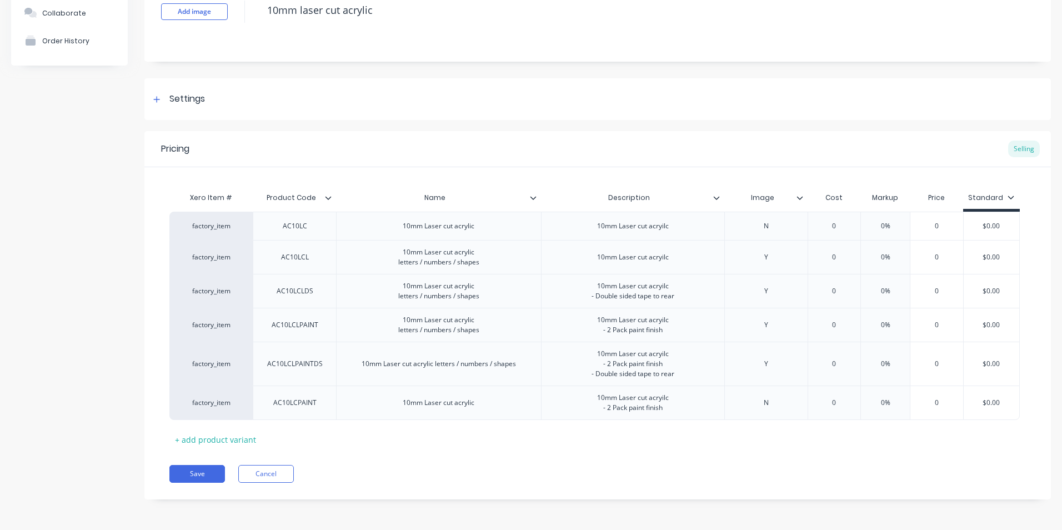
click at [579, 451] on div "Pricing Selling Xero Item # Product Code Name Description Image Cost Markup Pri…" at bounding box center [597, 315] width 906 height 368
click at [203, 475] on button "Save" at bounding box center [197, 474] width 56 height 18
